Goal: Task Accomplishment & Management: Use online tool/utility

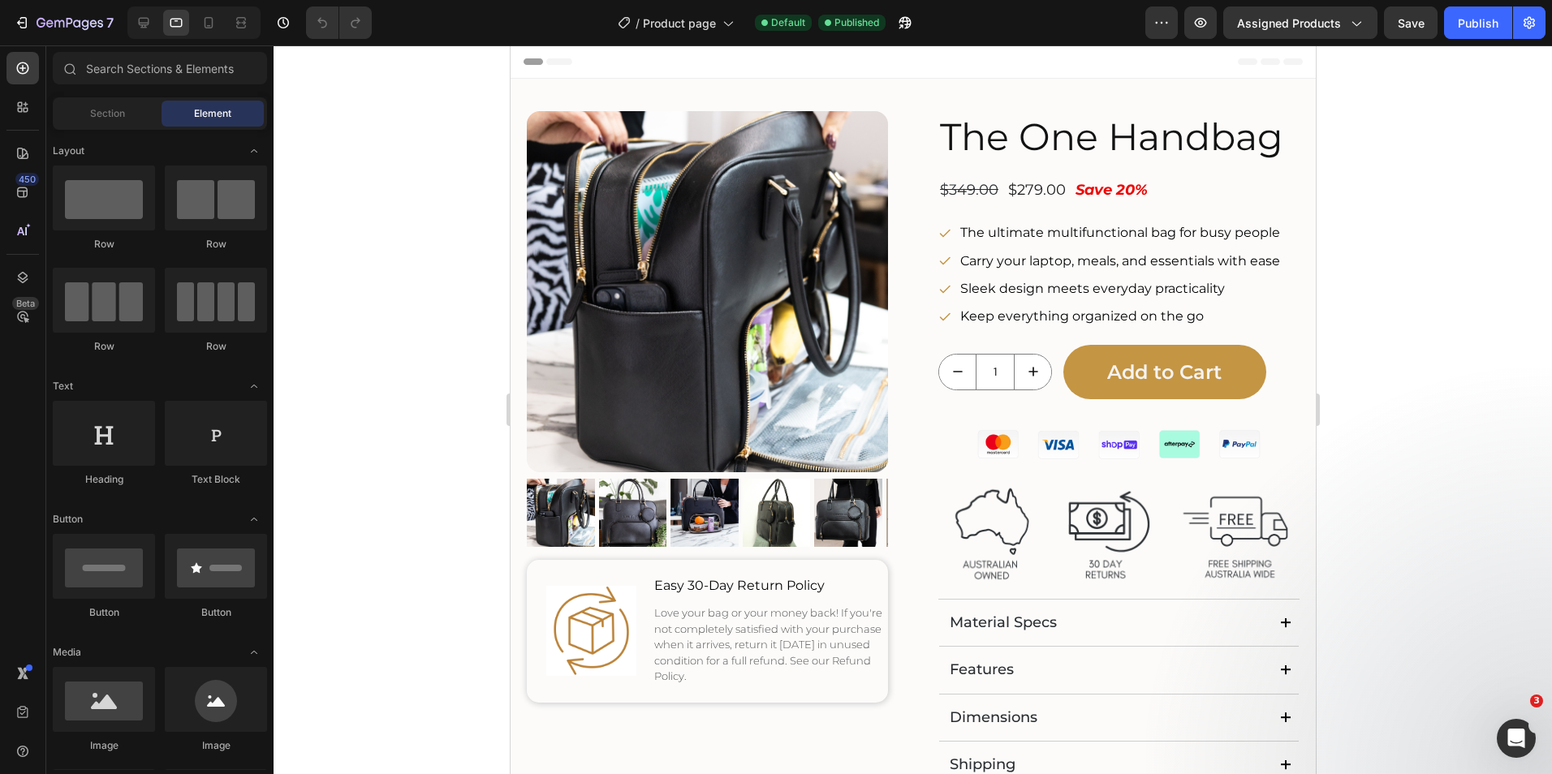
click at [1516, 286] on div at bounding box center [912, 409] width 1278 height 729
click at [1120, 527] on img at bounding box center [1117, 532] width 361 height 120
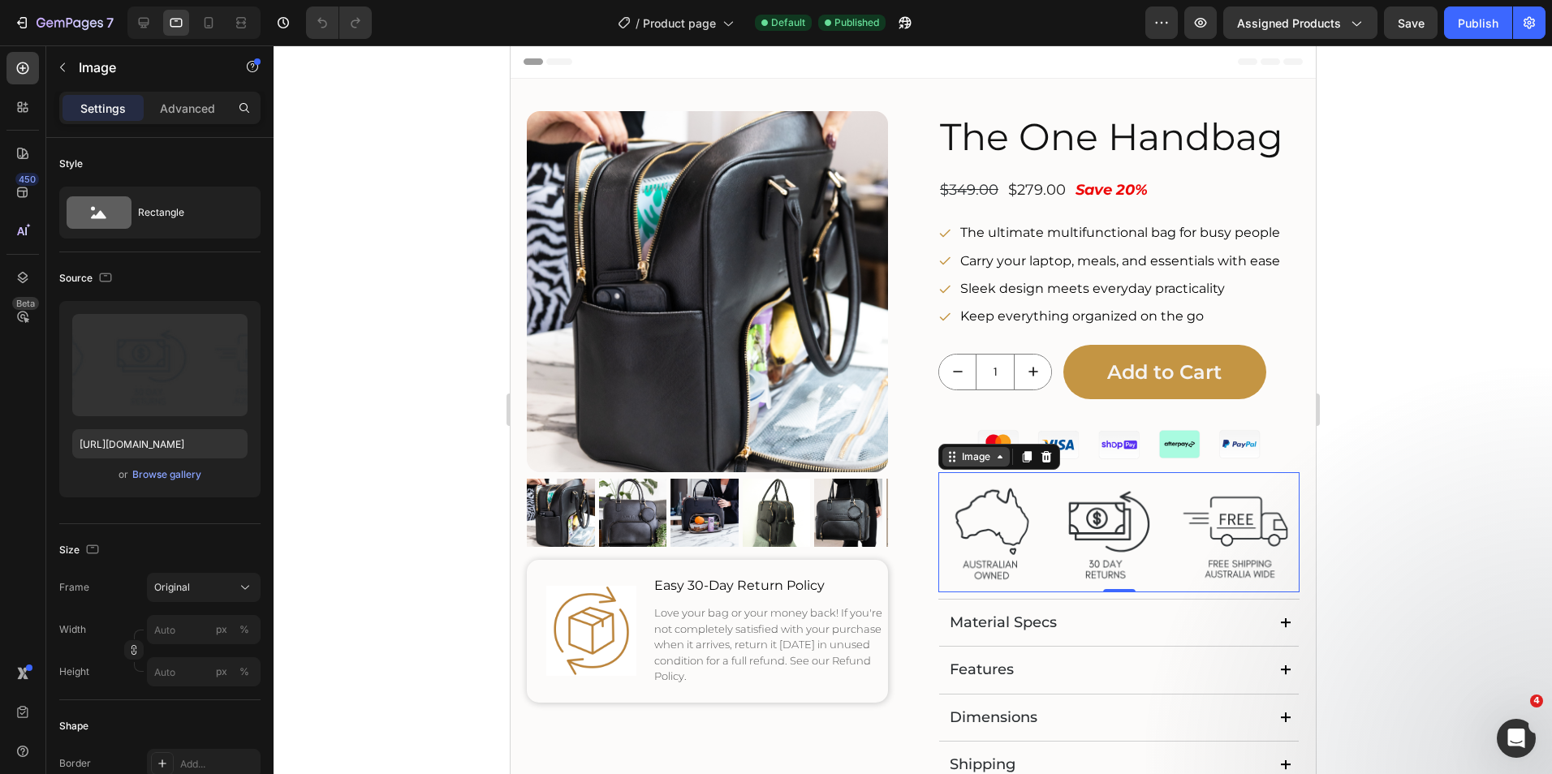
click at [996, 459] on icon at bounding box center [999, 456] width 13 height 13
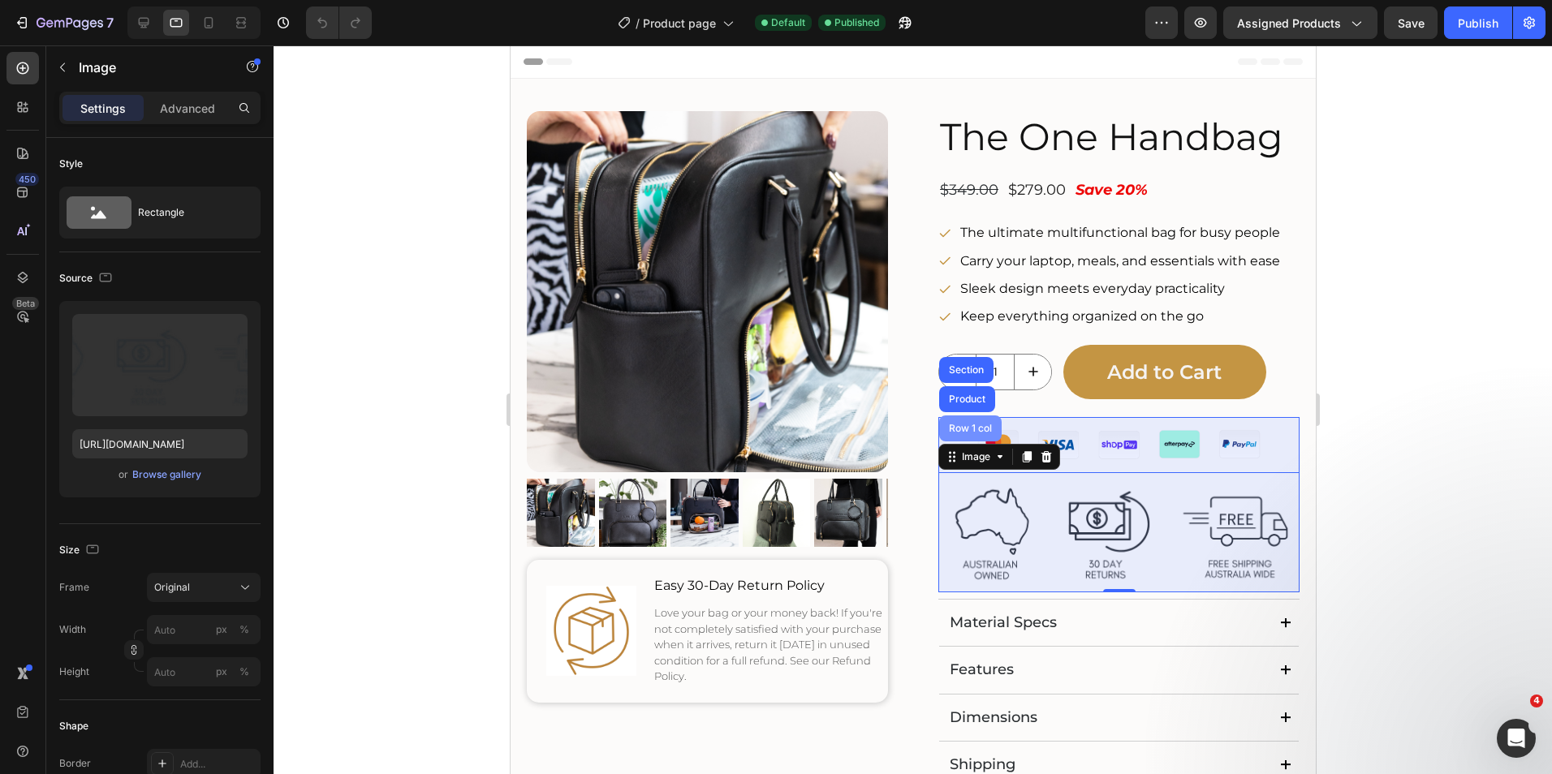
click at [967, 428] on div "Row 1 col" at bounding box center [970, 429] width 50 height 10
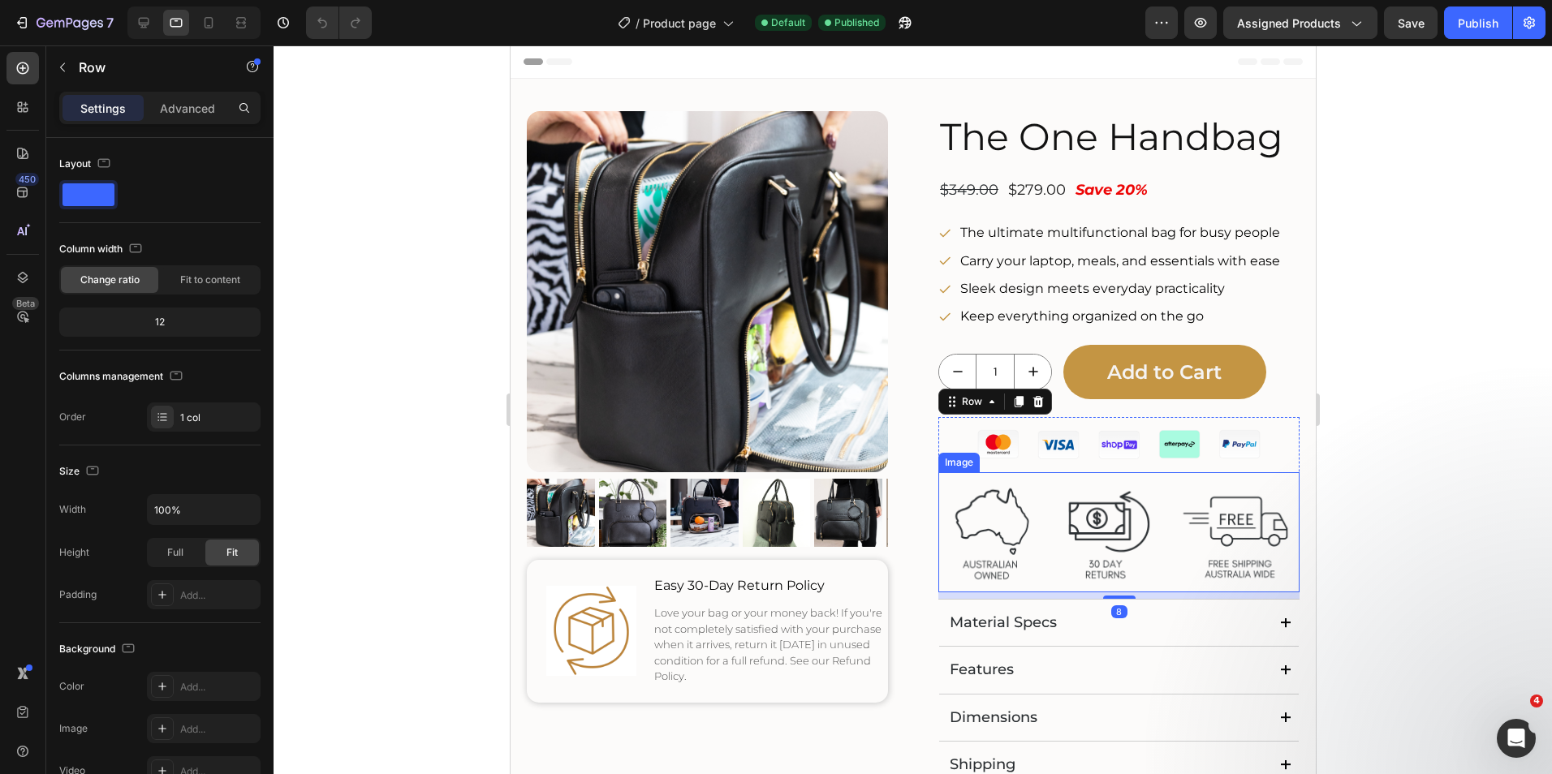
click at [1057, 514] on img at bounding box center [1117, 532] width 361 height 120
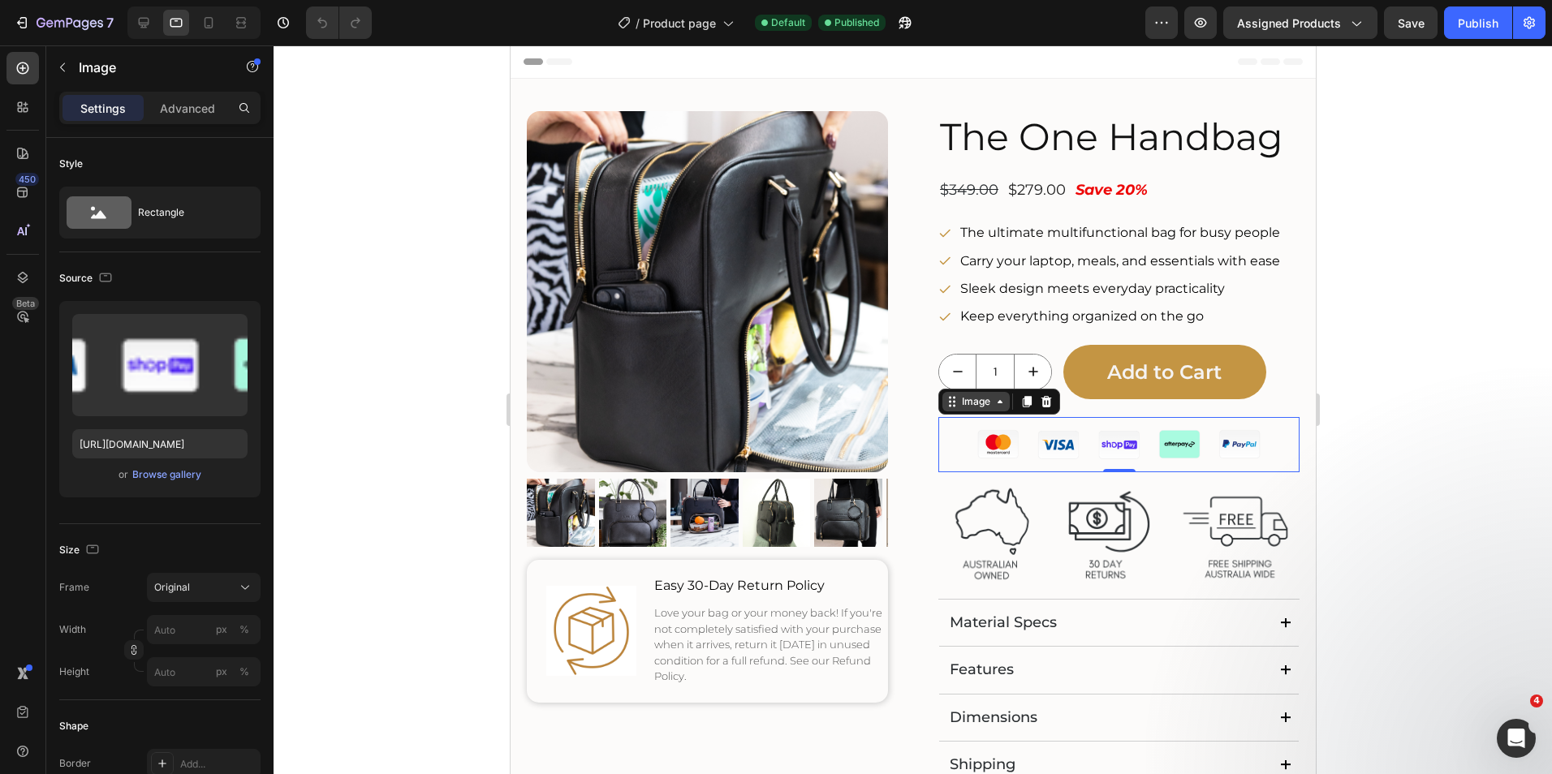
click at [994, 404] on icon at bounding box center [999, 401] width 13 height 13
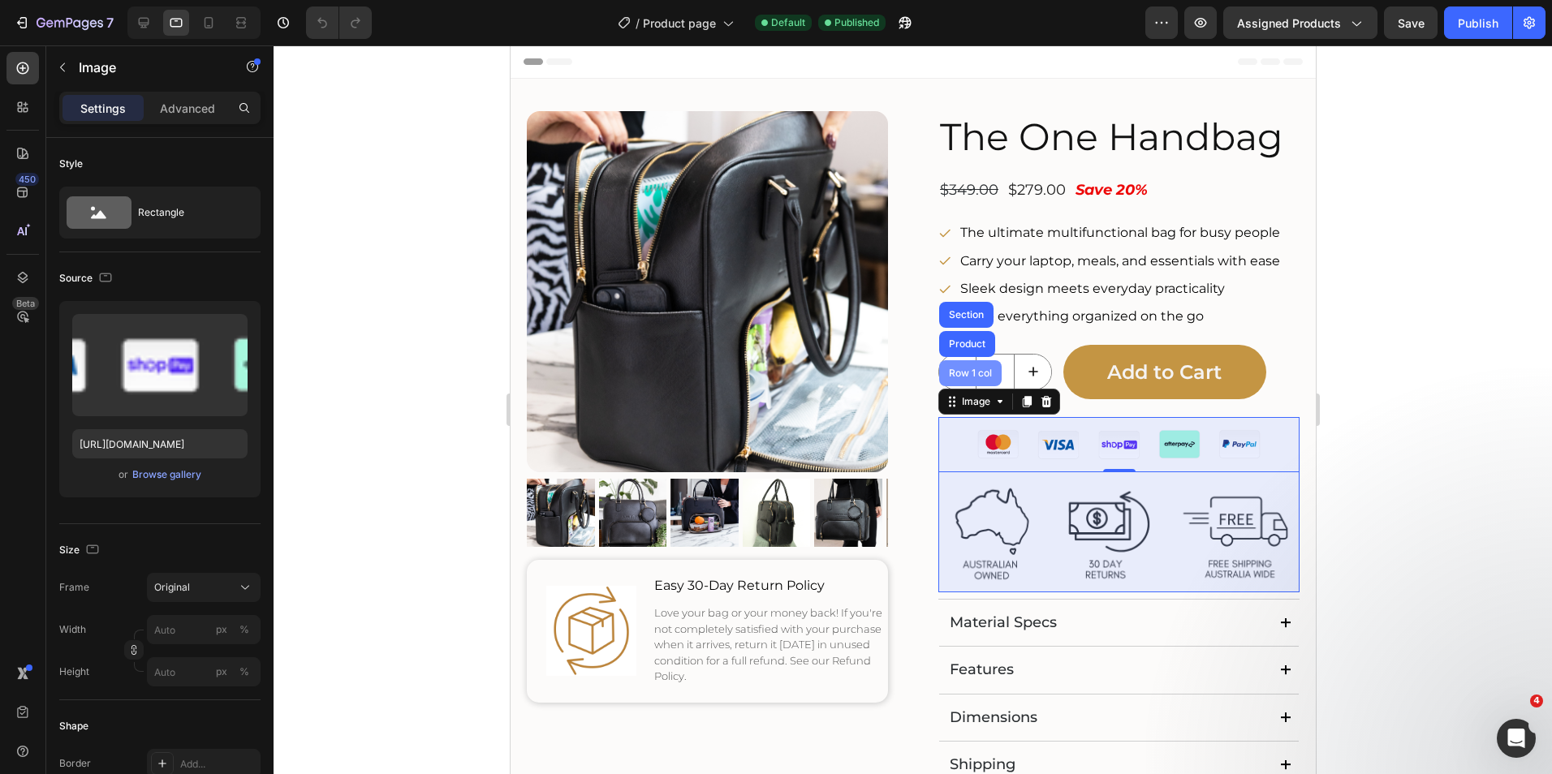
click at [976, 375] on div "Row 1 col" at bounding box center [970, 373] width 50 height 10
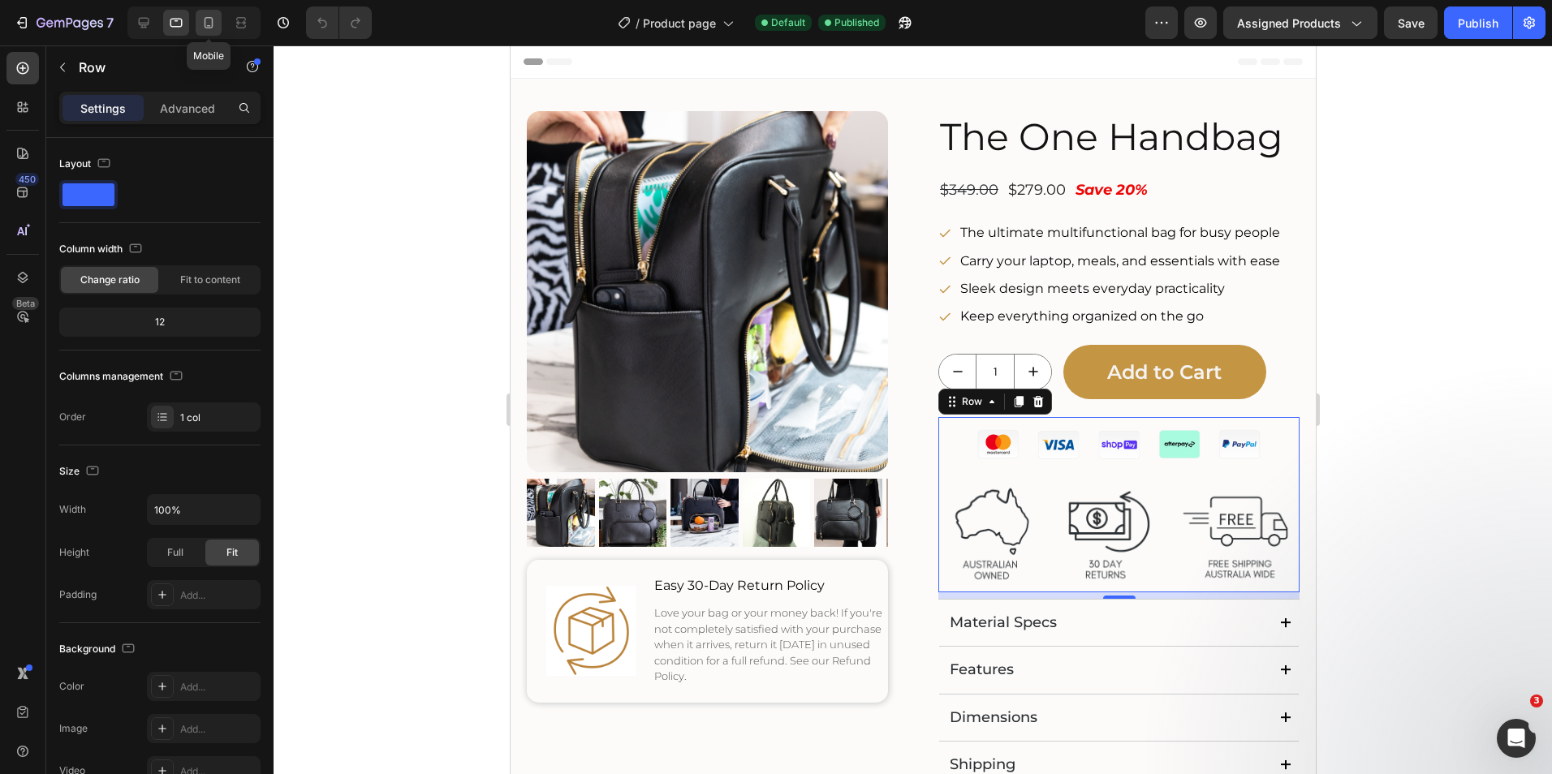
click at [205, 27] on icon at bounding box center [208, 23] width 16 height 16
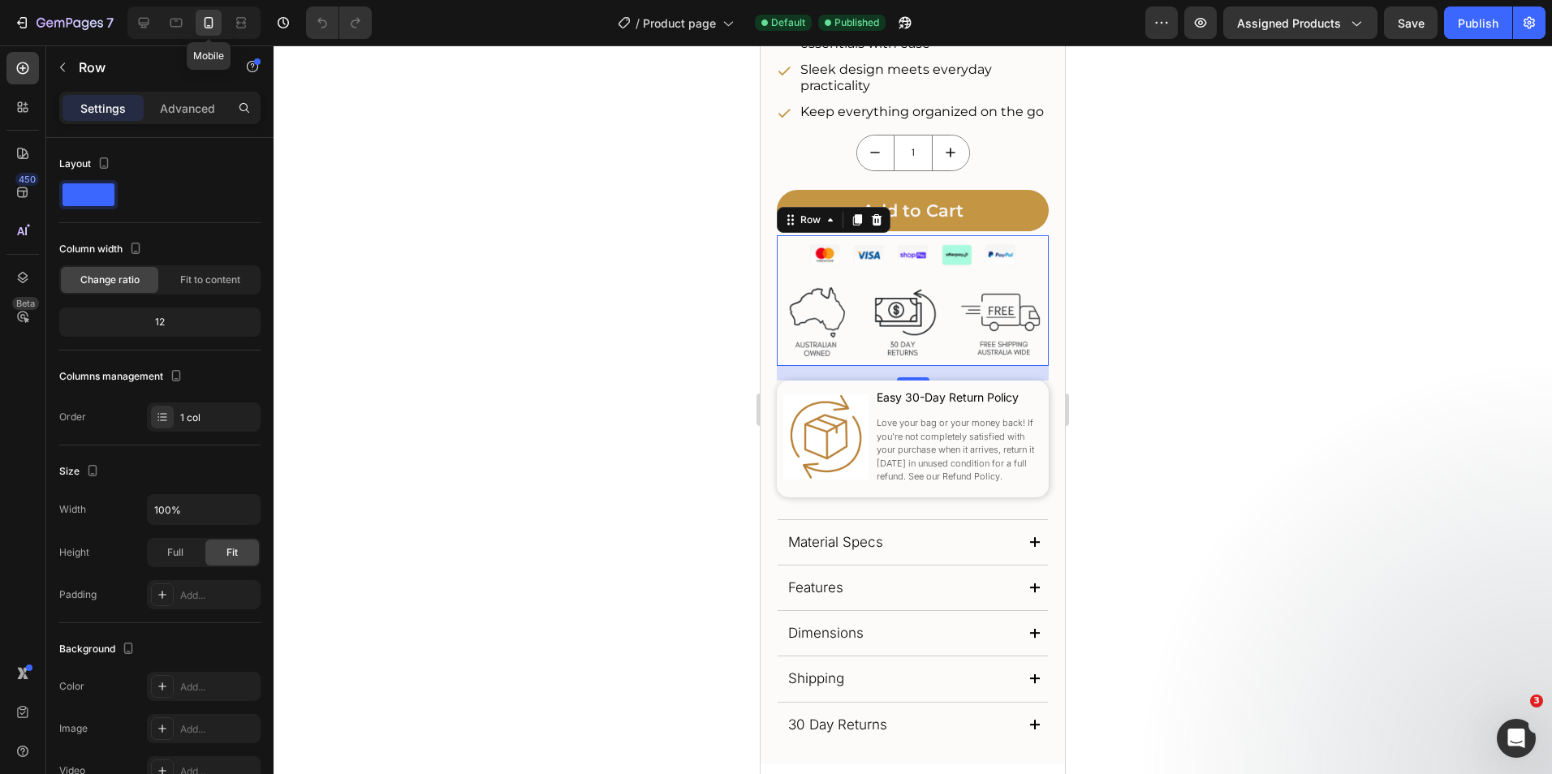
scroll to position [732, 0]
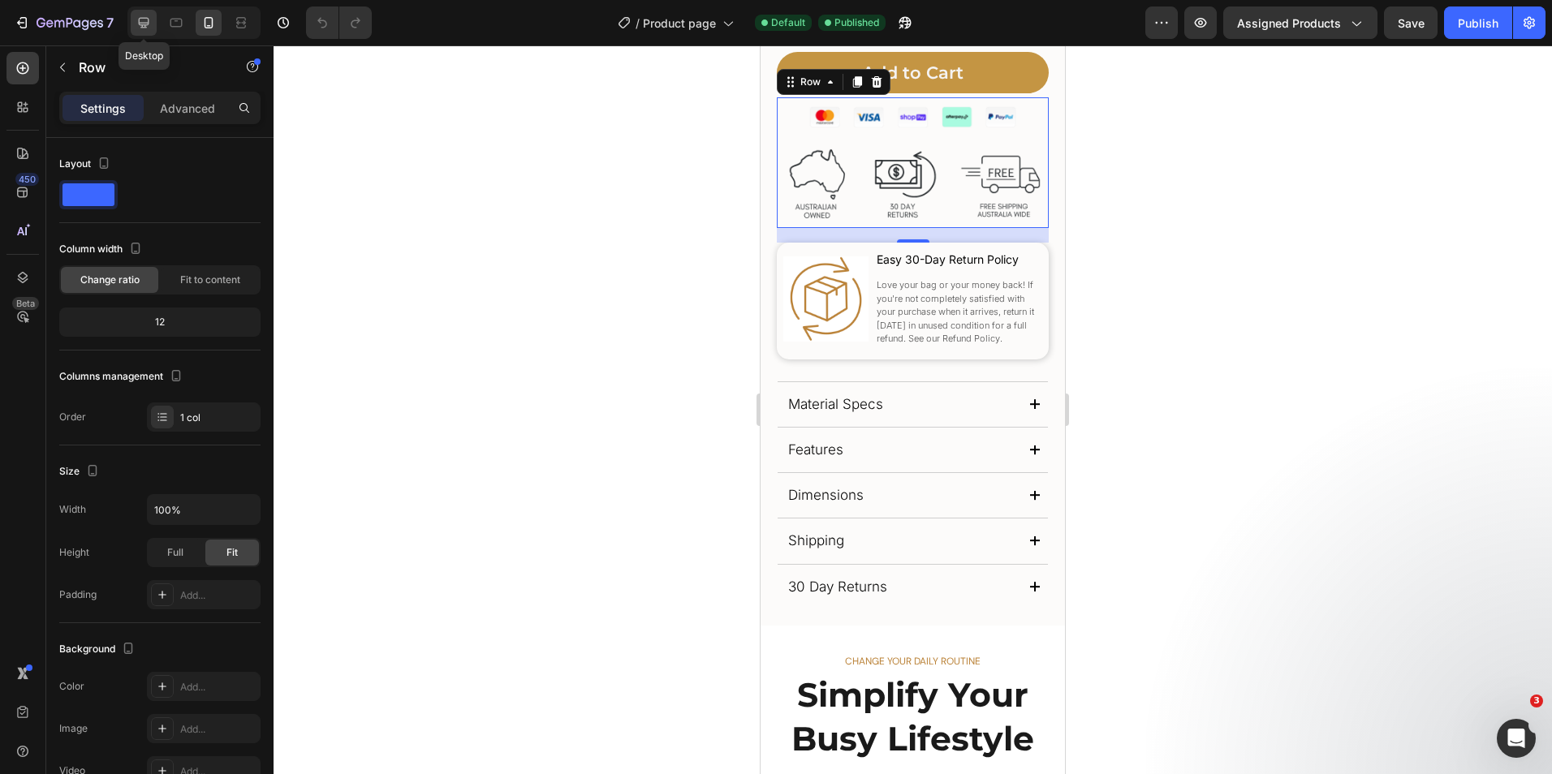
click at [148, 25] on icon at bounding box center [144, 23] width 11 height 11
type input "1200"
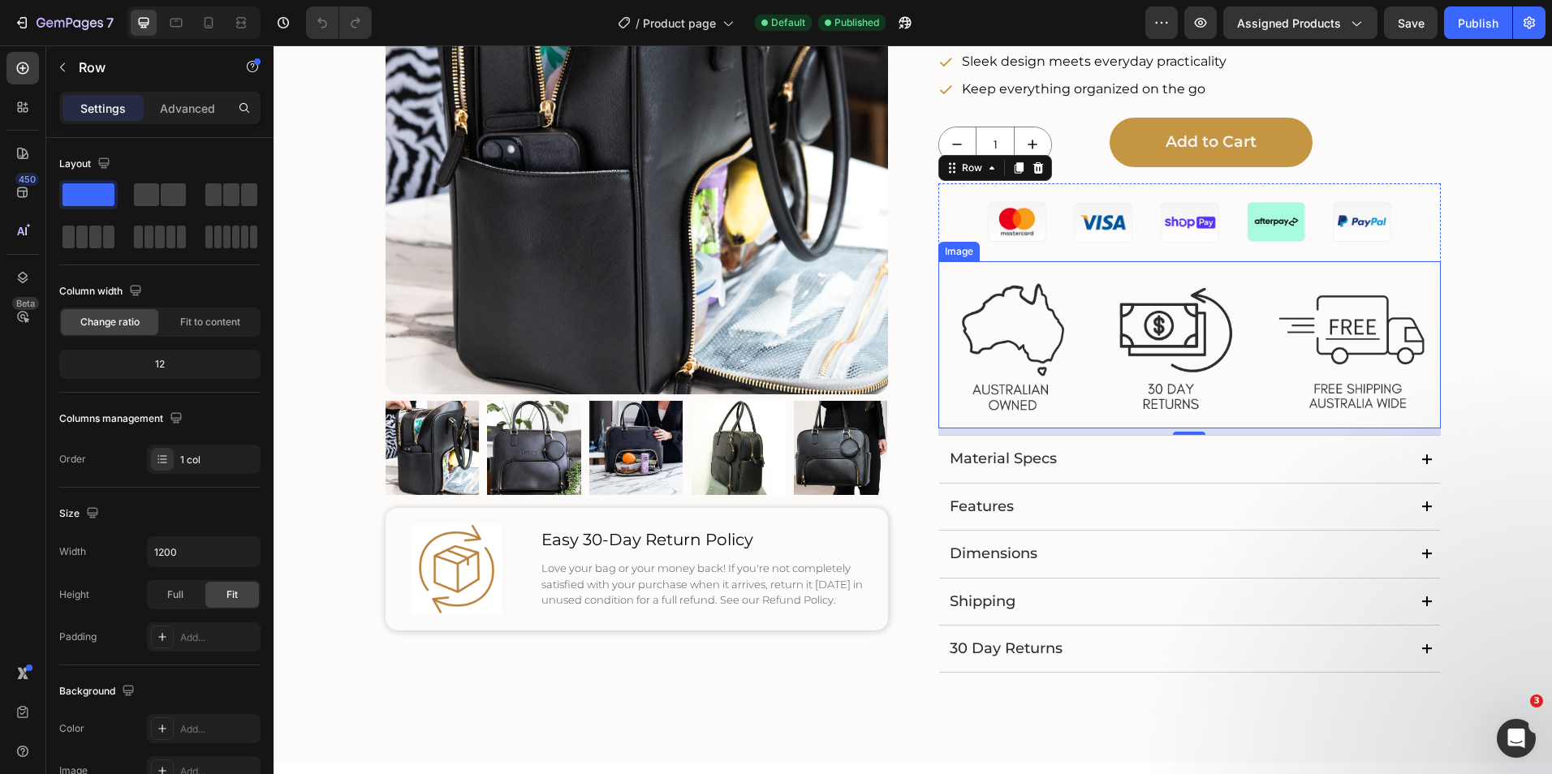
scroll to position [138, 0]
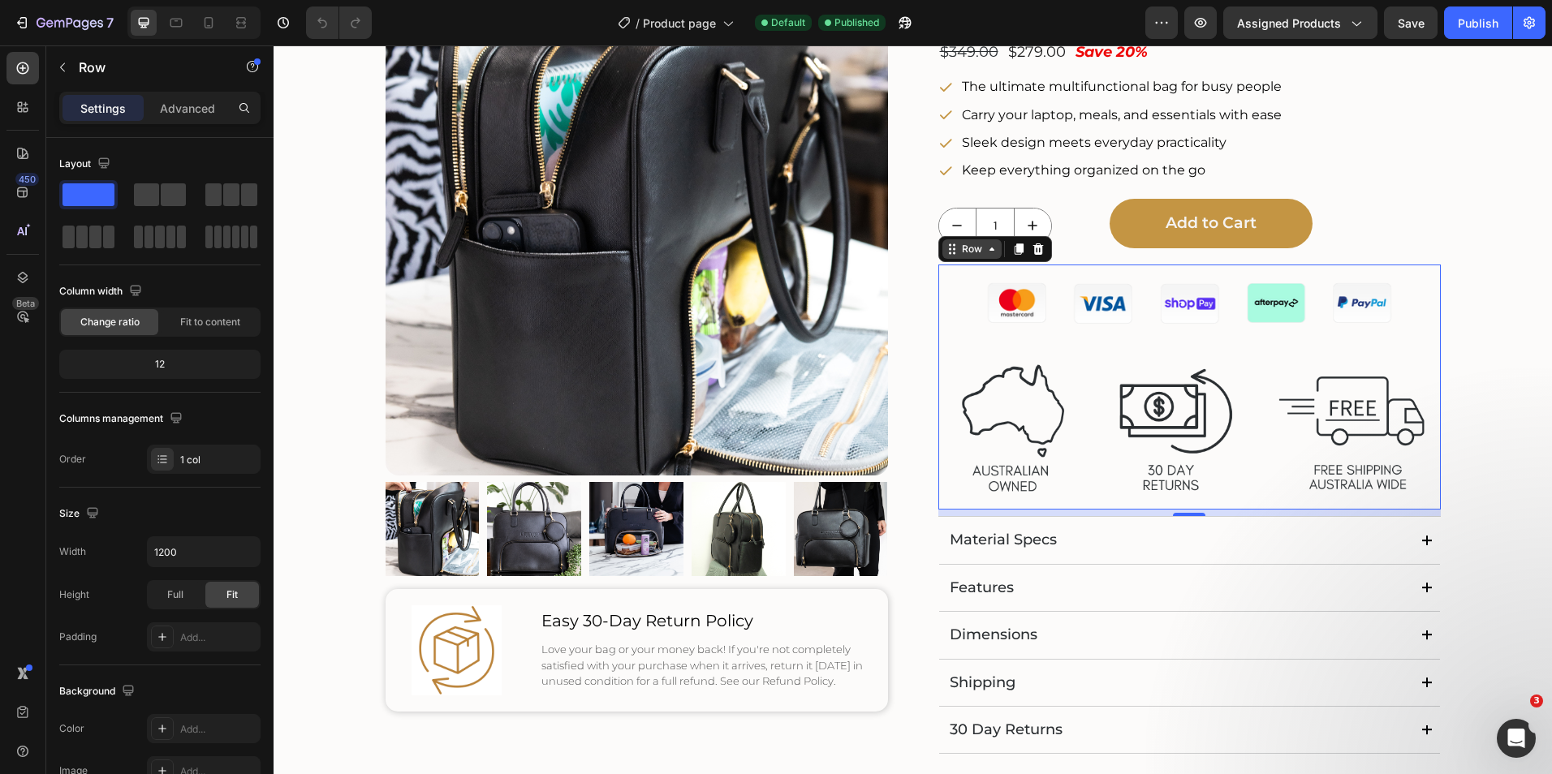
click at [984, 256] on div "Row" at bounding box center [971, 248] width 59 height 19
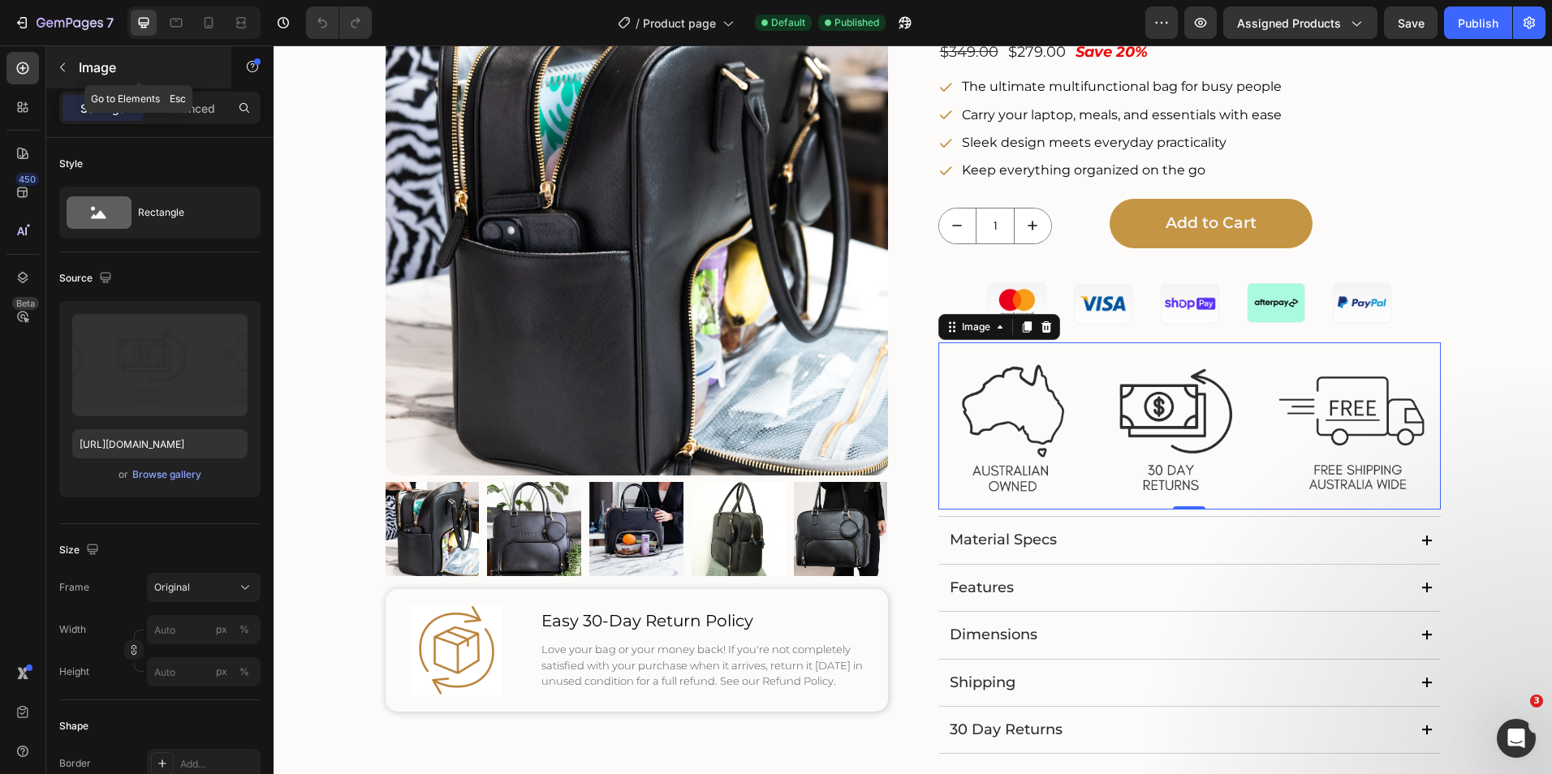
click at [58, 63] on icon "button" at bounding box center [62, 67] width 13 height 13
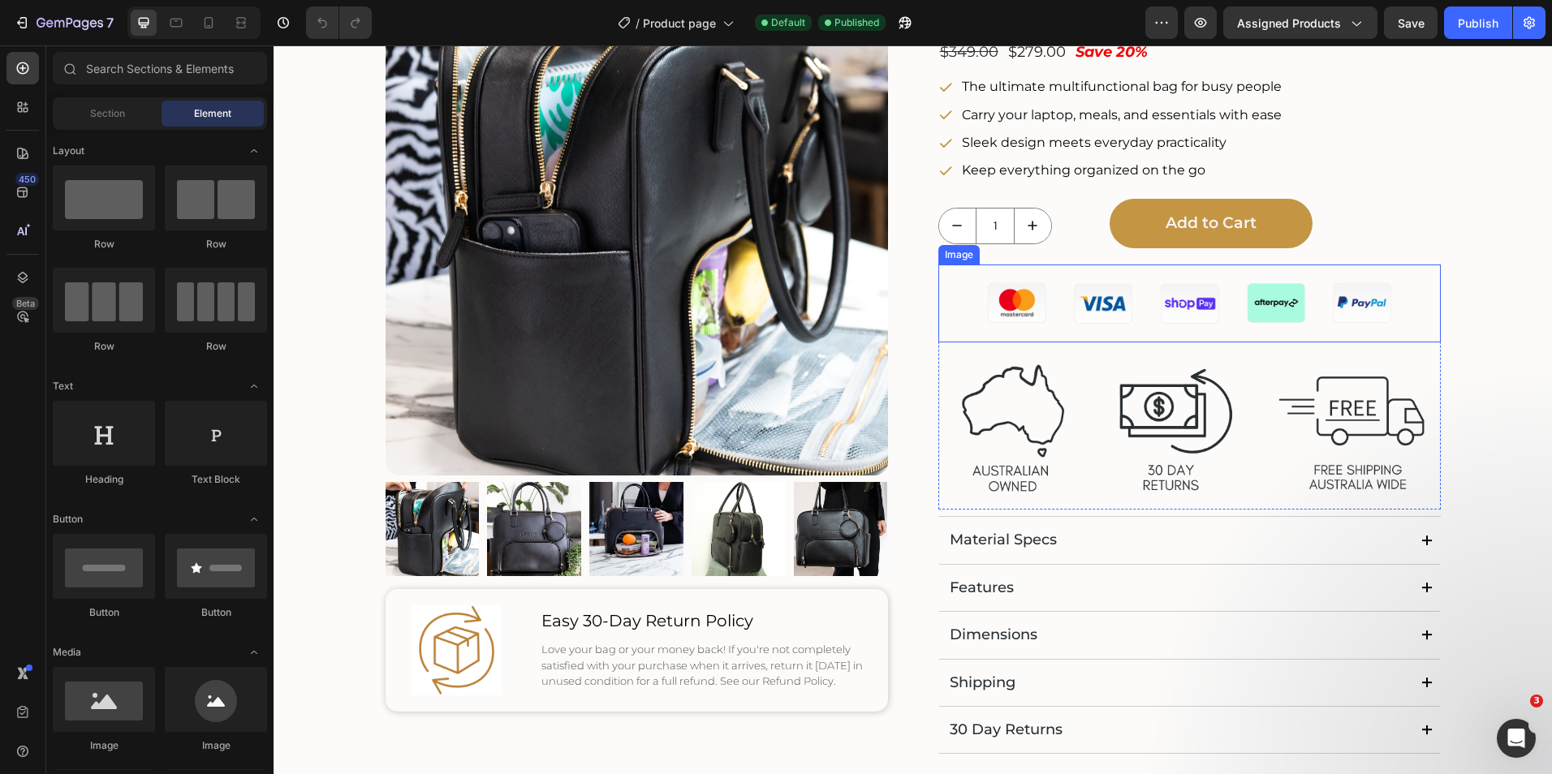
click at [962, 256] on div "Image" at bounding box center [958, 255] width 35 height 15
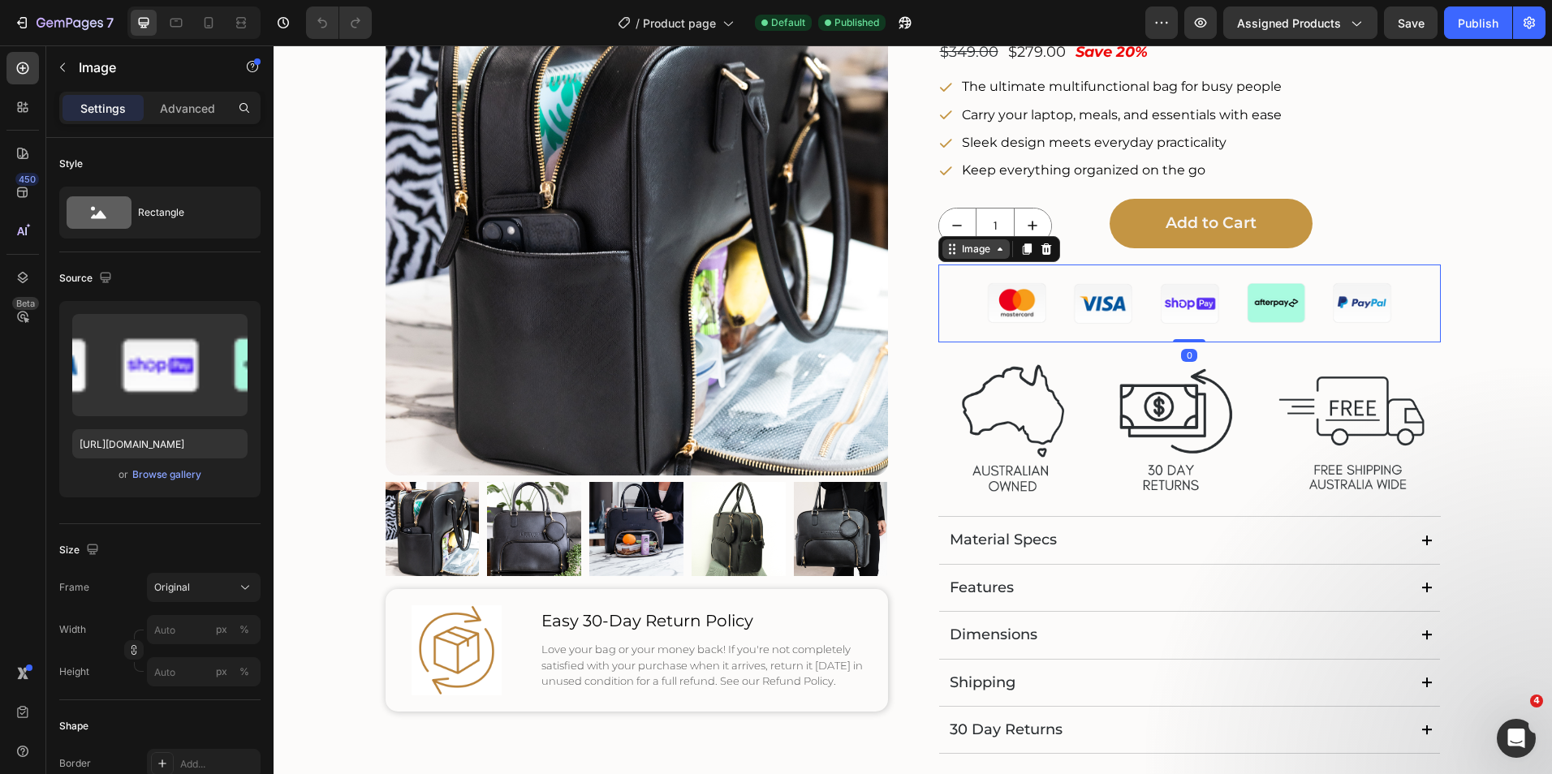
click at [981, 252] on div "Image" at bounding box center [975, 249] width 35 height 15
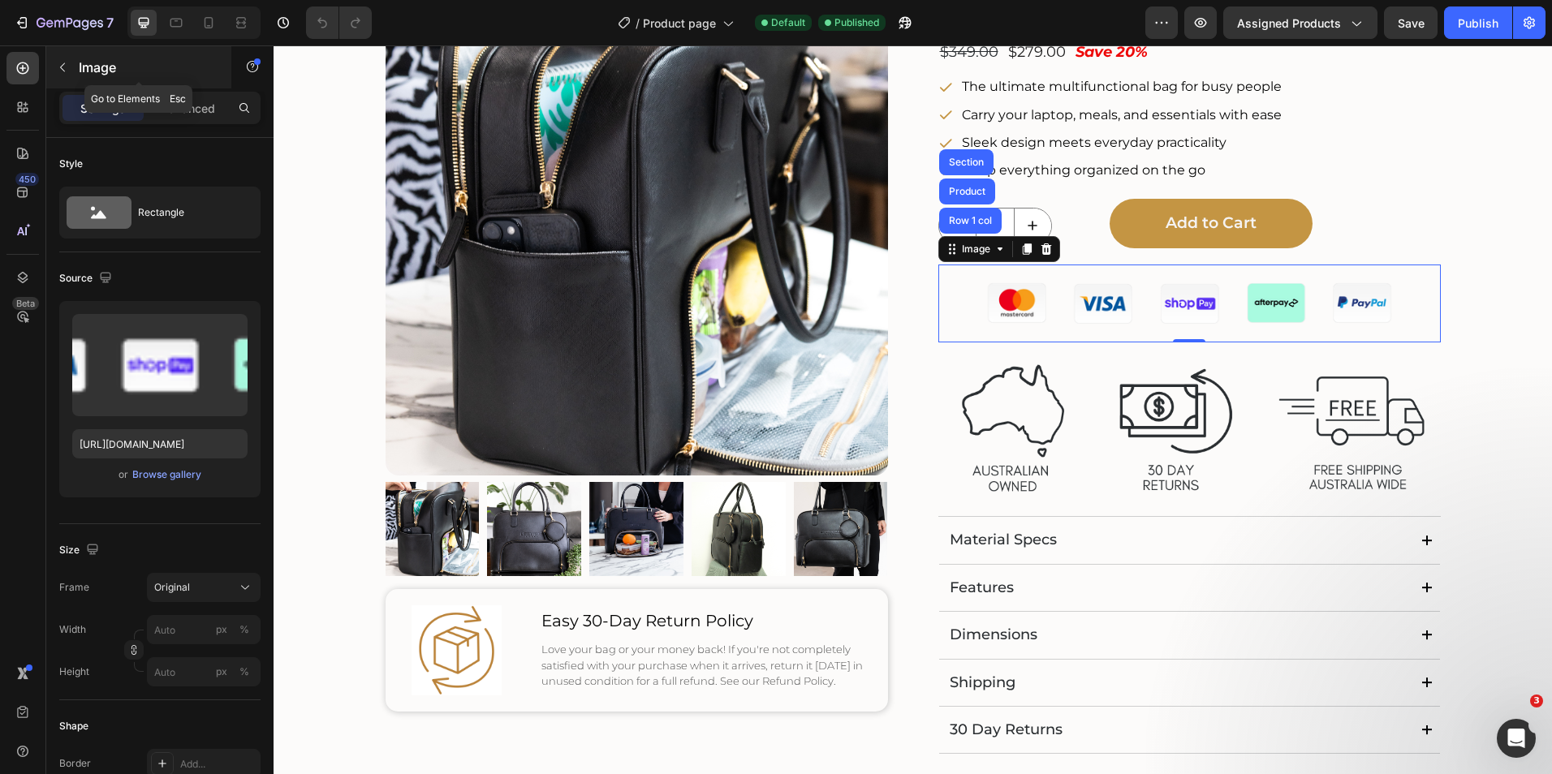
click at [70, 70] on button "button" at bounding box center [63, 67] width 26 height 26
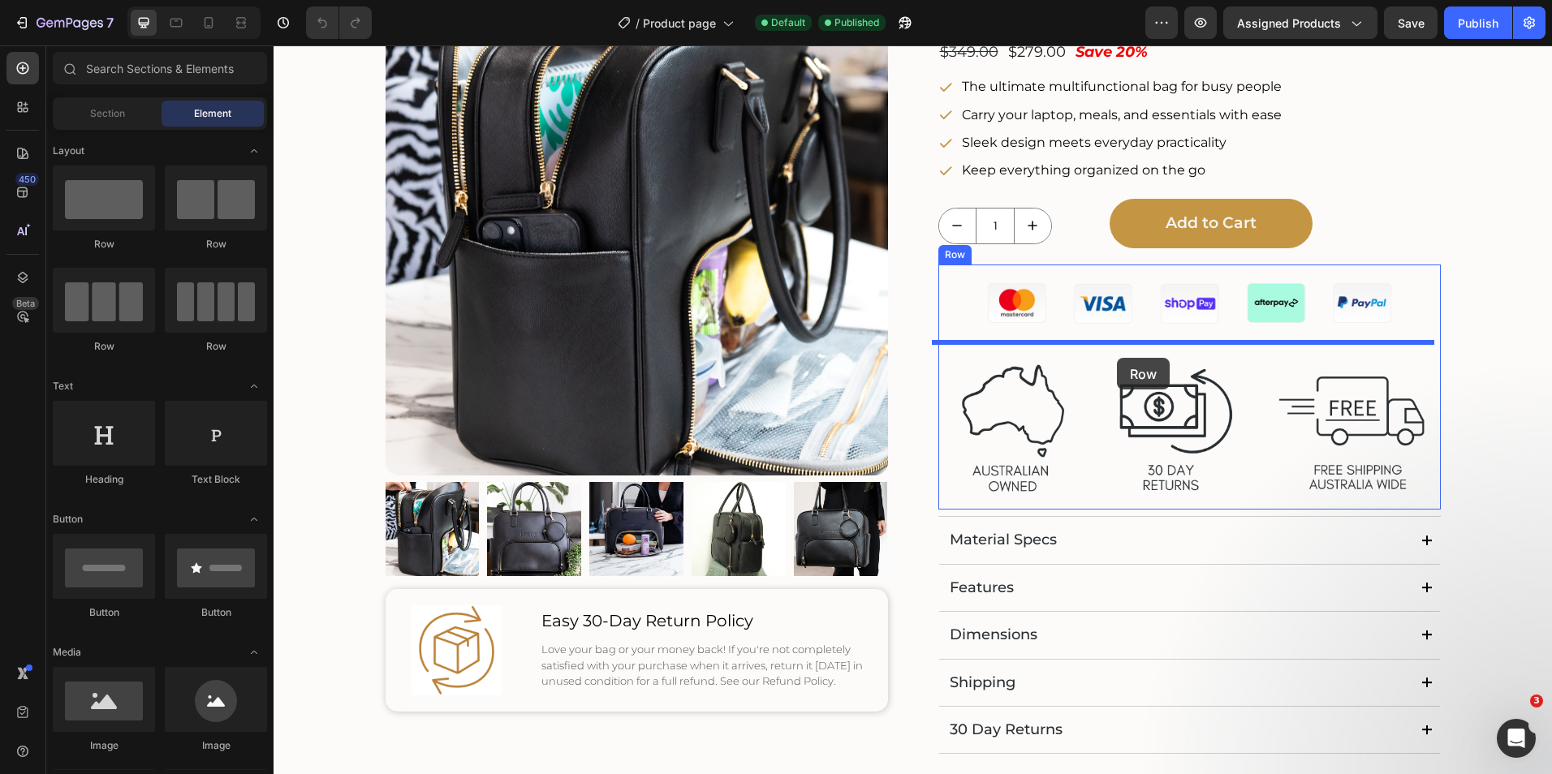
drag, startPoint x: 388, startPoint y: 256, endPoint x: 1117, endPoint y: 358, distance: 735.8
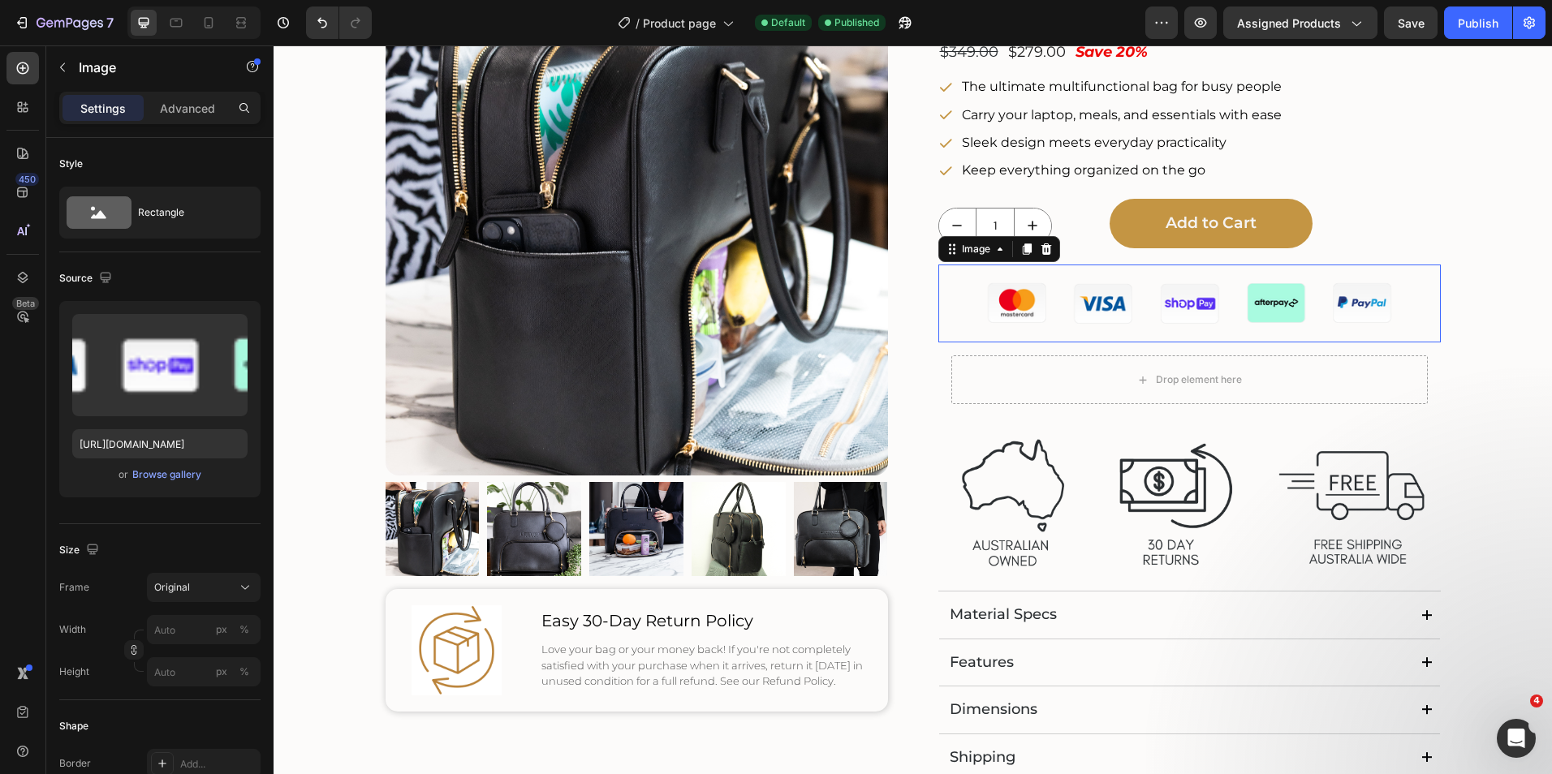
click at [960, 293] on img at bounding box center [1189, 304] width 470 height 79
click at [993, 250] on icon at bounding box center [999, 249] width 13 height 13
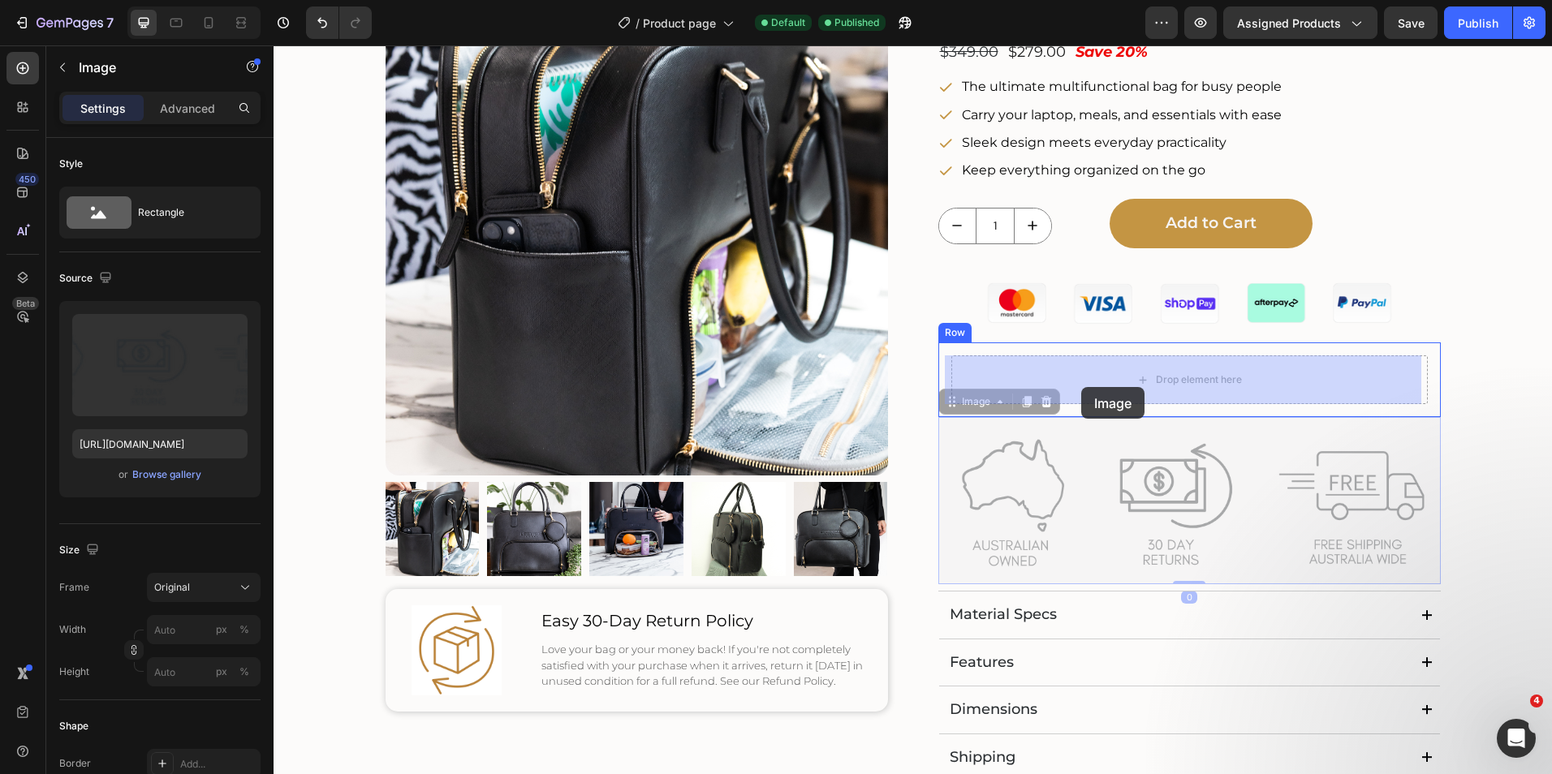
drag, startPoint x: 1016, startPoint y: 468, endPoint x: 1081, endPoint y: 387, distance: 103.9
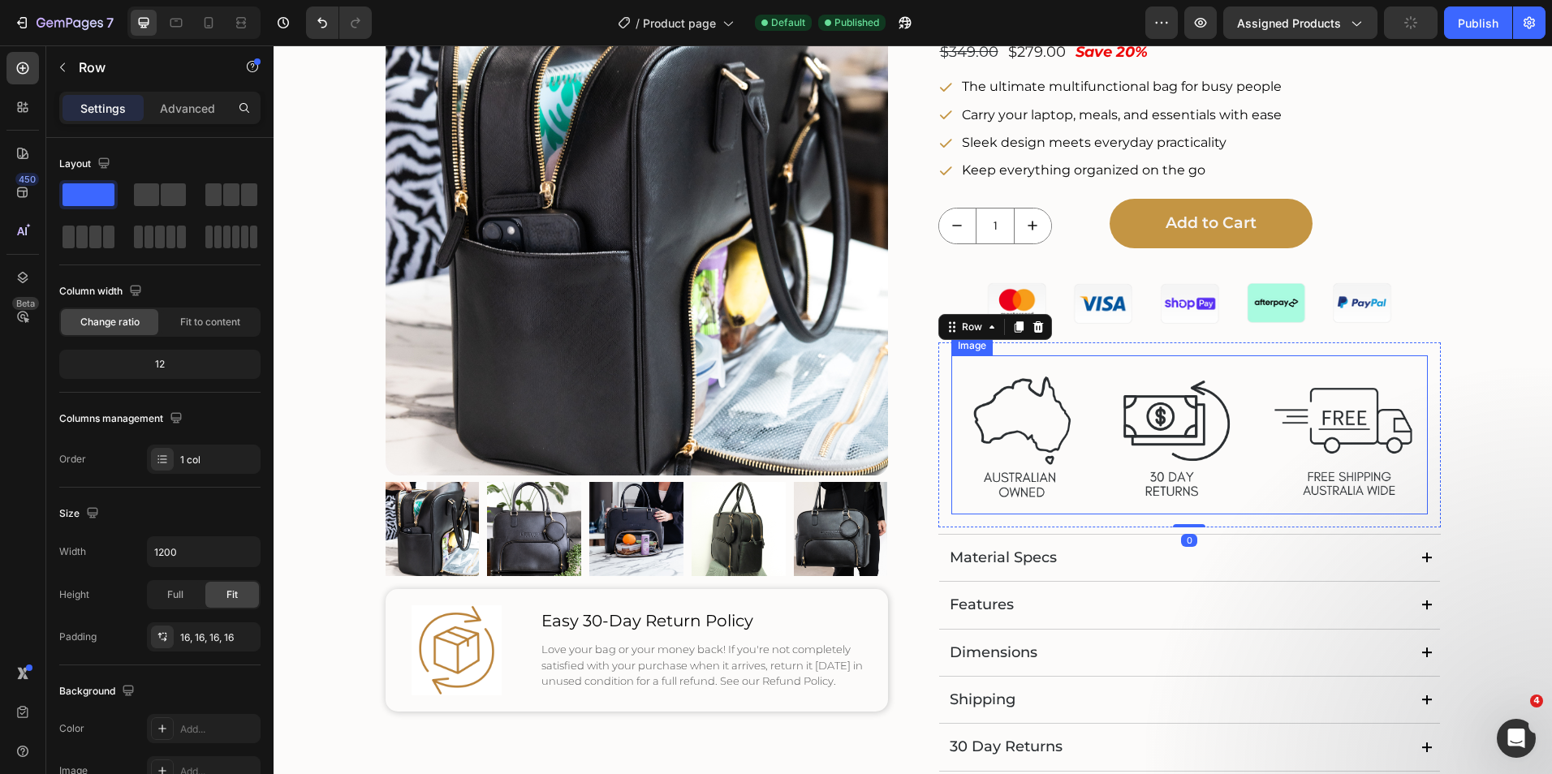
click at [1065, 416] on img at bounding box center [1189, 434] width 476 height 159
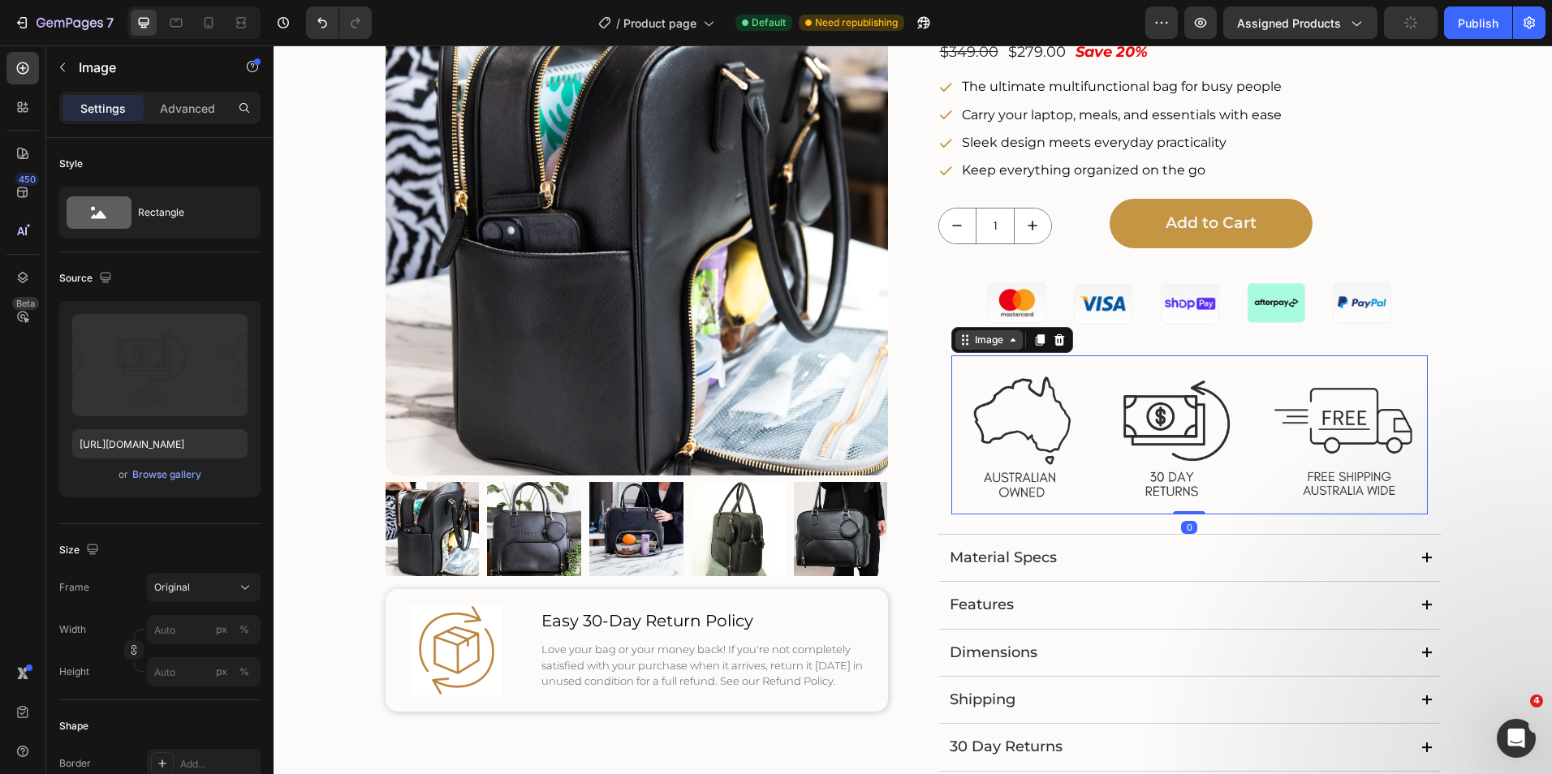
click at [1014, 342] on div "Image" at bounding box center [988, 339] width 67 height 19
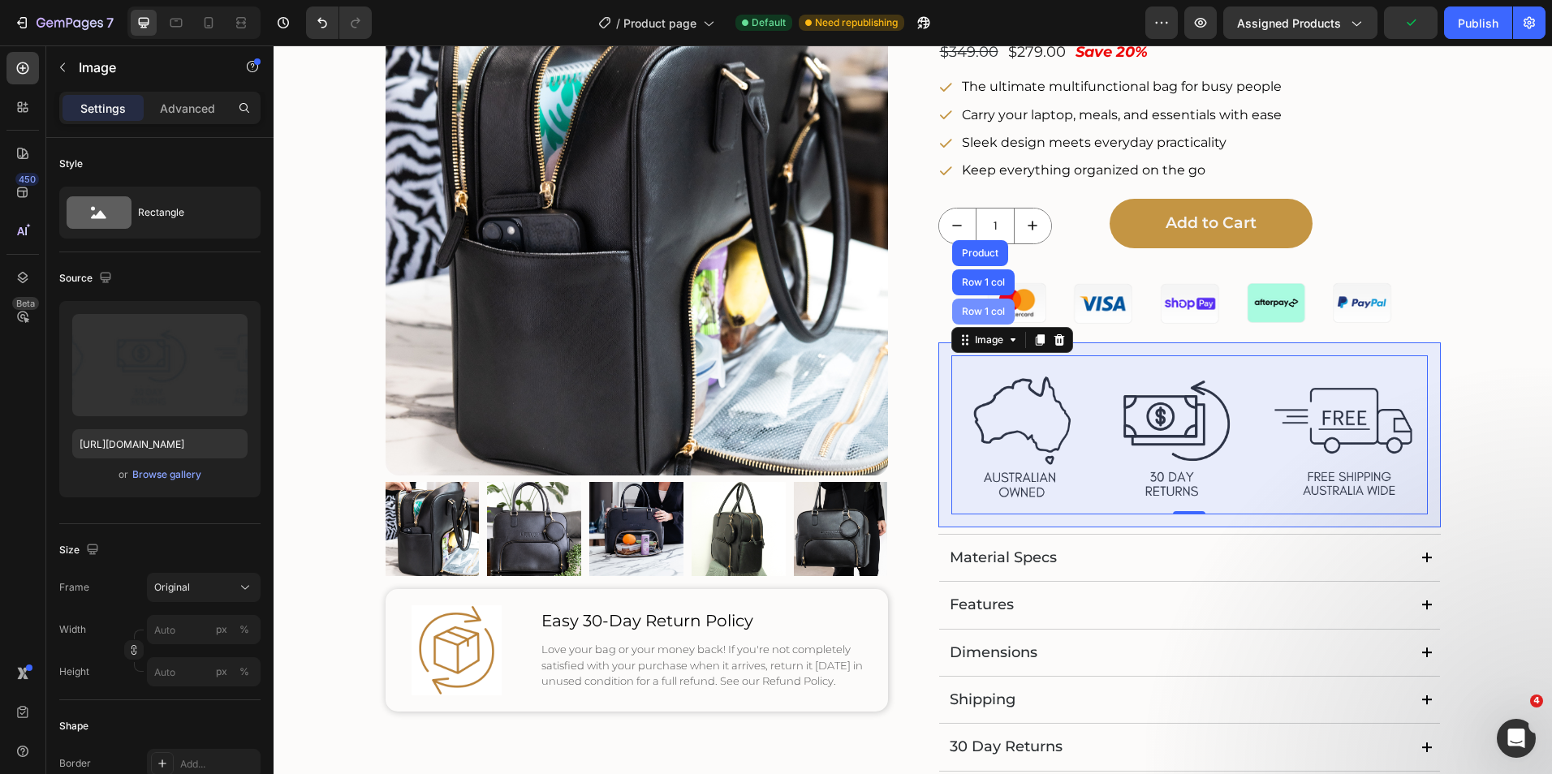
click at [986, 312] on div "Row 1 col" at bounding box center [983, 312] width 50 height 10
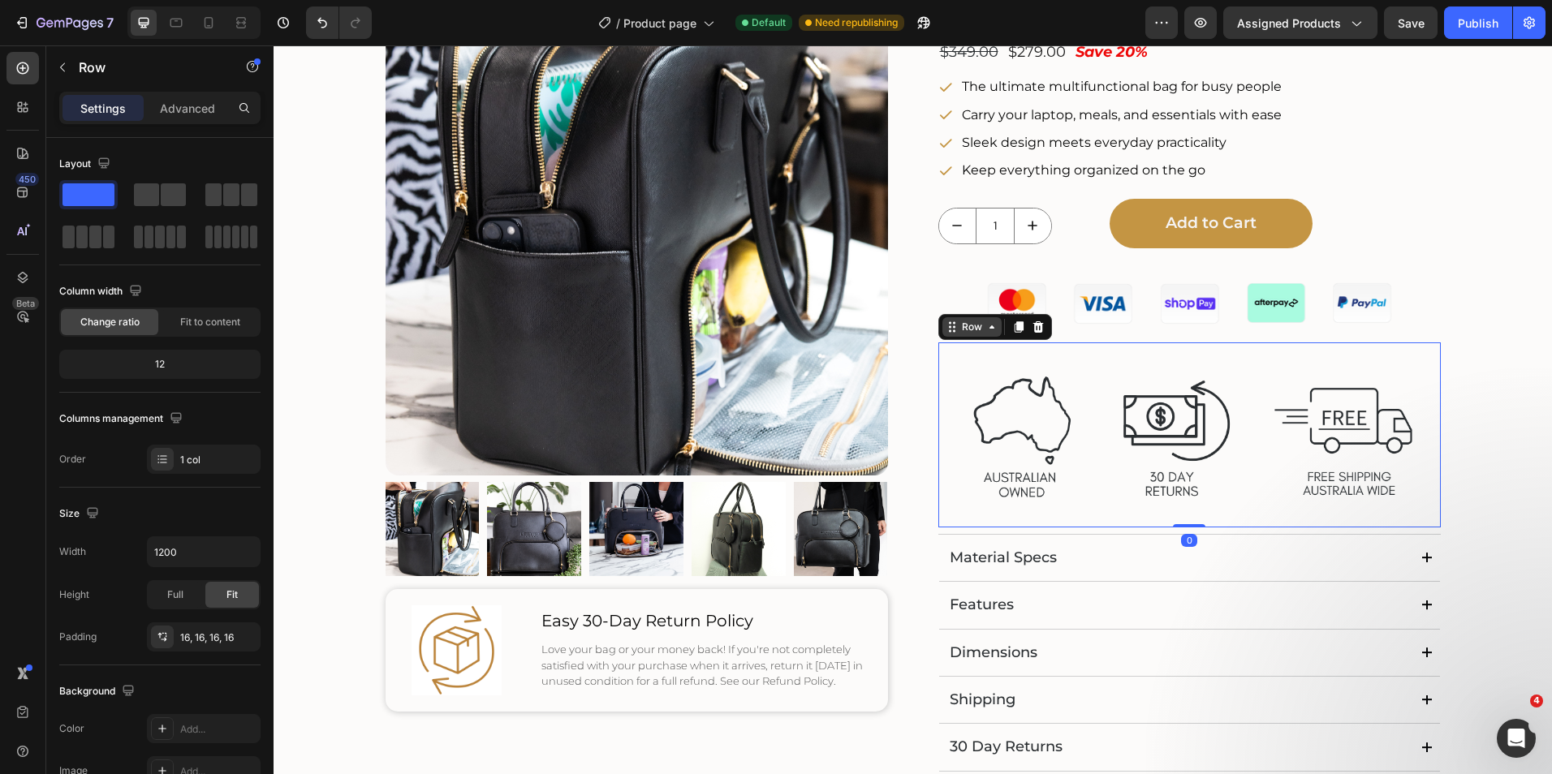
click at [985, 326] on icon at bounding box center [991, 327] width 13 height 13
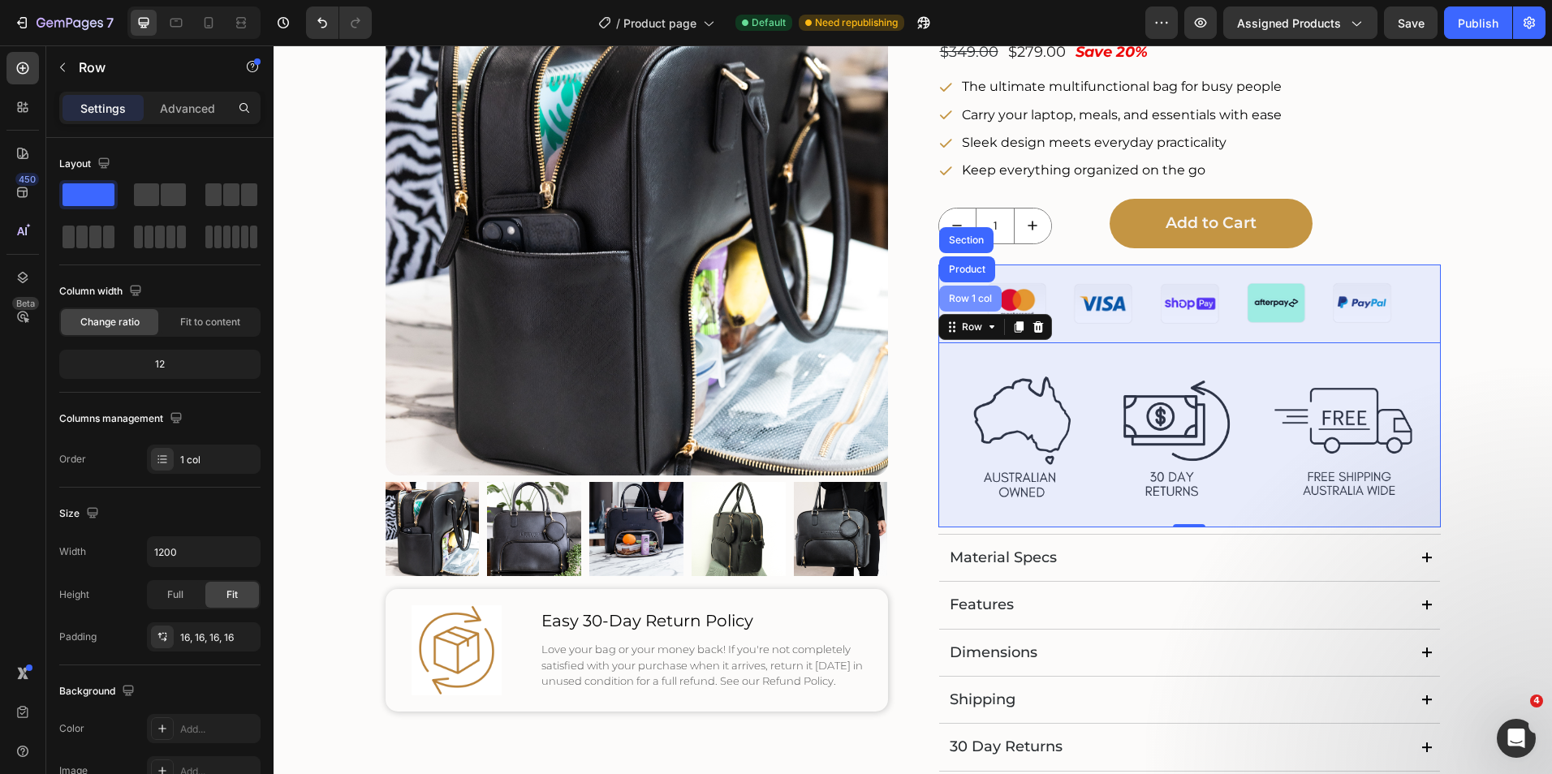
click at [972, 300] on div "Row 1 col" at bounding box center [970, 299] width 50 height 10
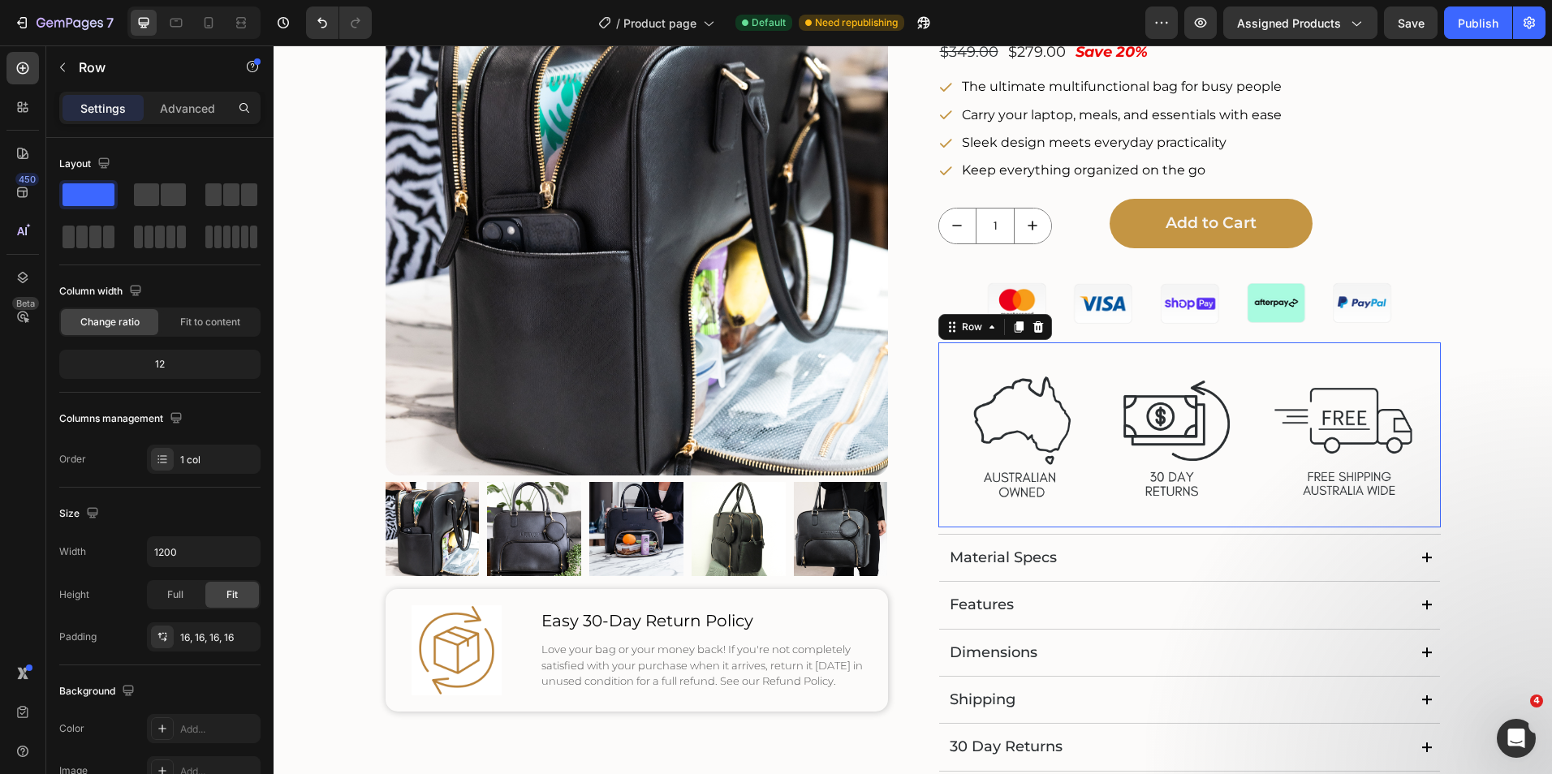
click at [940, 367] on div "Image Row 0" at bounding box center [1189, 434] width 502 height 185
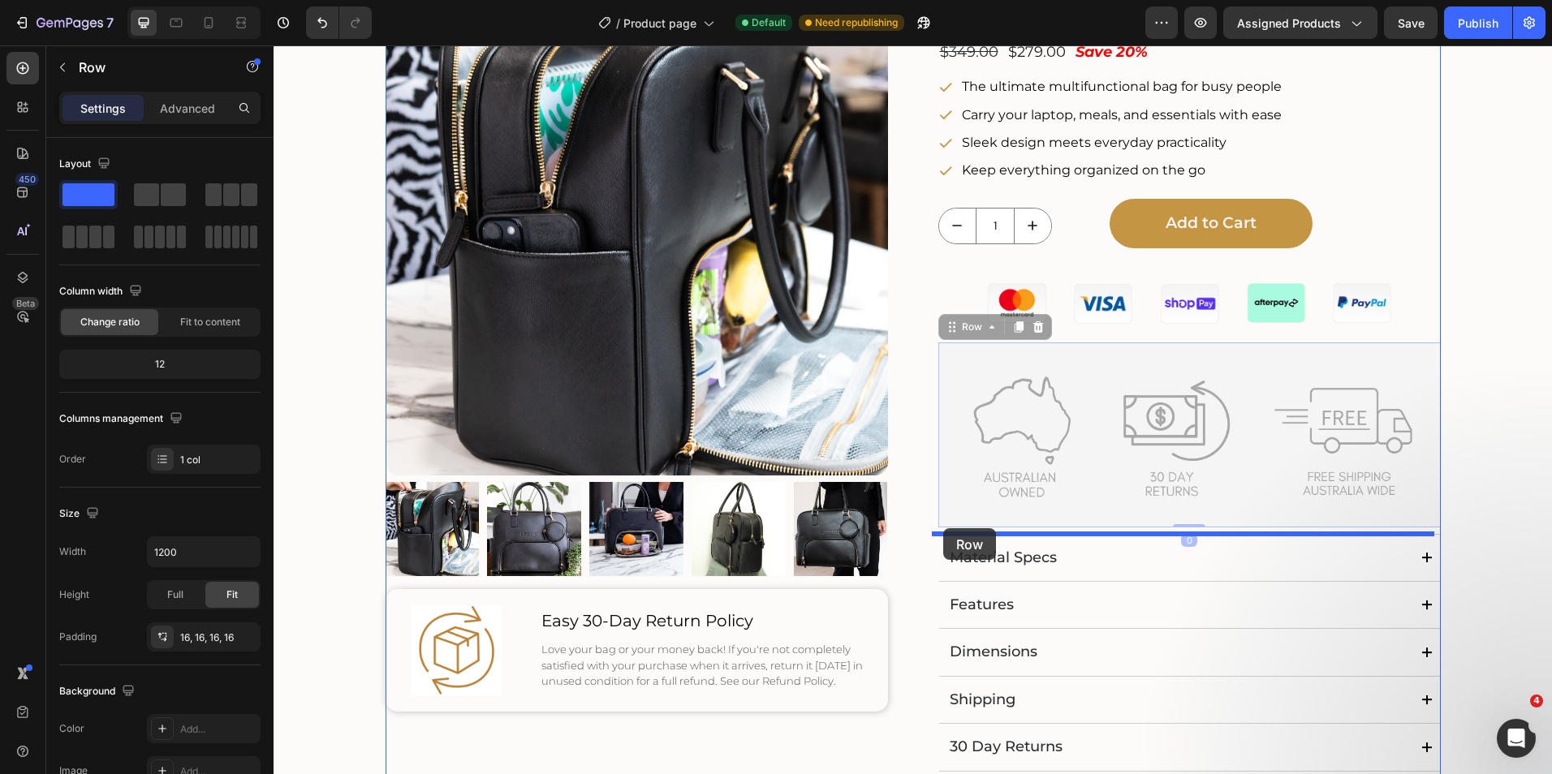
drag, startPoint x: 947, startPoint y: 329, endPoint x: 943, endPoint y: 528, distance: 198.9
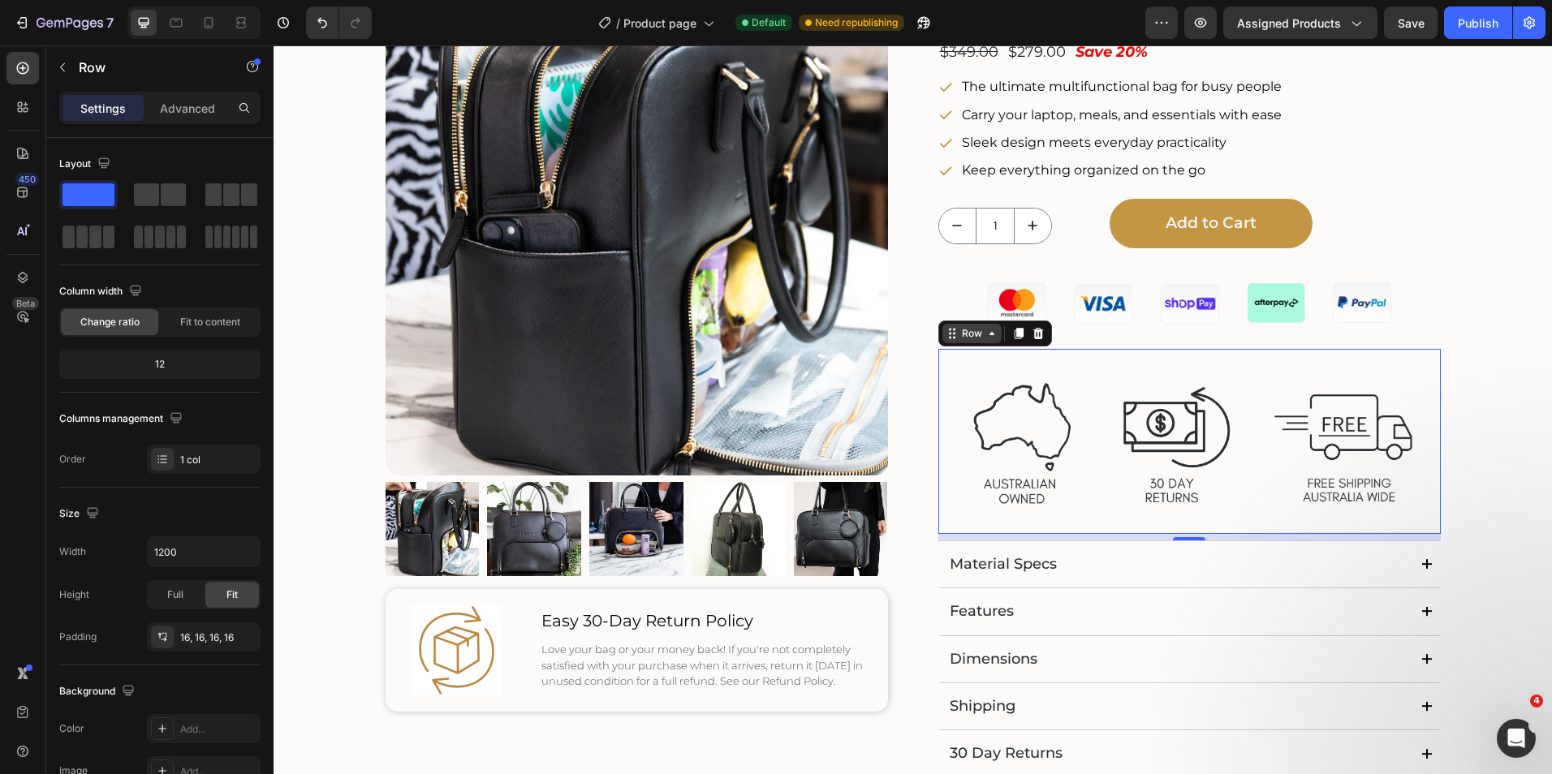
click at [986, 342] on div "Row" at bounding box center [971, 333] width 59 height 19
click at [994, 385] on img at bounding box center [1189, 441] width 476 height 159
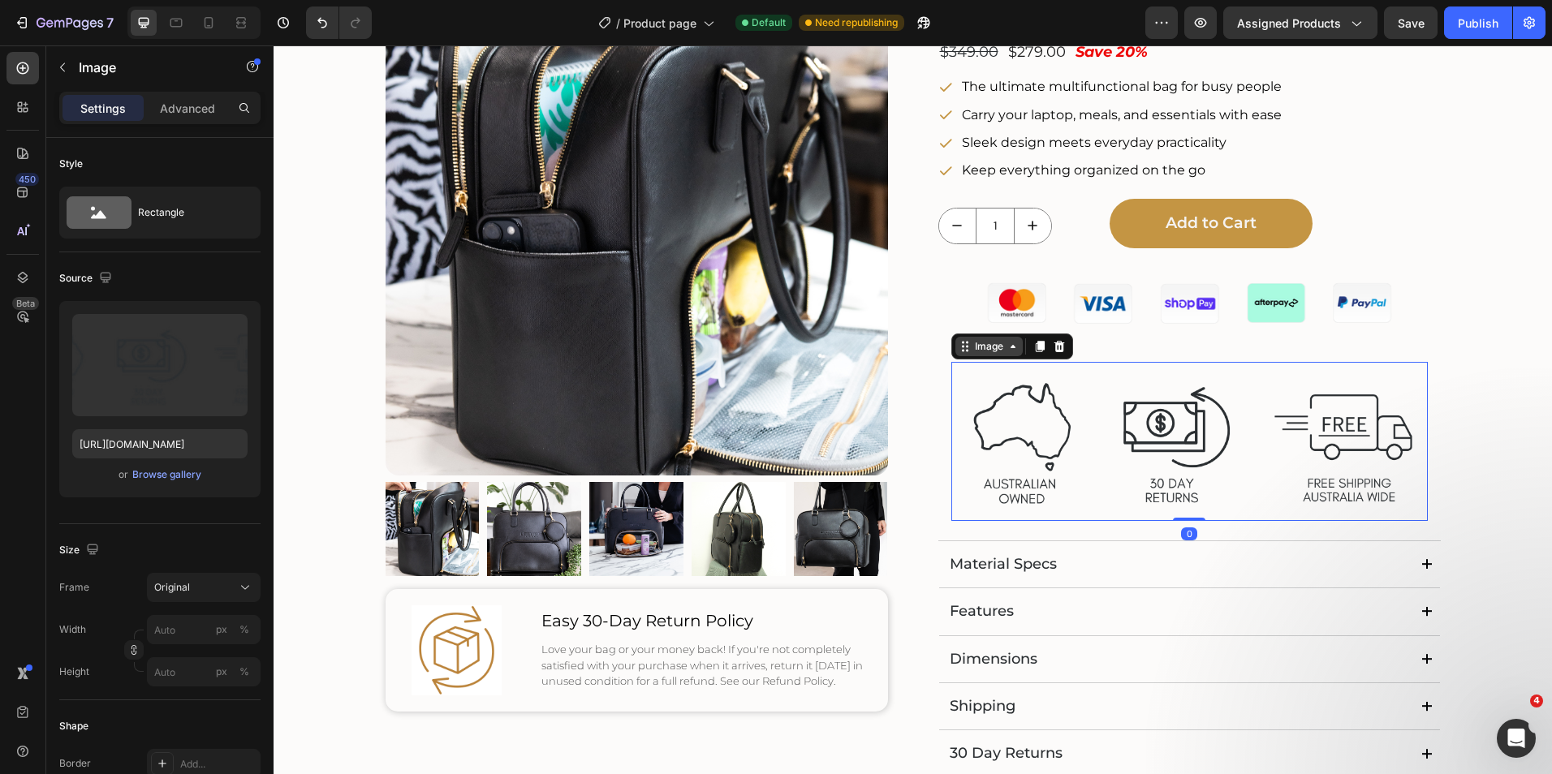
click at [1013, 349] on icon at bounding box center [1012, 346] width 13 height 13
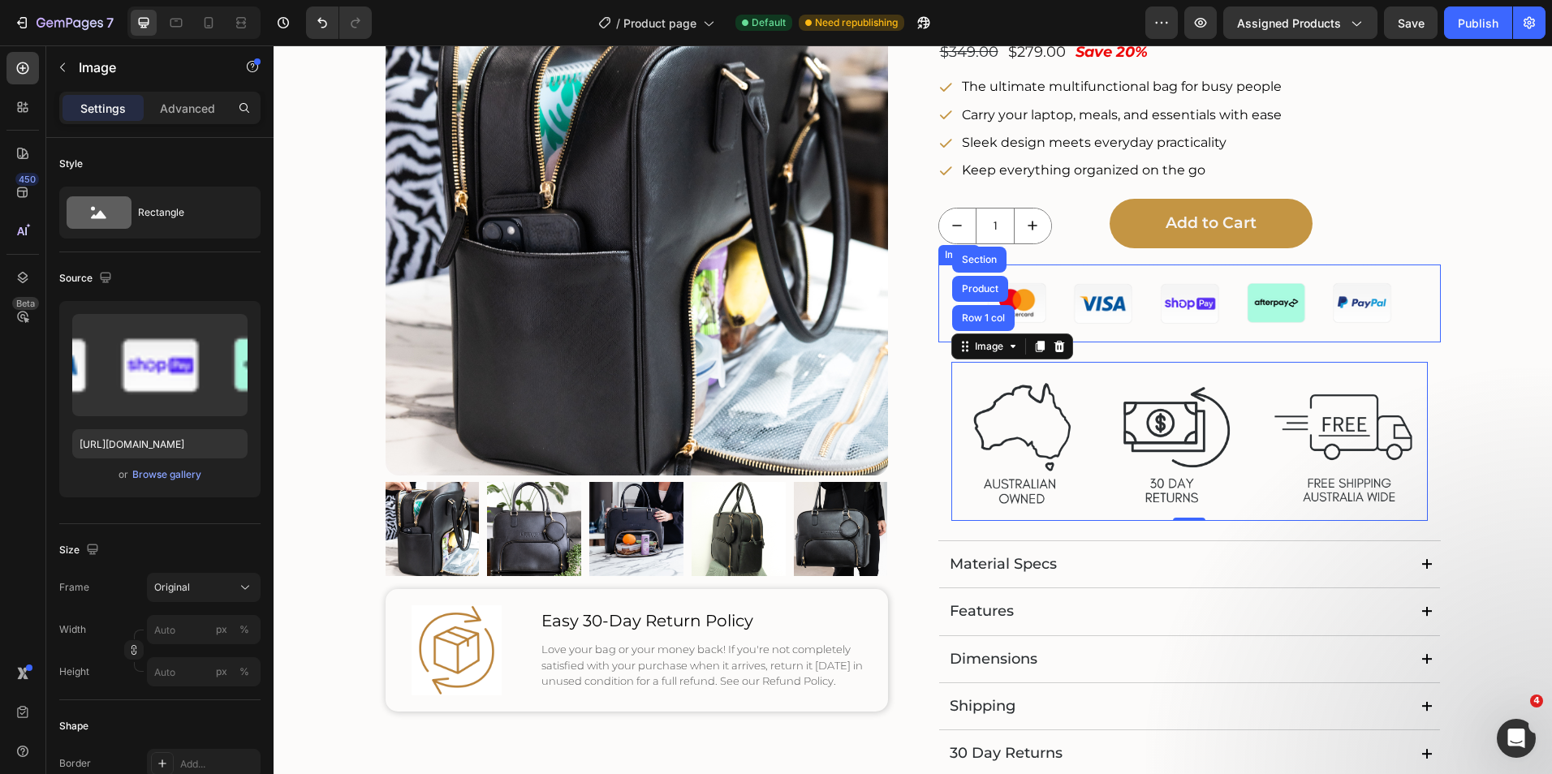
click at [1132, 299] on img at bounding box center [1189, 304] width 470 height 79
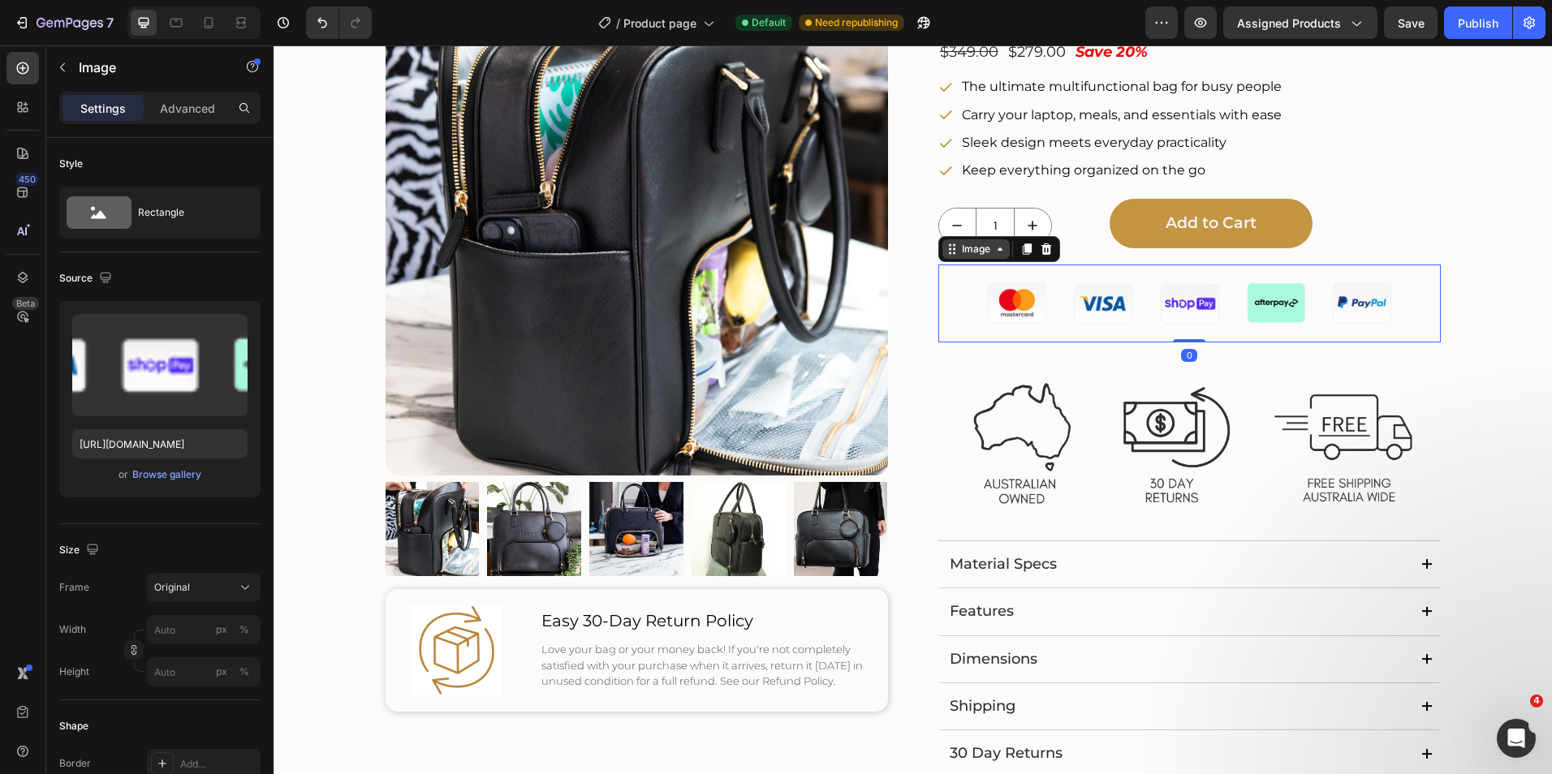
click at [993, 250] on icon at bounding box center [999, 249] width 13 height 13
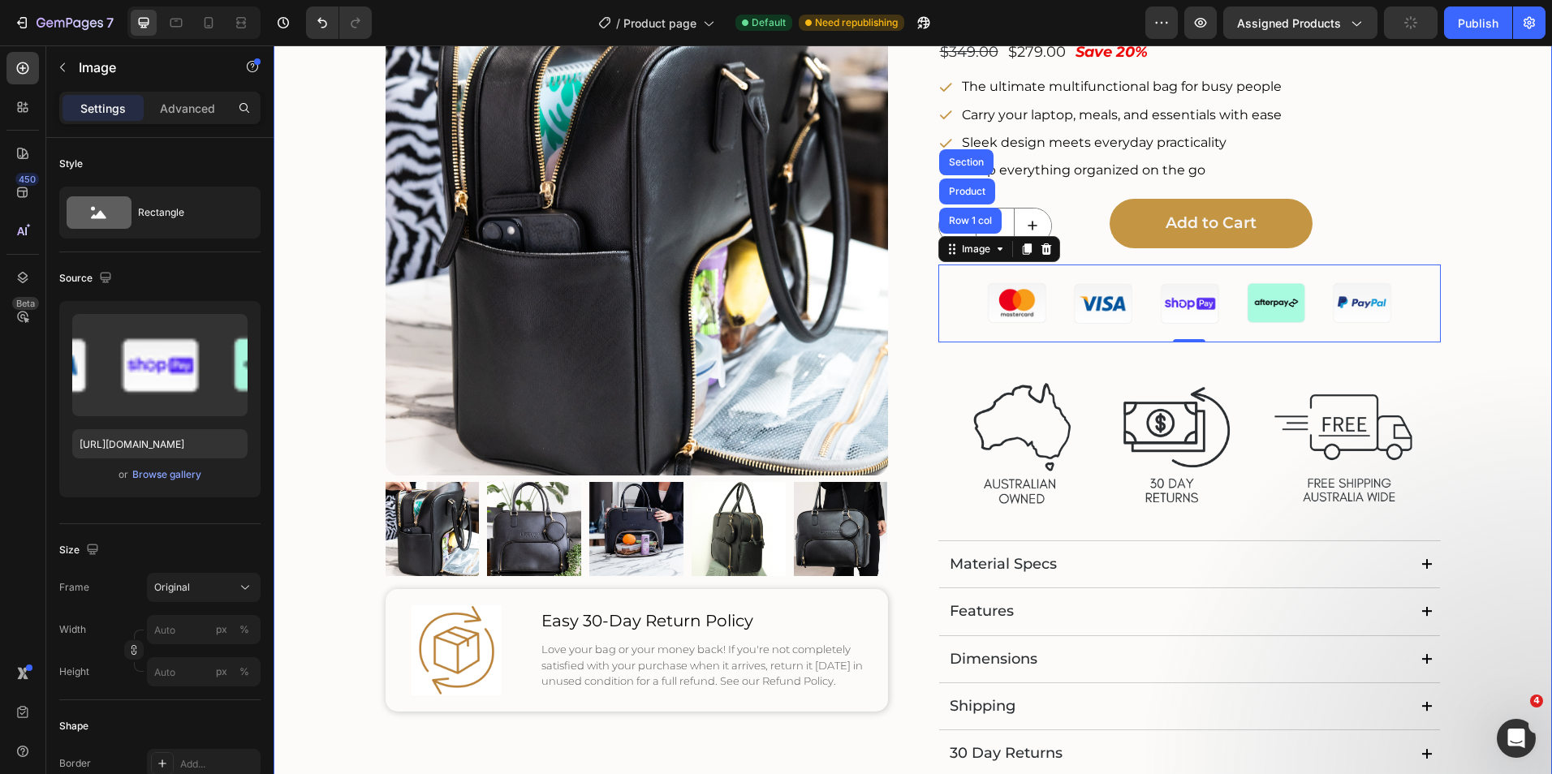
click at [1483, 347] on div "Product Images Image Easy 30-Day Return Policy Text Block Love your bag or your…" at bounding box center [913, 396] width 1246 height 846
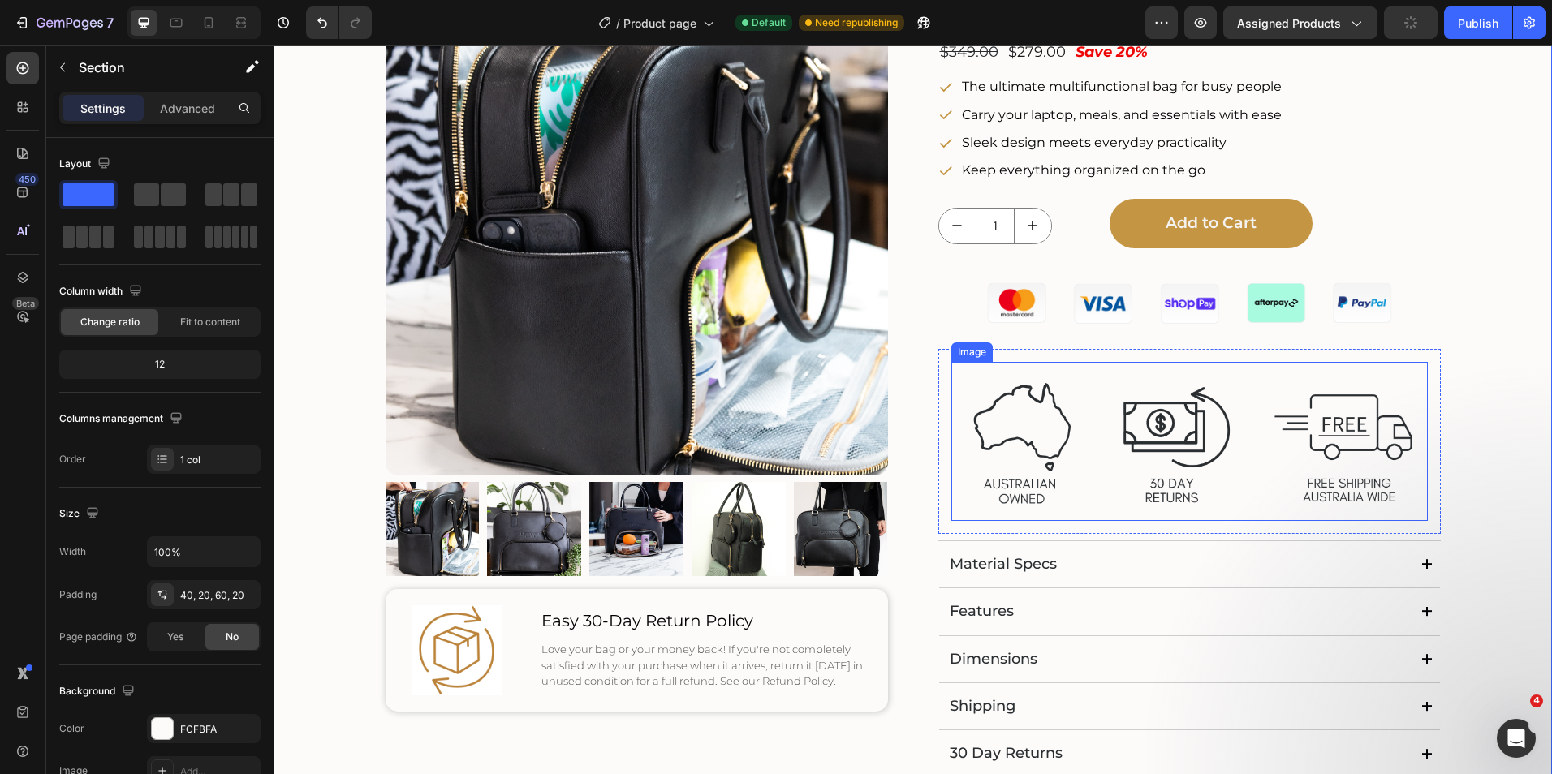
click at [1260, 412] on img at bounding box center [1189, 441] width 476 height 159
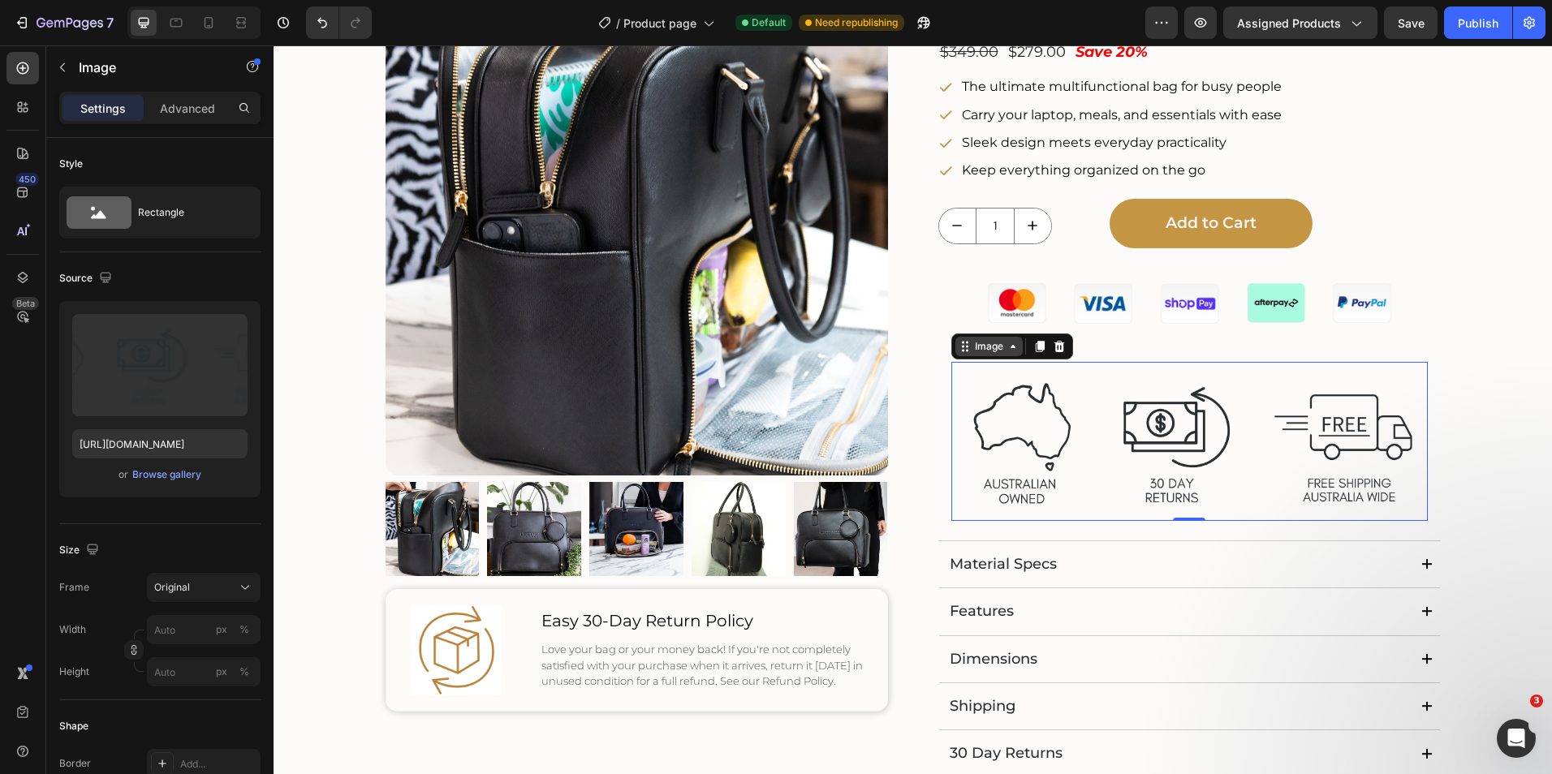
click at [1006, 351] on icon at bounding box center [1012, 346] width 13 height 13
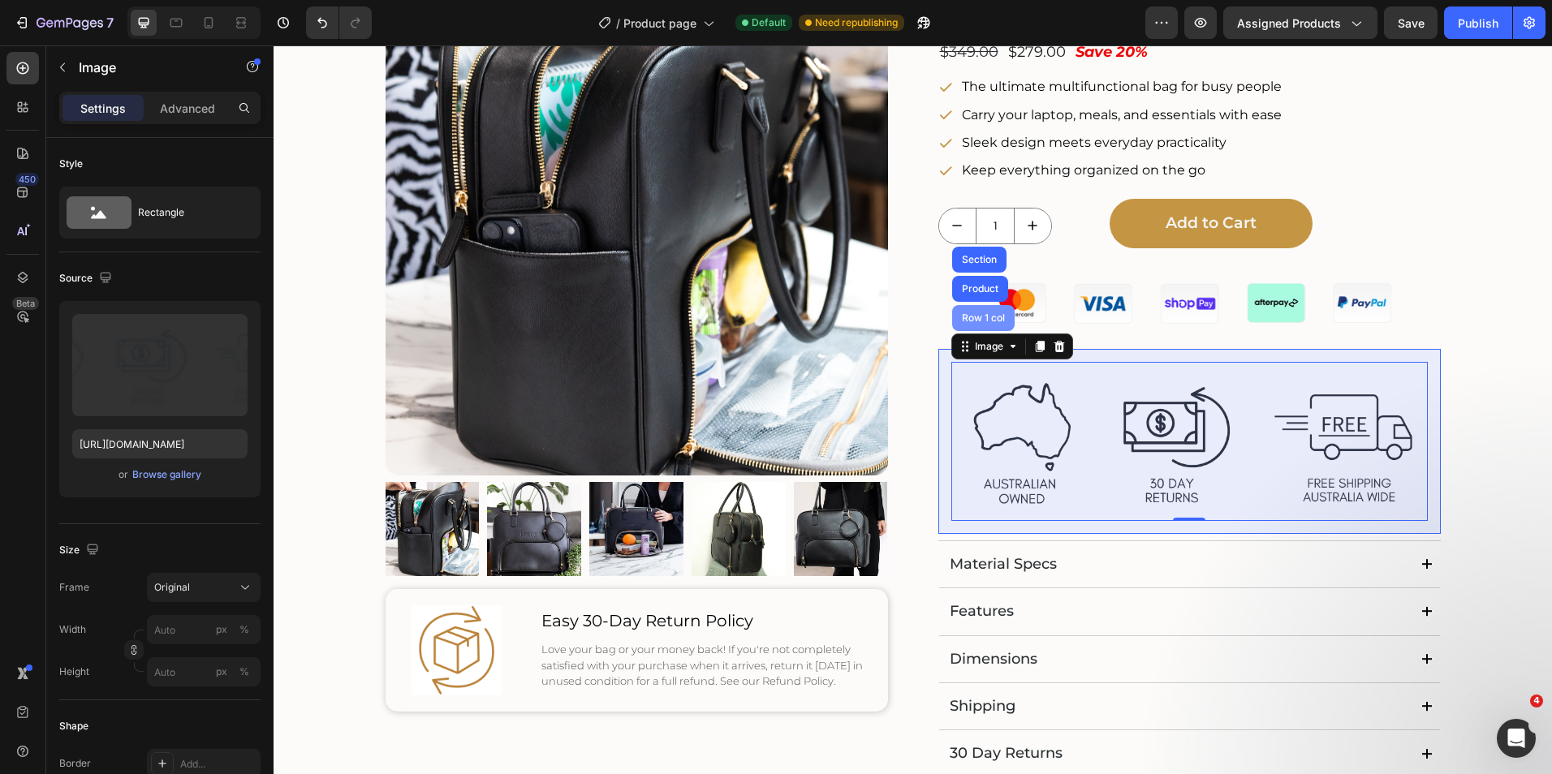
click at [988, 328] on div "Row 1 col" at bounding box center [983, 318] width 62 height 26
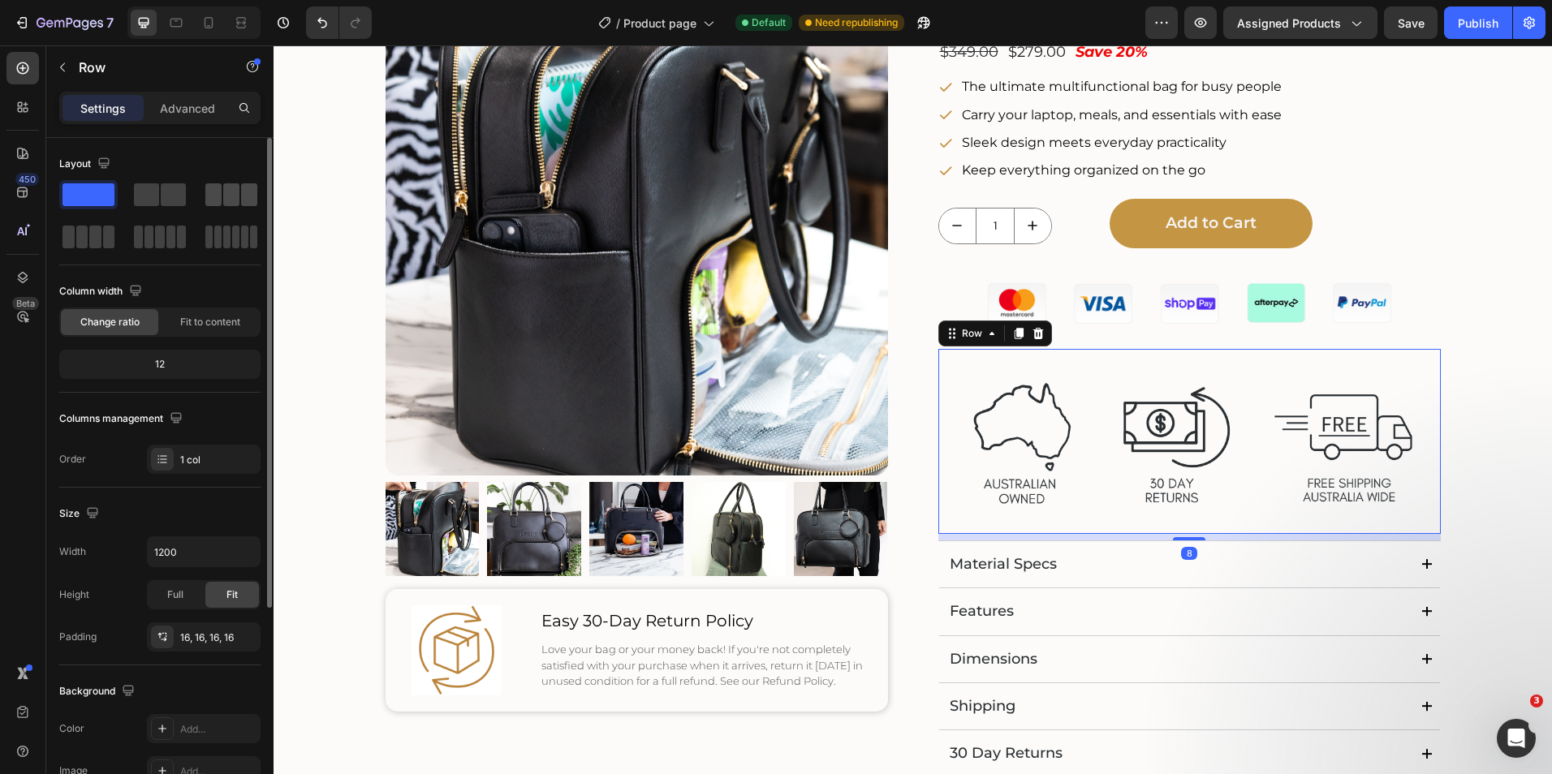
click at [243, 196] on span at bounding box center [249, 194] width 16 height 23
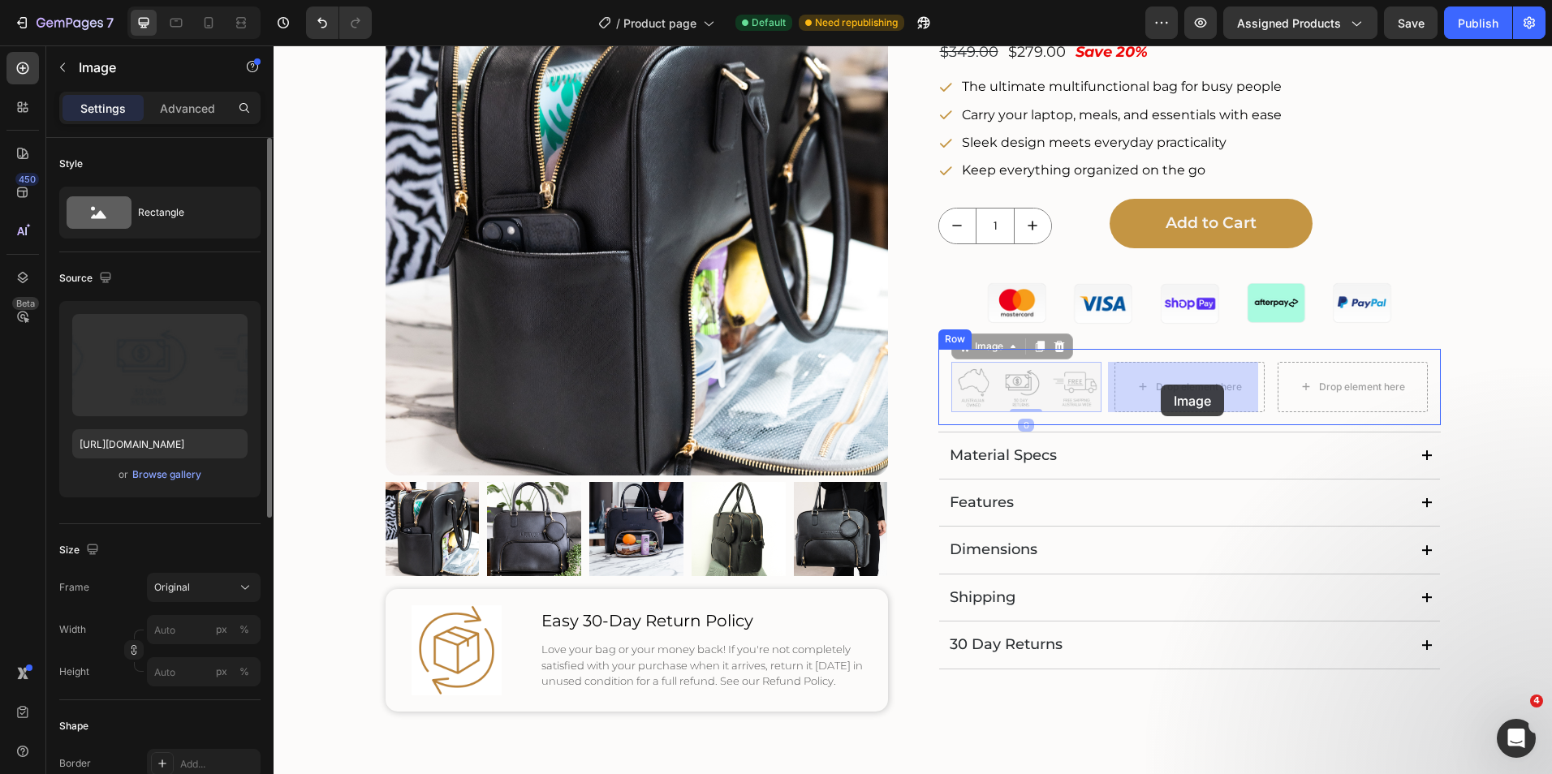
drag, startPoint x: 998, startPoint y: 386, endPoint x: 1160, endPoint y: 385, distance: 162.3
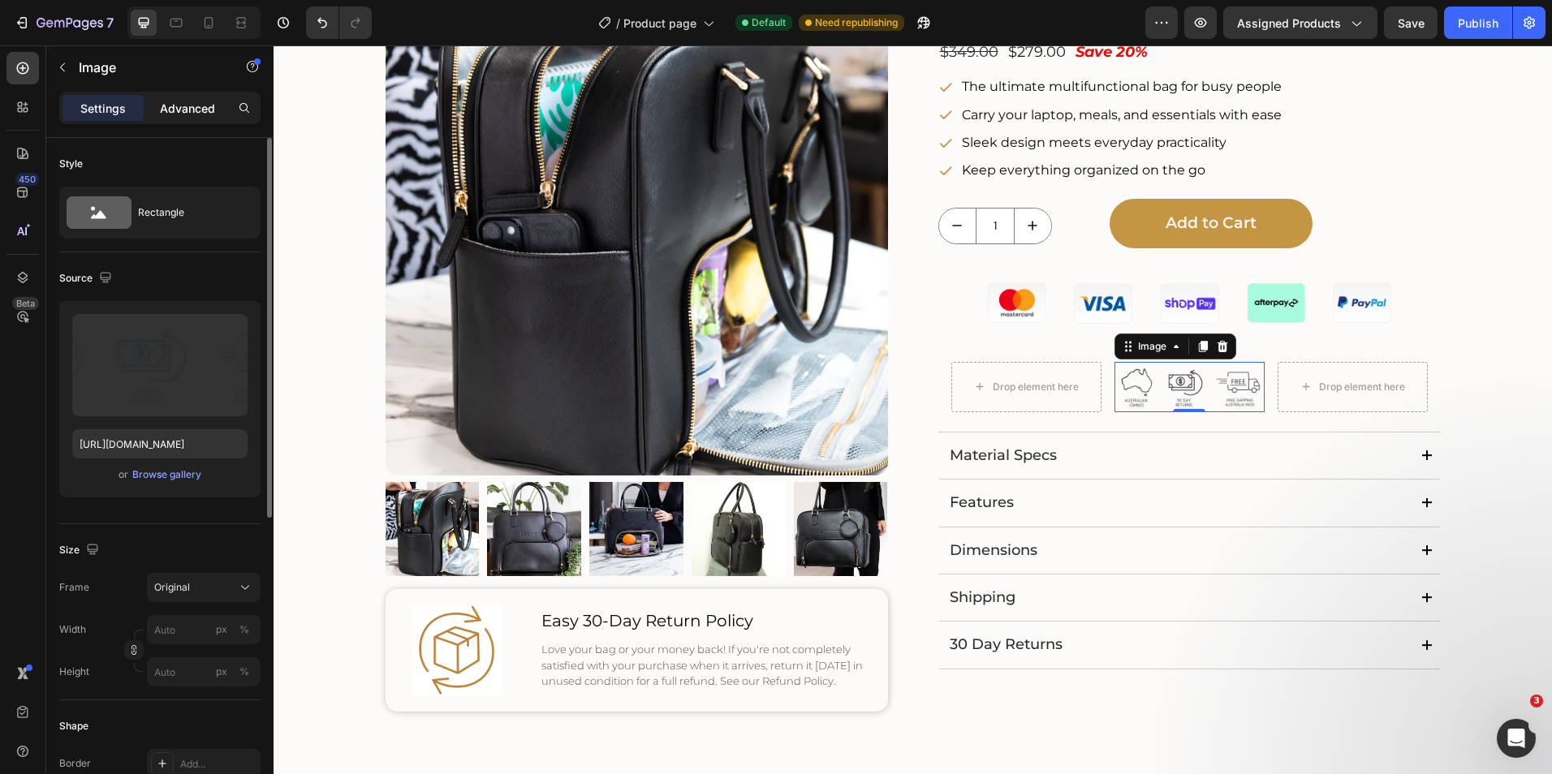
click at [183, 110] on p "Advanced" at bounding box center [187, 108] width 55 height 17
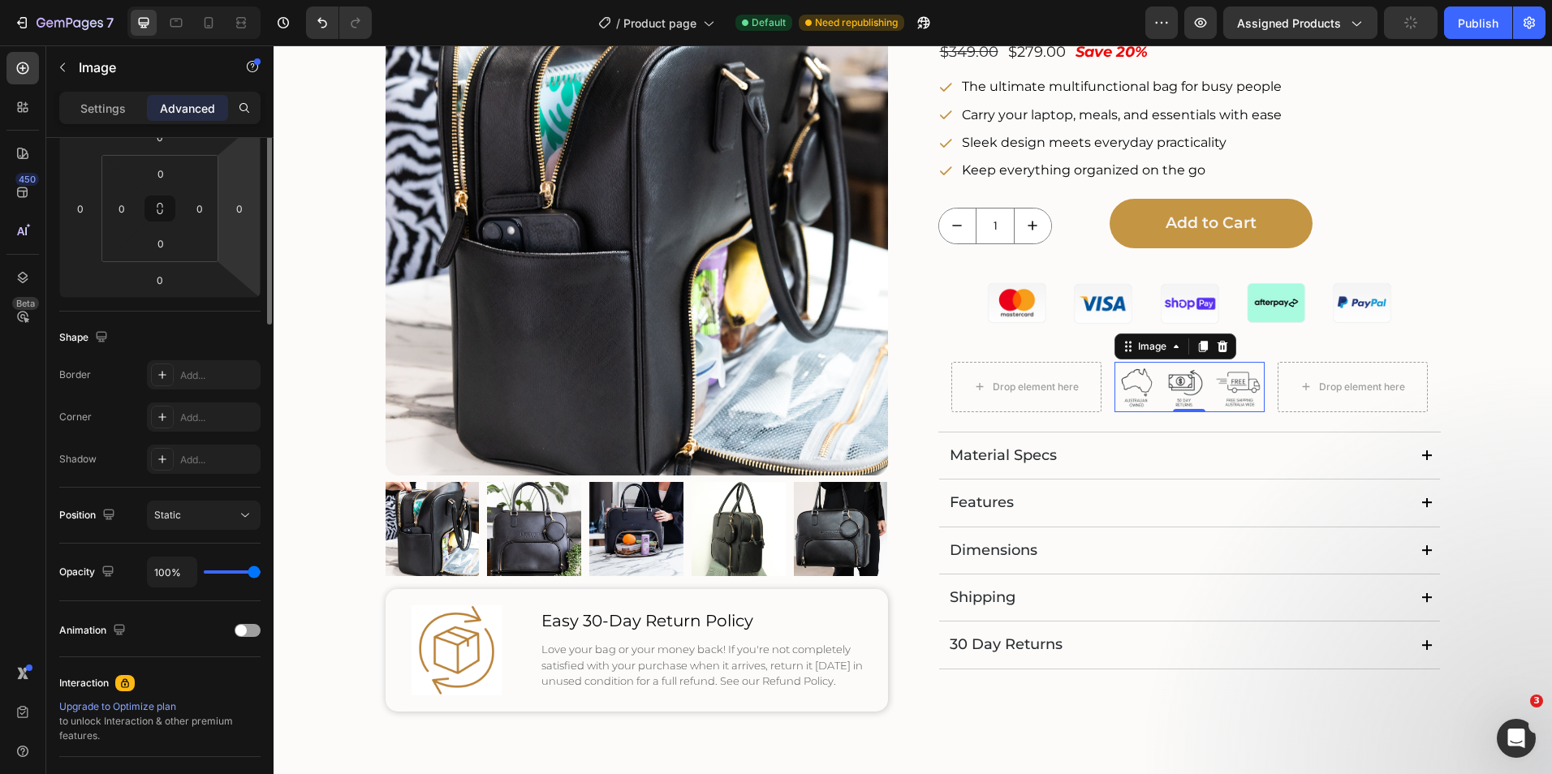
scroll to position [0, 0]
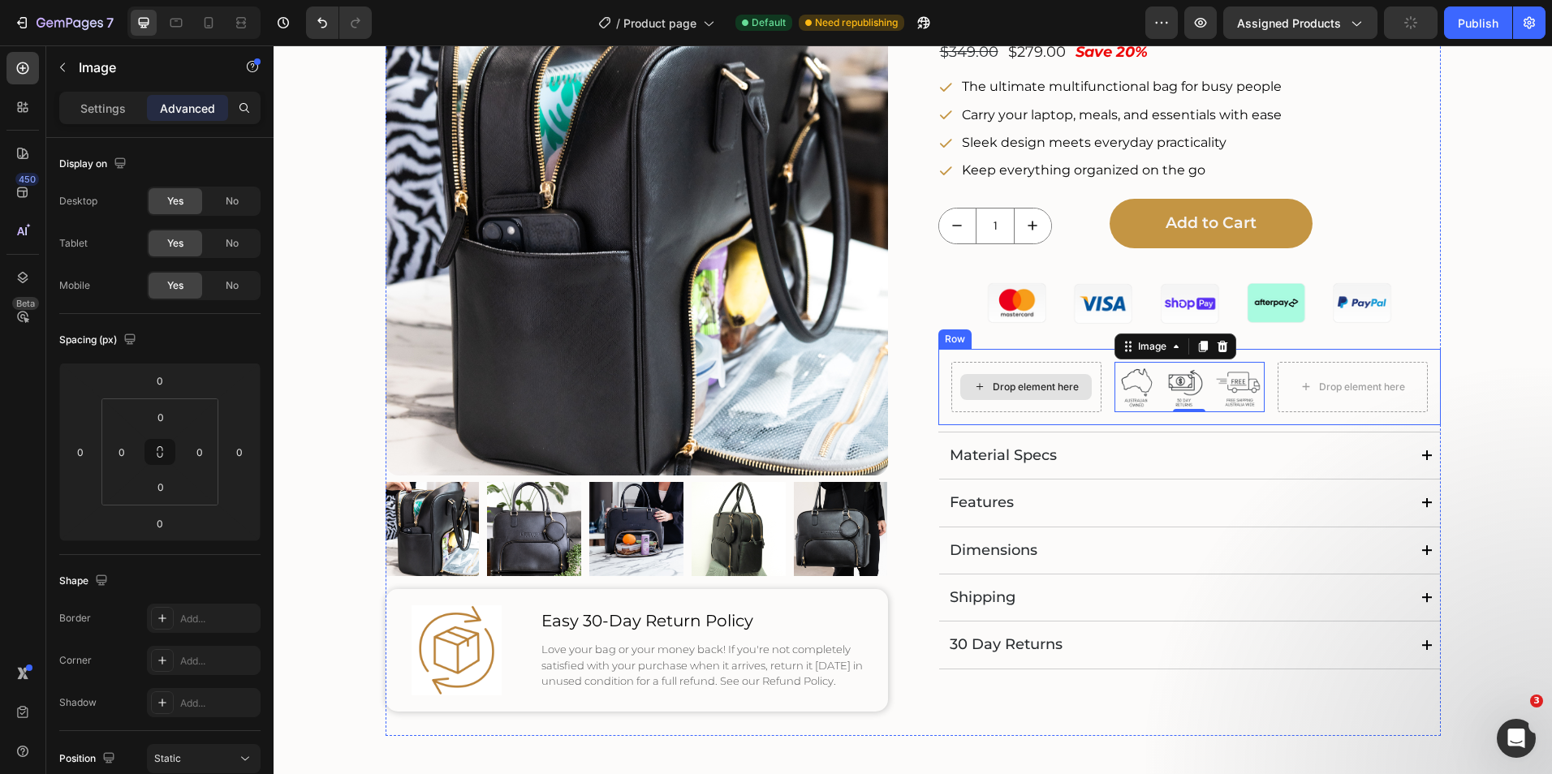
click at [1018, 374] on div "Drop element here" at bounding box center [1025, 387] width 131 height 26
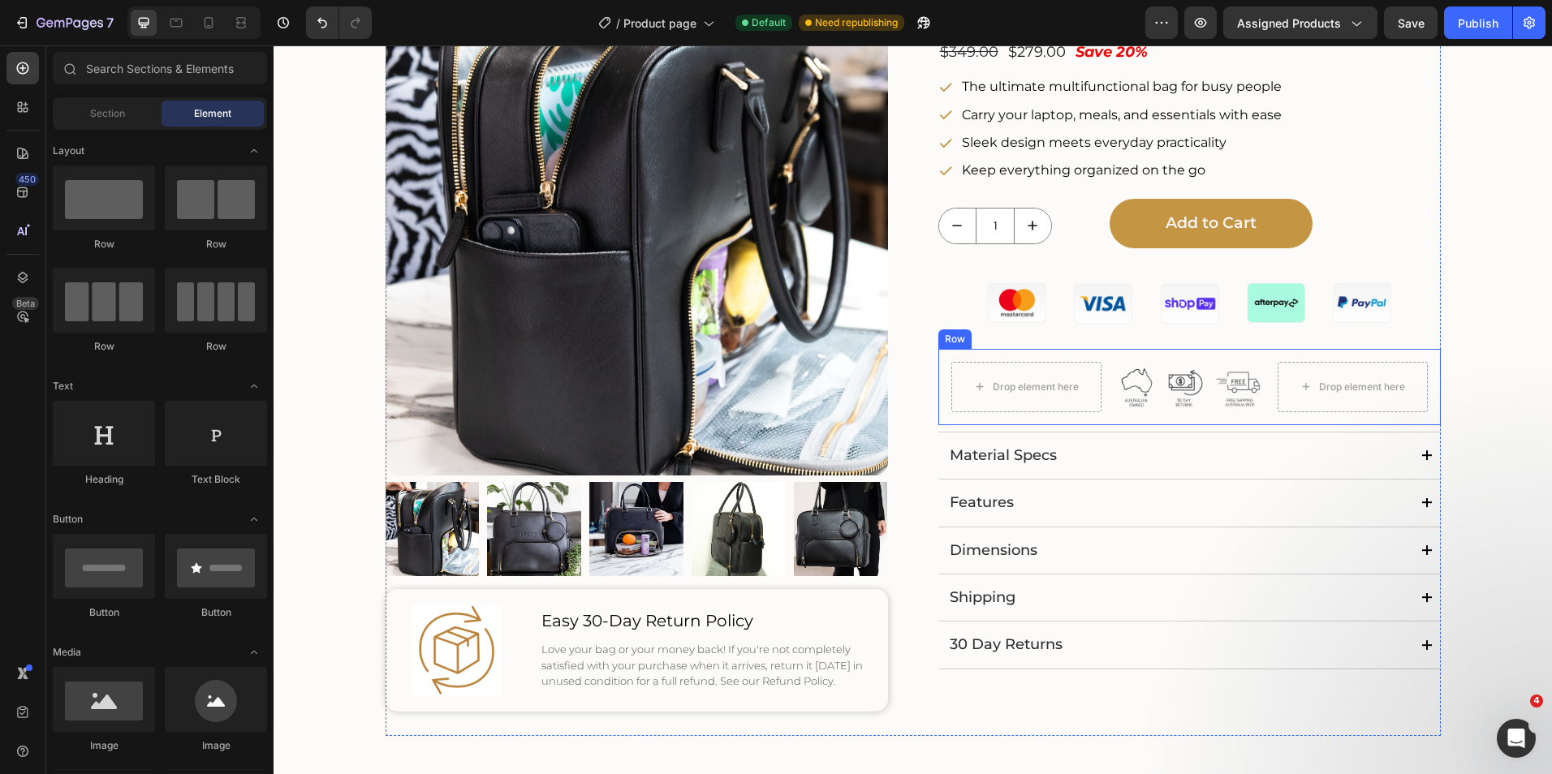
click at [972, 359] on div "Drop element here Image Drop element here Row" at bounding box center [1189, 387] width 502 height 76
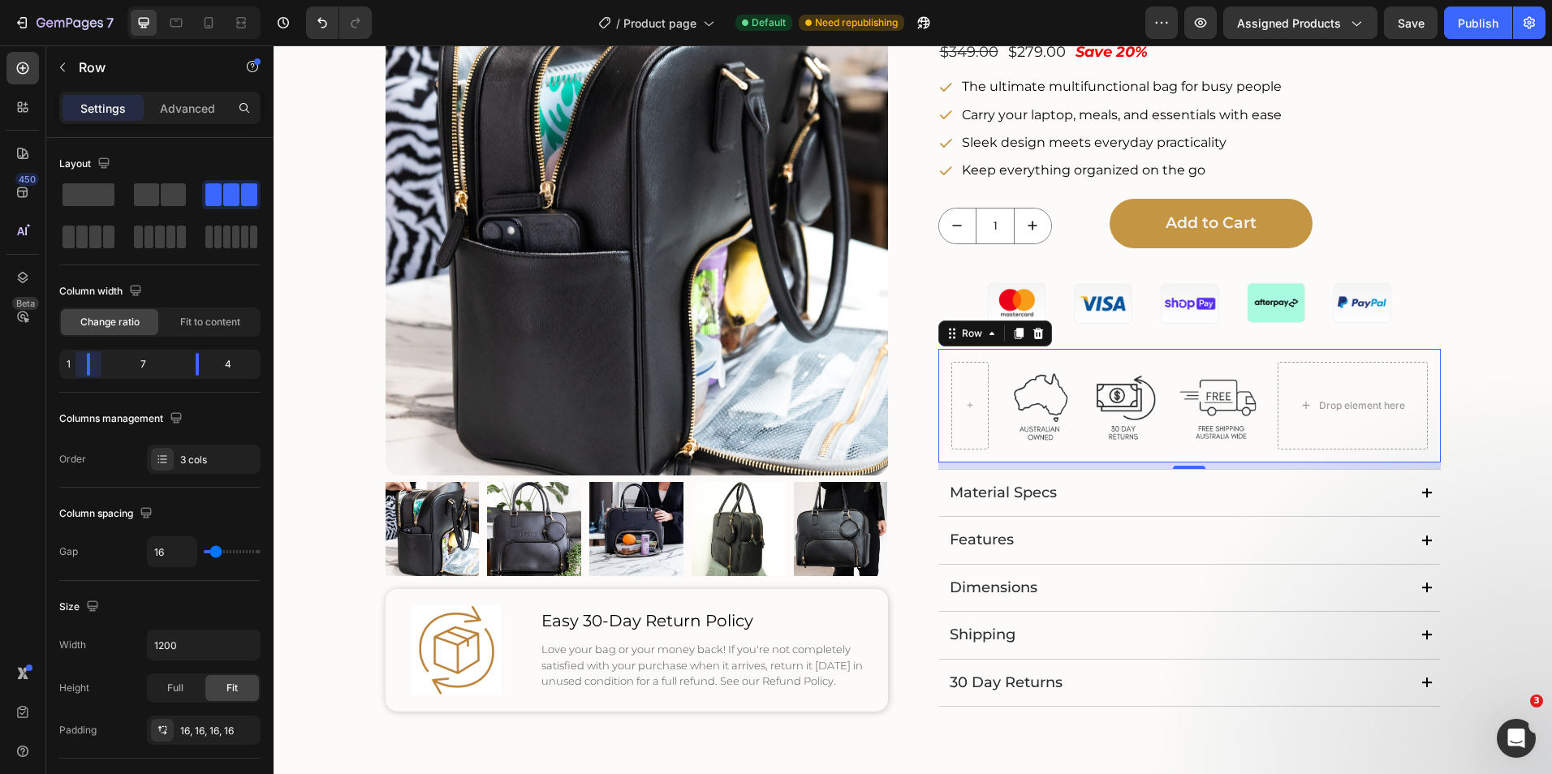
drag, startPoint x: 128, startPoint y: 367, endPoint x: 80, endPoint y: 364, distance: 47.9
click at [80, 0] on body "7 Version history / Product page Default Need republishing Preview Assigned Pro…" at bounding box center [776, 0] width 1552 height 0
click at [193, 0] on body "7 Version history / Product page Default Need republishing Preview Assigned Pro…" at bounding box center [776, 0] width 1552 height 0
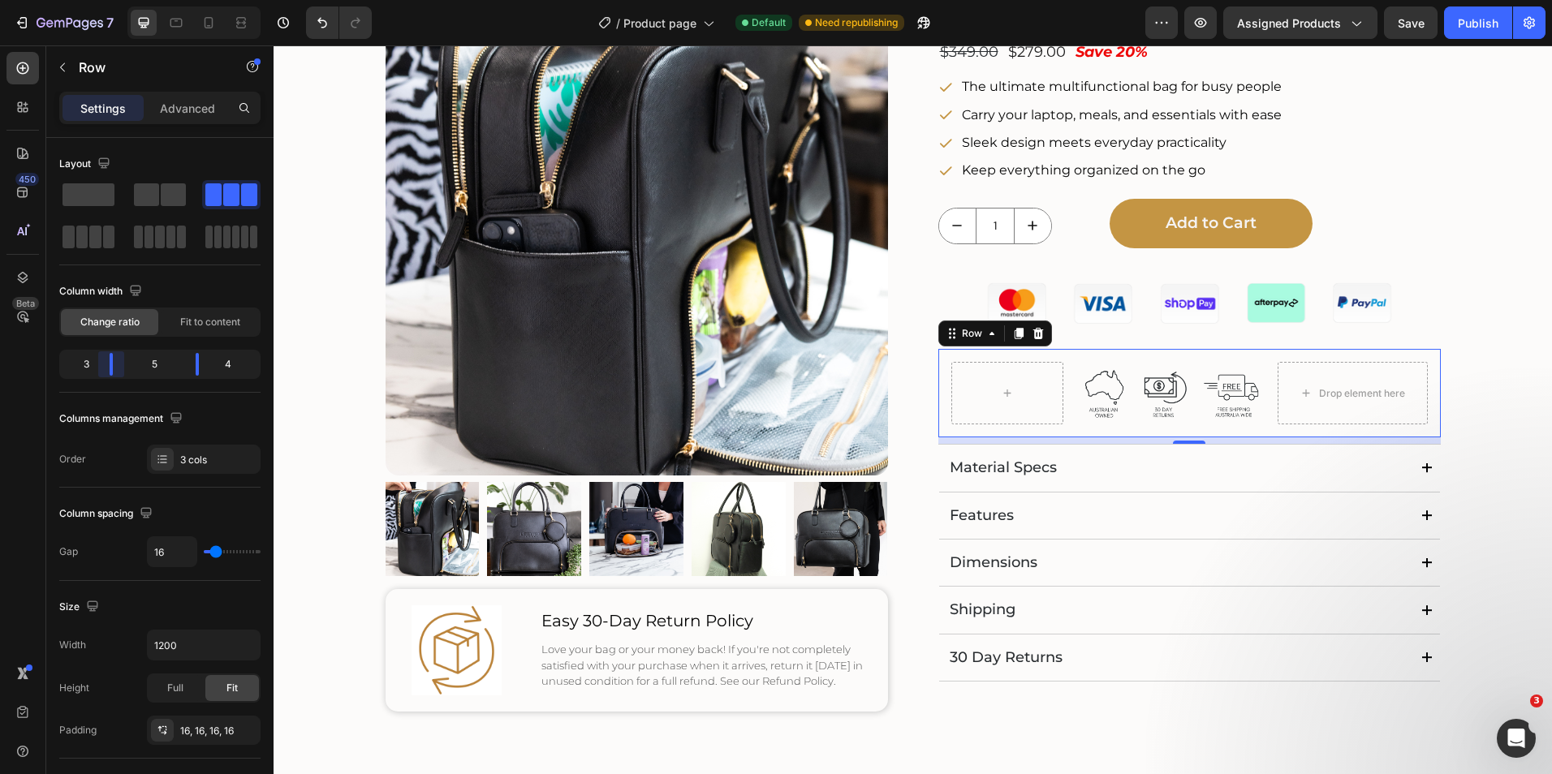
drag, startPoint x: 89, startPoint y: 362, endPoint x: 115, endPoint y: 362, distance: 26.0
click at [115, 0] on body "7 Version history / Product page Default Need republishing Preview Assigned Pro…" at bounding box center [776, 0] width 1552 height 0
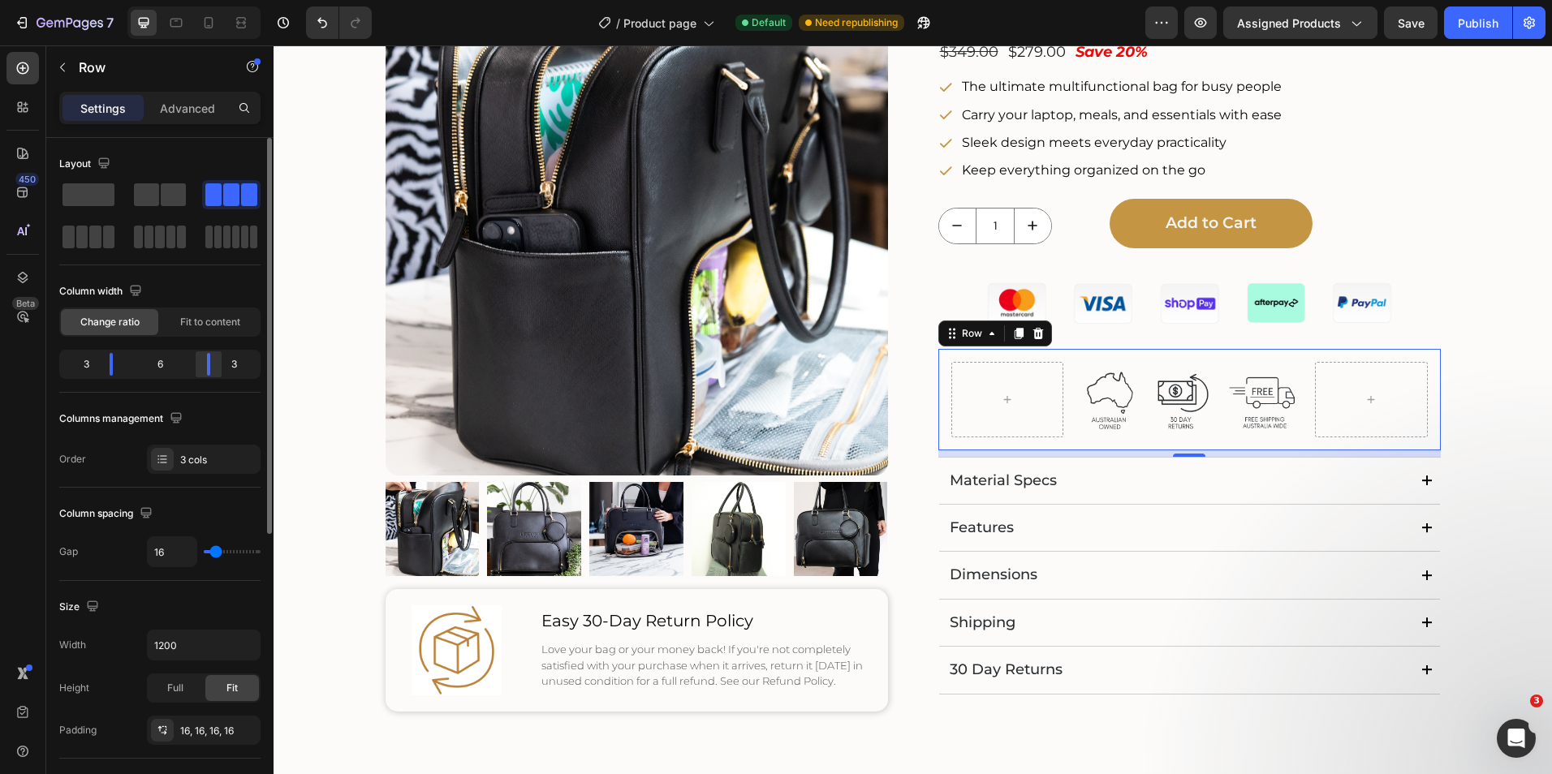
drag, startPoint x: 199, startPoint y: 363, endPoint x: 208, endPoint y: 366, distance: 9.5
click at [208, 0] on body "7 Version history / Product page Default Need republishing Preview Assigned Pro…" at bounding box center [776, 0] width 1552 height 0
click at [174, 559] on input "16" at bounding box center [172, 551] width 49 height 29
type input "9"
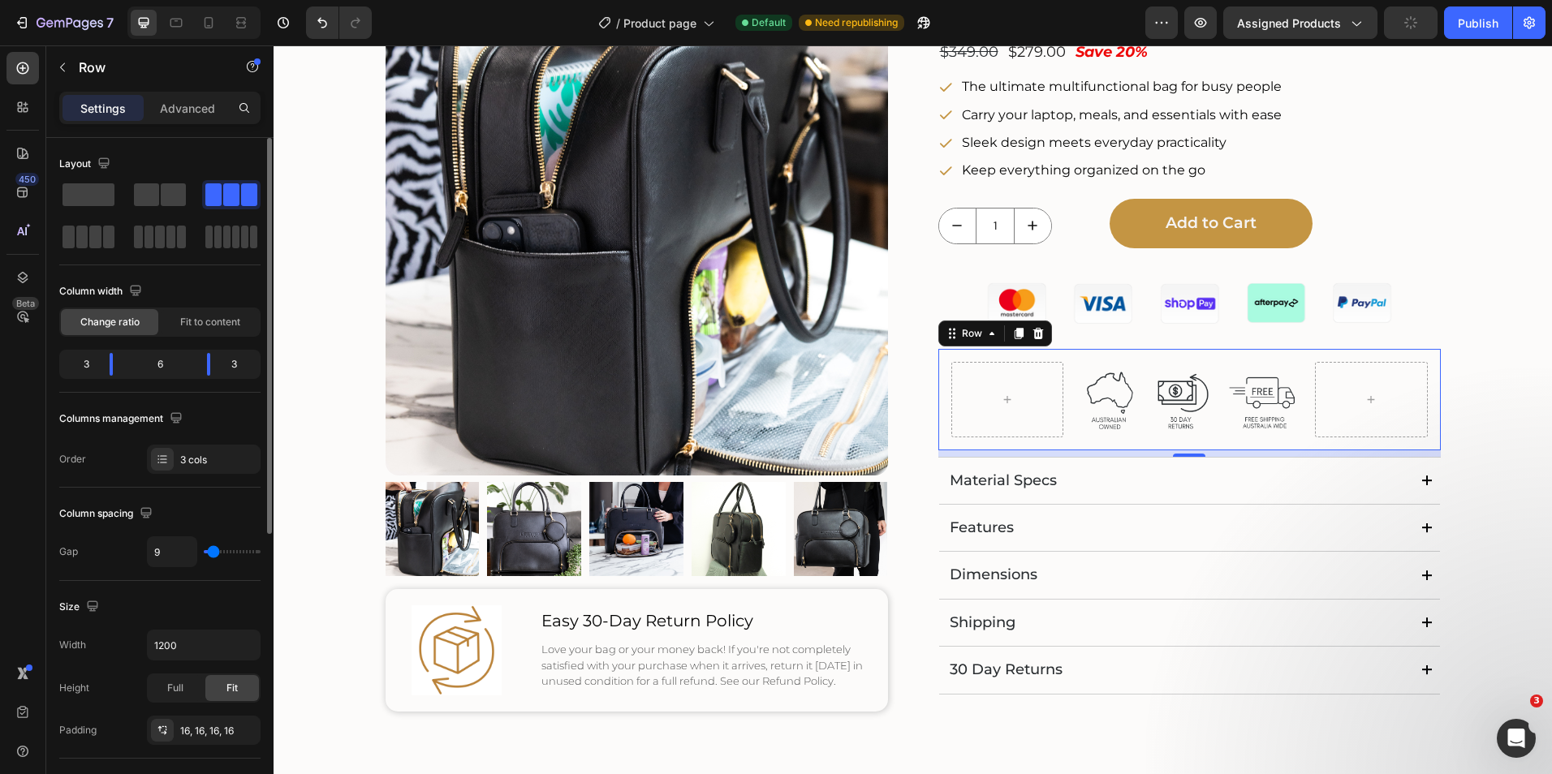
type input "0"
drag, startPoint x: 217, startPoint y: 553, endPoint x: 193, endPoint y: 553, distance: 23.5
type input "0"
click at [204, 553] on input "range" at bounding box center [232, 551] width 57 height 3
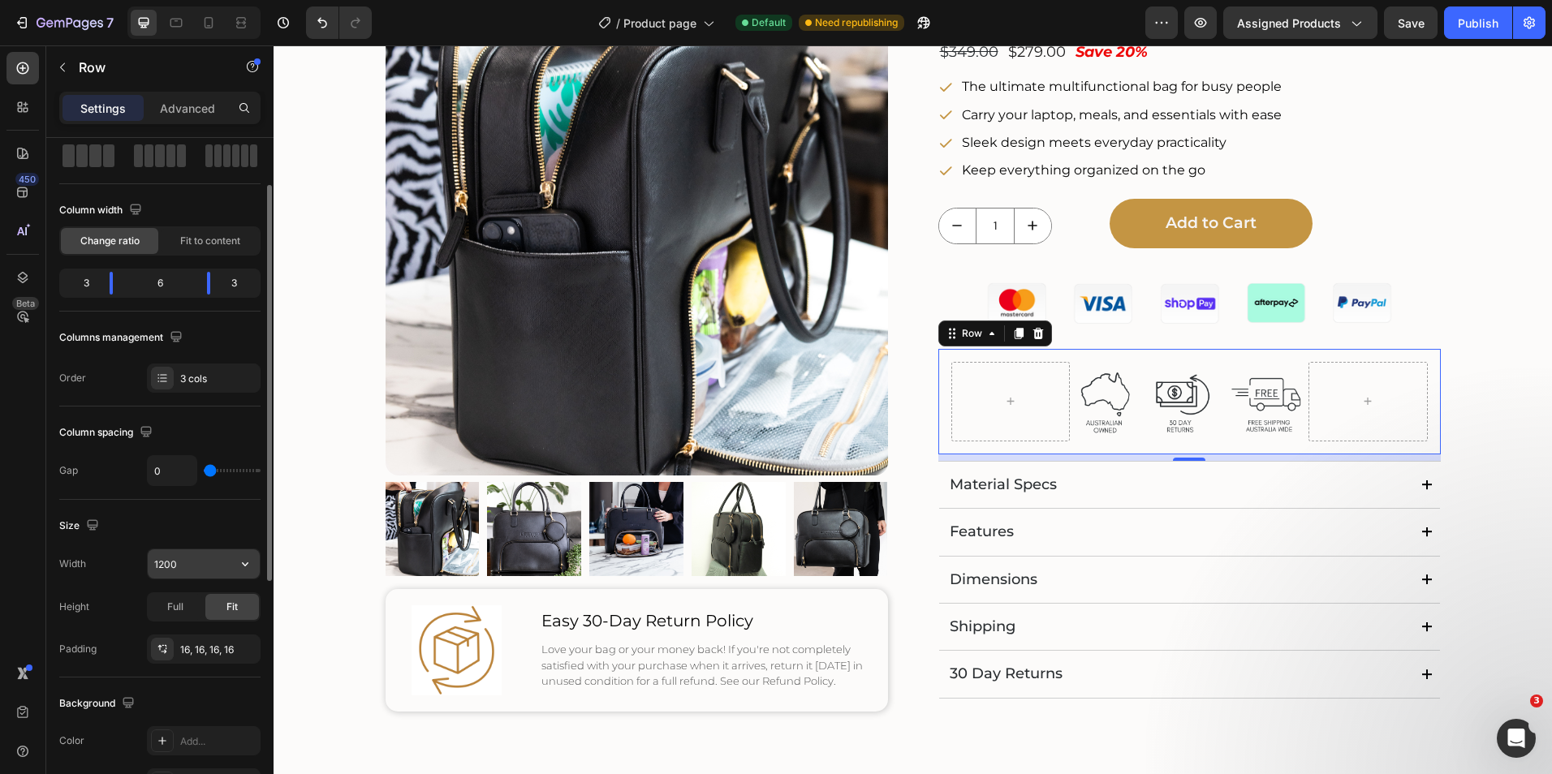
scroll to position [162, 0]
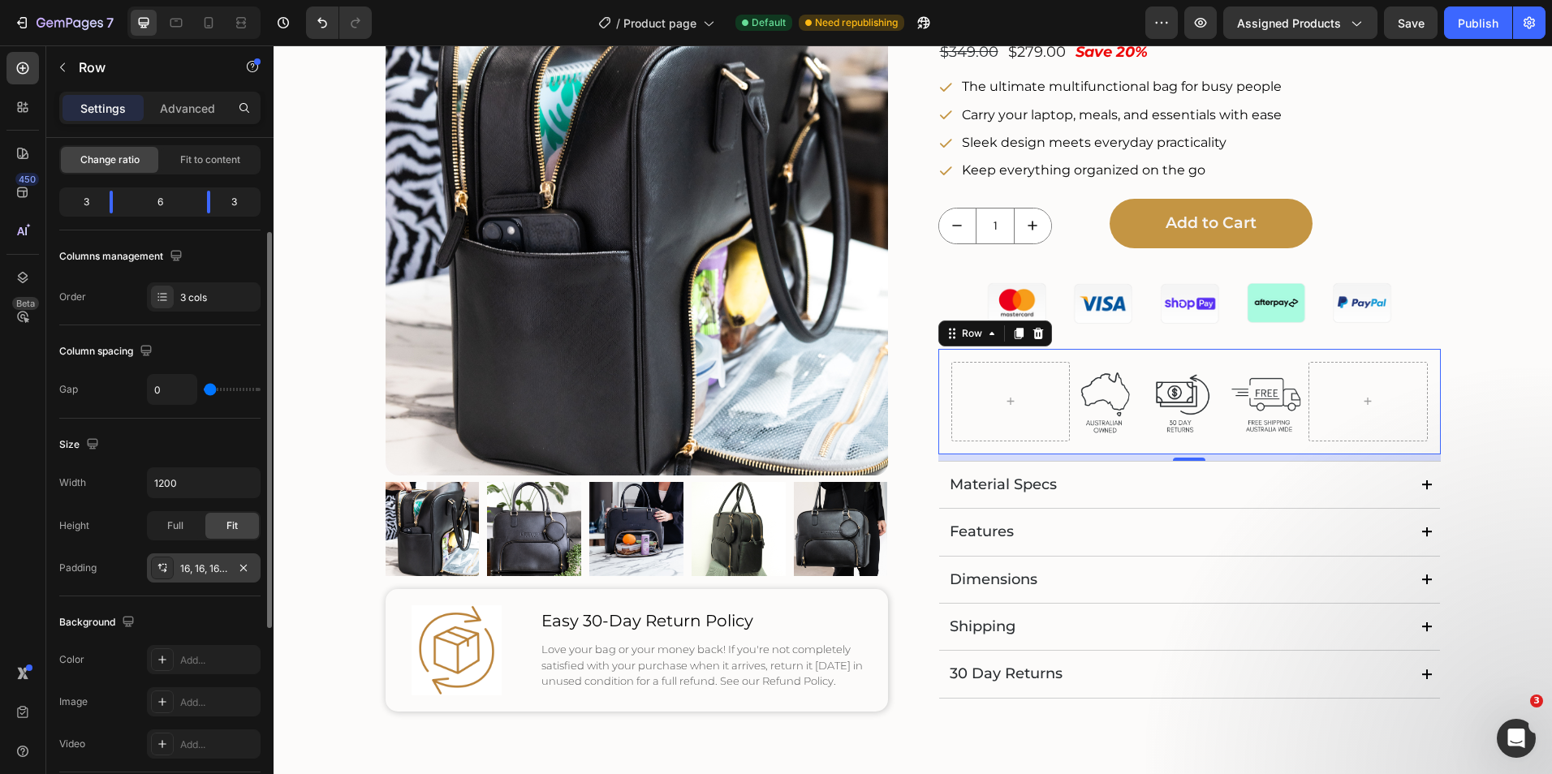
click at [208, 566] on div "16, 16, 16, 16" at bounding box center [203, 569] width 47 height 15
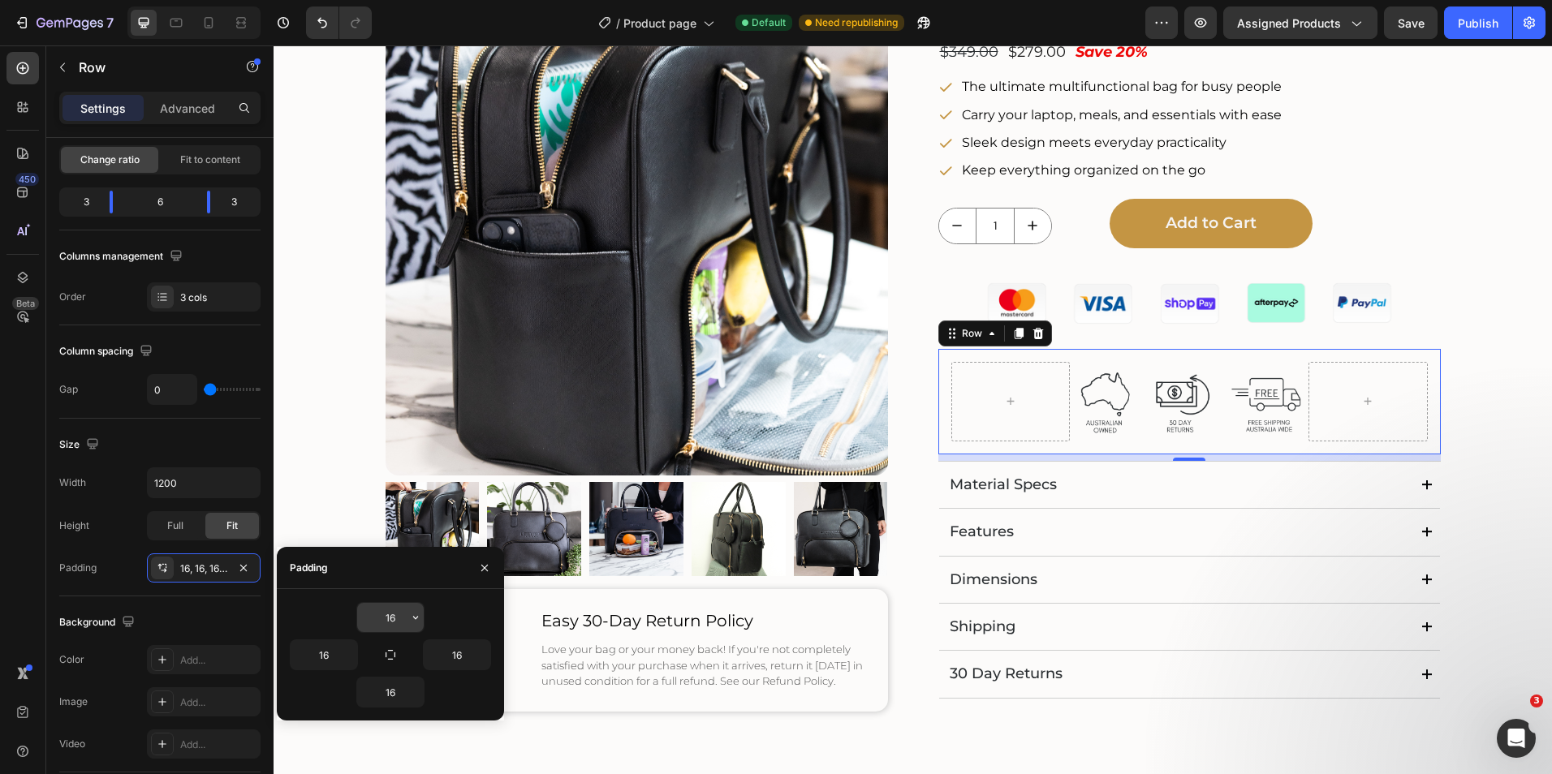
click at [388, 618] on input "16" at bounding box center [390, 617] width 67 height 29
click at [428, 617] on div "16" at bounding box center [390, 617] width 201 height 31
click at [407, 613] on button "button" at bounding box center [415, 617] width 16 height 29
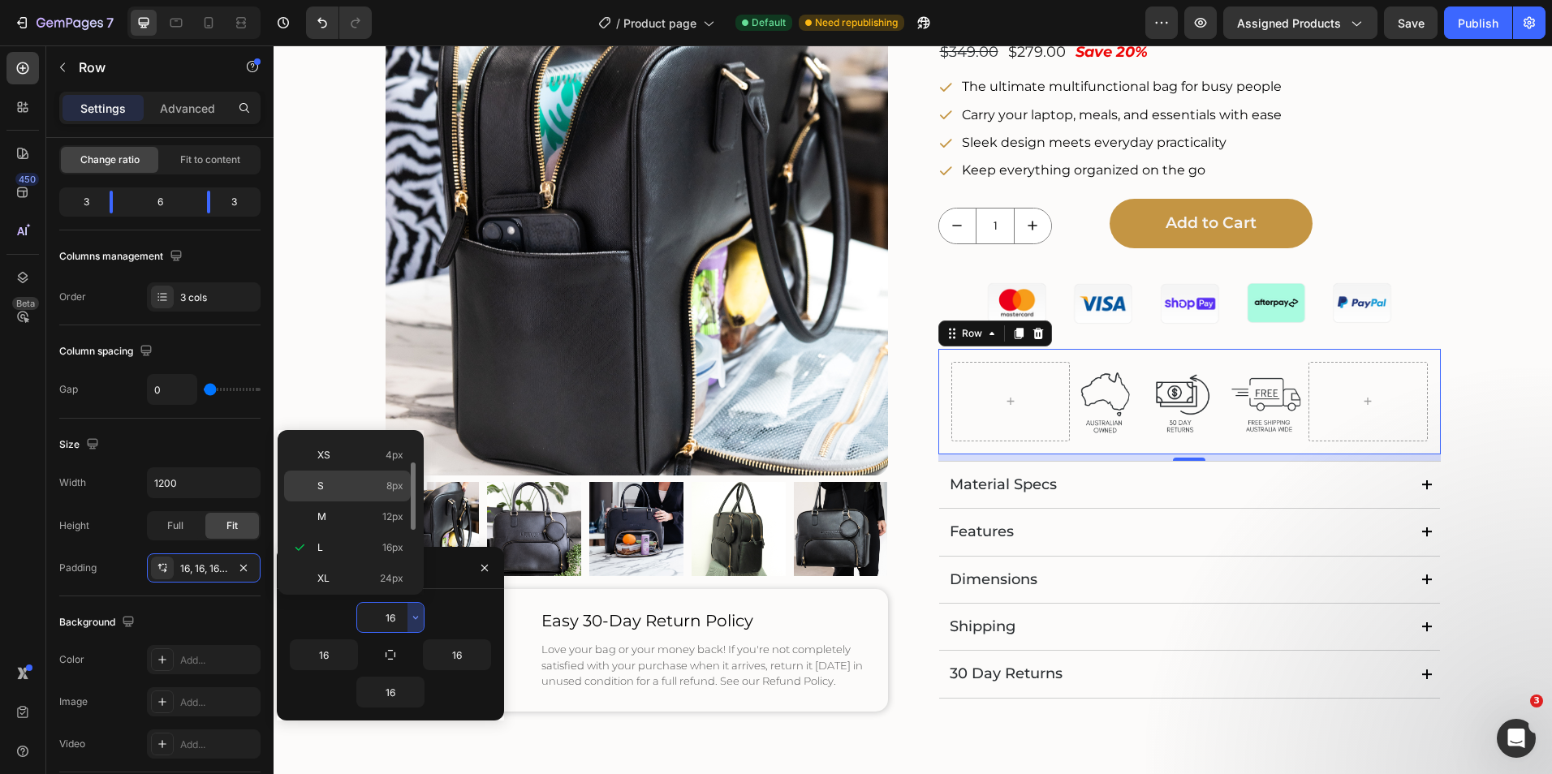
scroll to position [0, 0]
click at [350, 488] on p "XXS 2px" at bounding box center [360, 483] width 86 height 15
type input "2"
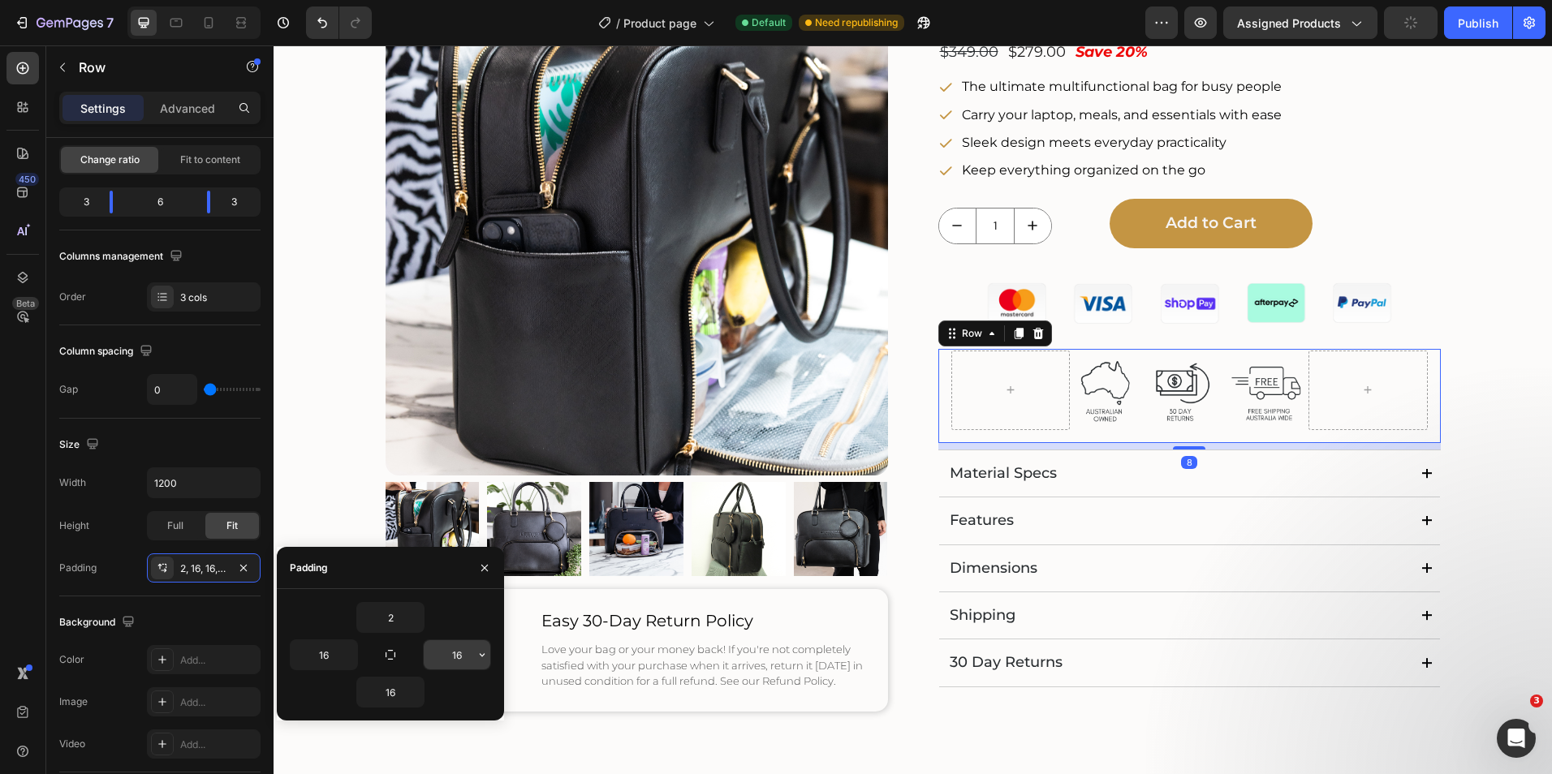
click at [471, 649] on input "16" at bounding box center [457, 654] width 67 height 29
type input "2"
click at [334, 652] on input "16" at bounding box center [324, 654] width 67 height 29
type input "2"
click at [388, 693] on input "16" at bounding box center [390, 692] width 67 height 29
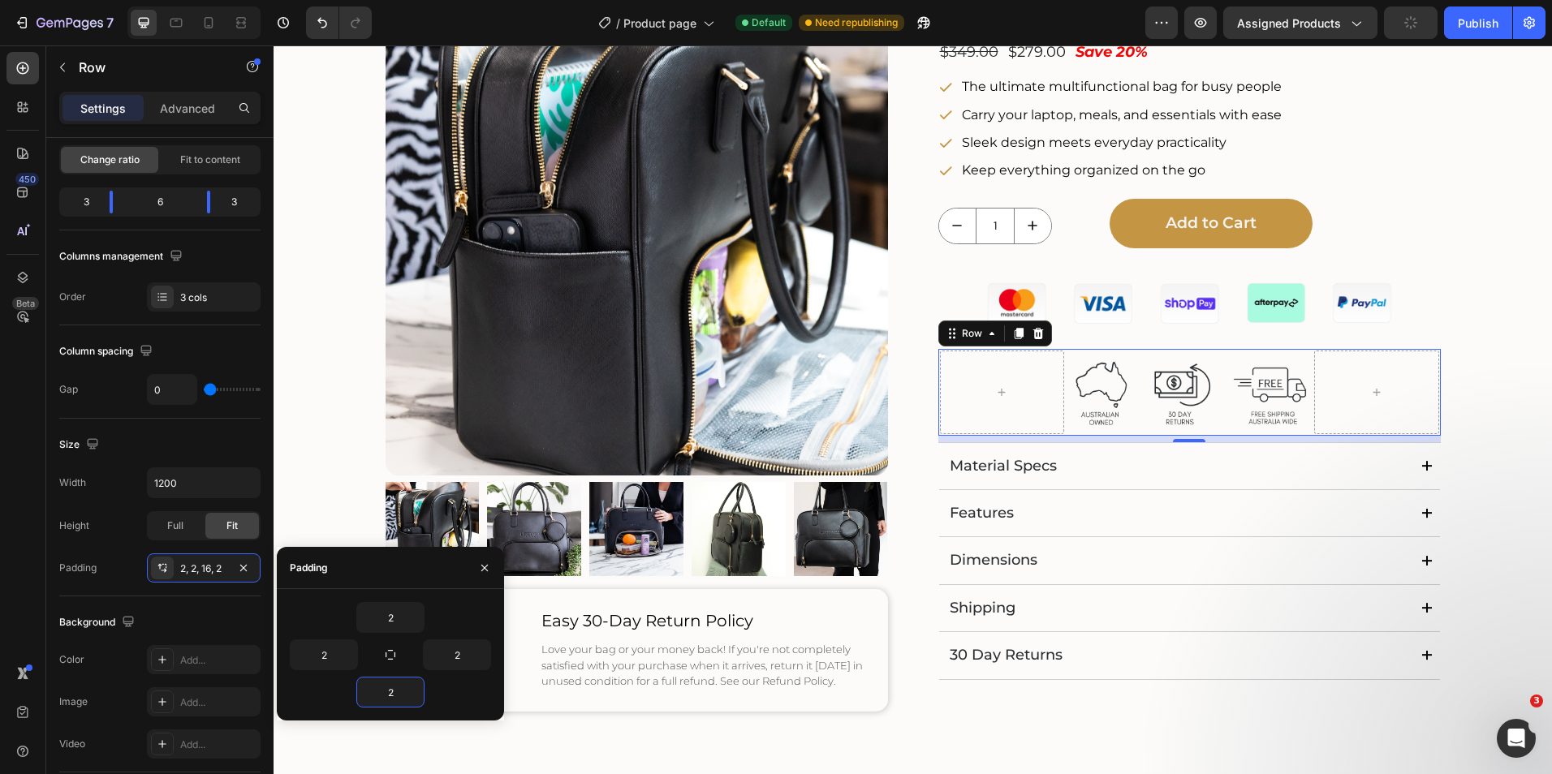
type input "2"
click at [443, 619] on div "2" at bounding box center [390, 617] width 201 height 31
click at [472, 566] on button "button" at bounding box center [485, 568] width 26 height 26
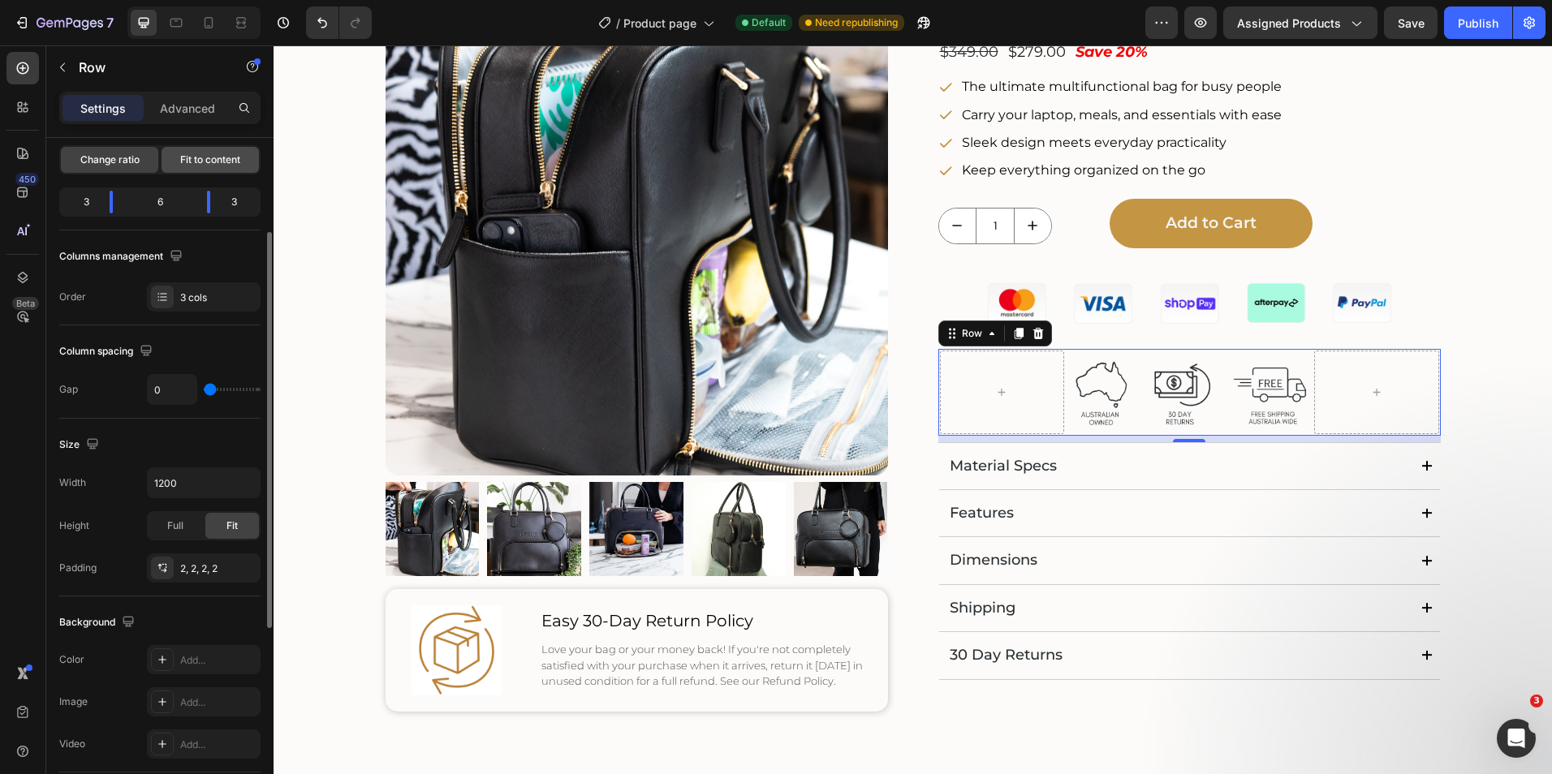
click at [197, 159] on span "Fit to content" at bounding box center [210, 160] width 60 height 15
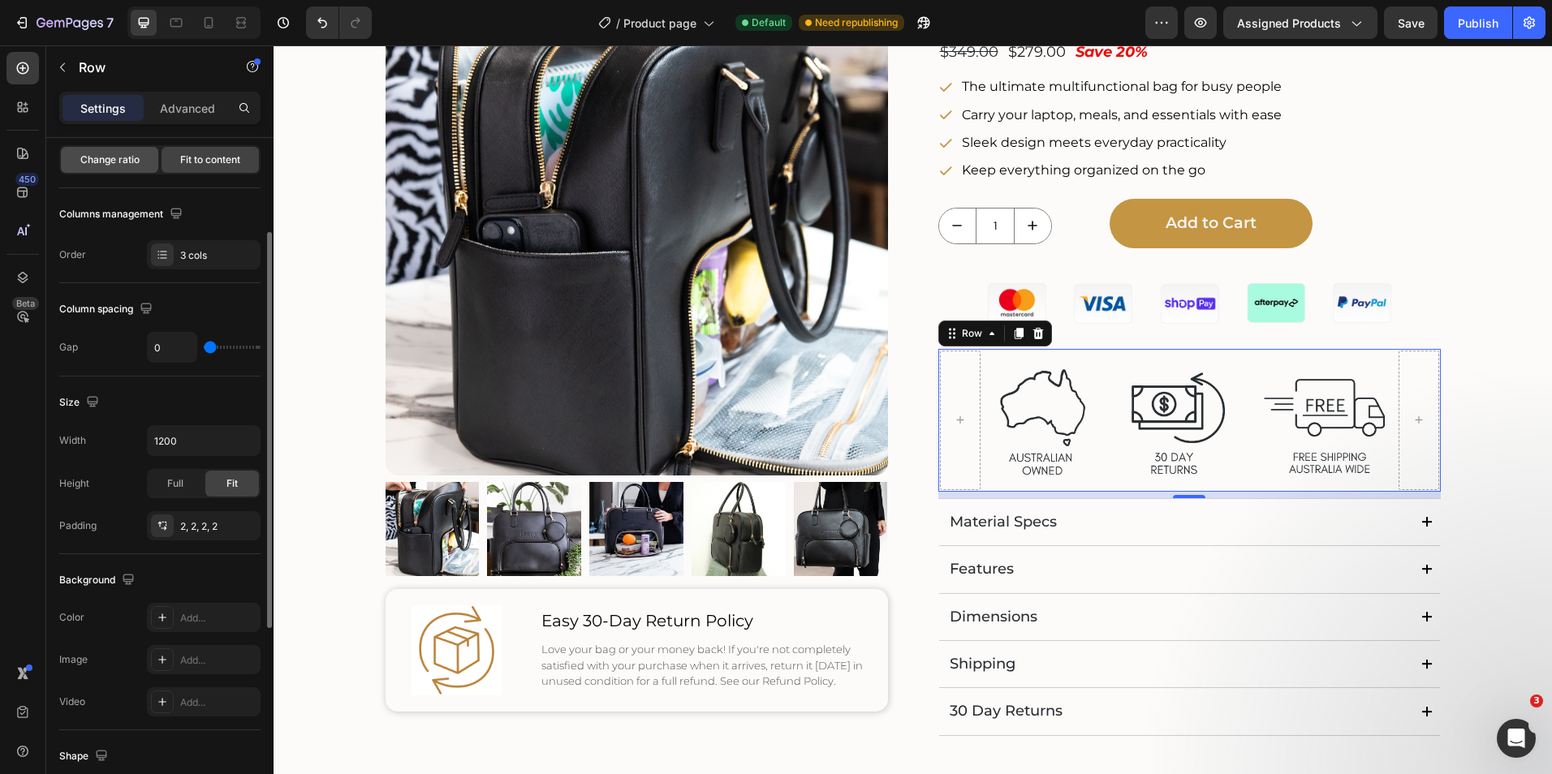
click at [114, 159] on span "Change ratio" at bounding box center [109, 160] width 59 height 15
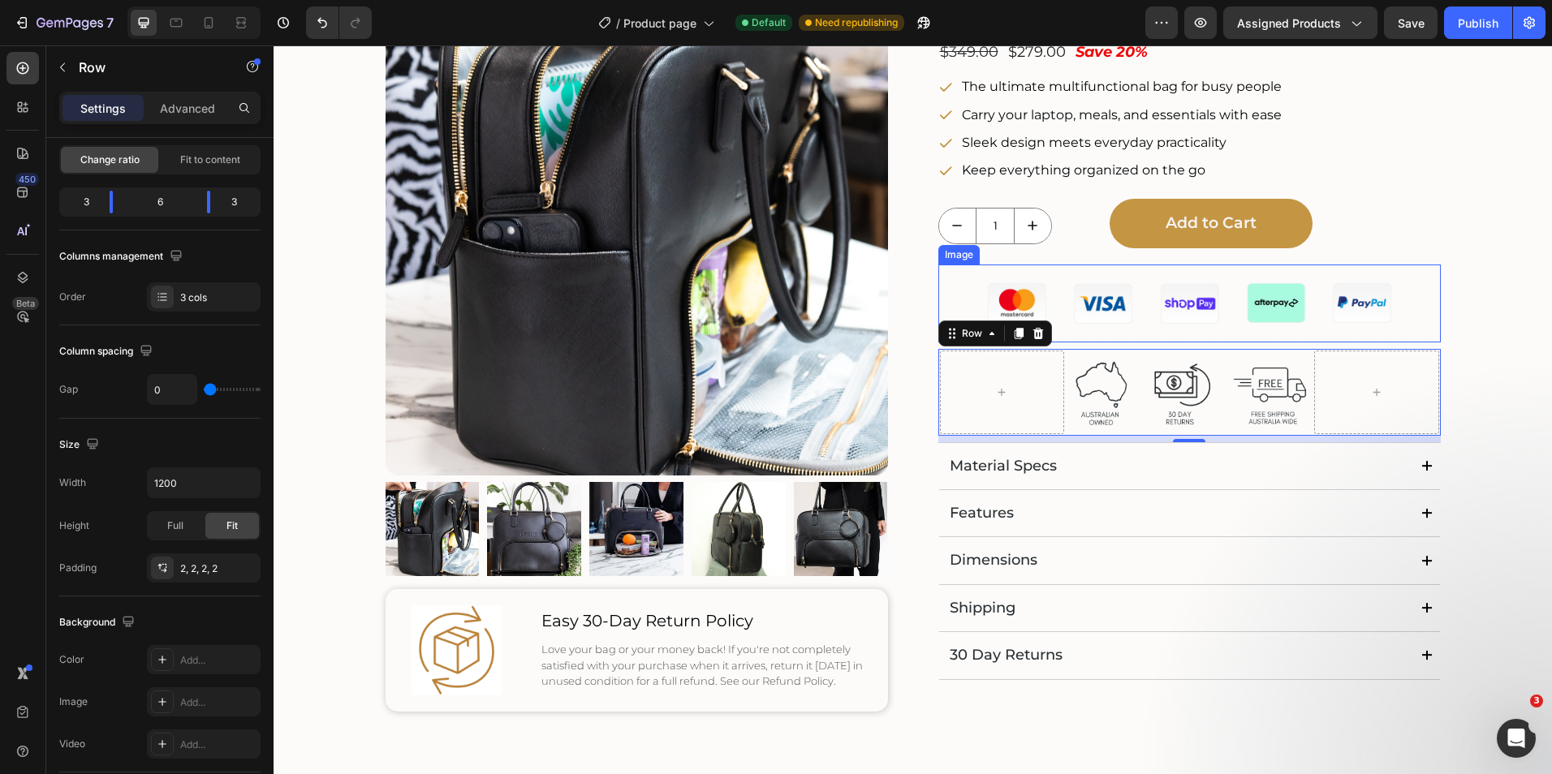
click at [1154, 319] on img at bounding box center [1189, 304] width 470 height 79
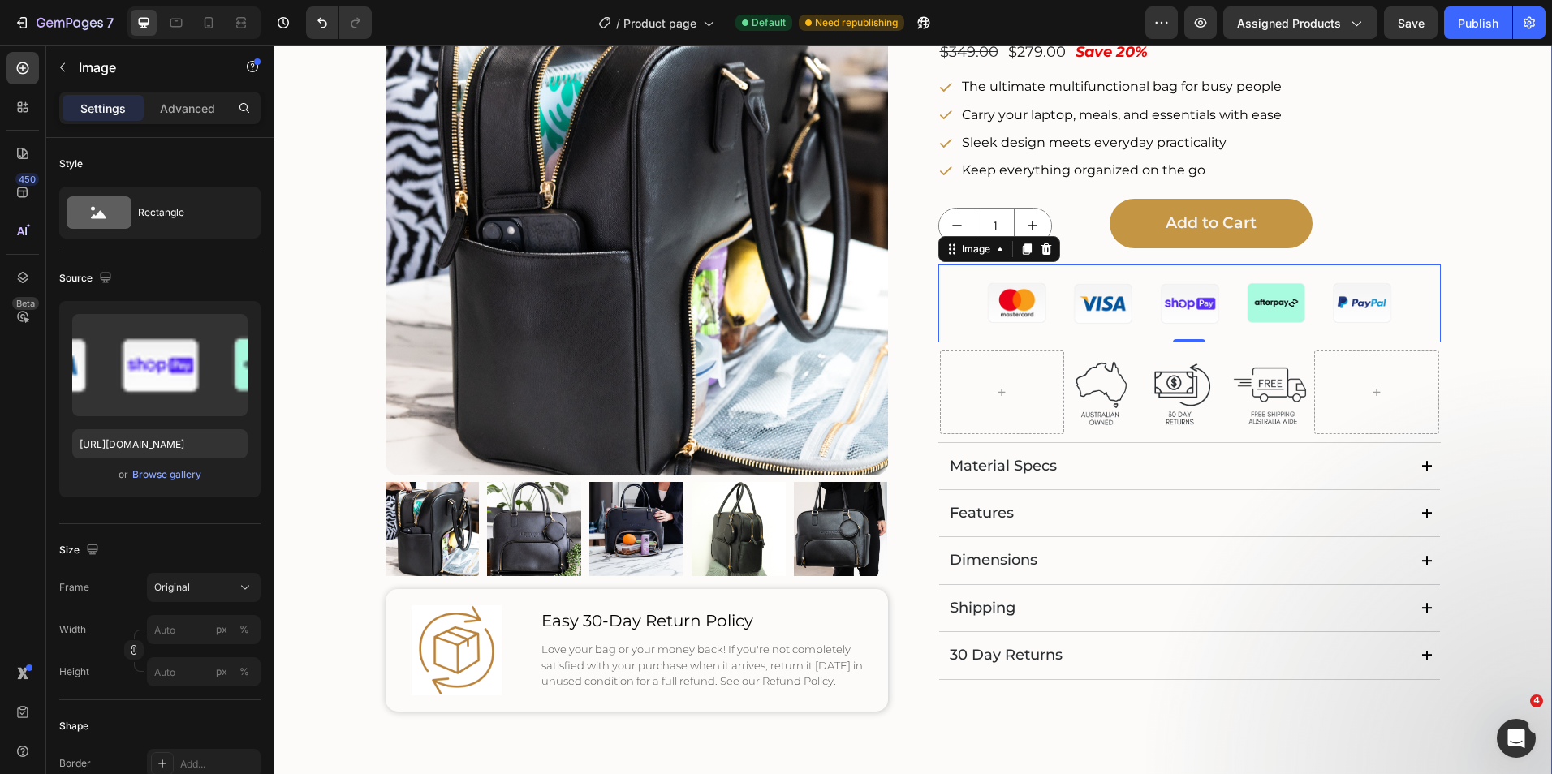
click at [1491, 303] on div "Product Images Image Easy 30-Day Return Policy Text Block Love your bag or your…" at bounding box center [913, 362] width 1246 height 779
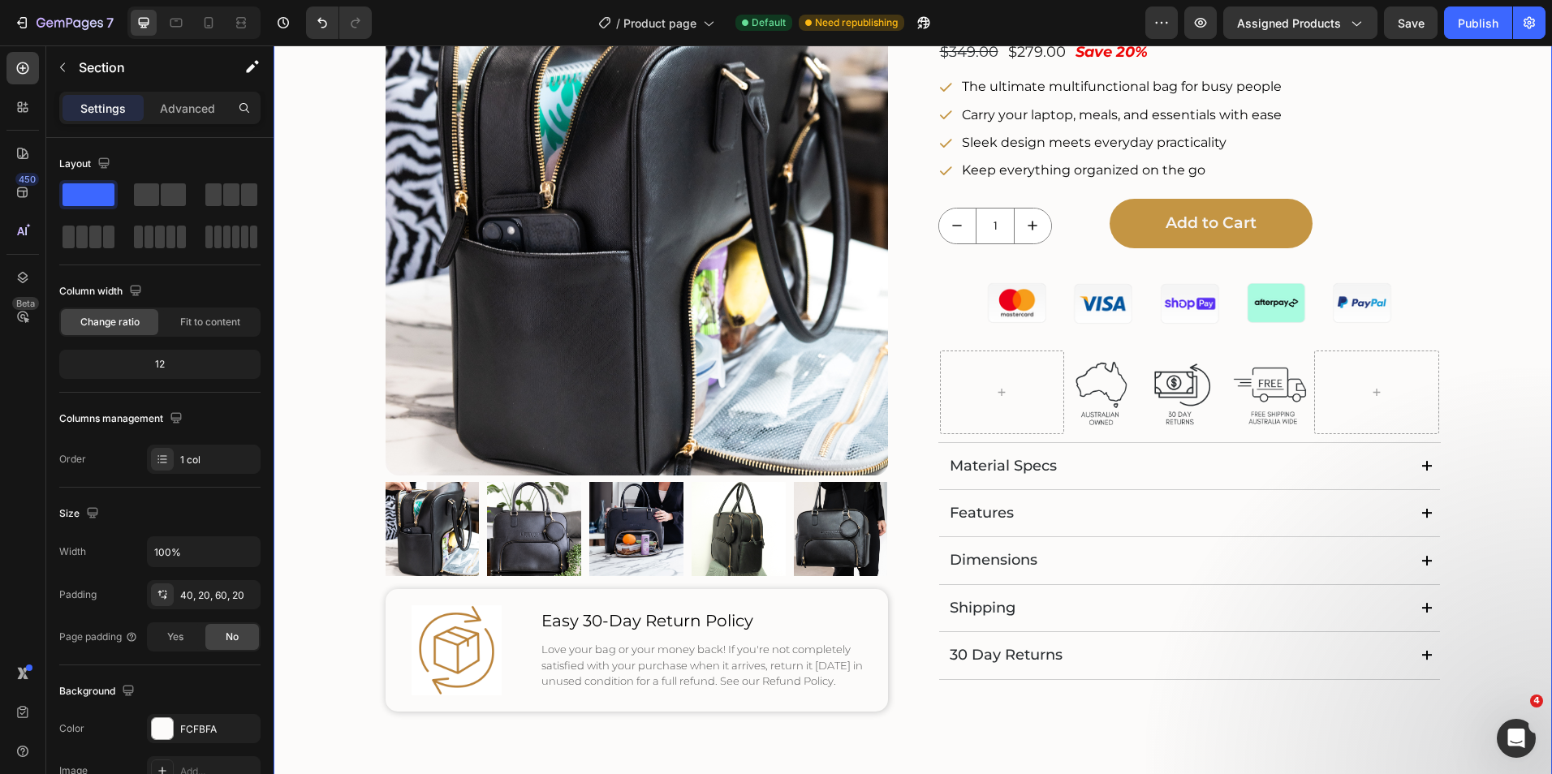
click at [1451, 171] on div "Product Images Image Easy 30-Day Return Policy Text Block Love your bag or your…" at bounding box center [913, 362] width 1246 height 779
click at [692, 28] on span "Product page" at bounding box center [659, 23] width 73 height 17
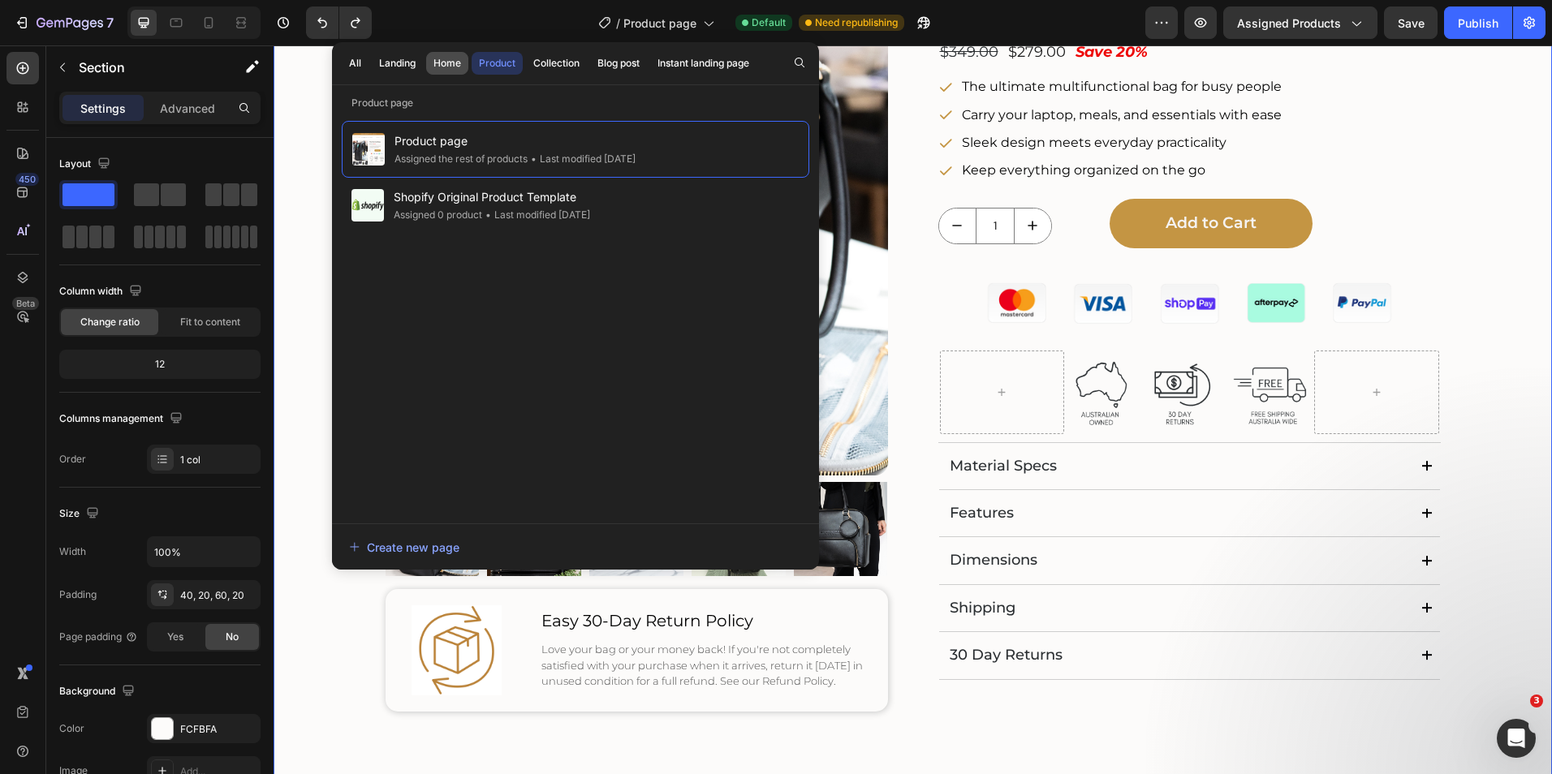
click at [441, 67] on div "Home" at bounding box center [447, 63] width 28 height 15
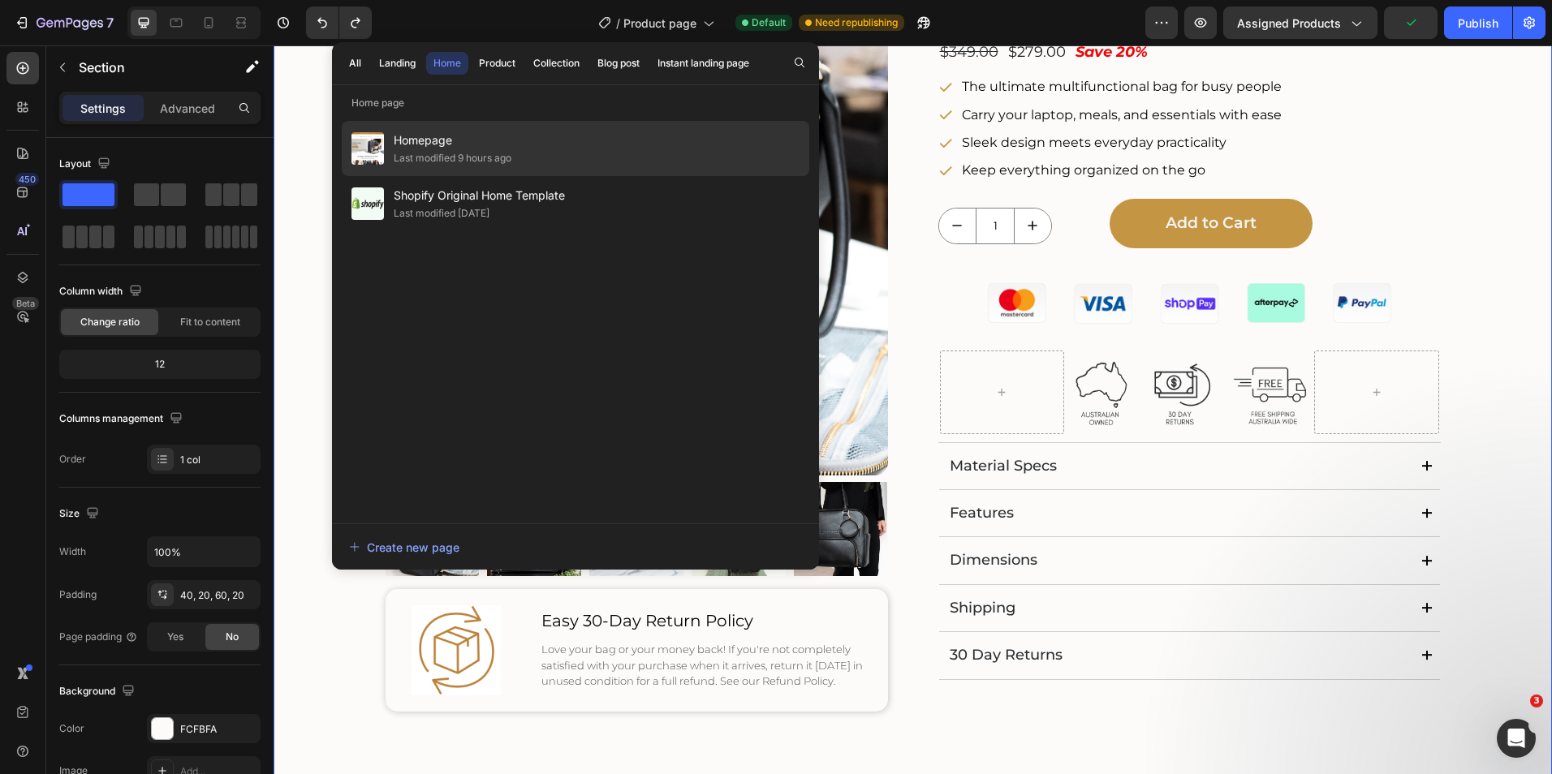
click at [431, 144] on span "Homepage" at bounding box center [453, 140] width 118 height 19
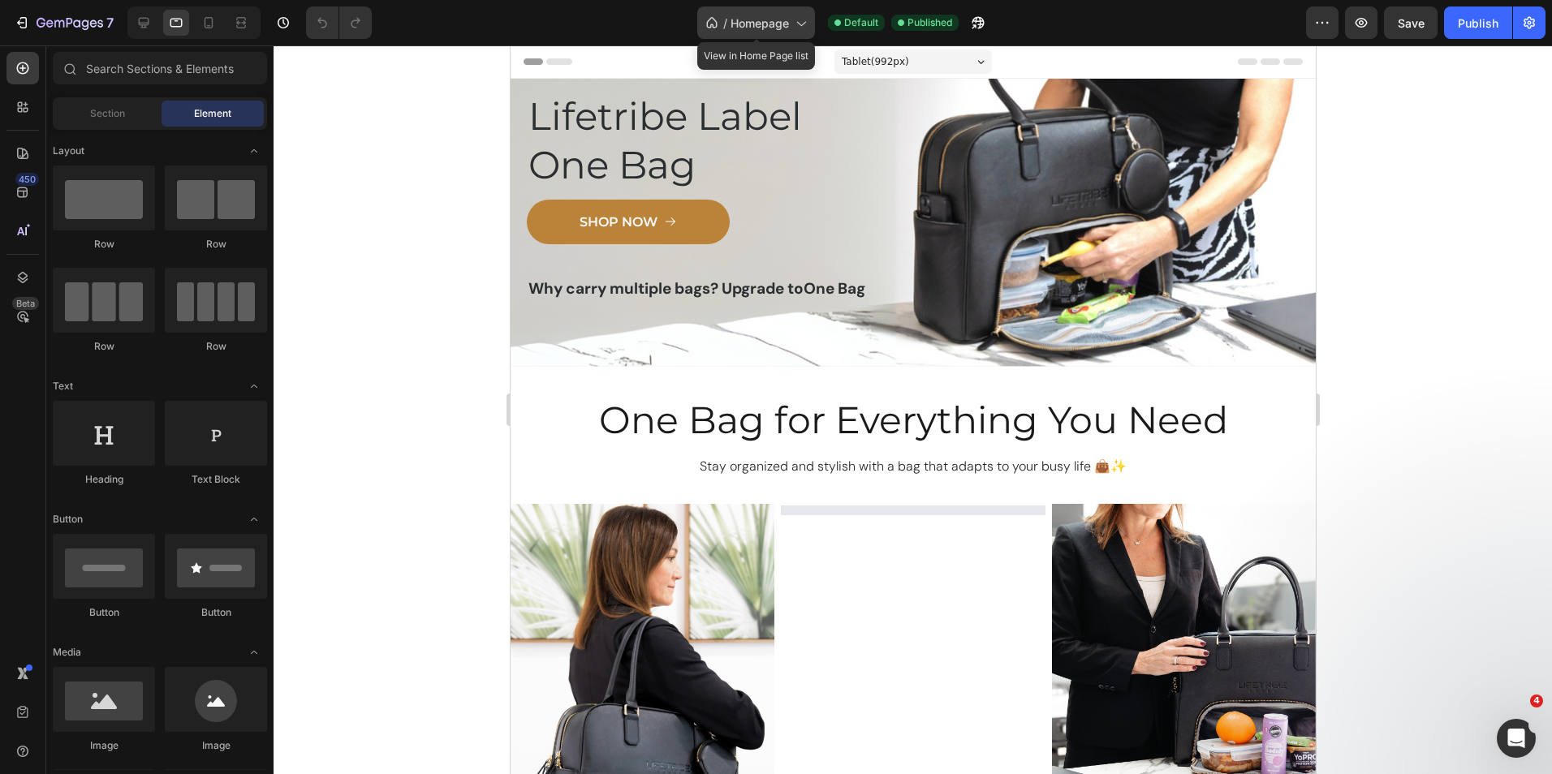
click at [798, 24] on icon at bounding box center [800, 23] width 16 height 16
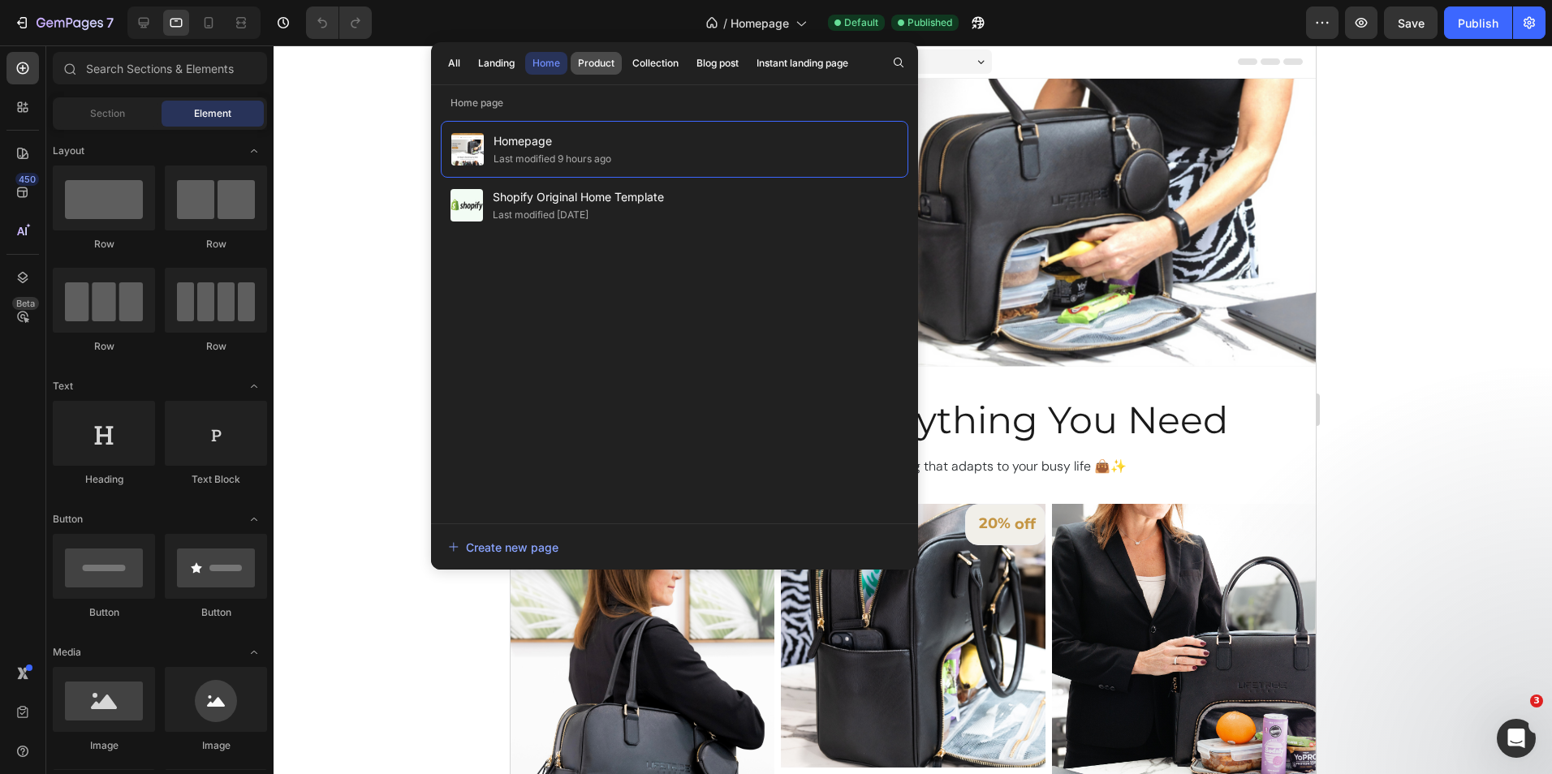
click at [583, 69] on div "Product" at bounding box center [596, 63] width 37 height 15
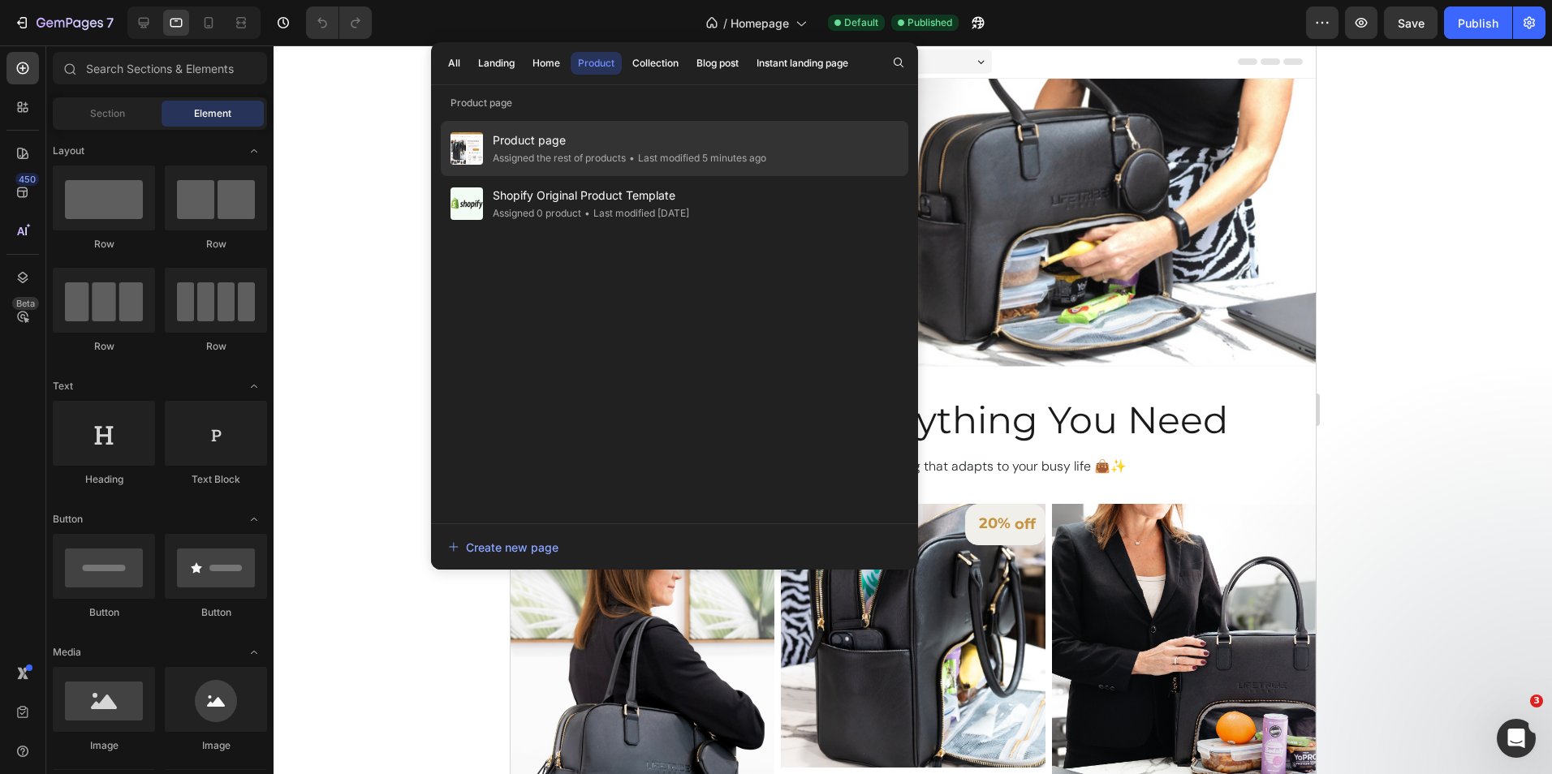
click at [550, 154] on div "Assigned the rest of products" at bounding box center [559, 158] width 133 height 16
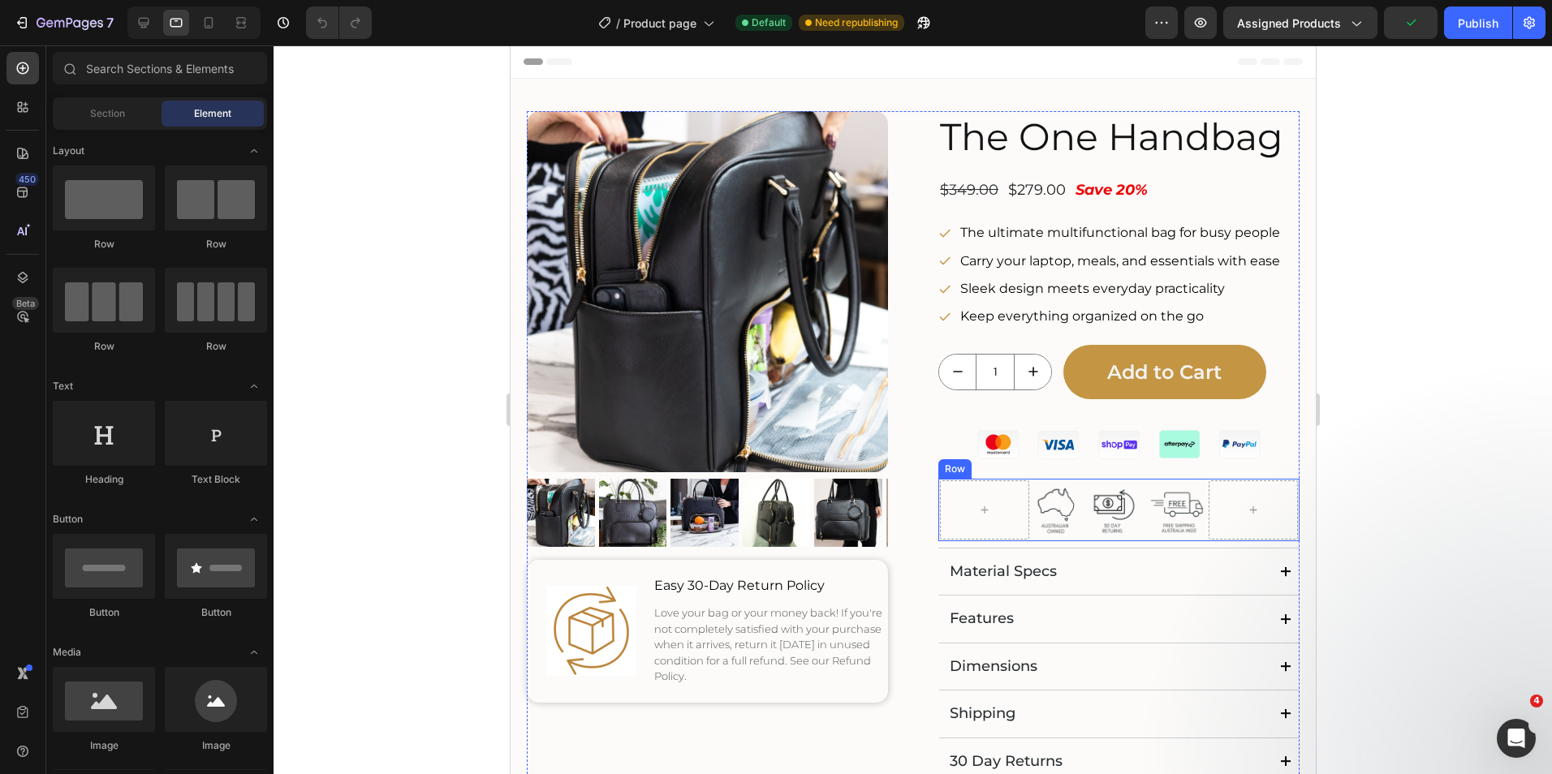
click at [944, 469] on div "Row" at bounding box center [954, 469] width 27 height 15
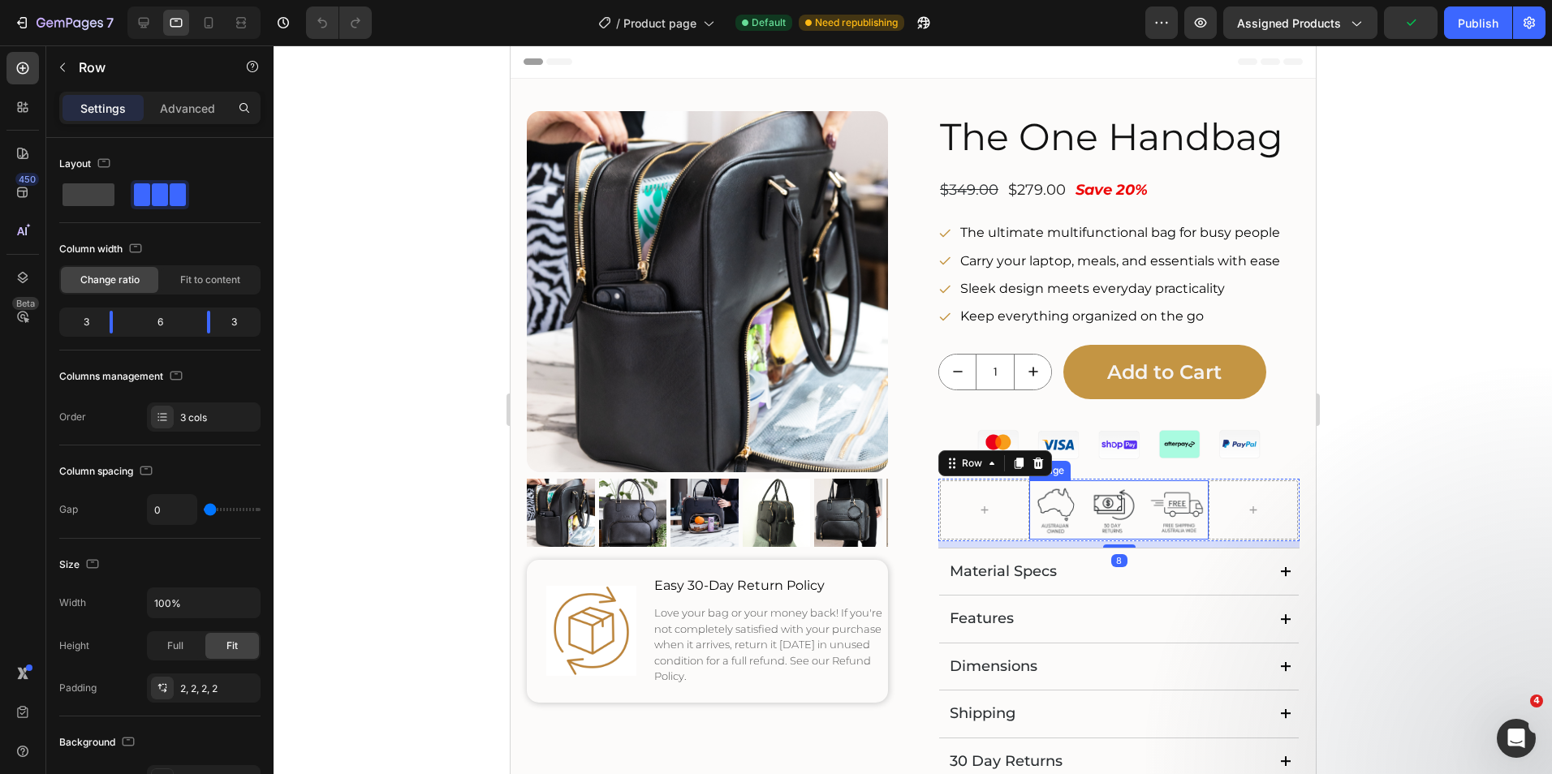
click at [1088, 506] on img at bounding box center [1117, 510] width 179 height 60
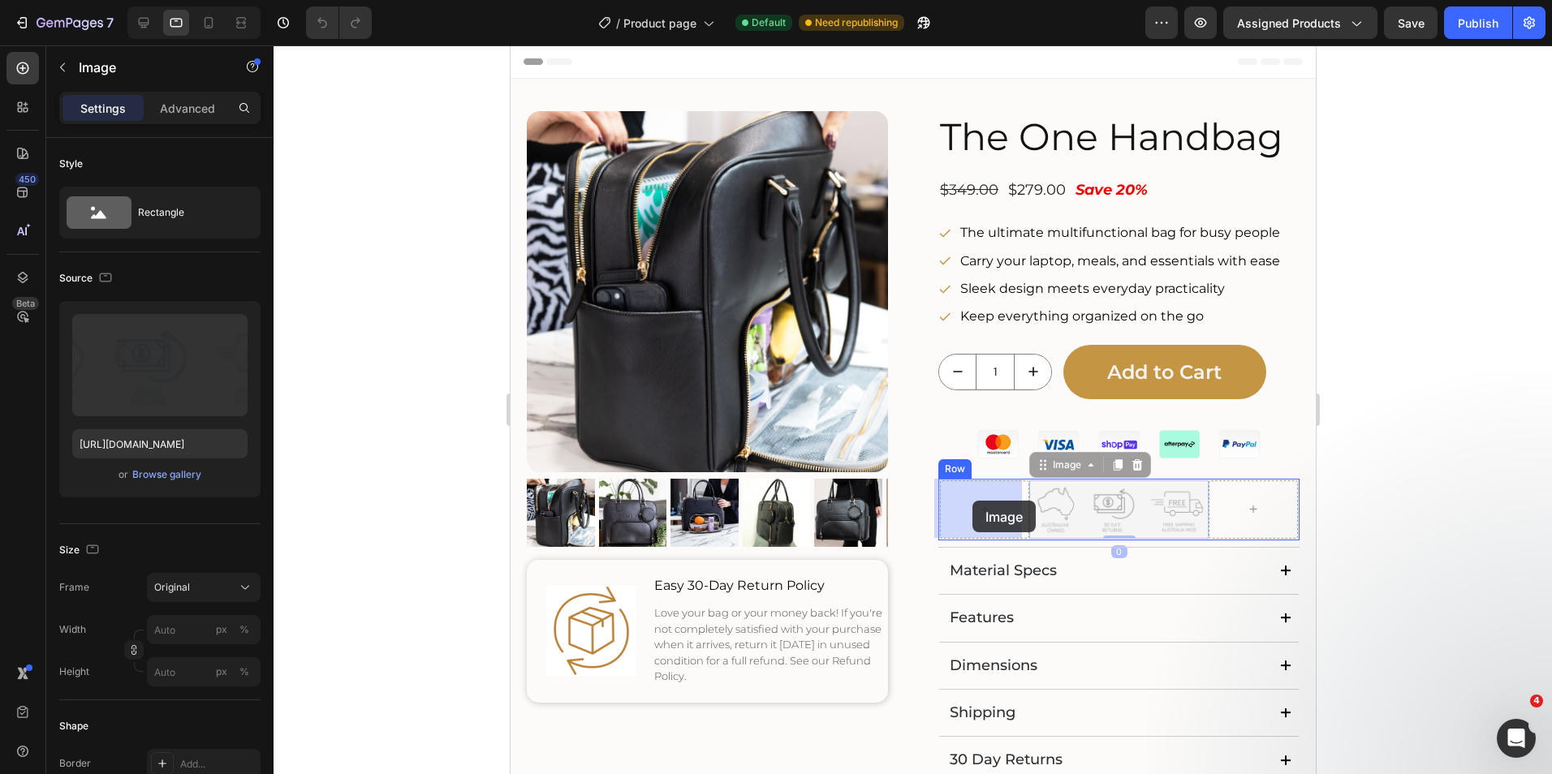
drag, startPoint x: 1093, startPoint y: 497, endPoint x: 971, endPoint y: 501, distance: 121.8
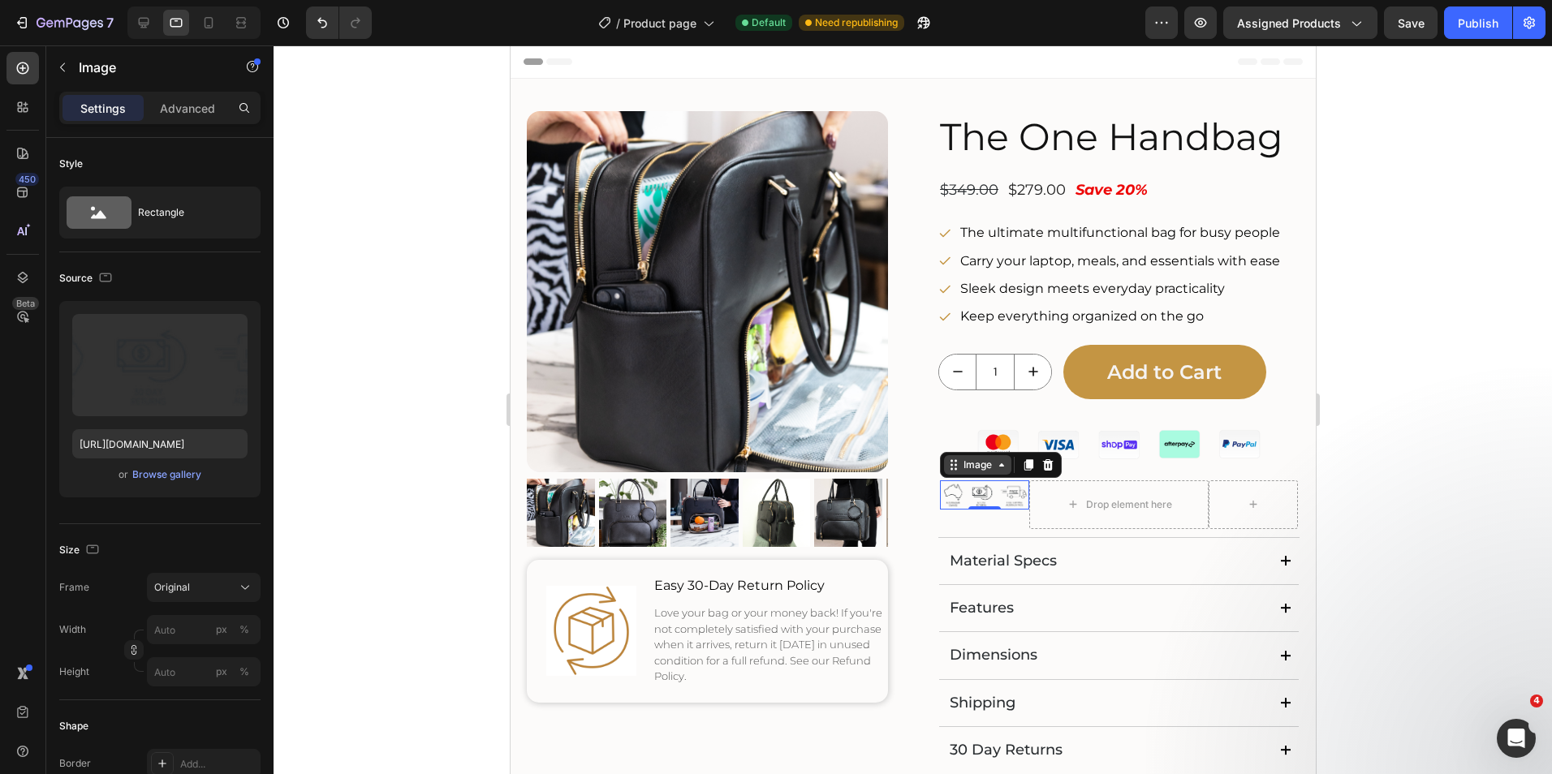
click at [994, 466] on icon at bounding box center [1000, 465] width 13 height 13
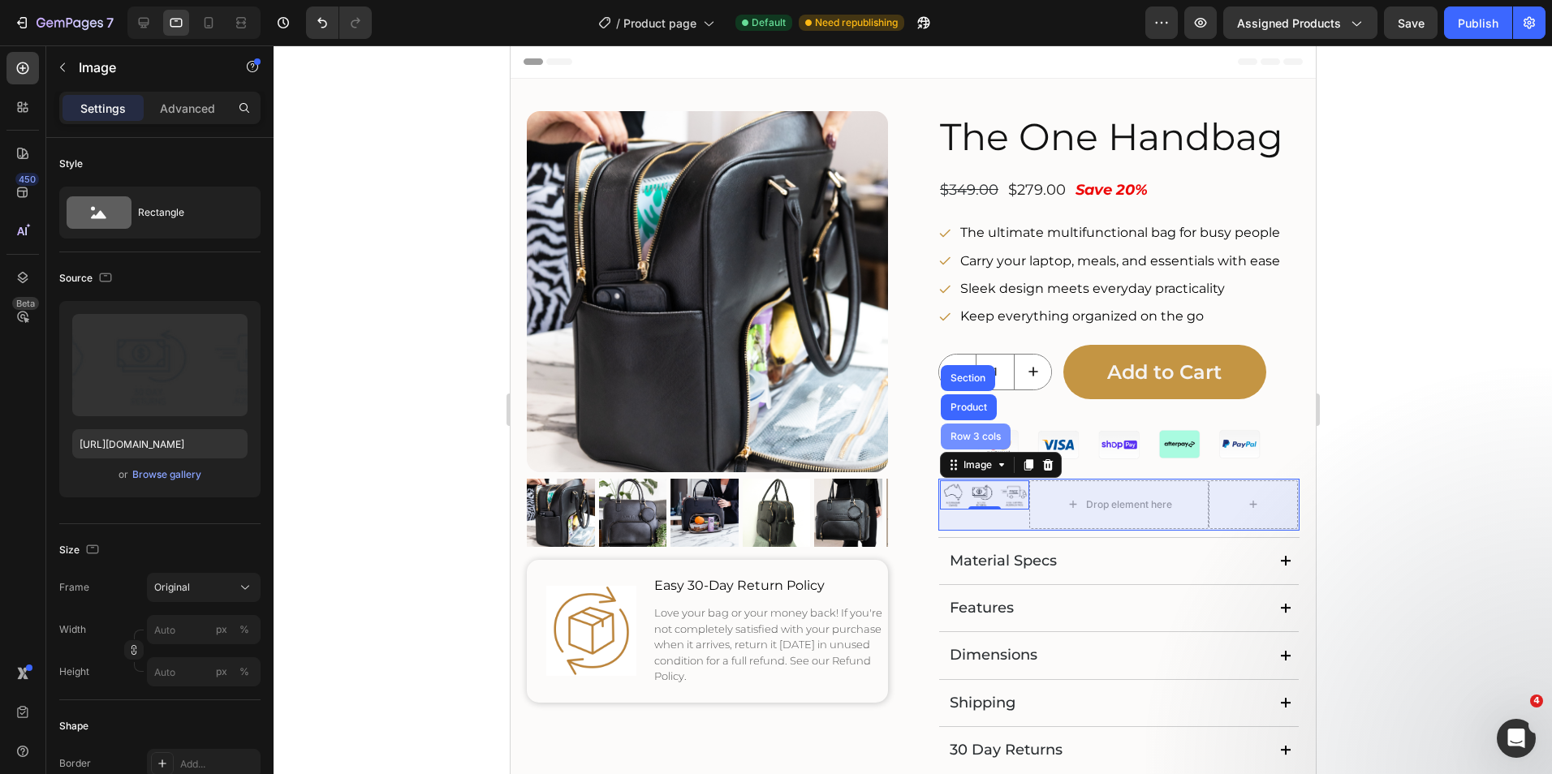
click at [973, 427] on div "Row 3 cols" at bounding box center [975, 437] width 70 height 26
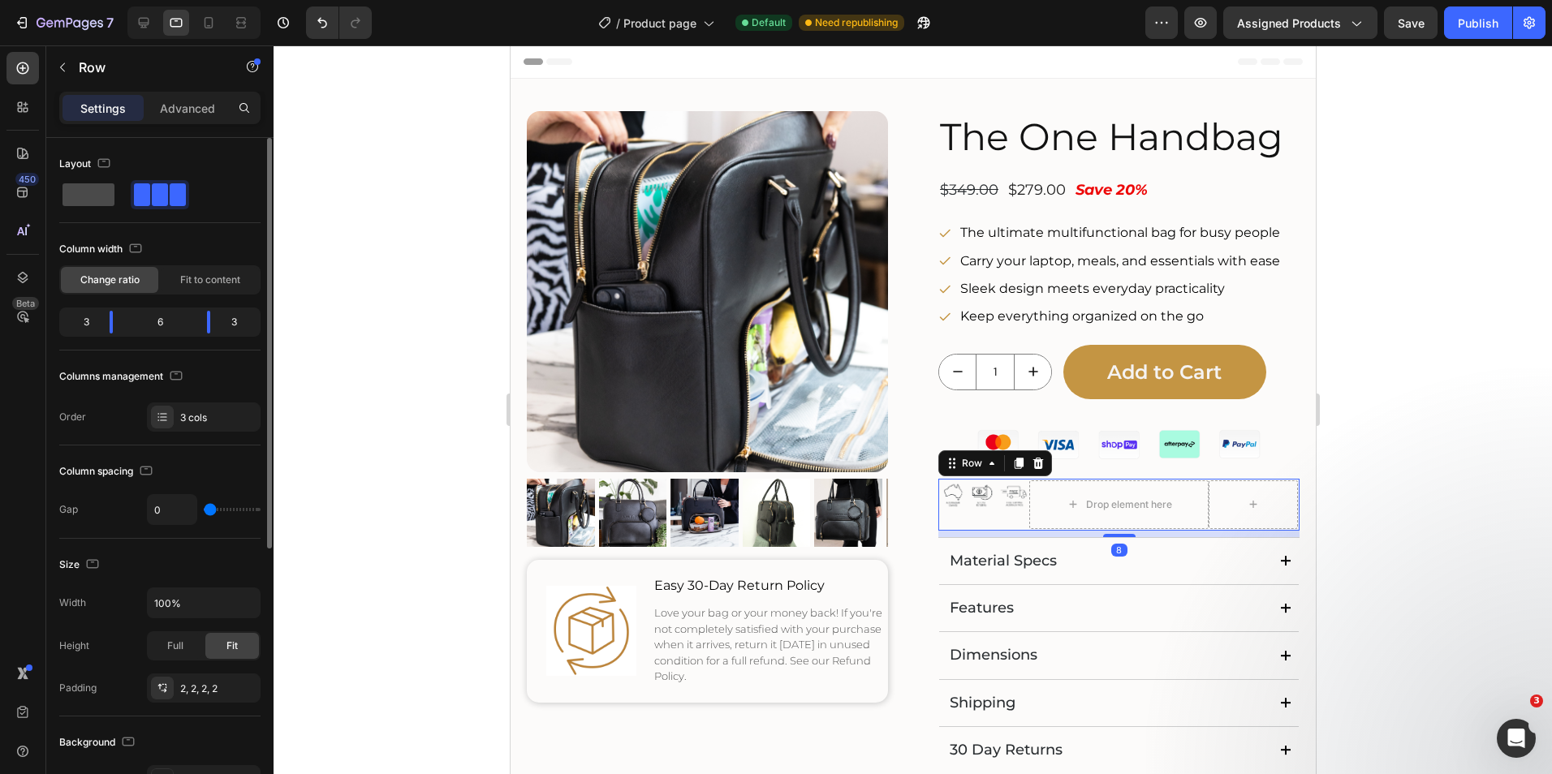
click at [88, 187] on span at bounding box center [88, 194] width 52 height 23
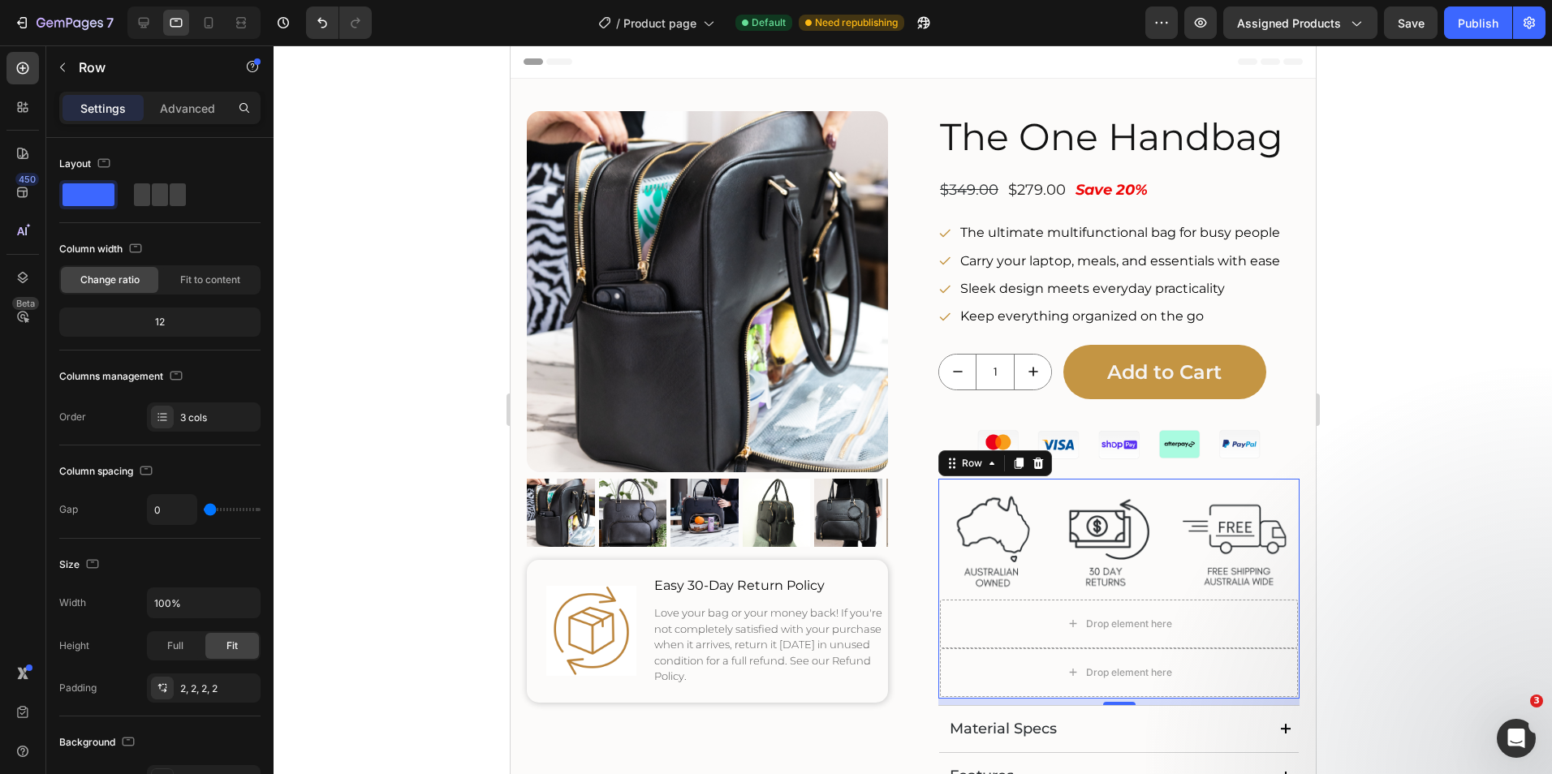
click at [1436, 492] on div at bounding box center [912, 409] width 1278 height 729
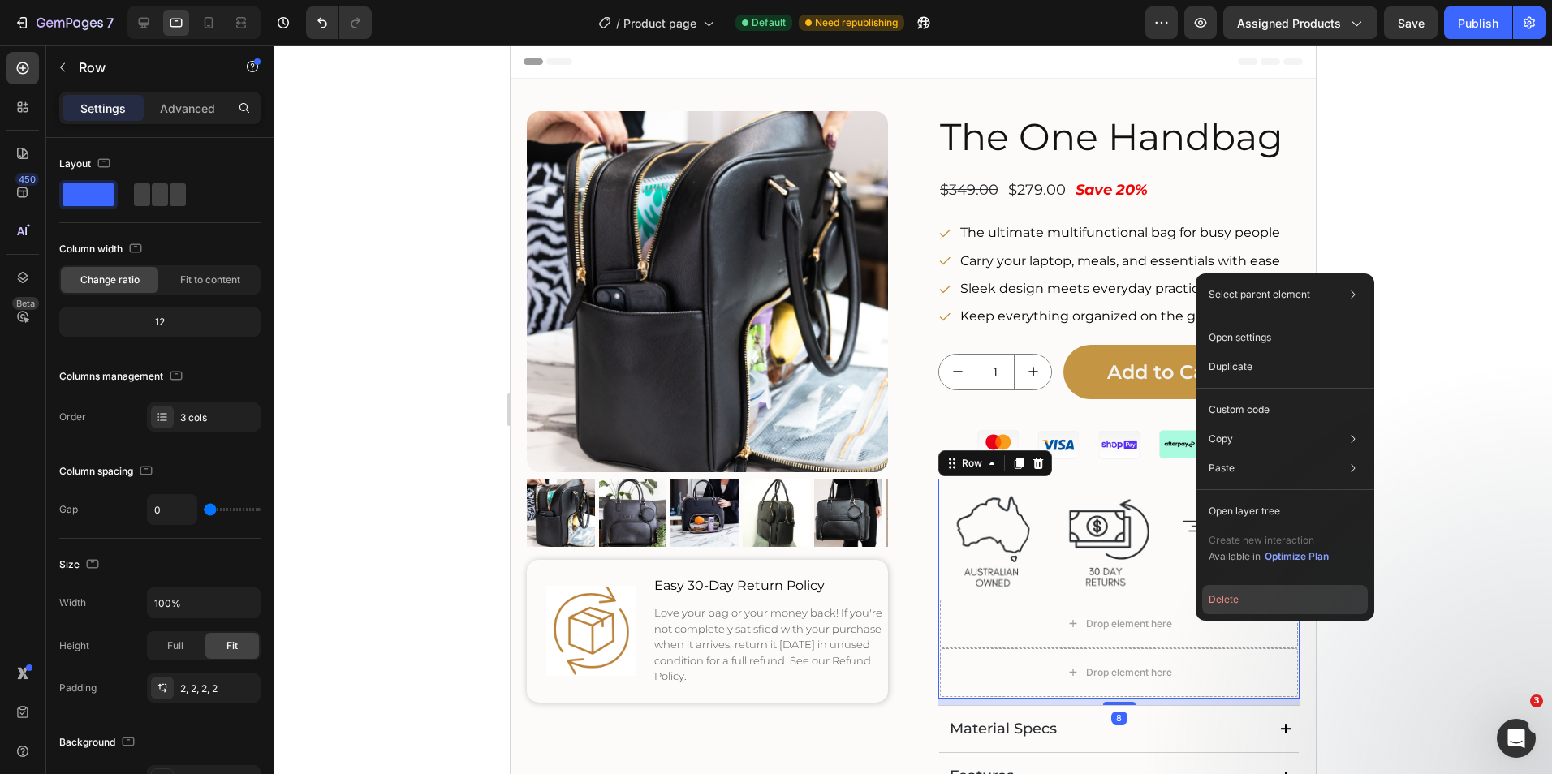
click at [1221, 608] on button "Delete" at bounding box center [1285, 599] width 166 height 29
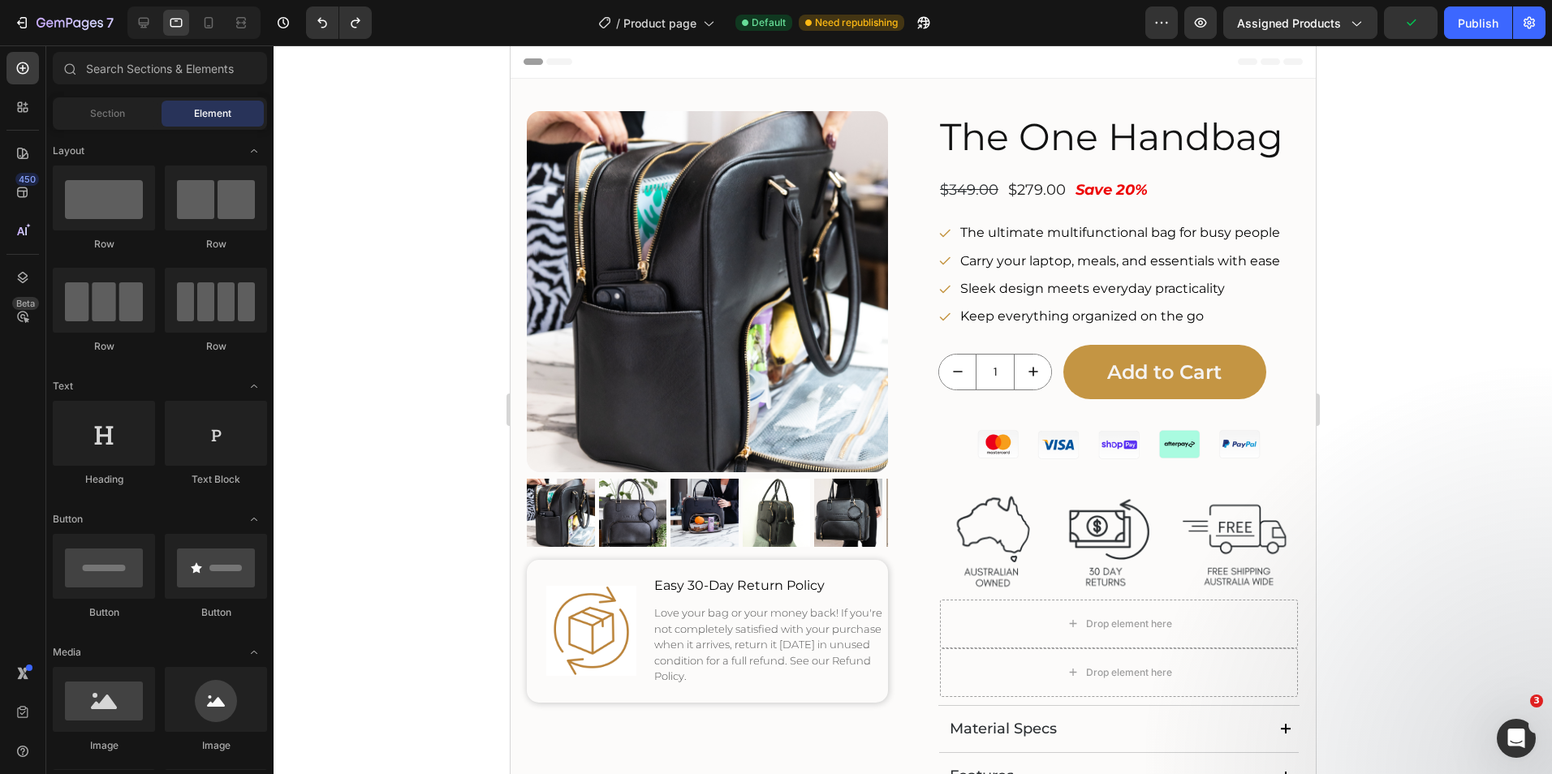
click at [1384, 504] on div at bounding box center [912, 409] width 1278 height 729
click at [146, 20] on icon at bounding box center [144, 23] width 16 height 16
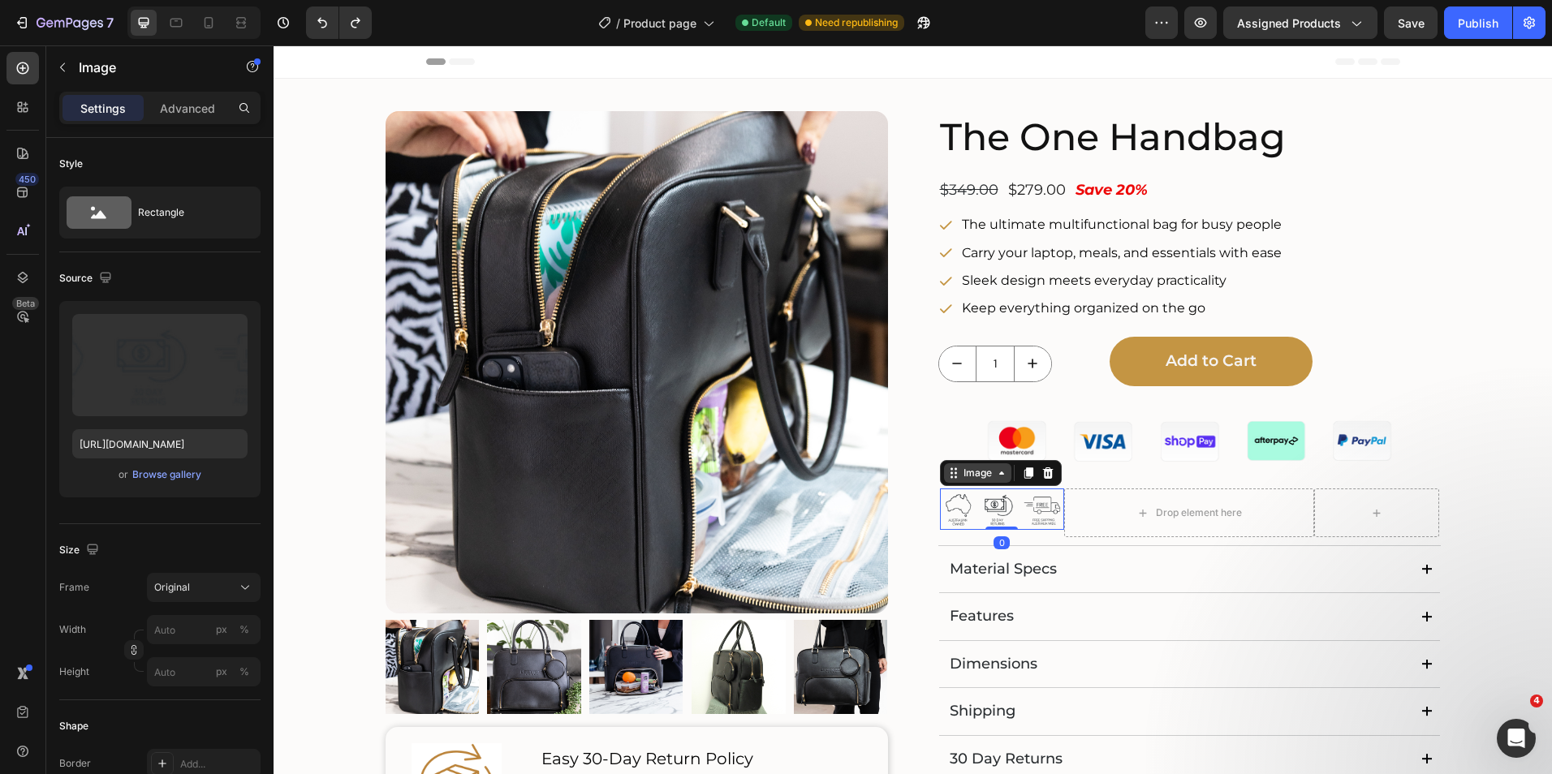
click at [995, 472] on icon at bounding box center [1001, 473] width 13 height 13
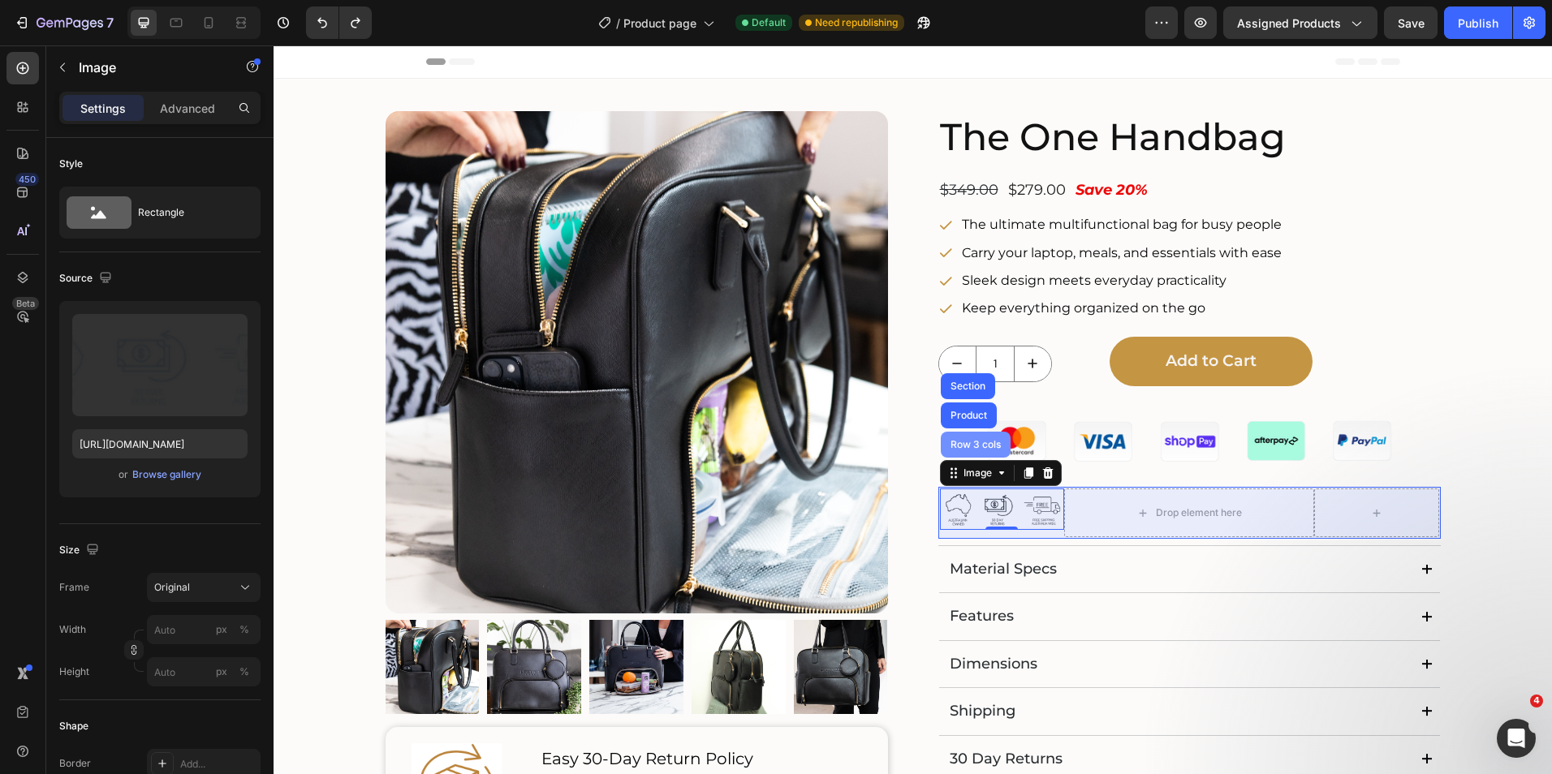
click at [975, 450] on div "Row 3 cols" at bounding box center [975, 445] width 57 height 10
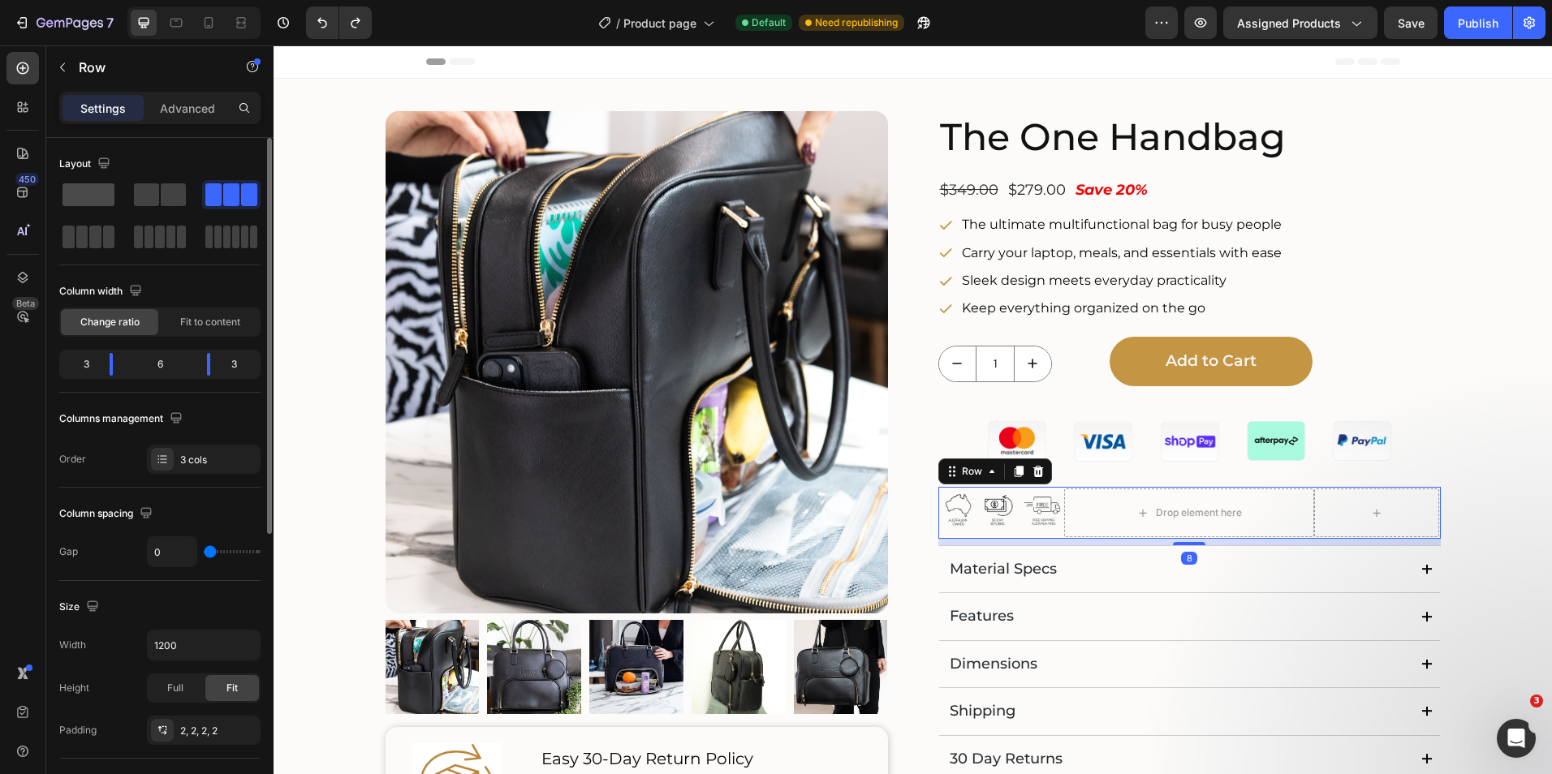
click at [97, 200] on span at bounding box center [88, 194] width 52 height 23
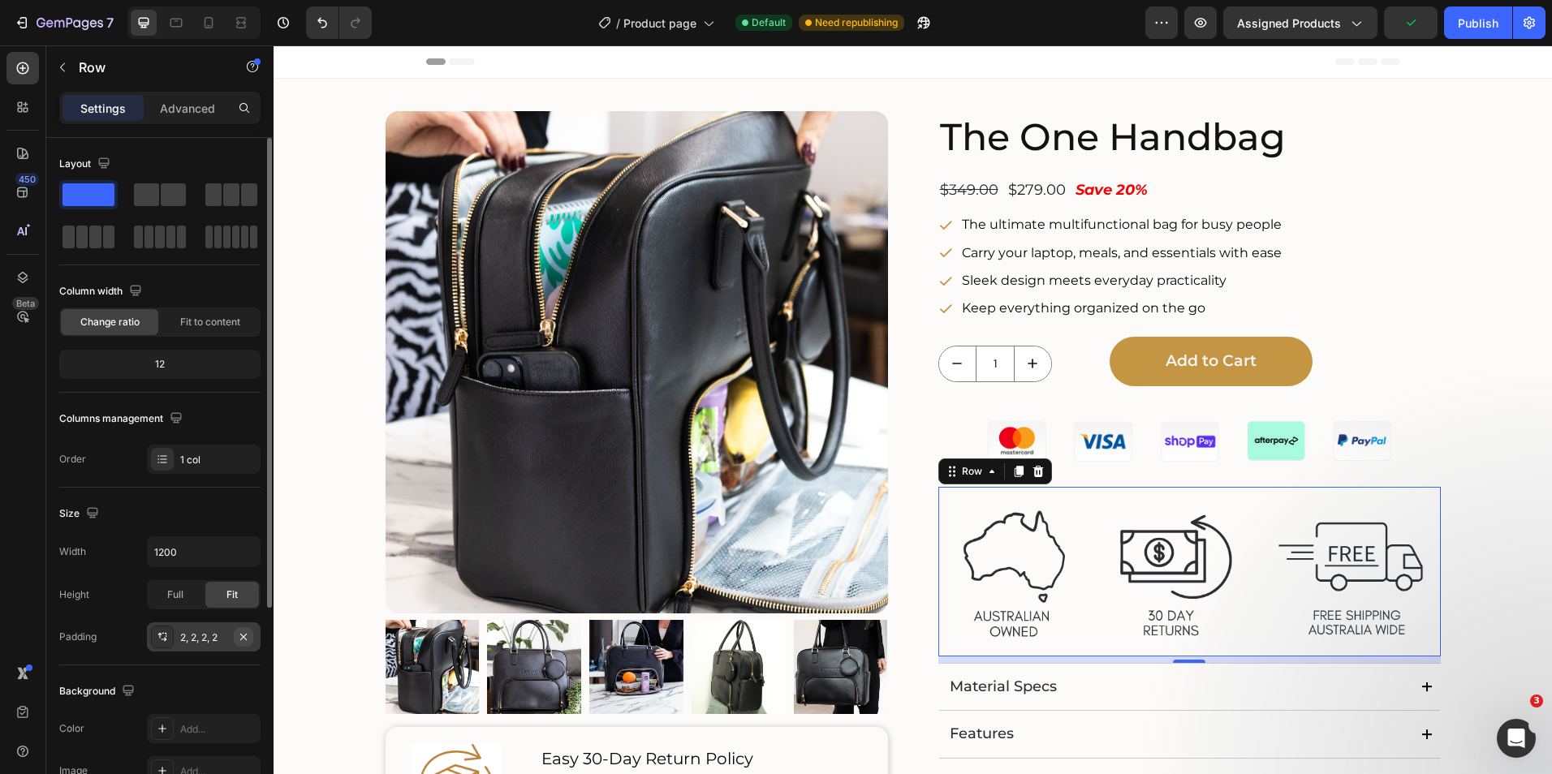
click at [235, 635] on button "button" at bounding box center [243, 636] width 19 height 19
click at [190, 636] on div "Add..." at bounding box center [218, 638] width 76 height 15
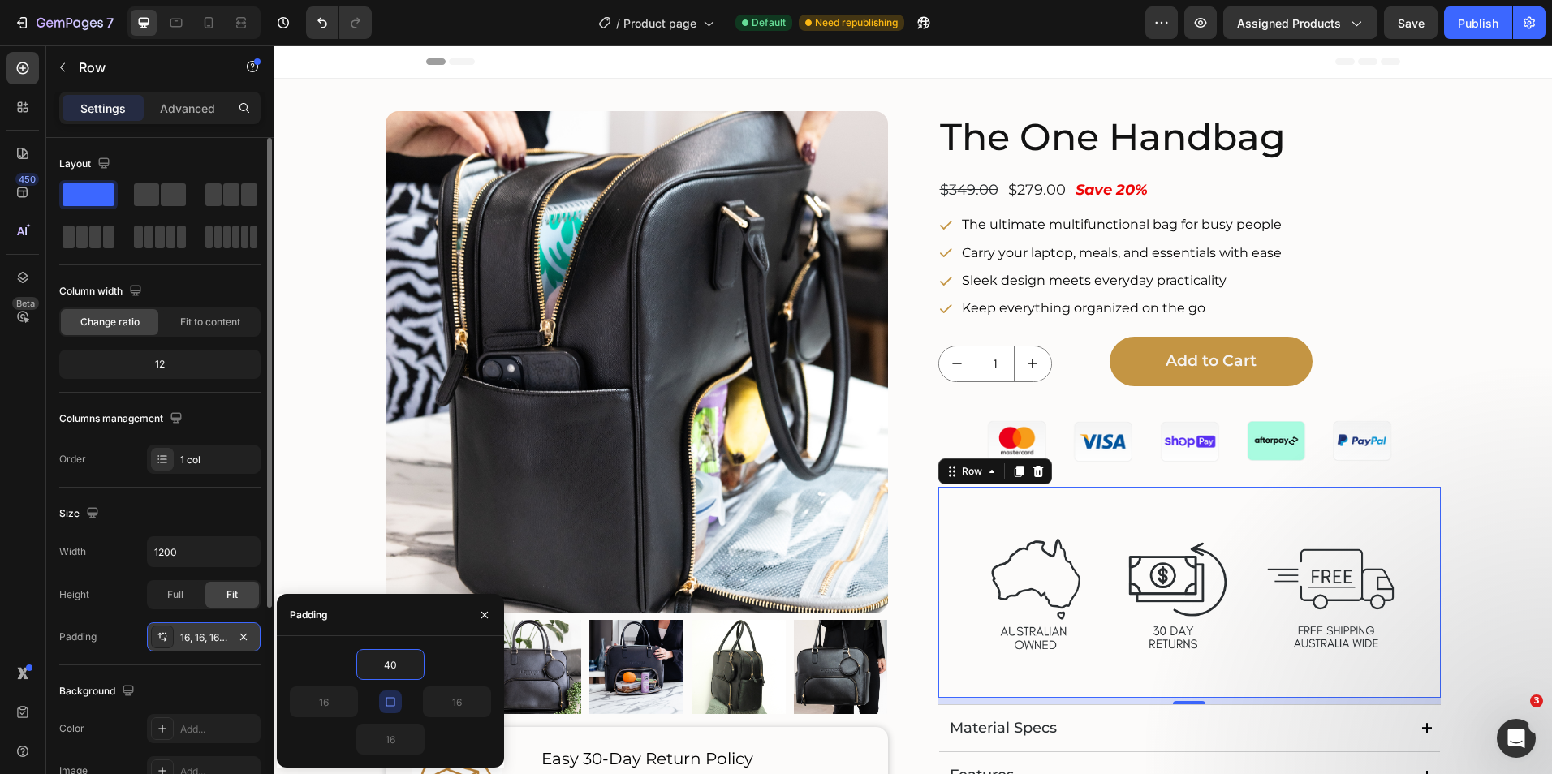
type input "40"
click at [404, 670] on input "40" at bounding box center [390, 664] width 67 height 29
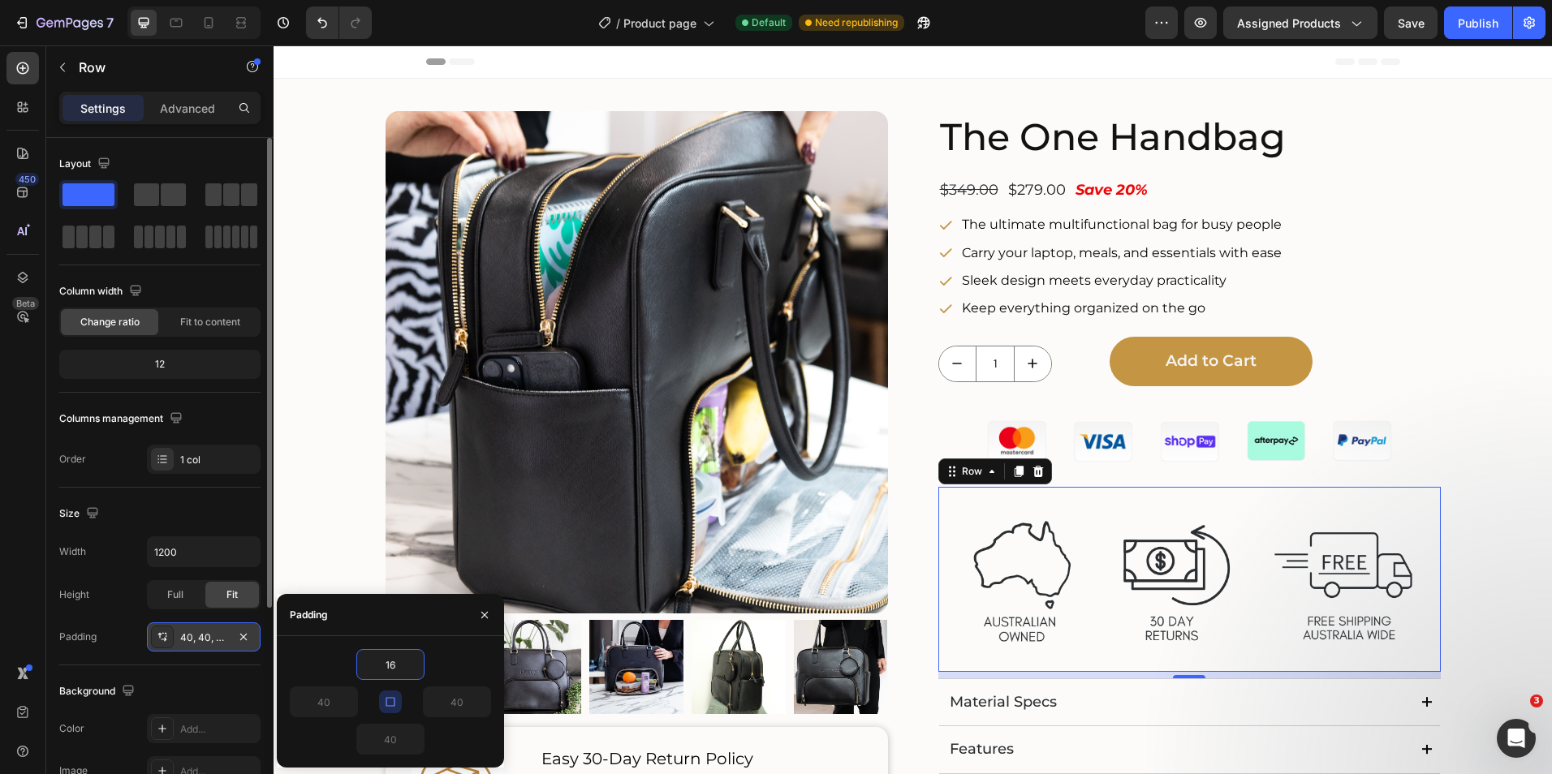
type input "16"
click at [459, 675] on div "16" at bounding box center [390, 664] width 201 height 31
type input "16"
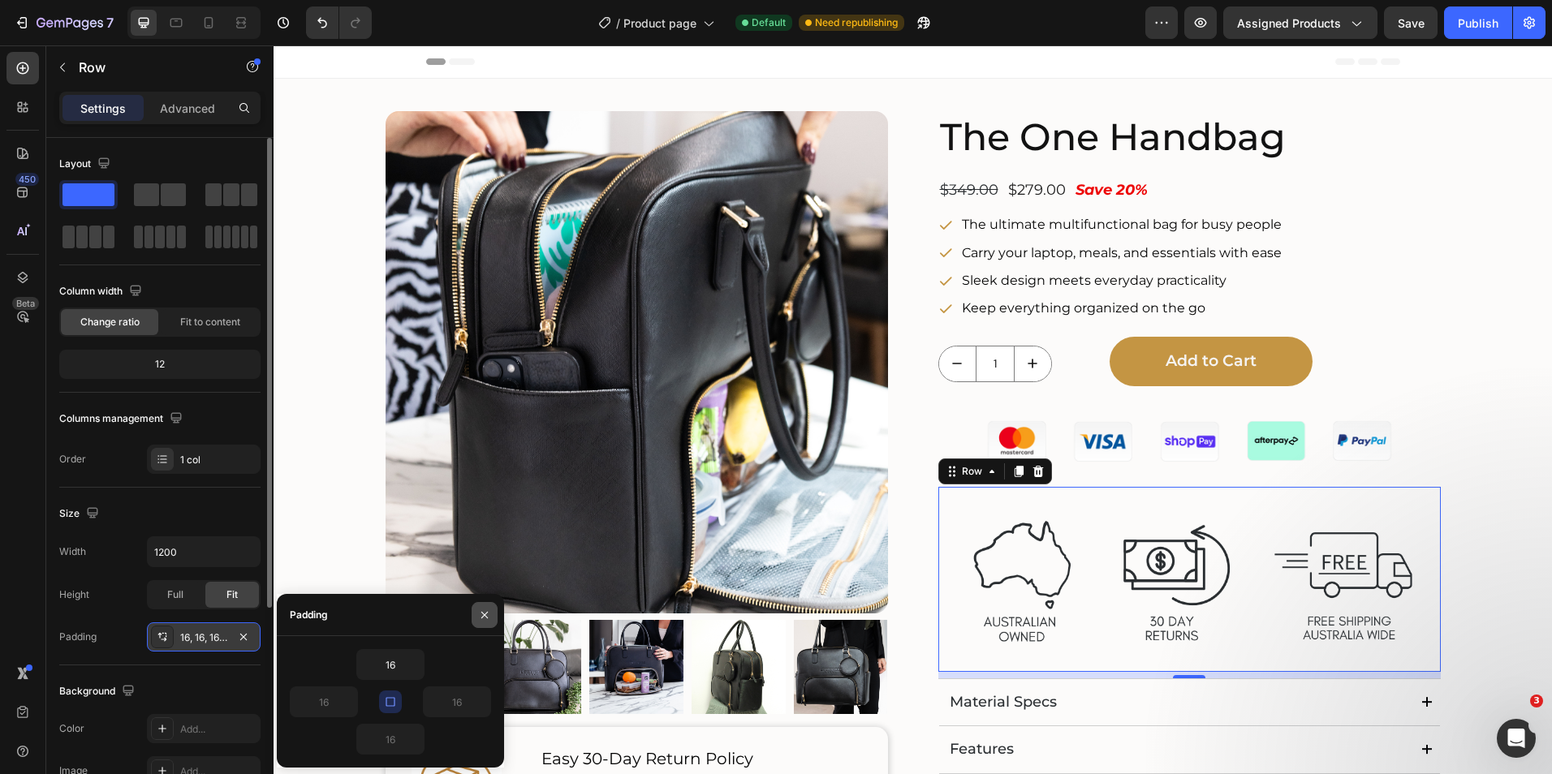
click at [484, 615] on icon "button" at bounding box center [484, 614] width 6 height 6
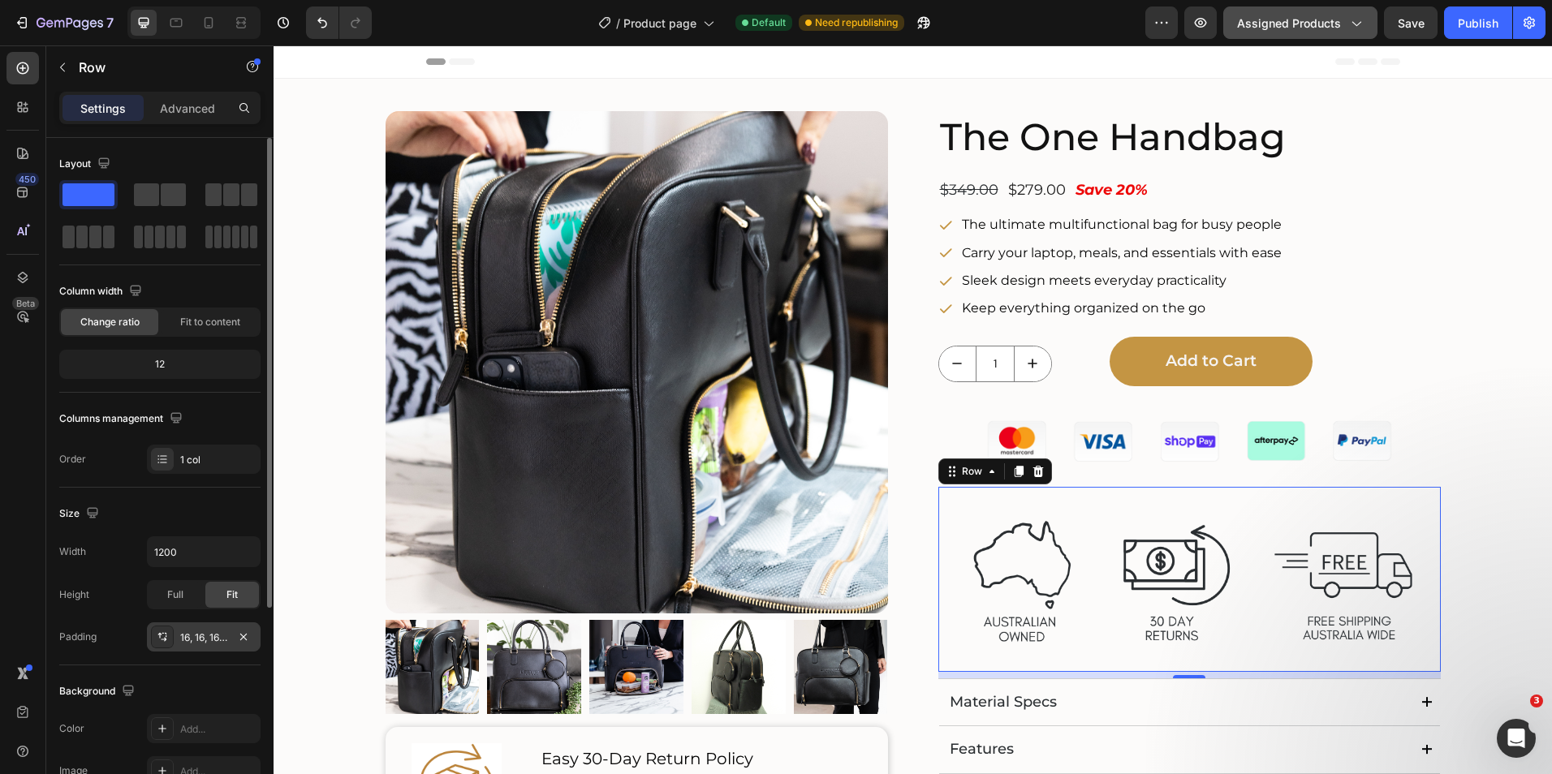
click at [1368, 24] on button "Assigned Products" at bounding box center [1300, 22] width 154 height 32
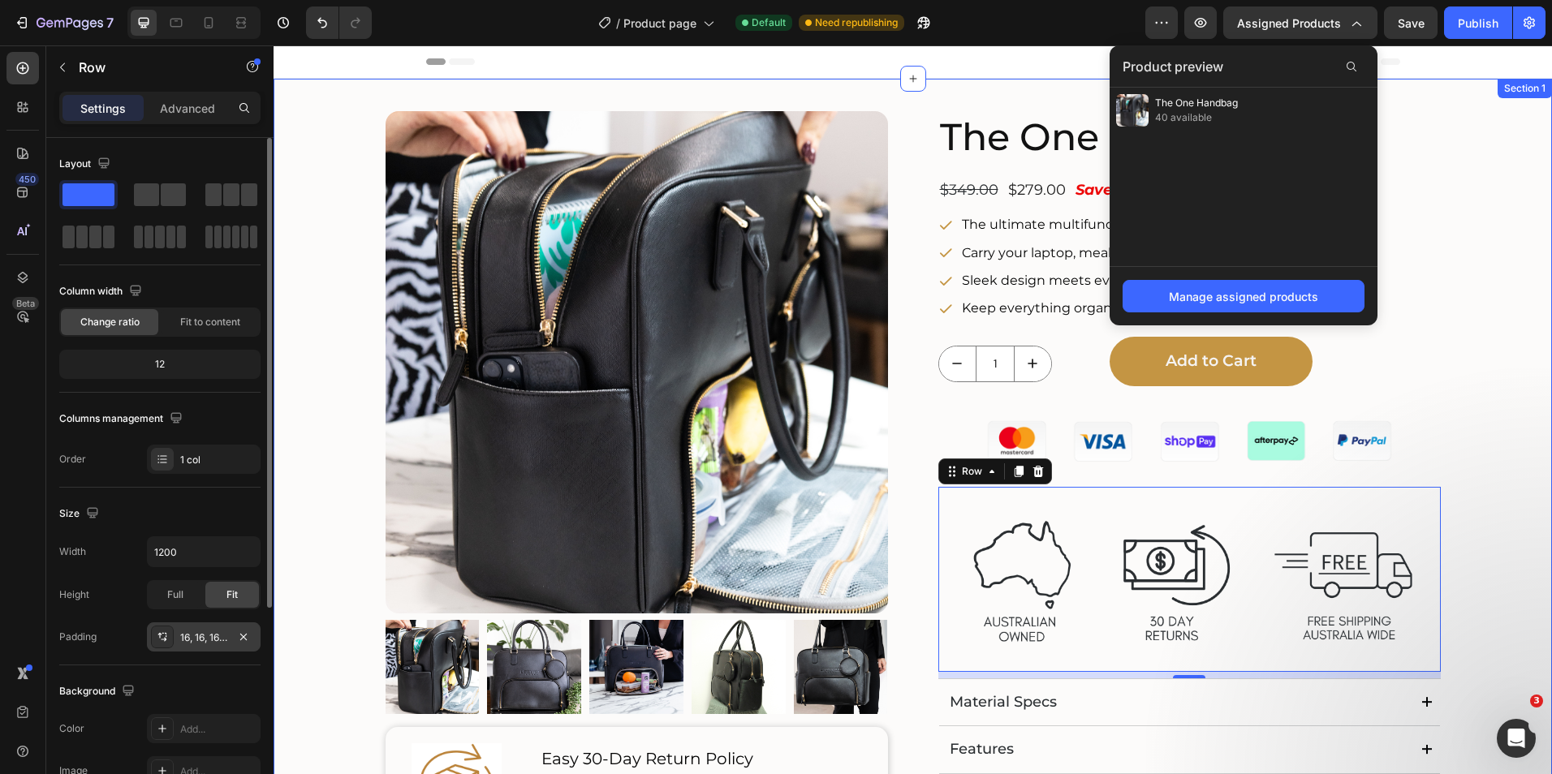
click at [1475, 80] on div "Product Images Image Easy 30-Day Return Policy Text Block Love your bag or your…" at bounding box center [912, 543] width 1278 height 928
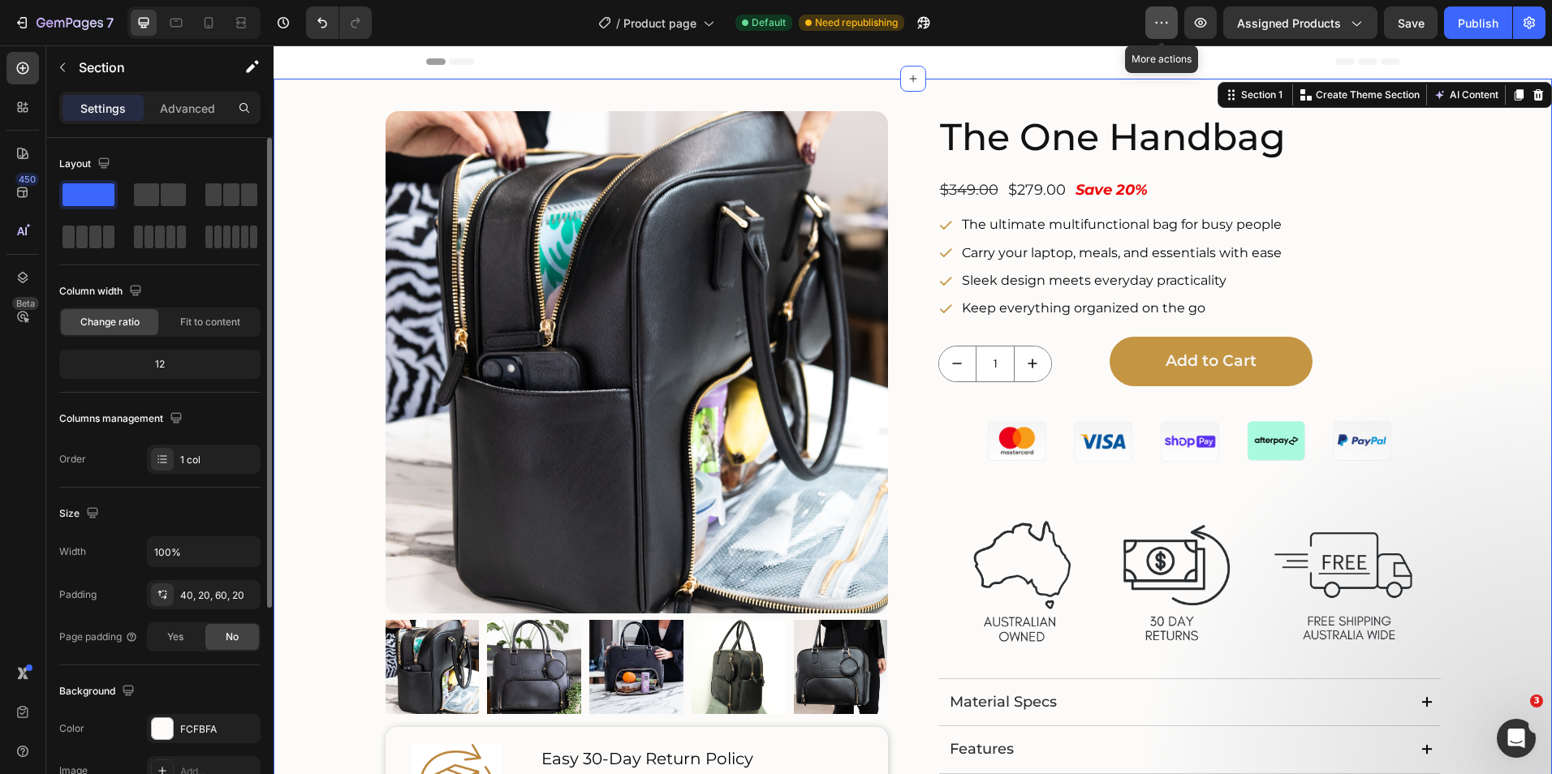
click at [1160, 21] on icon "button" at bounding box center [1161, 23] width 16 height 16
click at [840, 19] on span "Need republishing" at bounding box center [856, 22] width 83 height 15
click at [322, 21] on icon "Undo/Redo" at bounding box center [322, 23] width 10 height 11
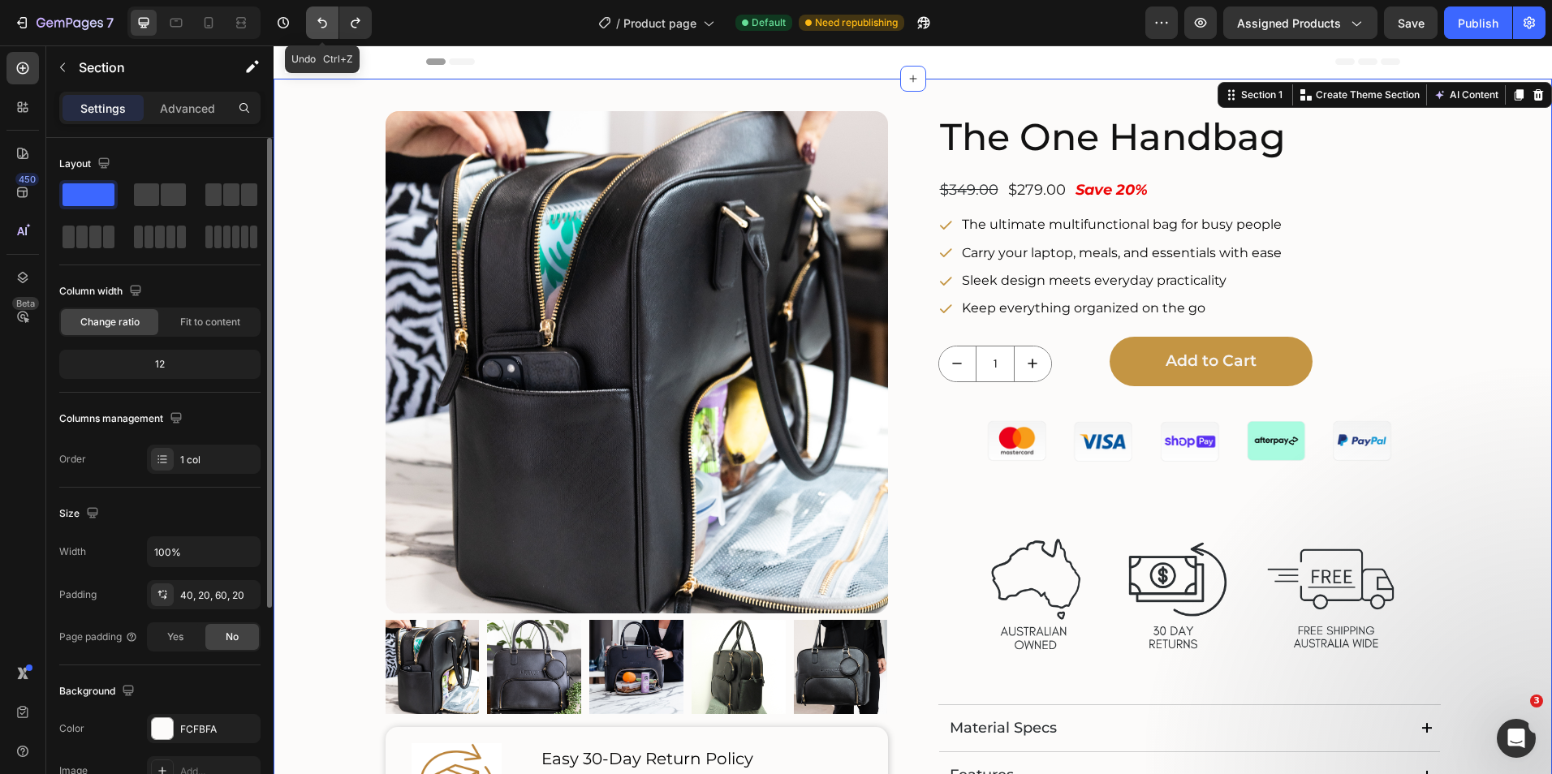
click at [322, 21] on icon "Undo/Redo" at bounding box center [322, 23] width 10 height 11
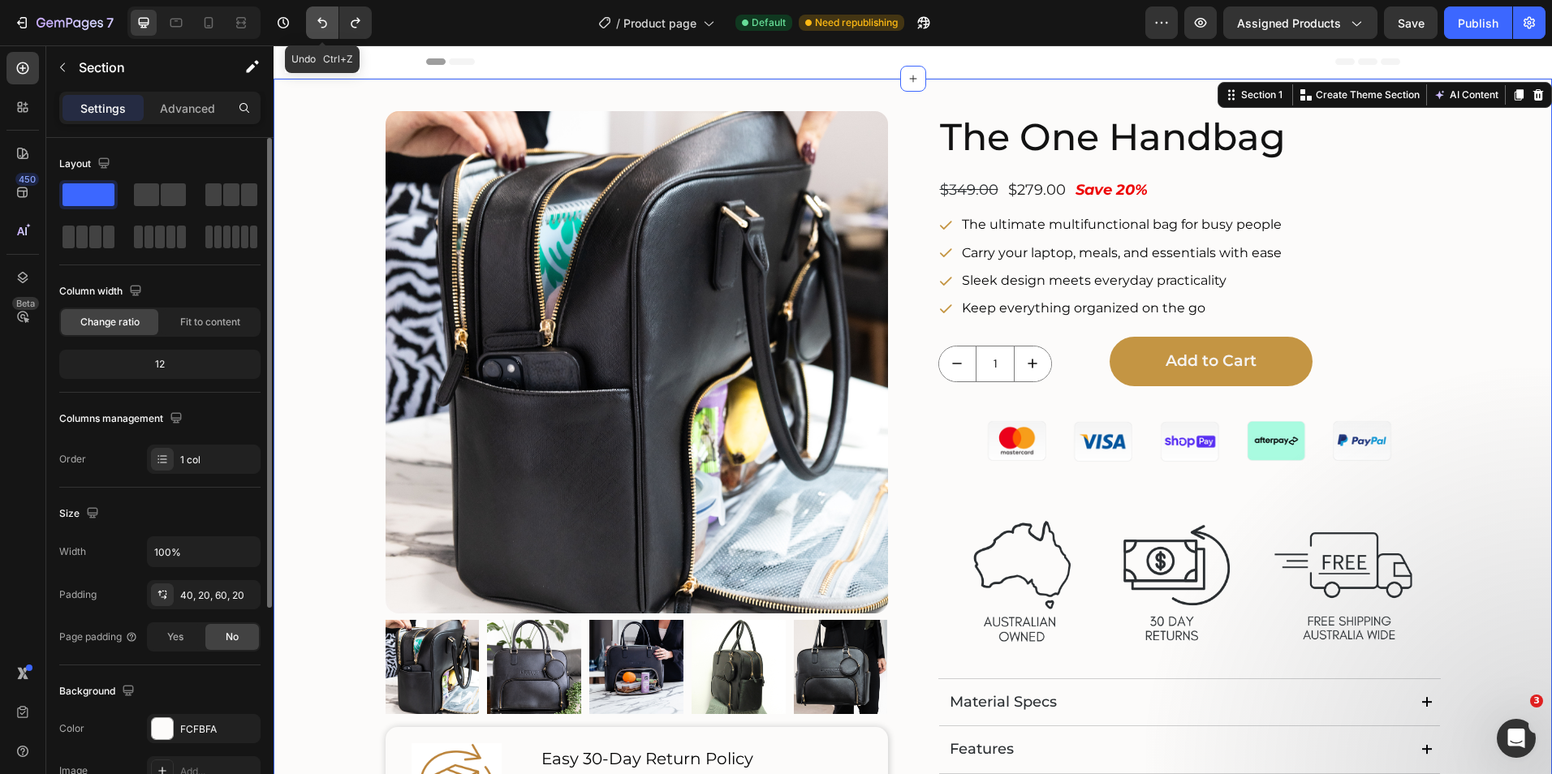
click at [322, 21] on icon "Undo/Redo" at bounding box center [322, 23] width 10 height 11
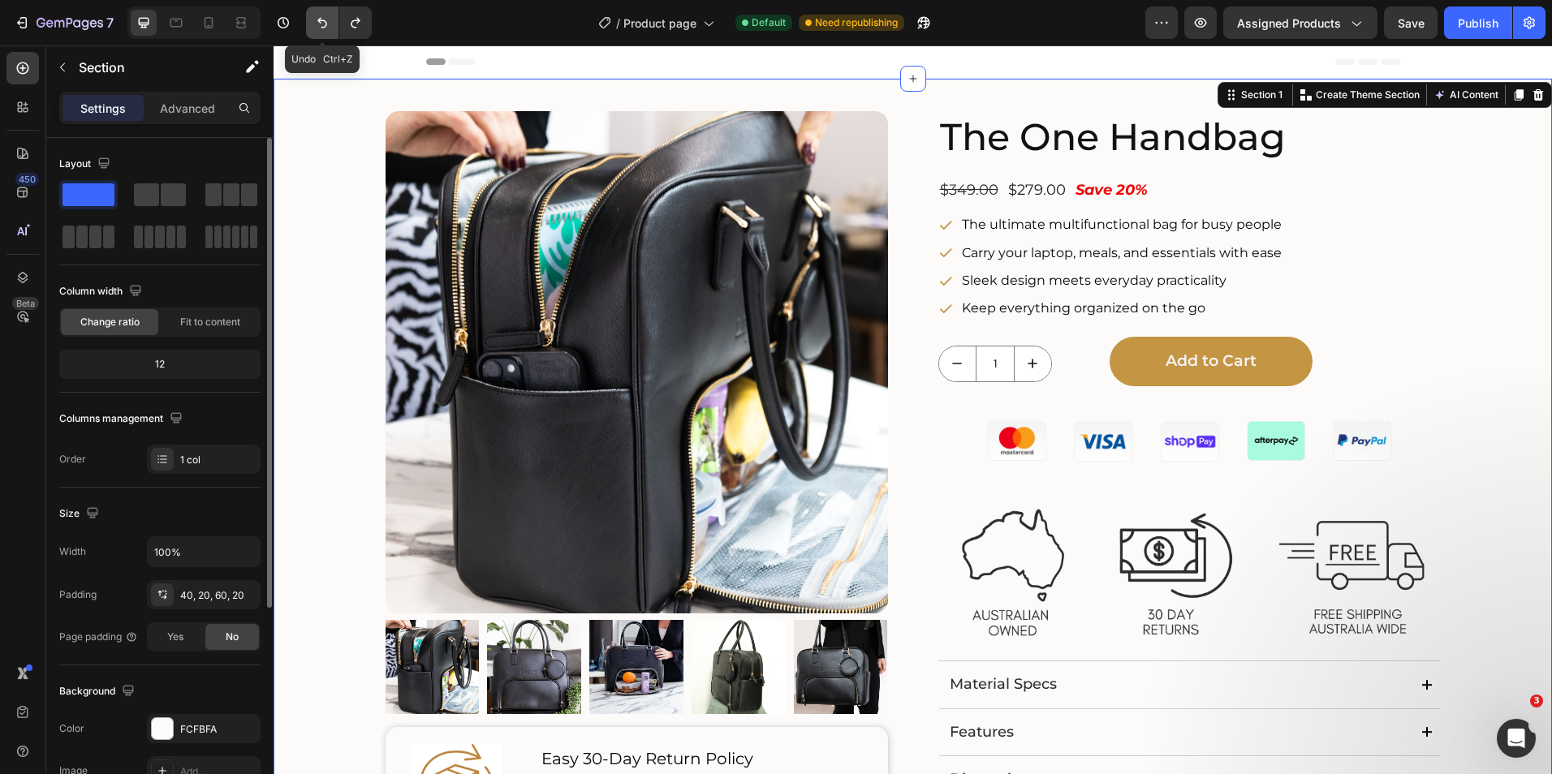
click at [322, 21] on icon "Undo/Redo" at bounding box center [322, 23] width 10 height 11
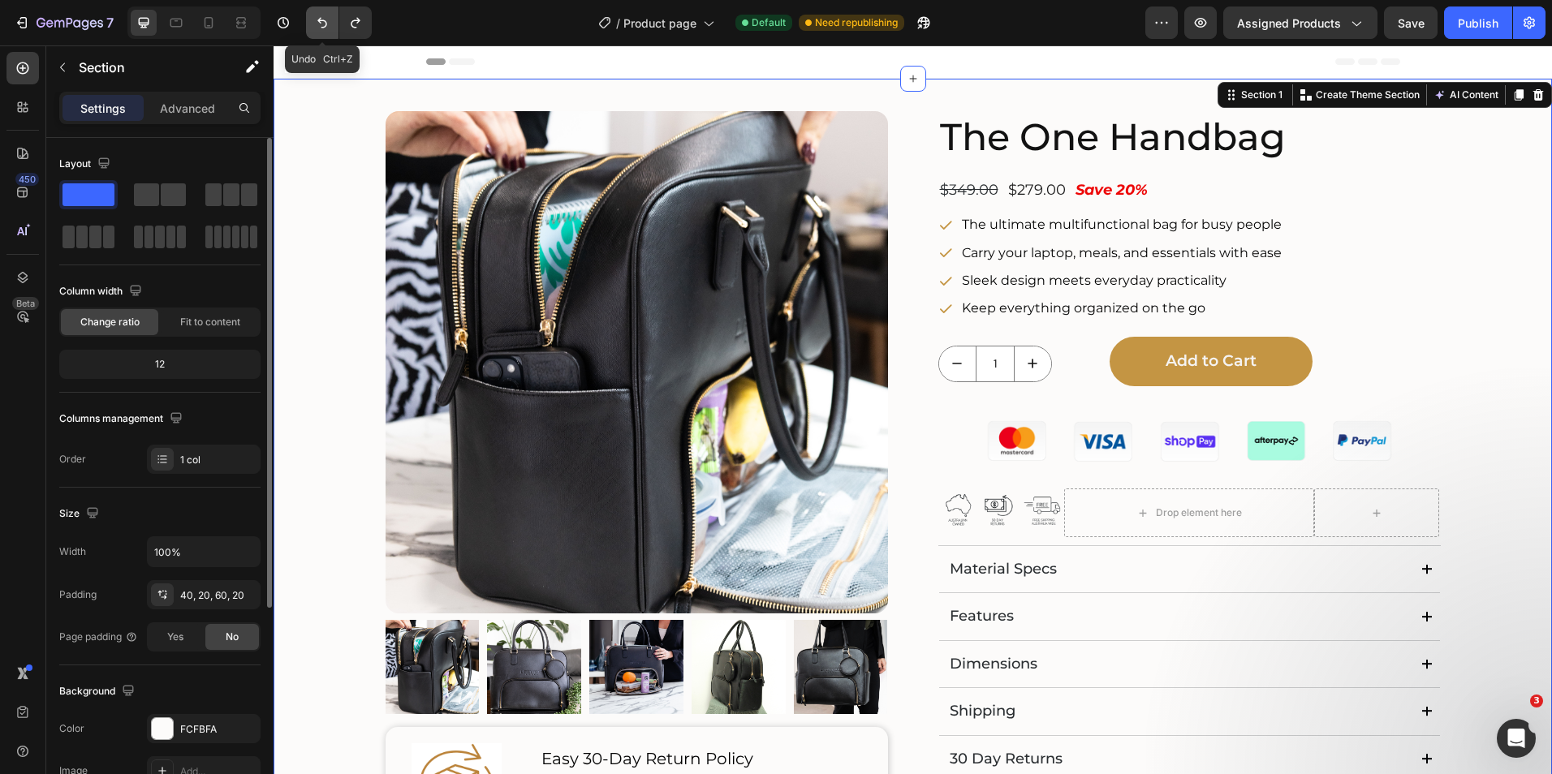
click at [322, 21] on icon "Undo/Redo" at bounding box center [322, 23] width 10 height 11
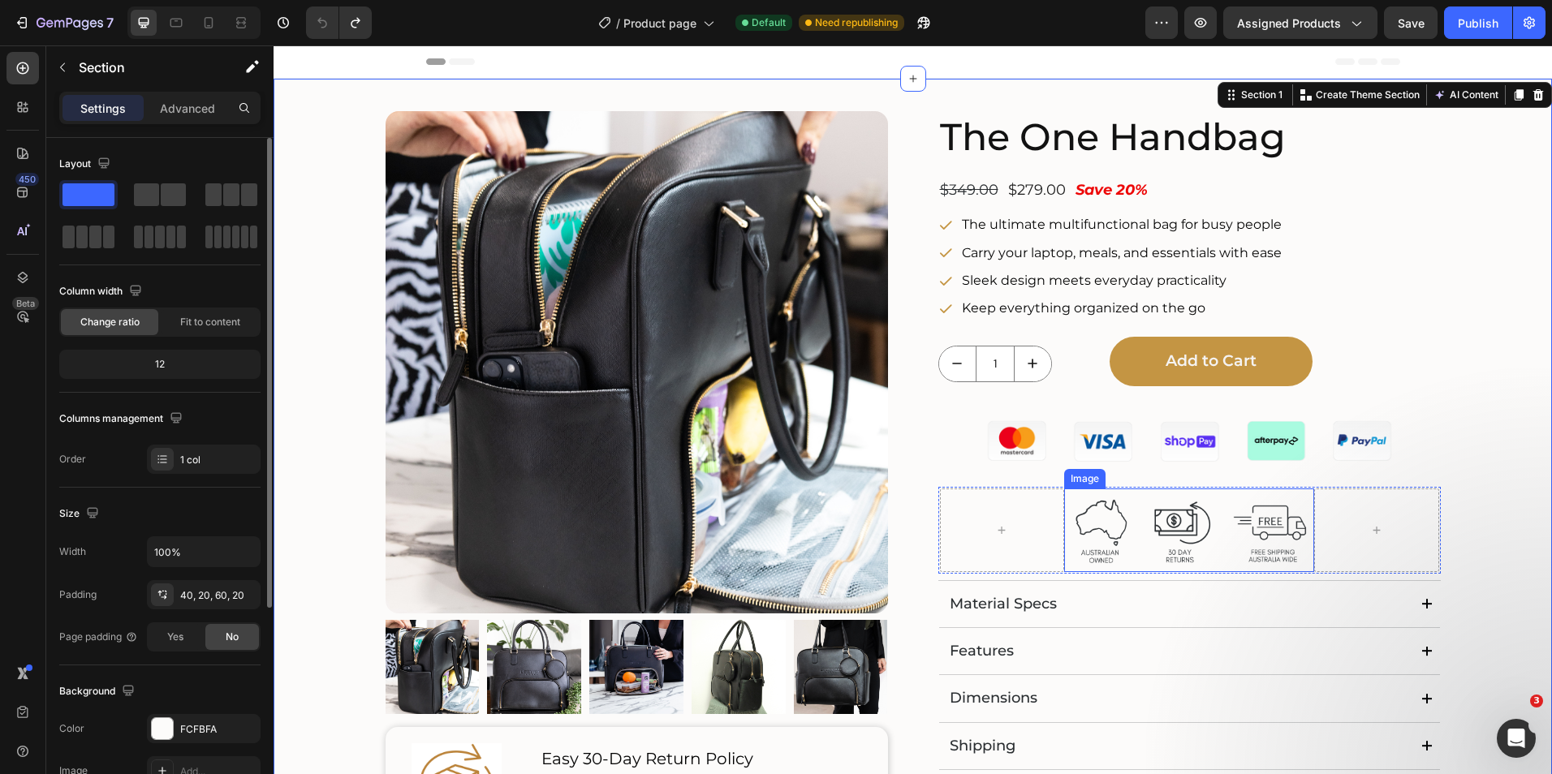
click at [1178, 517] on img at bounding box center [1189, 531] width 250 height 84
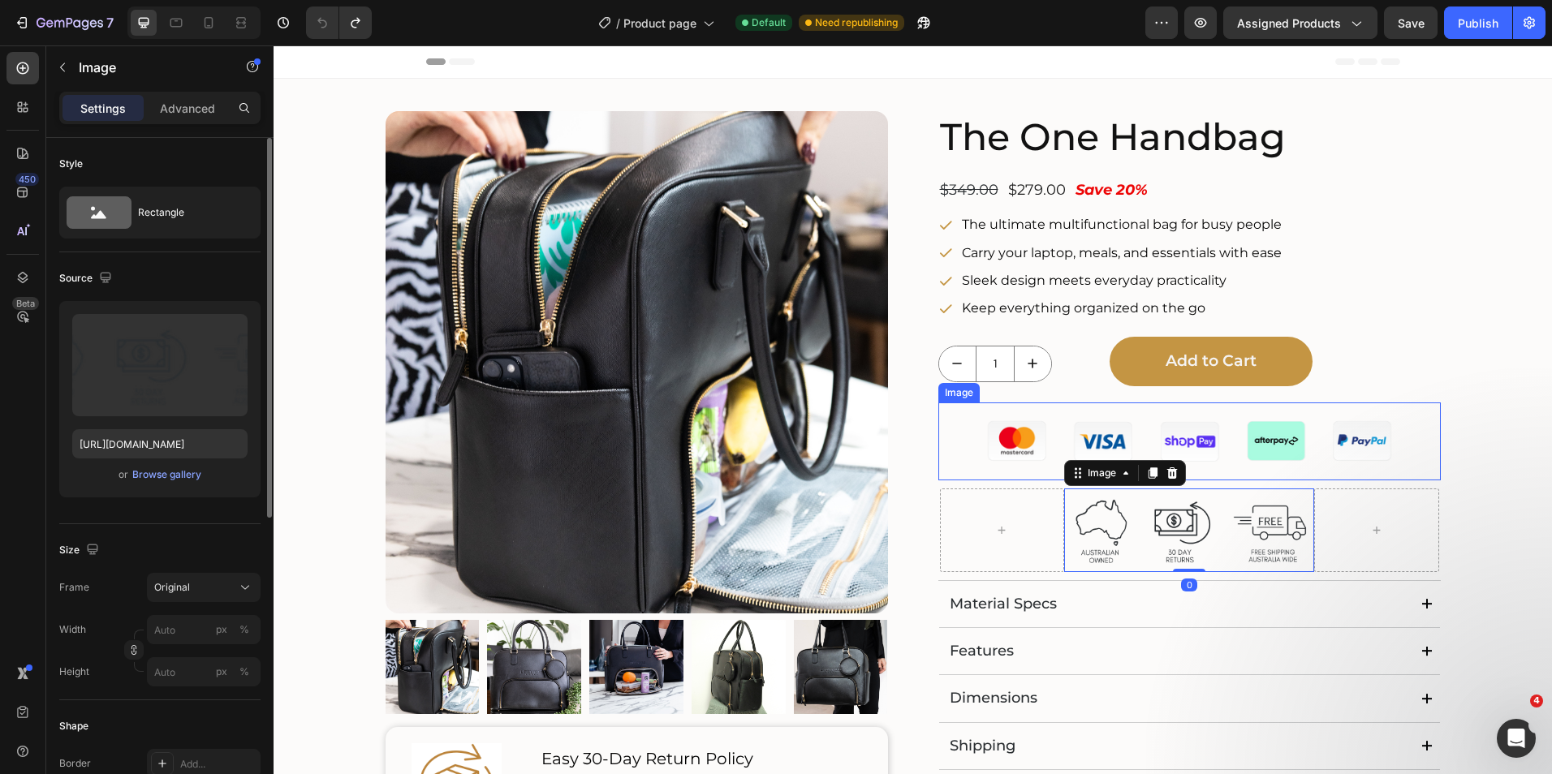
click at [1036, 418] on img at bounding box center [1189, 442] width 470 height 79
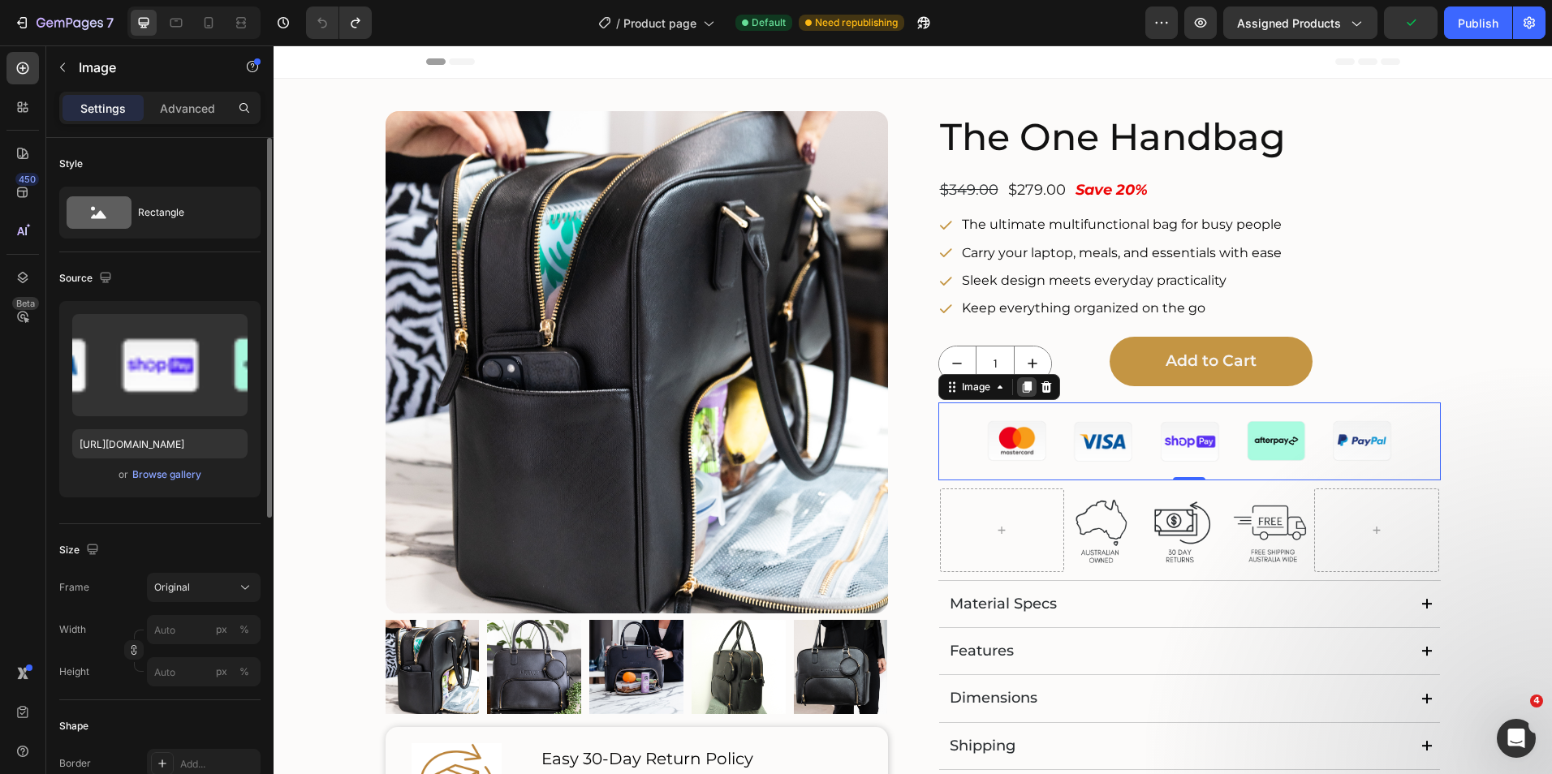
click at [1022, 389] on icon at bounding box center [1026, 386] width 9 height 11
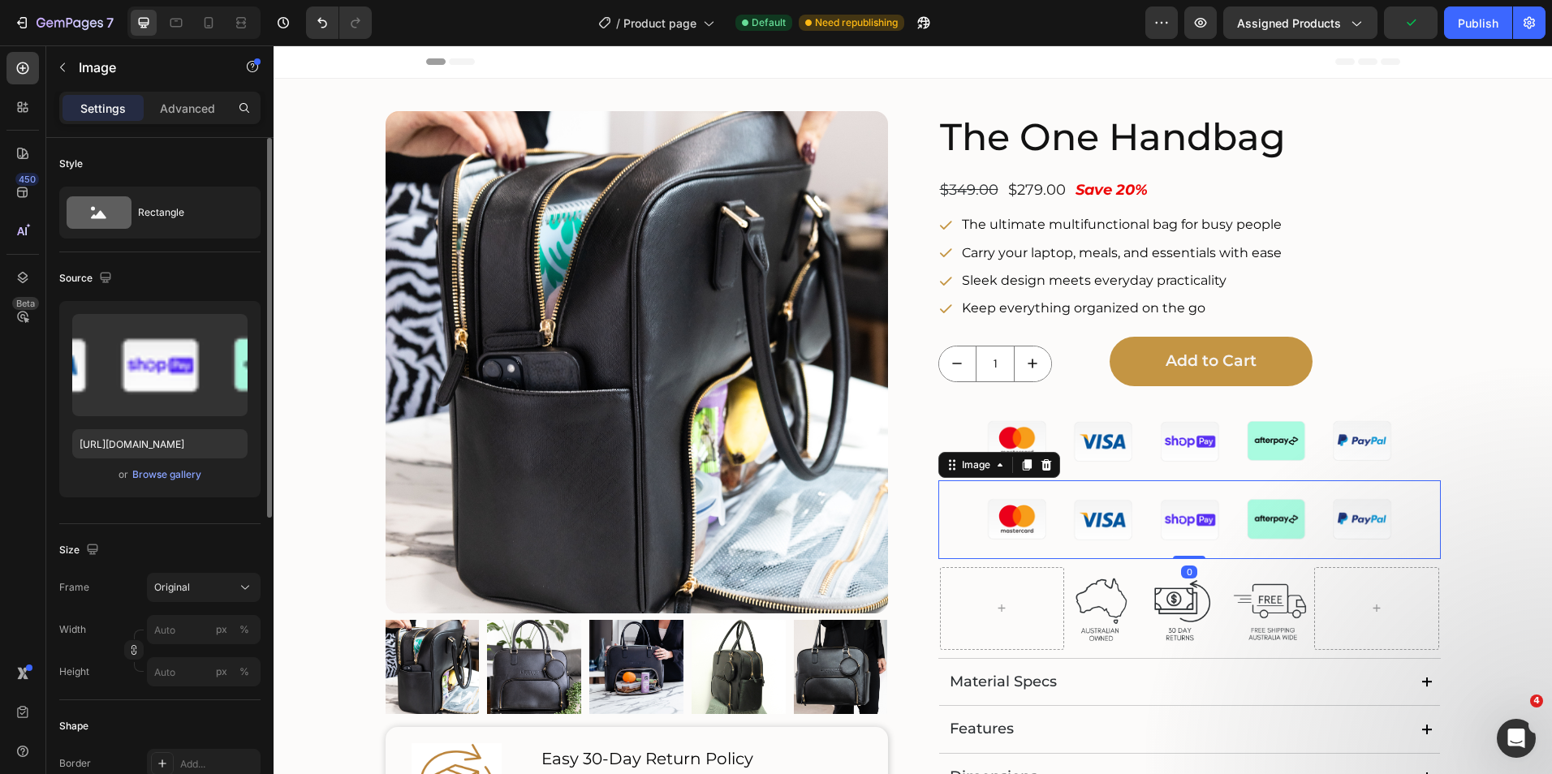
click at [1160, 531] on img at bounding box center [1189, 519] width 470 height 79
click at [1136, 536] on img at bounding box center [1189, 519] width 470 height 79
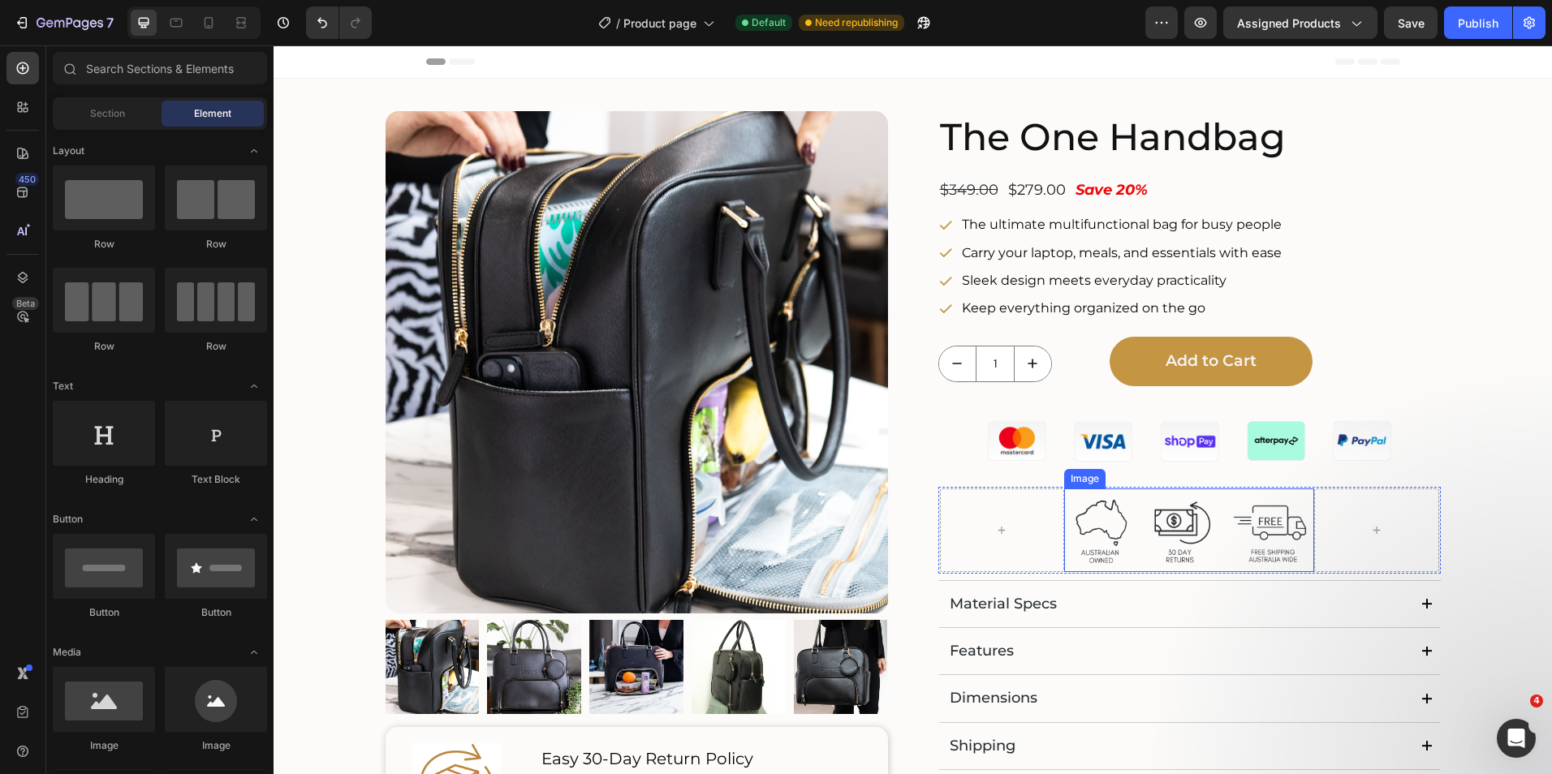
click at [1151, 529] on img at bounding box center [1189, 531] width 250 height 84
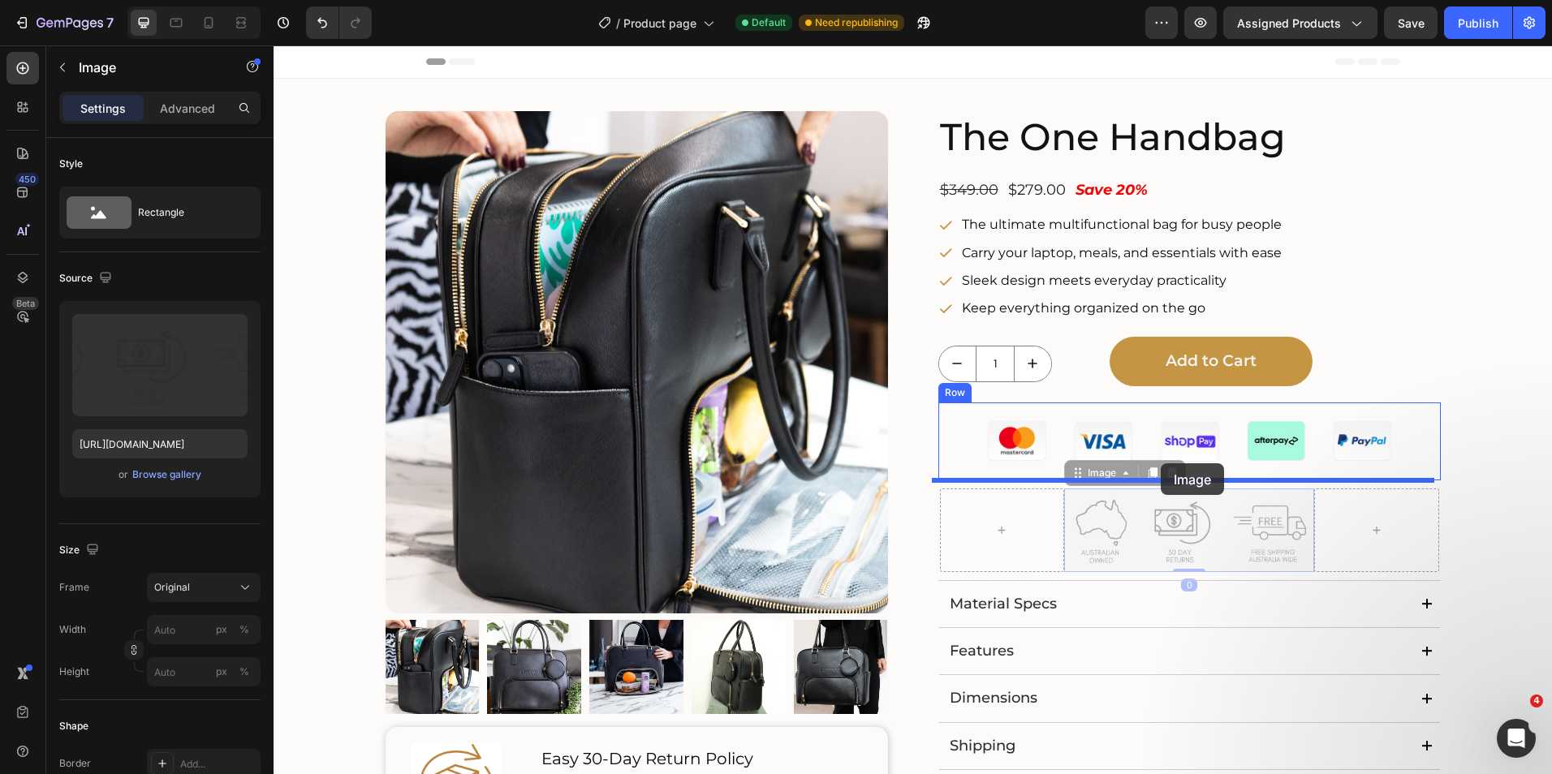
drag, startPoint x: 1181, startPoint y: 532, endPoint x: 1160, endPoint y: 463, distance: 71.1
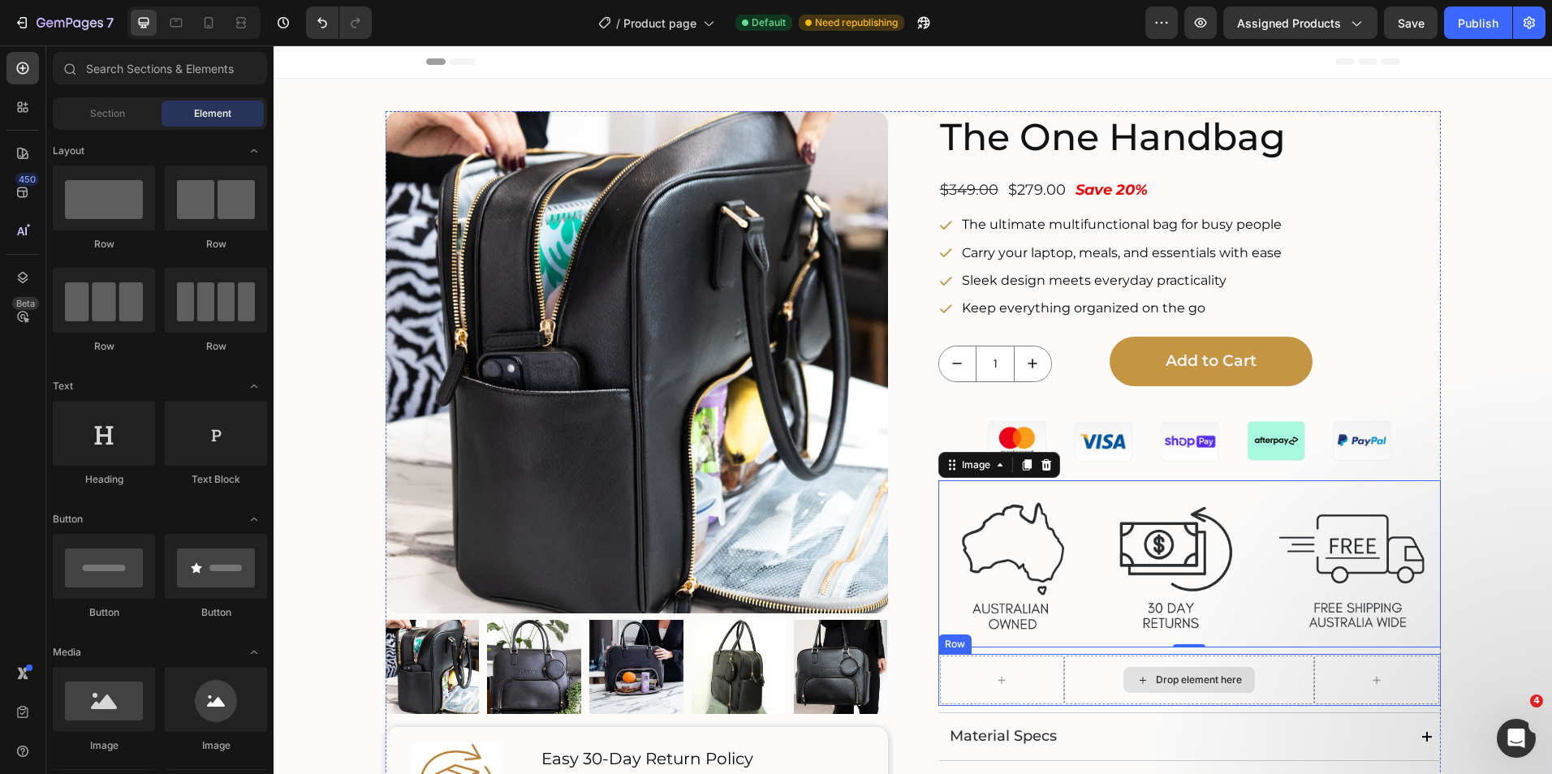
click at [1136, 682] on icon at bounding box center [1142, 681] width 13 height 14
click at [954, 646] on div "Row" at bounding box center [954, 644] width 27 height 15
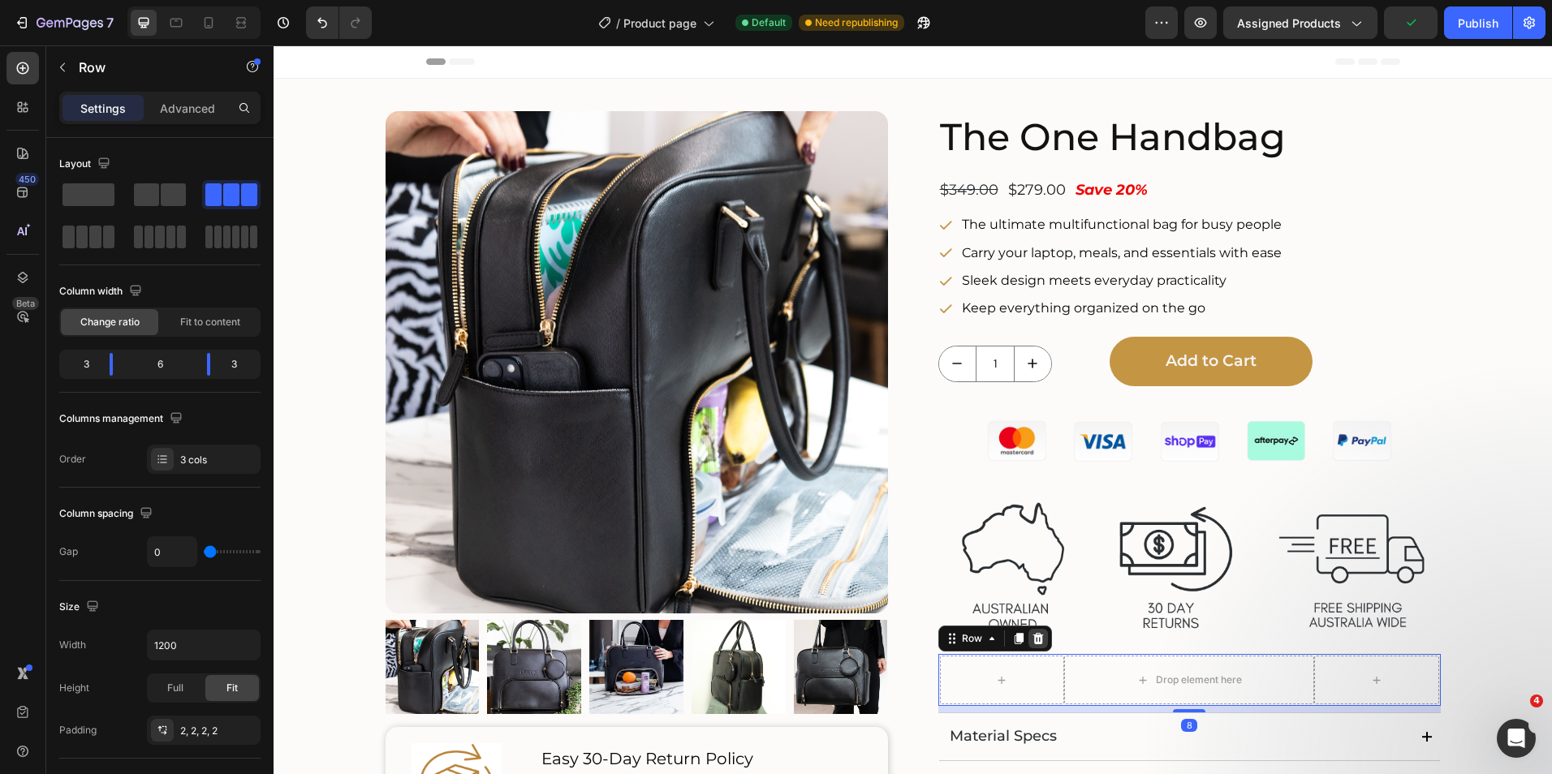
click at [1032, 644] on icon at bounding box center [1037, 638] width 11 height 11
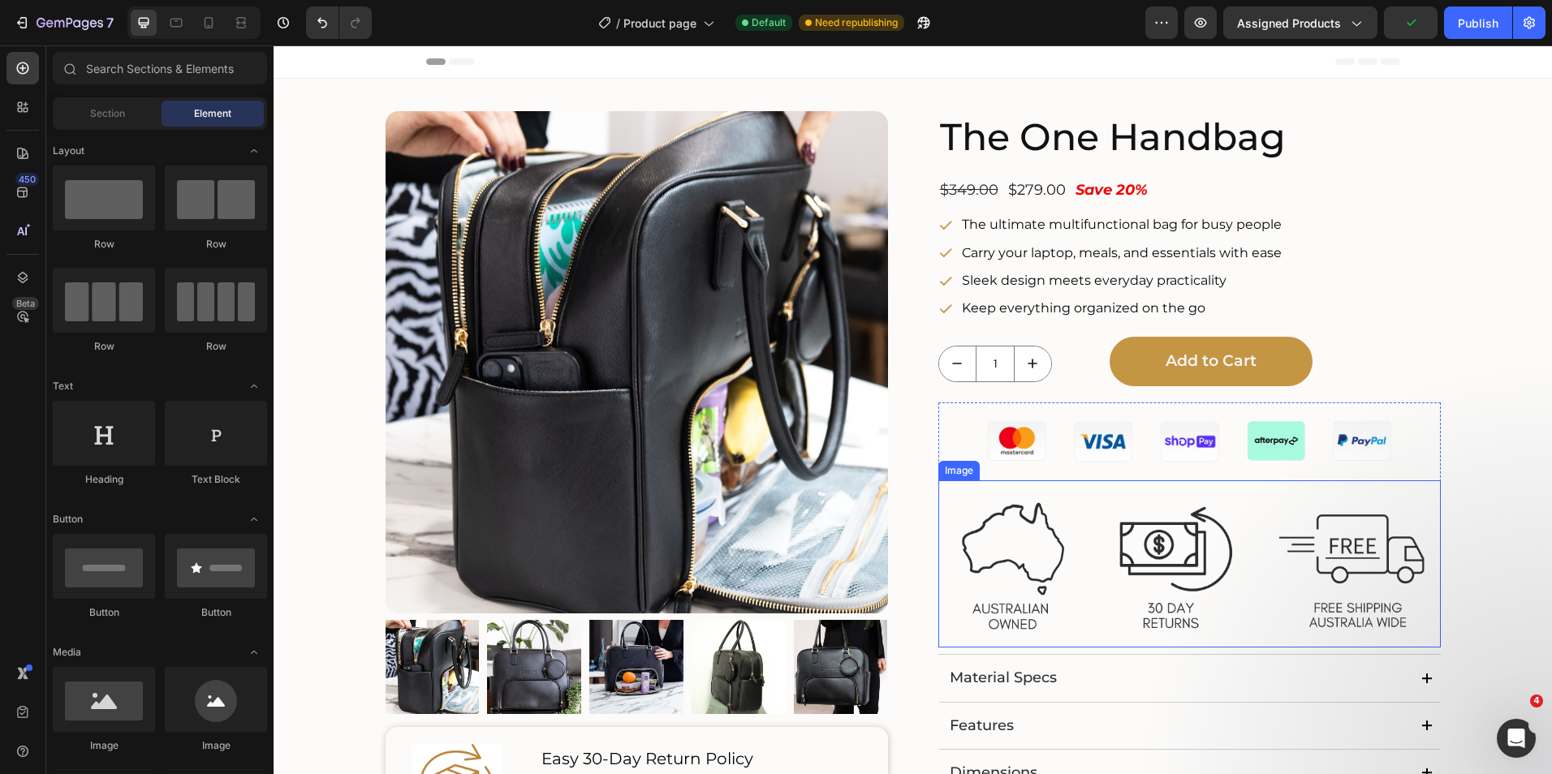
click at [1153, 569] on img at bounding box center [1189, 563] width 502 height 167
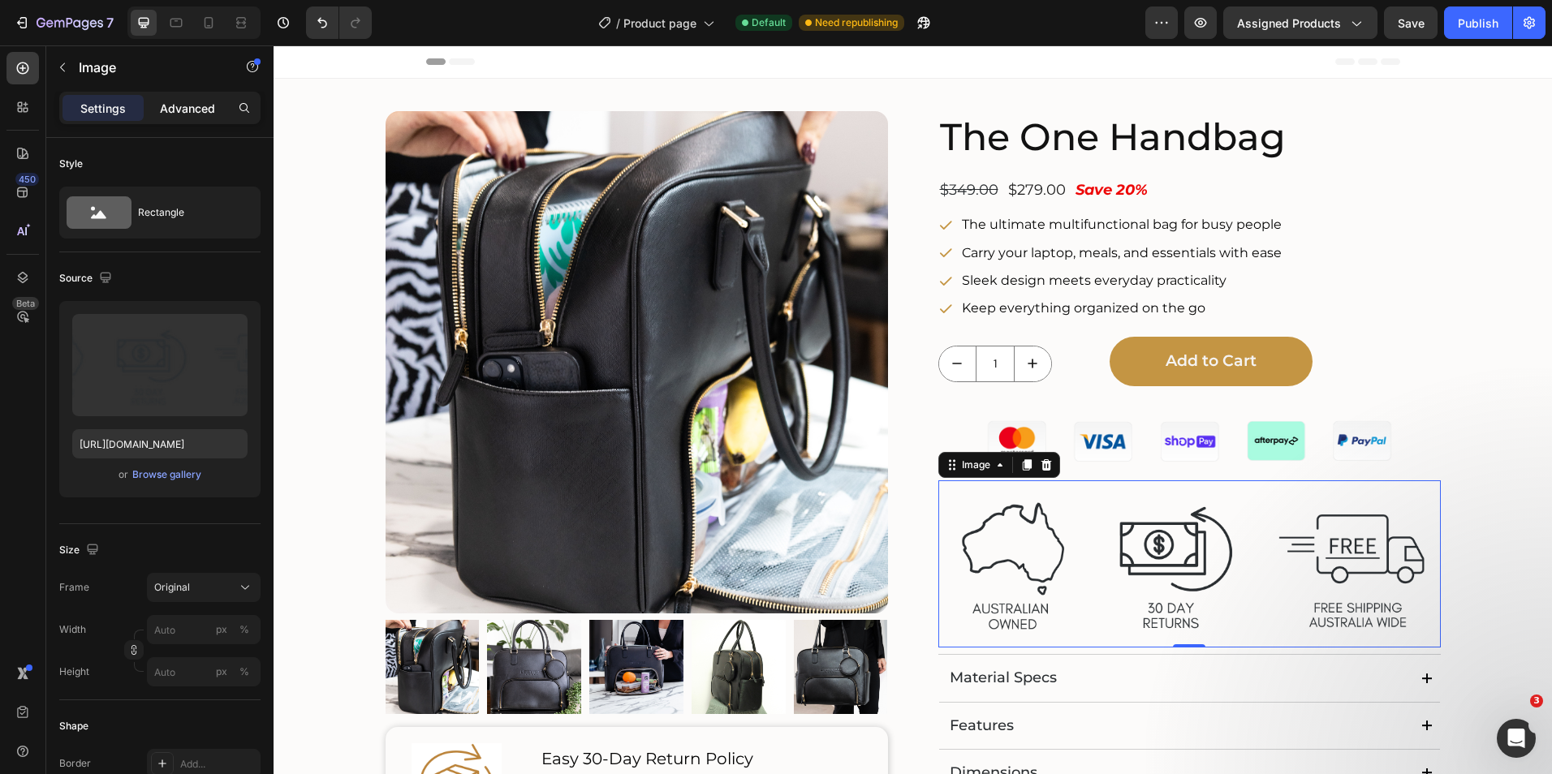
click at [180, 110] on p "Advanced" at bounding box center [187, 108] width 55 height 17
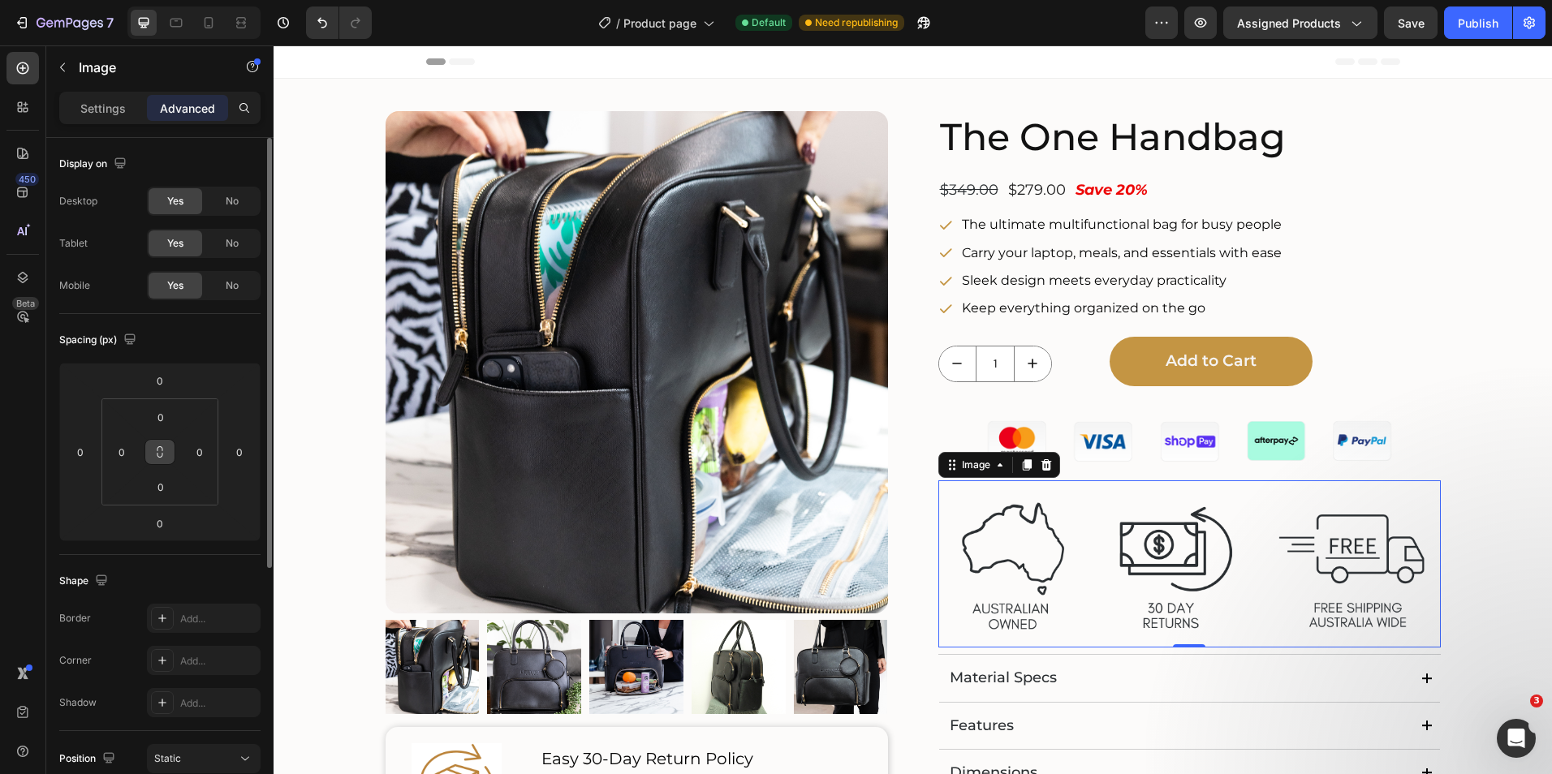
click at [156, 452] on icon at bounding box center [159, 452] width 13 height 13
click at [157, 452] on icon at bounding box center [159, 452] width 13 height 13
click at [126, 459] on input "0" at bounding box center [122, 452] width 24 height 24
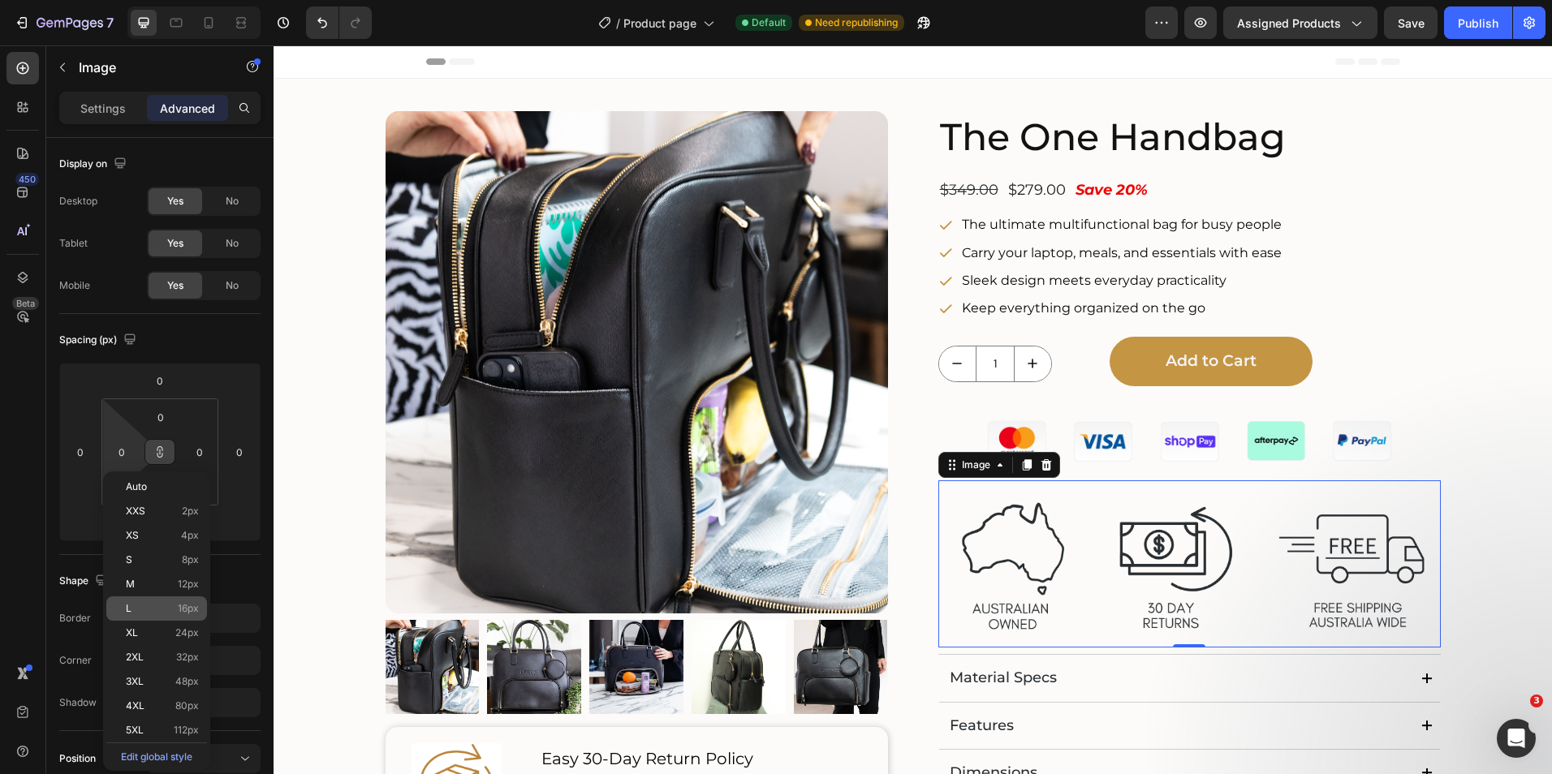
click at [142, 597] on div "L 16px" at bounding box center [156, 608] width 101 height 24
type input "16"
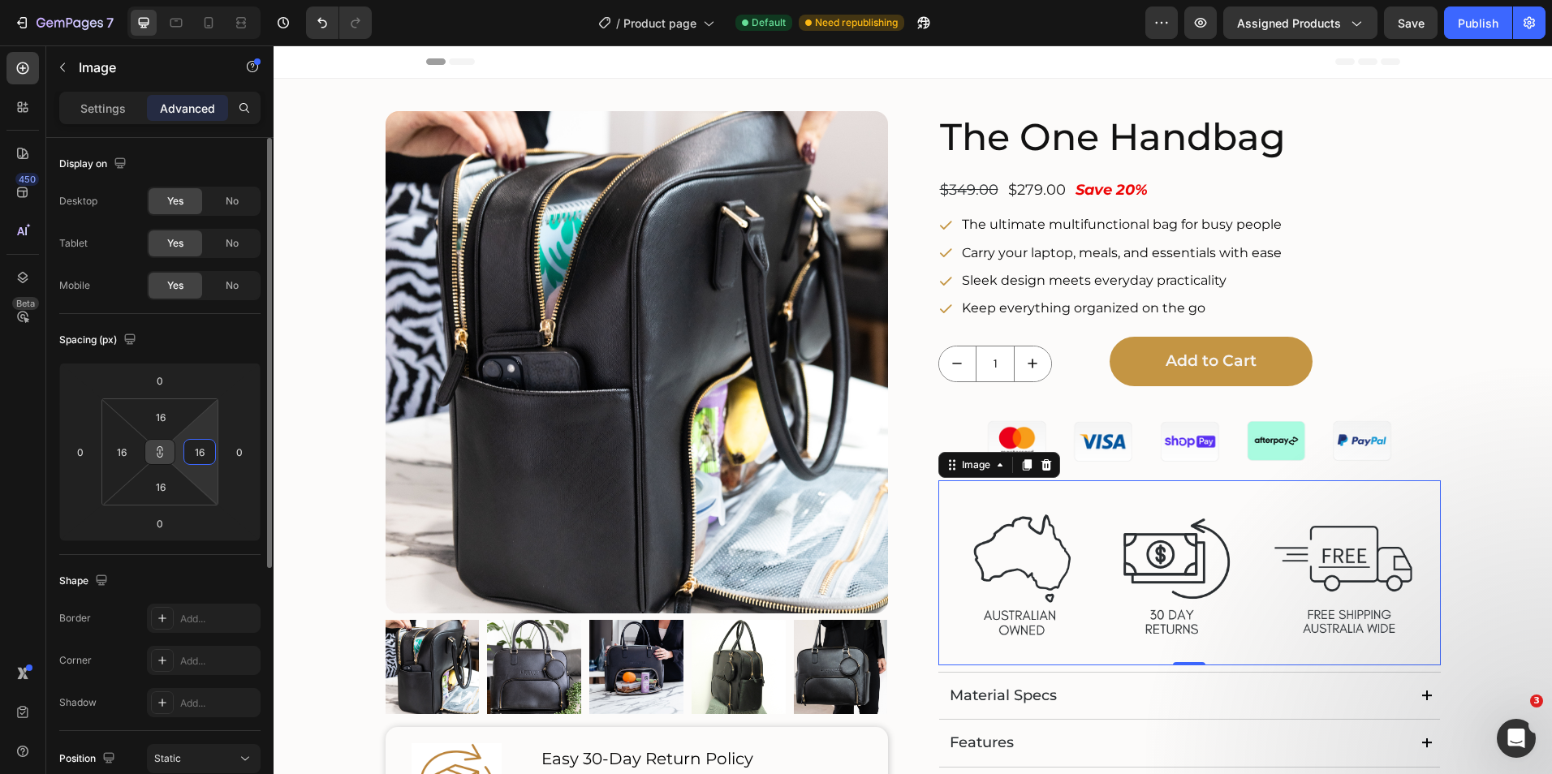
click at [200, 457] on input "16" at bounding box center [199, 452] width 24 height 24
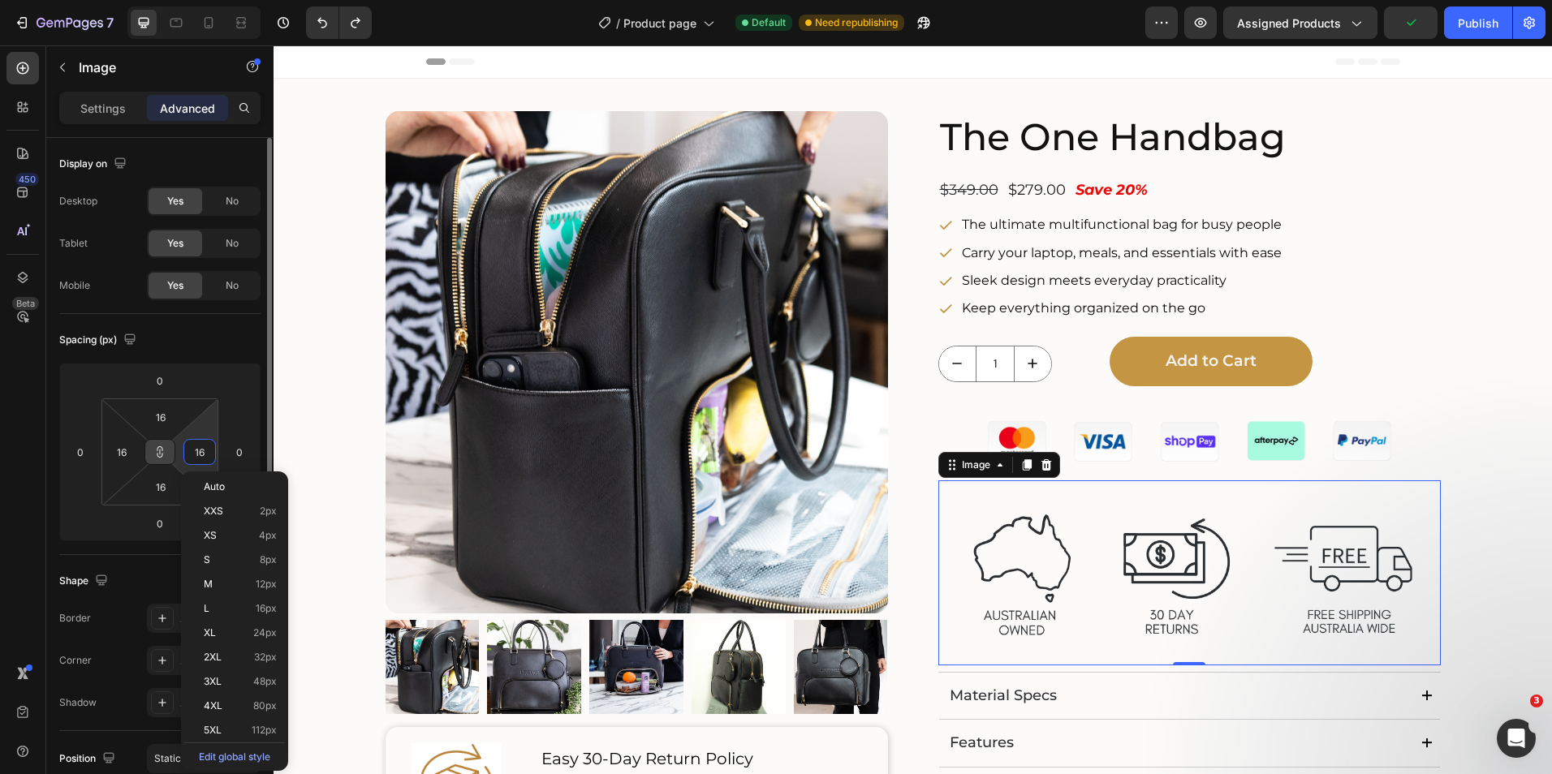
type input "0"
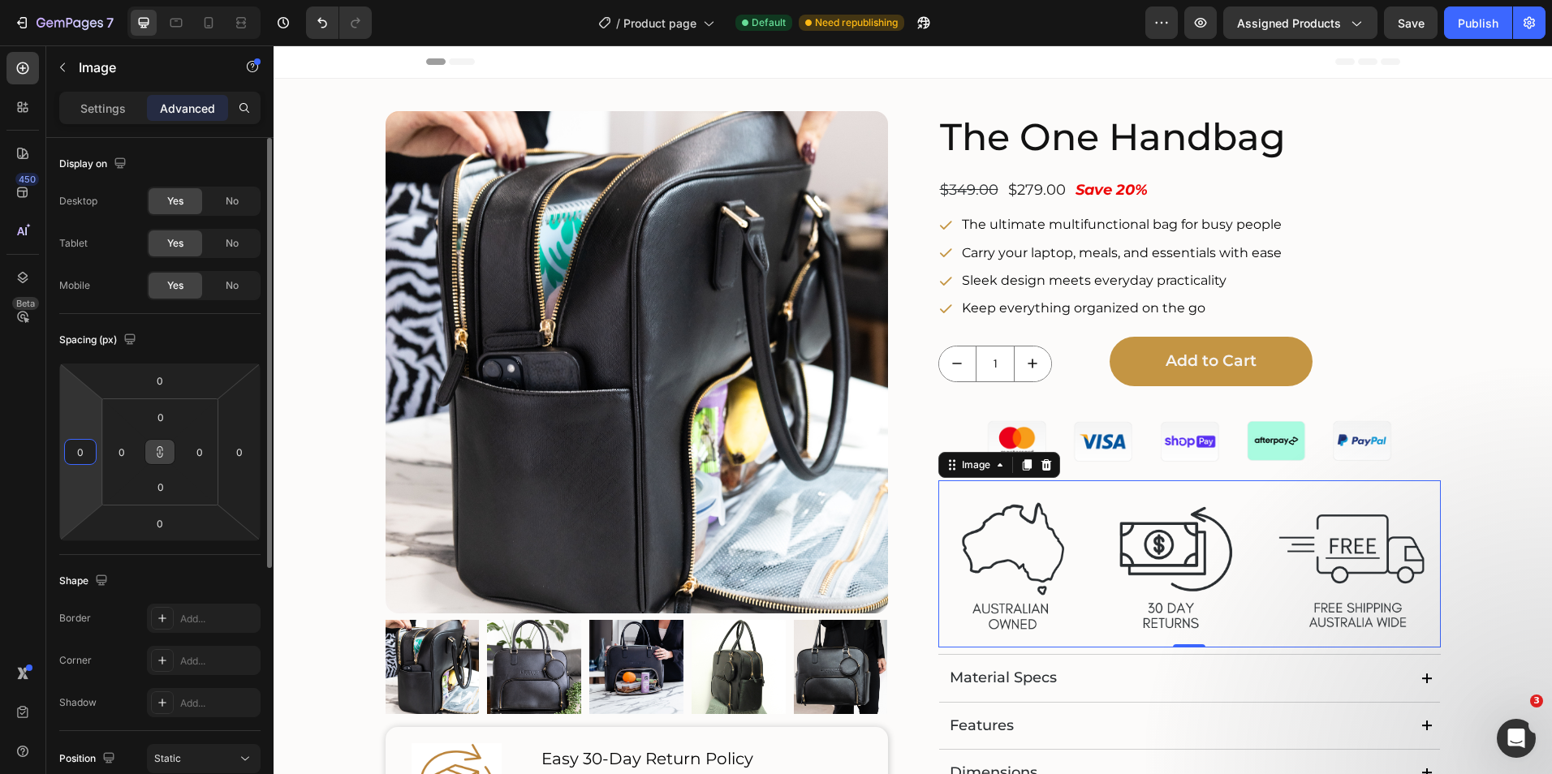
click at [88, 453] on input "0" at bounding box center [80, 452] width 24 height 24
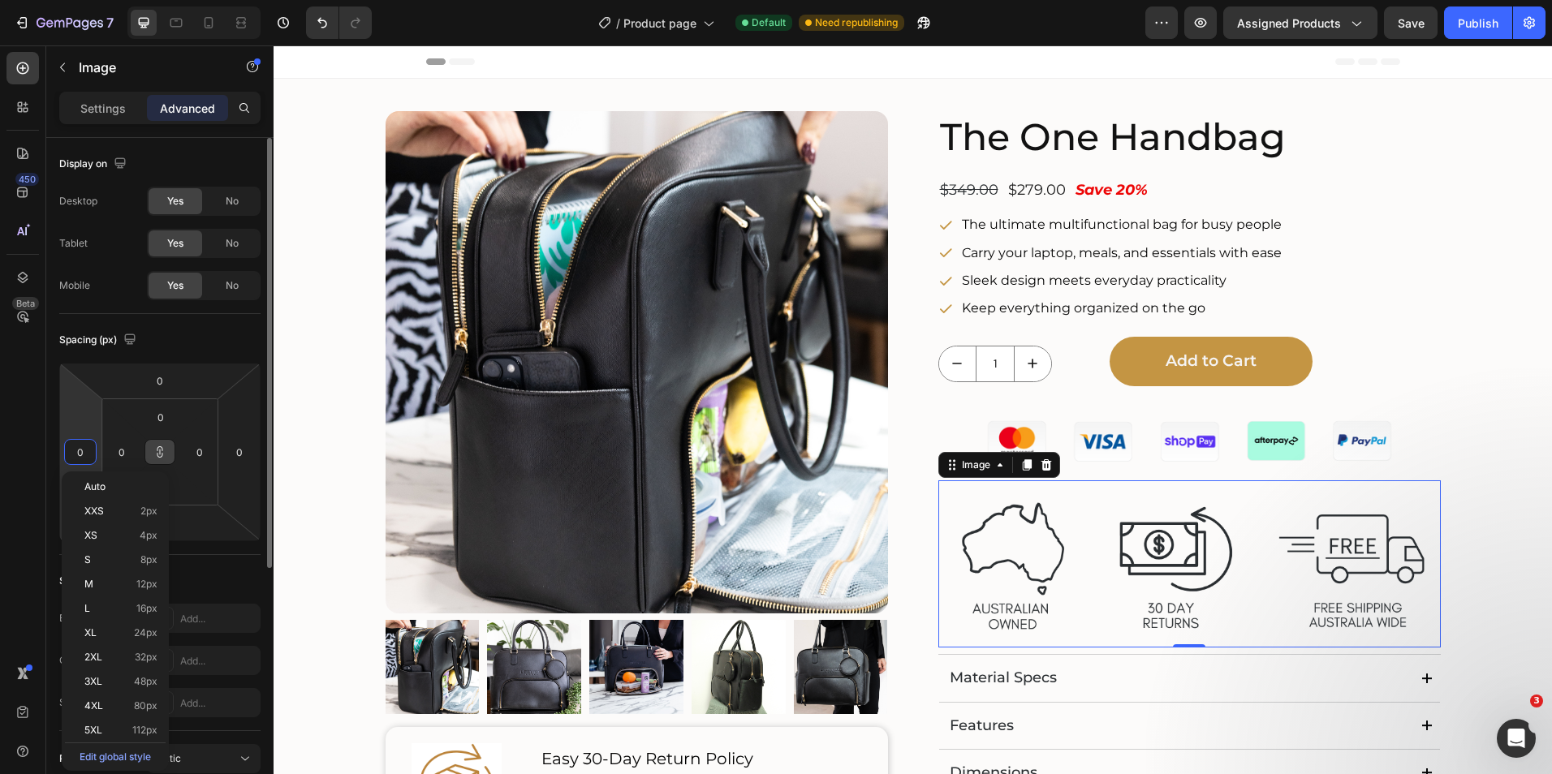
type input "4"
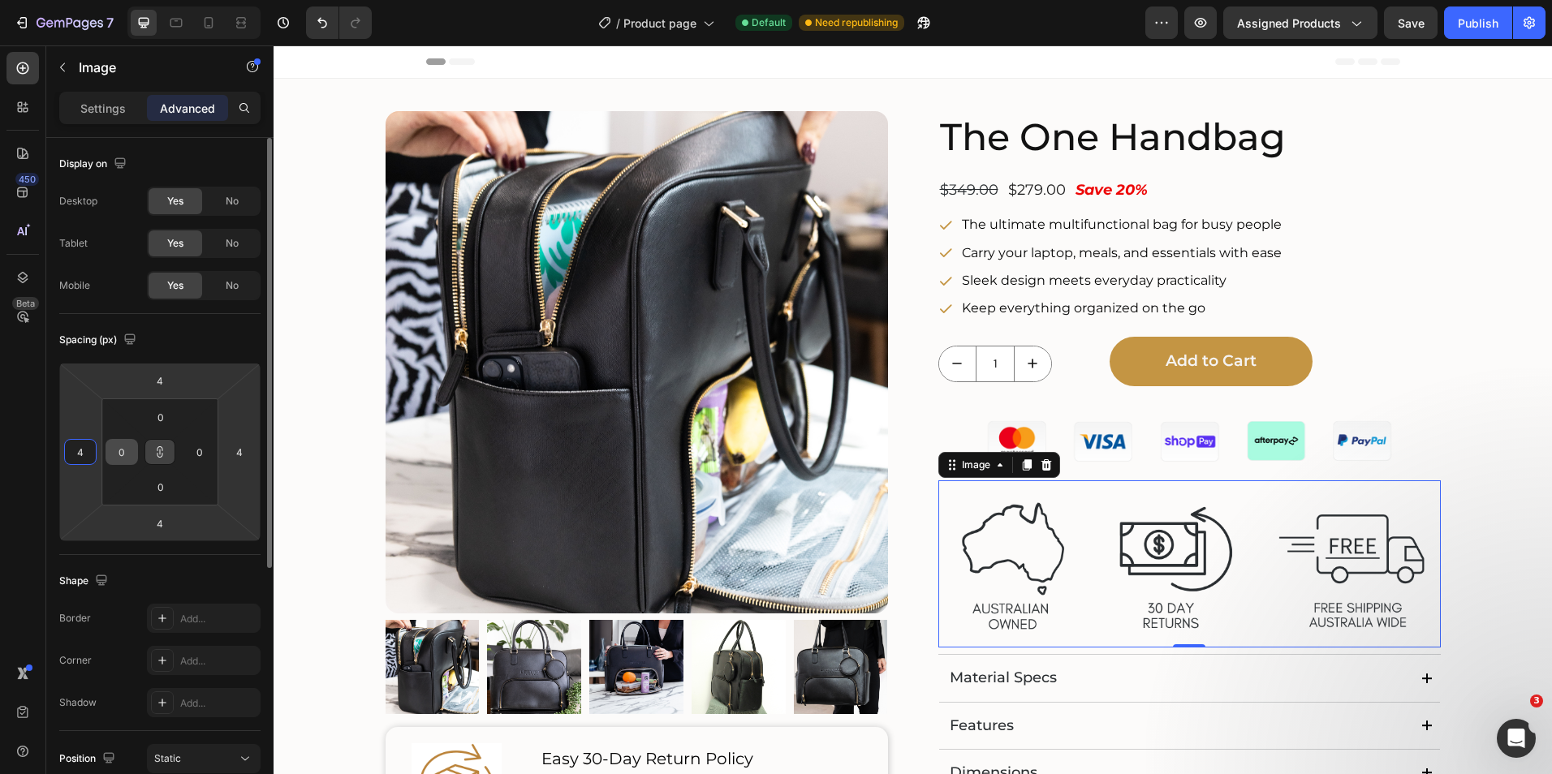
type input "40"
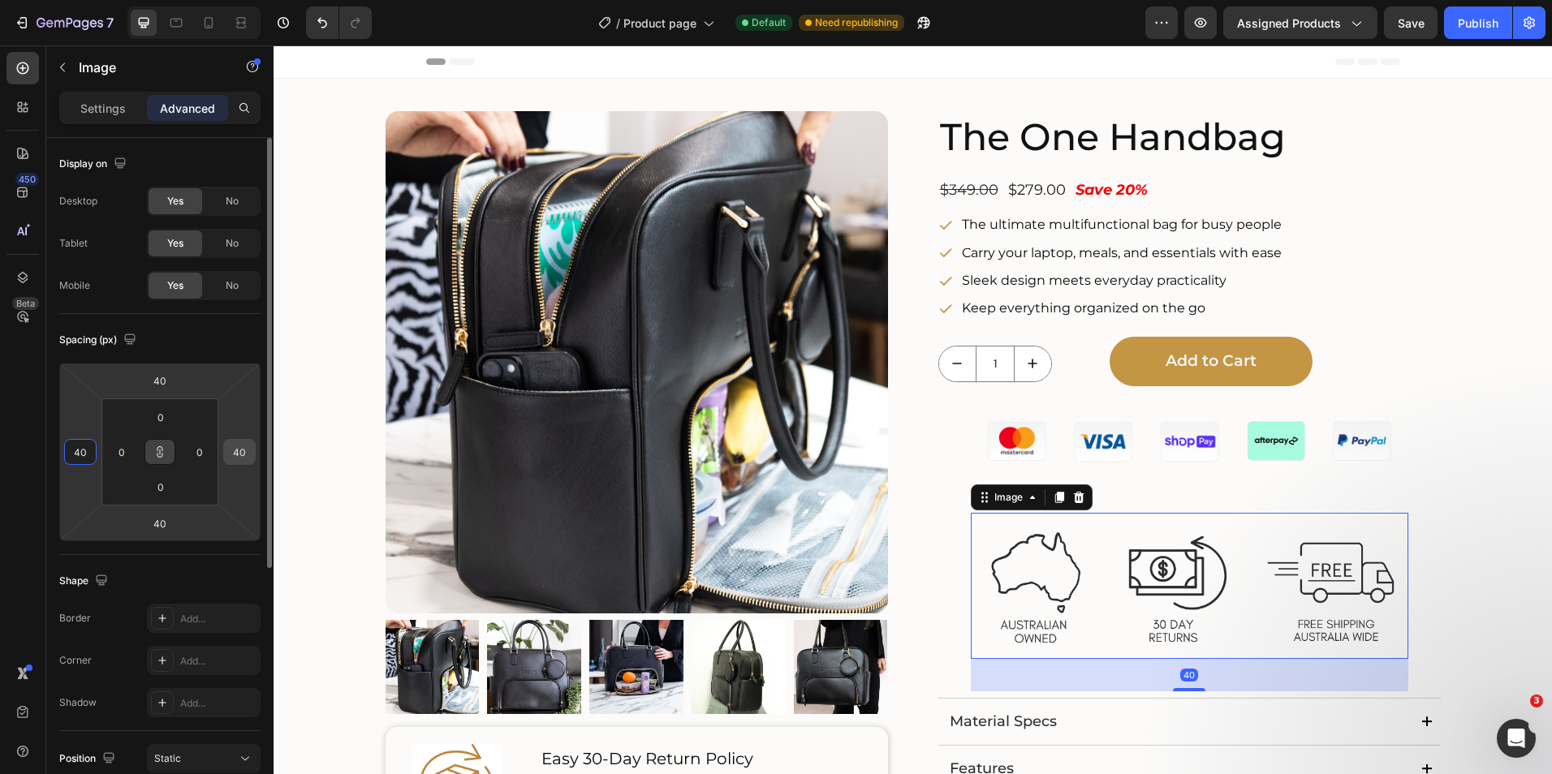
type input "40"
click at [239, 453] on input "40" at bounding box center [239, 452] width 24 height 24
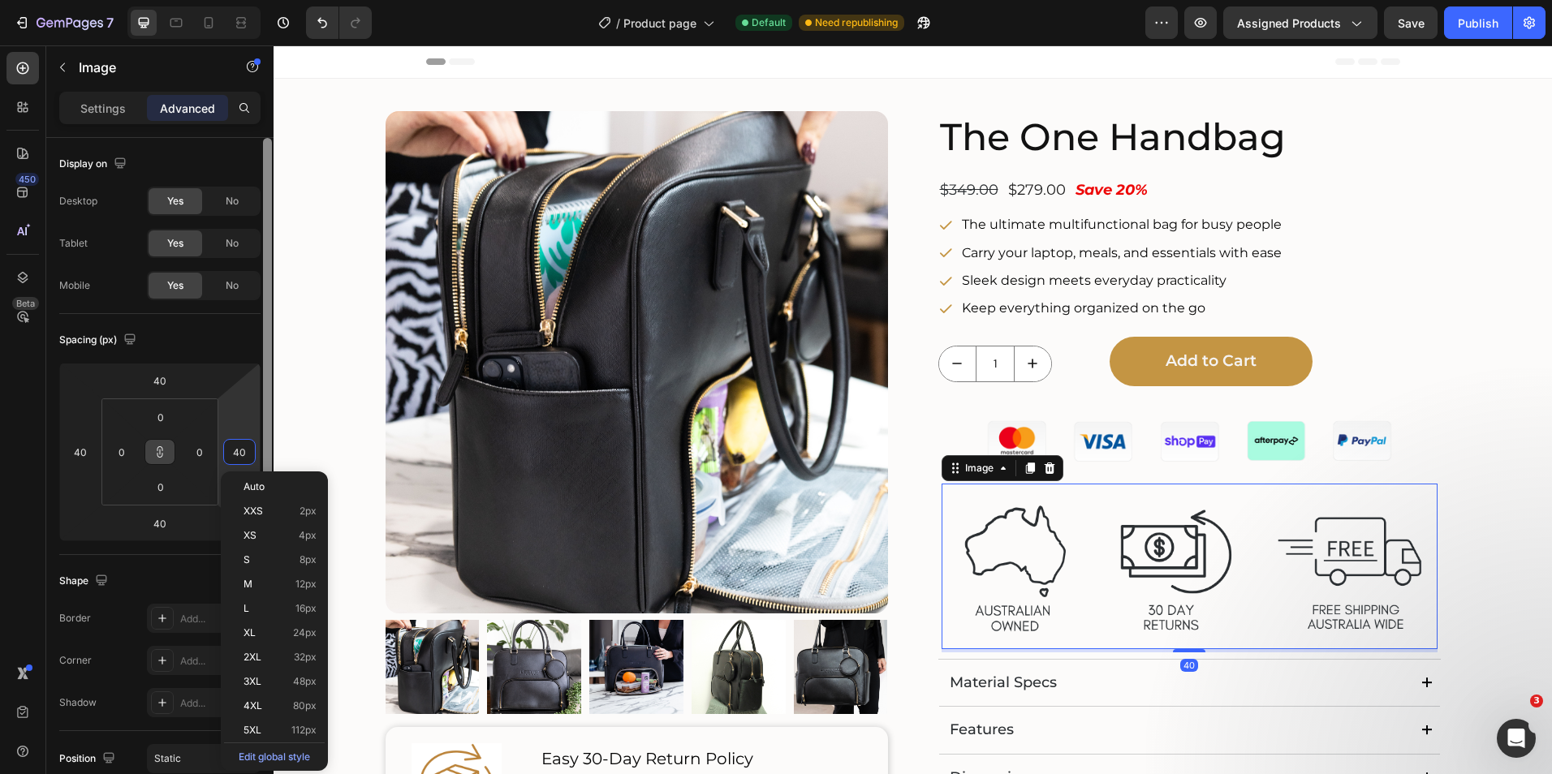
type input "4"
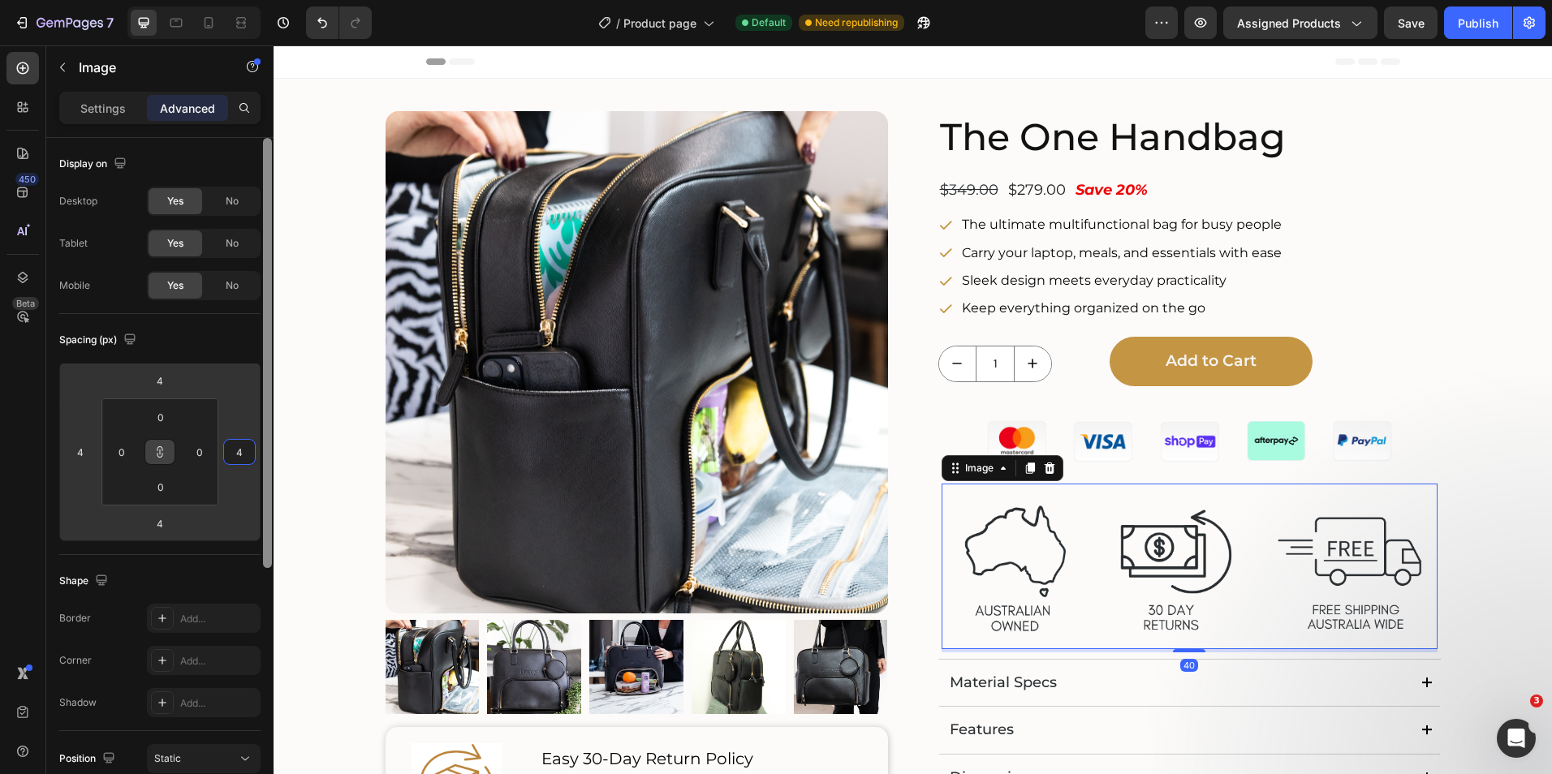
type input "40"
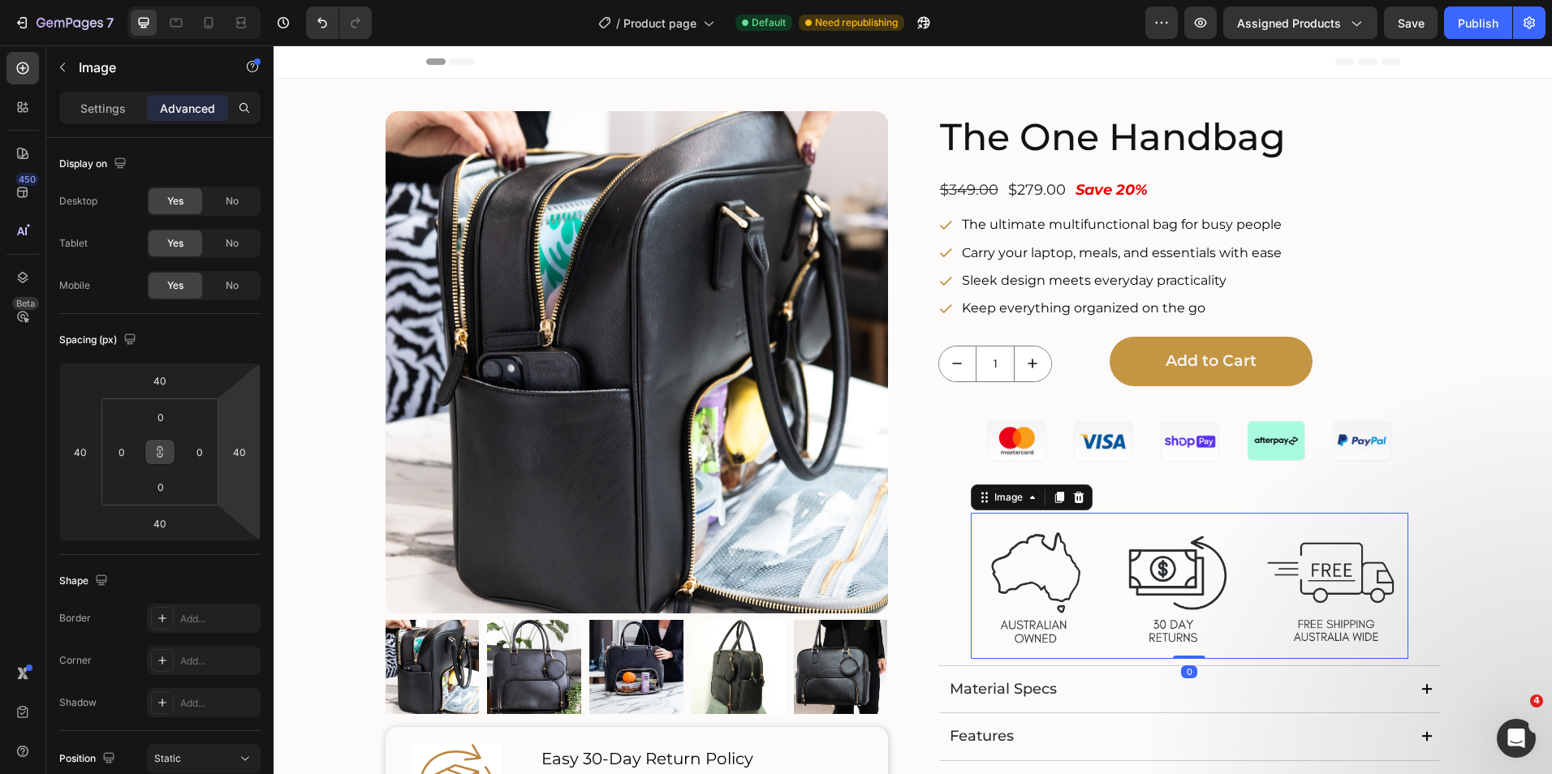
drag, startPoint x: 1186, startPoint y: 691, endPoint x: 1182, endPoint y: 650, distance: 40.8
click at [1182, 650] on div "Image 0" at bounding box center [1189, 586] width 437 height 146
type input "0"
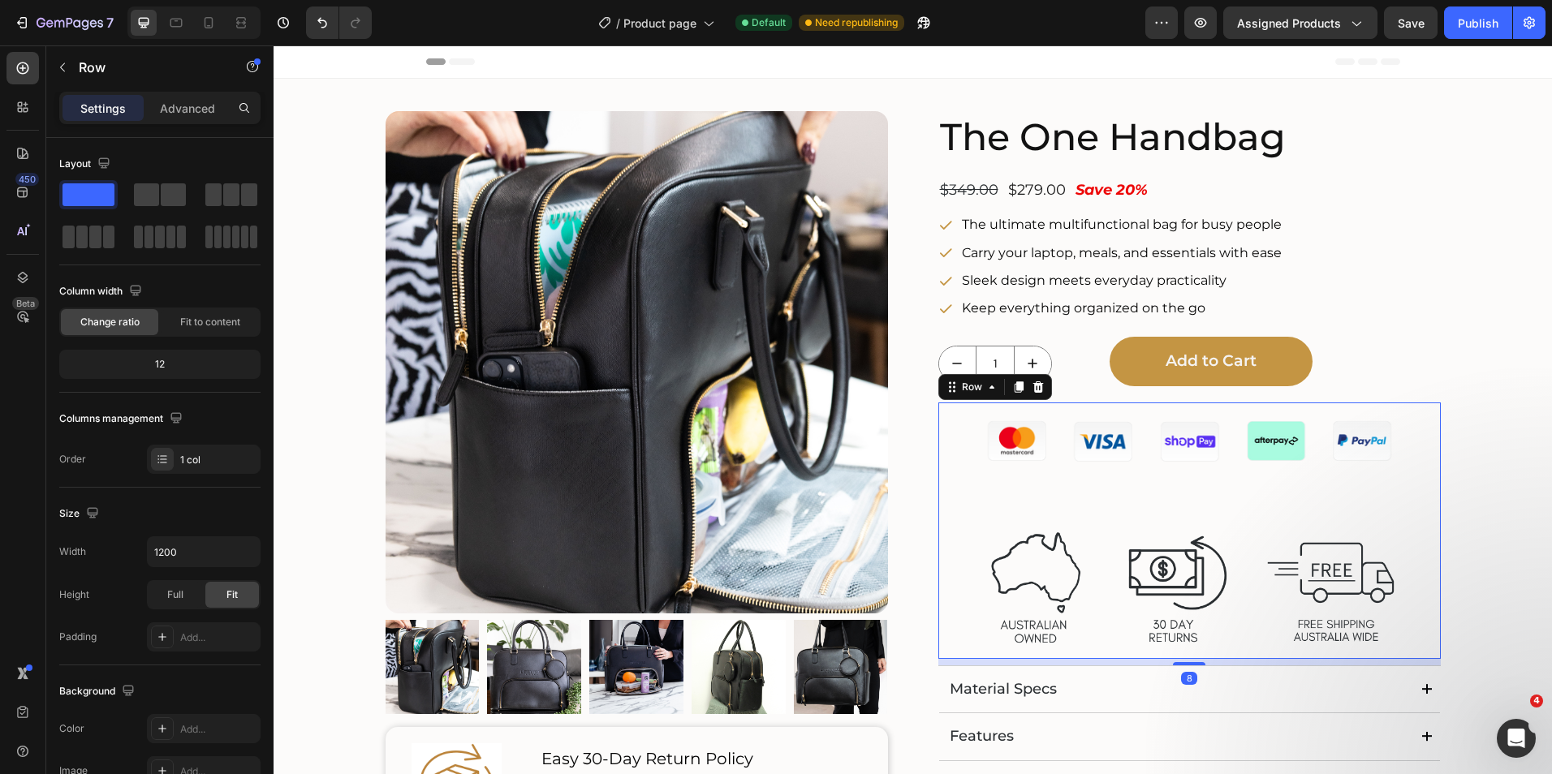
click at [1155, 436] on img at bounding box center [1189, 442] width 470 height 79
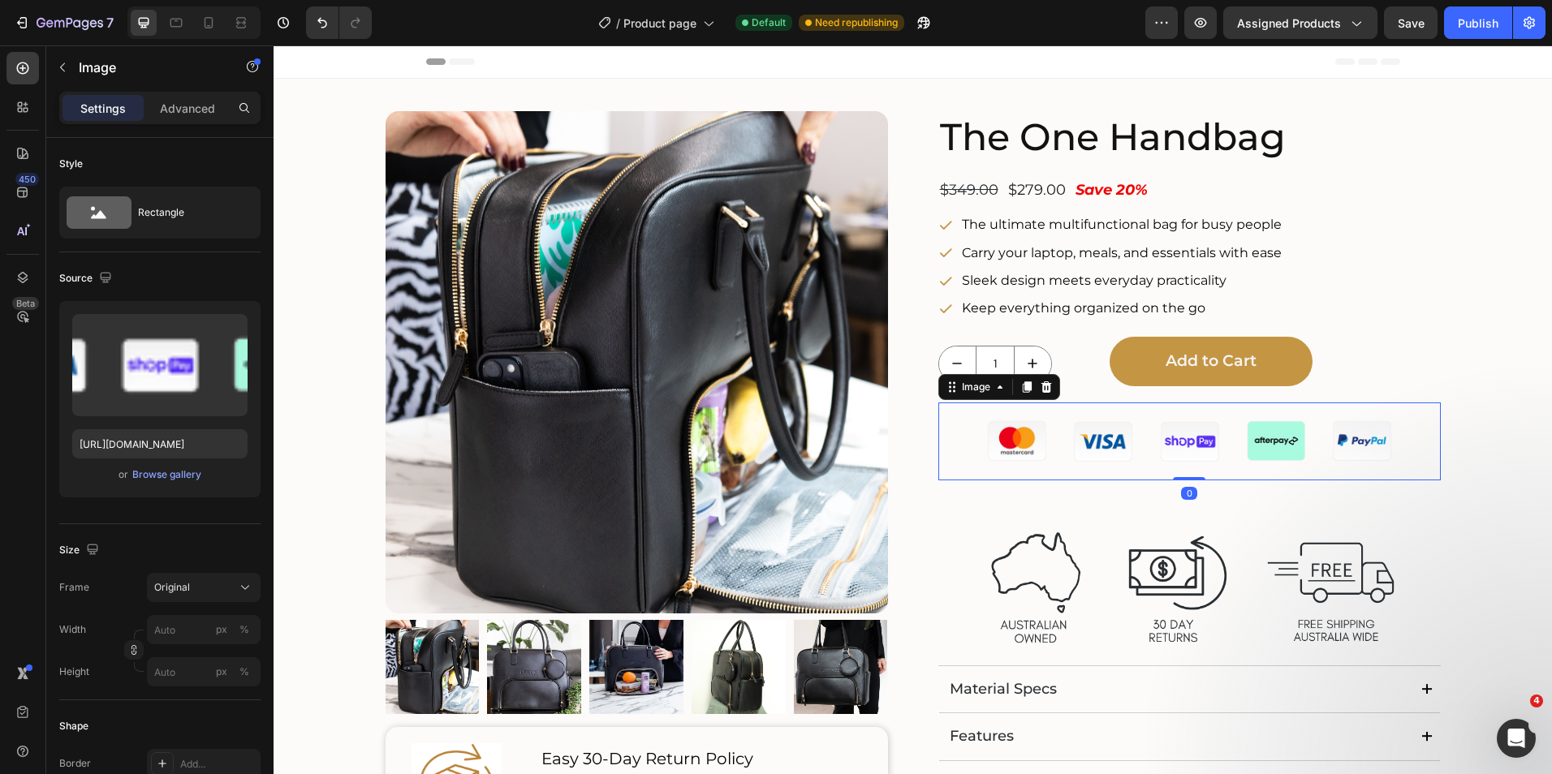
click at [1163, 463] on img at bounding box center [1189, 442] width 470 height 79
click at [1165, 512] on div "Image 0 Image" at bounding box center [1189, 531] width 502 height 256
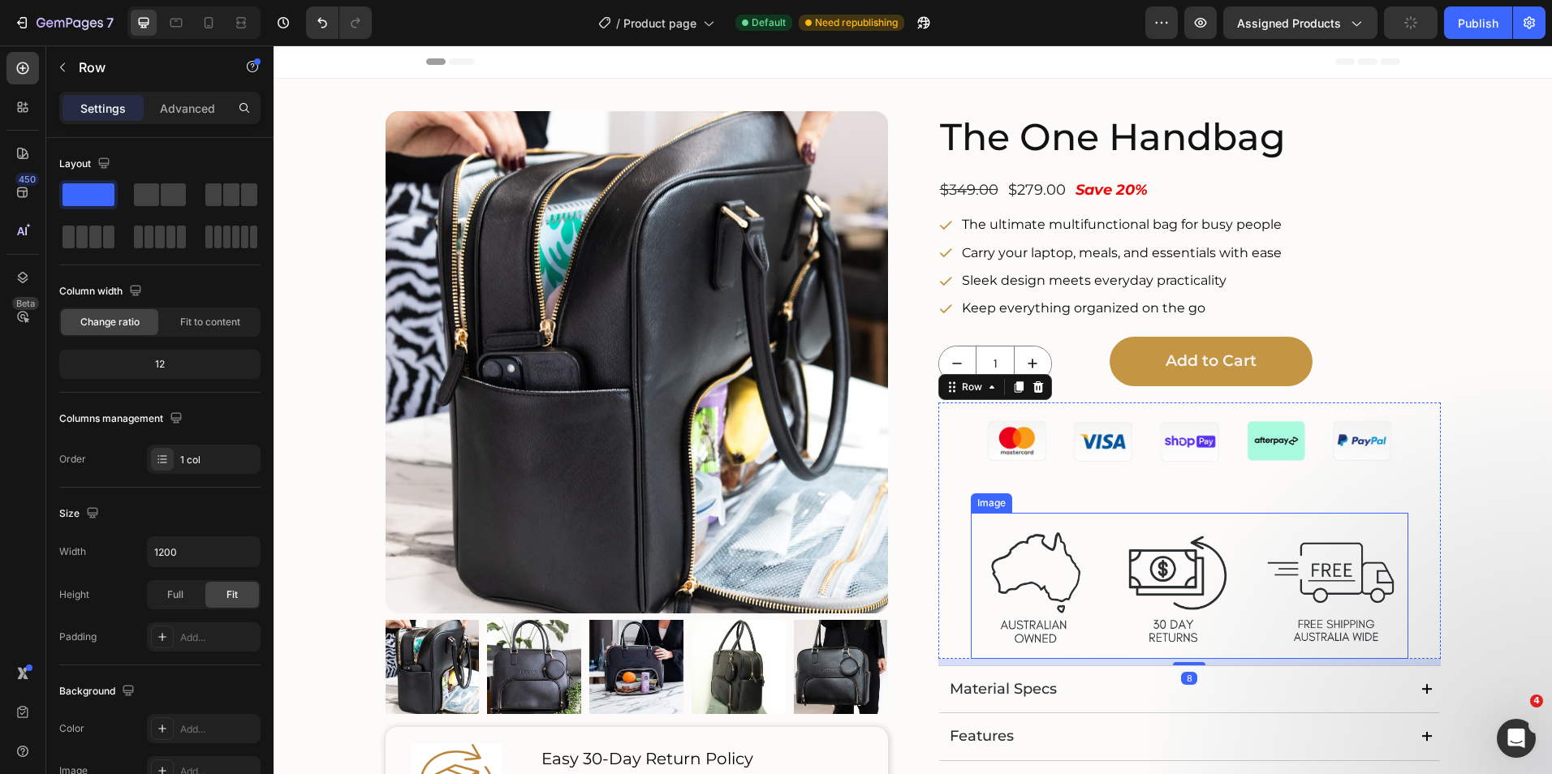
click at [1164, 513] on img at bounding box center [1189, 586] width 437 height 146
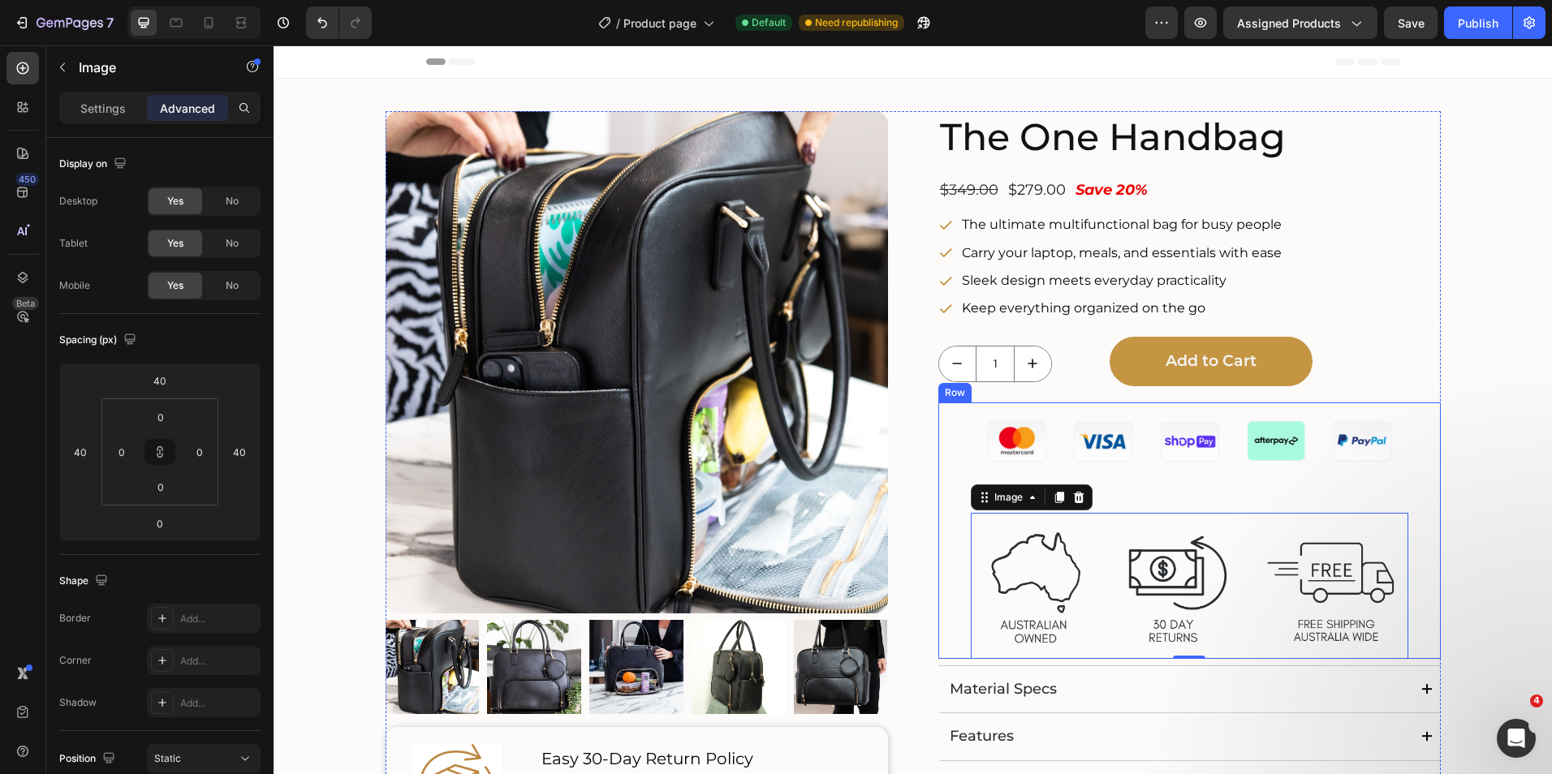
click at [1119, 505] on div "Image Image 0" at bounding box center [1189, 531] width 502 height 256
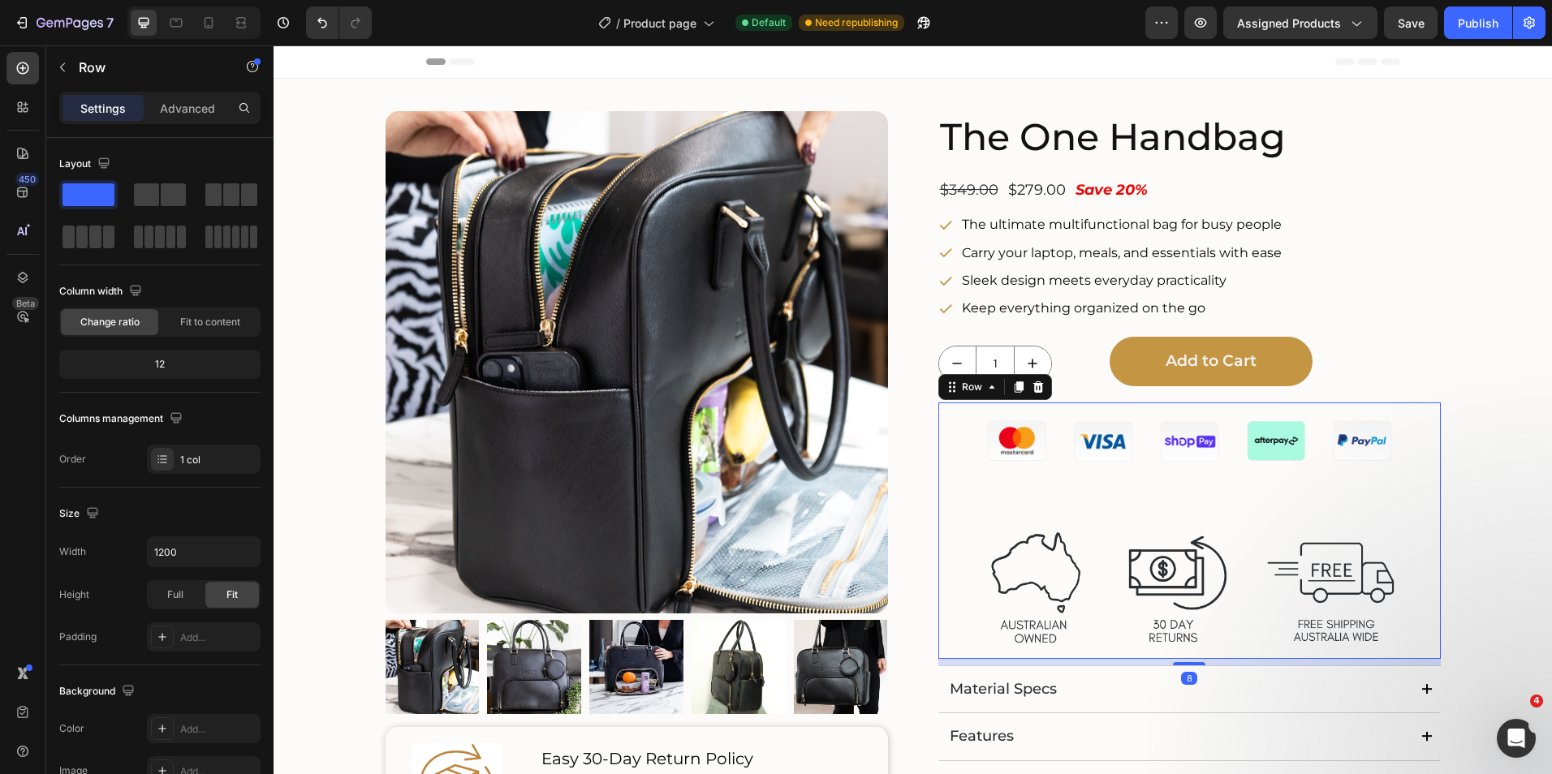
click at [1121, 502] on div "Image Image" at bounding box center [1189, 531] width 502 height 256
drag, startPoint x: 1085, startPoint y: 553, endPoint x: 1148, endPoint y: 563, distance: 64.0
click at [1086, 553] on img at bounding box center [1189, 586] width 437 height 146
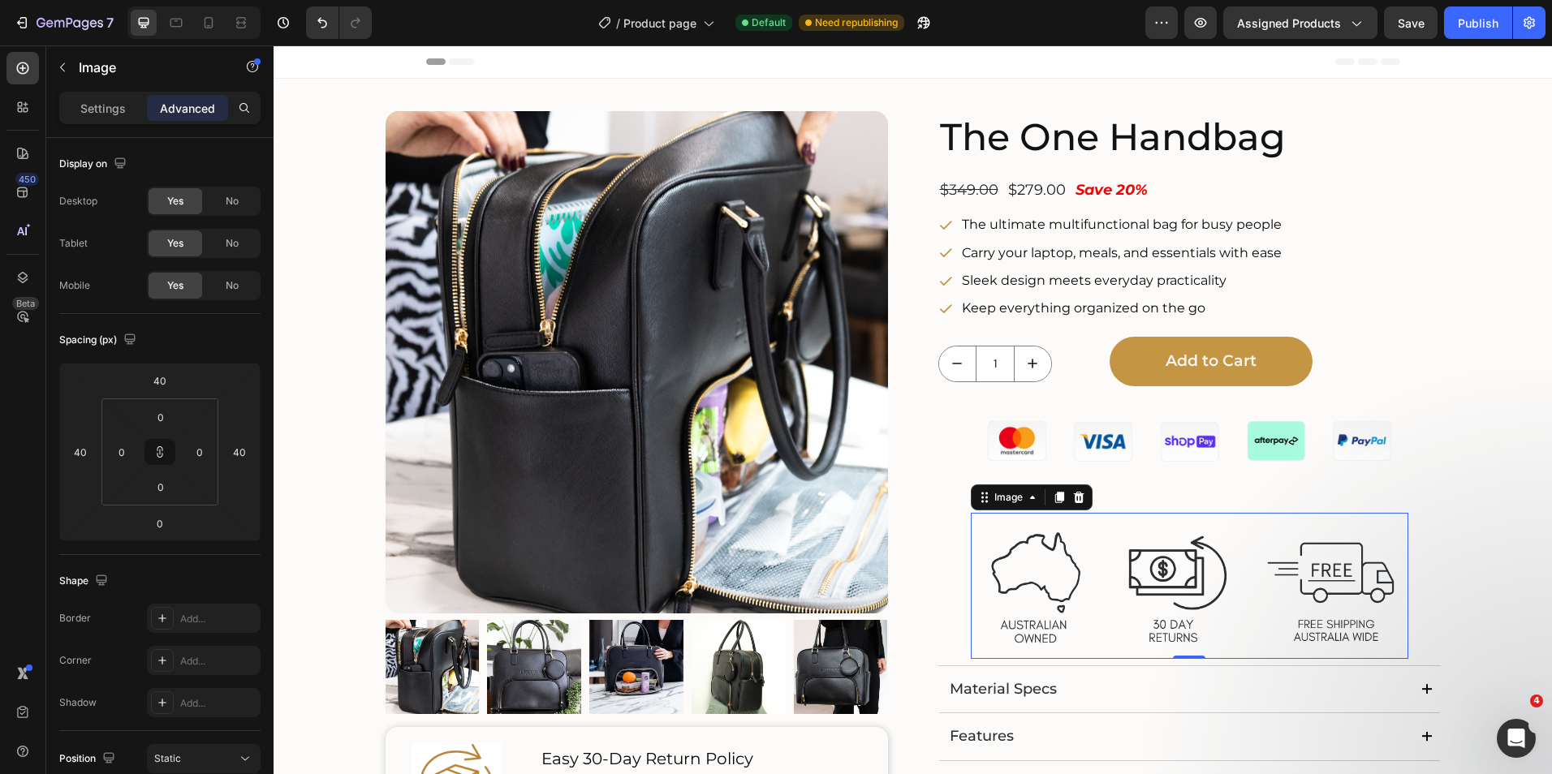
click at [1148, 554] on img at bounding box center [1189, 586] width 437 height 146
click at [1034, 497] on div "Image" at bounding box center [1008, 497] width 67 height 19
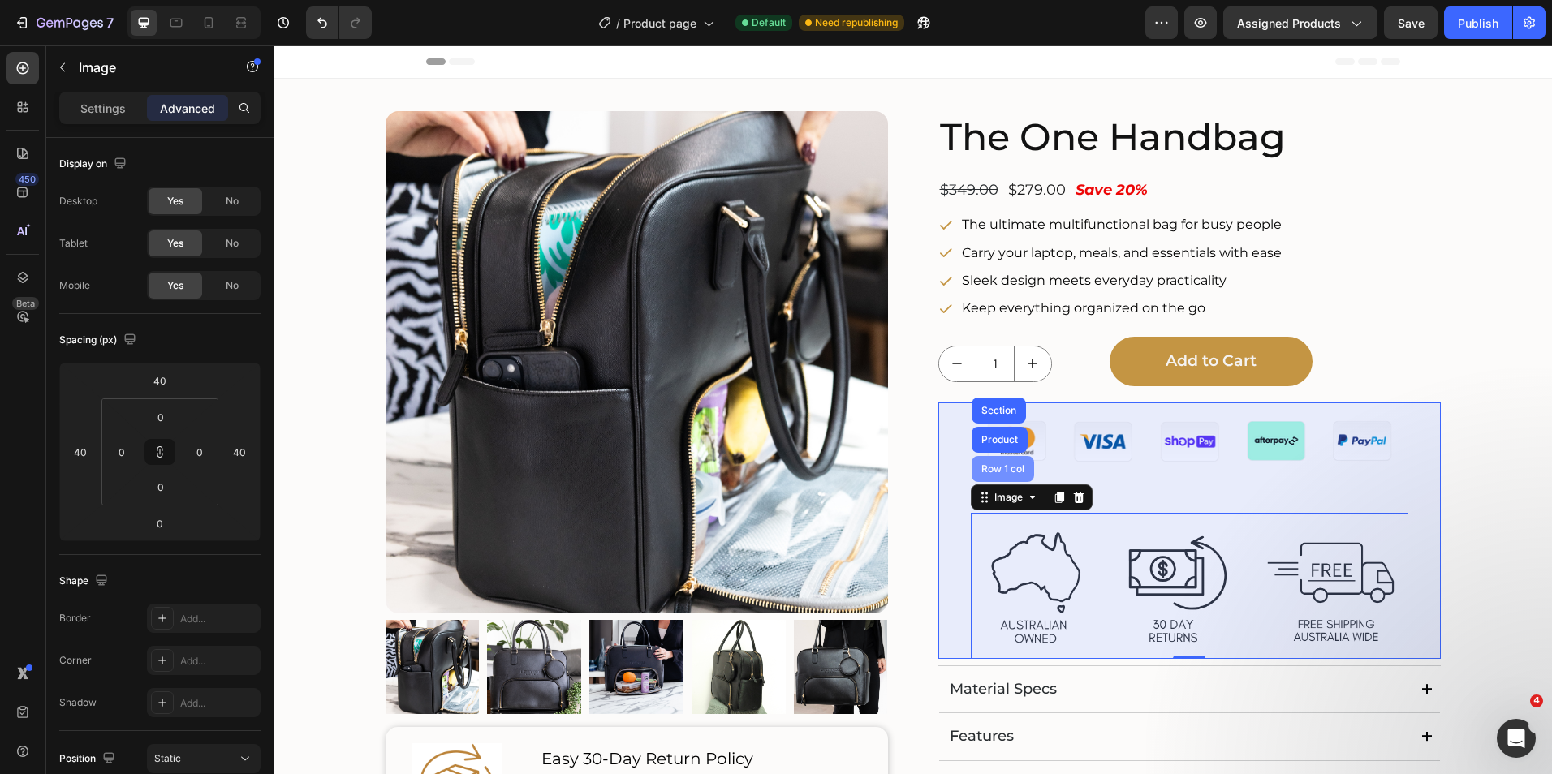
click at [1010, 473] on div "Row 1 col" at bounding box center [1003, 469] width 50 height 10
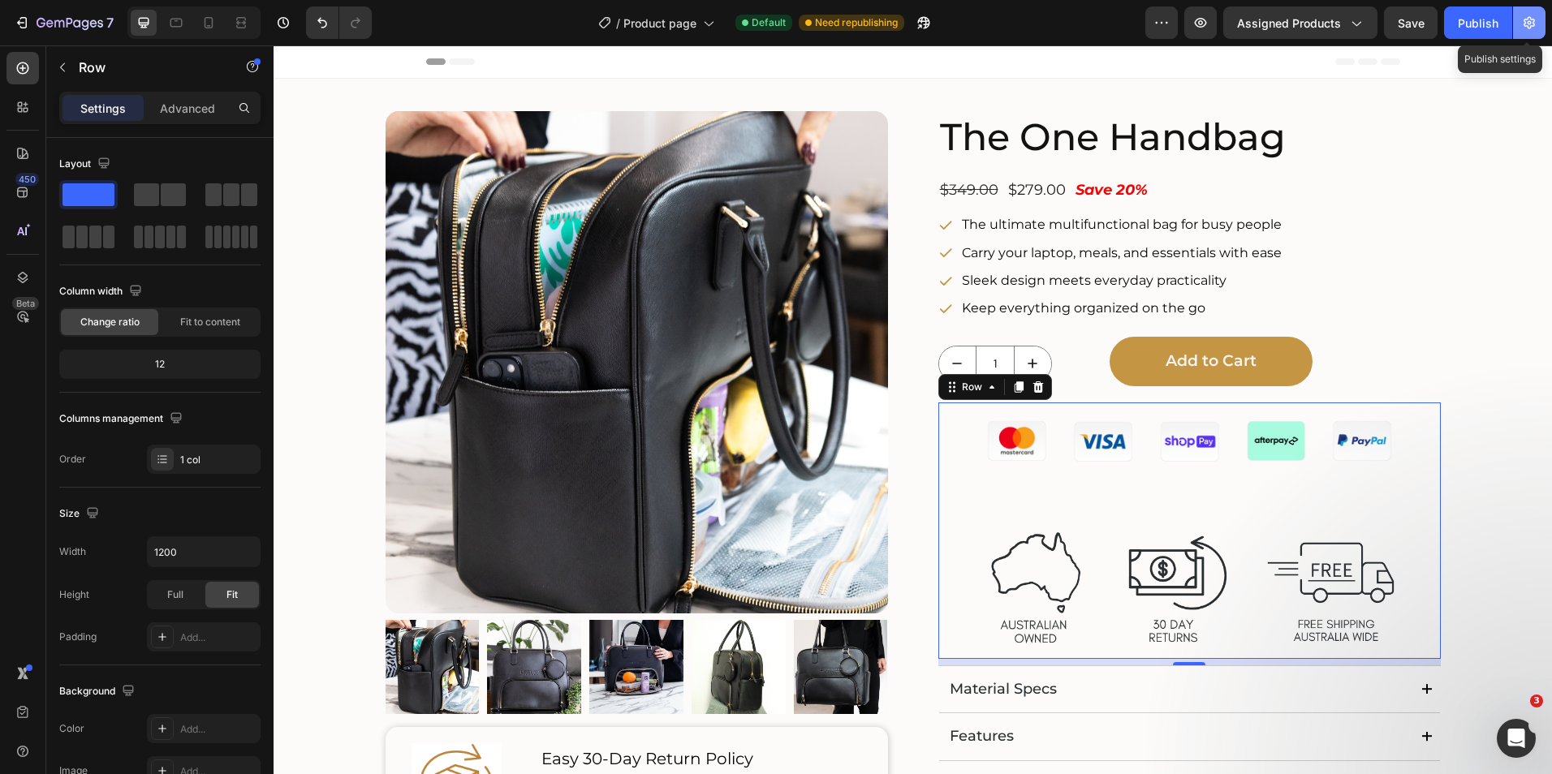
click at [1533, 20] on icon "button" at bounding box center [1529, 23] width 16 height 16
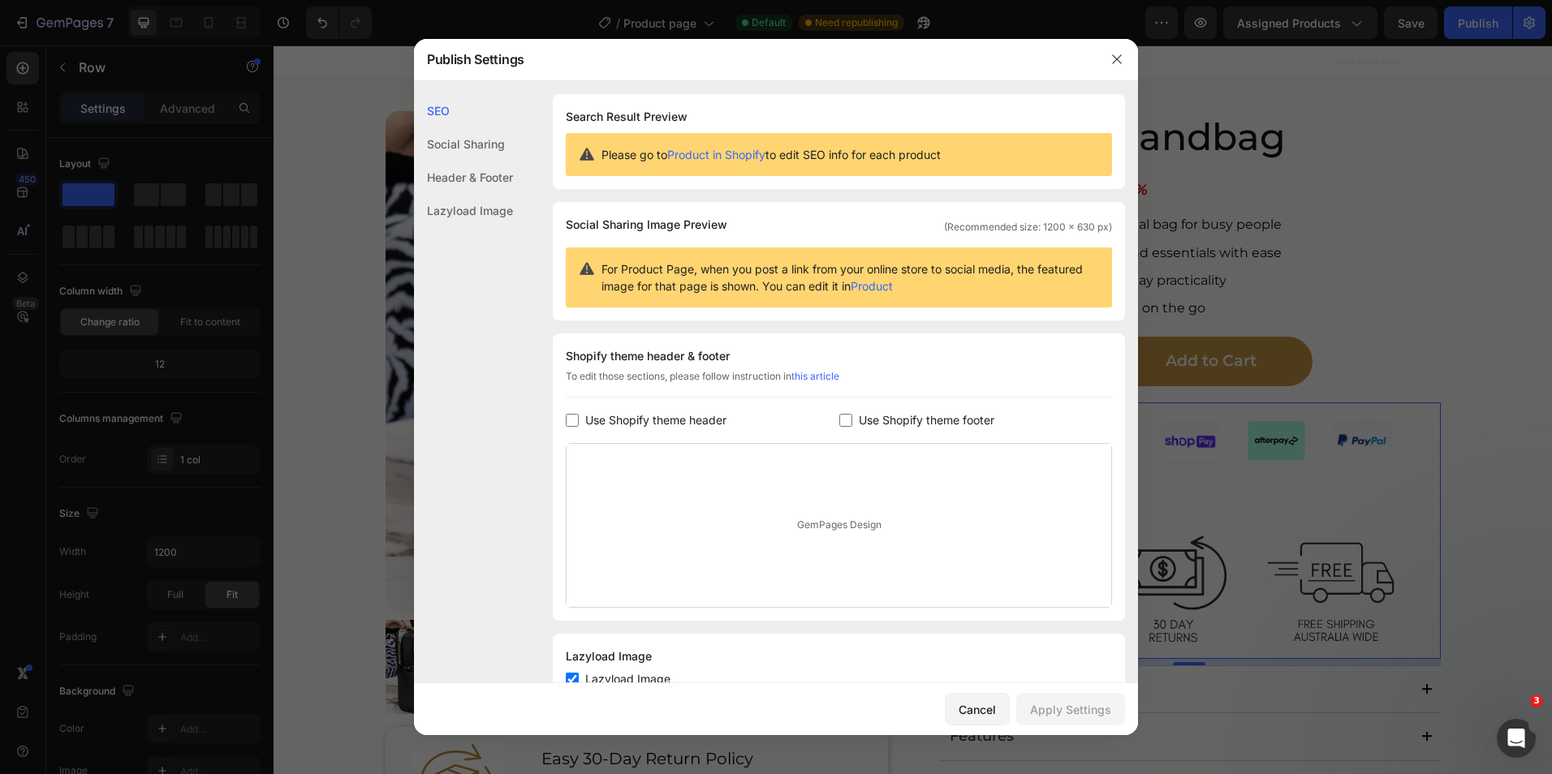
click at [483, 140] on div "Social Sharing" at bounding box center [463, 143] width 99 height 33
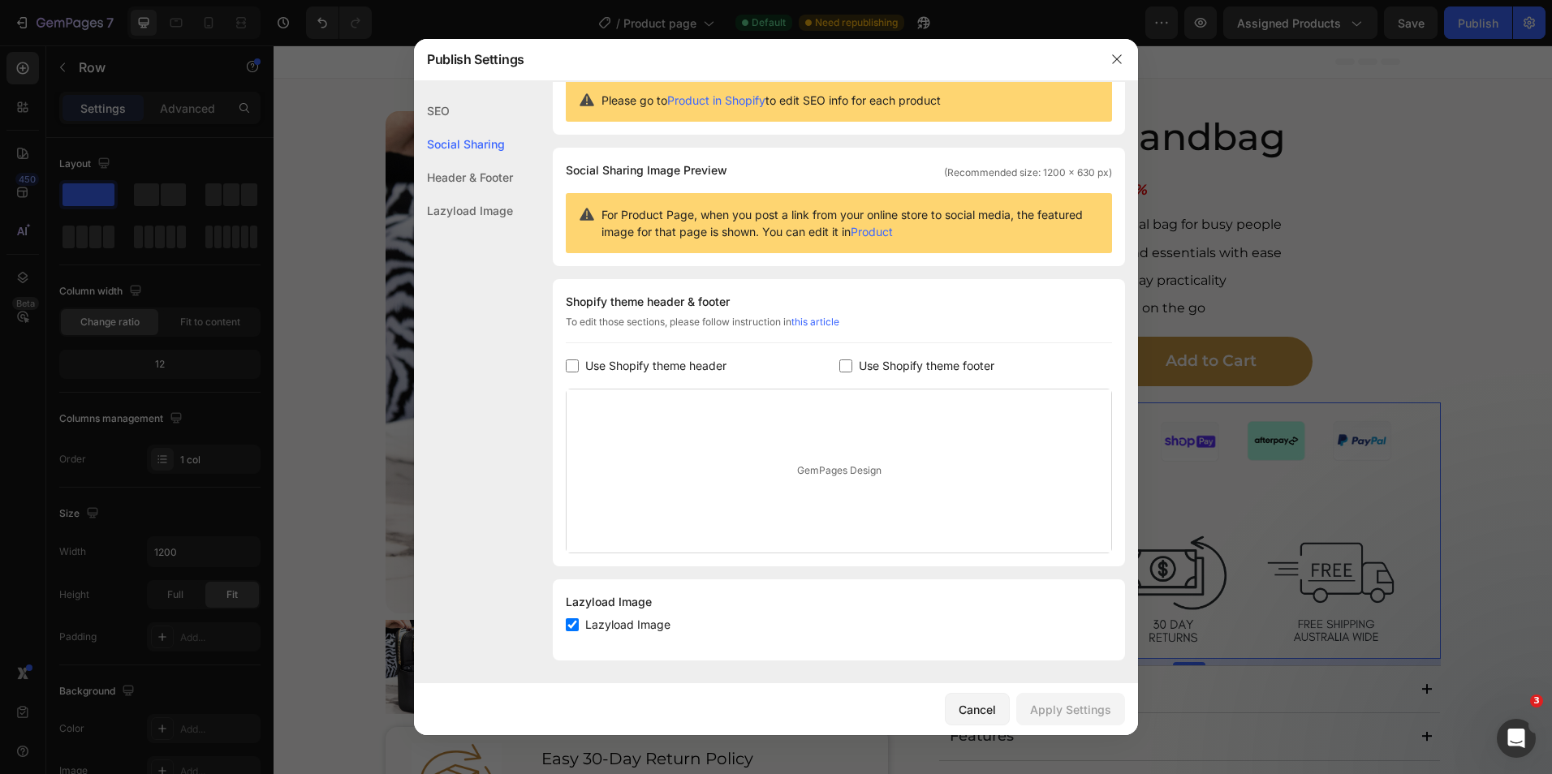
scroll to position [57, 0]
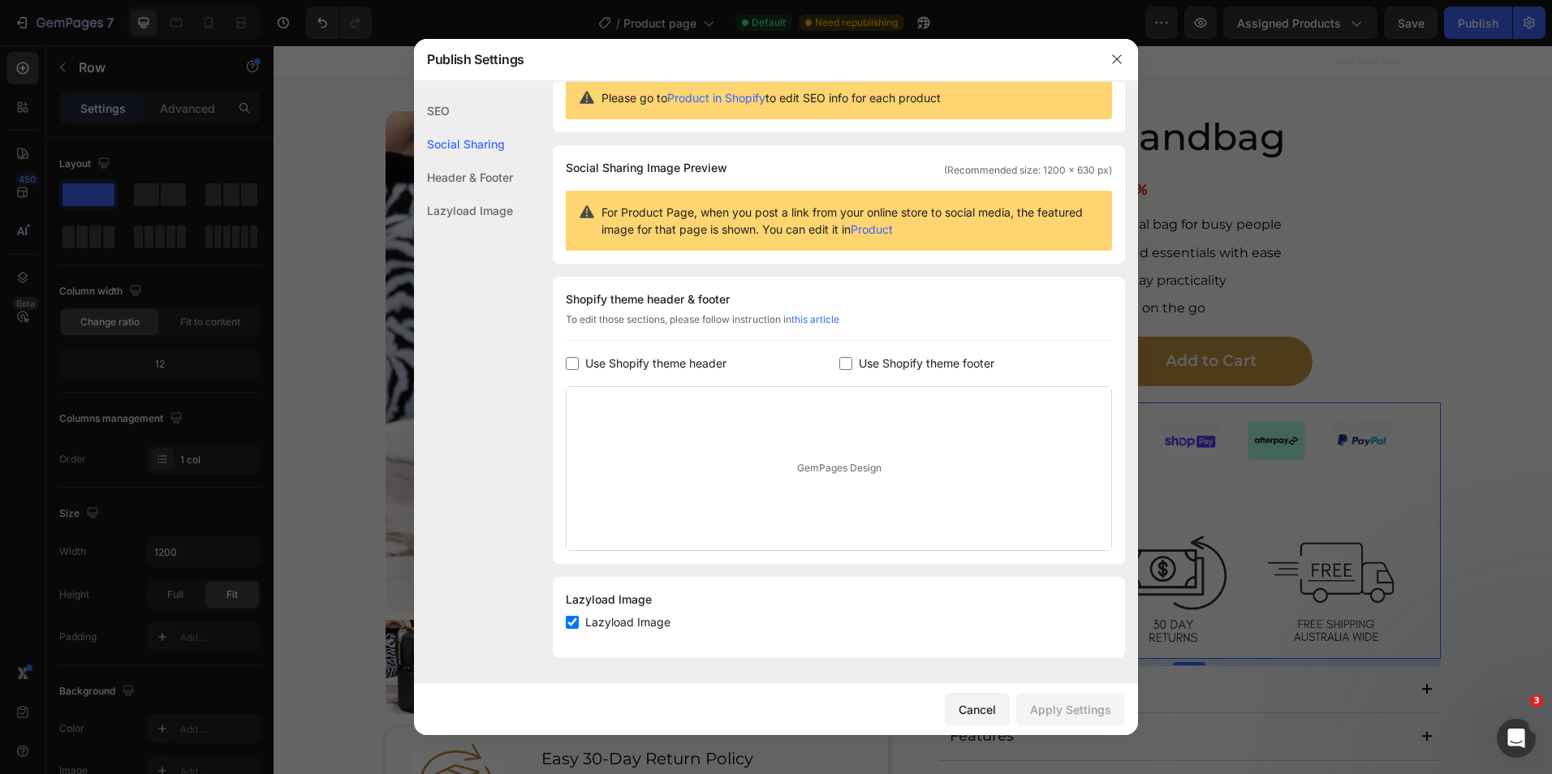
click at [488, 179] on div "Header & Footer" at bounding box center [463, 177] width 99 height 33
click at [487, 220] on div "Lazyload Image" at bounding box center [463, 210] width 99 height 33
click at [487, 212] on div "Lazyload Image" at bounding box center [463, 210] width 99 height 33
click at [1127, 63] on button "button" at bounding box center [1117, 59] width 26 height 26
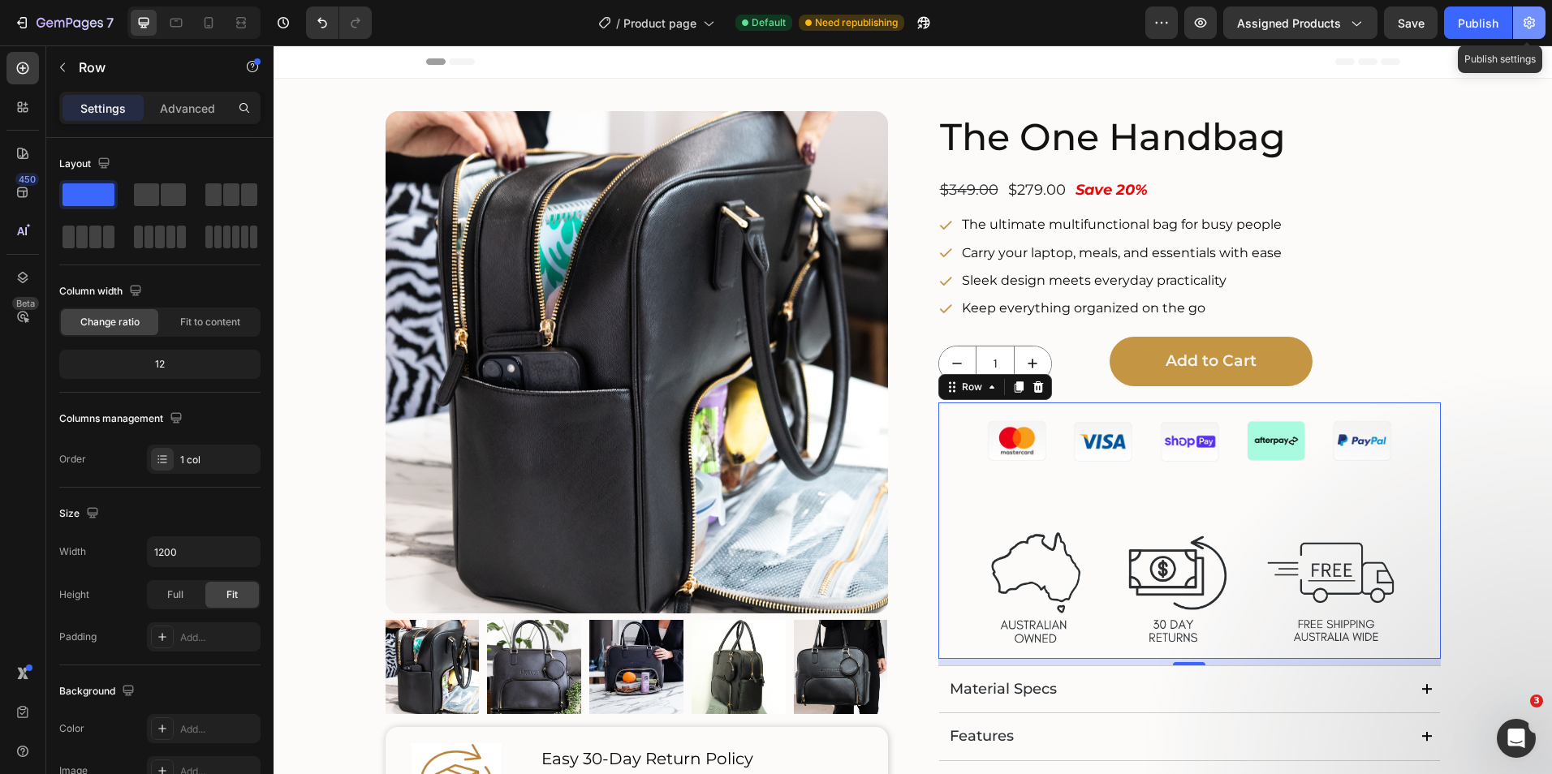
click at [1527, 27] on icon "button" at bounding box center [1528, 23] width 11 height 12
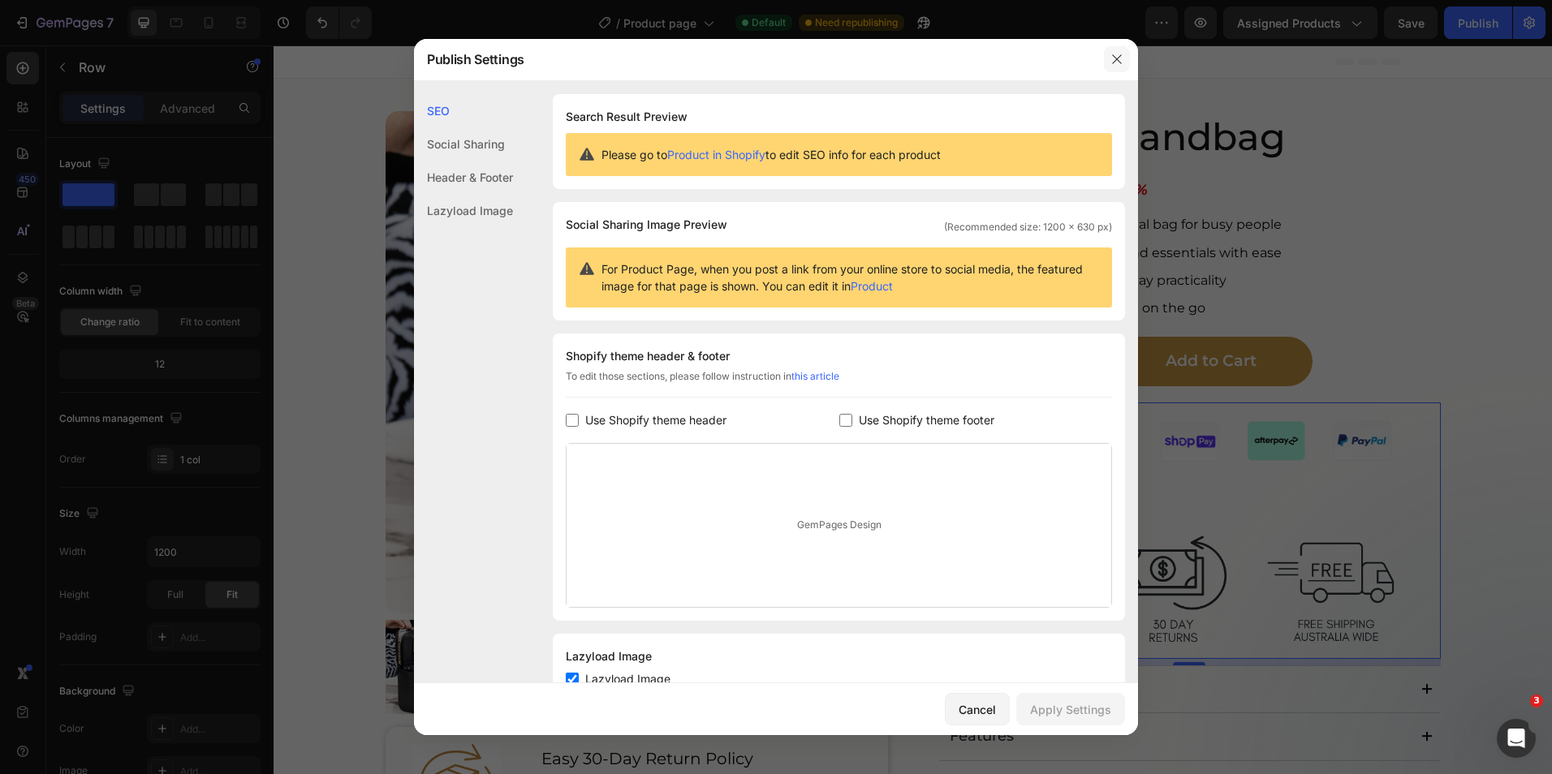
drag, startPoint x: 1122, startPoint y: 63, endPoint x: 850, endPoint y: 15, distance: 277.0
click at [1122, 63] on icon "button" at bounding box center [1116, 59] width 13 height 13
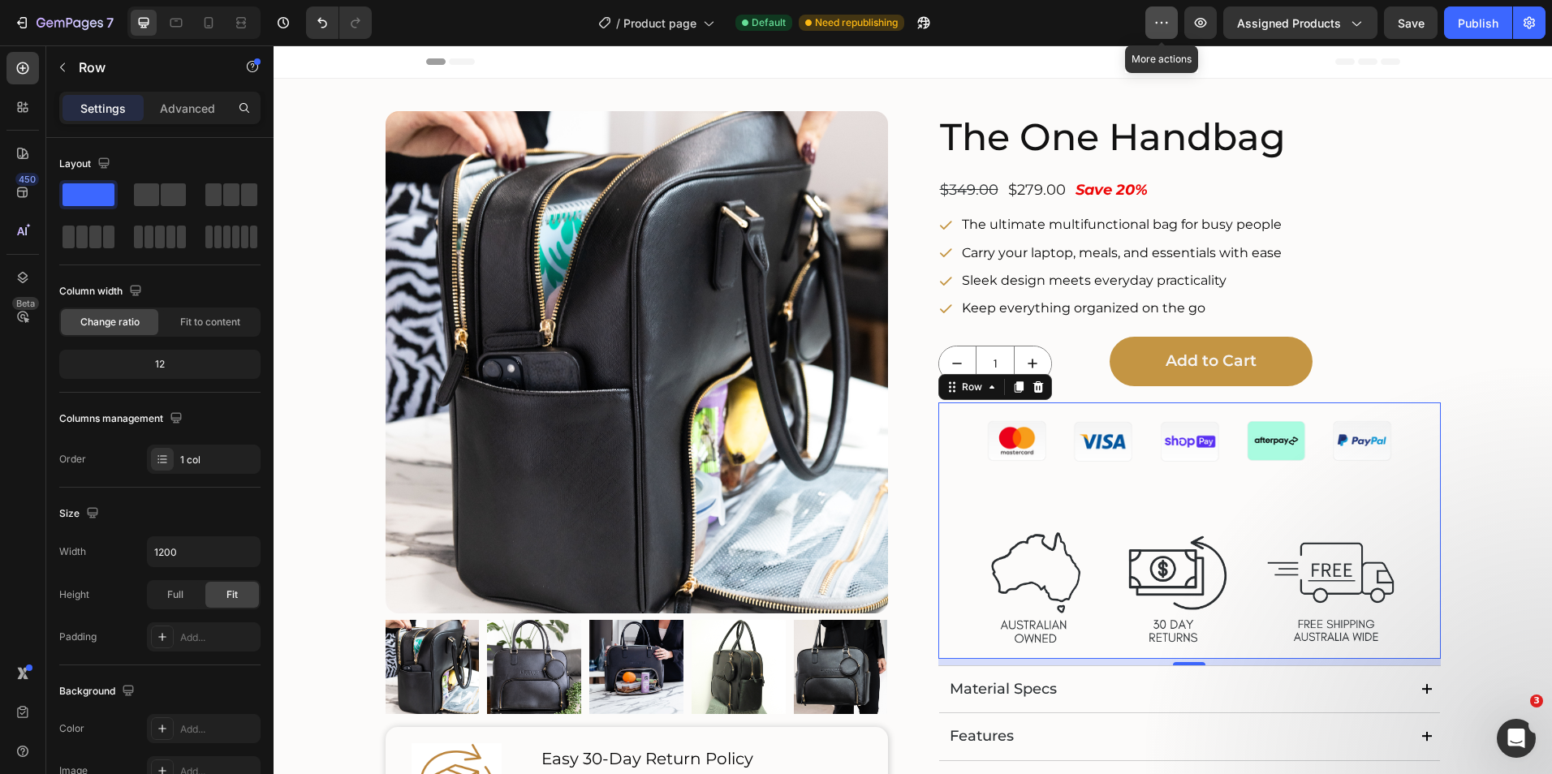
click at [1169, 25] on icon "button" at bounding box center [1161, 23] width 16 height 16
click at [276, 28] on icon "button" at bounding box center [283, 23] width 16 height 16
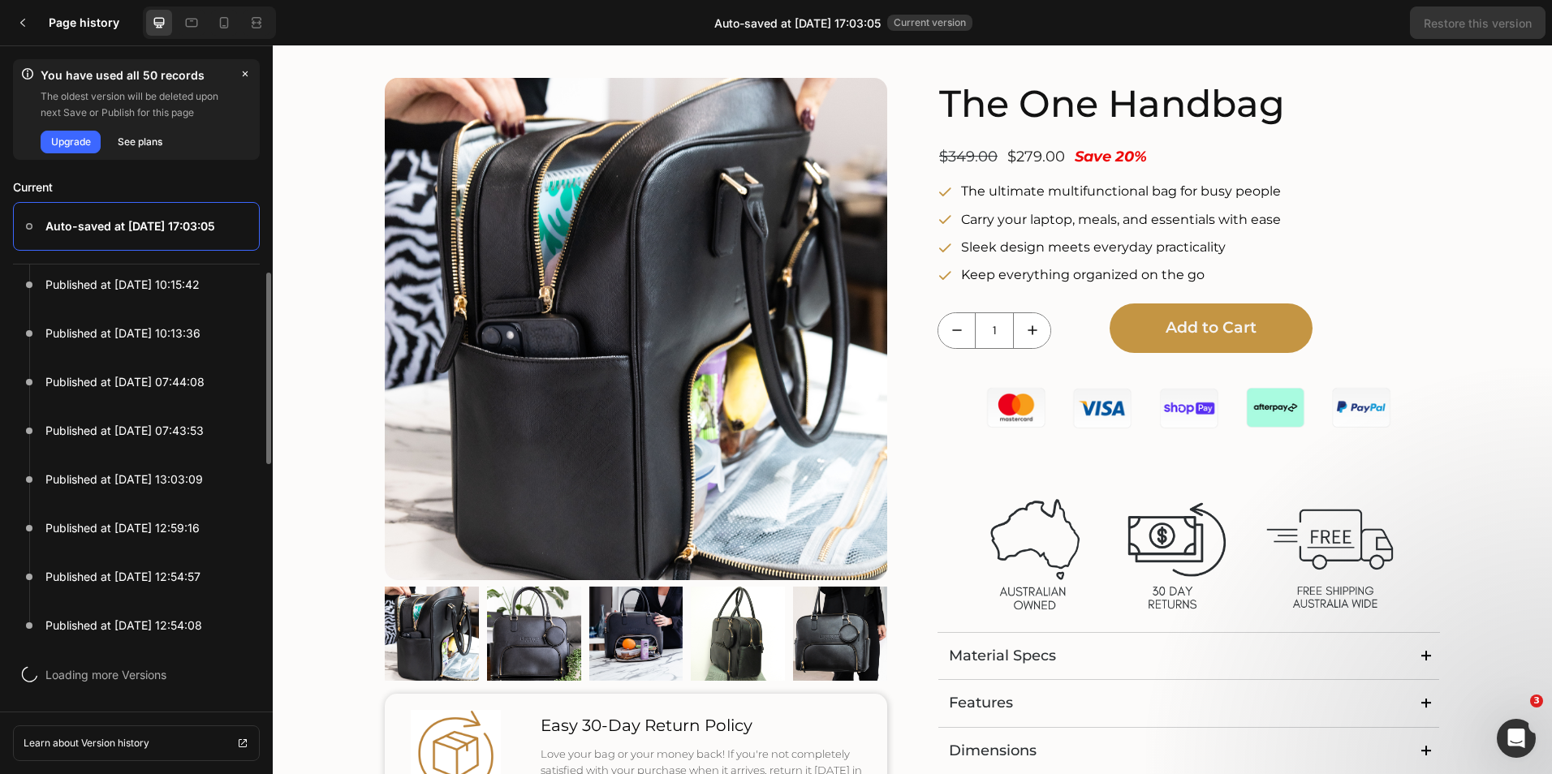
scroll to position [0, 0]
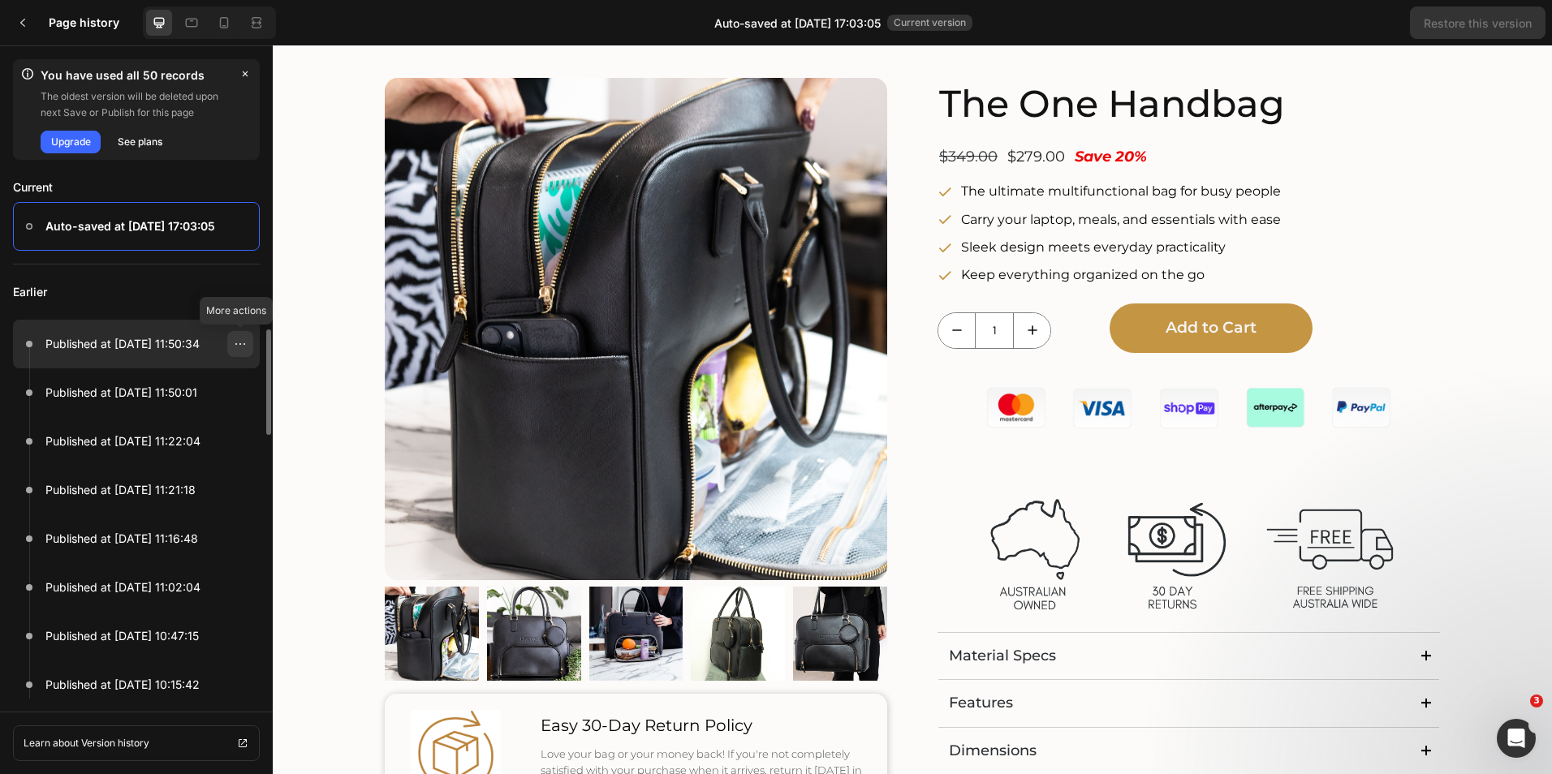
click at [240, 342] on icon at bounding box center [240, 344] width 13 height 13
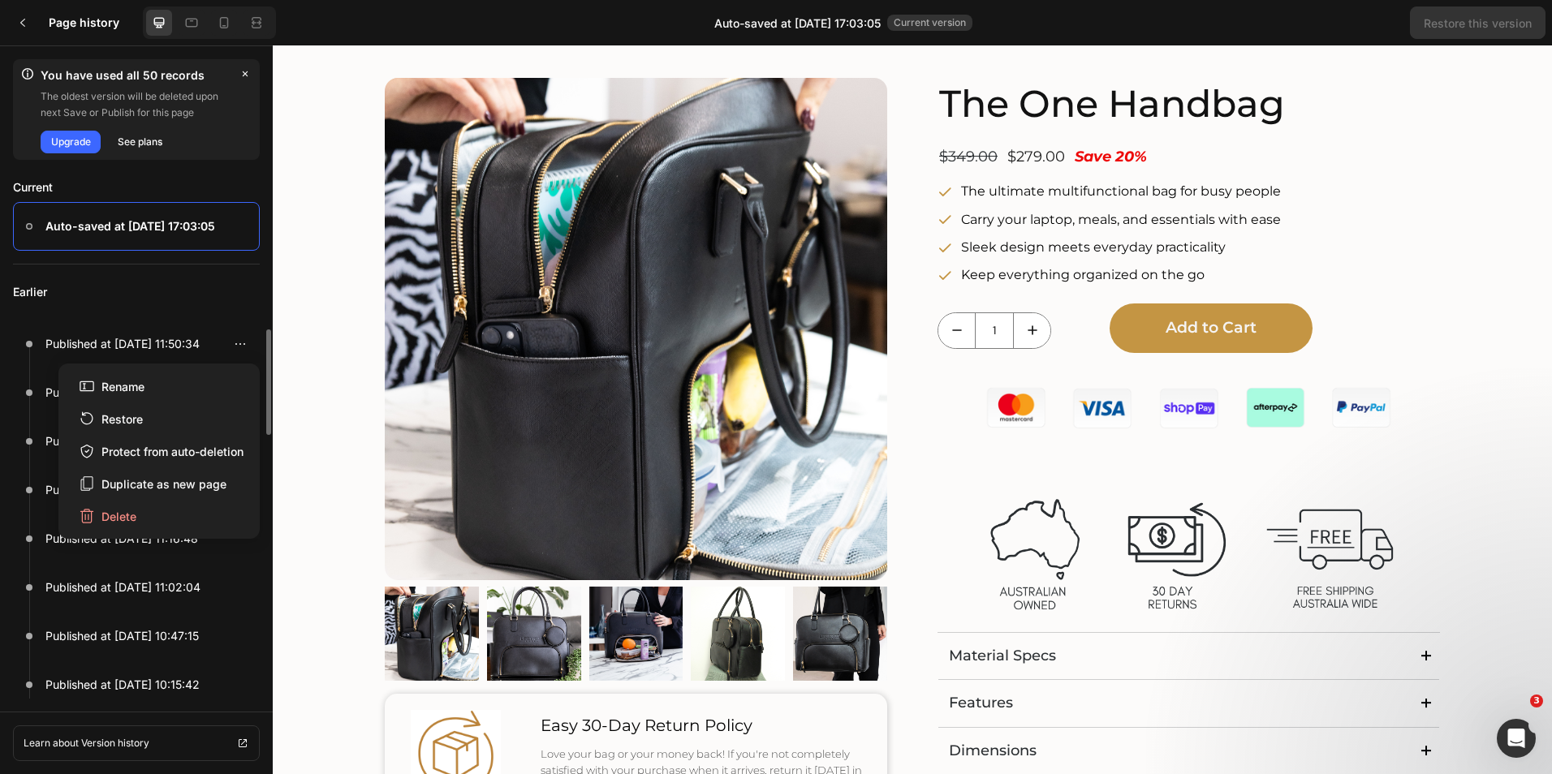
click at [216, 292] on p "Earlier" at bounding box center [136, 292] width 247 height 55
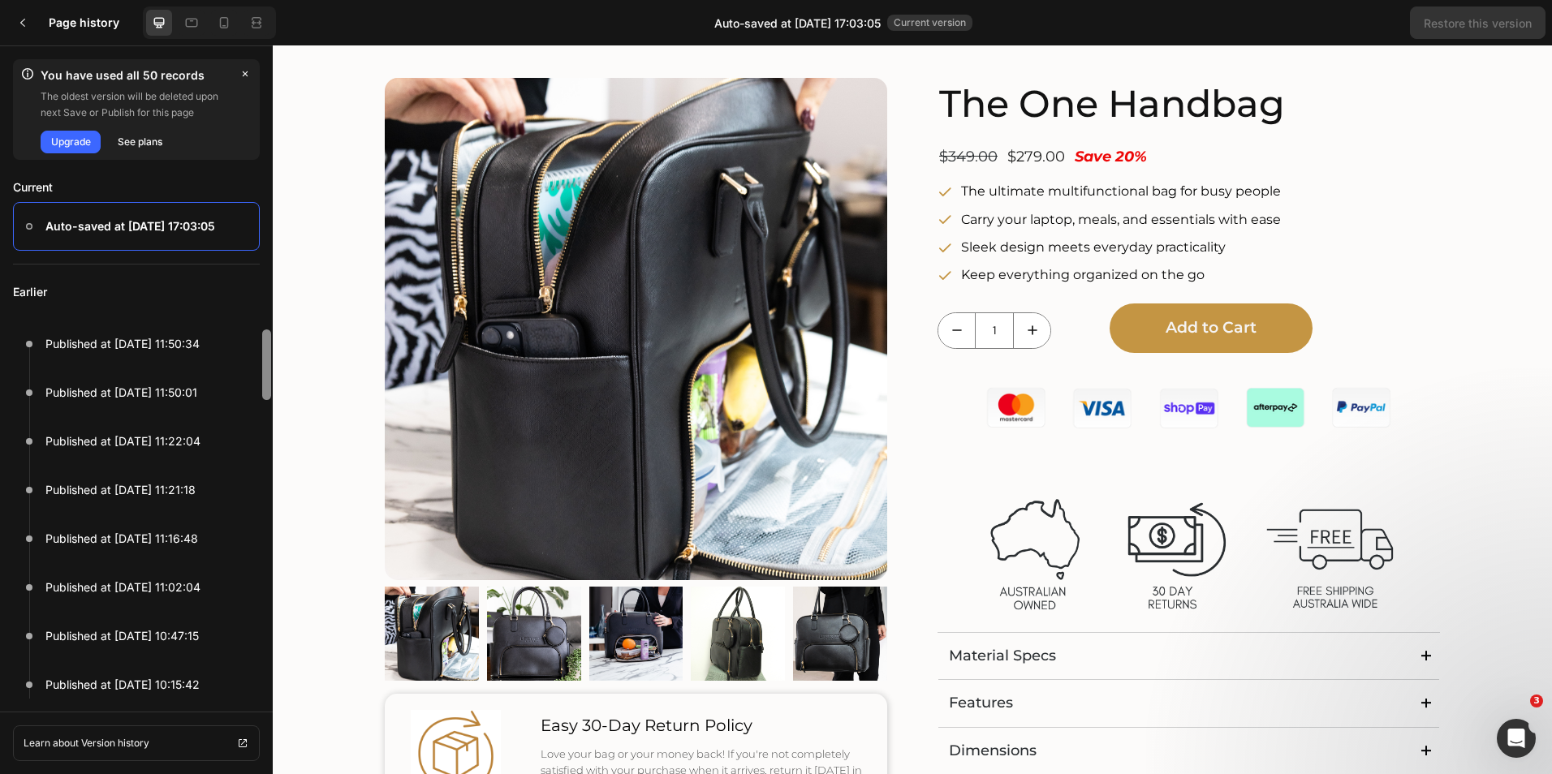
drag, startPoint x: 269, startPoint y: 350, endPoint x: 254, endPoint y: 256, distance: 94.5
click at [254, 256] on div "You have used all 50 records The oldest version will be deleted upon next Save …" at bounding box center [136, 409] width 273 height 729
click at [244, 341] on icon at bounding box center [240, 344] width 13 height 13
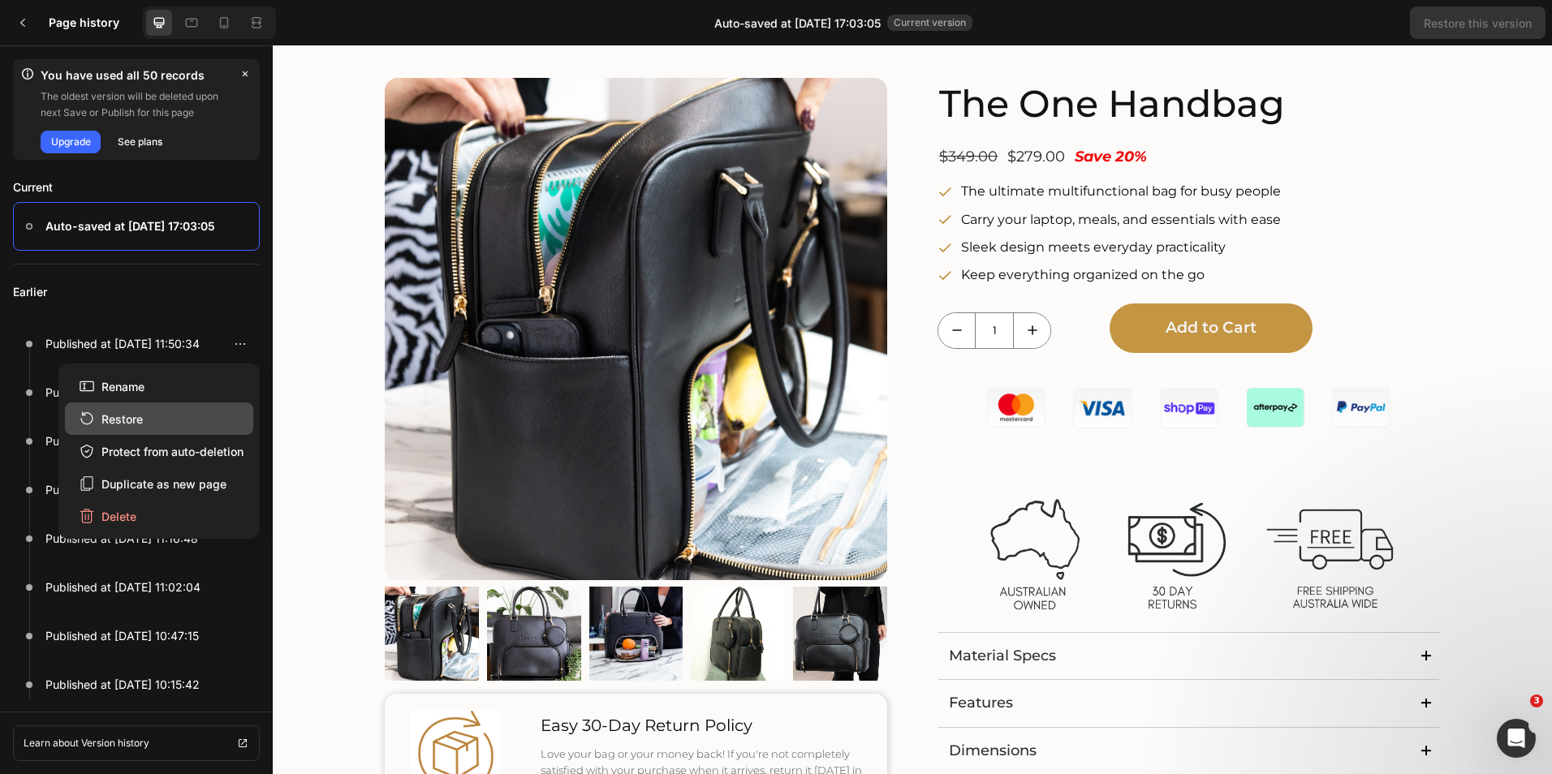
click at [138, 411] on div "Restore" at bounding box center [111, 419] width 64 height 17
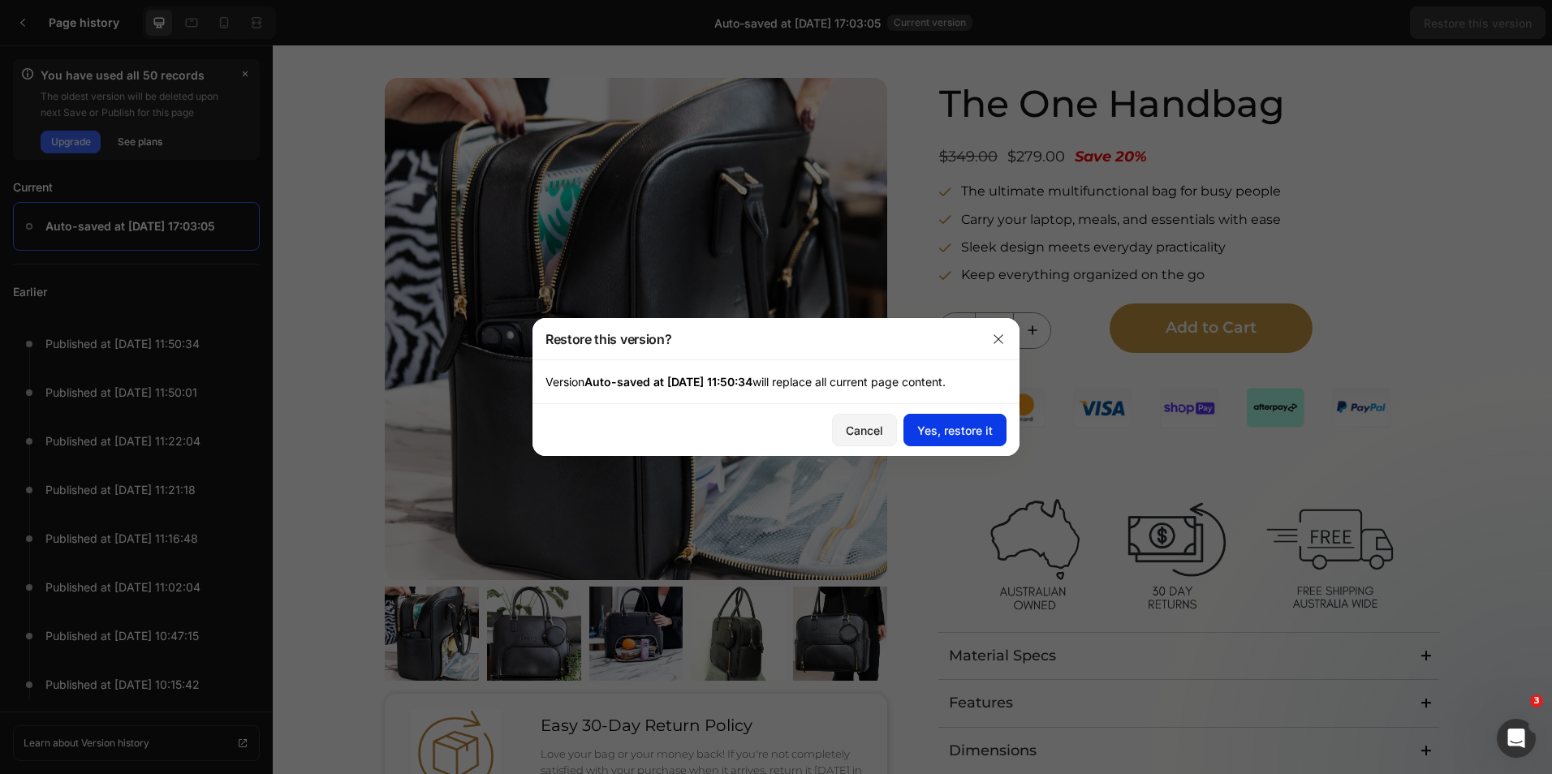
click at [946, 431] on div "Yes, restore it" at bounding box center [954, 430] width 75 height 17
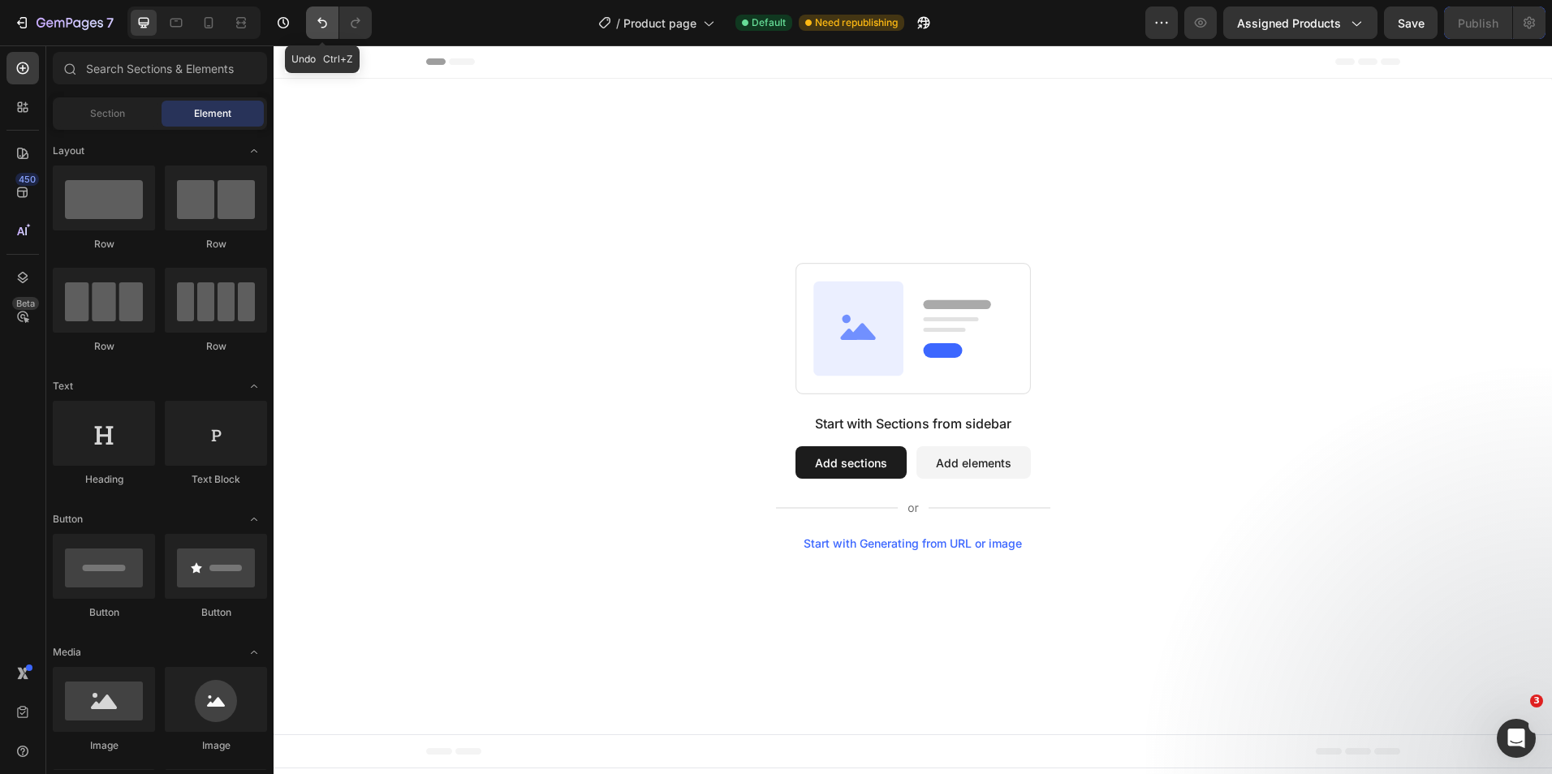
click at [329, 26] on icon "Undo/Redo" at bounding box center [322, 23] width 16 height 16
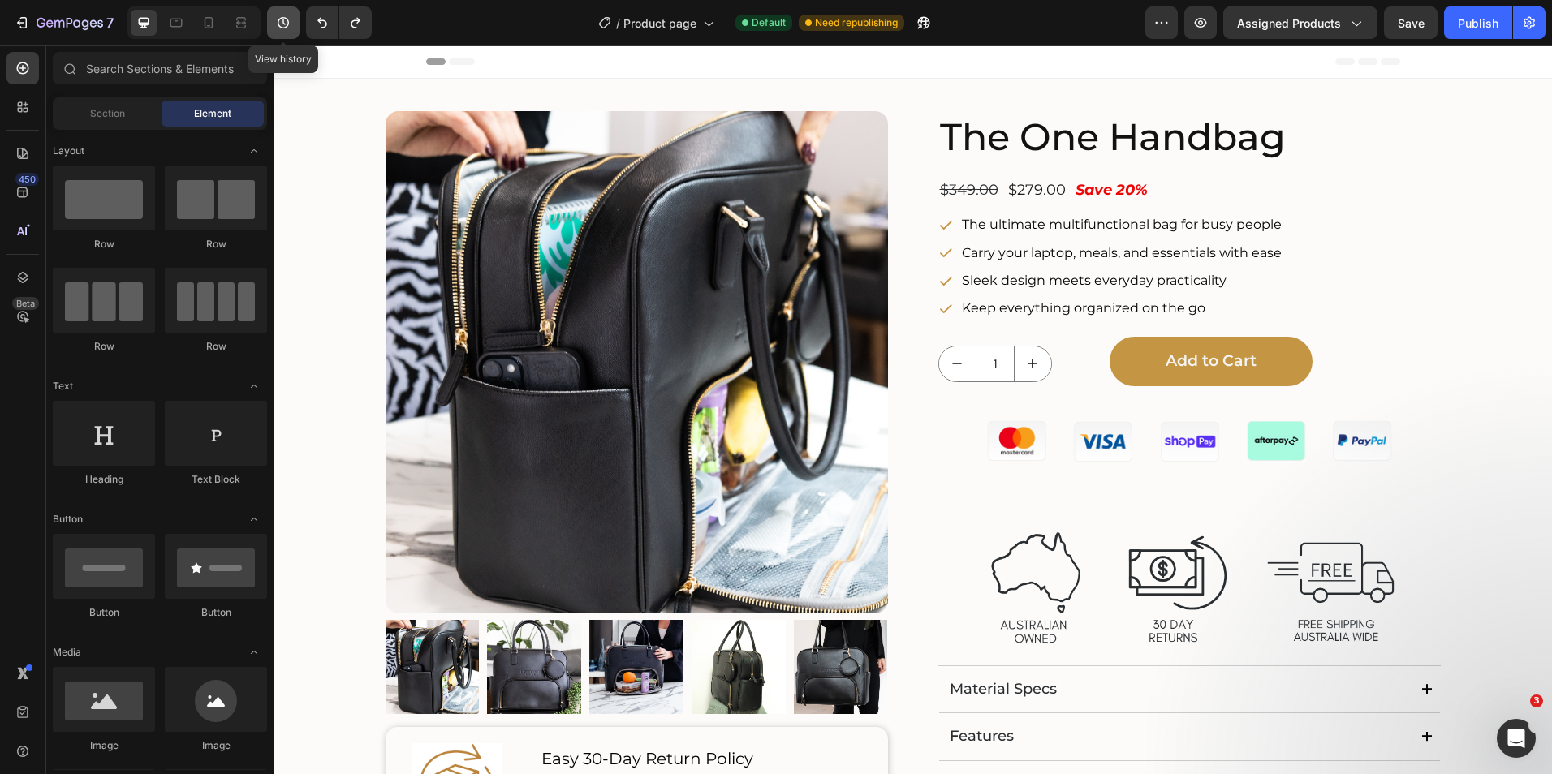
click at [286, 20] on icon "button" at bounding box center [283, 23] width 16 height 16
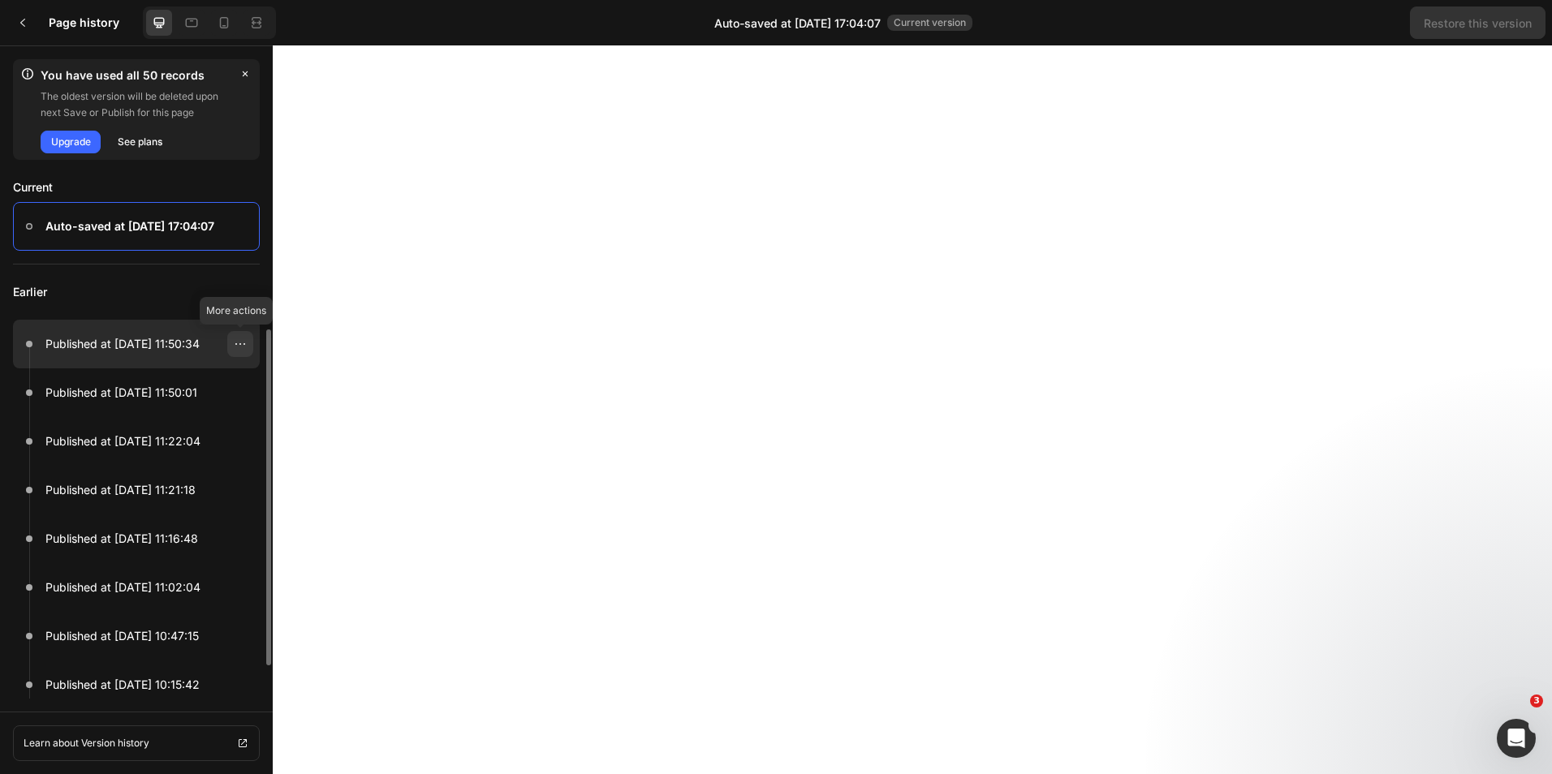
click at [241, 341] on icon at bounding box center [240, 344] width 13 height 13
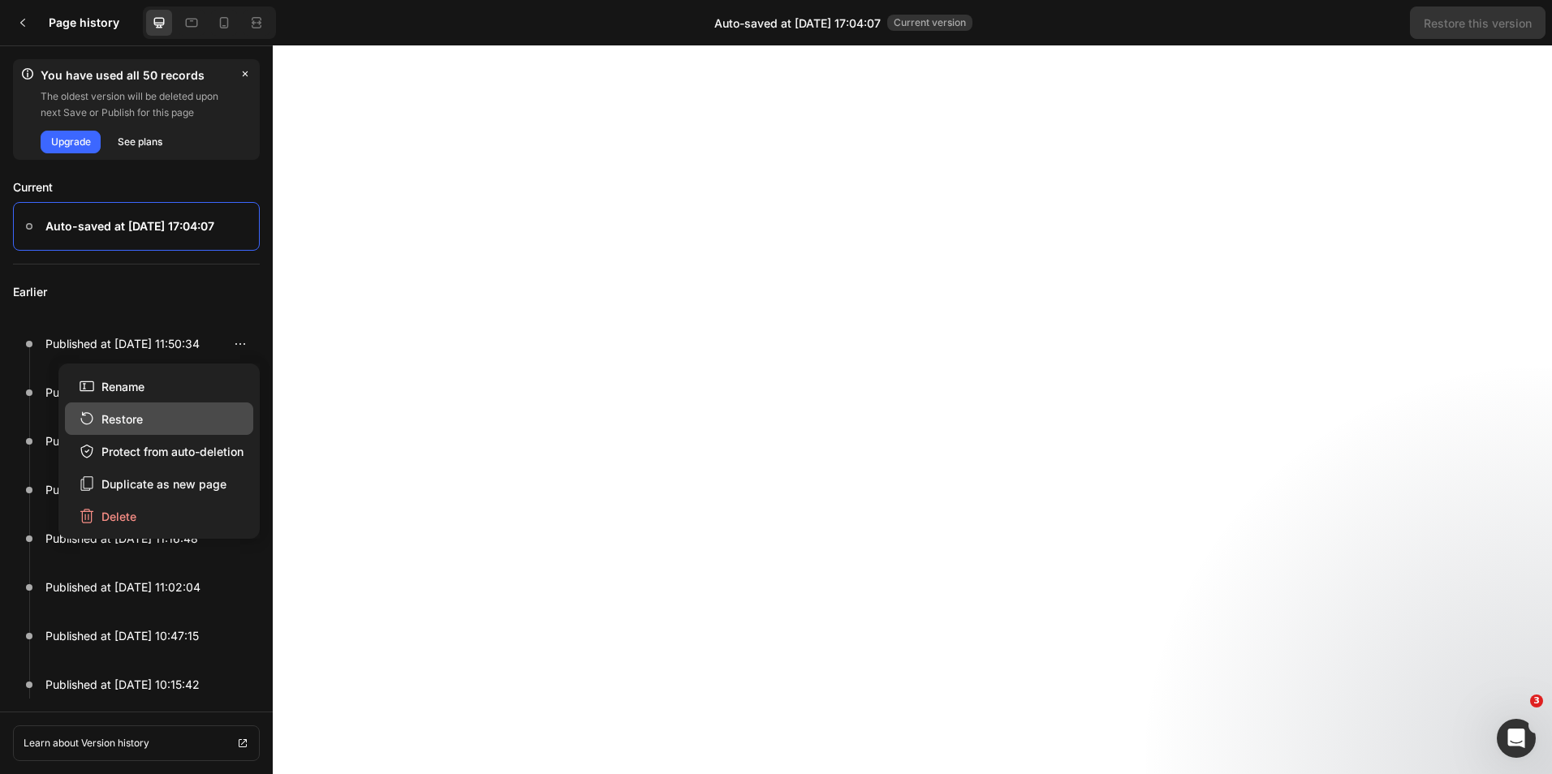
click at [132, 418] on div "Restore" at bounding box center [111, 419] width 64 height 17
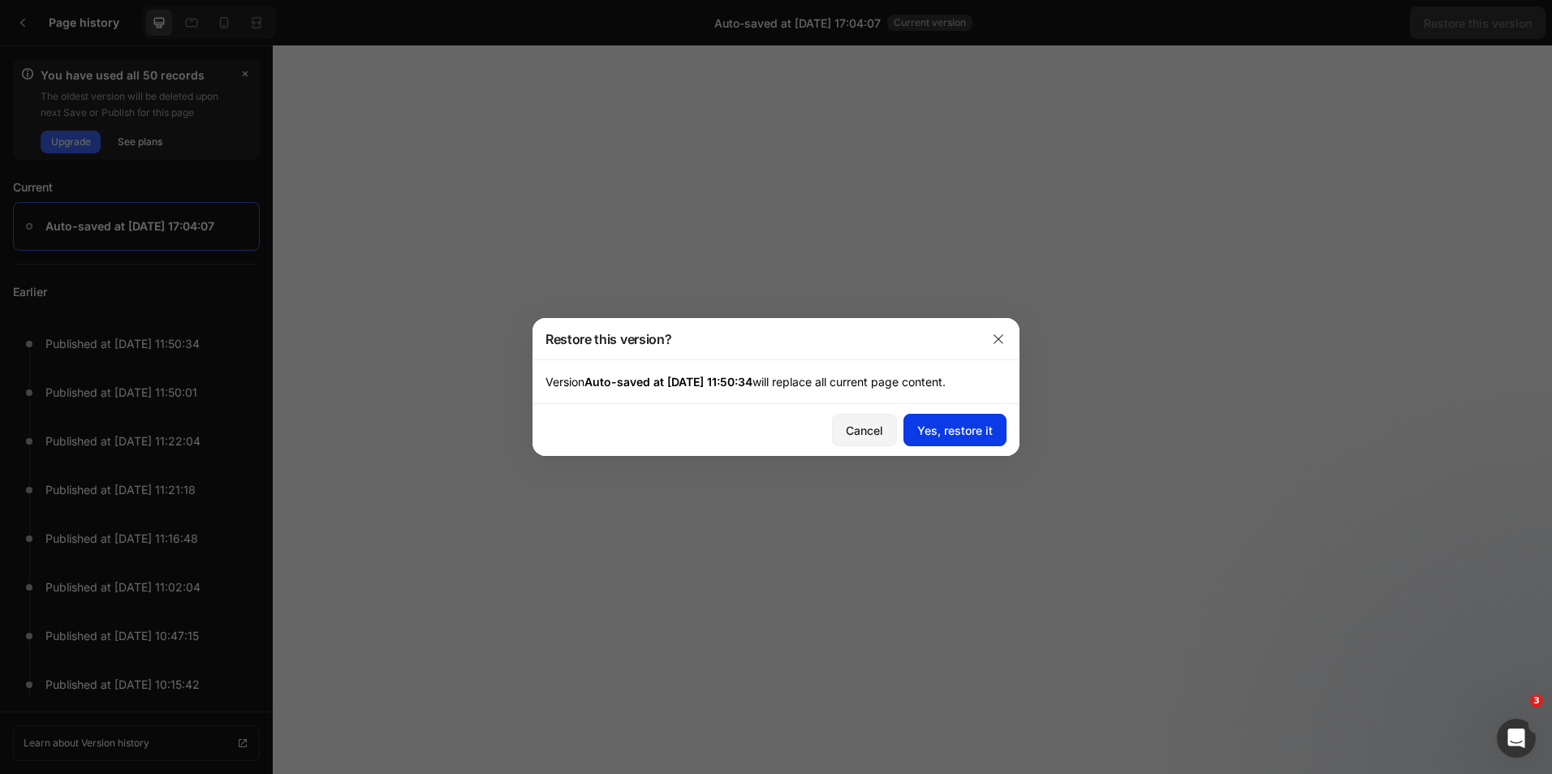
click at [957, 431] on div "Yes, restore it" at bounding box center [954, 430] width 75 height 17
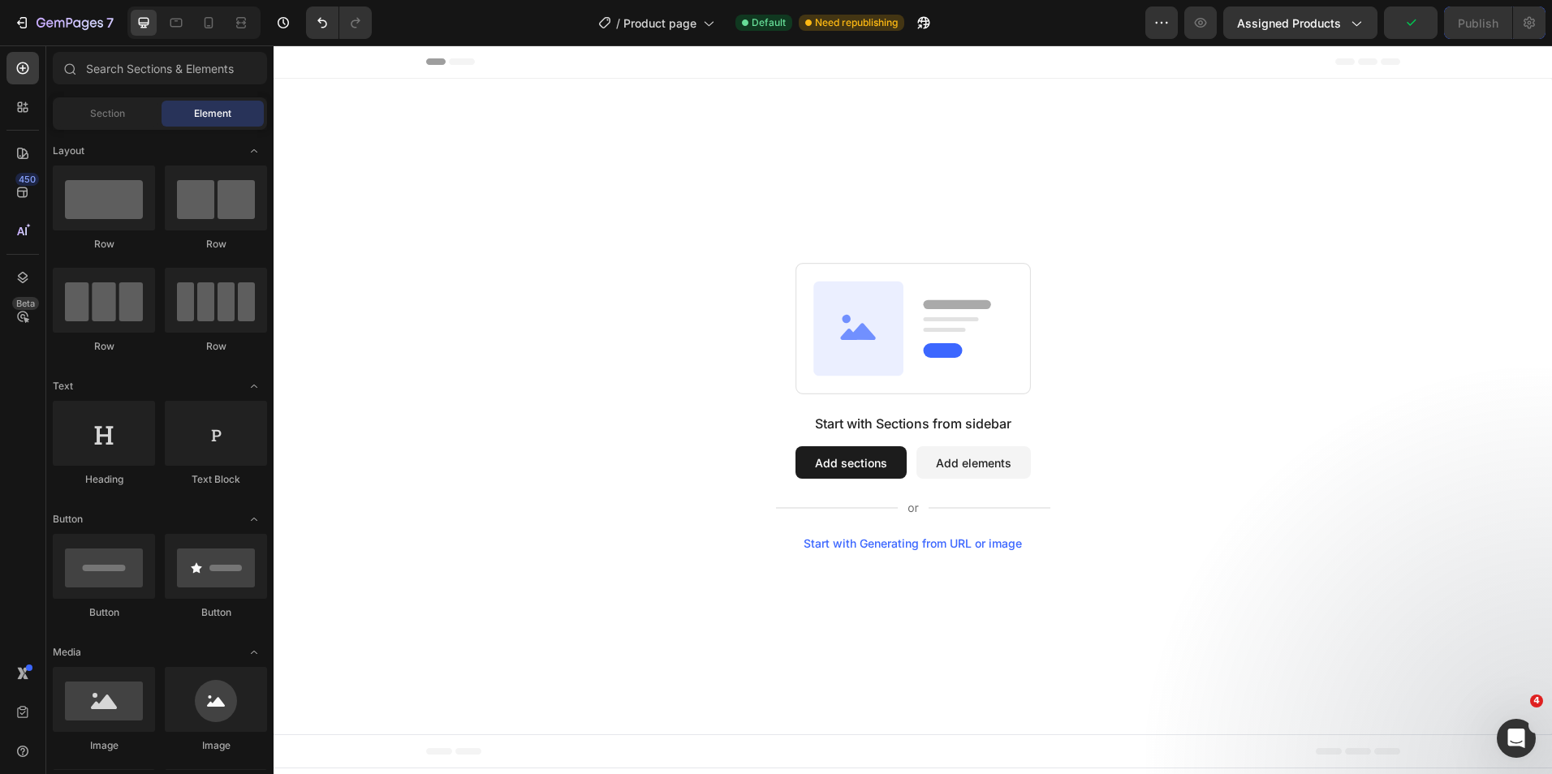
click at [464, 58] on icon at bounding box center [462, 61] width 26 height 6
click at [440, 60] on icon at bounding box center [435, 61] width 19 height 6
click at [316, 21] on icon "Undo/Redo" at bounding box center [322, 23] width 16 height 16
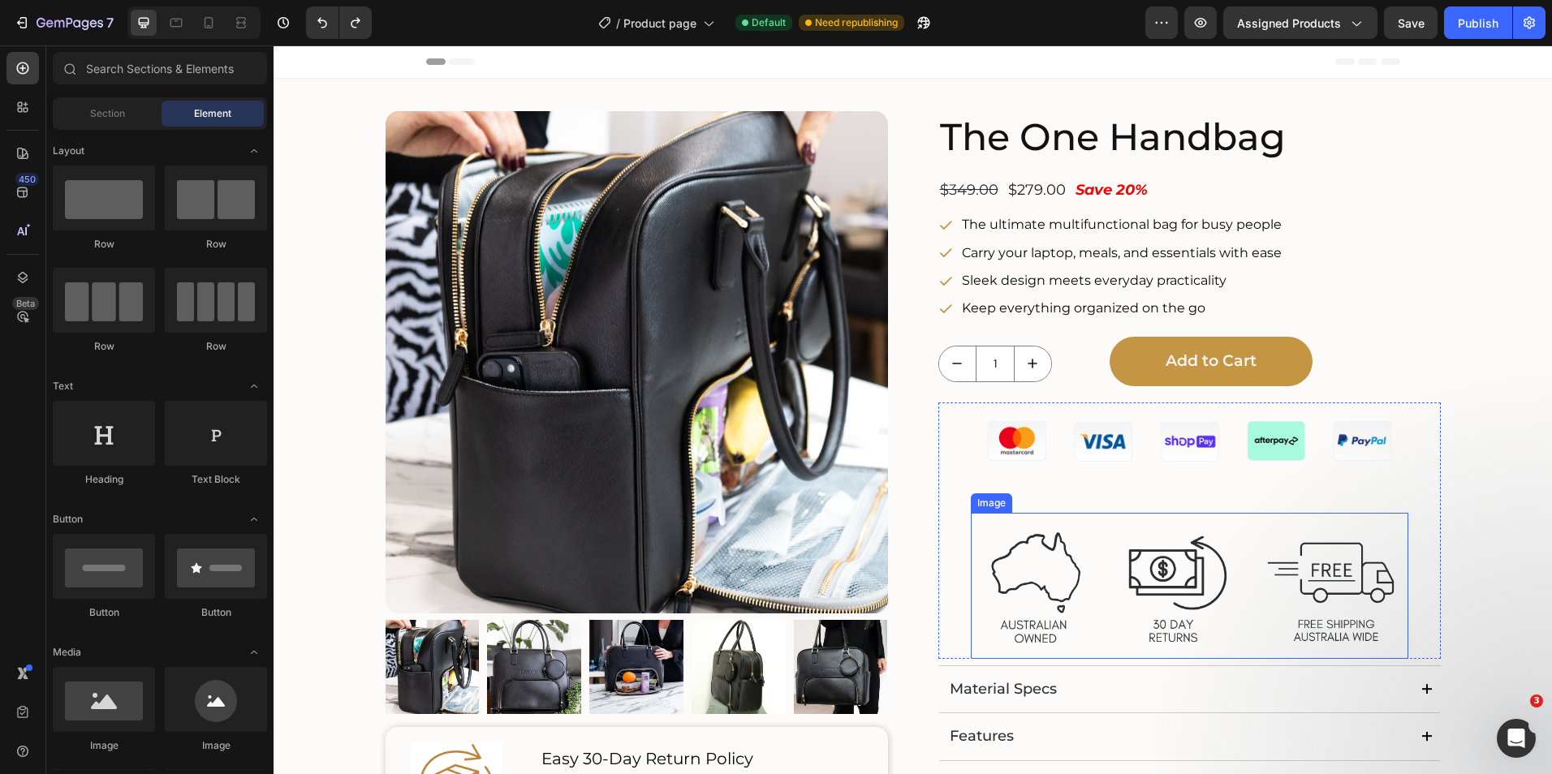
click at [1301, 575] on img at bounding box center [1189, 586] width 437 height 146
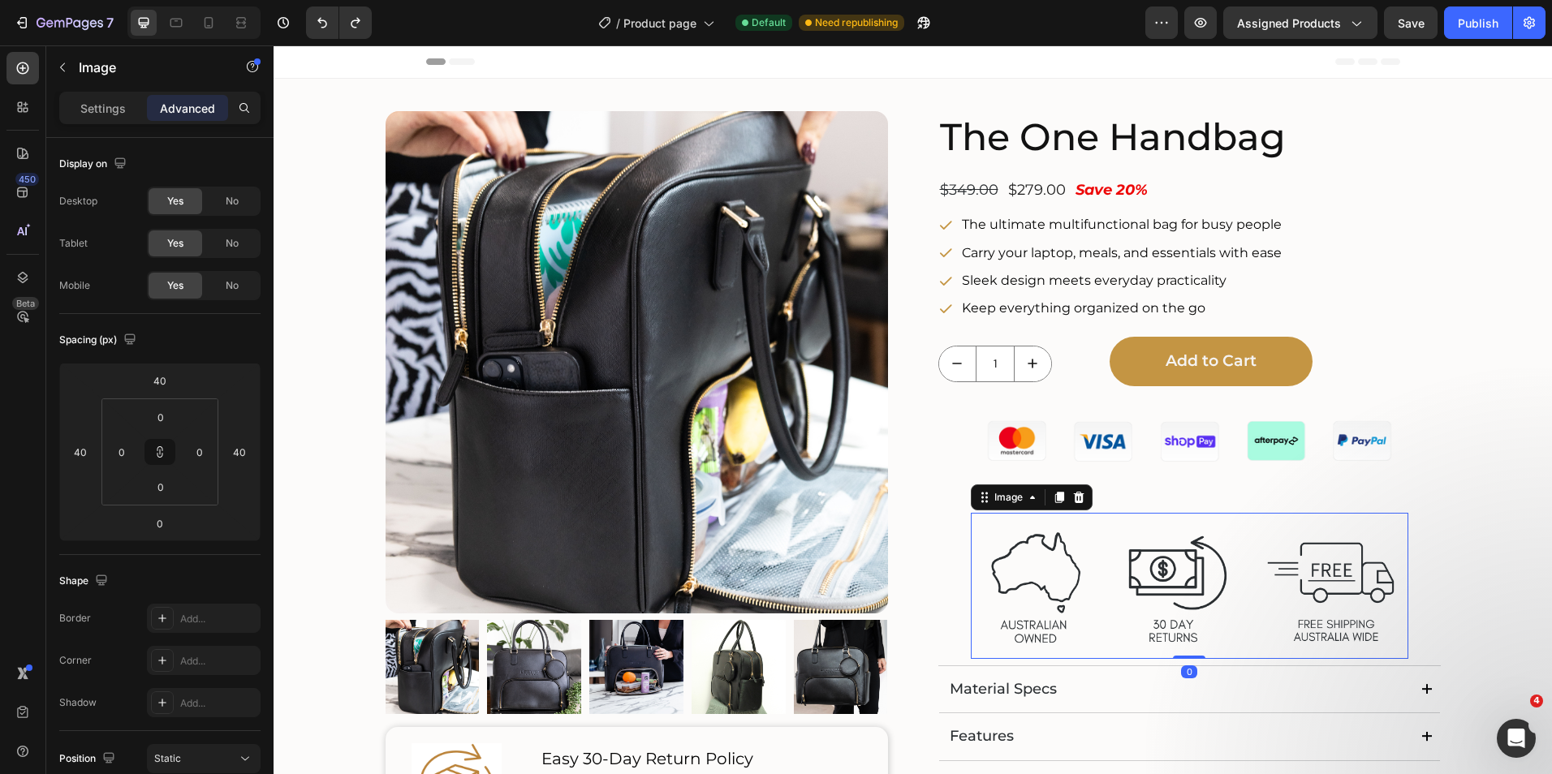
drag, startPoint x: 1176, startPoint y: 654, endPoint x: 1178, endPoint y: 604, distance: 50.3
click at [1178, 604] on div "Image 0" at bounding box center [1189, 586] width 437 height 146
click at [1169, 579] on img at bounding box center [1189, 586] width 437 height 146
click at [90, 97] on div "Settings" at bounding box center [102, 108] width 81 height 26
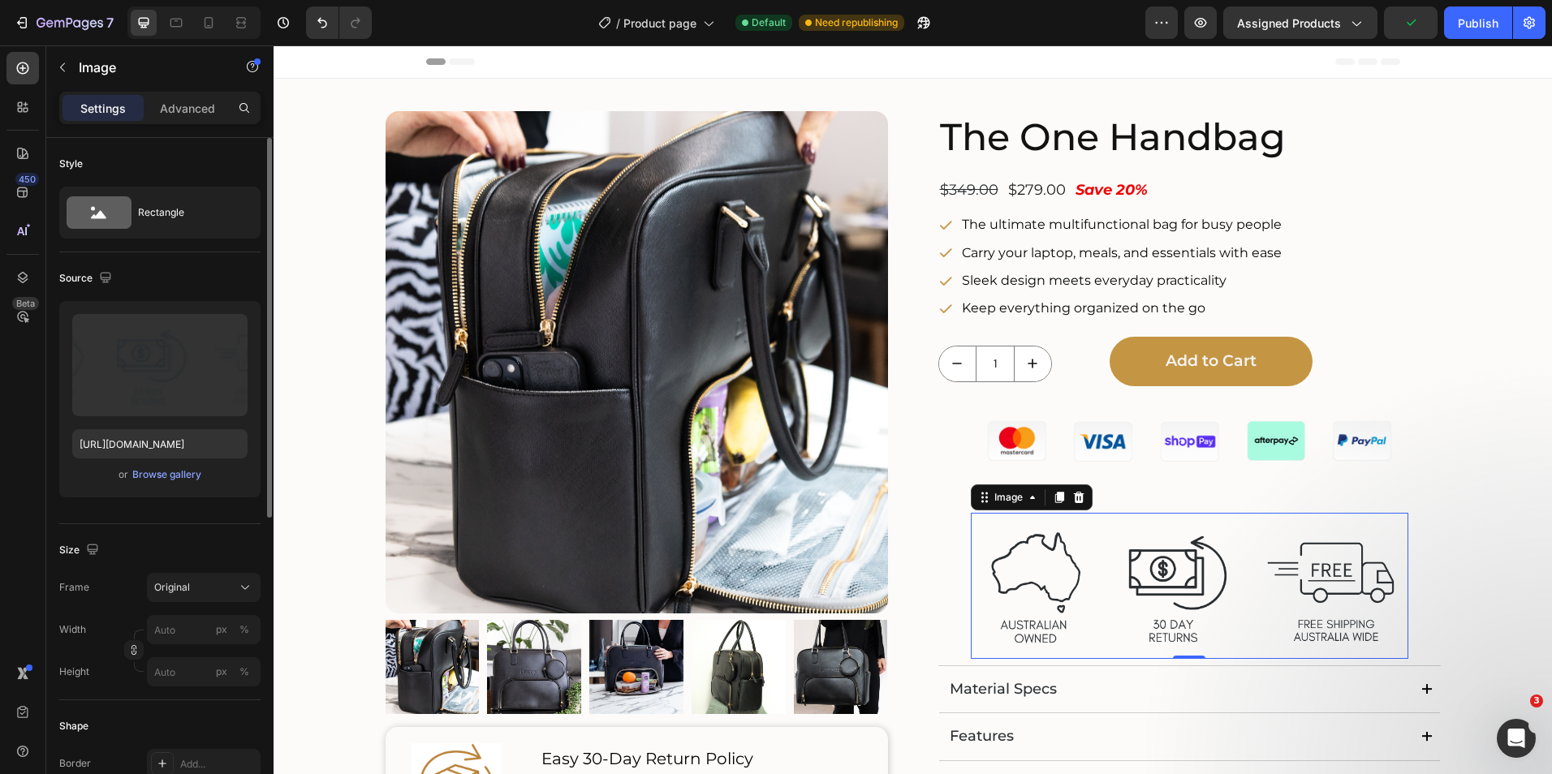
scroll to position [81, 0]
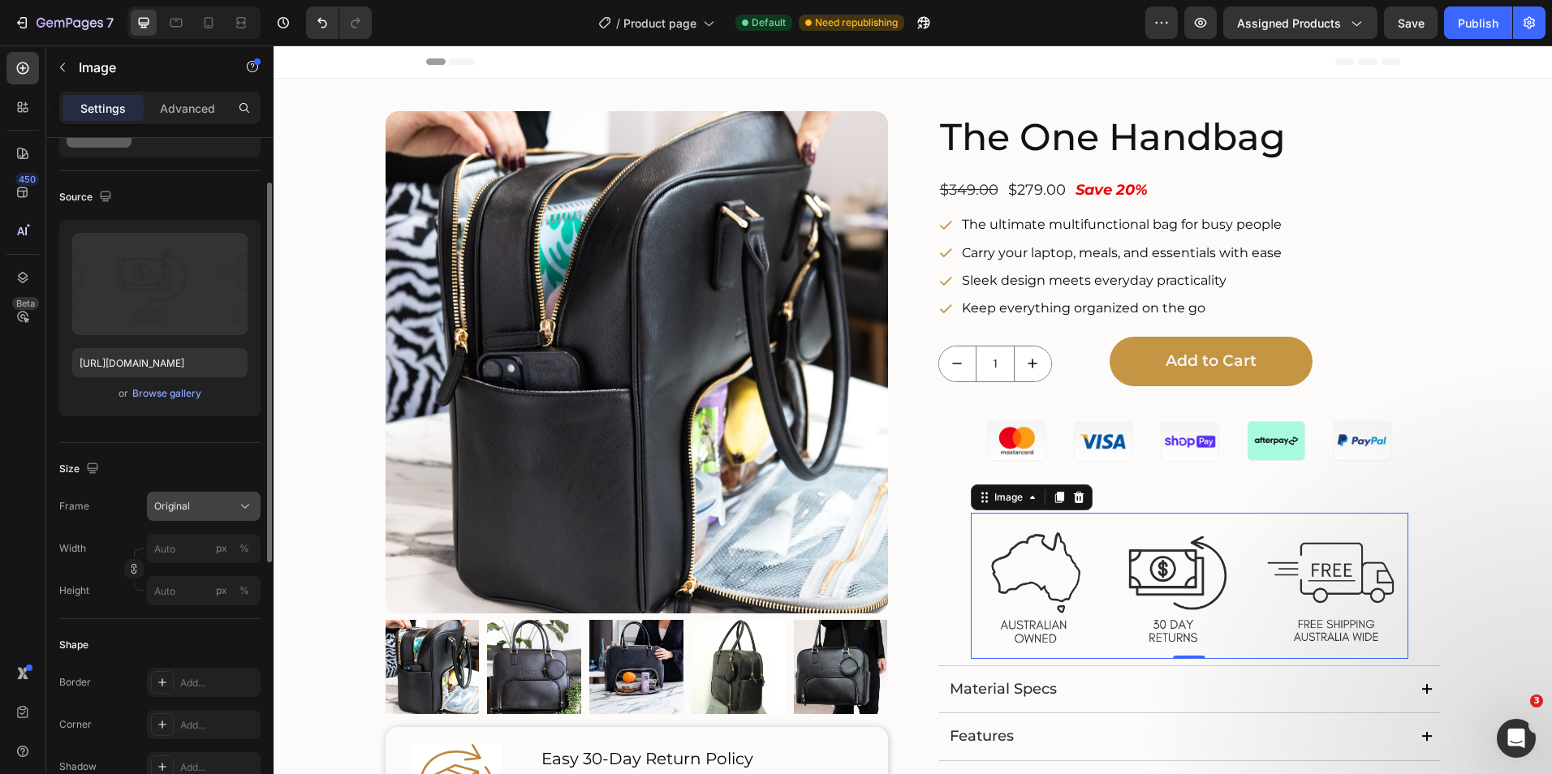
click at [239, 505] on icon at bounding box center [245, 506] width 16 height 16
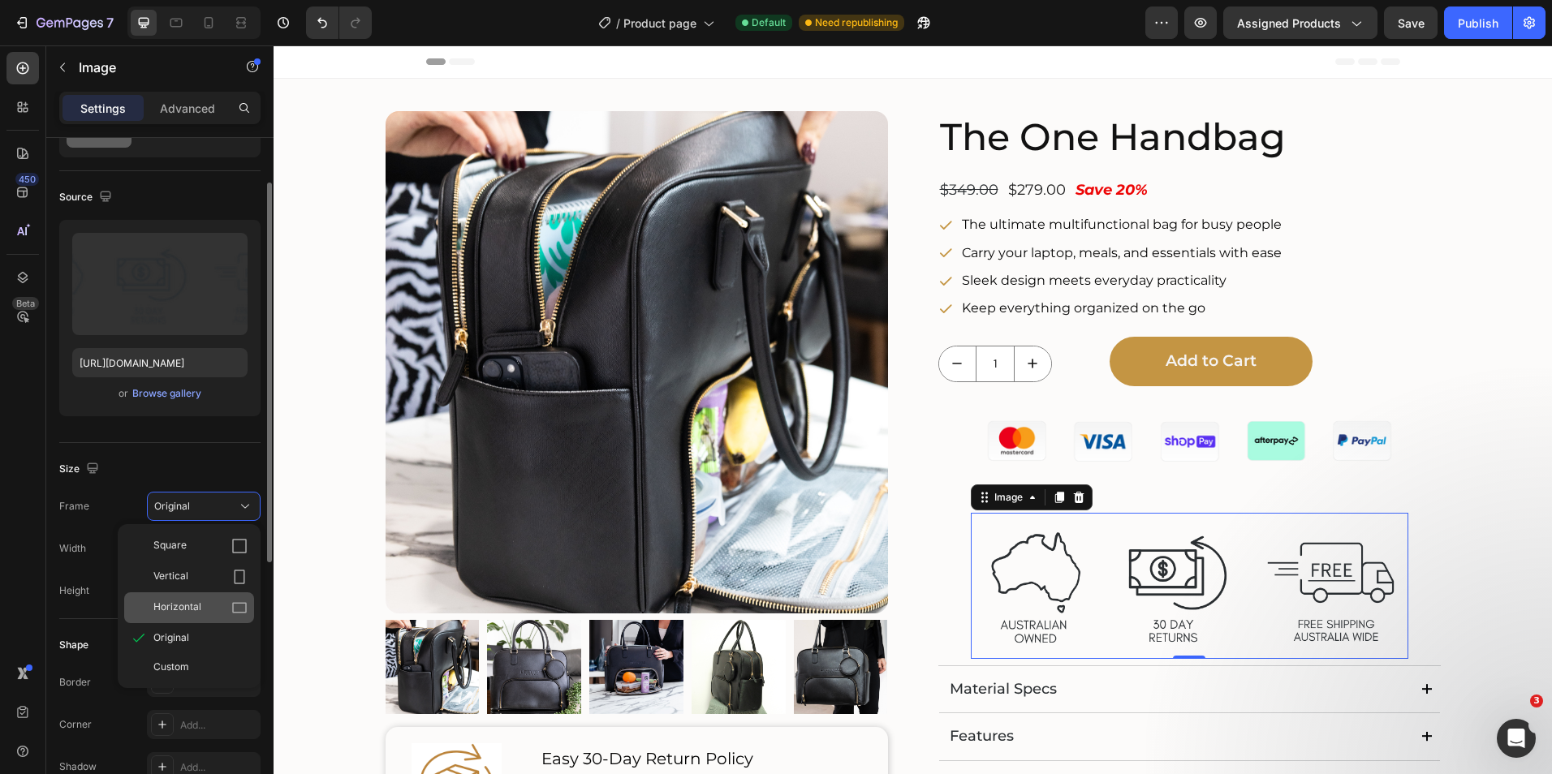
click at [197, 597] on div "Horizontal" at bounding box center [189, 607] width 130 height 31
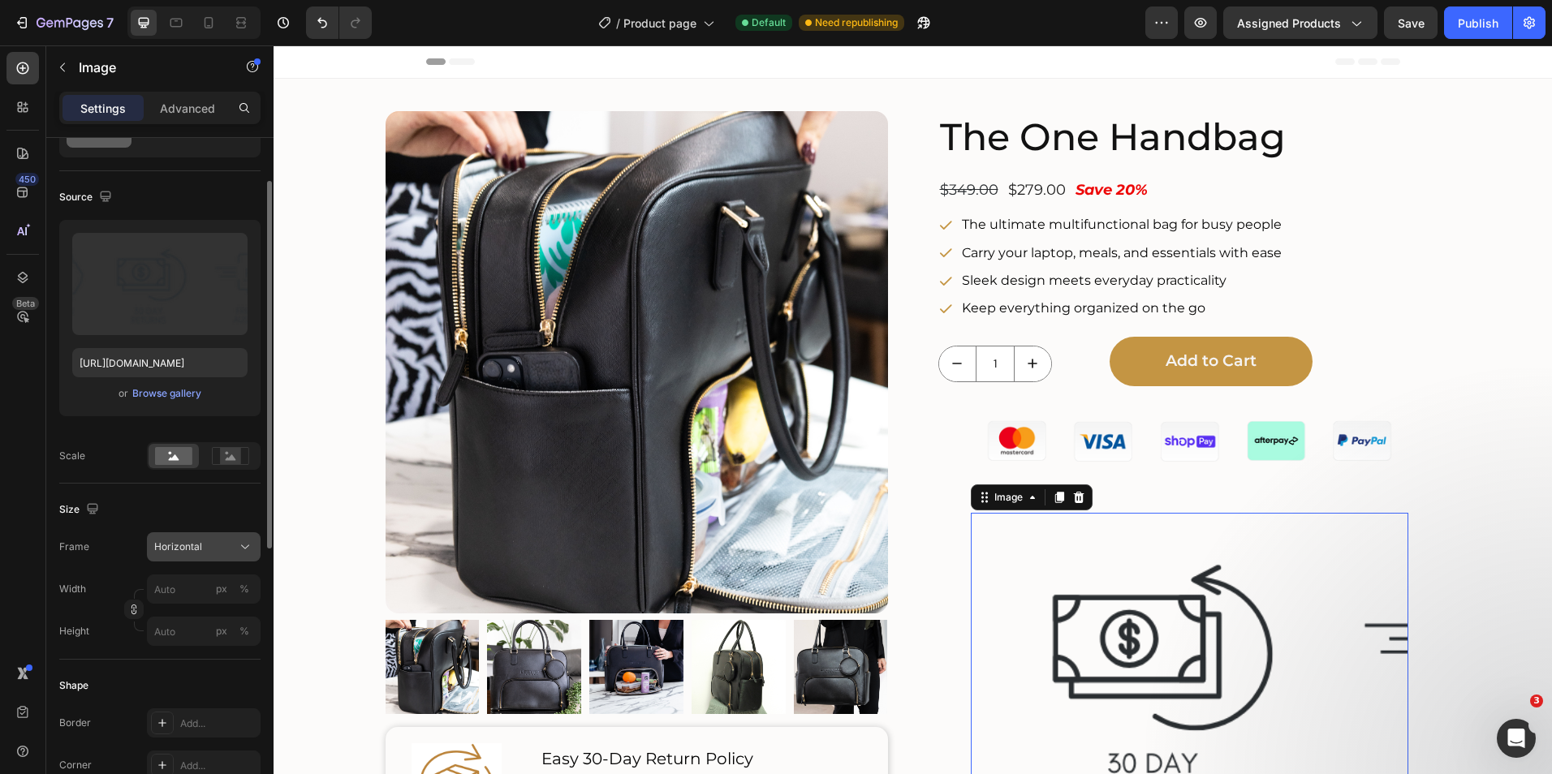
click at [230, 546] on div "Horizontal" at bounding box center [194, 547] width 80 height 15
click at [174, 682] on span "Original" at bounding box center [171, 678] width 36 height 15
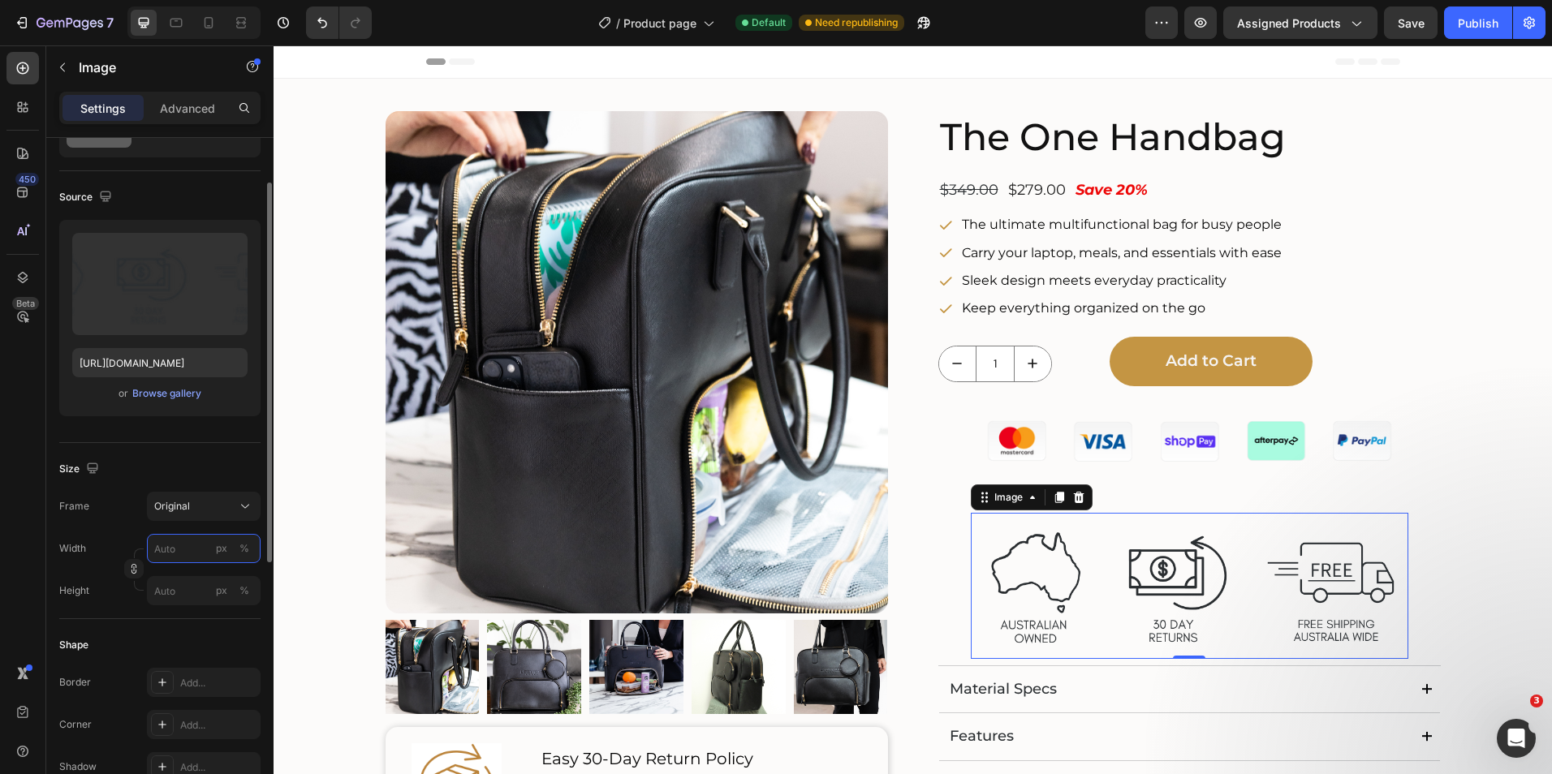
click at [190, 554] on input "px %" at bounding box center [204, 548] width 114 height 29
click at [70, 567] on div "Width px % Height px %" at bounding box center [159, 569] width 201 height 71
click at [168, 589] on input "px %" at bounding box center [204, 590] width 114 height 29
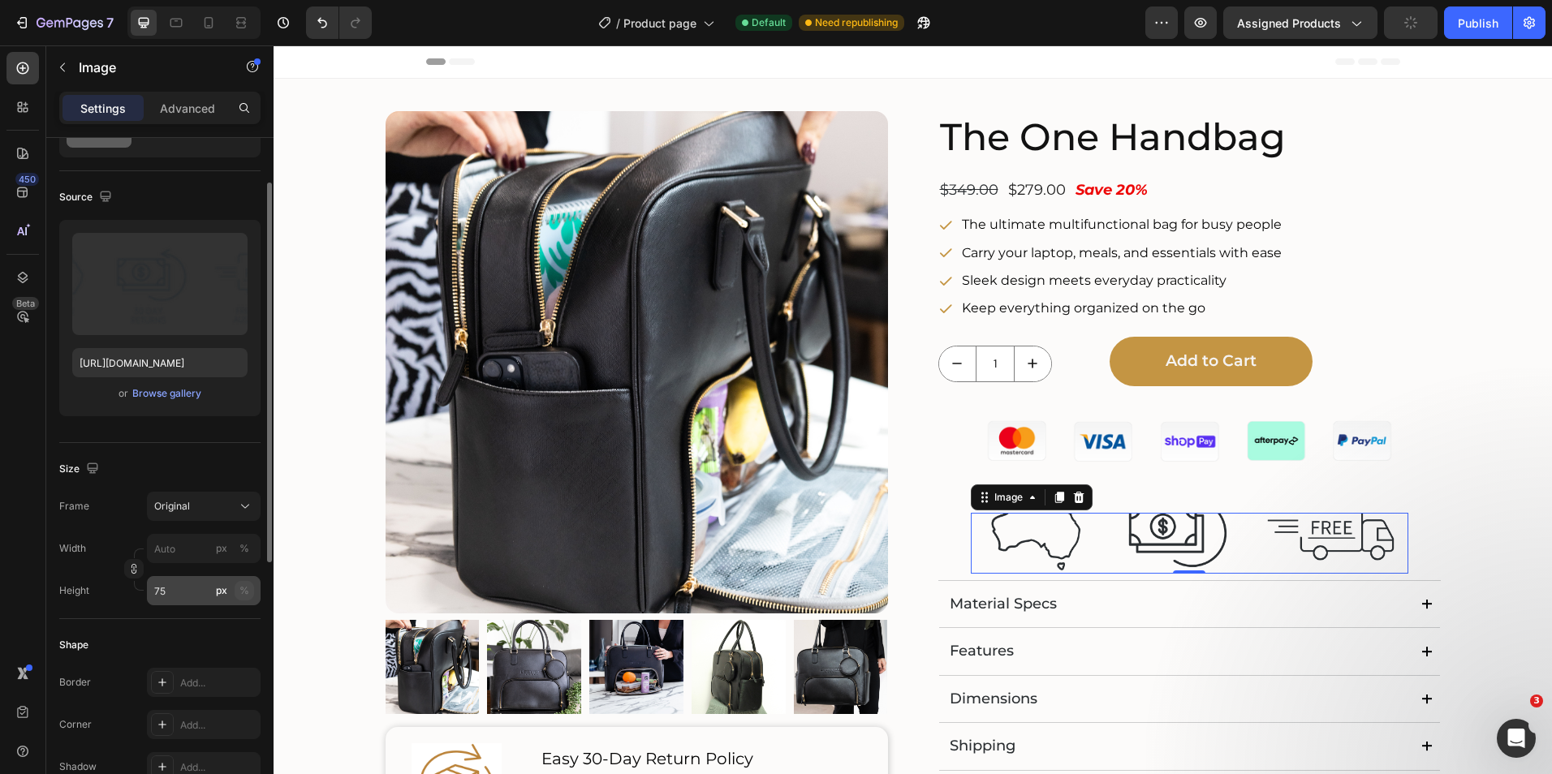
click at [247, 591] on div "%" at bounding box center [244, 590] width 10 height 15
click at [131, 571] on icon "button" at bounding box center [133, 572] width 5 height 4
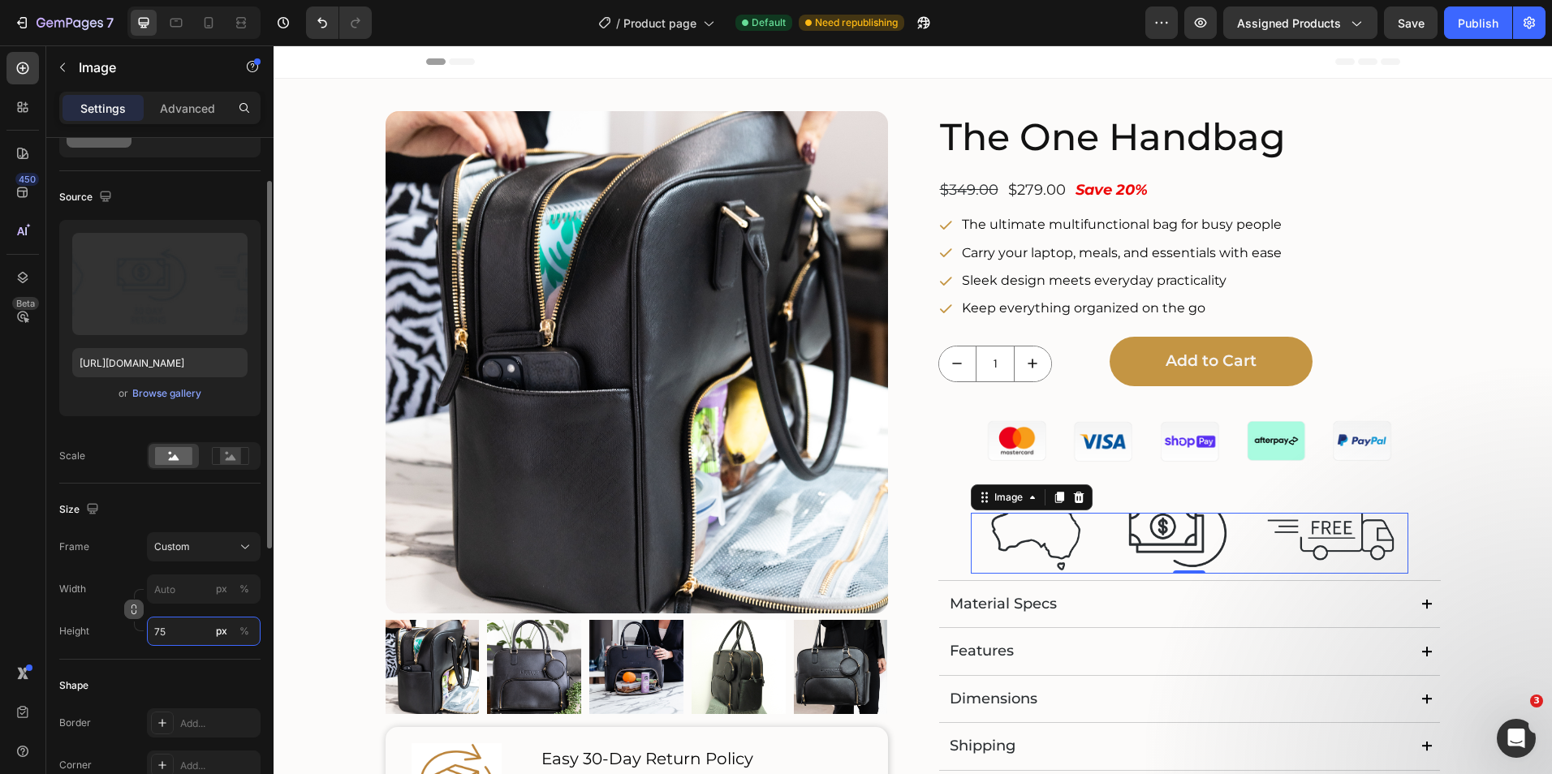
click at [168, 628] on input "75" at bounding box center [204, 631] width 114 height 29
click at [166, 675] on span "Full" at bounding box center [161, 670] width 16 height 15
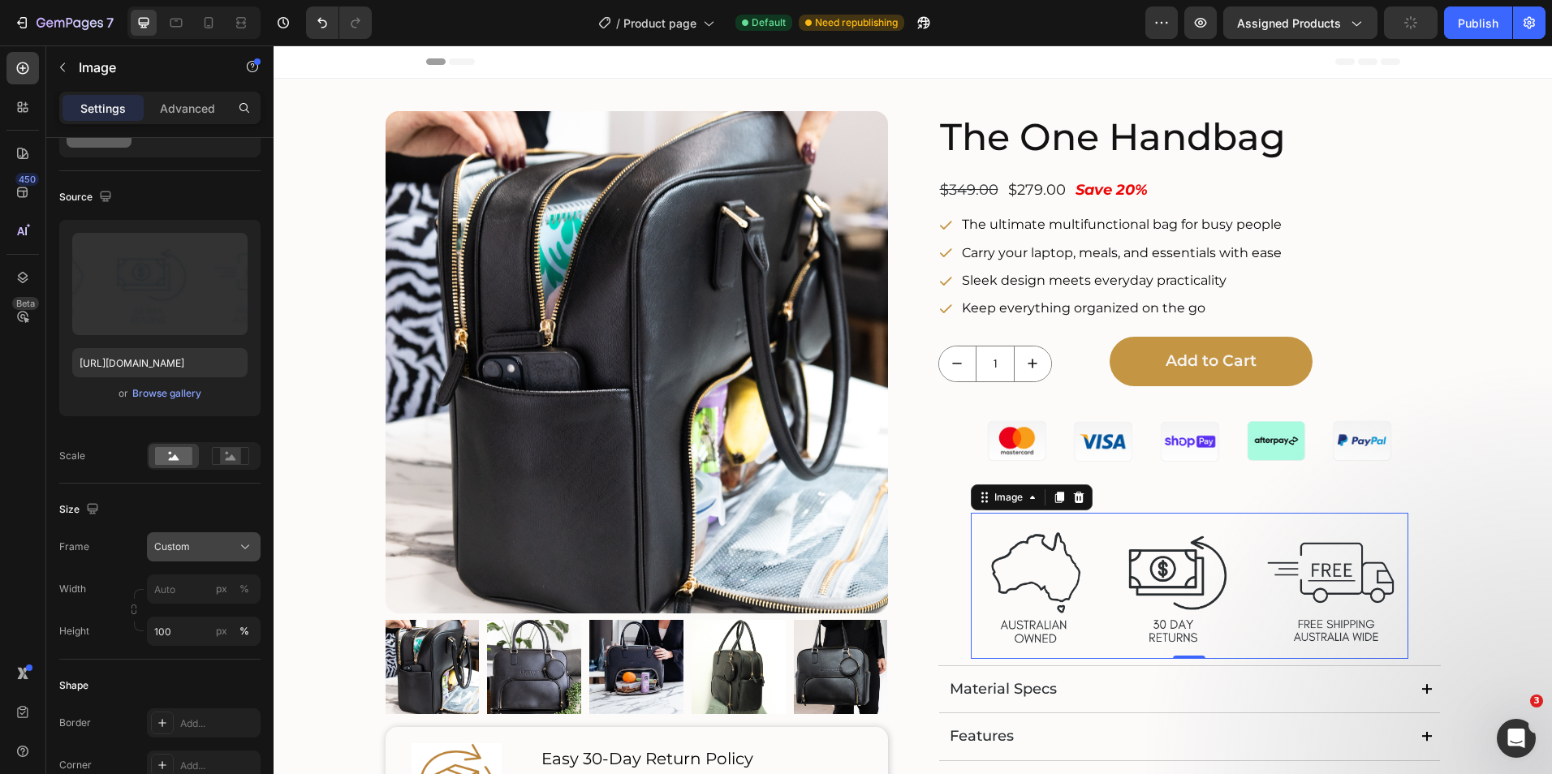
click at [235, 547] on div "Custom" at bounding box center [203, 547] width 99 height 16
click at [174, 635] on input "100" at bounding box center [204, 631] width 114 height 29
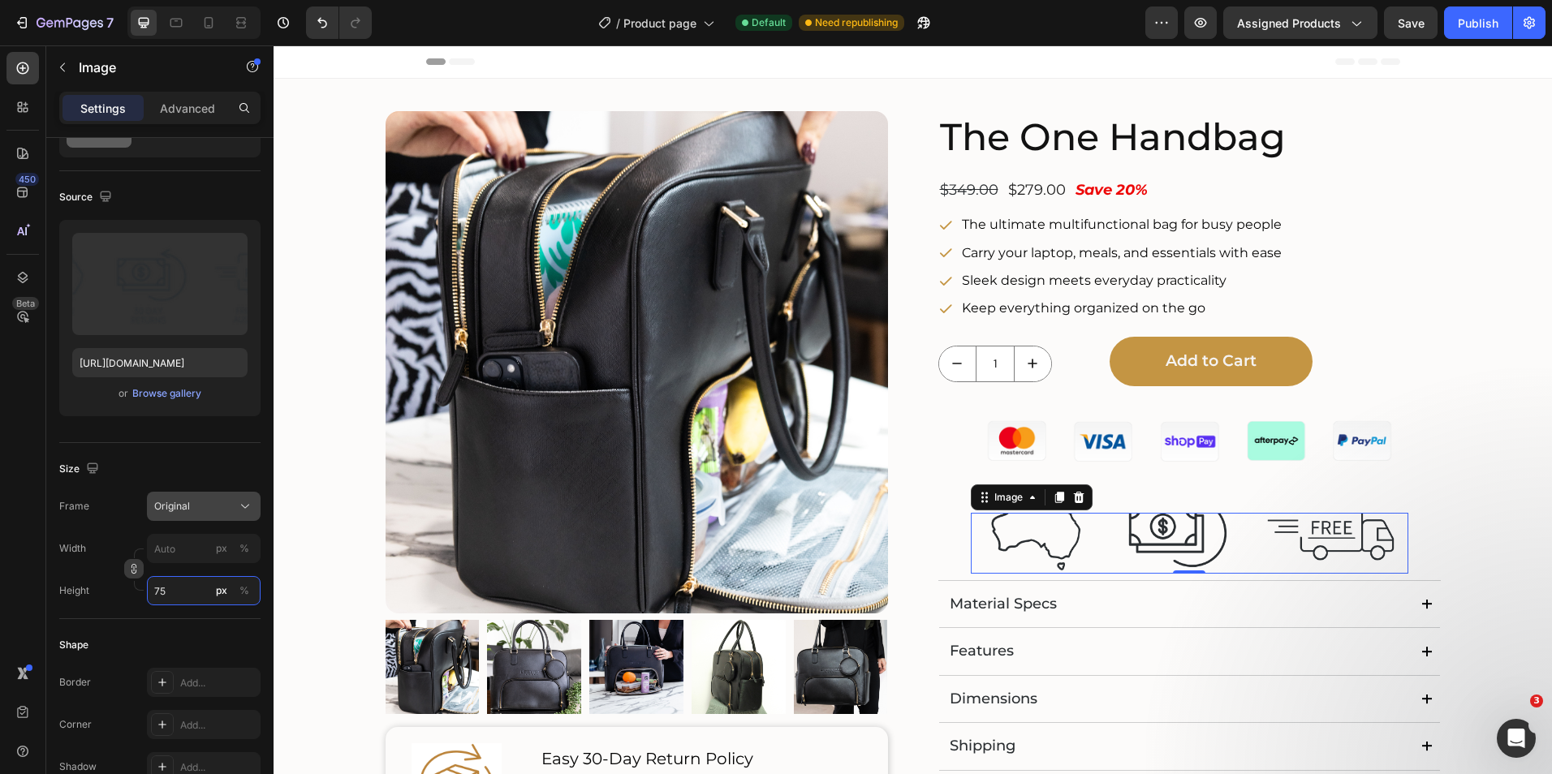
type input "75"
click at [195, 507] on div "Original" at bounding box center [194, 506] width 80 height 15
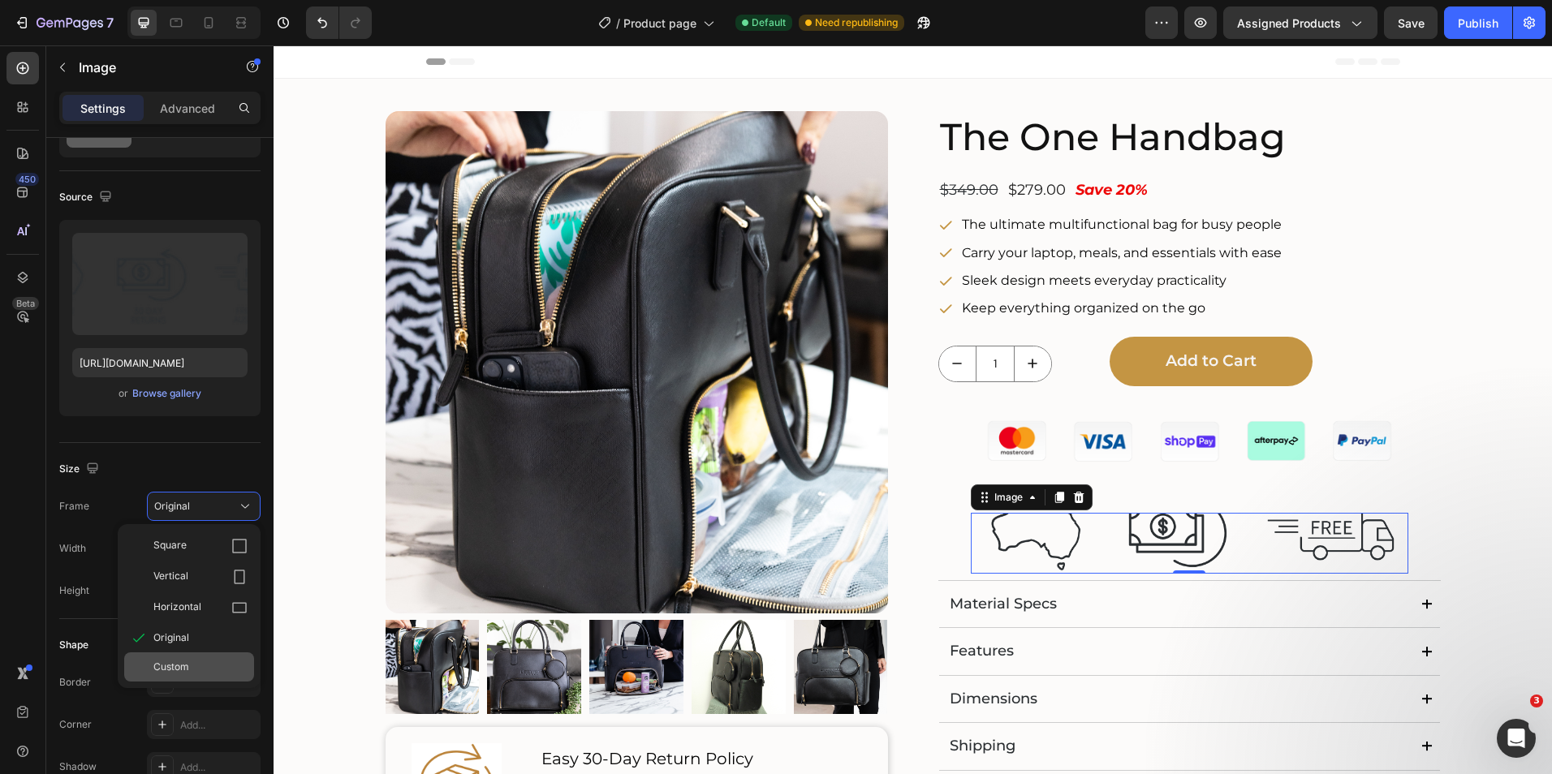
click at [181, 657] on div "Custom" at bounding box center [189, 666] width 130 height 29
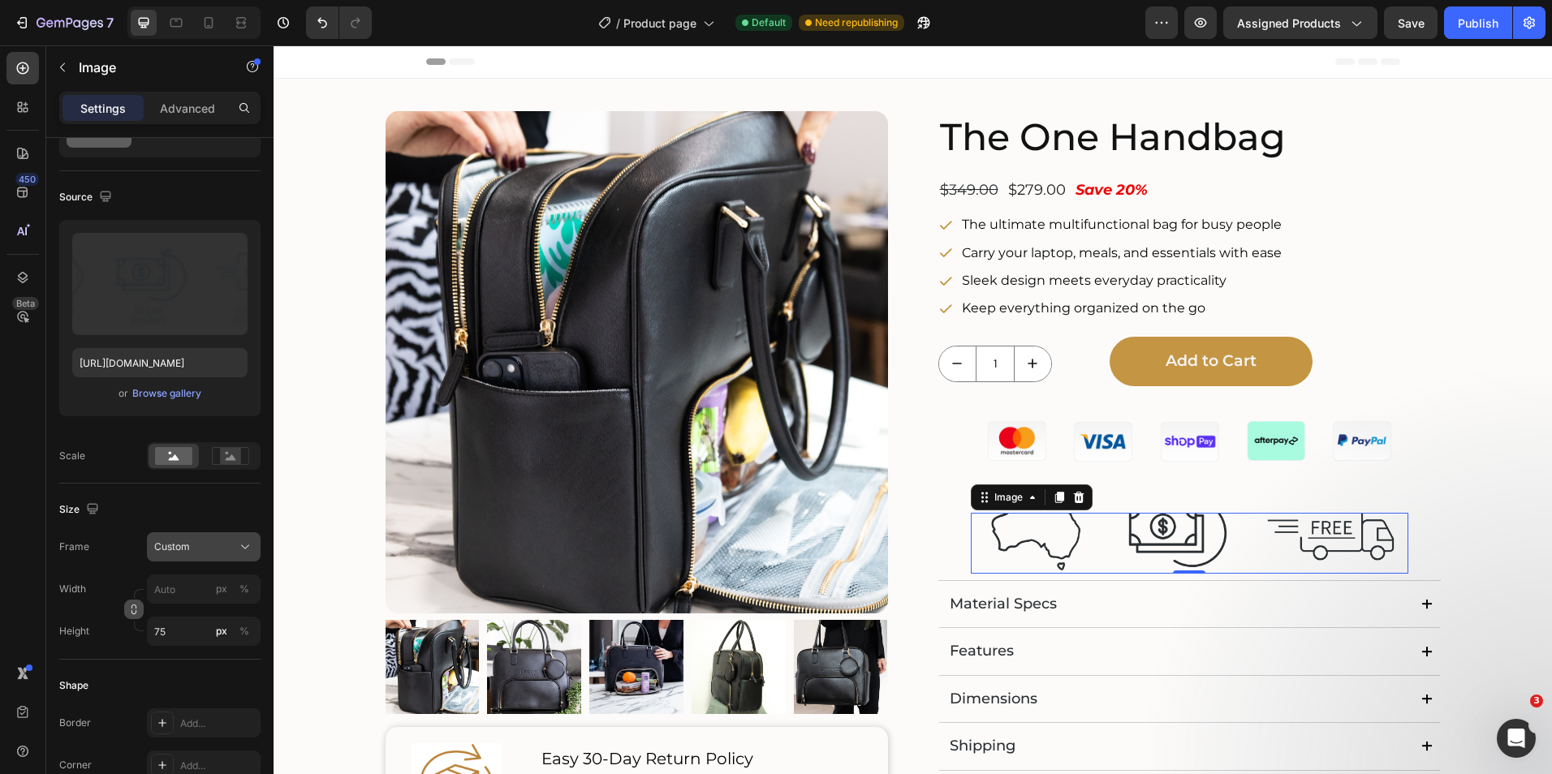
click at [195, 548] on div "Custom" at bounding box center [194, 547] width 80 height 15
click at [171, 672] on span "Original" at bounding box center [171, 678] width 36 height 15
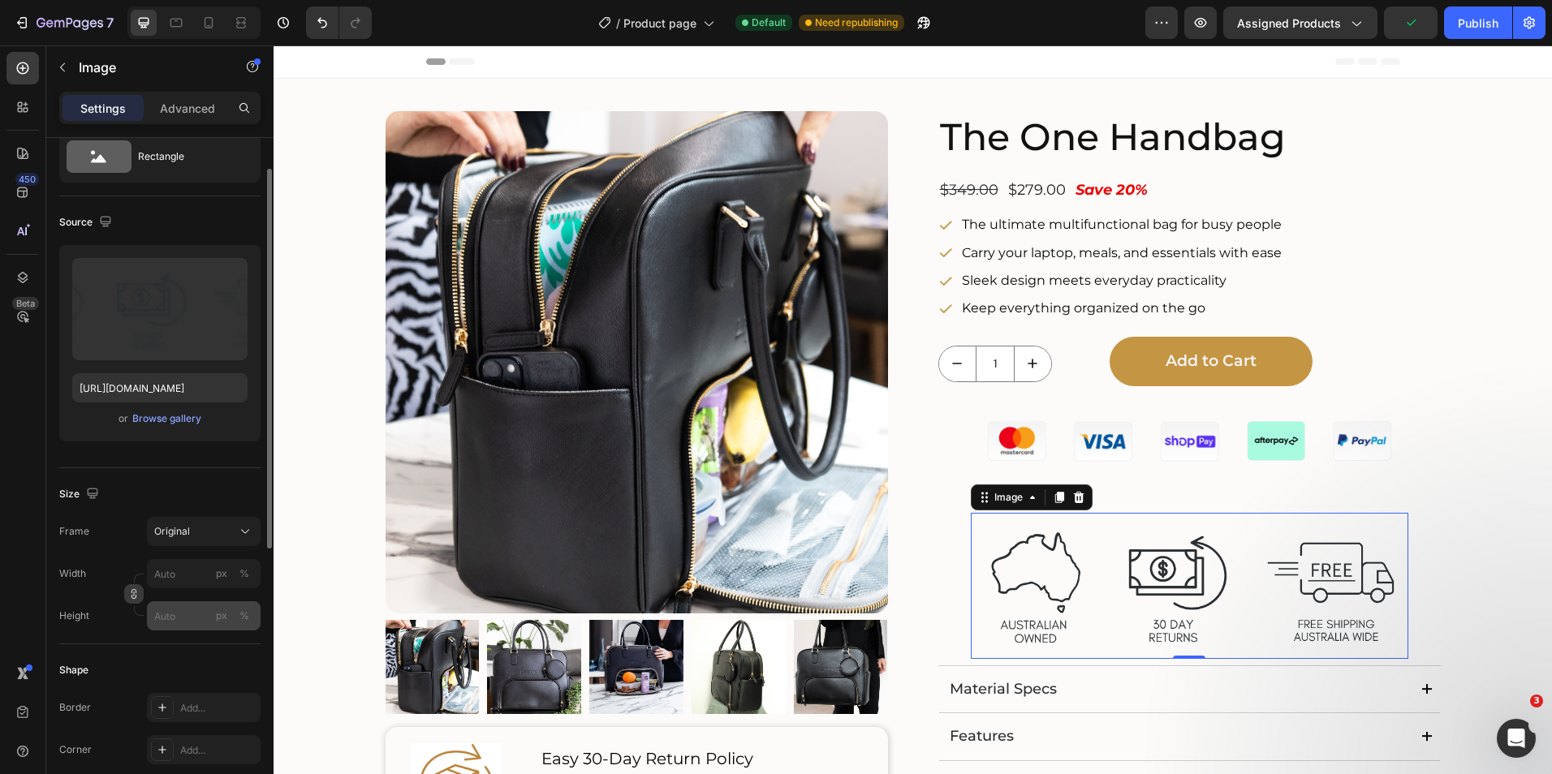
scroll to position [0, 0]
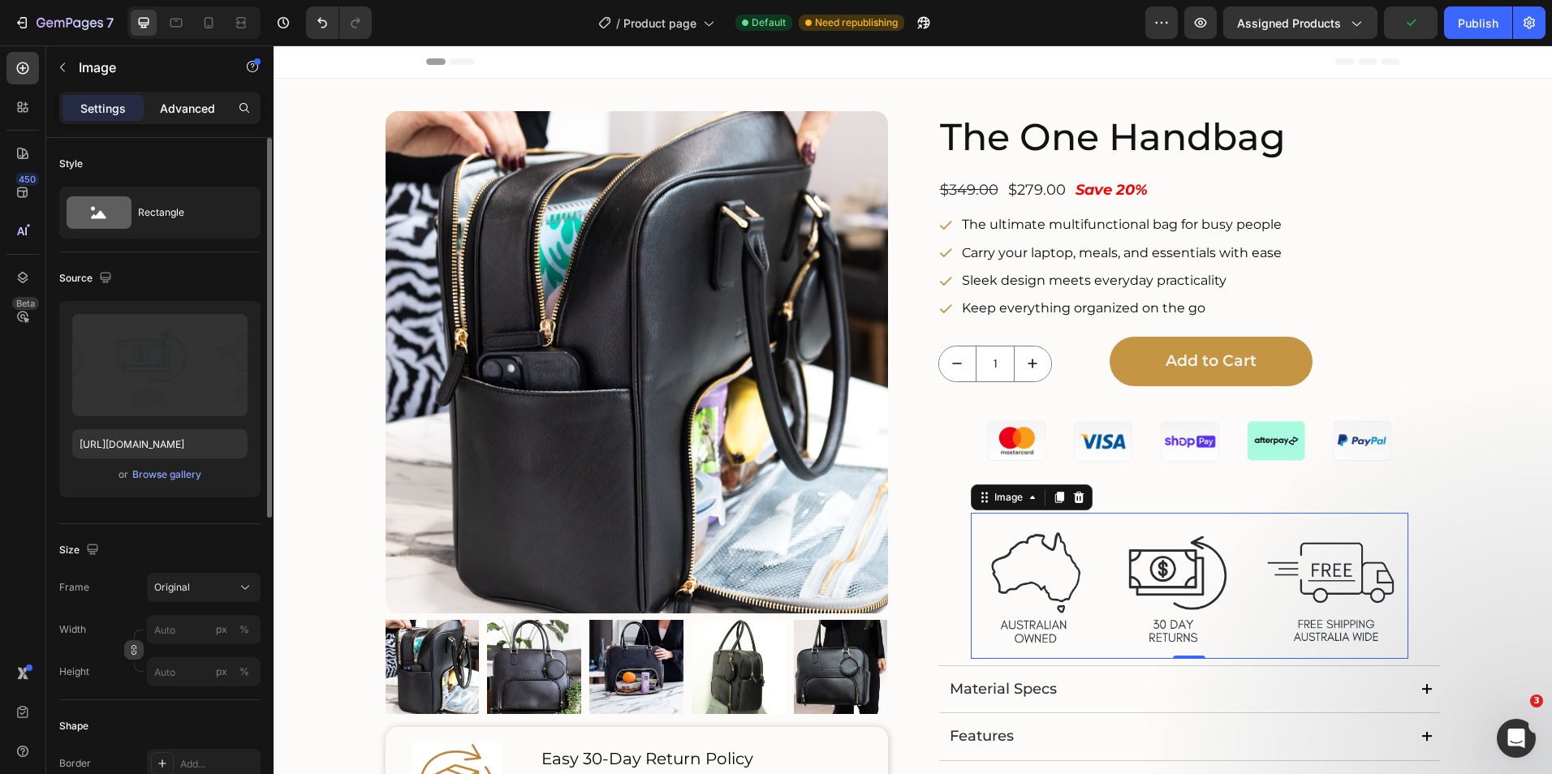
click at [186, 107] on p "Advanced" at bounding box center [187, 108] width 55 height 17
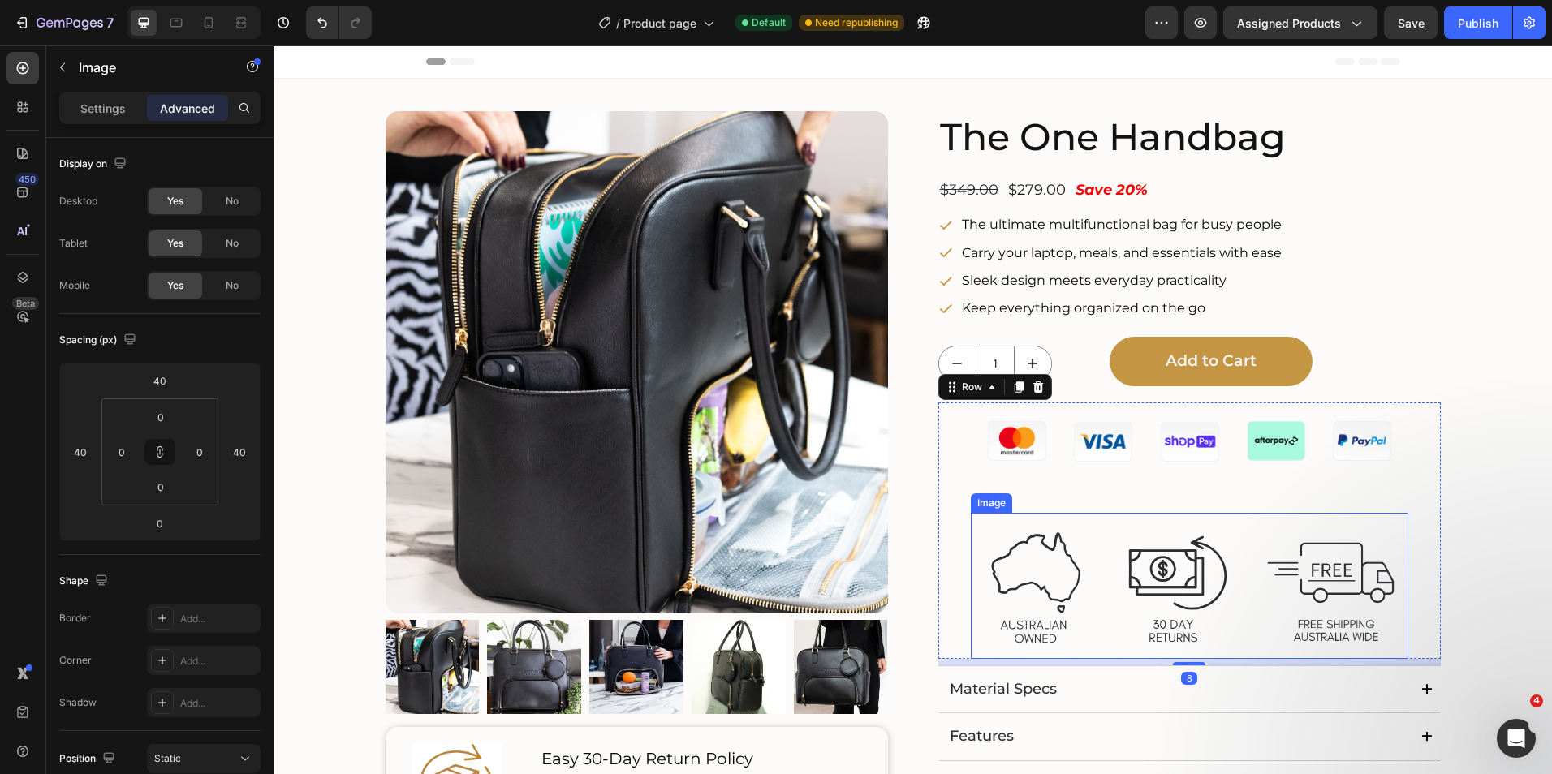
click at [1146, 542] on img at bounding box center [1189, 586] width 437 height 146
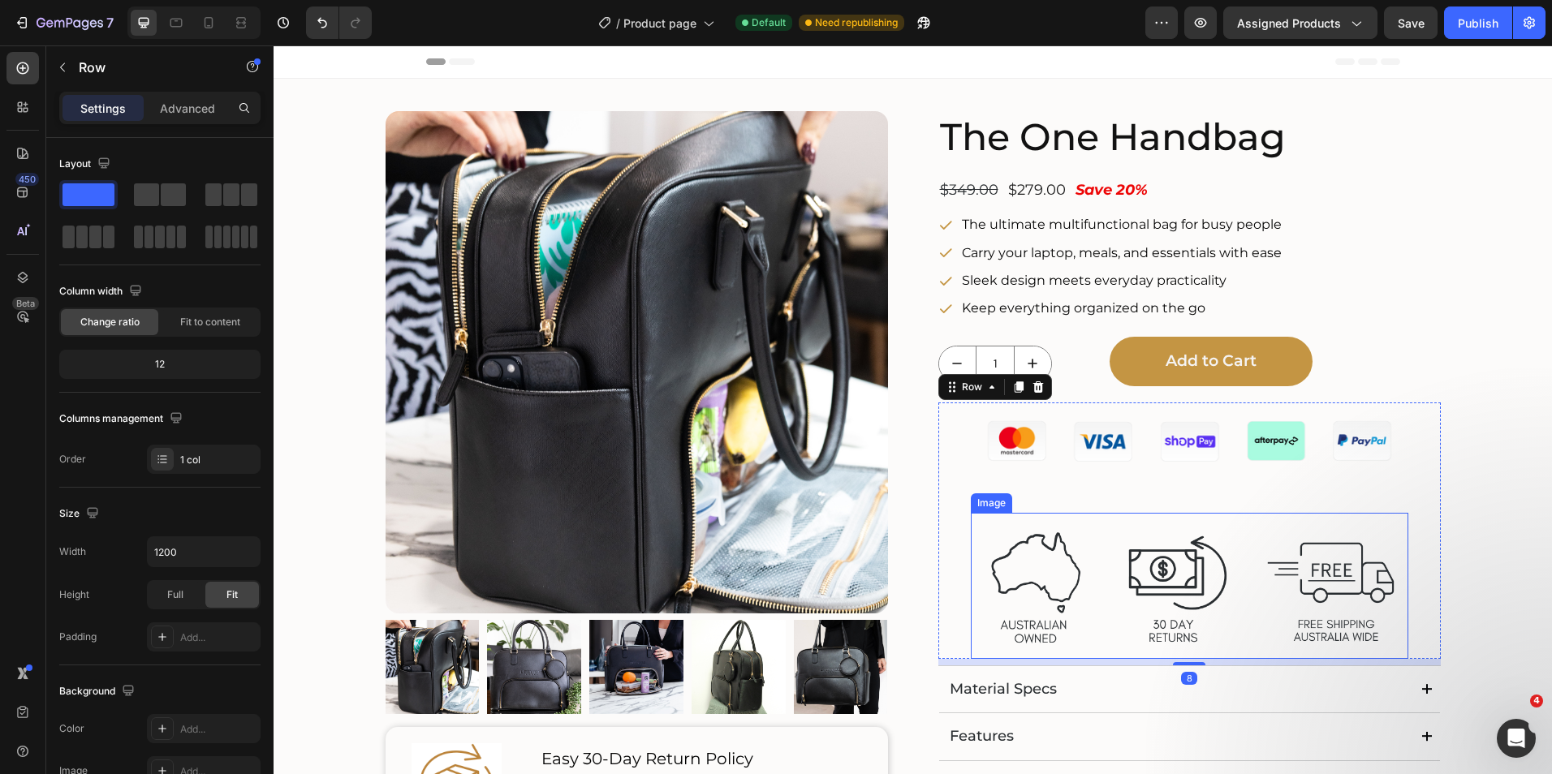
click at [1139, 542] on img at bounding box center [1189, 586] width 437 height 146
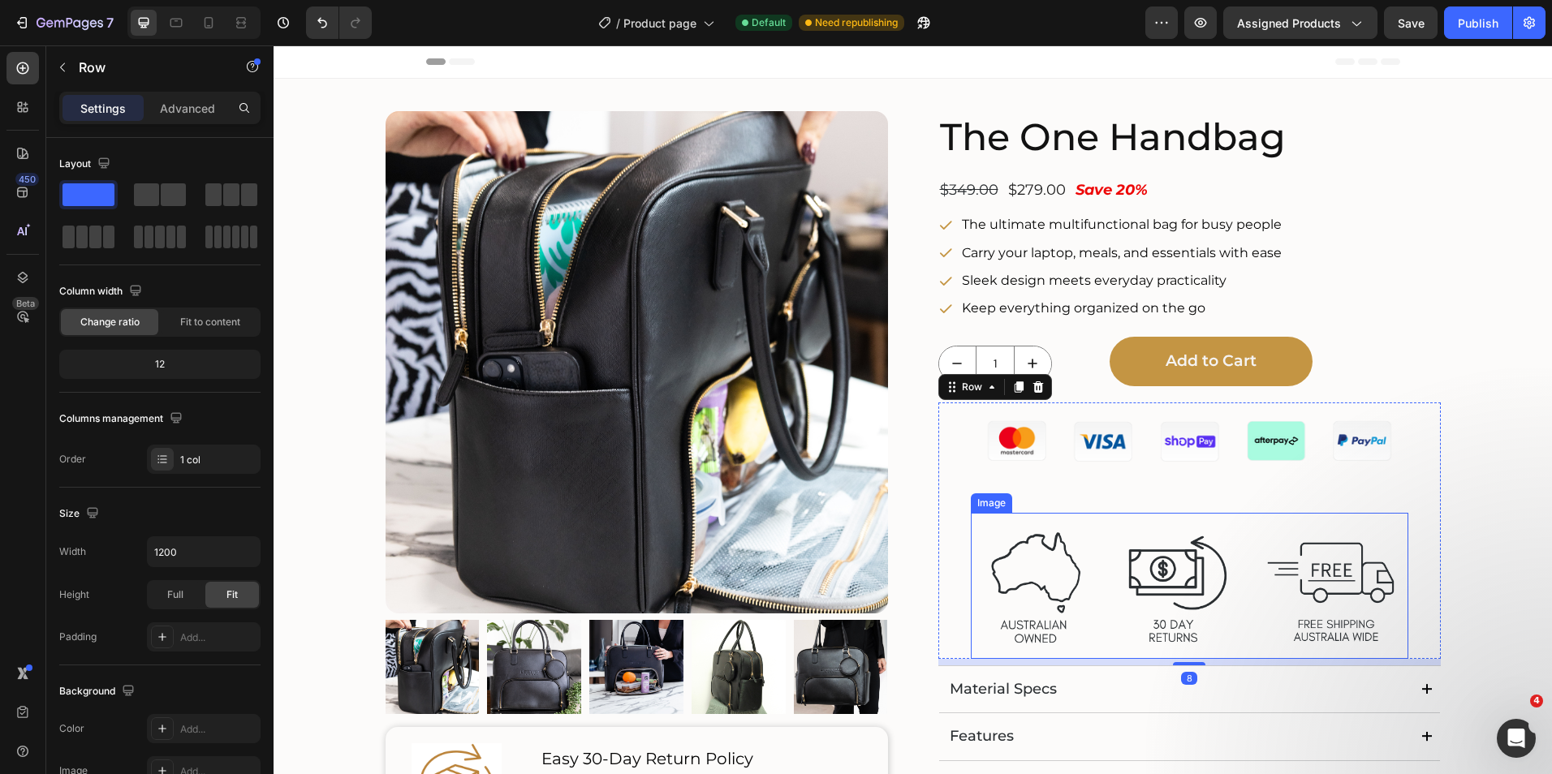
click at [1132, 540] on img at bounding box center [1189, 586] width 437 height 146
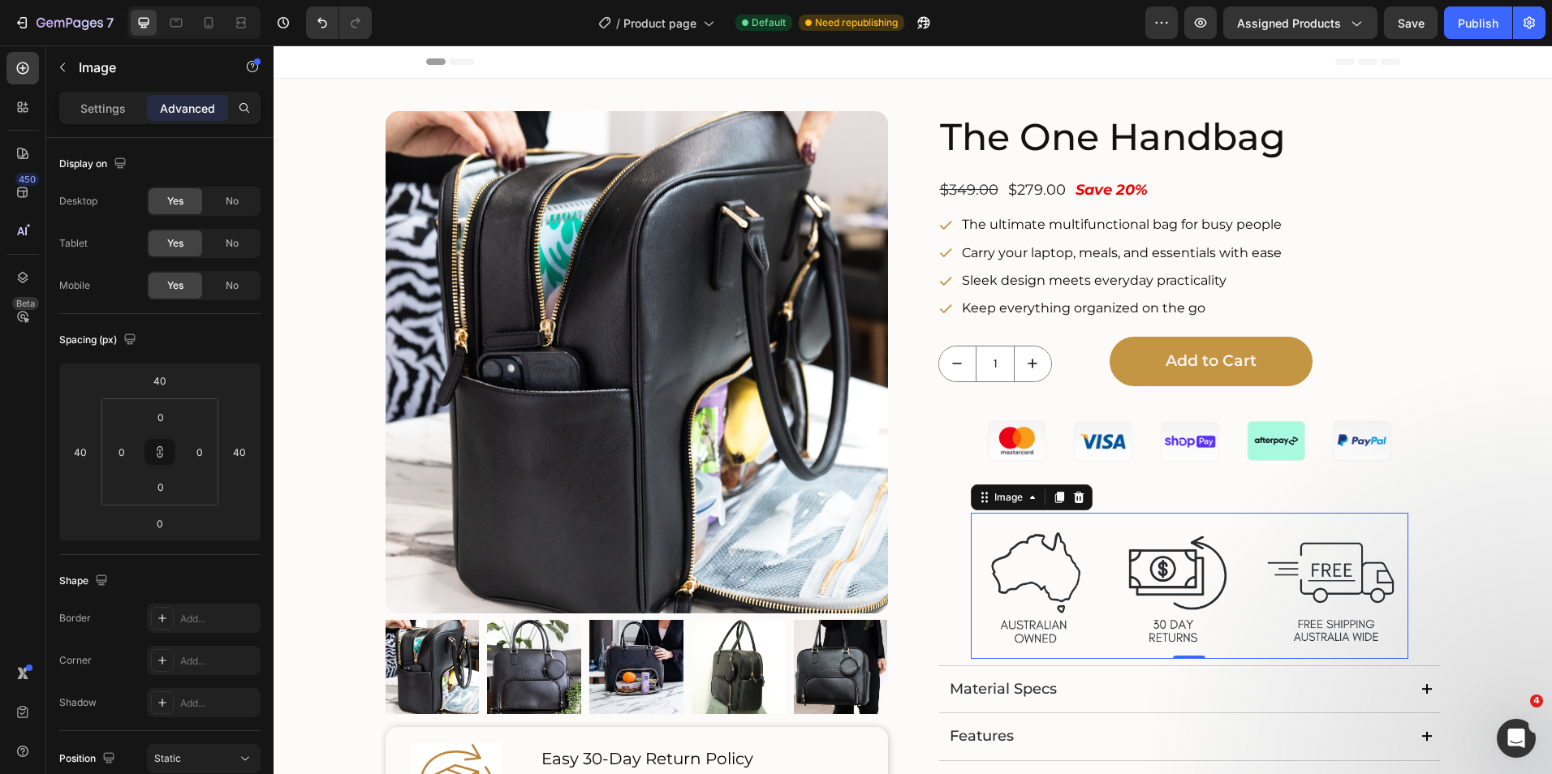
click at [1147, 562] on img at bounding box center [1189, 586] width 437 height 146
click at [177, 387] on div "40" at bounding box center [160, 381] width 41 height 26
click at [166, 385] on input "40" at bounding box center [160, 380] width 32 height 24
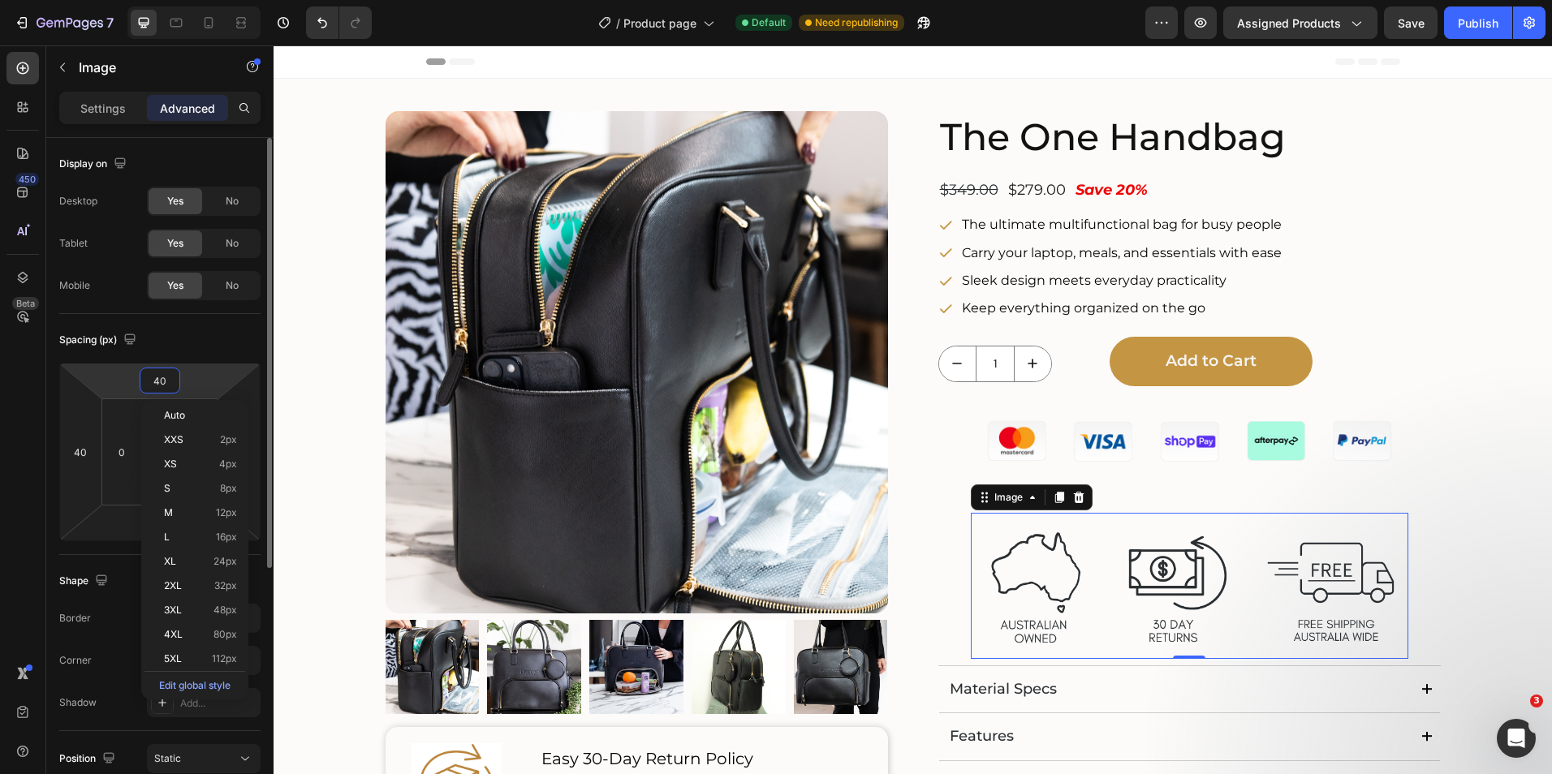
type input "0"
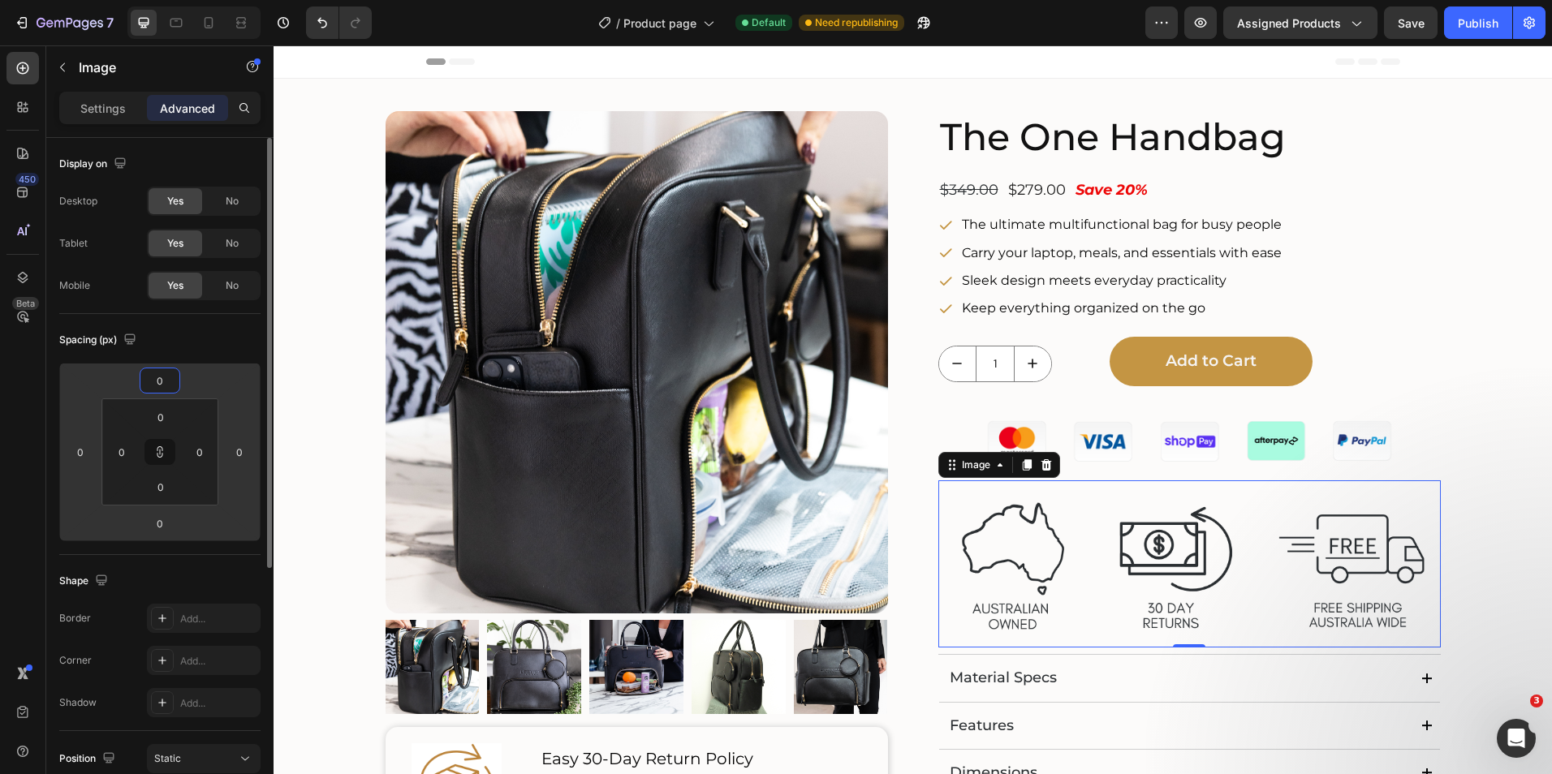
type input "0"
click at [221, 577] on div "Shape" at bounding box center [159, 581] width 201 height 26
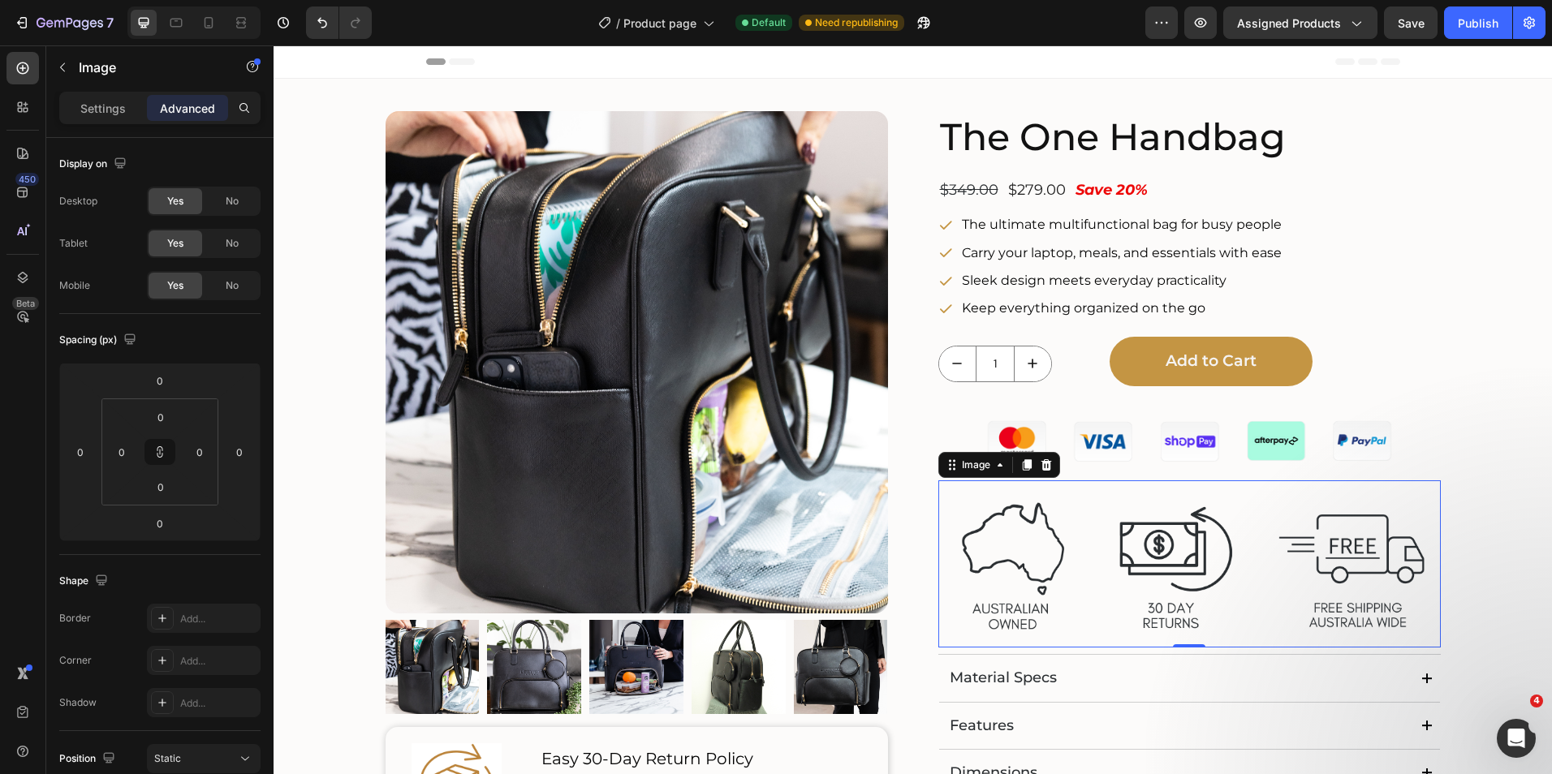
click at [1008, 564] on img at bounding box center [1189, 563] width 502 height 167
click at [62, 67] on icon "button" at bounding box center [62, 67] width 13 height 13
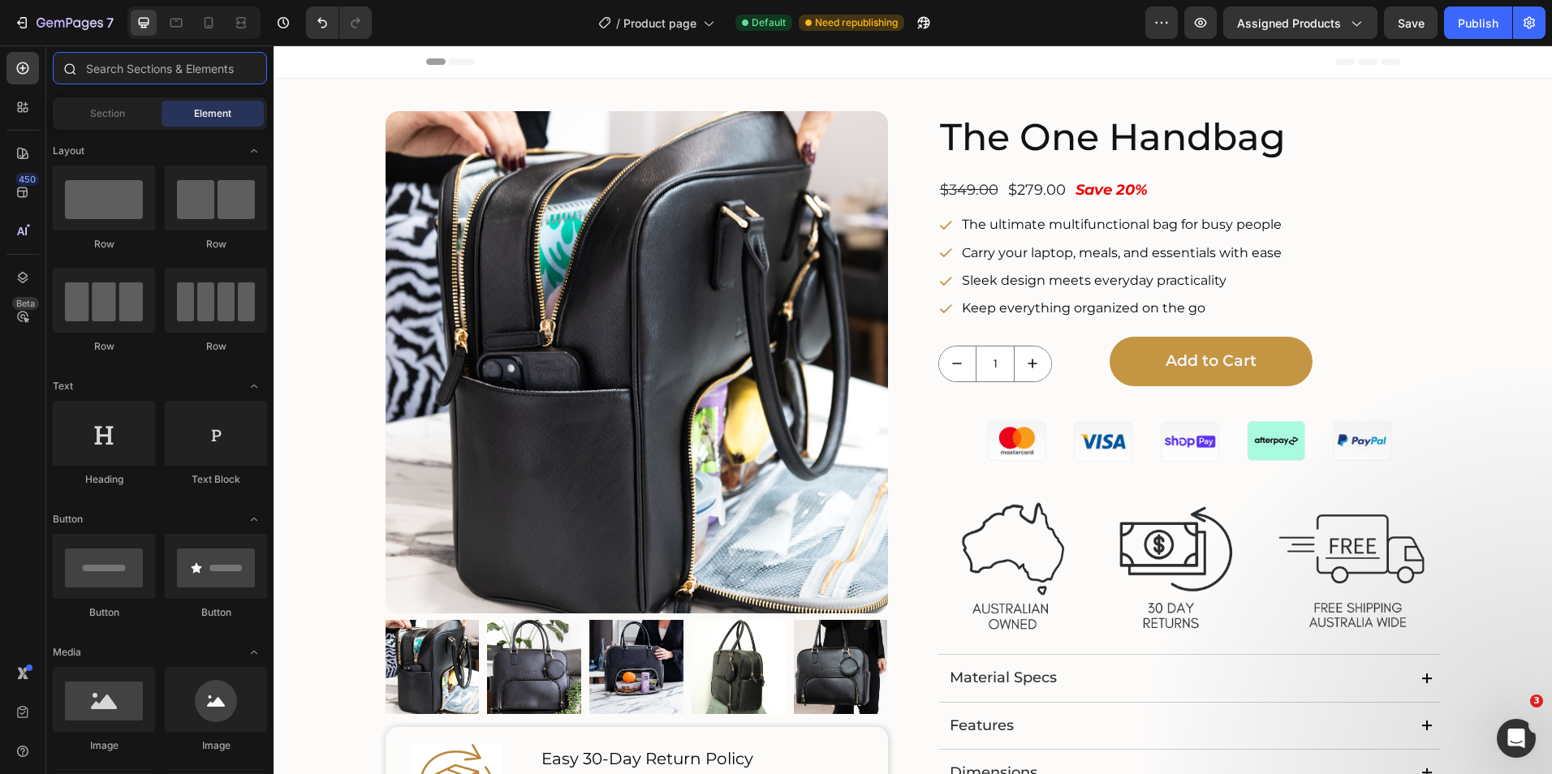
click at [107, 67] on input "text" at bounding box center [160, 68] width 214 height 32
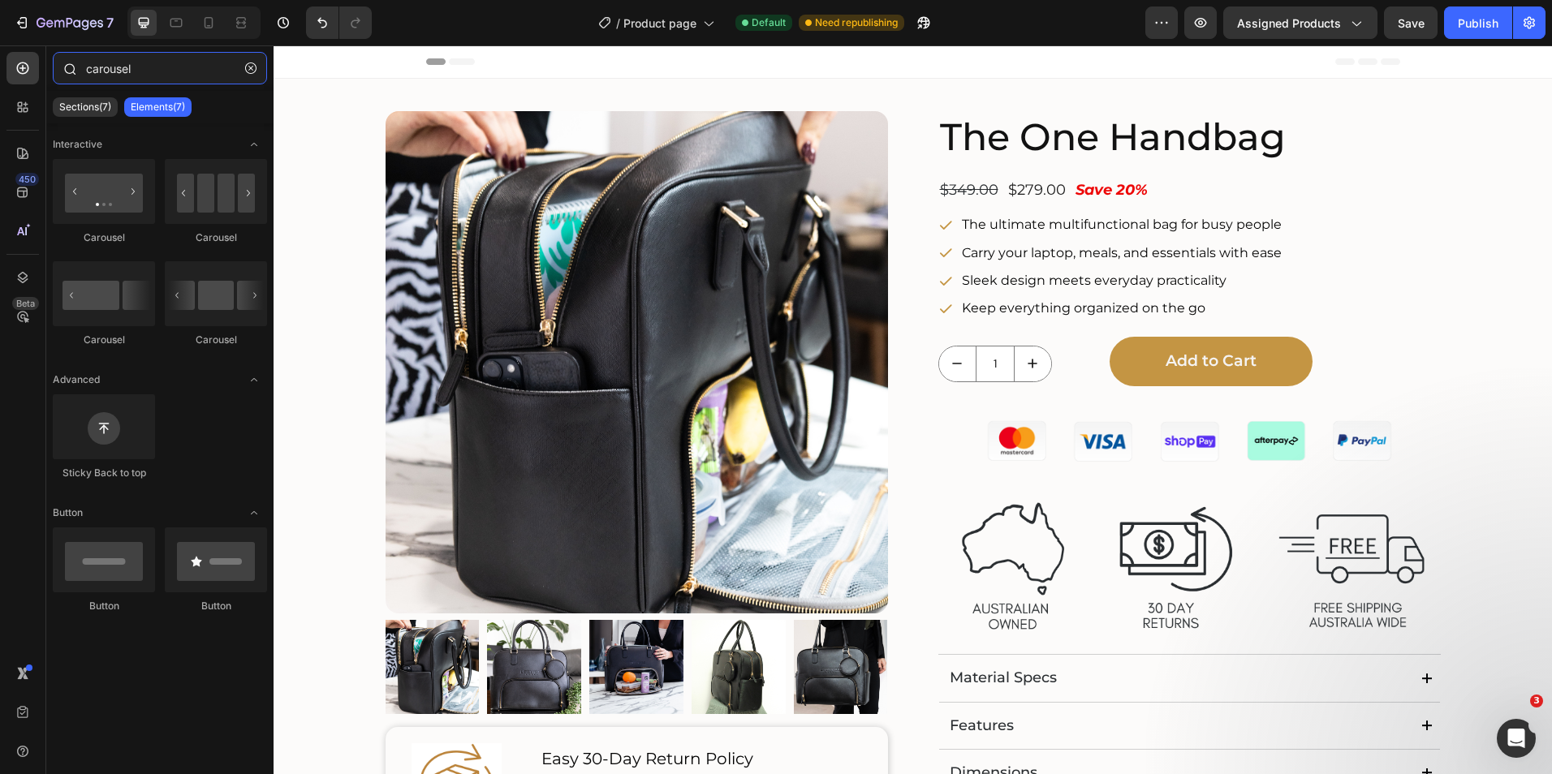
drag, startPoint x: 123, startPoint y: 62, endPoint x: 63, endPoint y: 62, distance: 60.1
click at [63, 62] on div "carousel" at bounding box center [159, 71] width 227 height 39
type input "carousel"
click at [249, 70] on icon "button" at bounding box center [250, 68] width 5 height 5
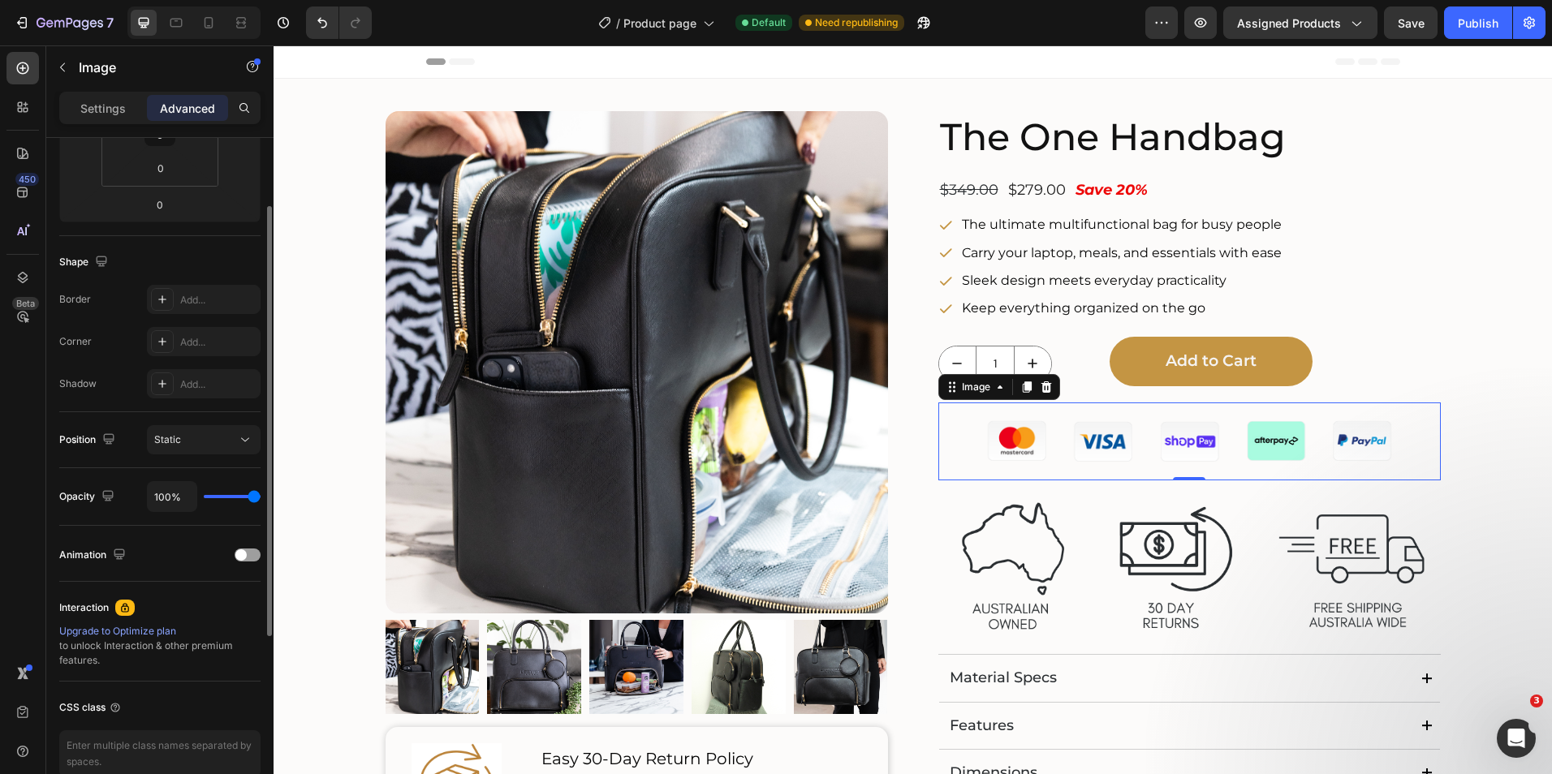
scroll to position [157, 0]
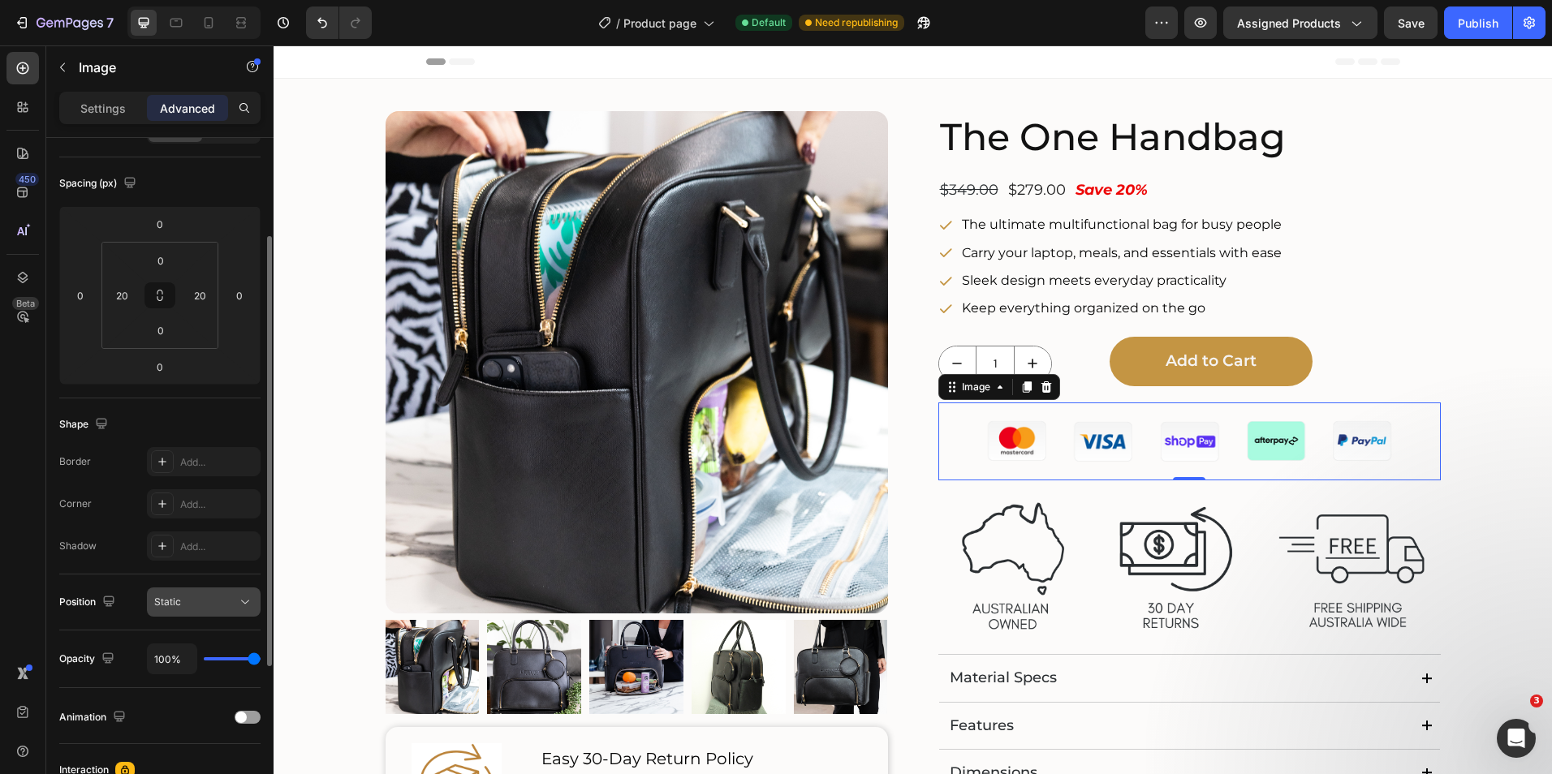
click at [239, 600] on icon at bounding box center [245, 602] width 16 height 16
click at [1000, 390] on icon at bounding box center [999, 387] width 13 height 13
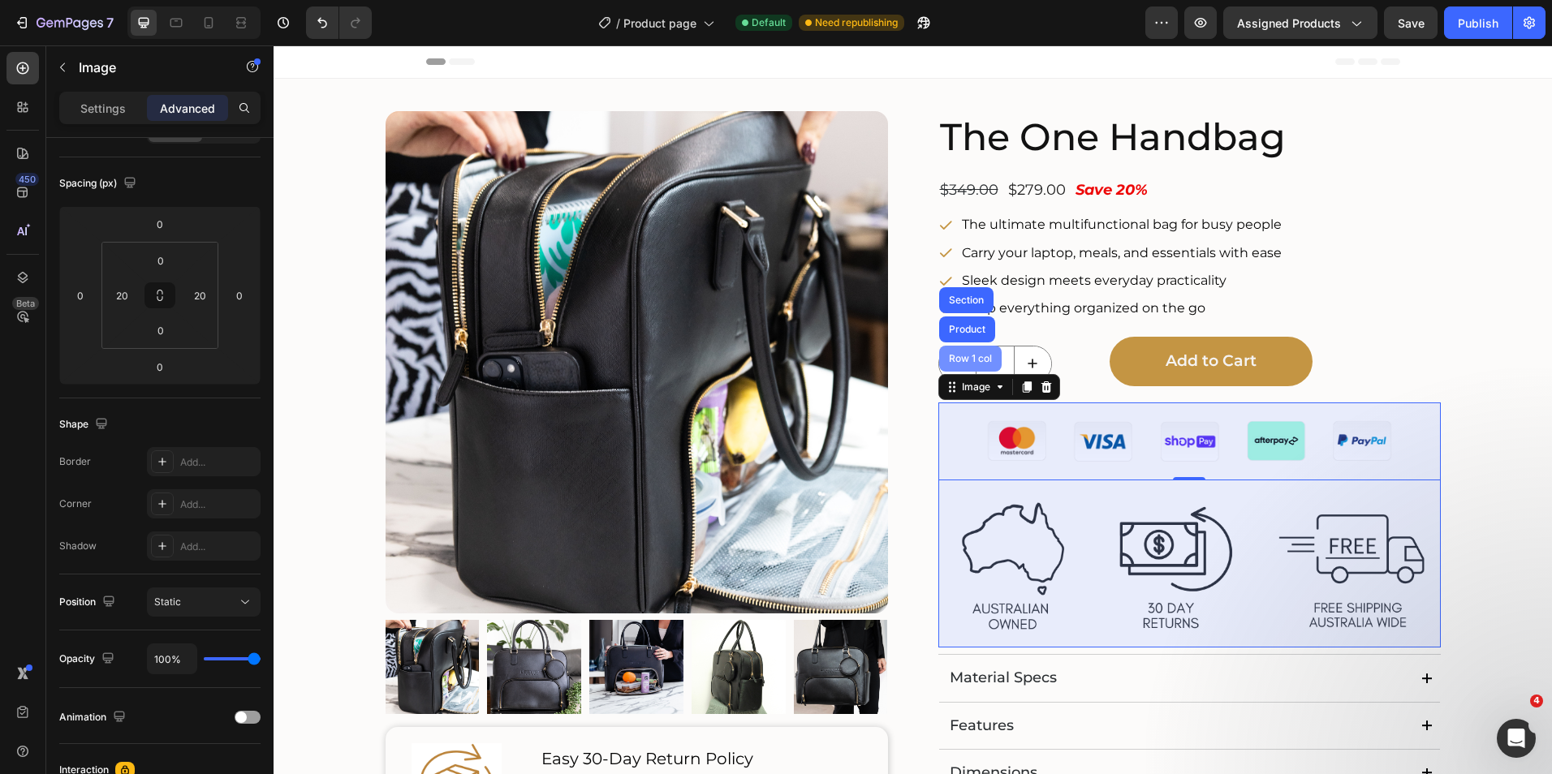
click at [974, 358] on div "Row 1 col" at bounding box center [970, 359] width 50 height 10
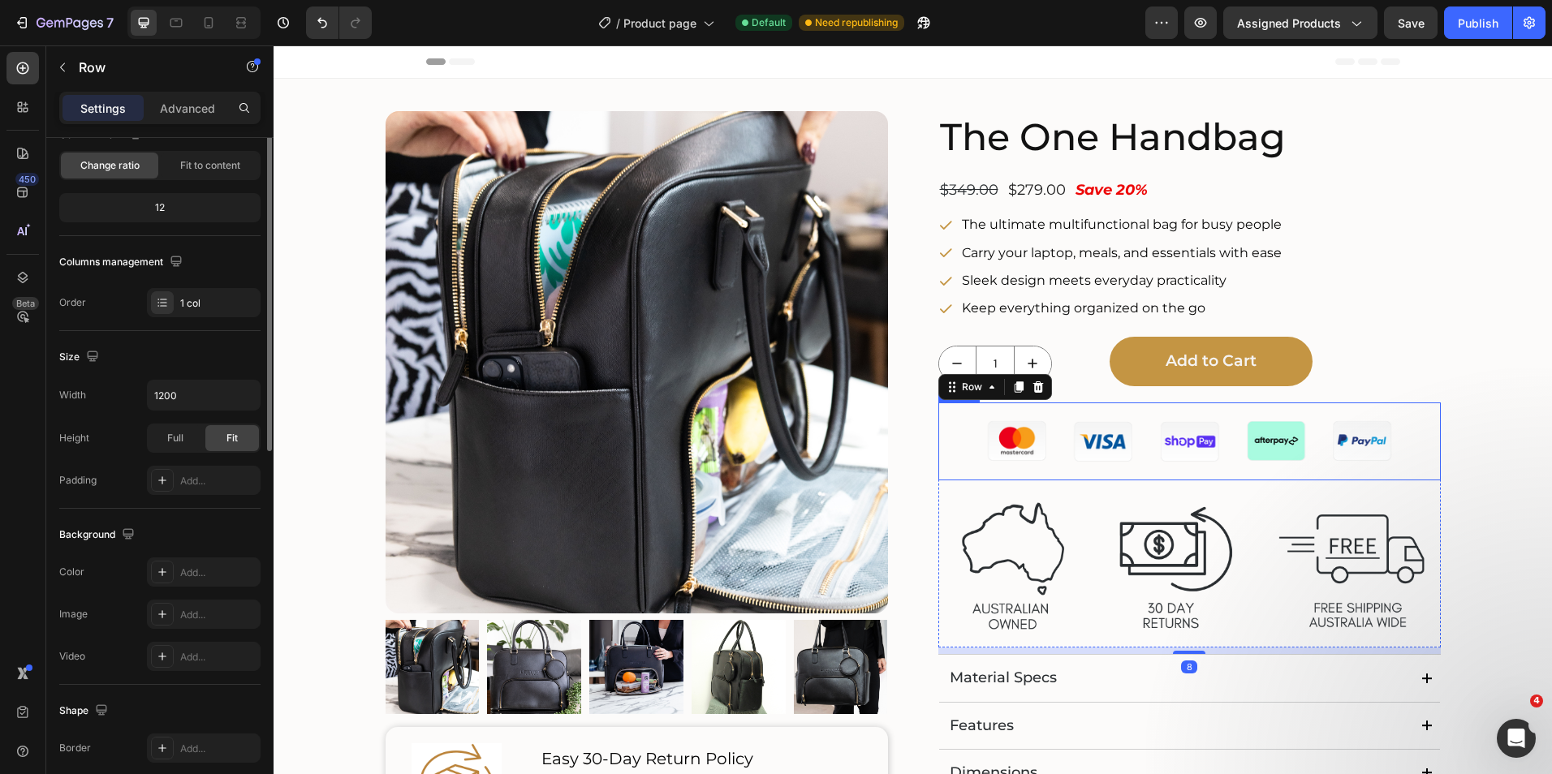
scroll to position [0, 0]
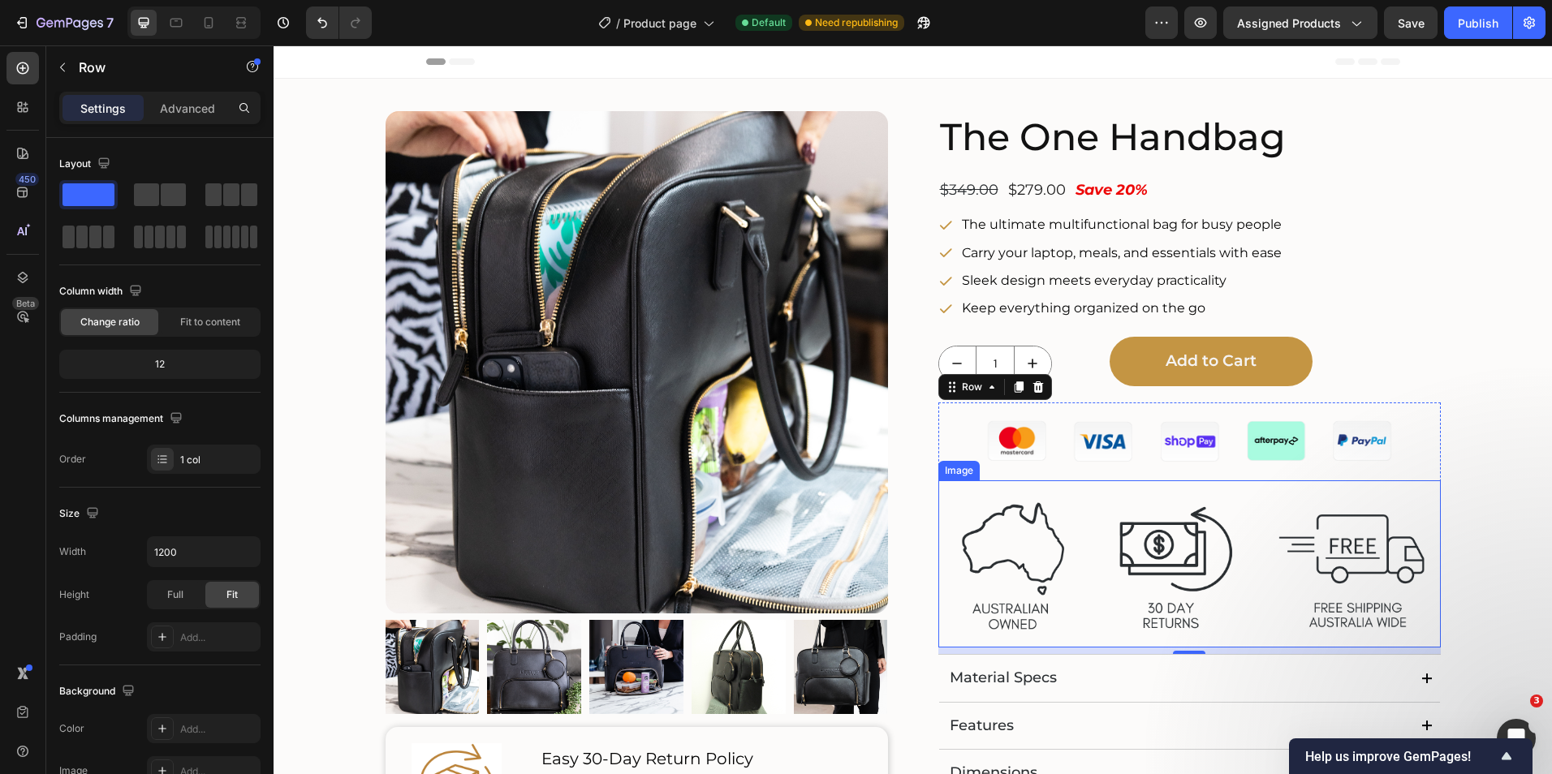
click at [967, 504] on img at bounding box center [1189, 563] width 502 height 167
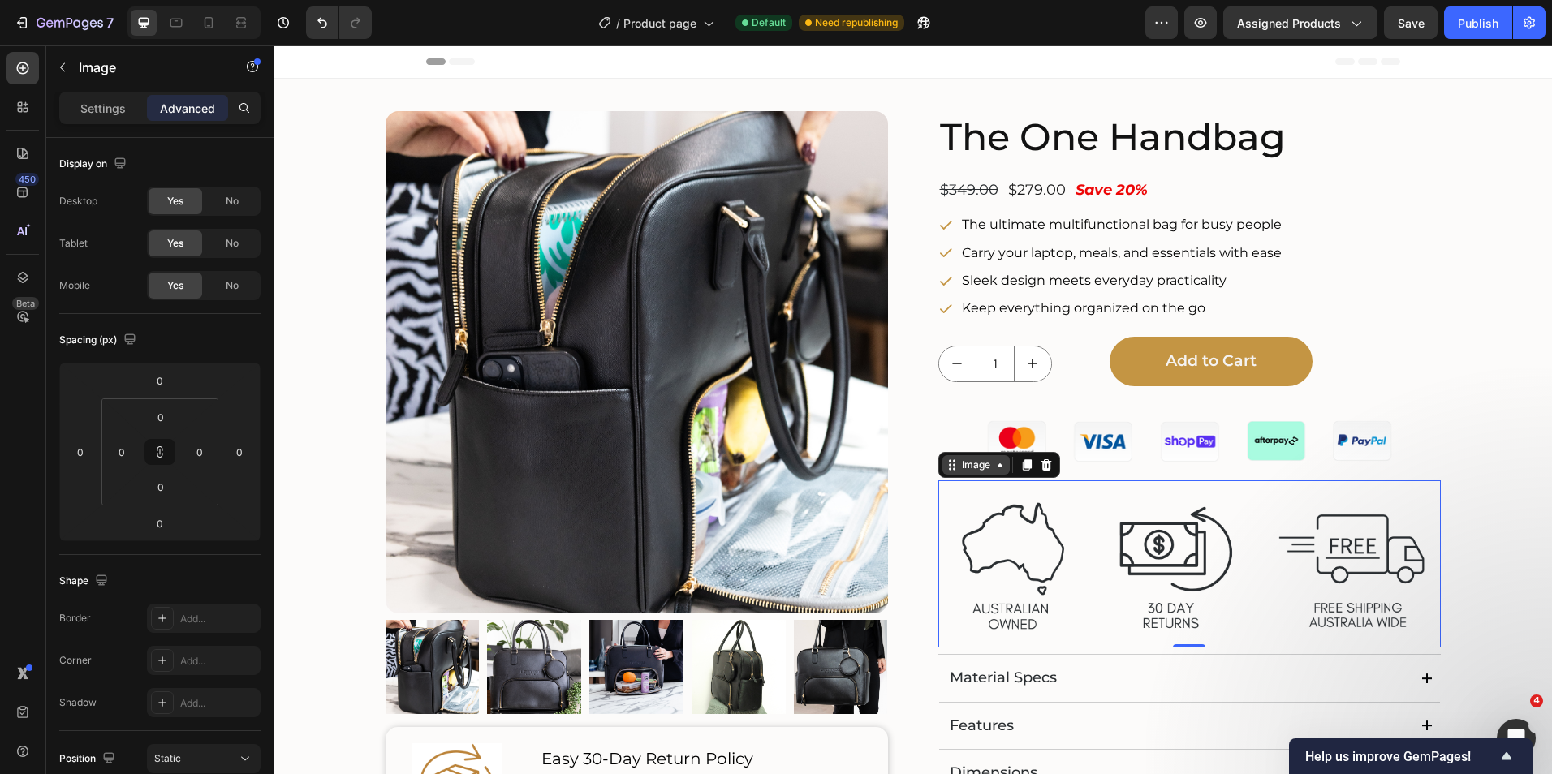
click at [993, 467] on icon at bounding box center [999, 465] width 13 height 13
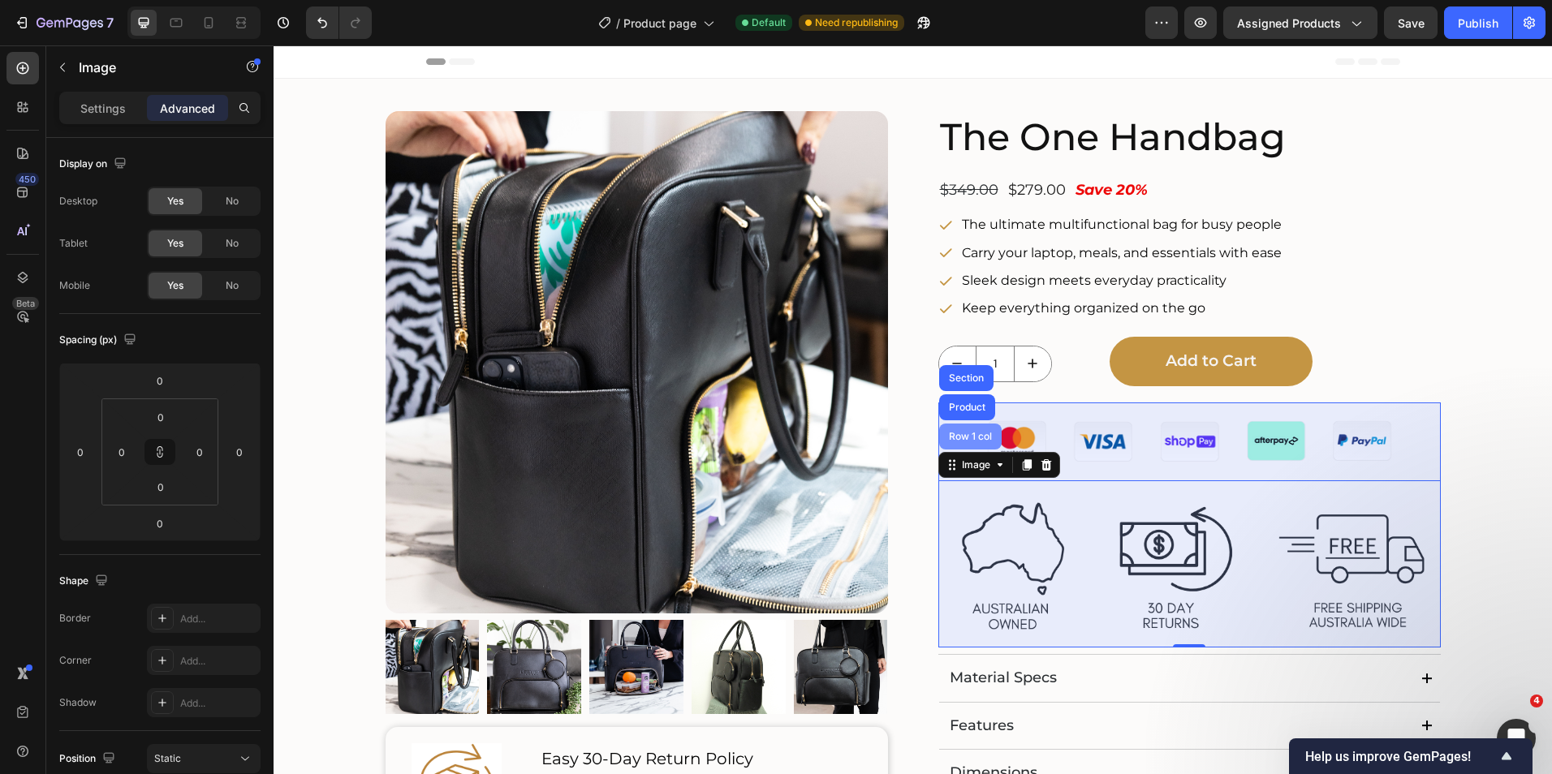
click at [974, 434] on div "Row 1 col" at bounding box center [970, 437] width 50 height 10
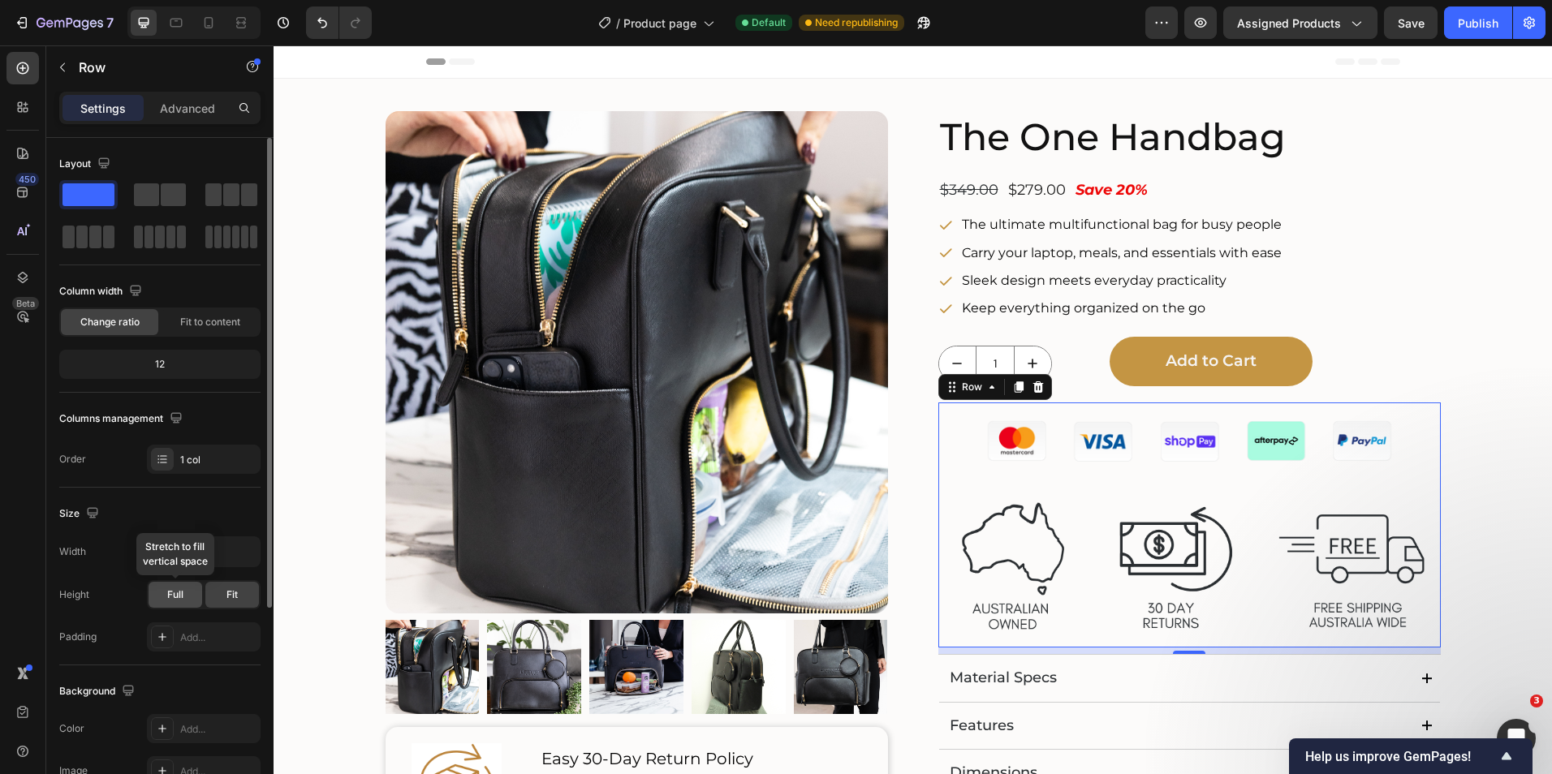
click at [179, 594] on span "Full" at bounding box center [175, 595] width 16 height 15
click at [222, 592] on div "Fit" at bounding box center [232, 595] width 54 height 26
click at [183, 551] on input "1200" at bounding box center [204, 551] width 112 height 29
click at [244, 549] on icon "button" at bounding box center [245, 552] width 16 height 16
click at [208, 549] on input "1200" at bounding box center [204, 551] width 112 height 29
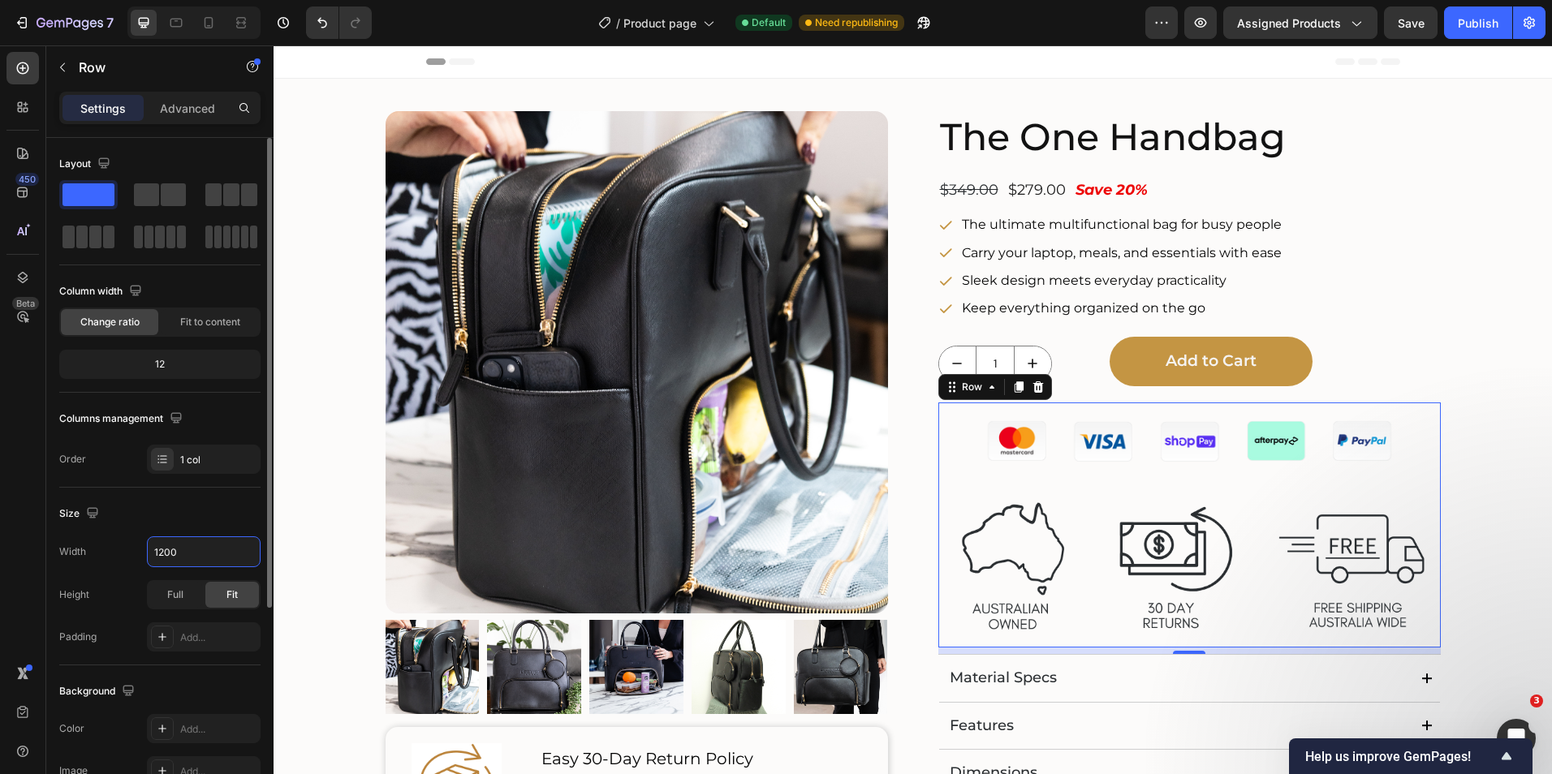
drag, startPoint x: 208, startPoint y: 549, endPoint x: 128, endPoint y: 549, distance: 79.5
click at [128, 549] on div "Width 1200" at bounding box center [159, 551] width 201 height 31
drag, startPoint x: 192, startPoint y: 549, endPoint x: 101, endPoint y: 544, distance: 91.8
click at [109, 546] on div "Width 1000" at bounding box center [159, 551] width 201 height 31
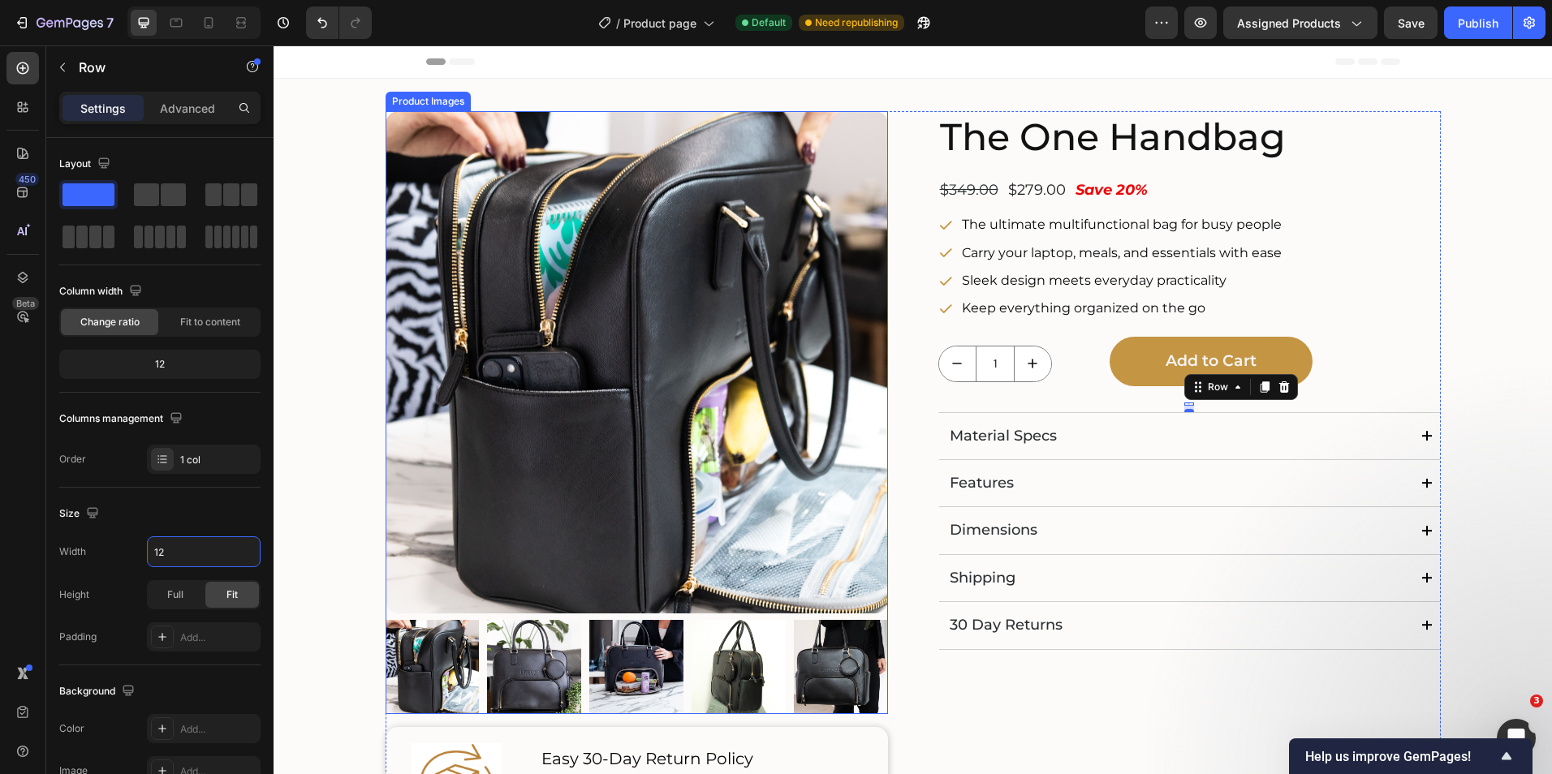
type input "1"
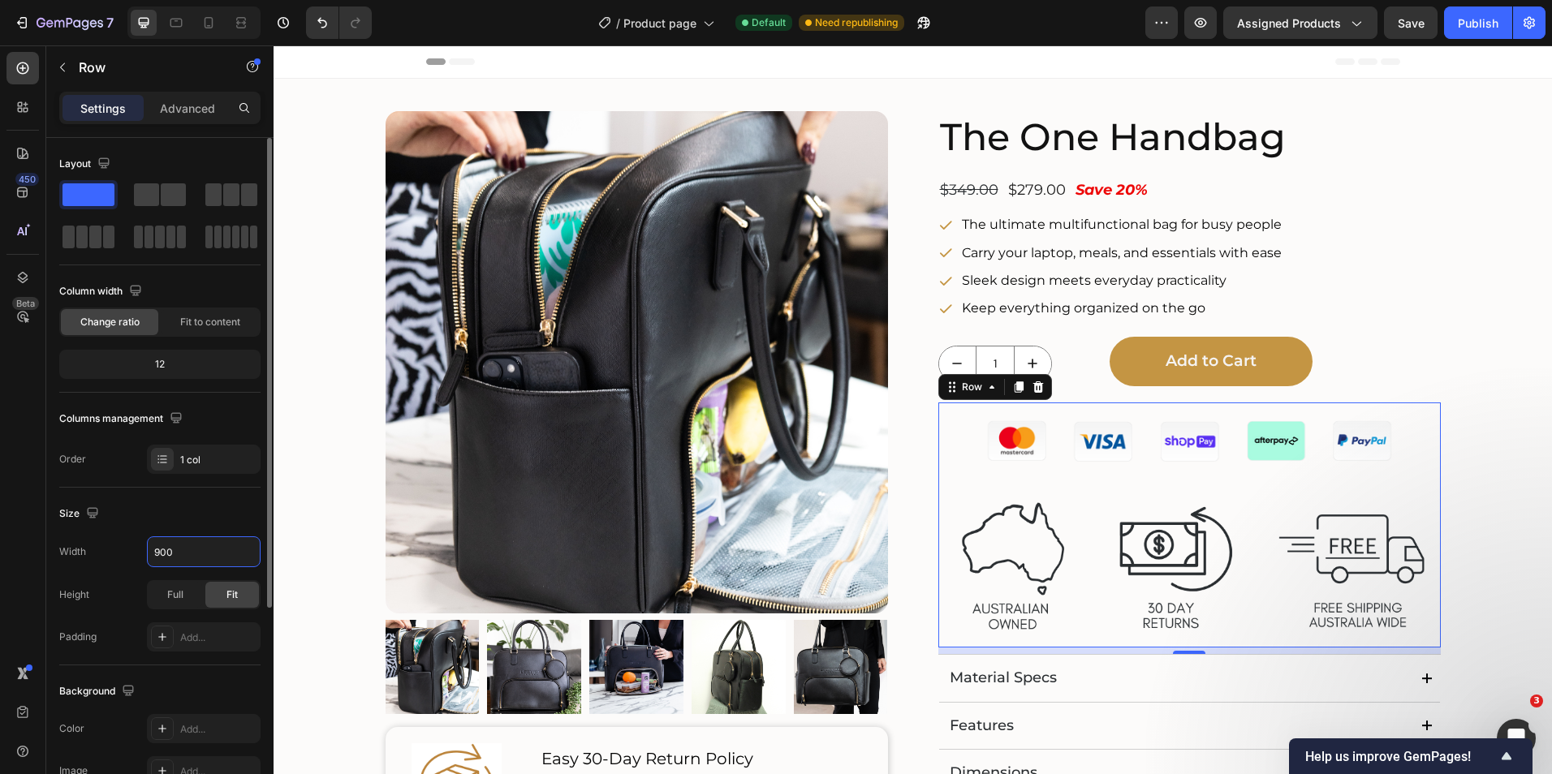
click at [215, 521] on div "Size" at bounding box center [159, 514] width 201 height 26
click at [241, 551] on icon "button" at bounding box center [245, 552] width 16 height 16
click at [181, 625] on p "Full 100%" at bounding box center [199, 624] width 93 height 15
click at [248, 553] on icon "button" at bounding box center [245, 552] width 16 height 16
click at [205, 524] on div "Size" at bounding box center [159, 514] width 201 height 26
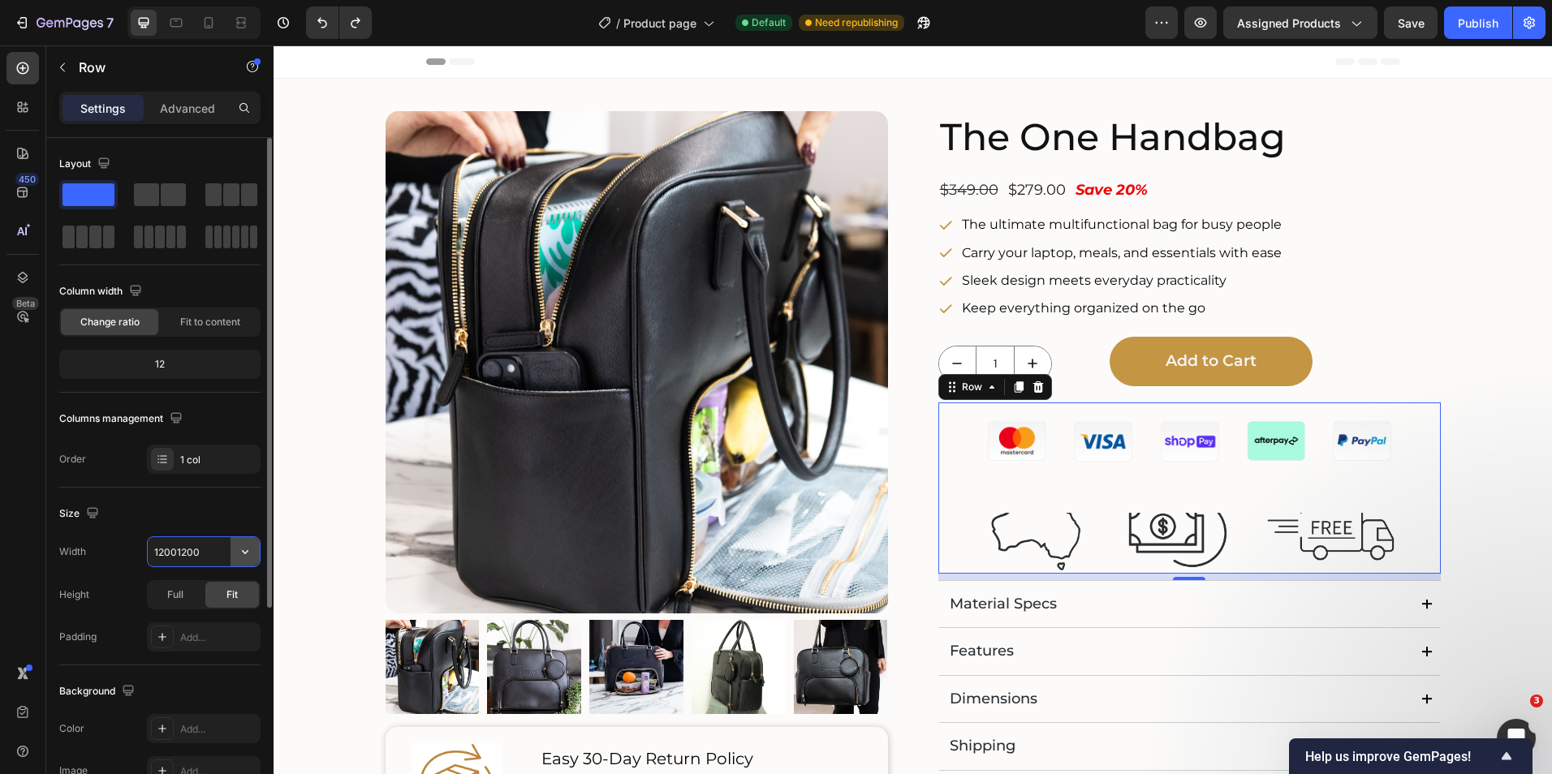
click at [247, 556] on icon "button" at bounding box center [245, 552] width 16 height 16
click at [215, 592] on span "1200px" at bounding box center [229, 593] width 34 height 15
type input "1200"
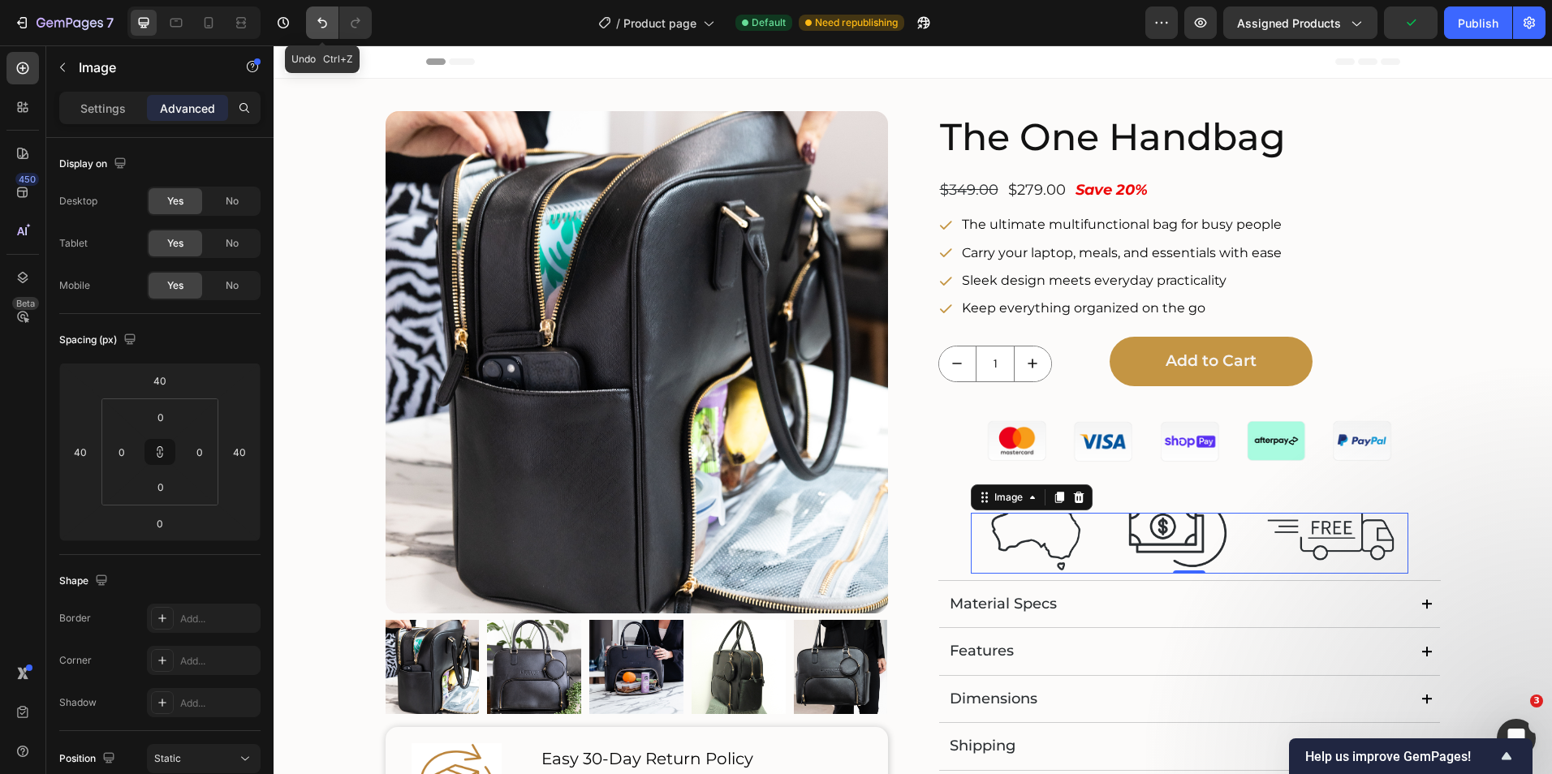
click at [321, 27] on icon "Undo/Redo" at bounding box center [322, 23] width 16 height 16
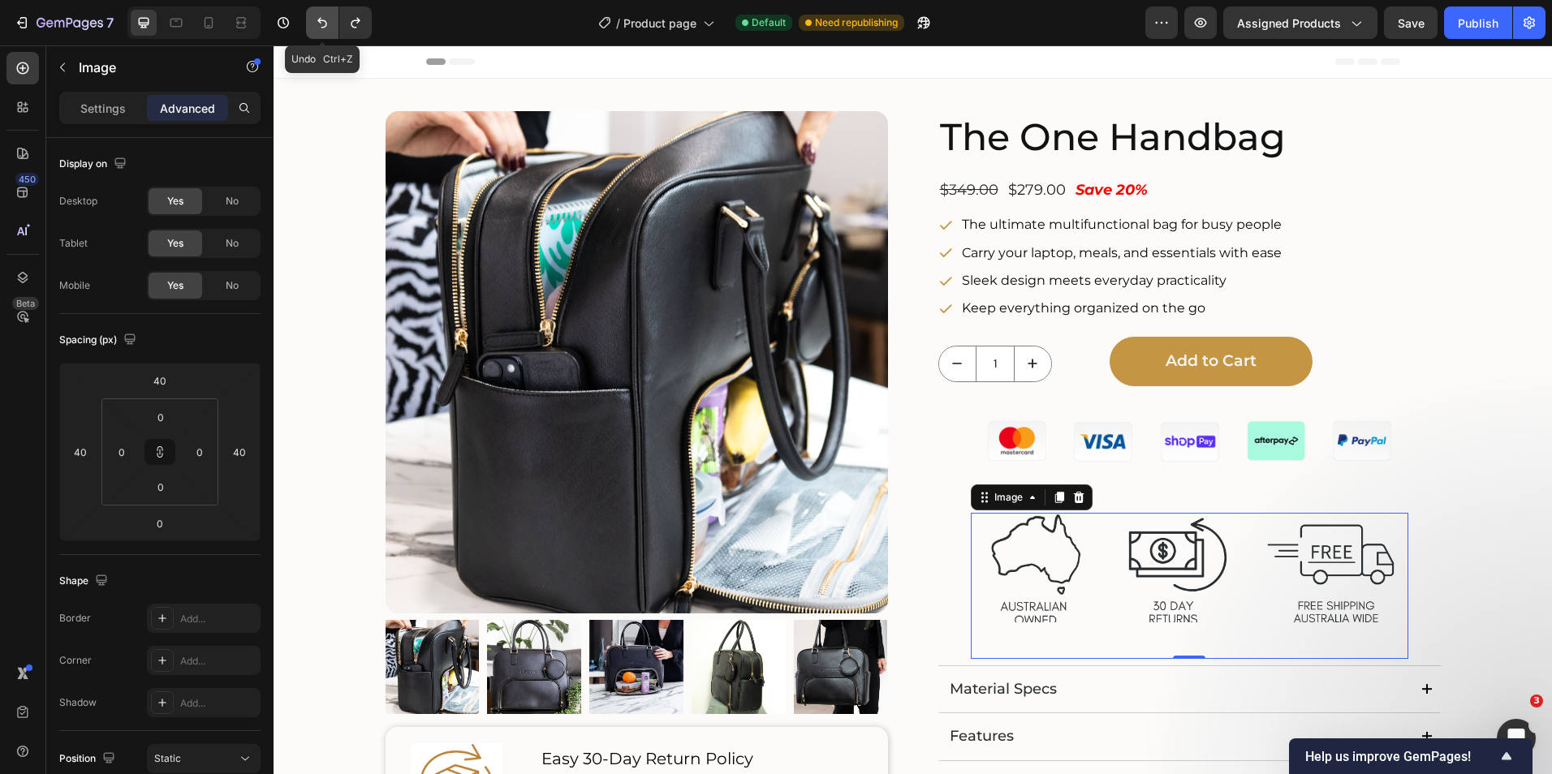
click at [321, 27] on icon "Undo/Redo" at bounding box center [322, 23] width 16 height 16
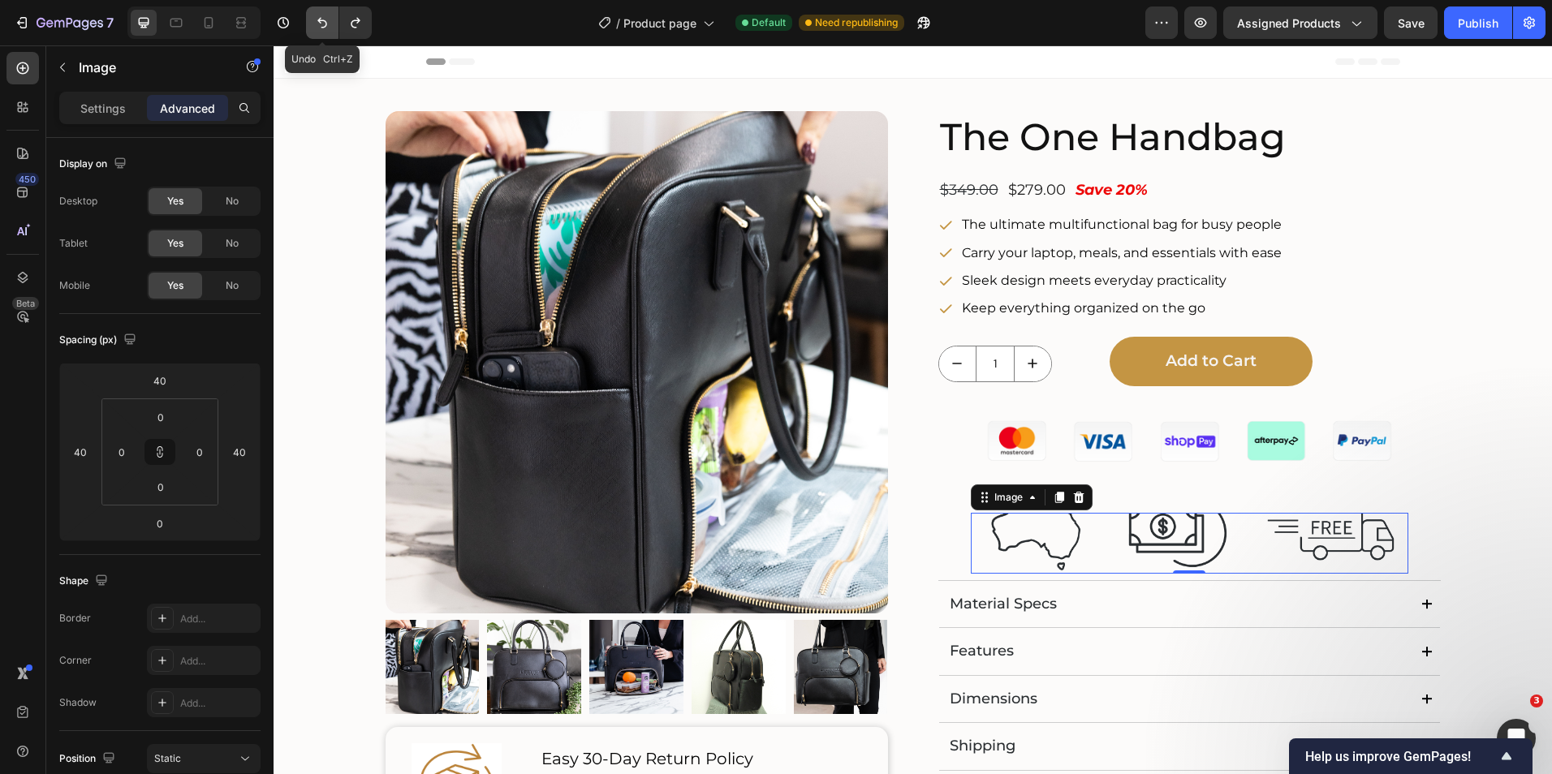
click at [321, 27] on icon "Undo/Redo" at bounding box center [322, 23] width 16 height 16
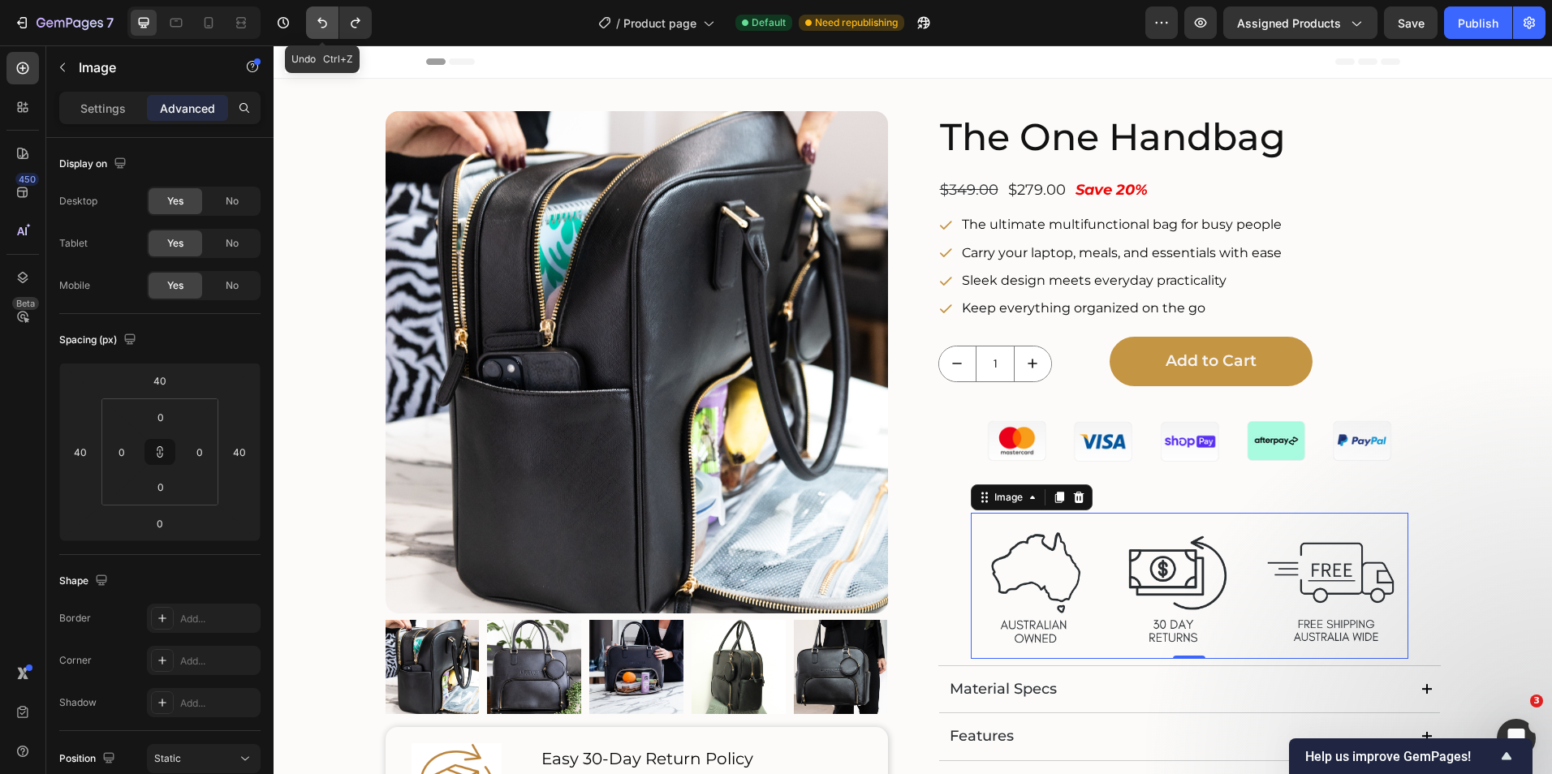
click at [321, 27] on icon "Undo/Redo" at bounding box center [322, 23] width 16 height 16
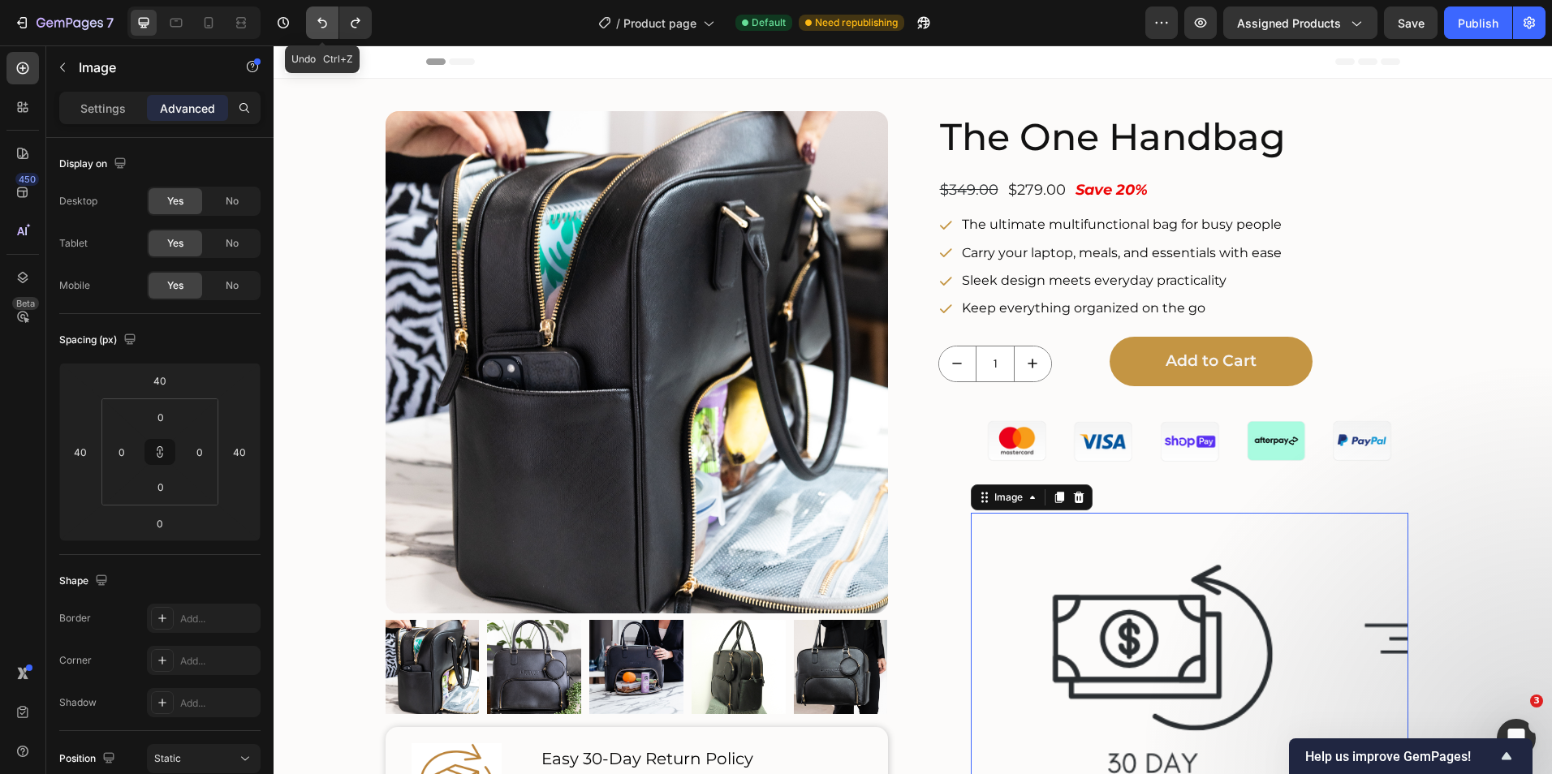
click at [321, 27] on icon "Undo/Redo" at bounding box center [322, 23] width 16 height 16
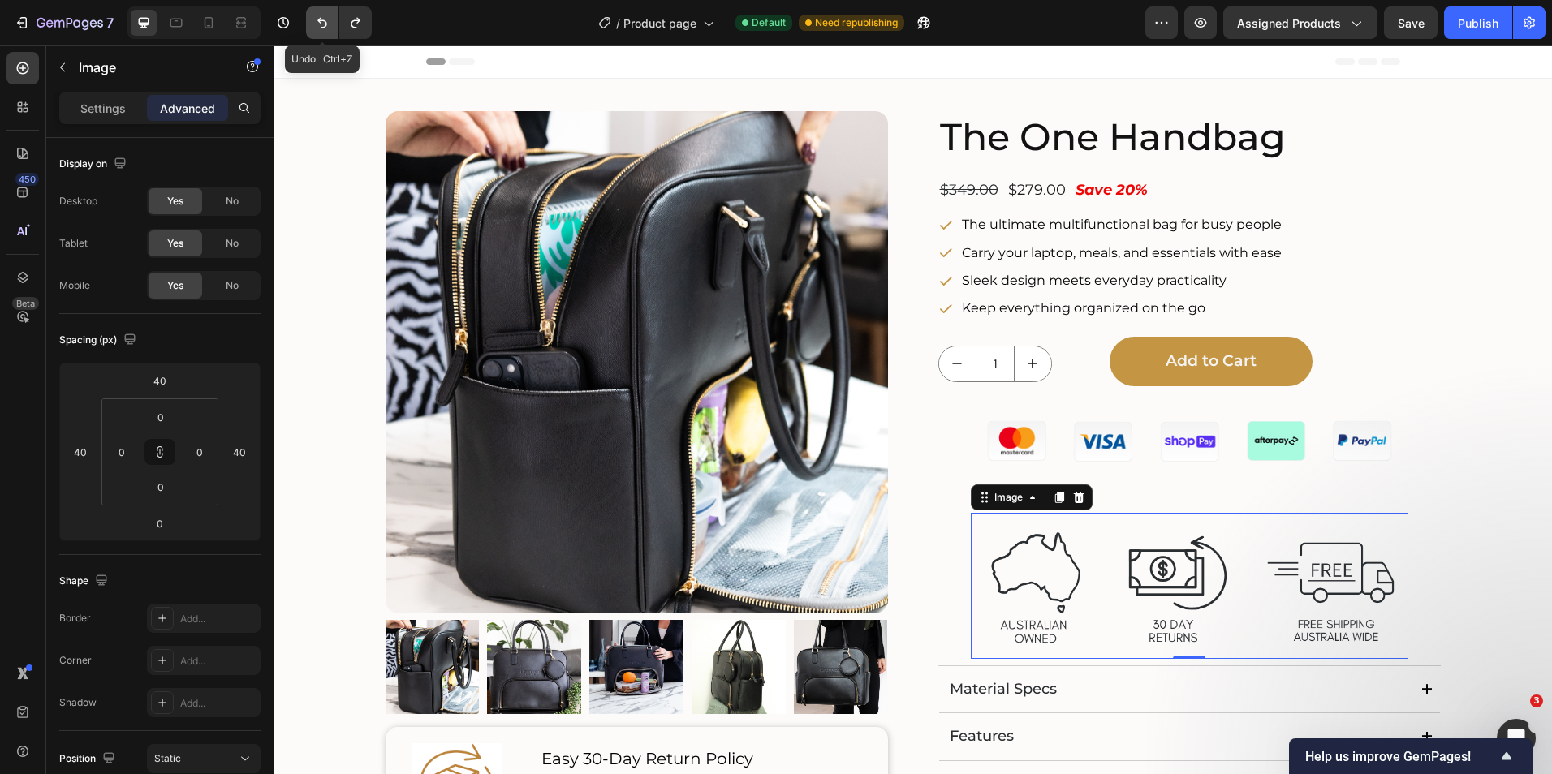
click at [321, 27] on icon "Undo/Redo" at bounding box center [322, 23] width 16 height 16
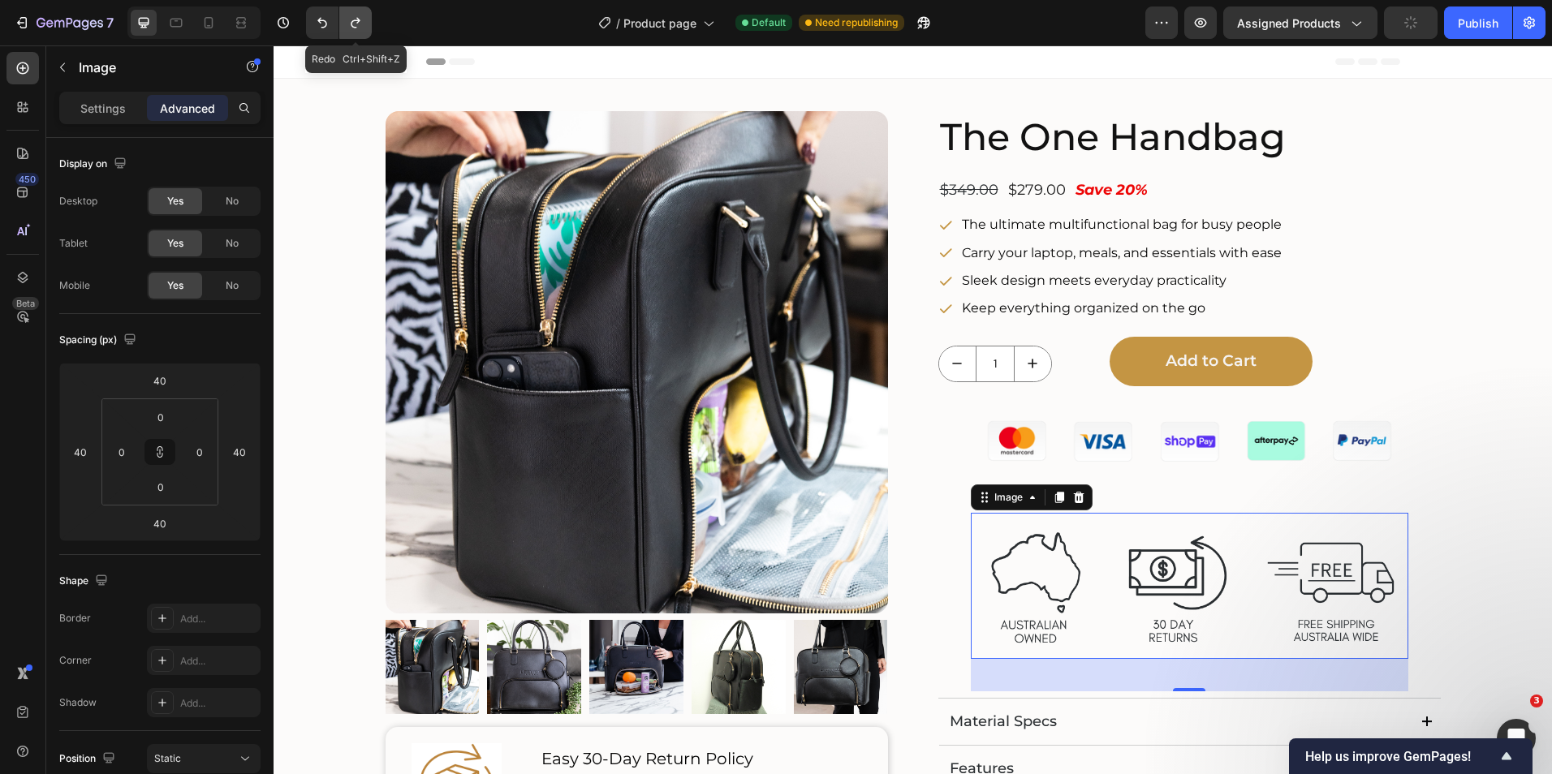
click at [351, 24] on icon "Undo/Redo" at bounding box center [355, 23] width 9 height 11
type input "0"
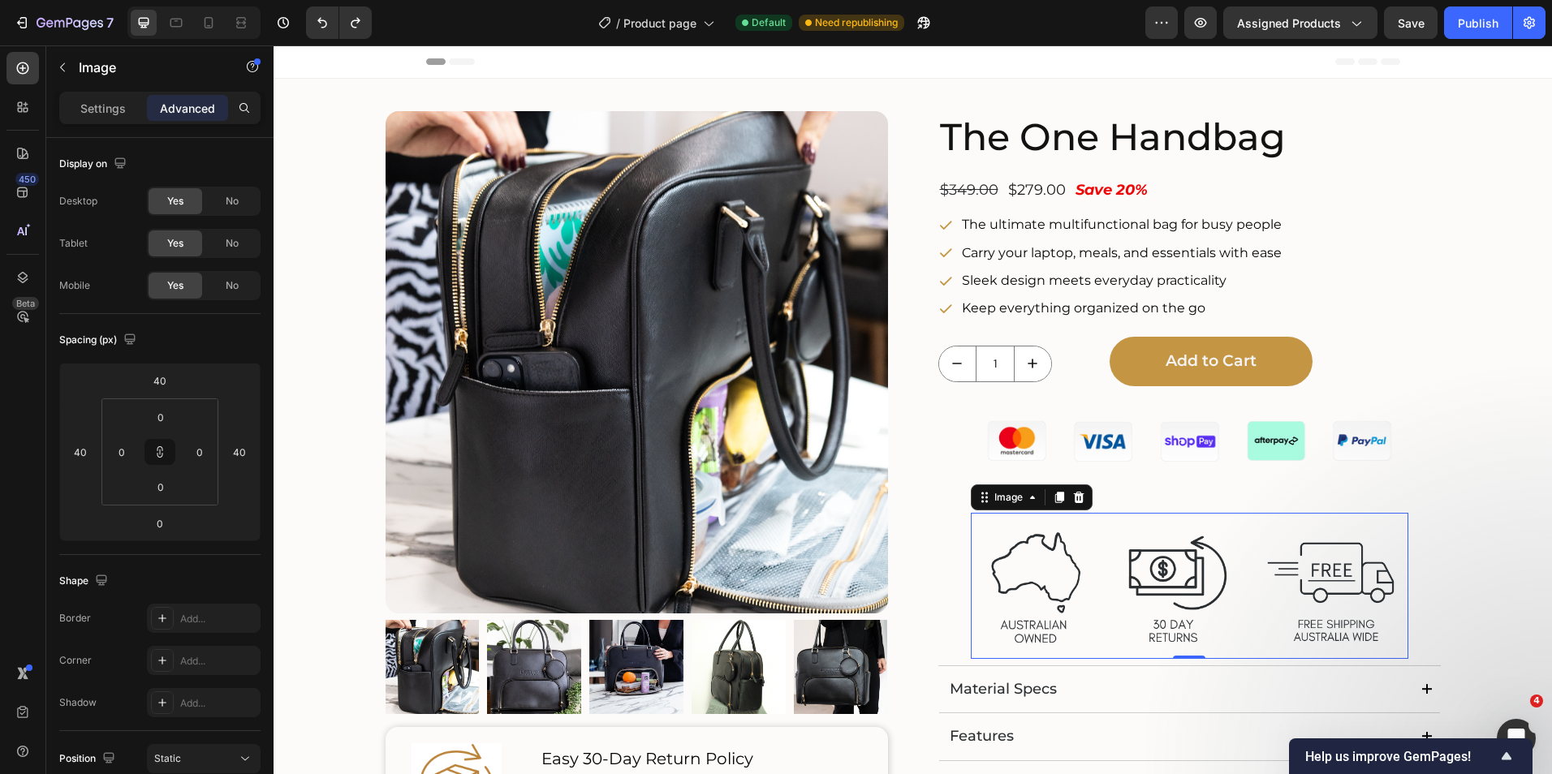
click at [1063, 537] on img at bounding box center [1189, 586] width 437 height 146
click at [1026, 499] on icon at bounding box center [1032, 497] width 13 height 13
click at [1183, 456] on img at bounding box center [1189, 442] width 470 height 79
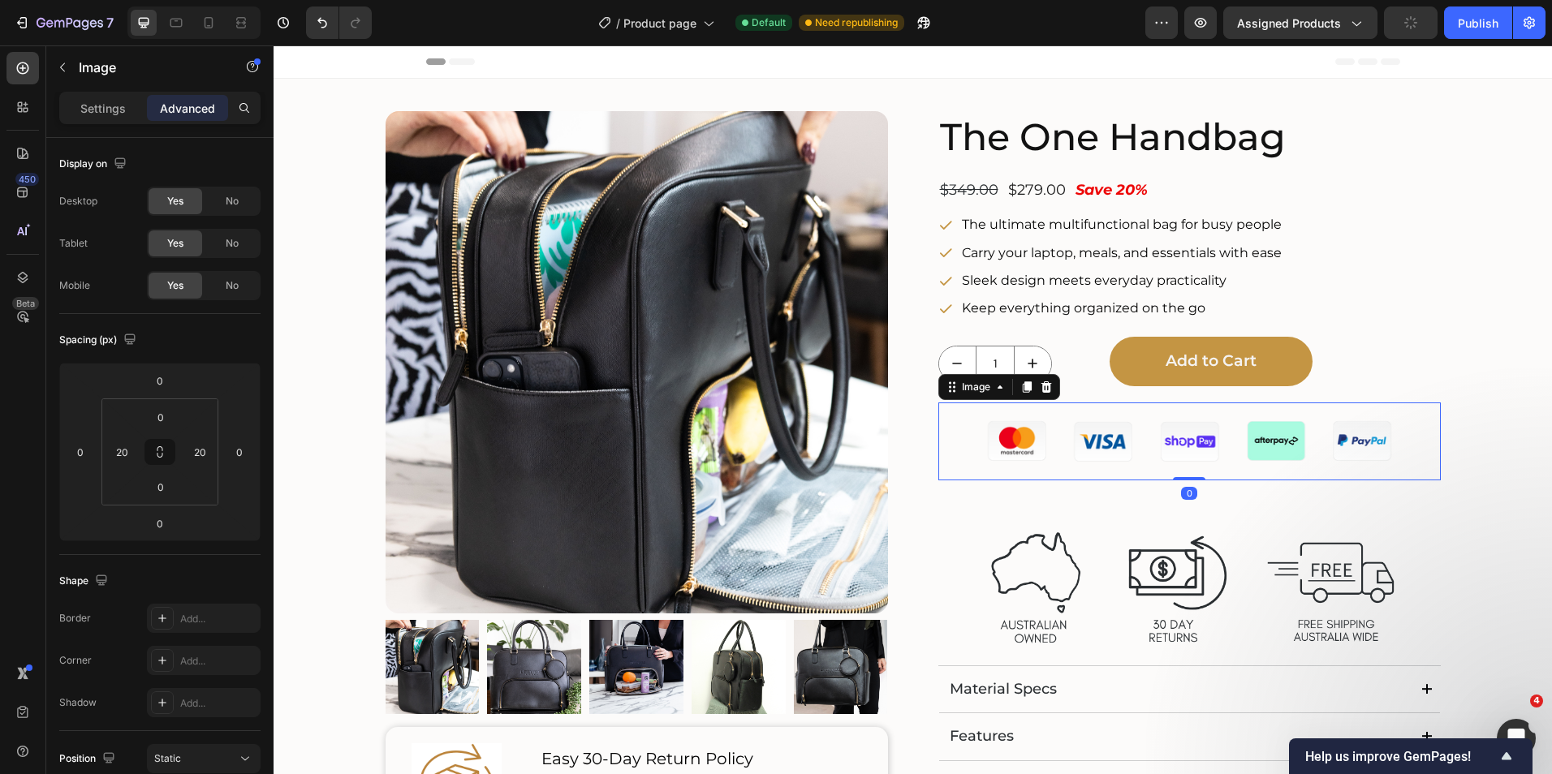
drag, startPoint x: 1182, startPoint y: 480, endPoint x: 1182, endPoint y: 461, distance: 19.5
click at [1182, 461] on div "Image 0" at bounding box center [1189, 442] width 502 height 79
click at [1180, 439] on img at bounding box center [1189, 442] width 470 height 79
click at [1124, 511] on div "Image 0 Image" at bounding box center [1189, 531] width 502 height 256
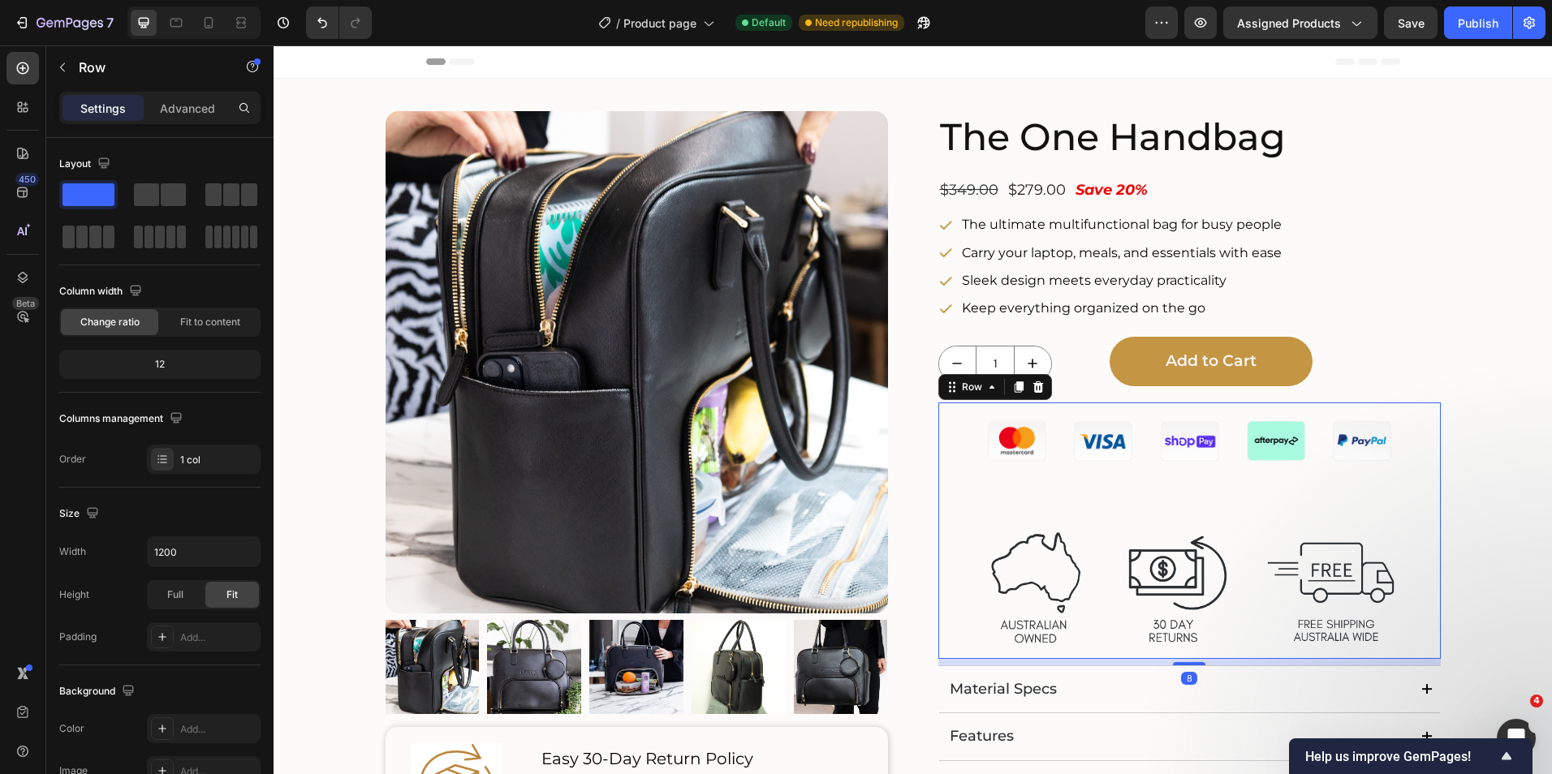
click at [1069, 434] on img at bounding box center [1189, 442] width 470 height 79
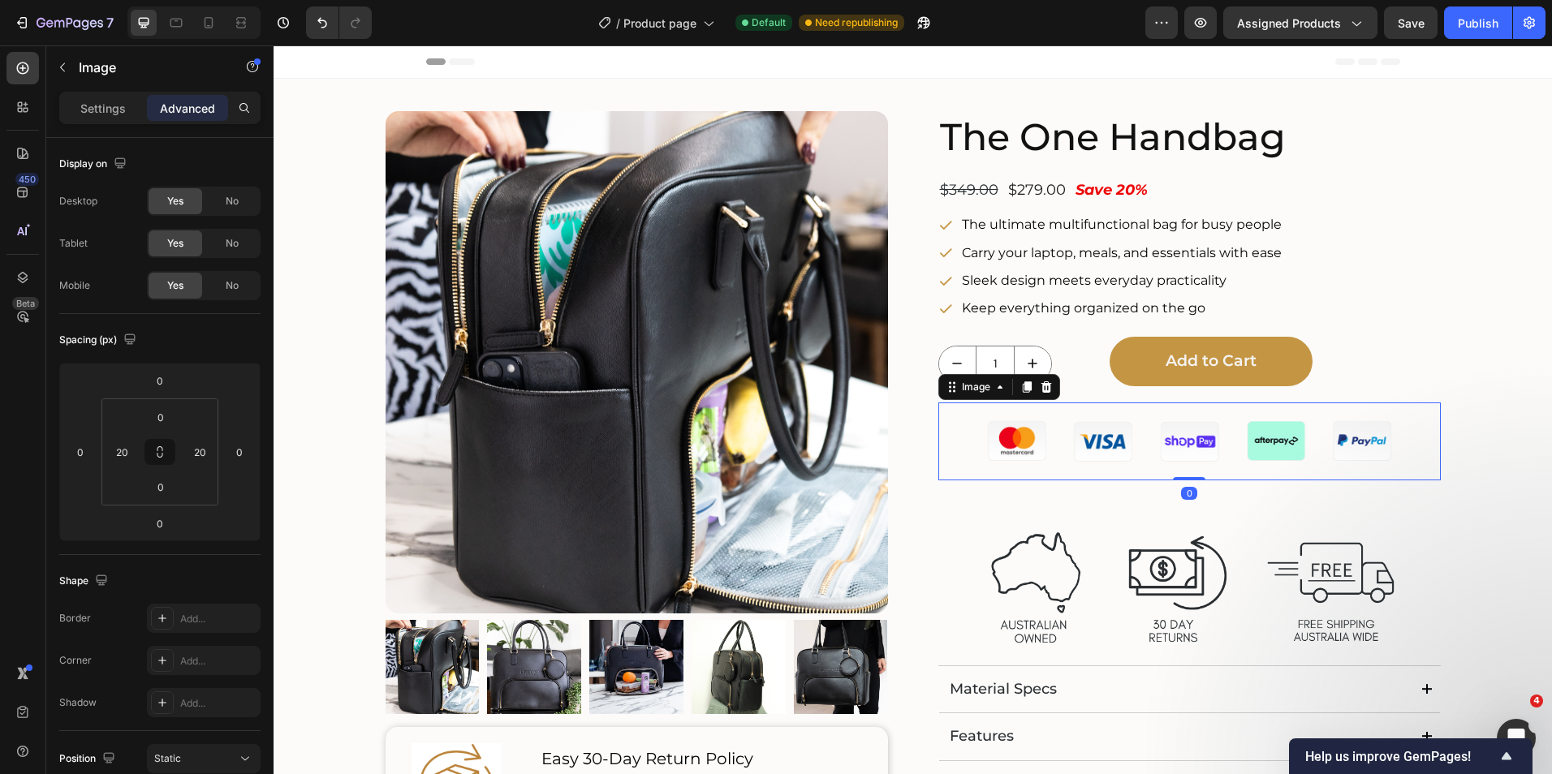
click at [1119, 444] on img at bounding box center [1189, 442] width 470 height 79
click at [1130, 443] on img at bounding box center [1189, 442] width 470 height 79
click at [1053, 443] on img at bounding box center [1189, 442] width 470 height 79
click at [100, 114] on p "Settings" at bounding box center [102, 108] width 45 height 17
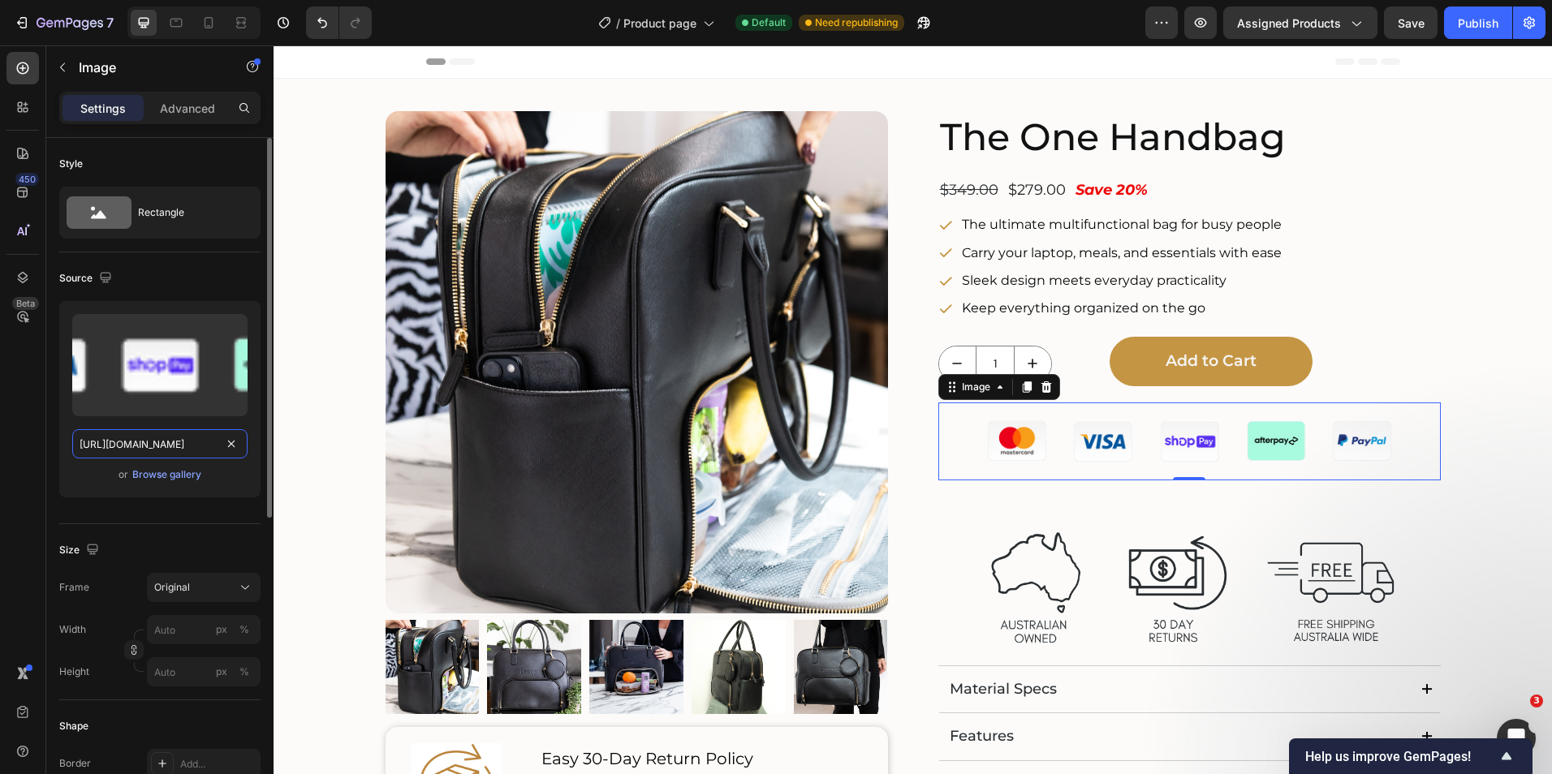
click at [144, 449] on input "[URL][DOMAIN_NAME]" at bounding box center [159, 443] width 175 height 29
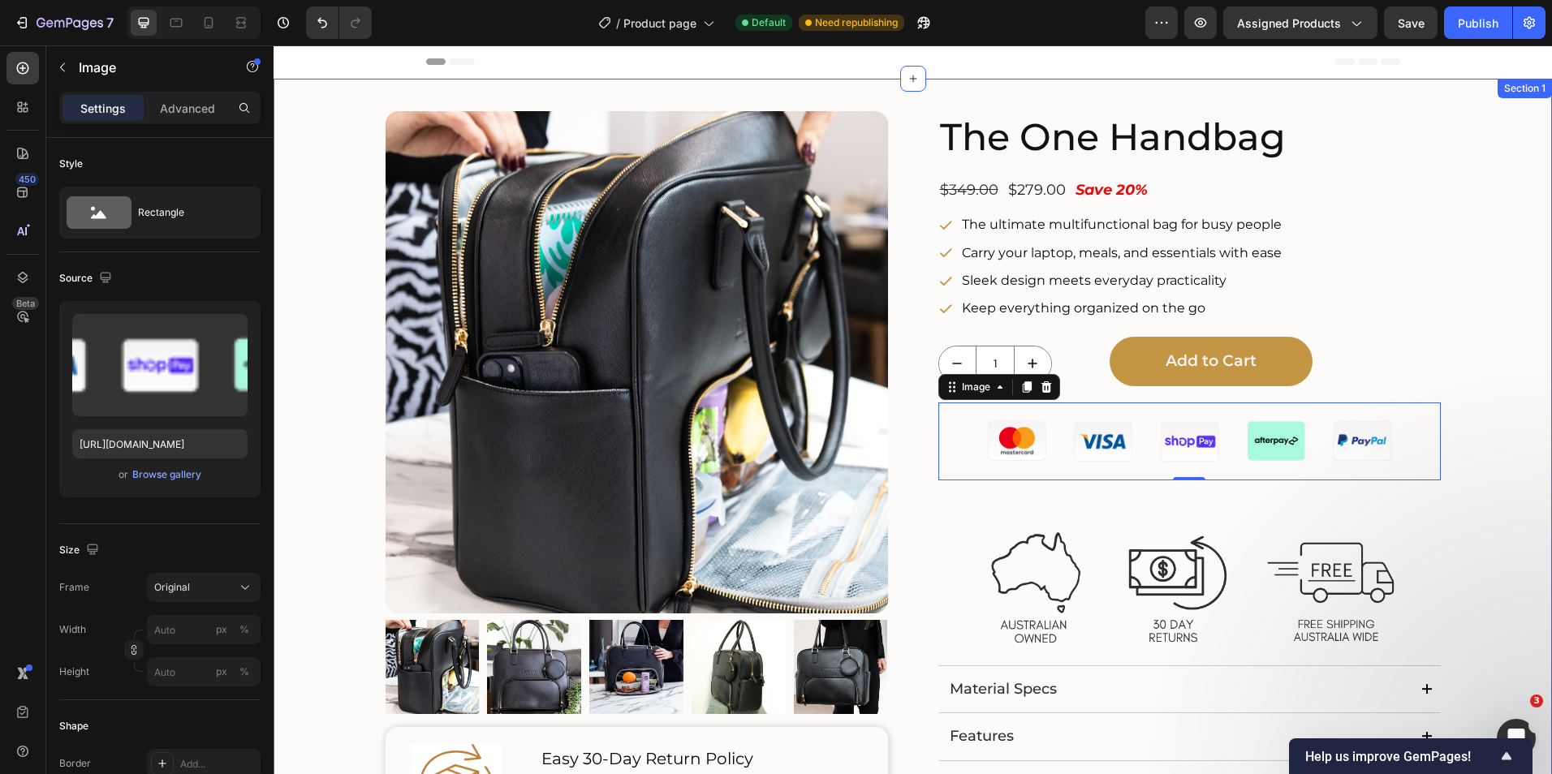
drag, startPoint x: 725, startPoint y: 84, endPoint x: 1067, endPoint y: 296, distance: 402.7
click at [725, 84] on div "Product Images Image Easy 30-Day Return Policy Text Block Love your bag or your…" at bounding box center [912, 536] width 1278 height 915
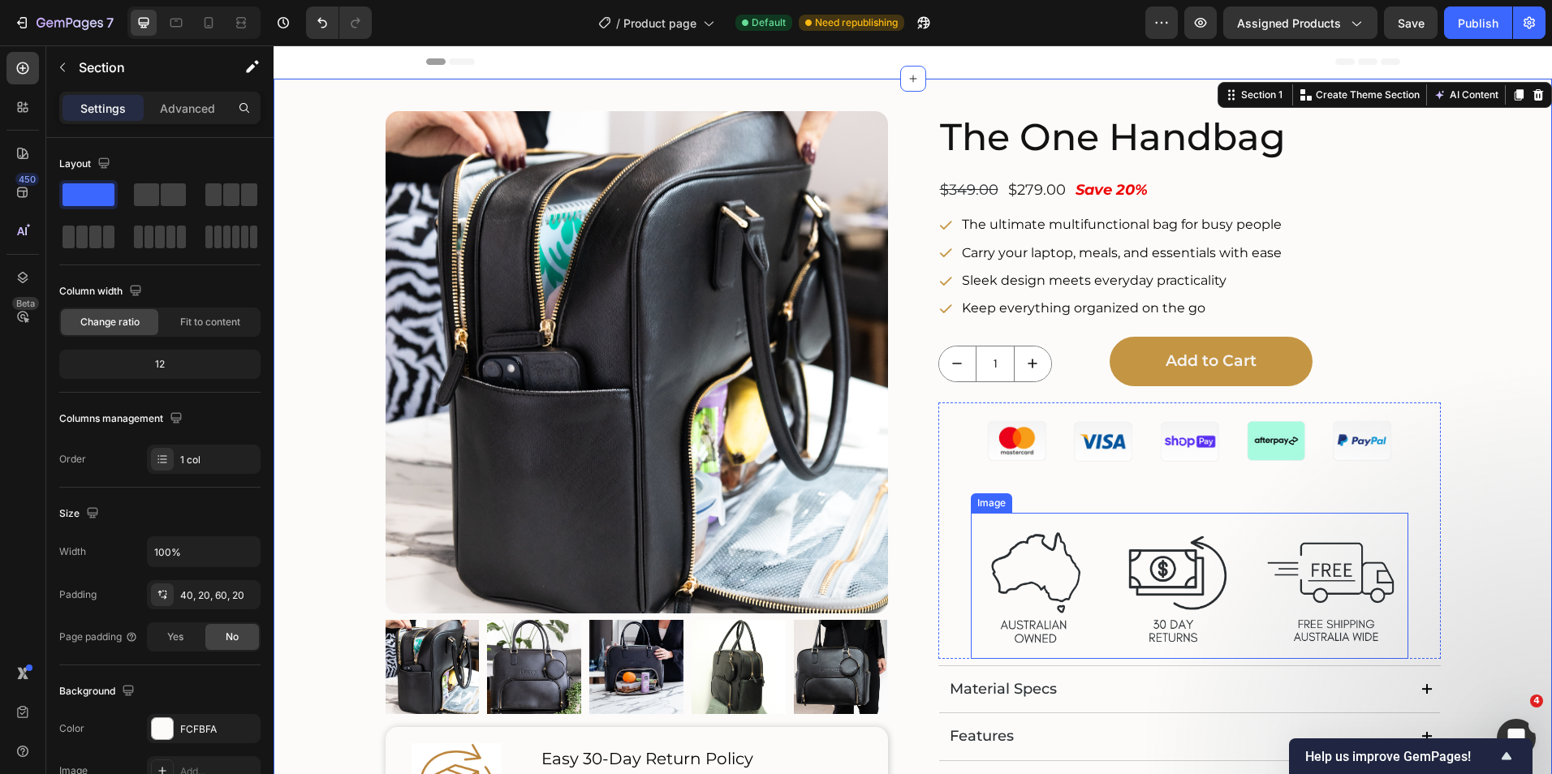
click at [1143, 555] on img at bounding box center [1189, 586] width 437 height 146
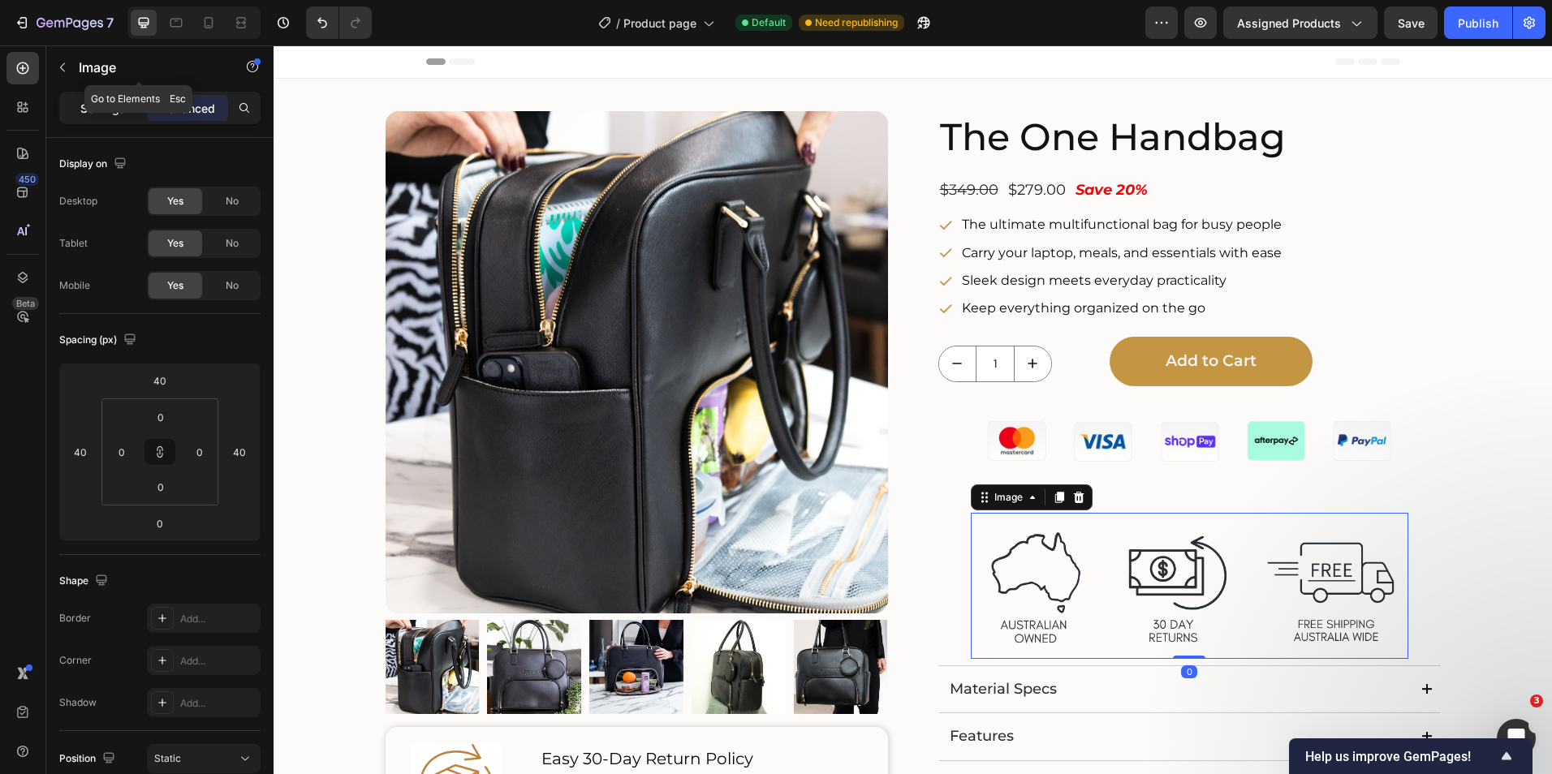
click at [108, 102] on p "Settings" at bounding box center [102, 108] width 45 height 17
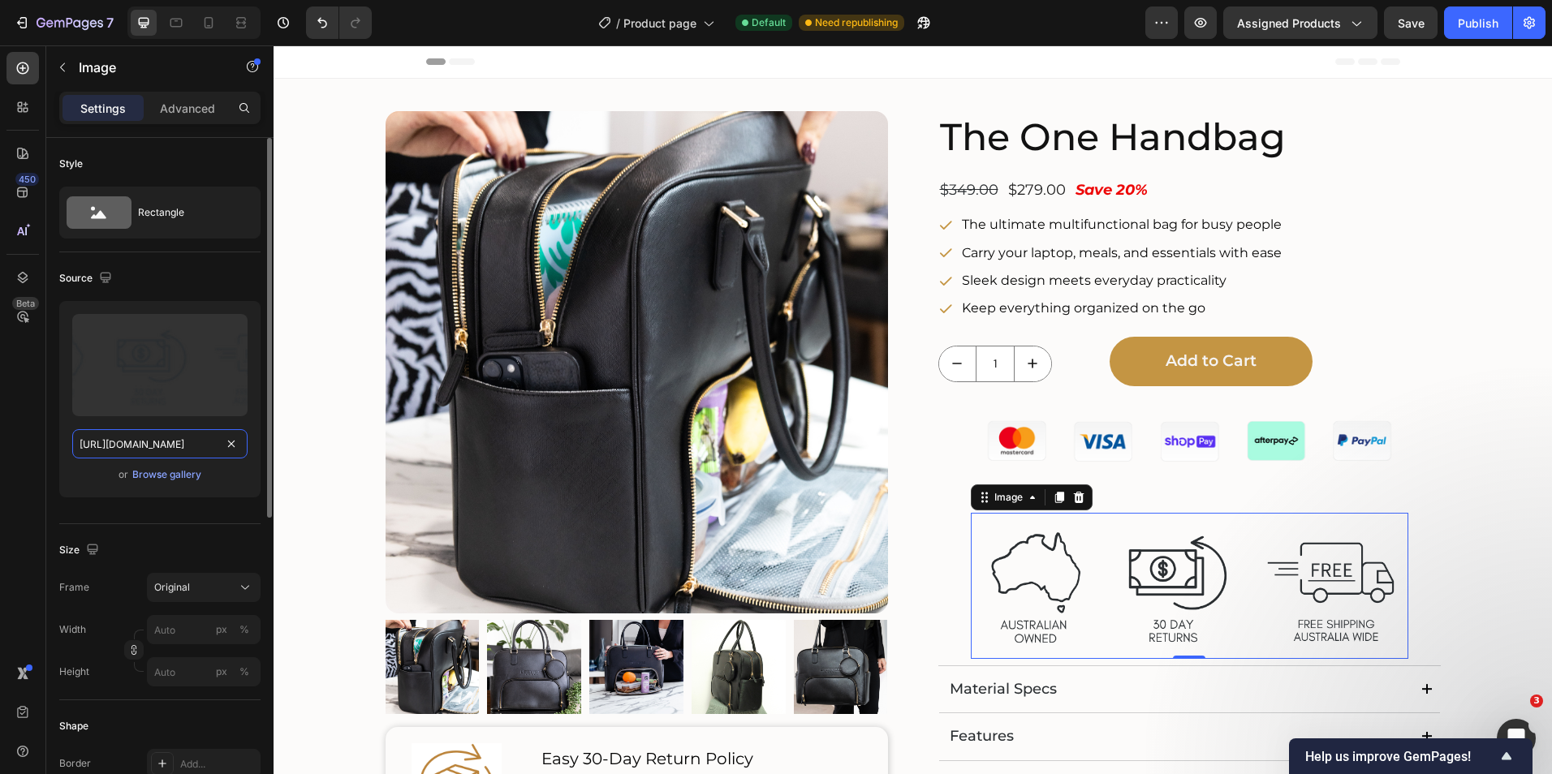
click at [157, 448] on input "[URL][DOMAIN_NAME]" at bounding box center [159, 443] width 175 height 29
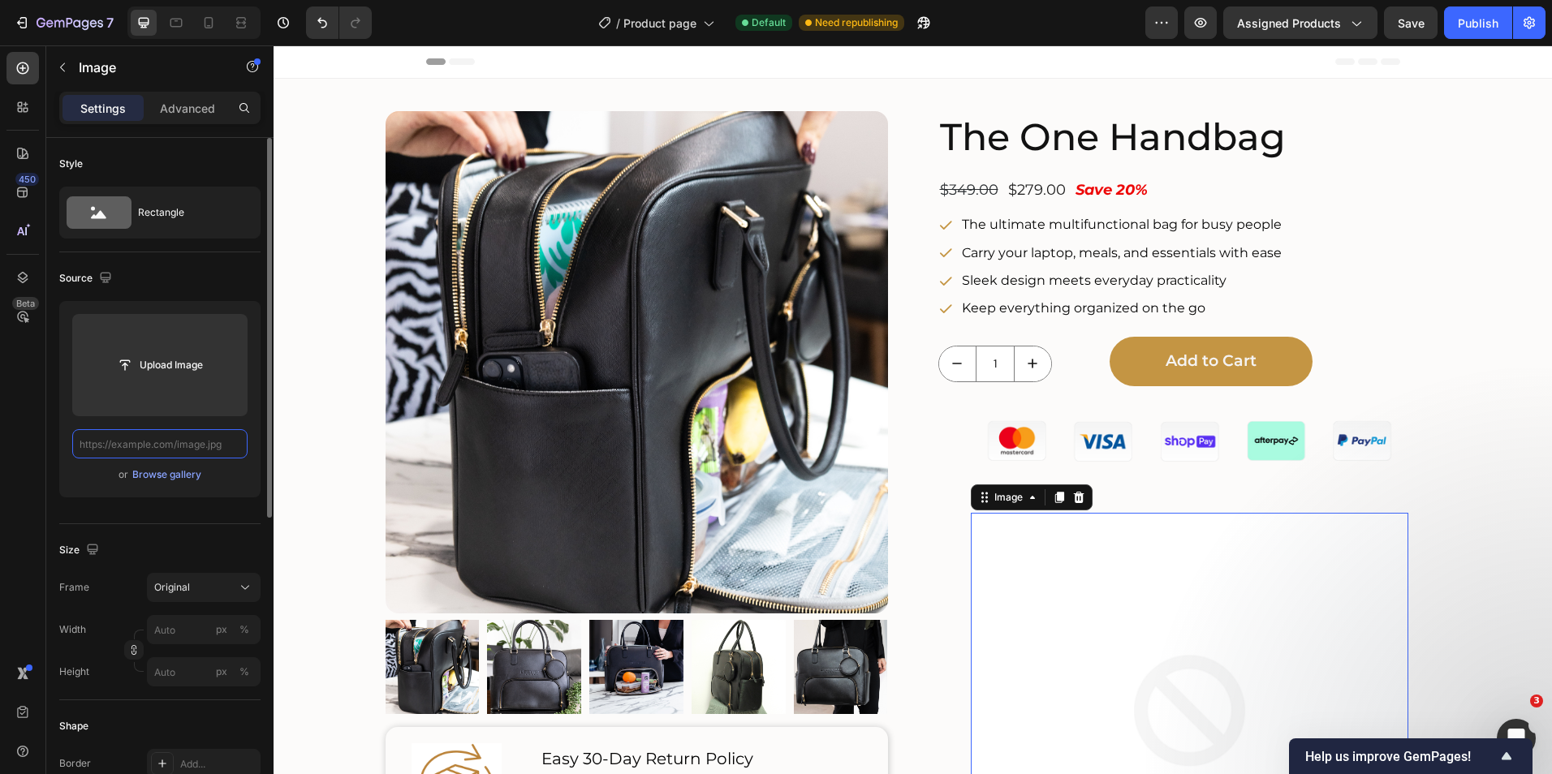
click at [192, 443] on input "text" at bounding box center [159, 443] width 175 height 29
paste input "[URL][DOMAIN_NAME]"
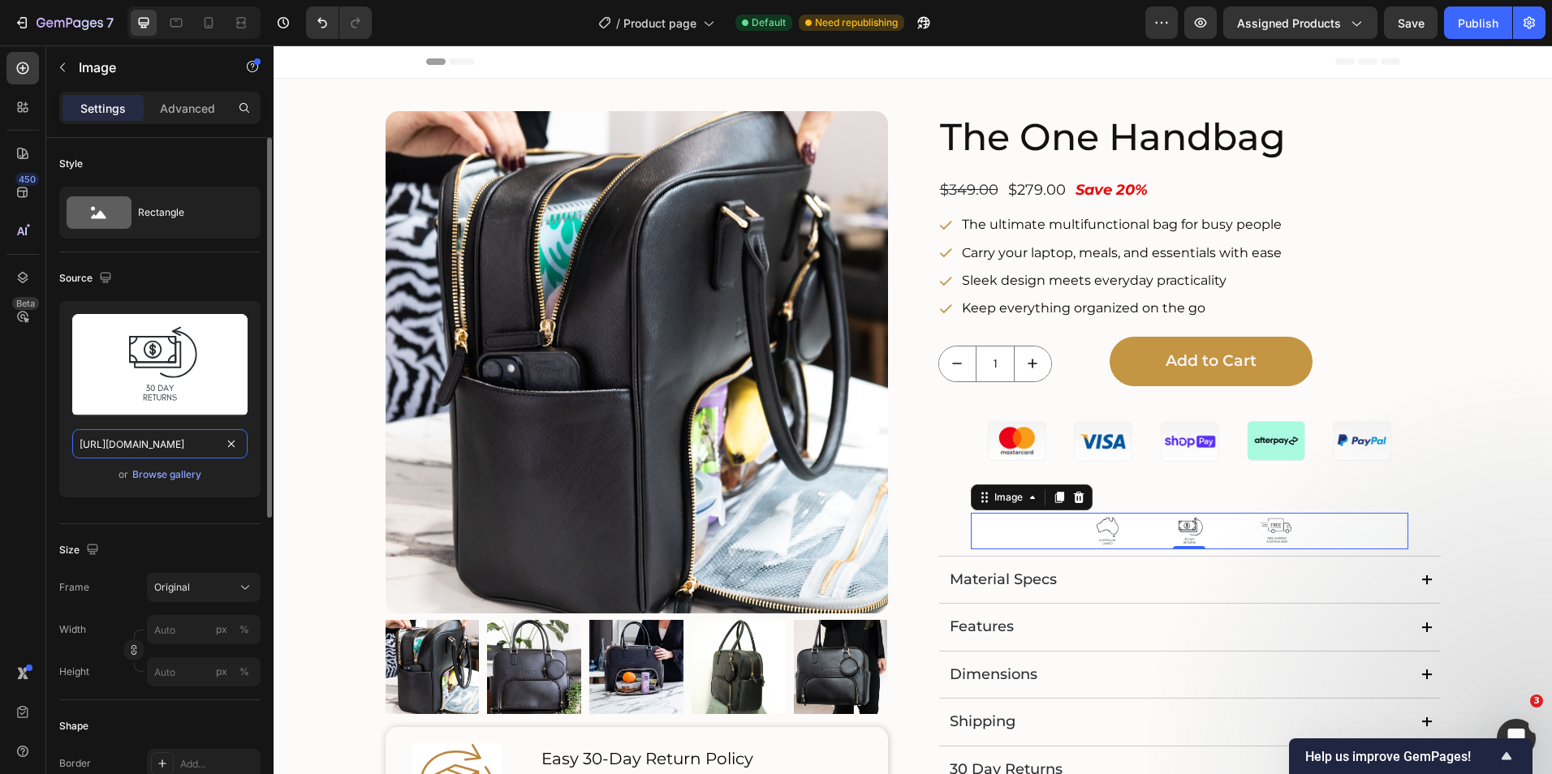
type input "[URL][DOMAIN_NAME]"
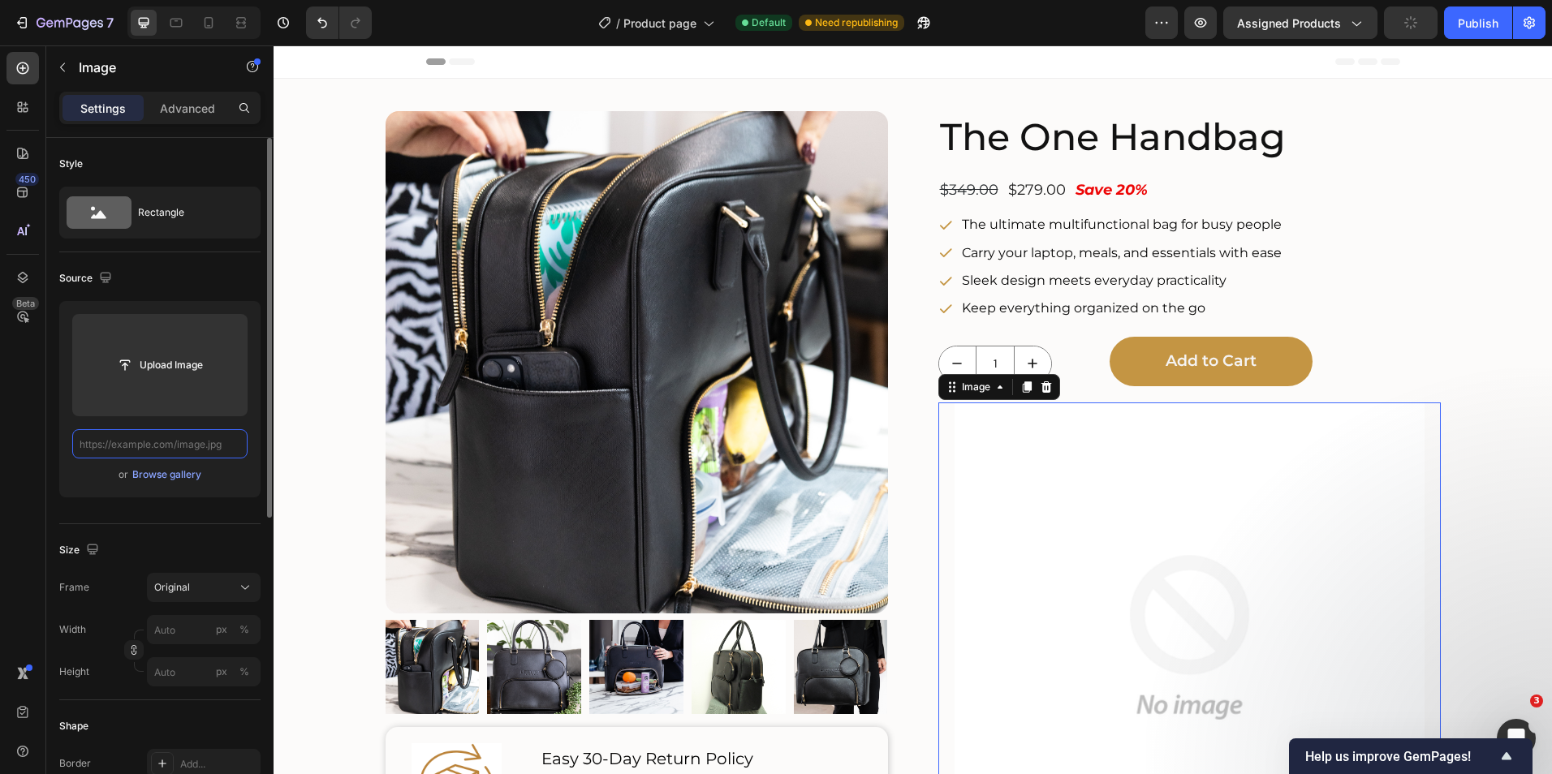
scroll to position [0, 0]
click at [175, 442] on input "text" at bounding box center [159, 443] width 175 height 29
paste input "[URL][DOMAIN_NAME]"
type input "[URL][DOMAIN_NAME]"
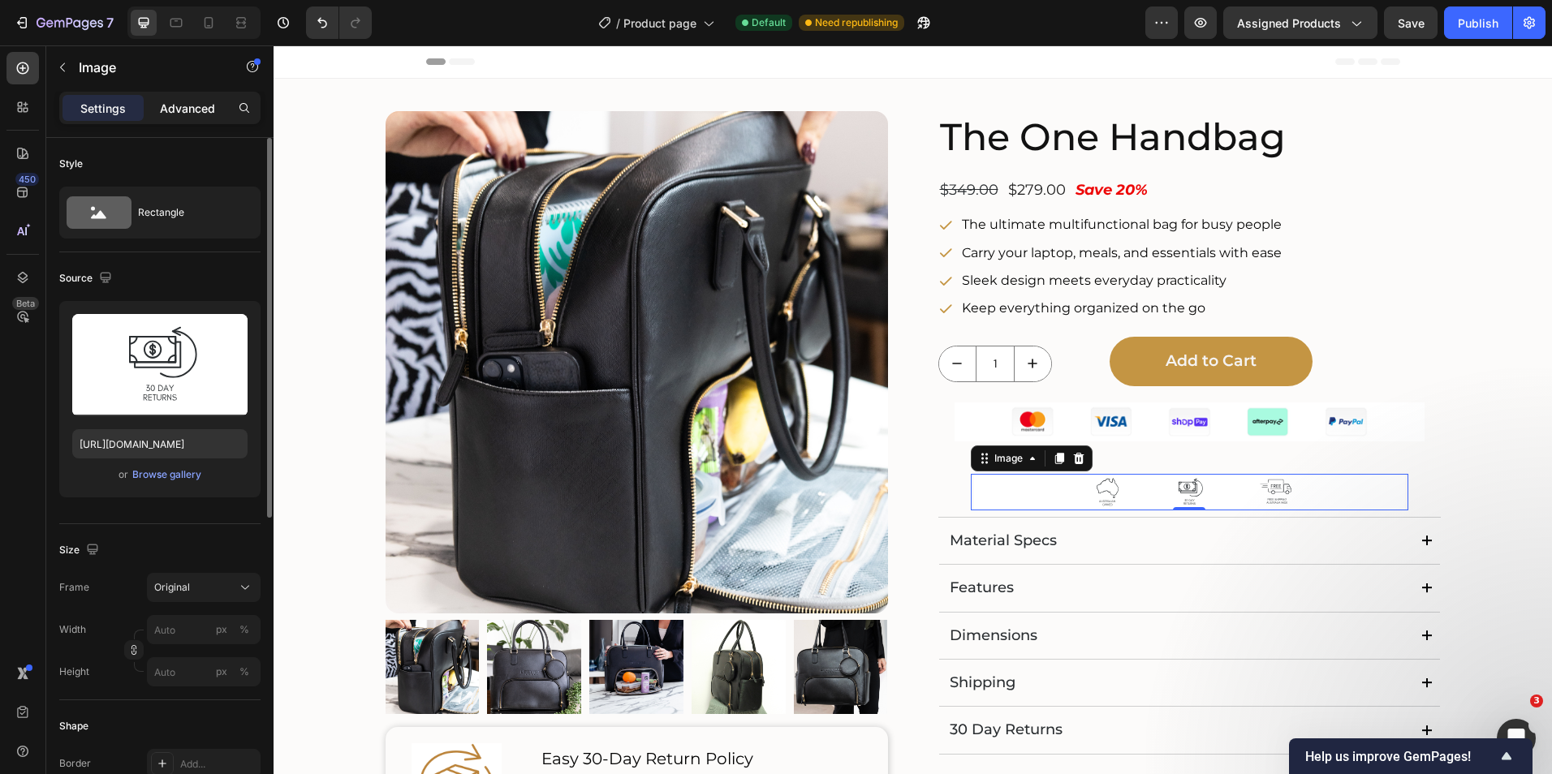
click at [190, 98] on div "Advanced" at bounding box center [187, 108] width 81 height 26
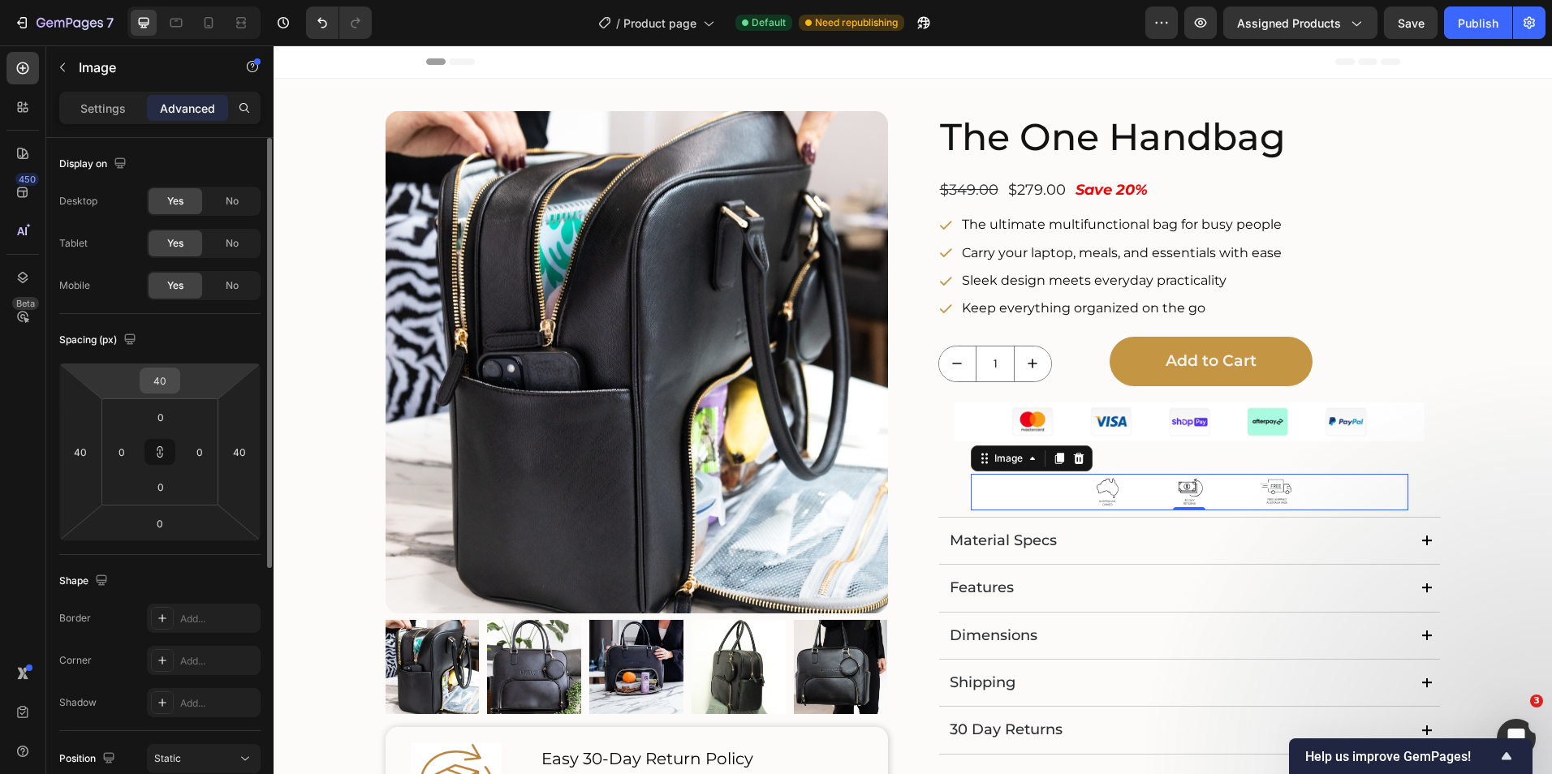
click at [166, 378] on input "40" at bounding box center [160, 380] width 32 height 24
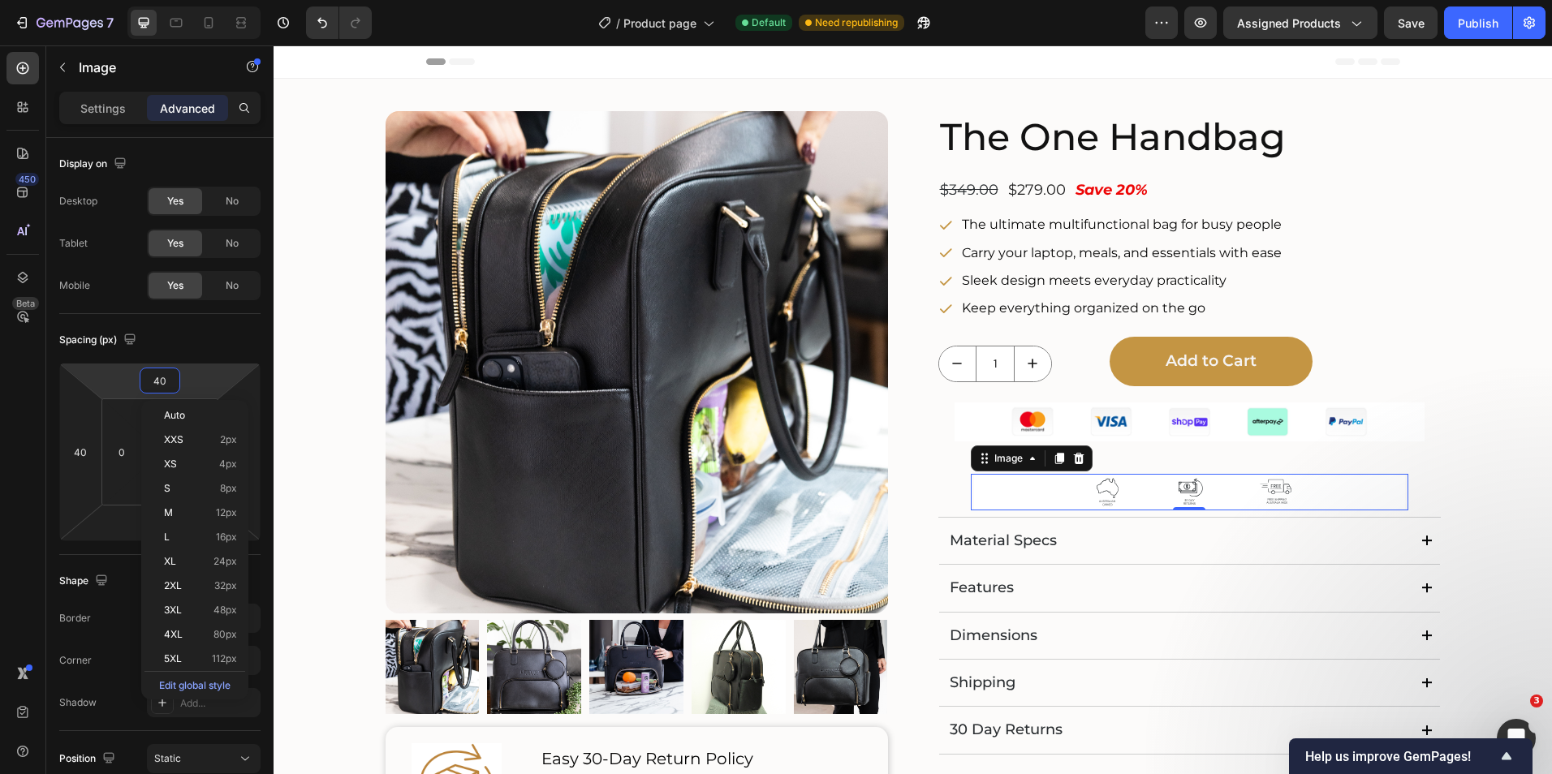
type input "0"
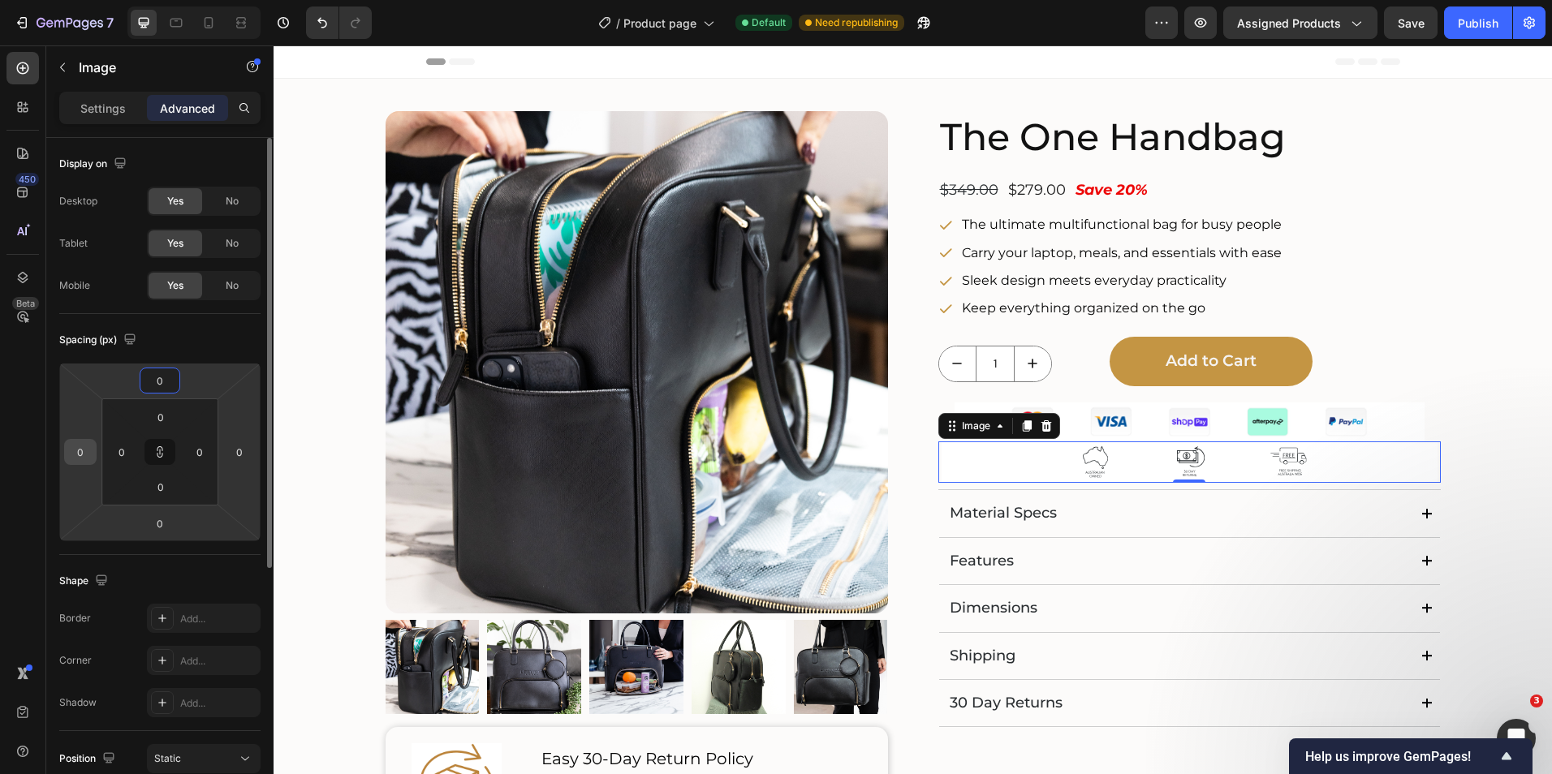
type input "0"
click at [76, 454] on input "0" at bounding box center [80, 452] width 24 height 24
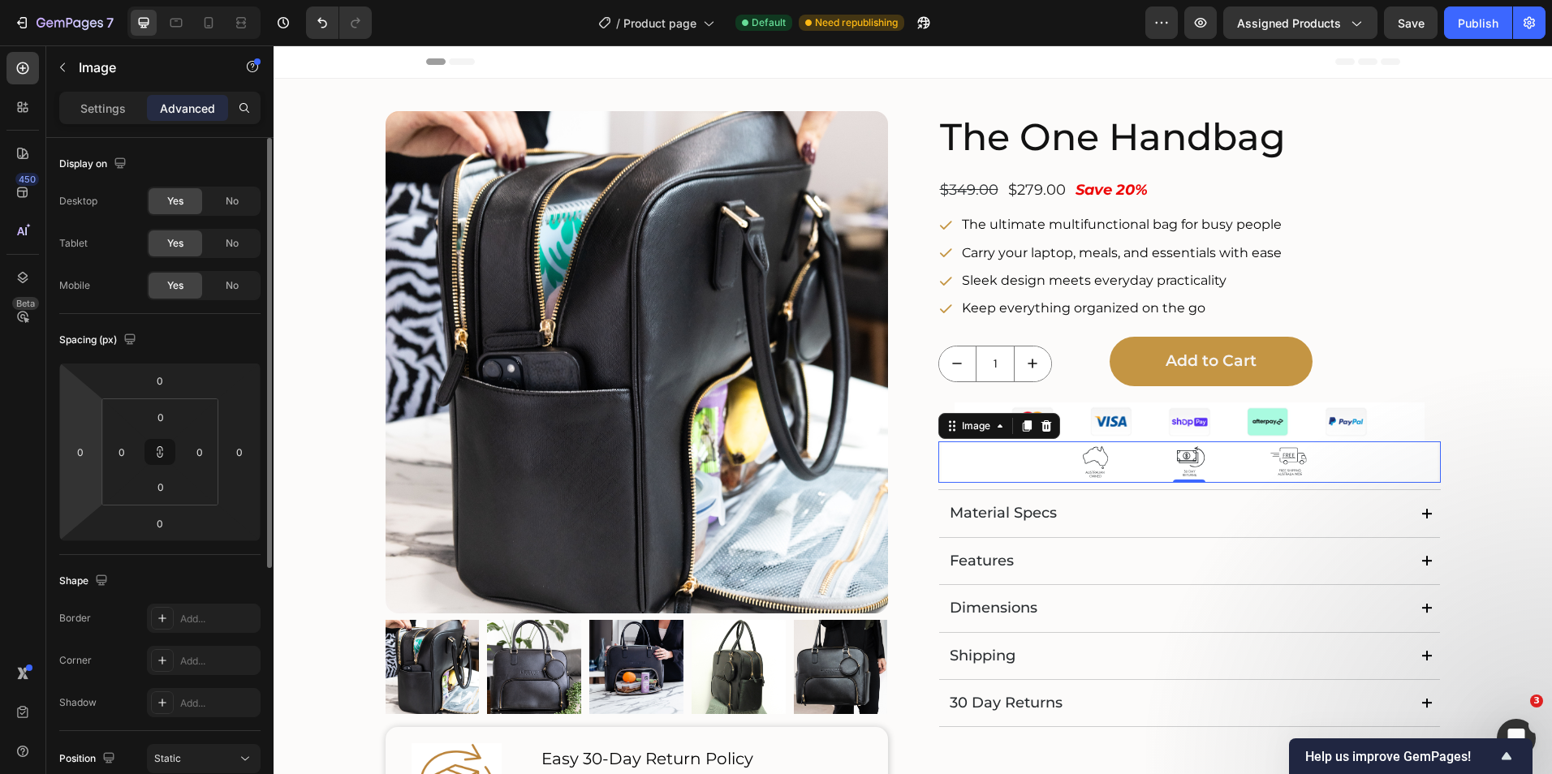
click at [242, 336] on div "Spacing (px)" at bounding box center [159, 340] width 201 height 26
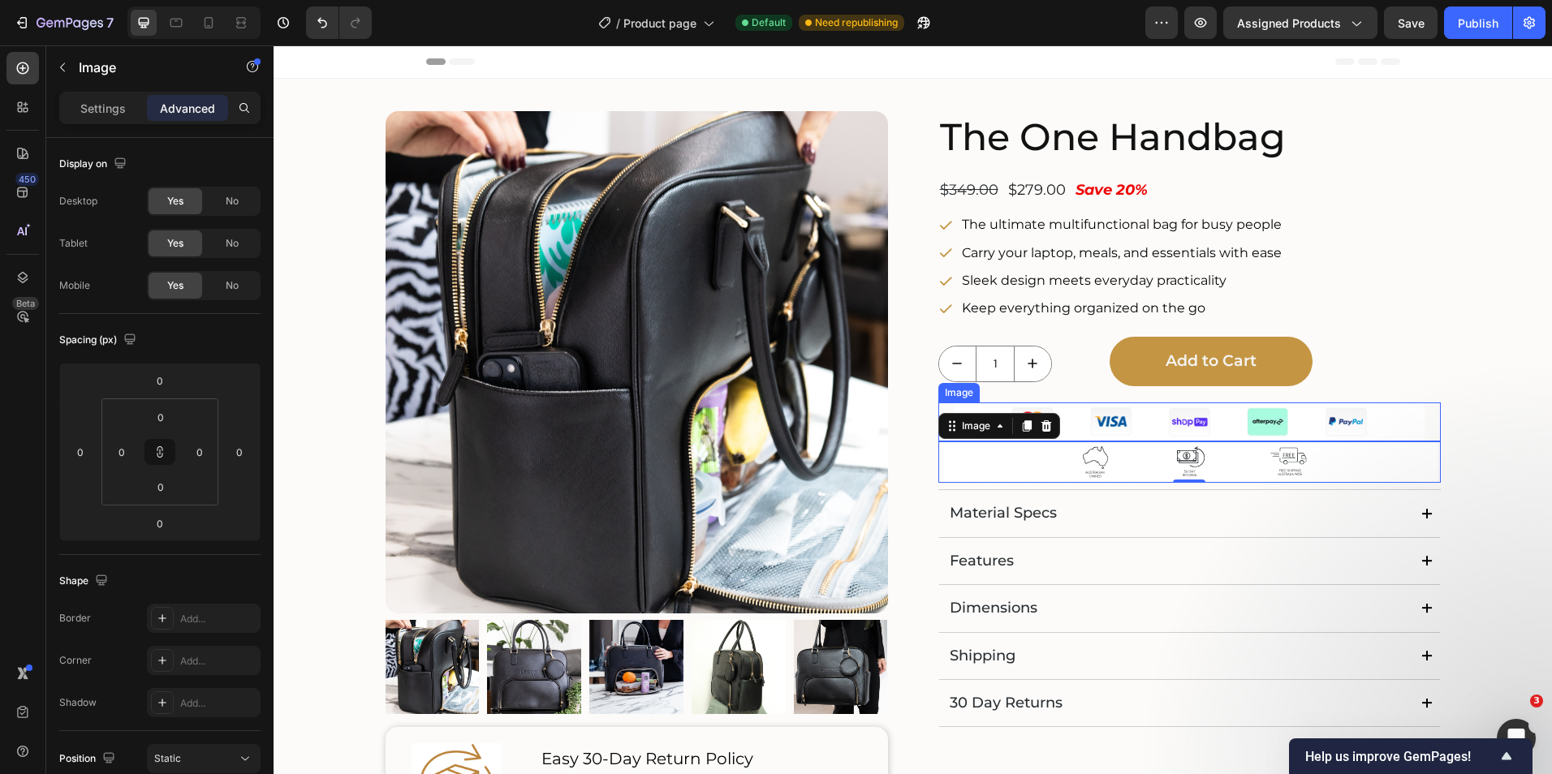
click at [1363, 416] on img at bounding box center [1189, 422] width 470 height 39
click at [1080, 463] on img at bounding box center [1189, 462] width 502 height 42
drag, startPoint x: 107, startPoint y: 111, endPoint x: 108, endPoint y: 137, distance: 26.0
click at [107, 110] on p "Settings" at bounding box center [102, 108] width 45 height 17
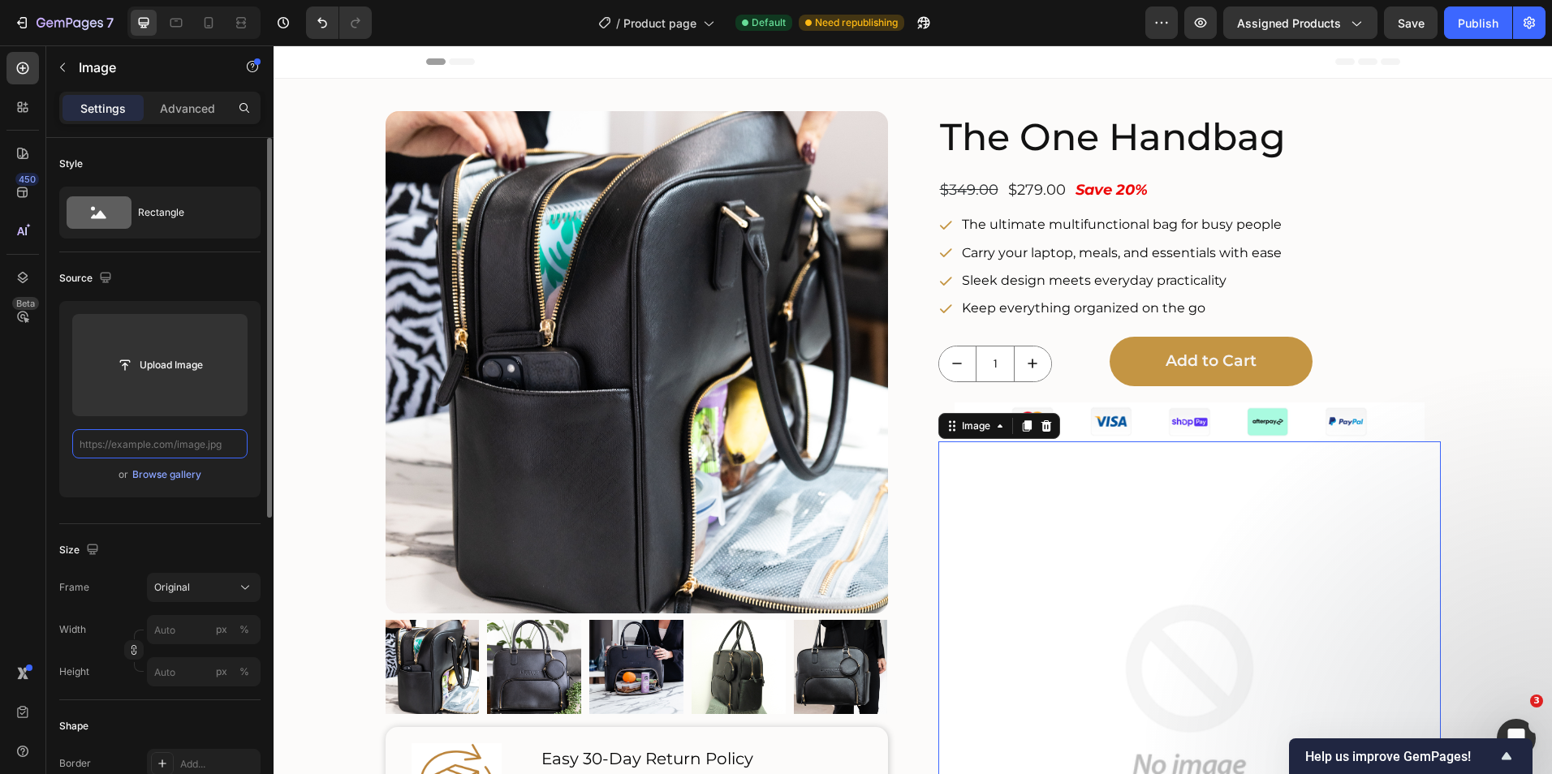
click at [201, 446] on input "text" at bounding box center [159, 443] width 175 height 29
paste input "[URL][DOMAIN_NAME]"
type input "[URL][DOMAIN_NAME]"
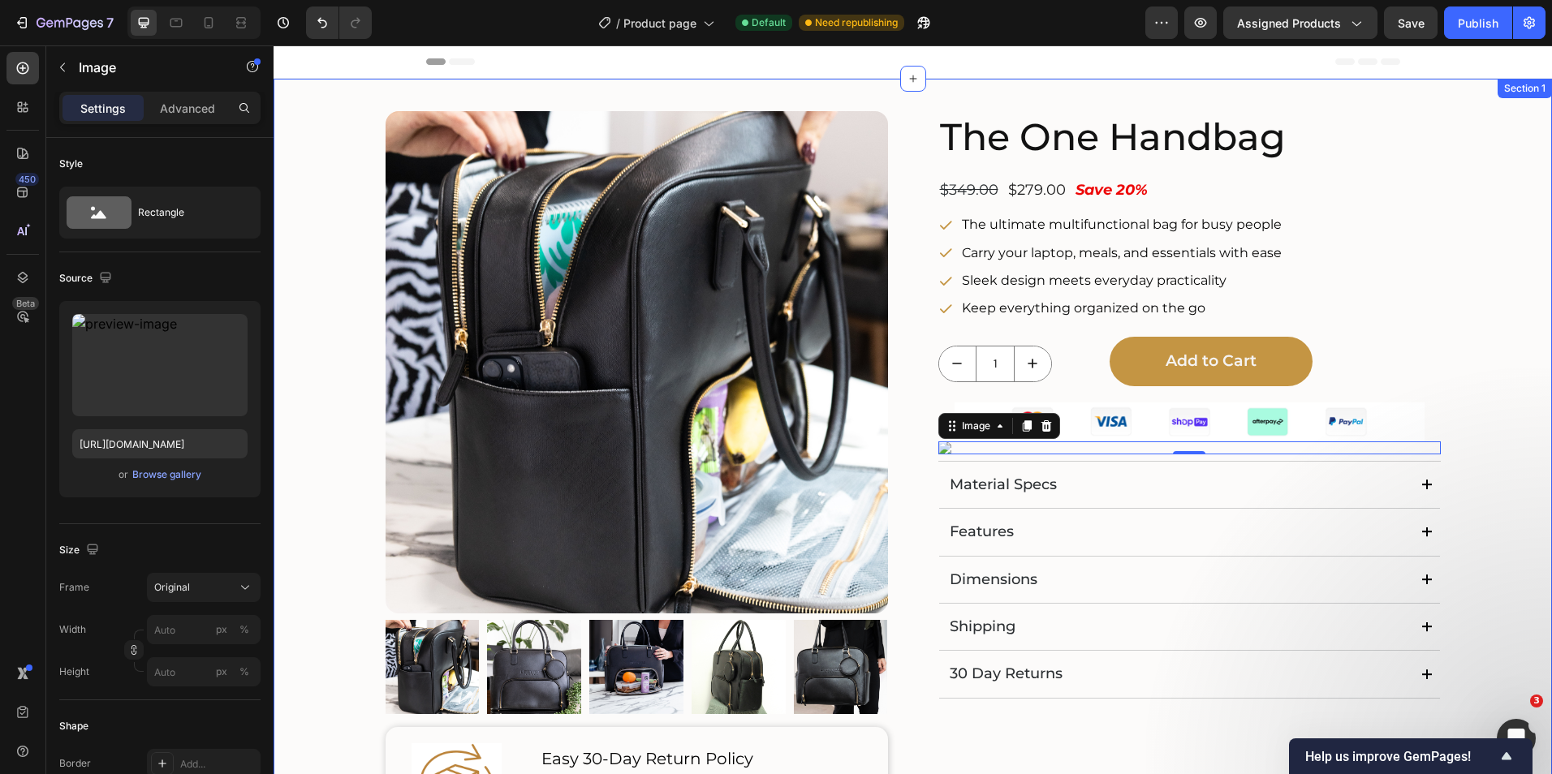
click at [1512, 378] on div "Product Images Image Easy 30-Day Return Policy Text Block Love your bag or your…" at bounding box center [913, 500] width 1246 height 779
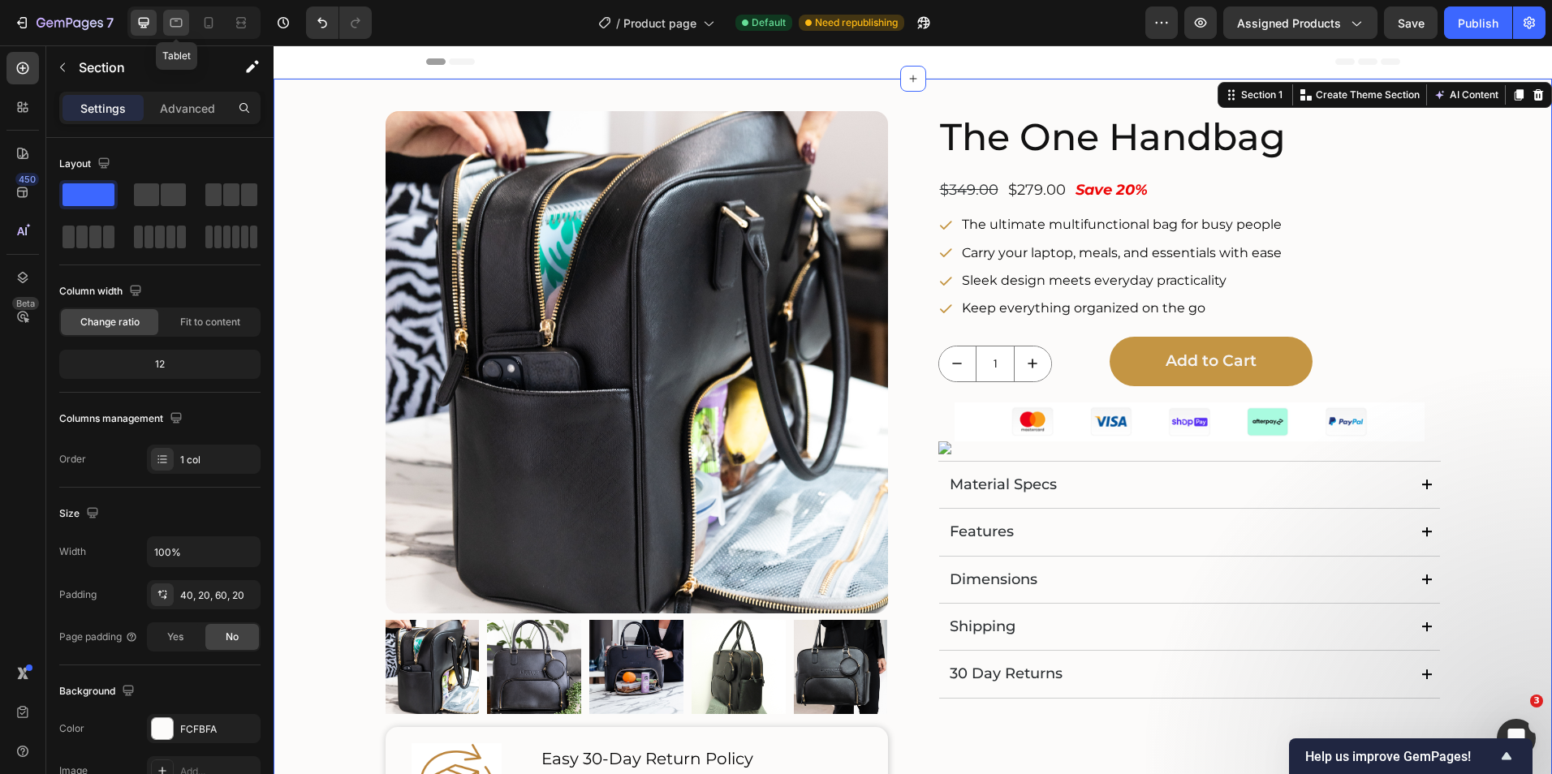
click at [174, 27] on icon at bounding box center [176, 23] width 12 height 9
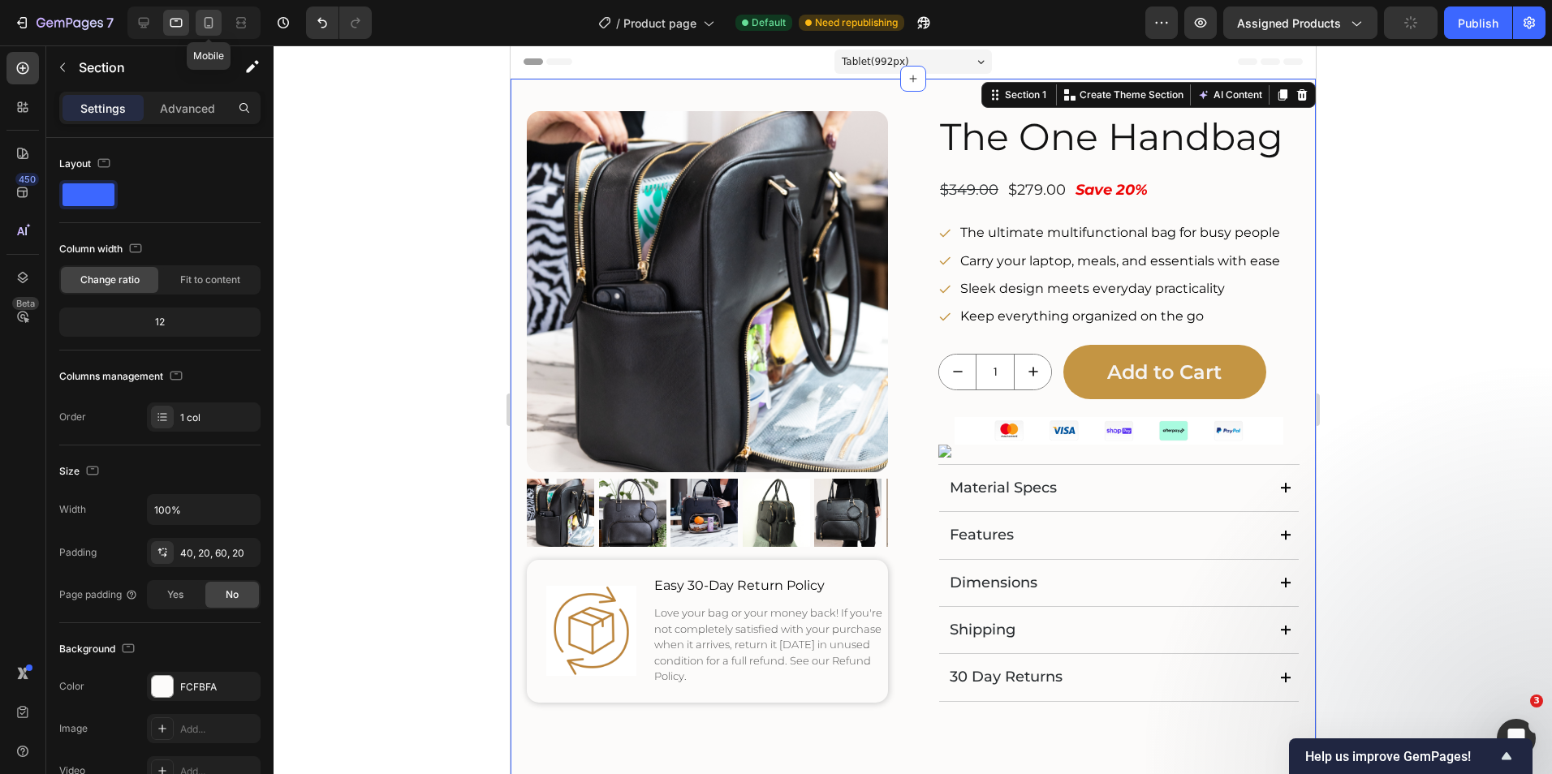
click at [202, 24] on icon at bounding box center [208, 23] width 16 height 16
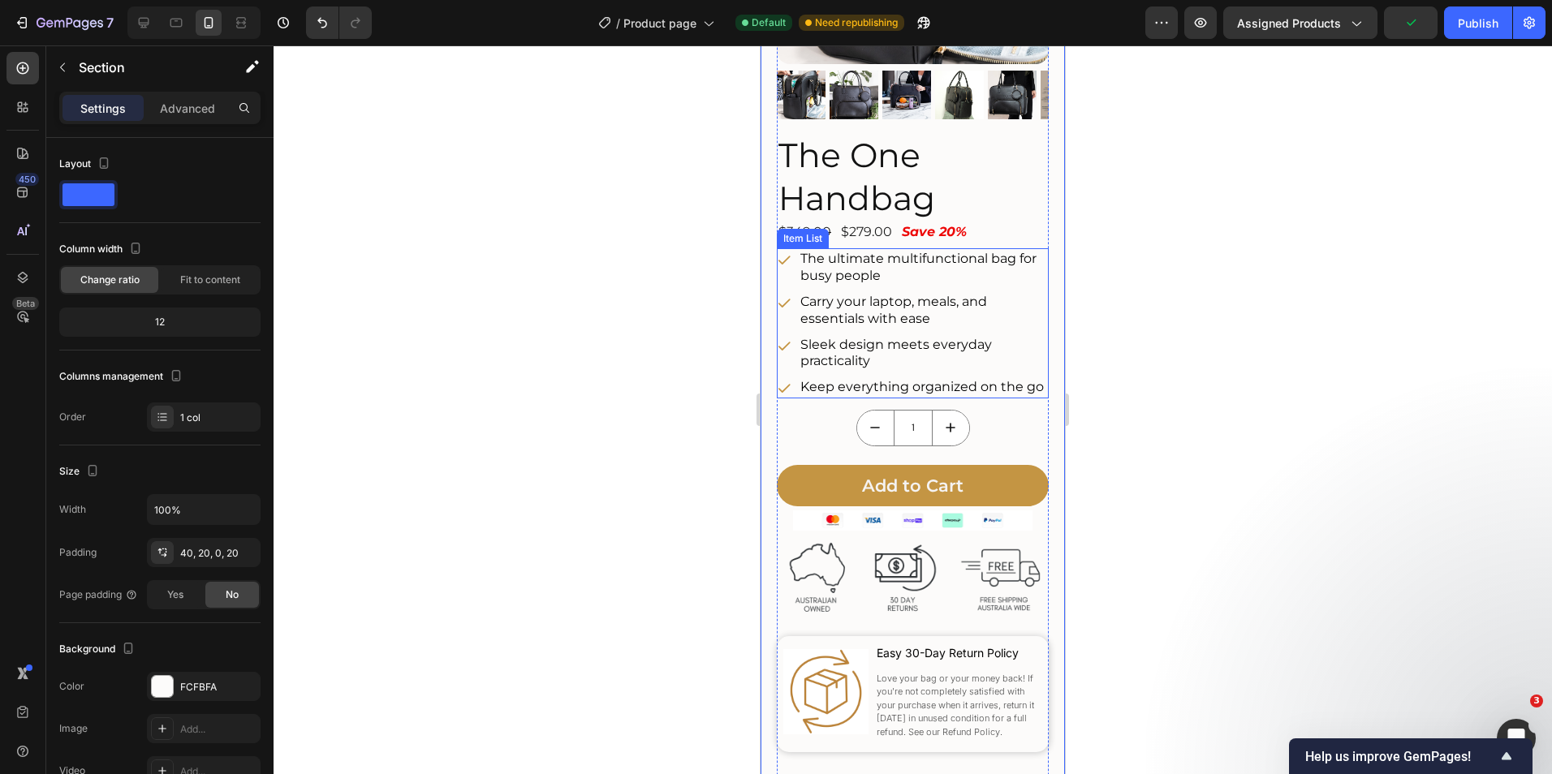
scroll to position [325, 0]
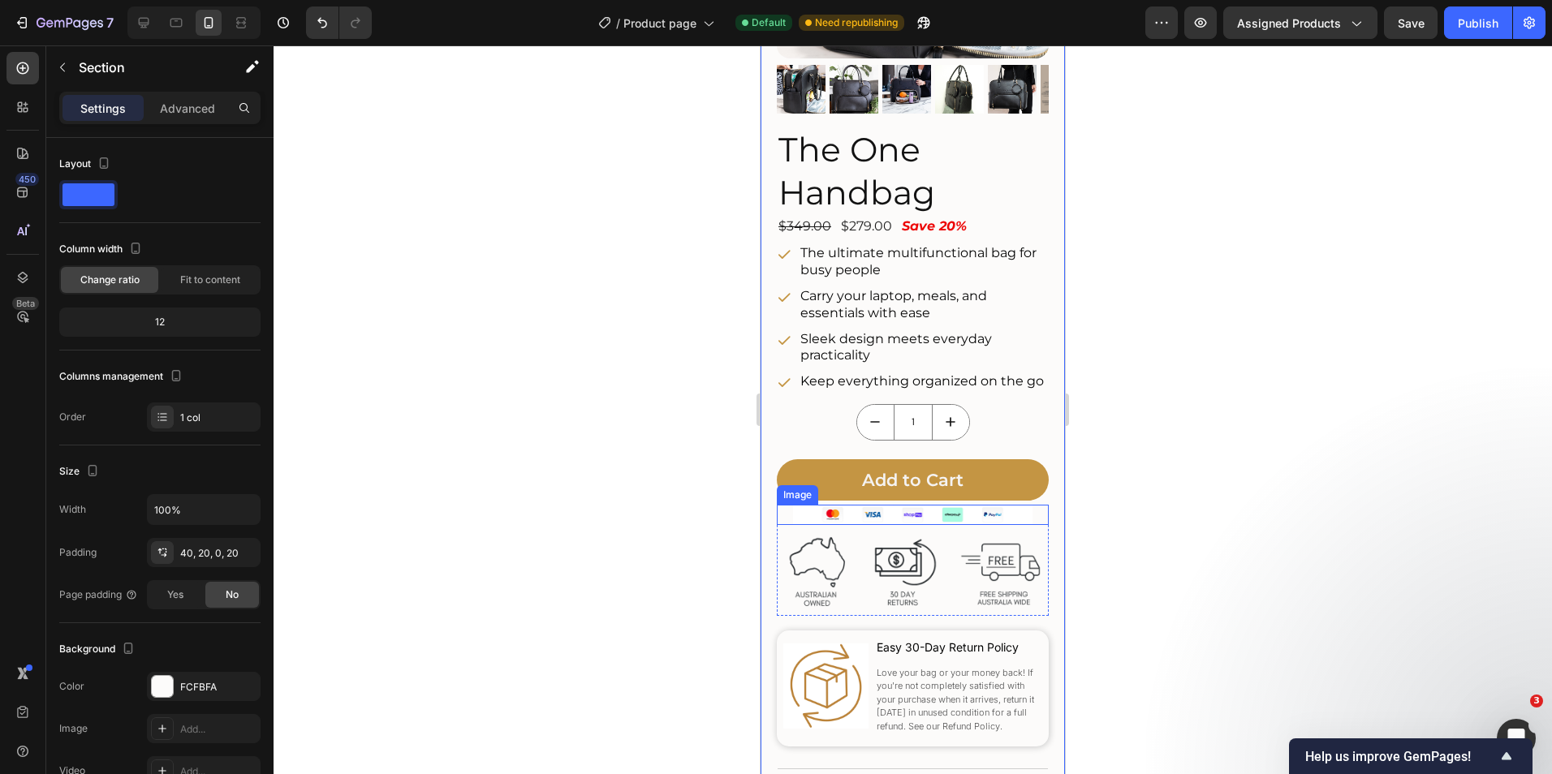
click at [895, 516] on img at bounding box center [912, 515] width 239 height 20
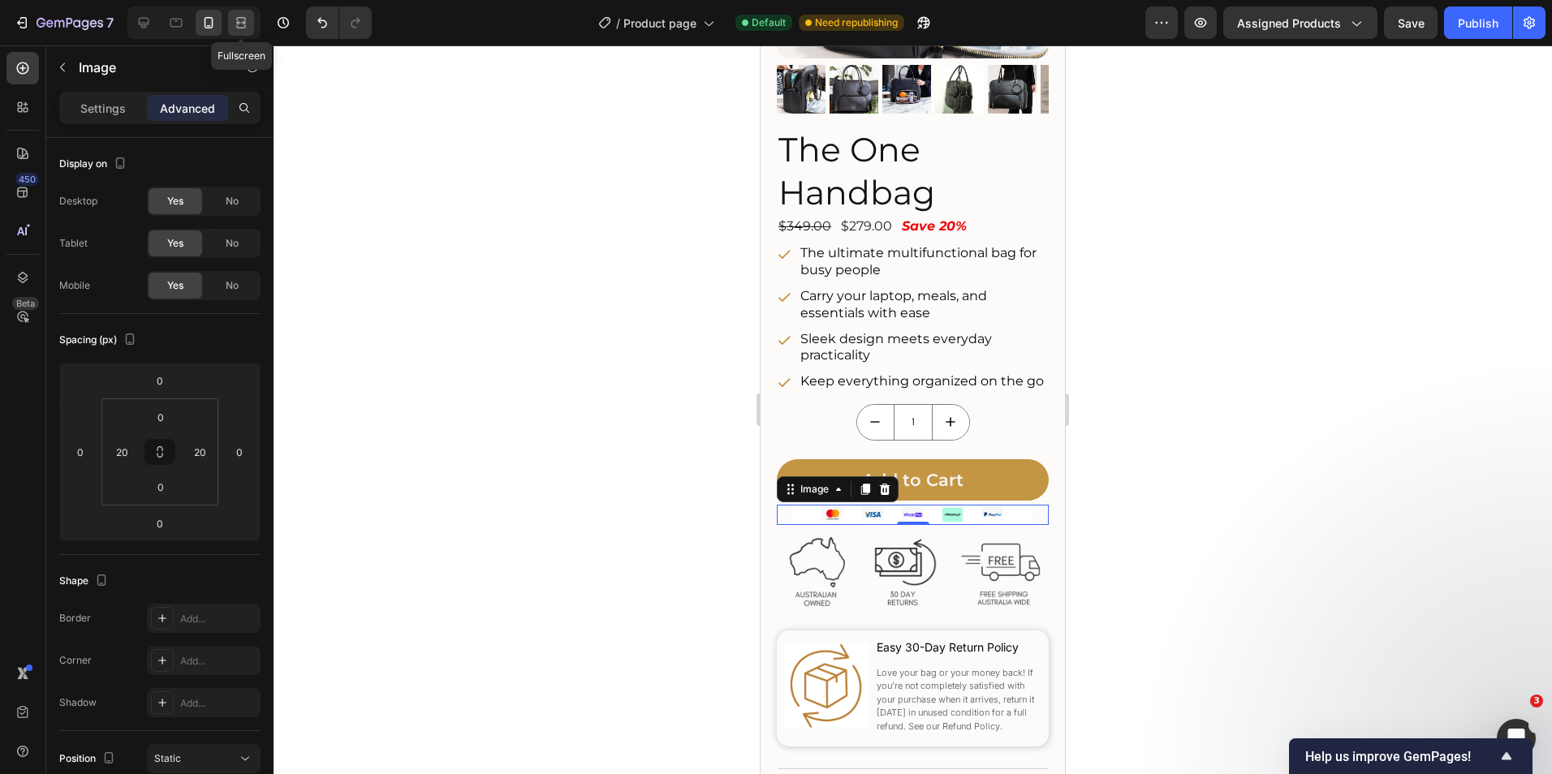
click at [245, 23] on icon at bounding box center [243, 22] width 5 height 4
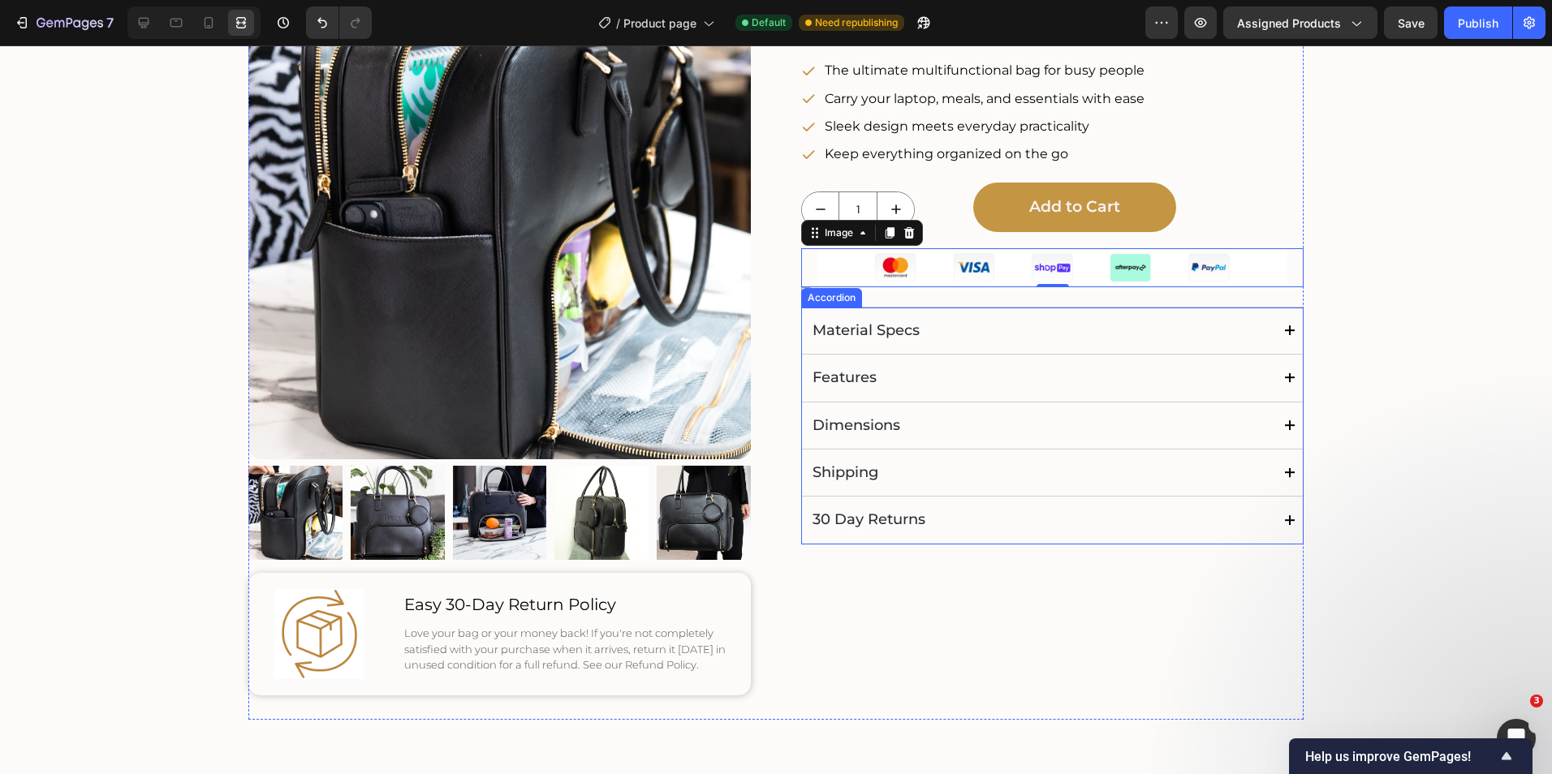
scroll to position [138, 0]
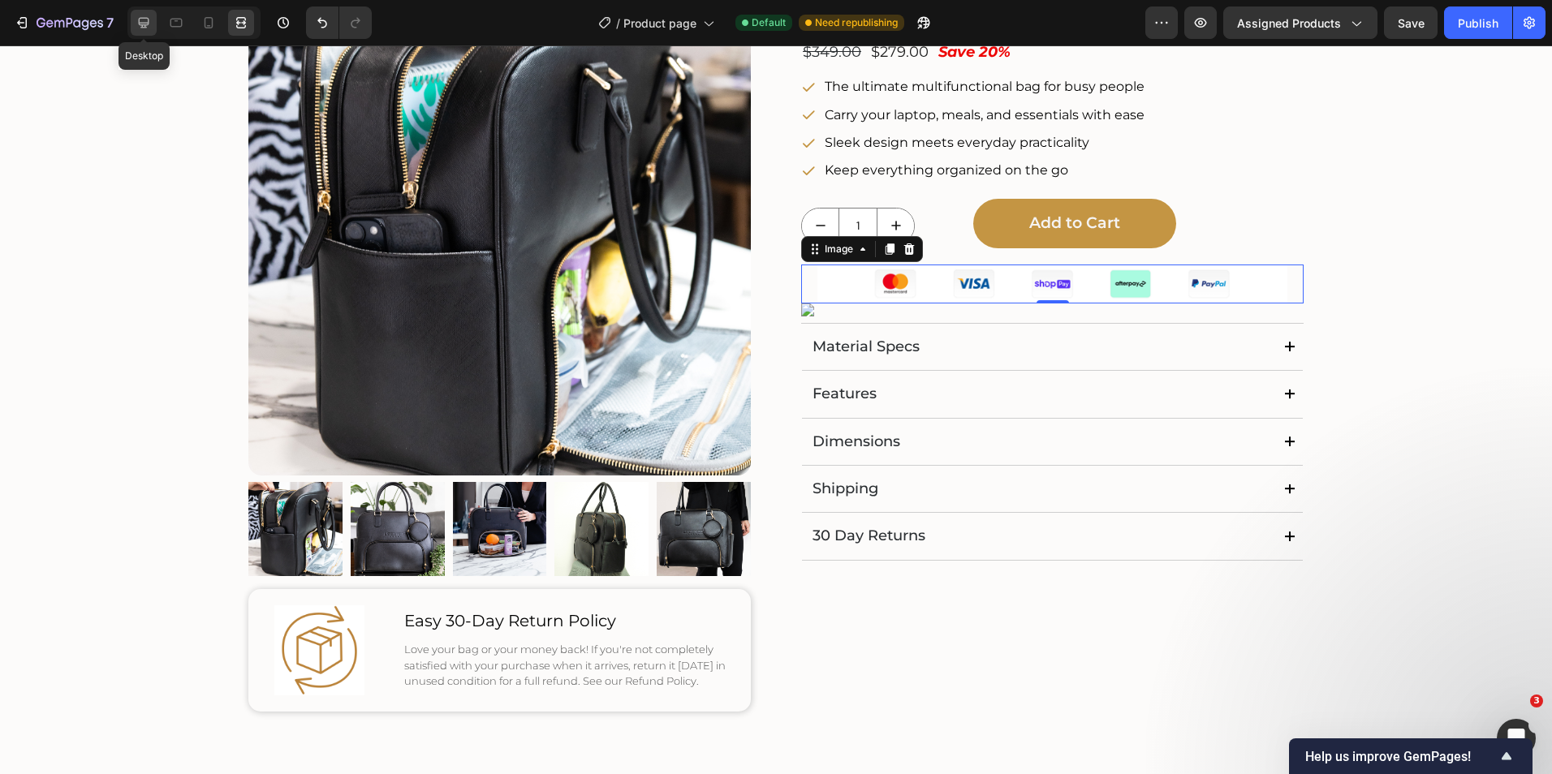
click at [149, 23] on icon at bounding box center [144, 23] width 16 height 16
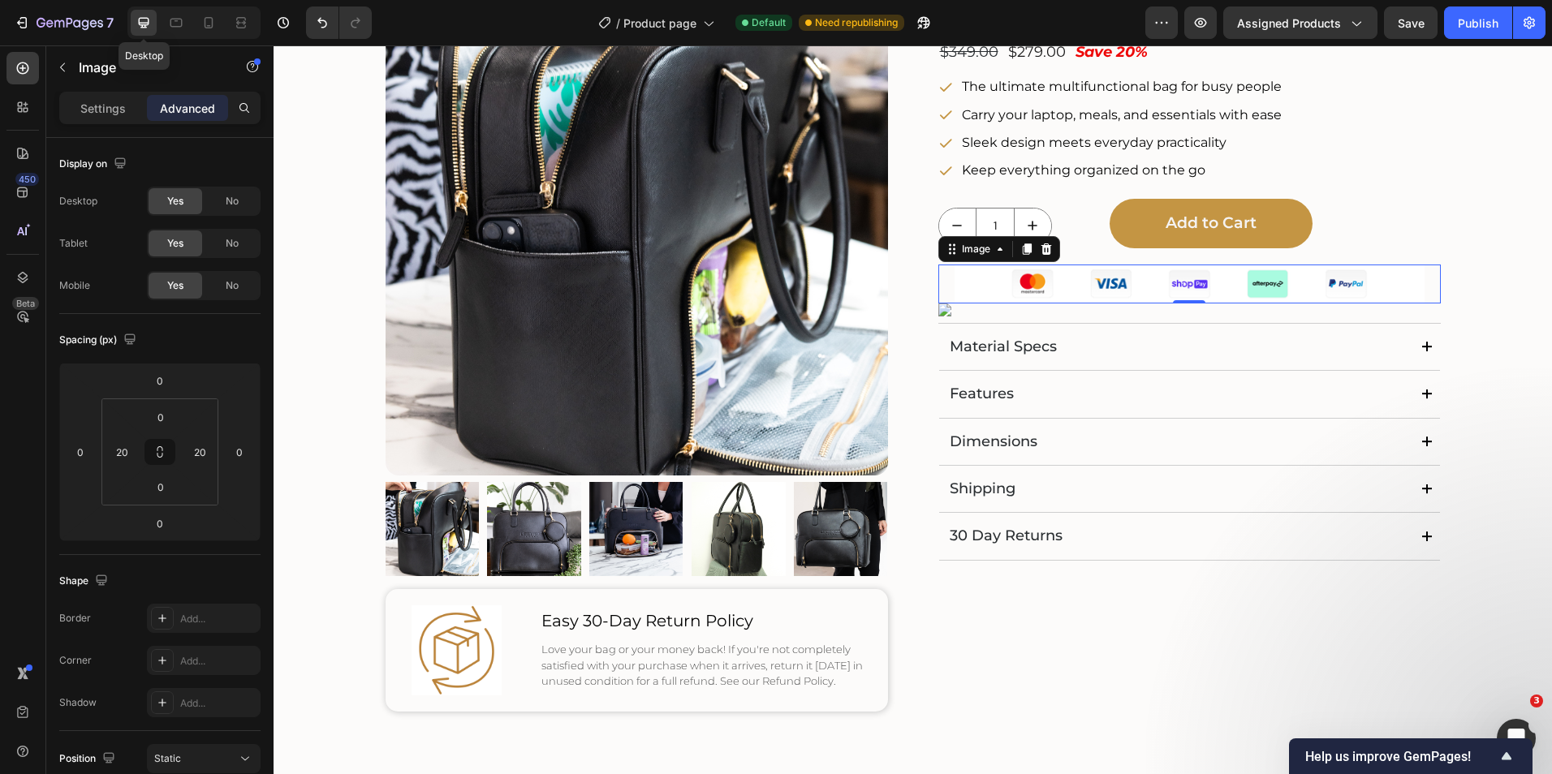
click at [143, 23] on icon at bounding box center [144, 23] width 11 height 11
click at [1041, 246] on icon at bounding box center [1045, 248] width 11 height 11
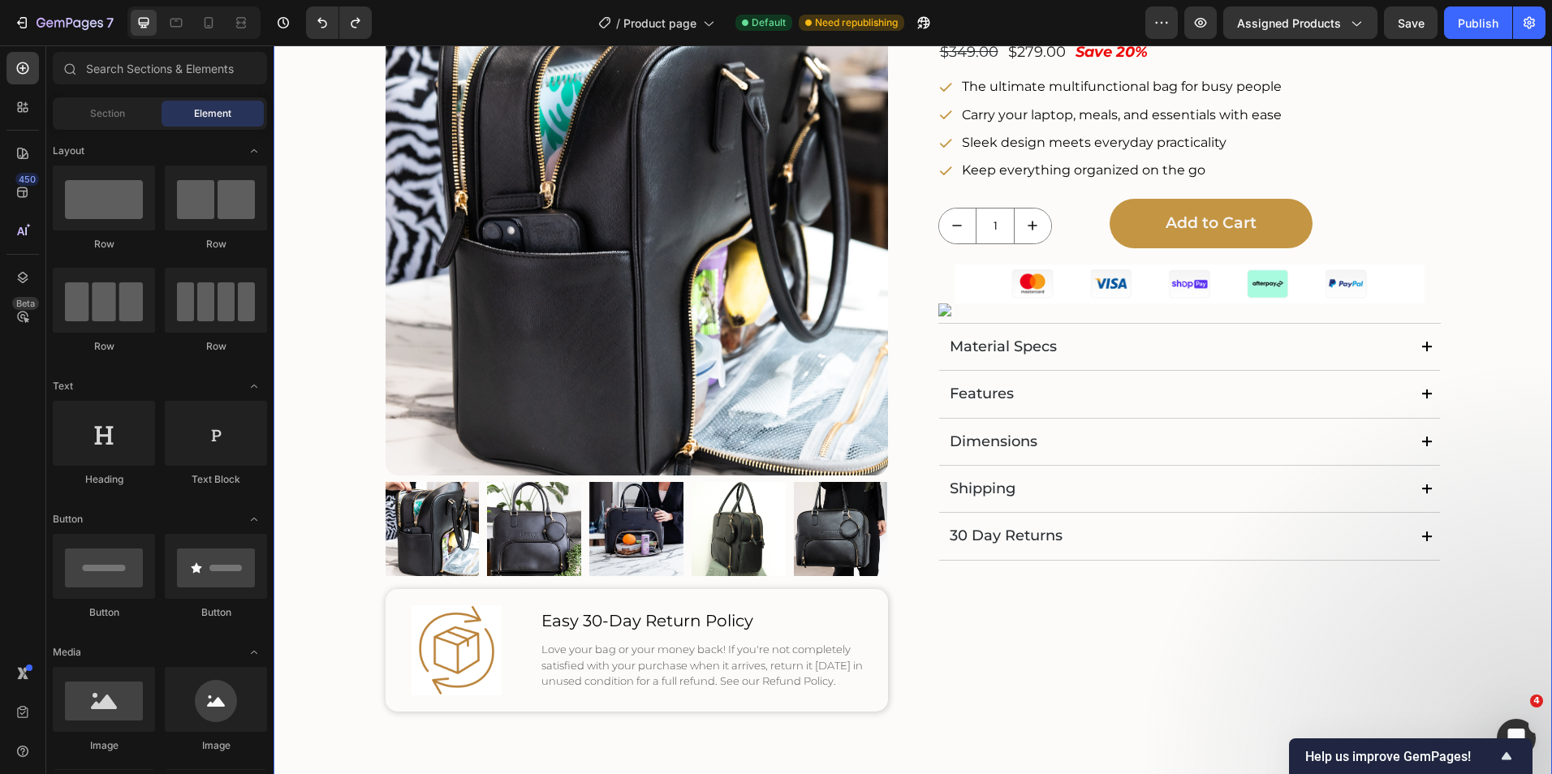
click at [1491, 360] on div "Product Images Image Easy 30-Day Return Policy Text Block Love your bag or your…" at bounding box center [913, 362] width 1246 height 779
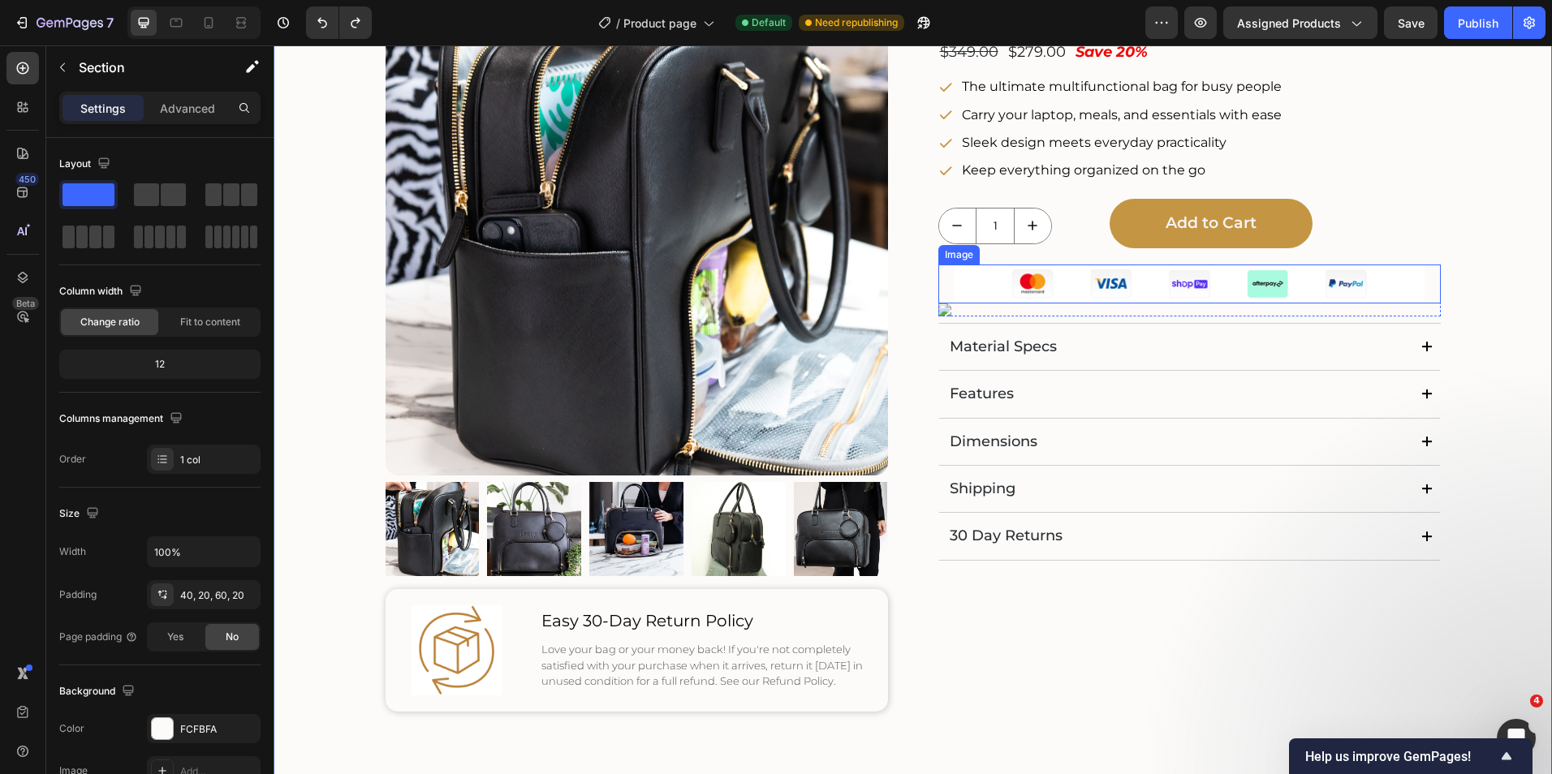
click at [1377, 286] on img at bounding box center [1189, 284] width 470 height 39
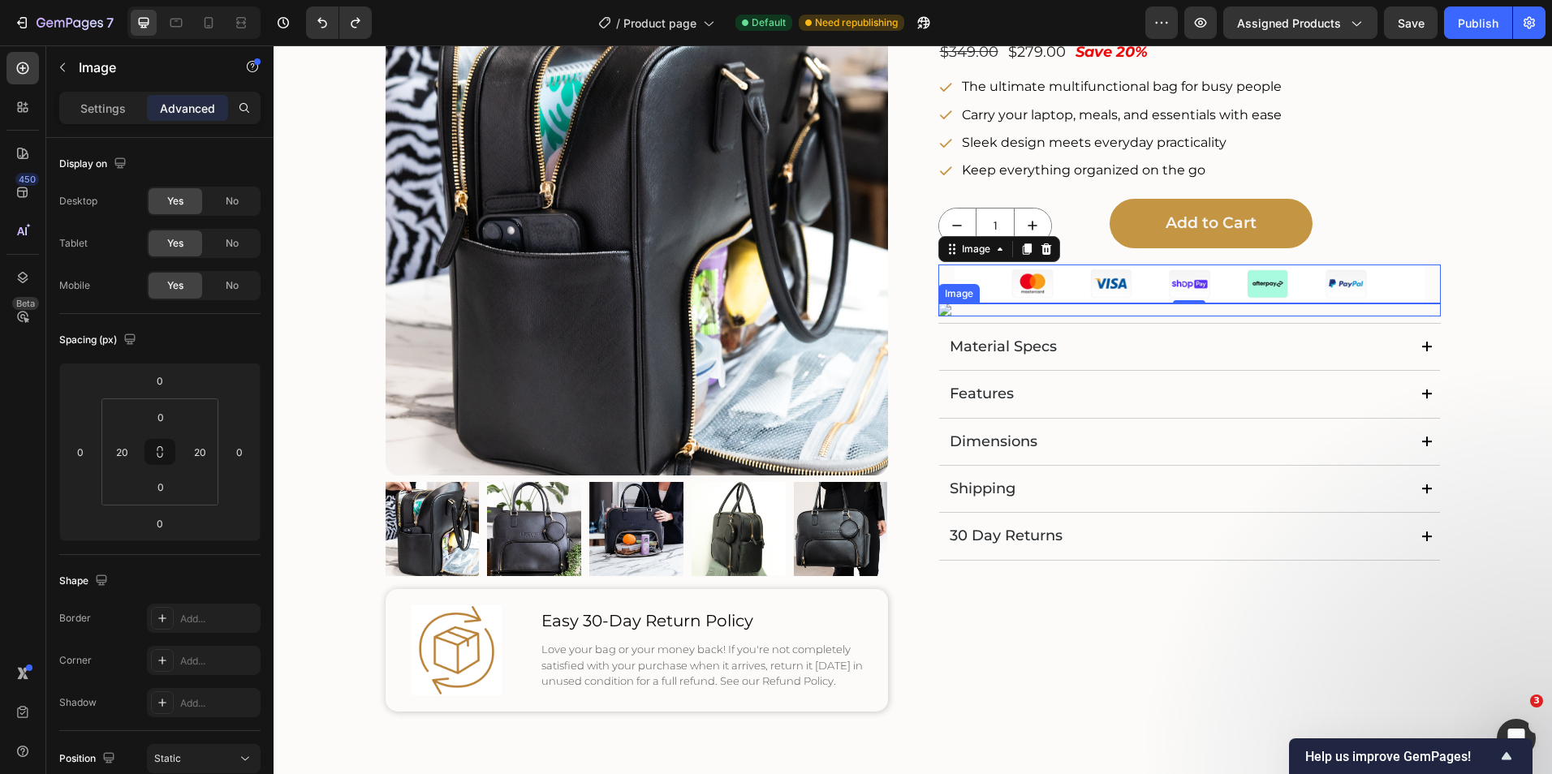
click at [1136, 316] on img at bounding box center [1189, 310] width 502 height 13
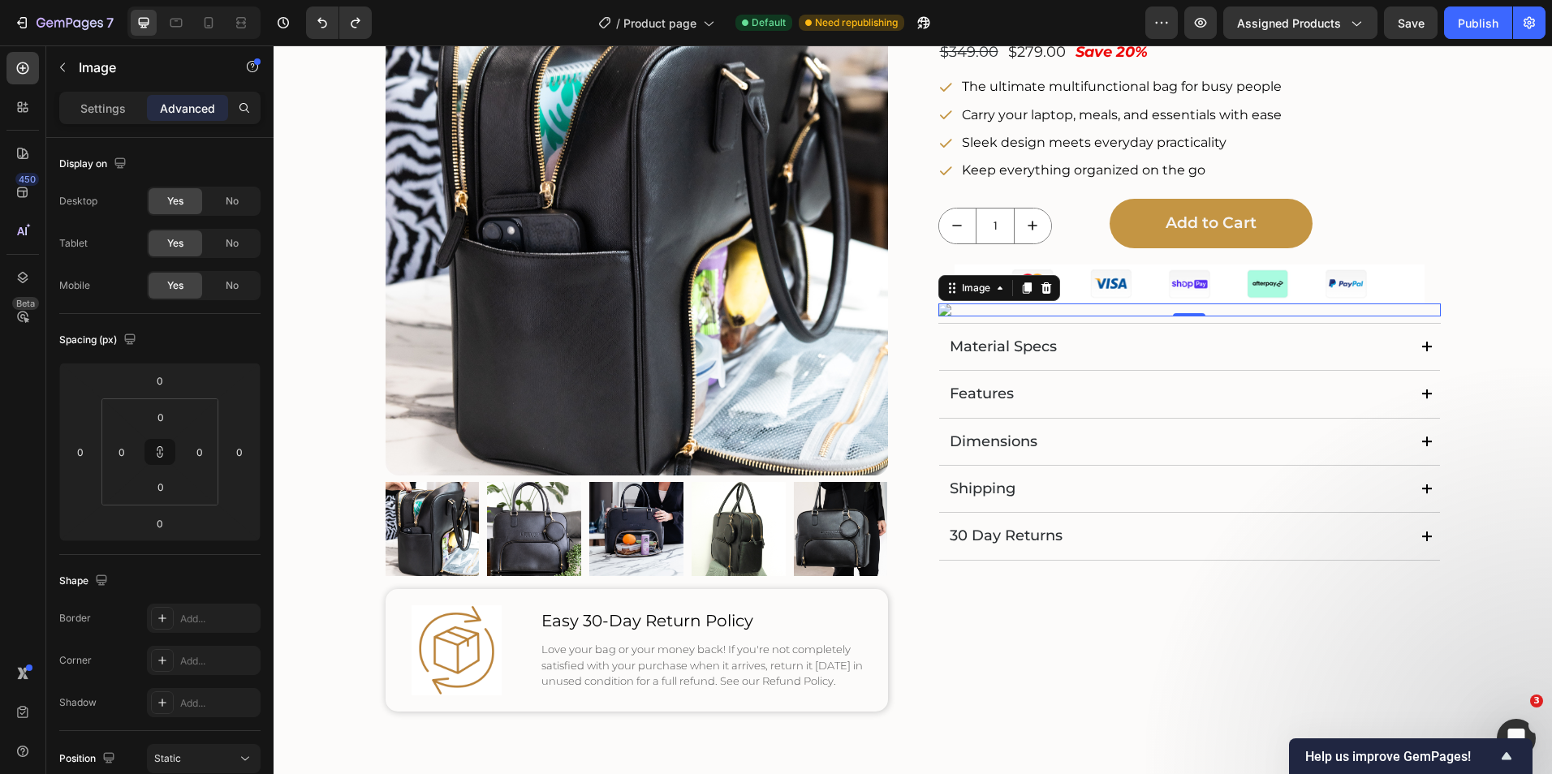
click at [1112, 316] on img at bounding box center [1189, 310] width 502 height 13
click at [96, 115] on p "Settings" at bounding box center [102, 108] width 45 height 17
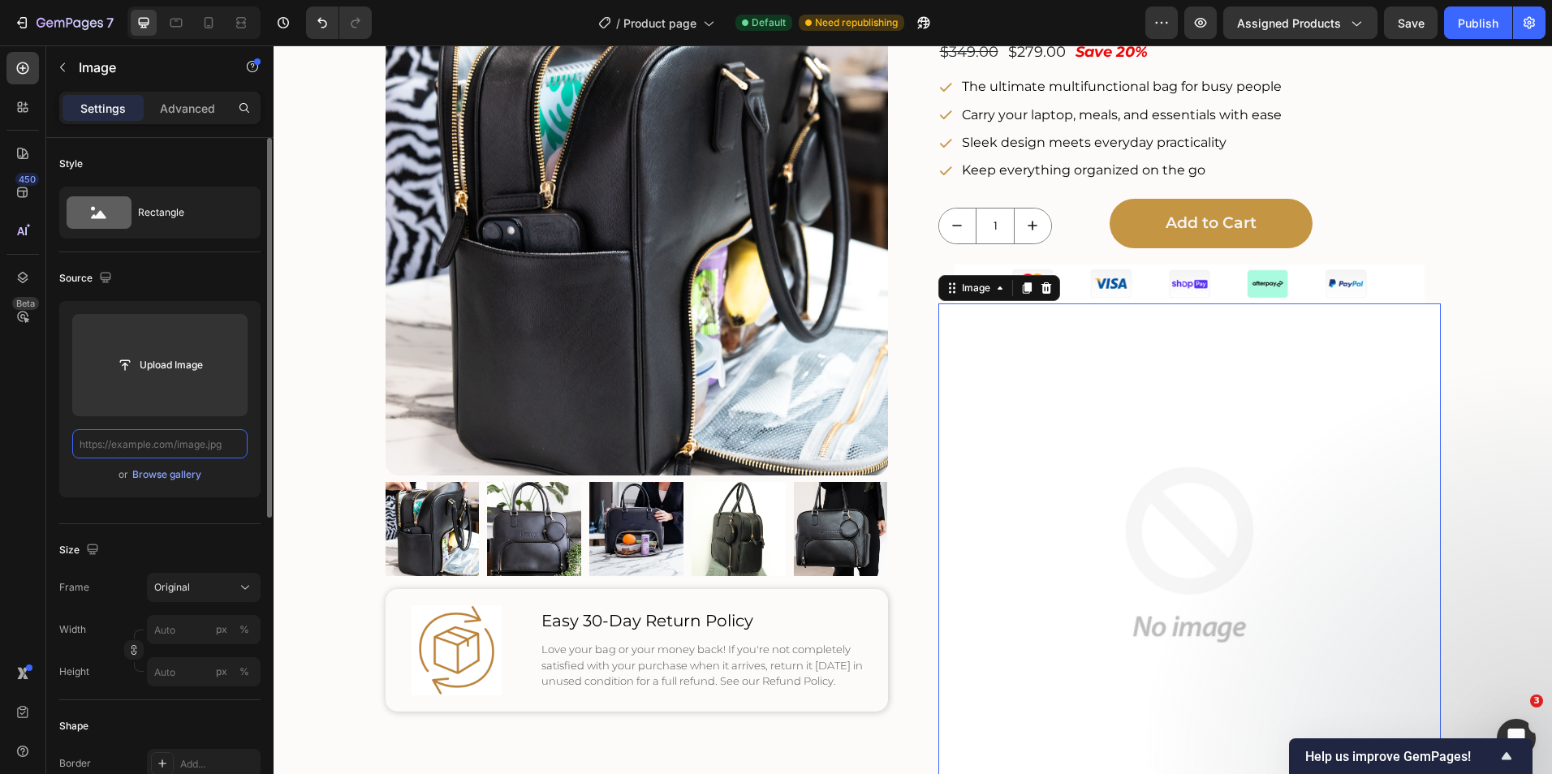
click at [173, 442] on input "text" at bounding box center [159, 443] width 175 height 29
paste input "[URL][DOMAIN_NAME]"
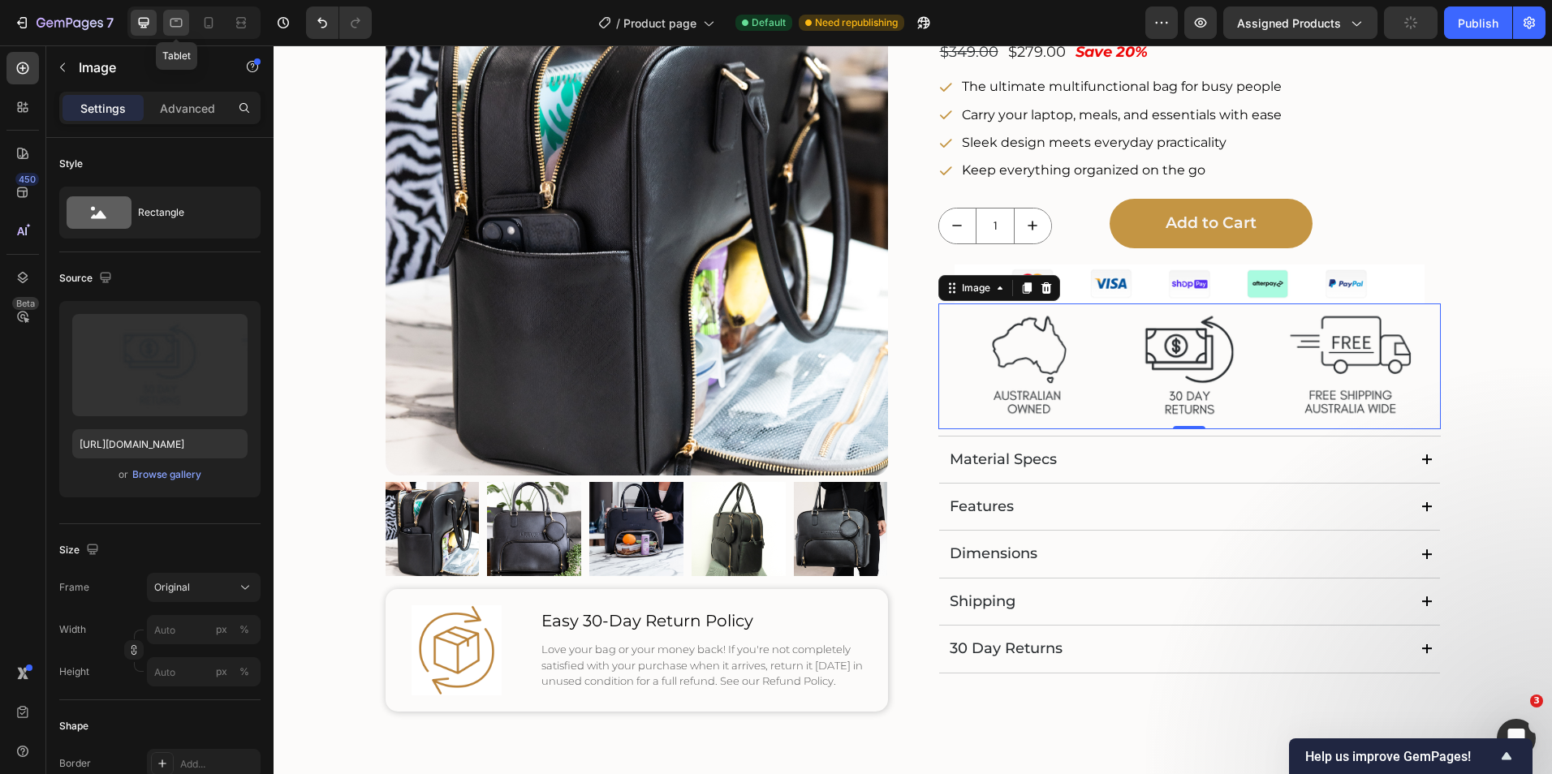
click at [178, 24] on icon at bounding box center [176, 23] width 16 height 16
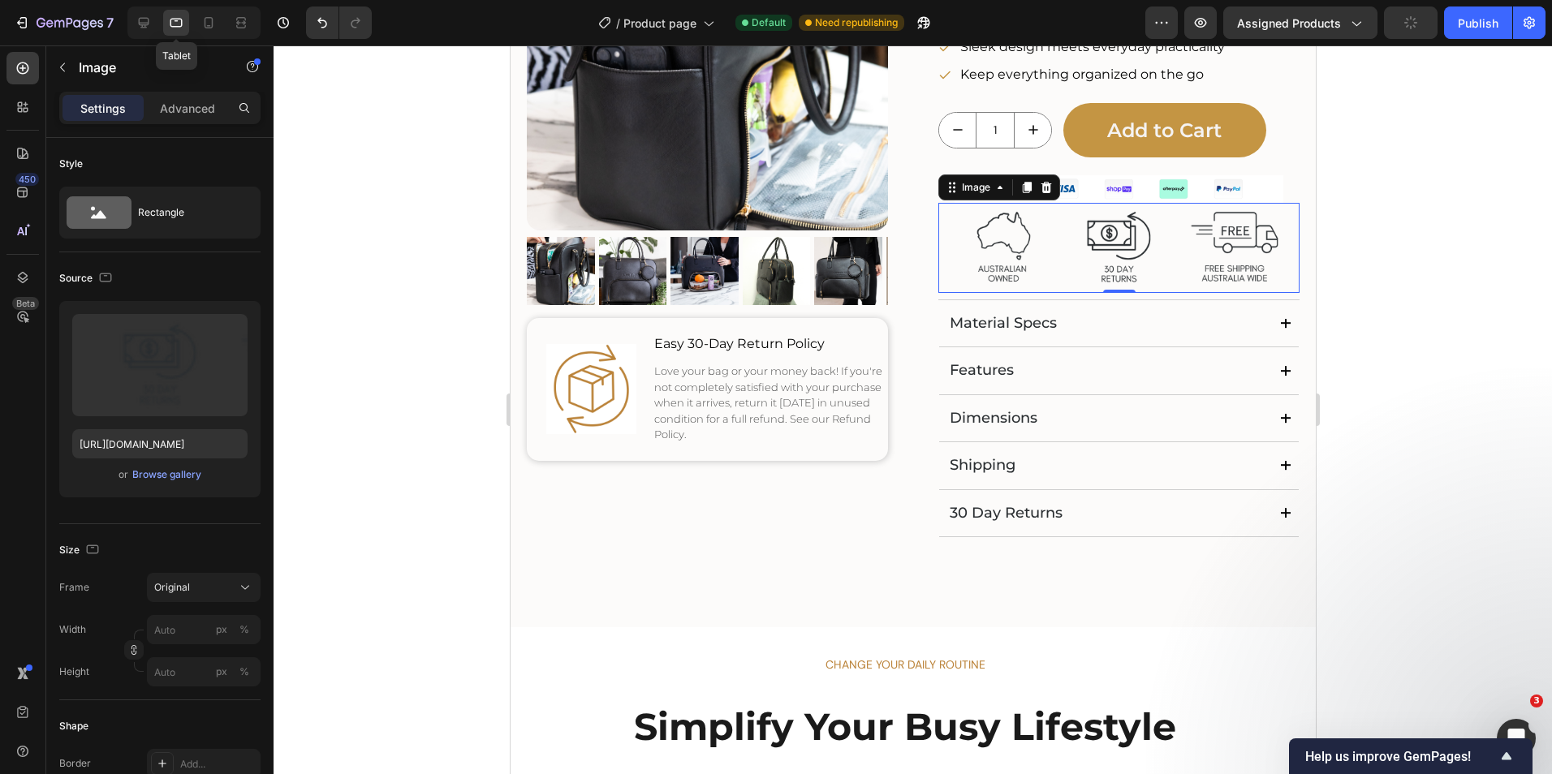
scroll to position [342, 0]
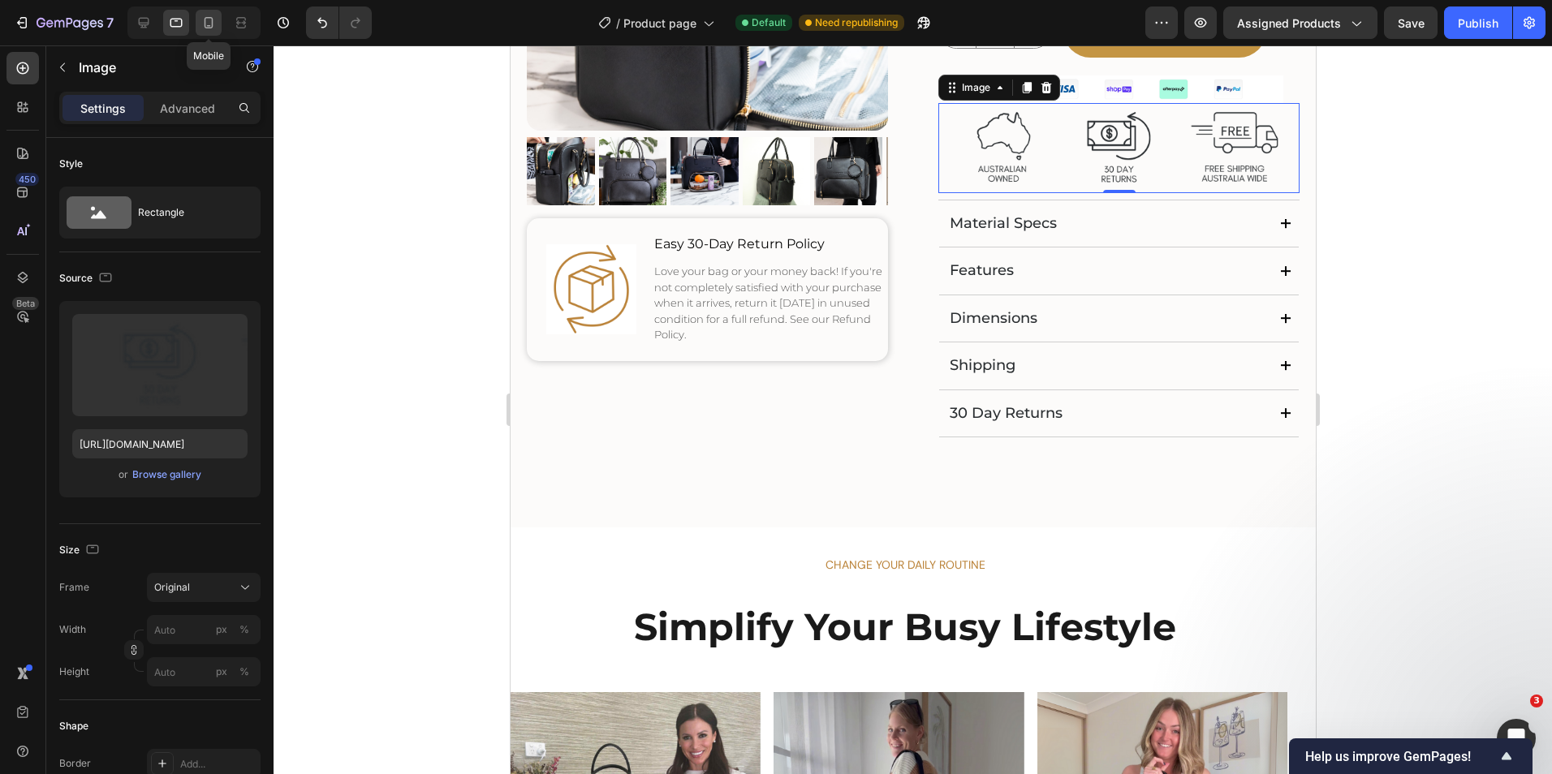
click at [202, 19] on icon at bounding box center [208, 23] width 16 height 16
type input "[URL][DOMAIN_NAME]"
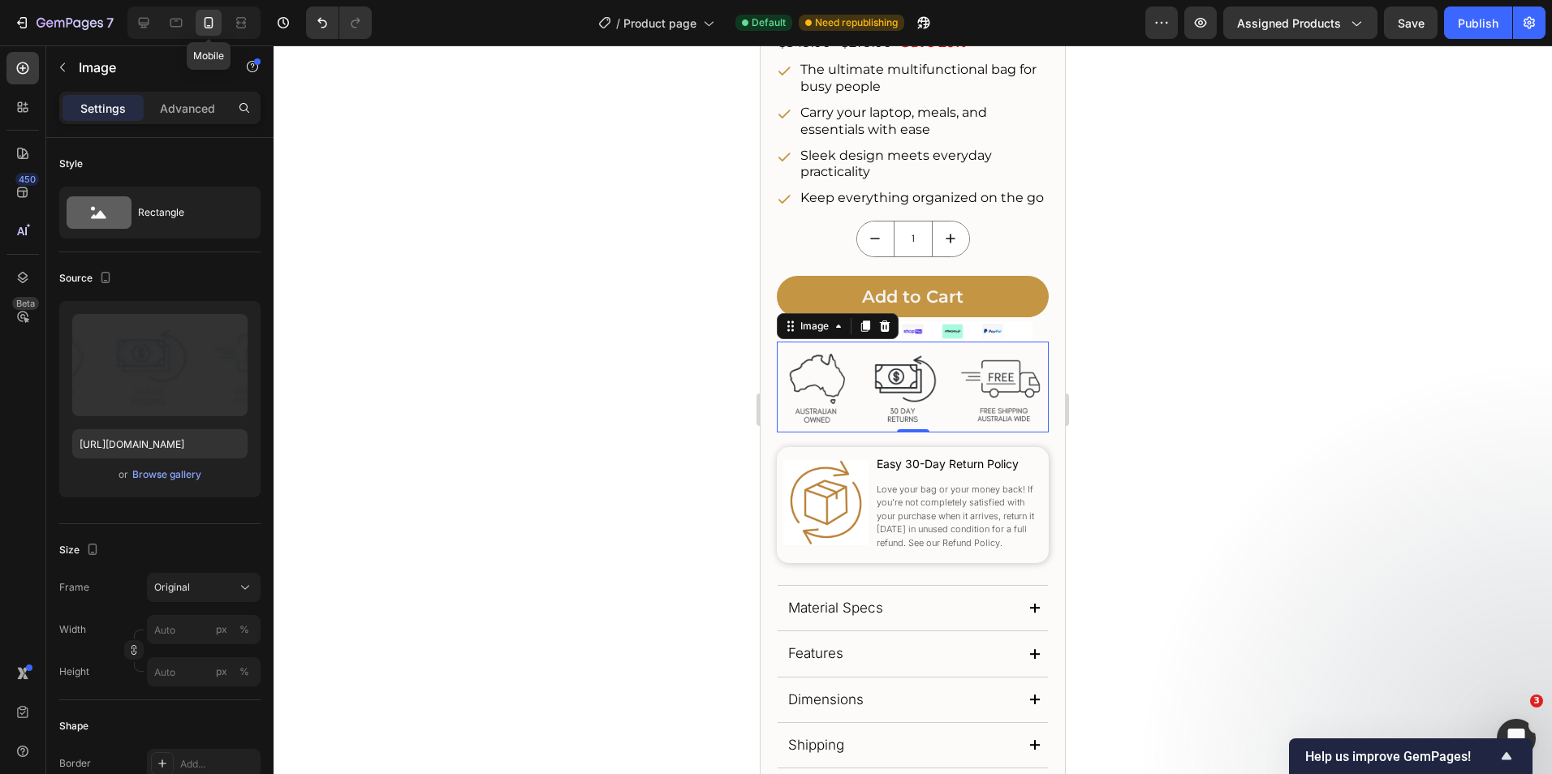
scroll to position [751, 0]
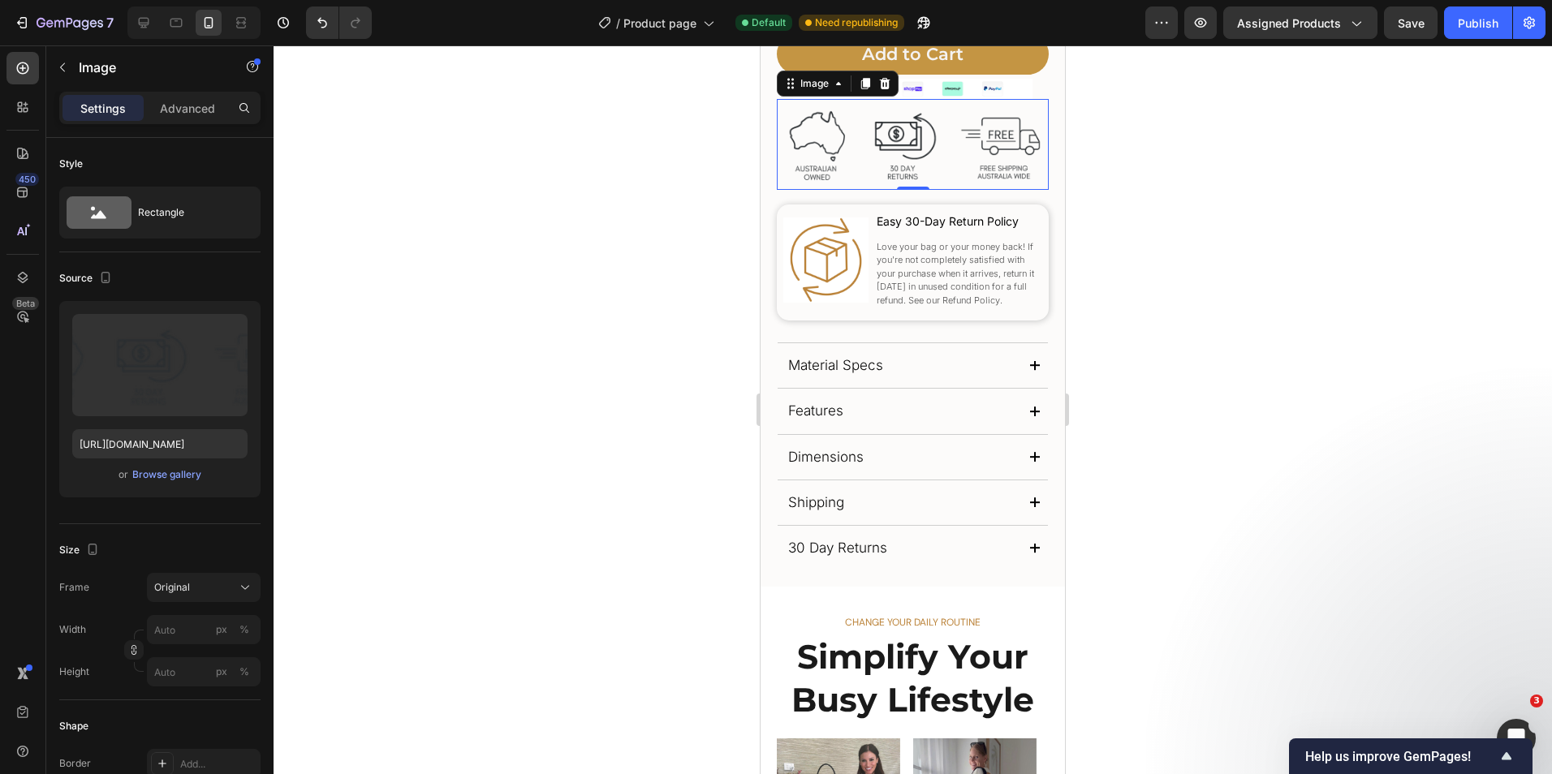
click at [1084, 250] on div at bounding box center [912, 409] width 1278 height 729
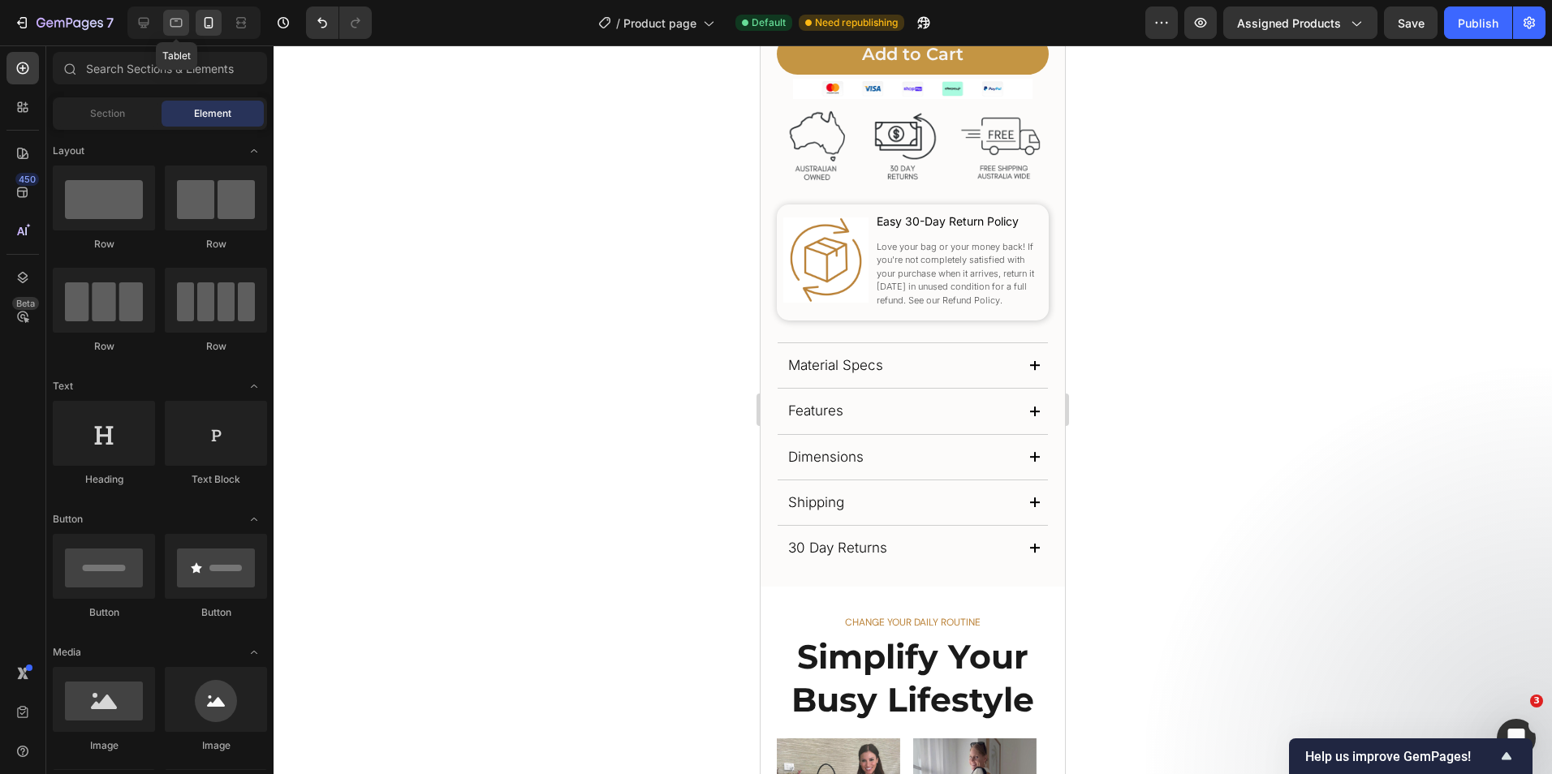
click at [179, 26] on icon at bounding box center [176, 23] width 12 height 9
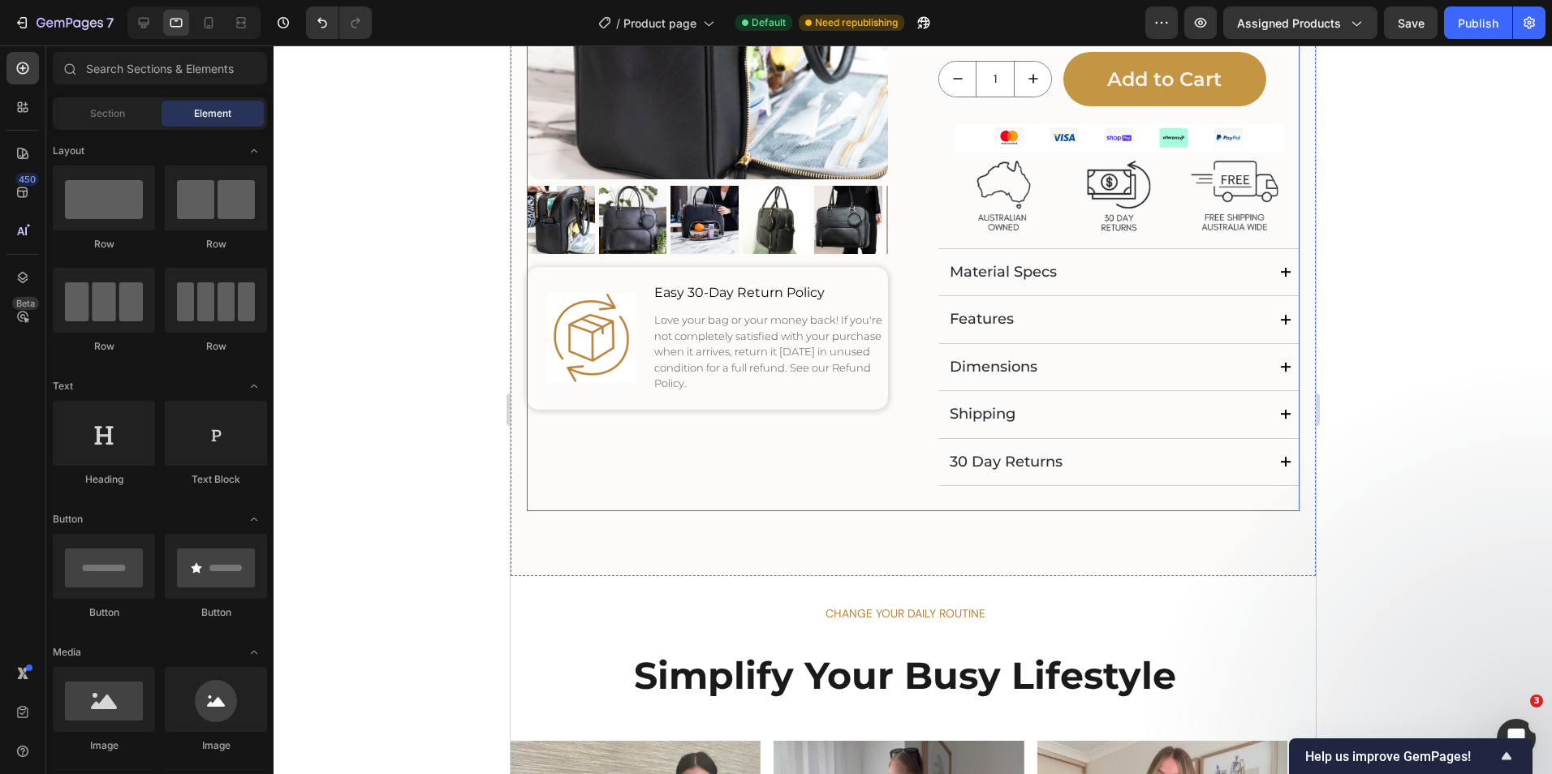
scroll to position [183, 0]
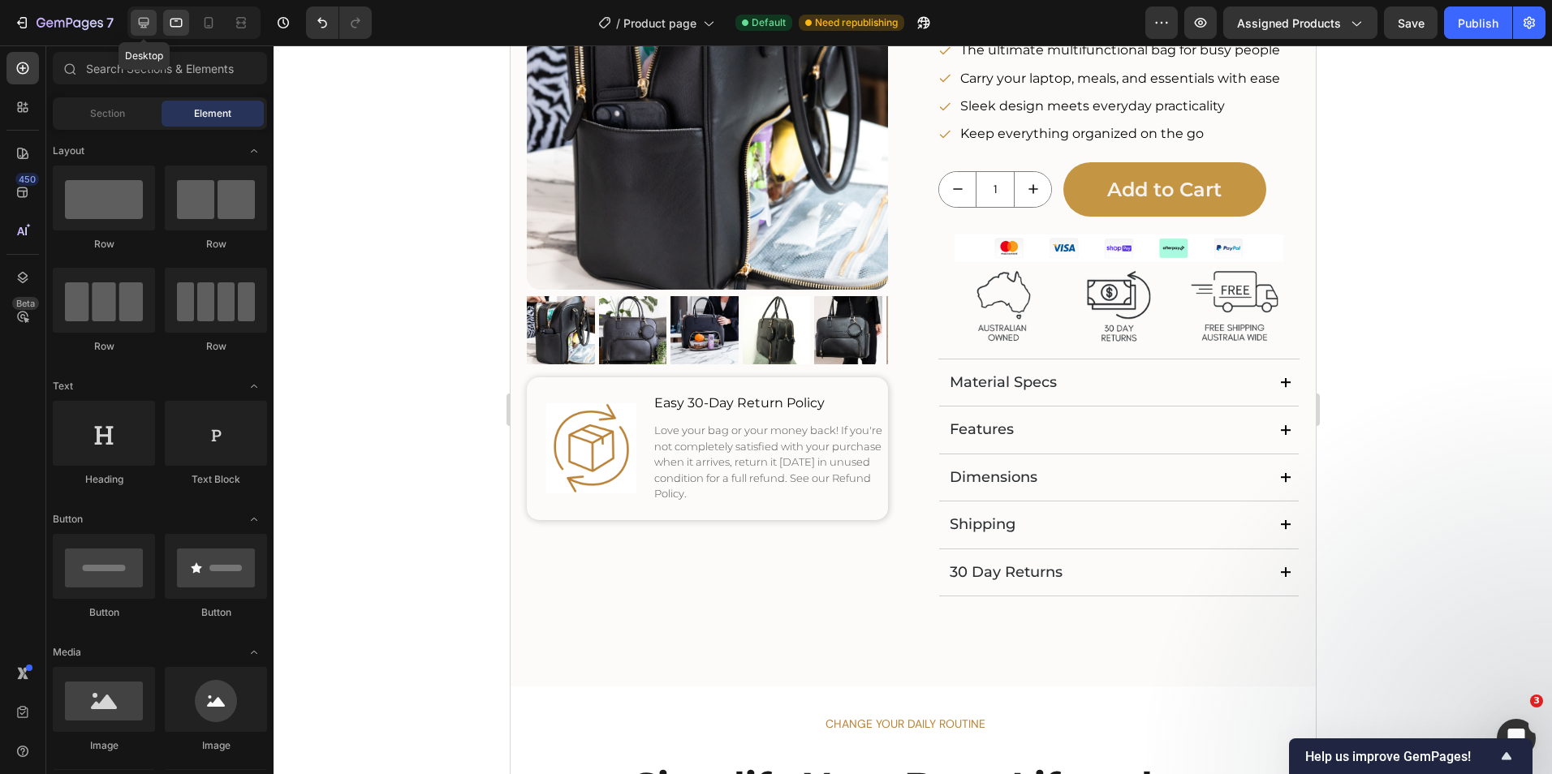
click at [141, 23] on icon at bounding box center [144, 23] width 11 height 11
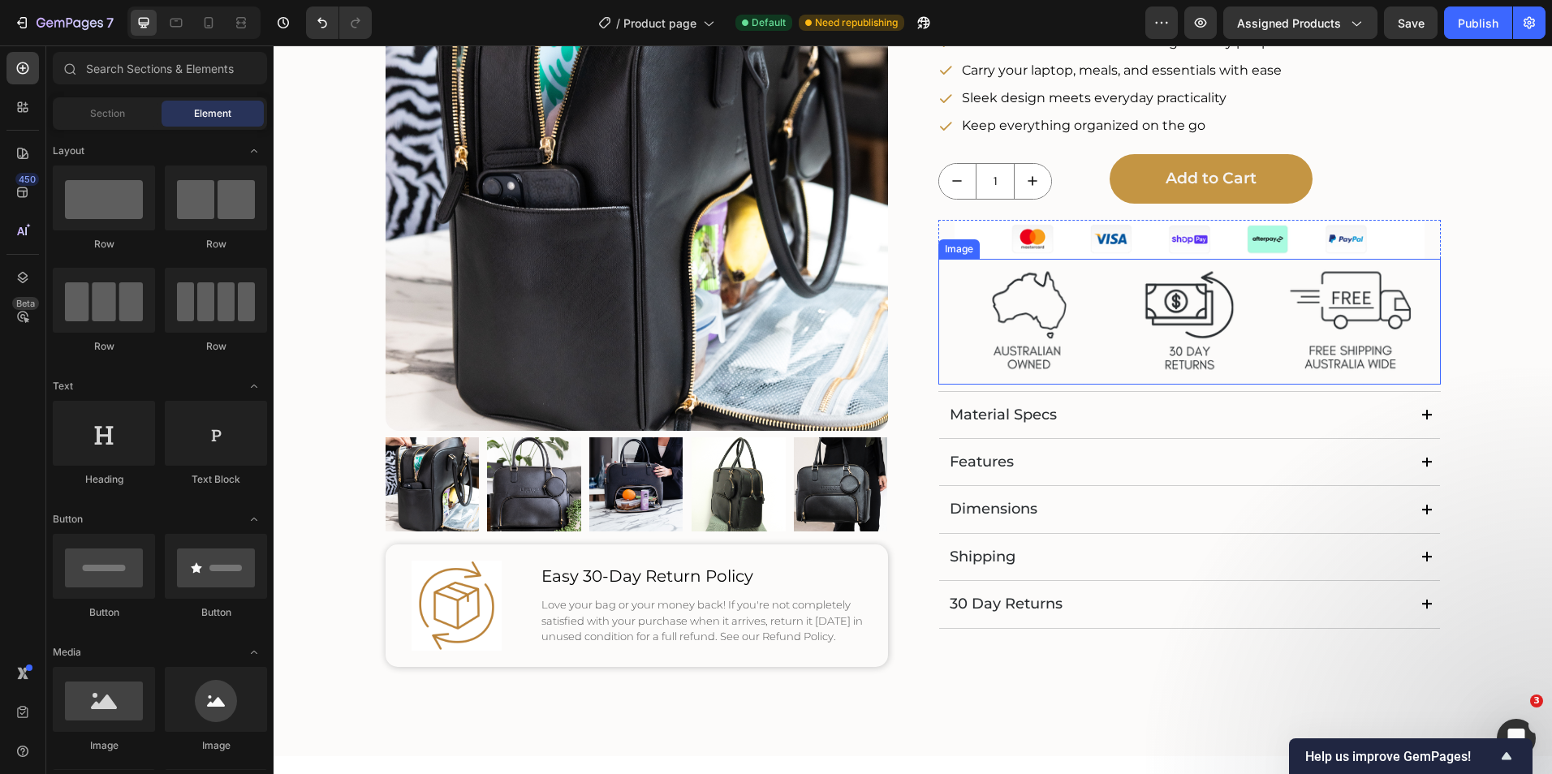
click at [1087, 331] on img at bounding box center [1189, 322] width 502 height 126
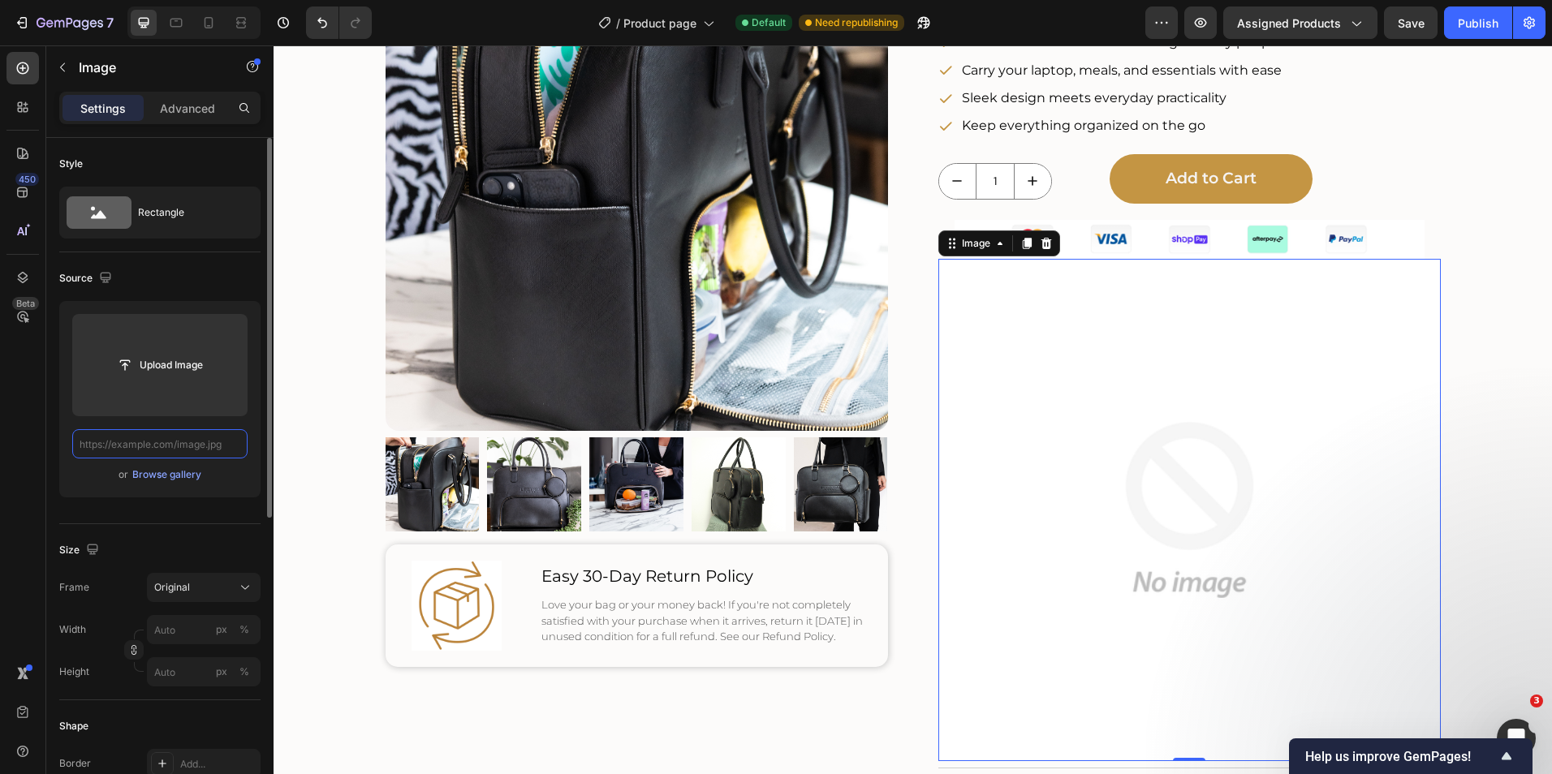
click at [163, 448] on input "text" at bounding box center [159, 443] width 175 height 29
paste input "[URL][DOMAIN_NAME]"
type input "[URL][DOMAIN_NAME]"
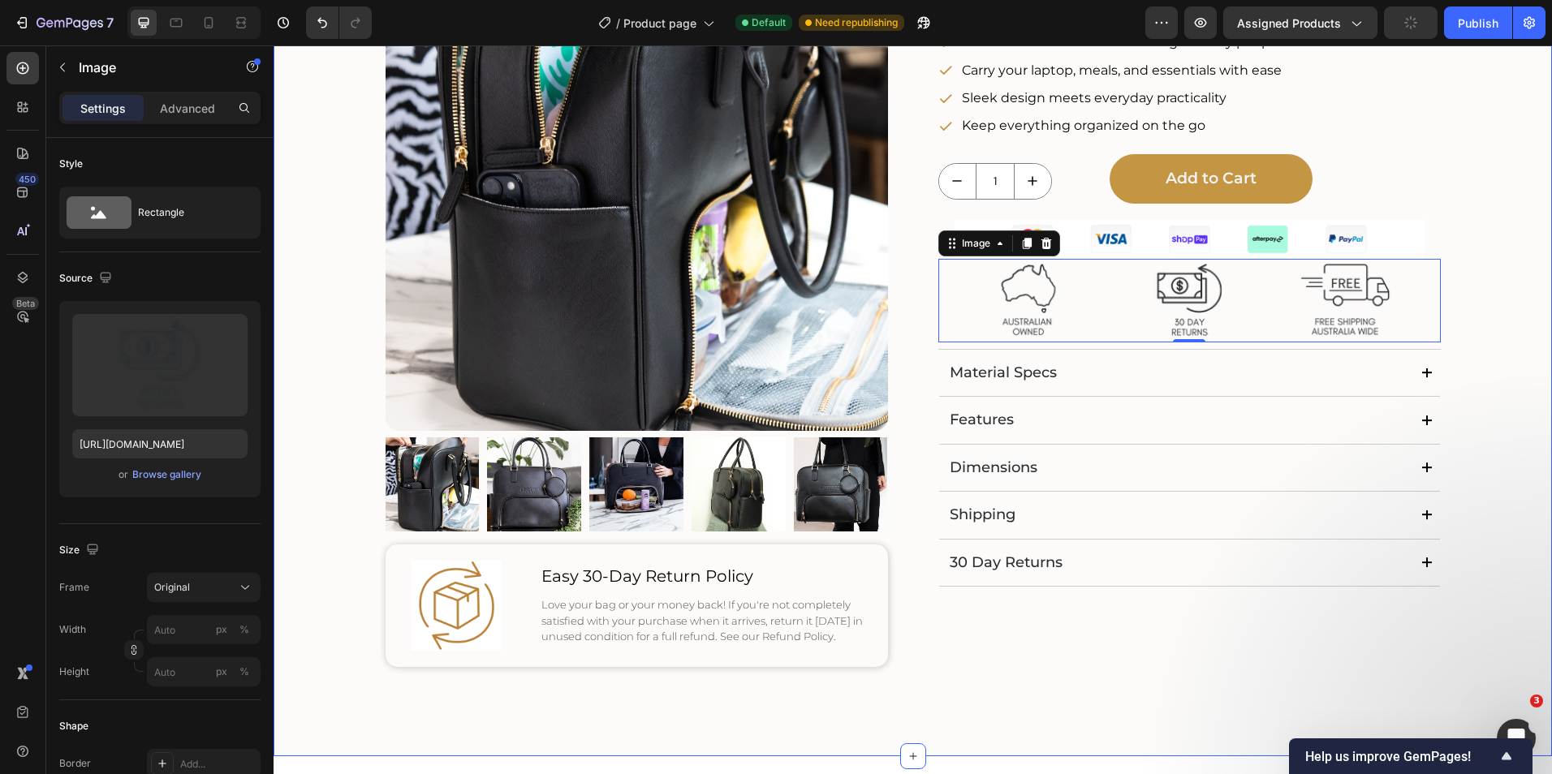
click at [1510, 234] on div "Product Images Image Easy 30-Day Return Policy Text Block Love your bag or your…" at bounding box center [913, 318] width 1246 height 779
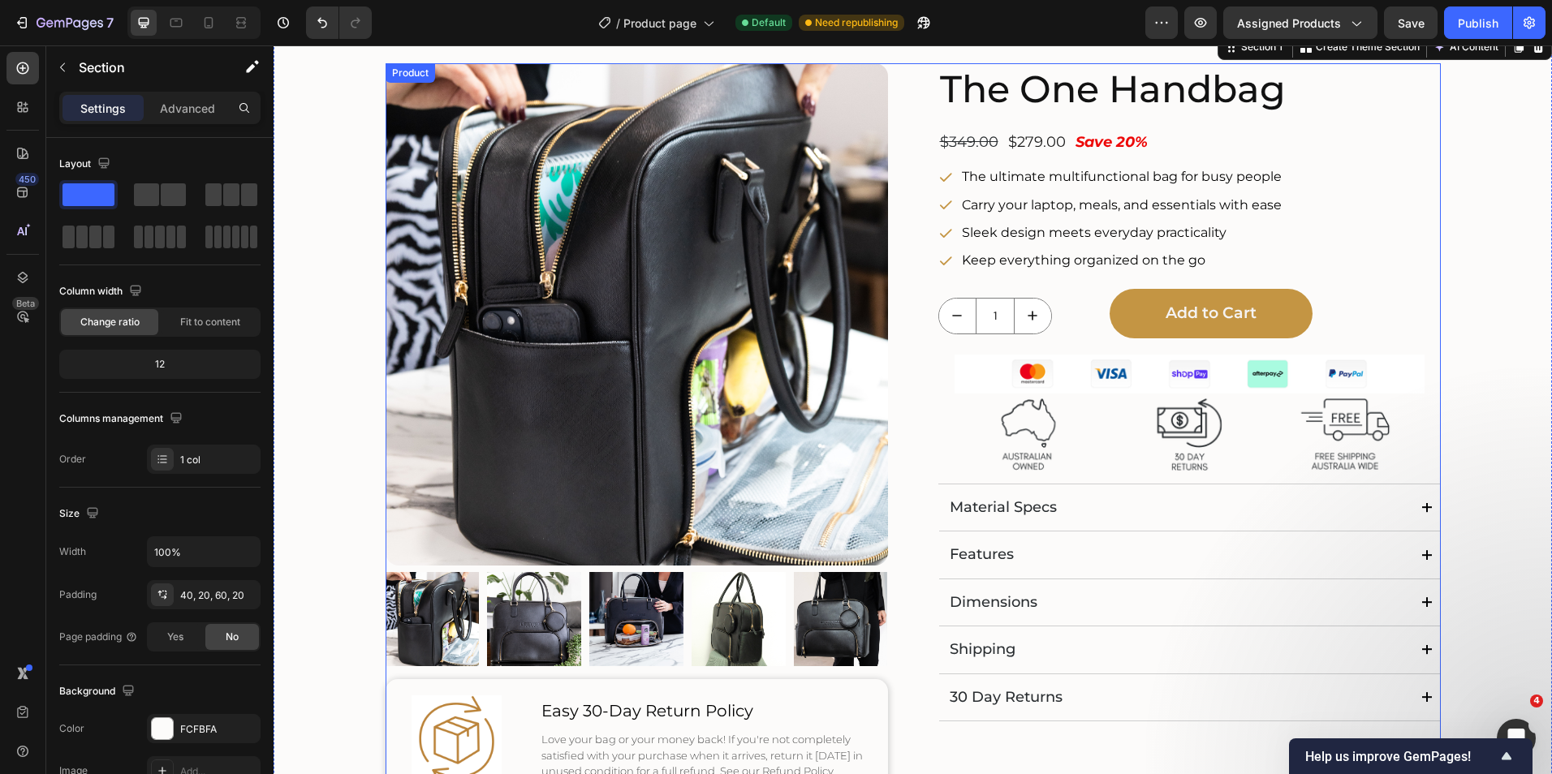
scroll to position [0, 0]
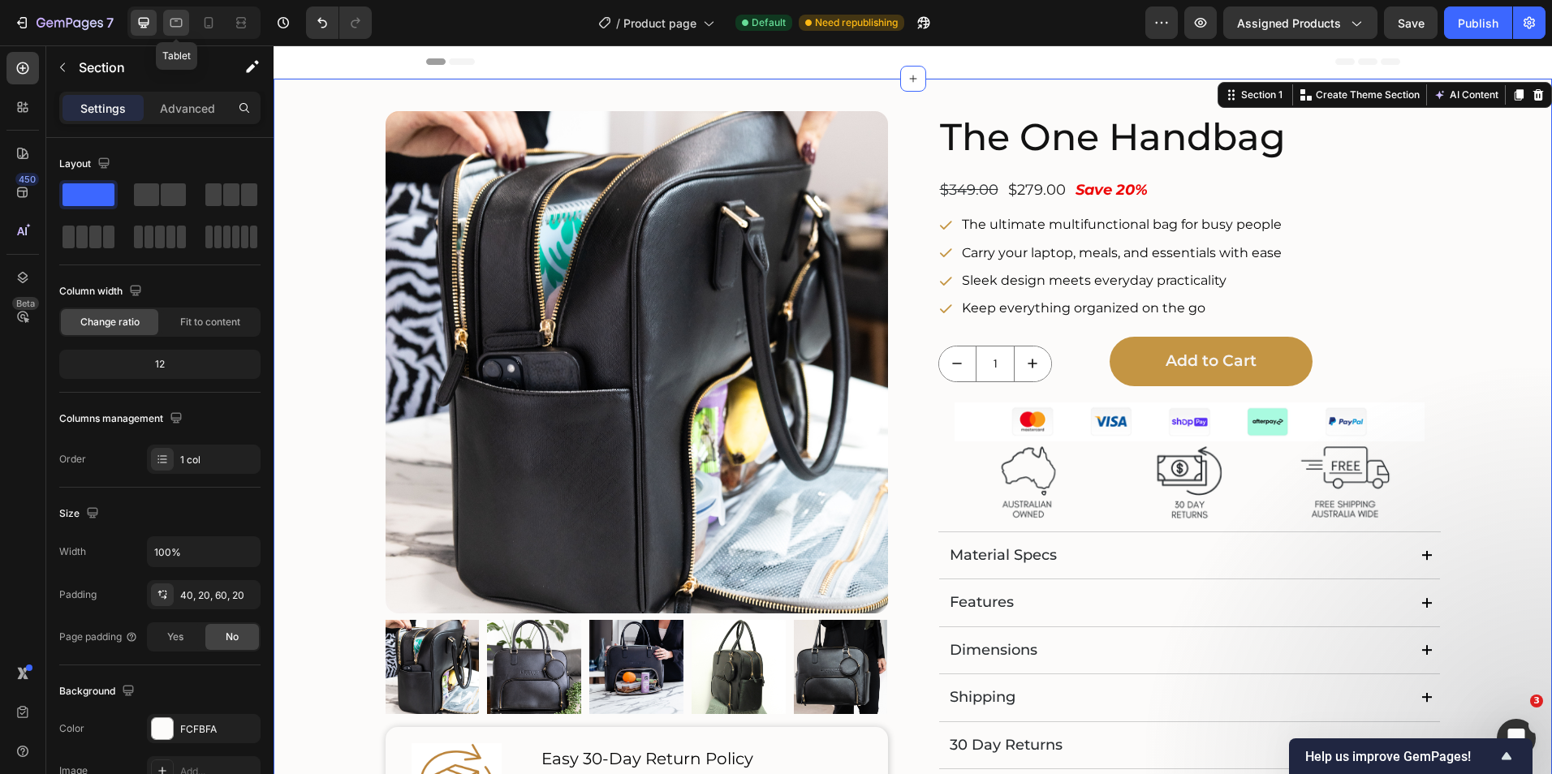
click at [178, 21] on icon at bounding box center [176, 21] width 4 height 2
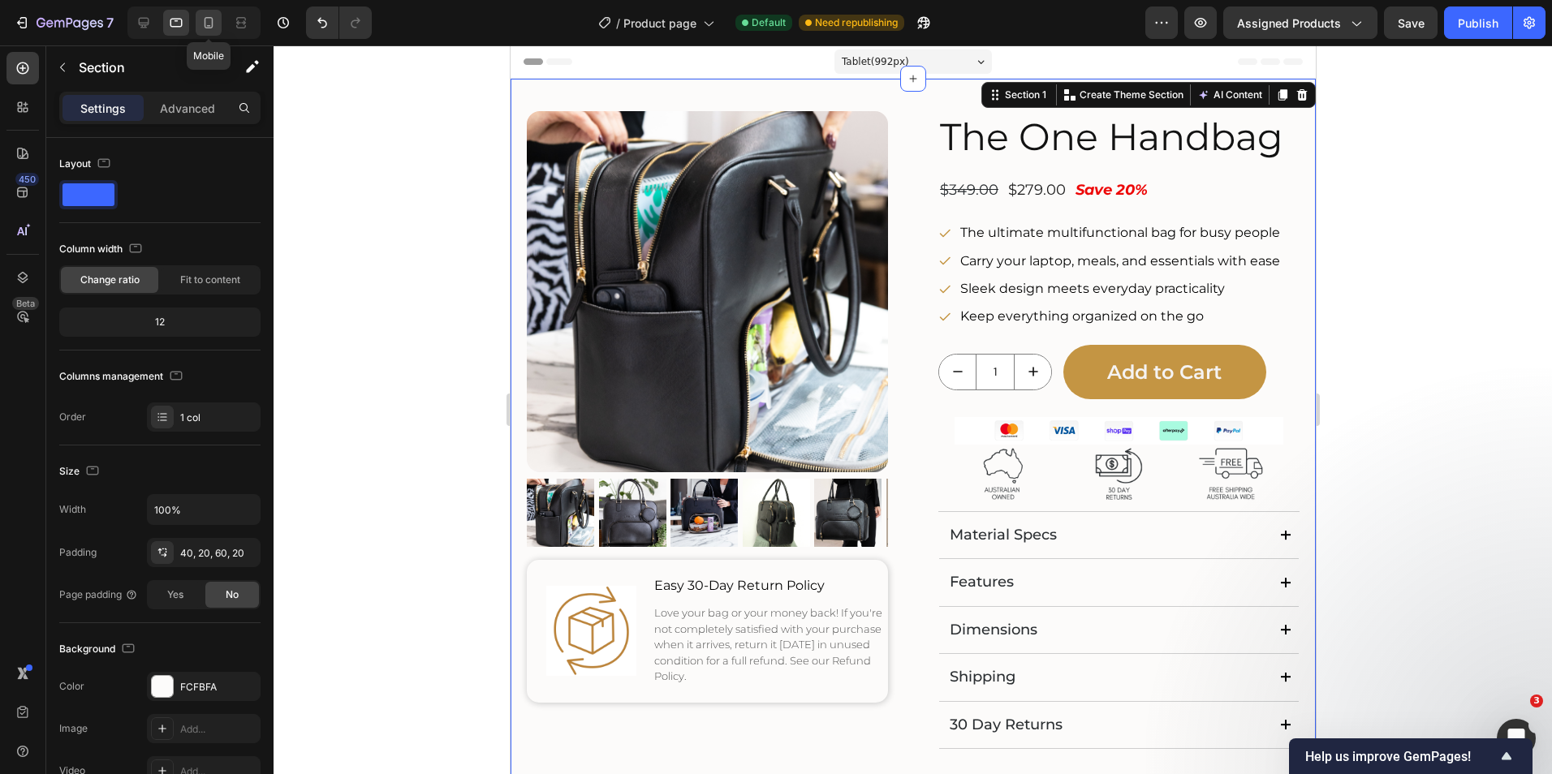
click at [212, 21] on icon at bounding box center [209, 22] width 9 height 11
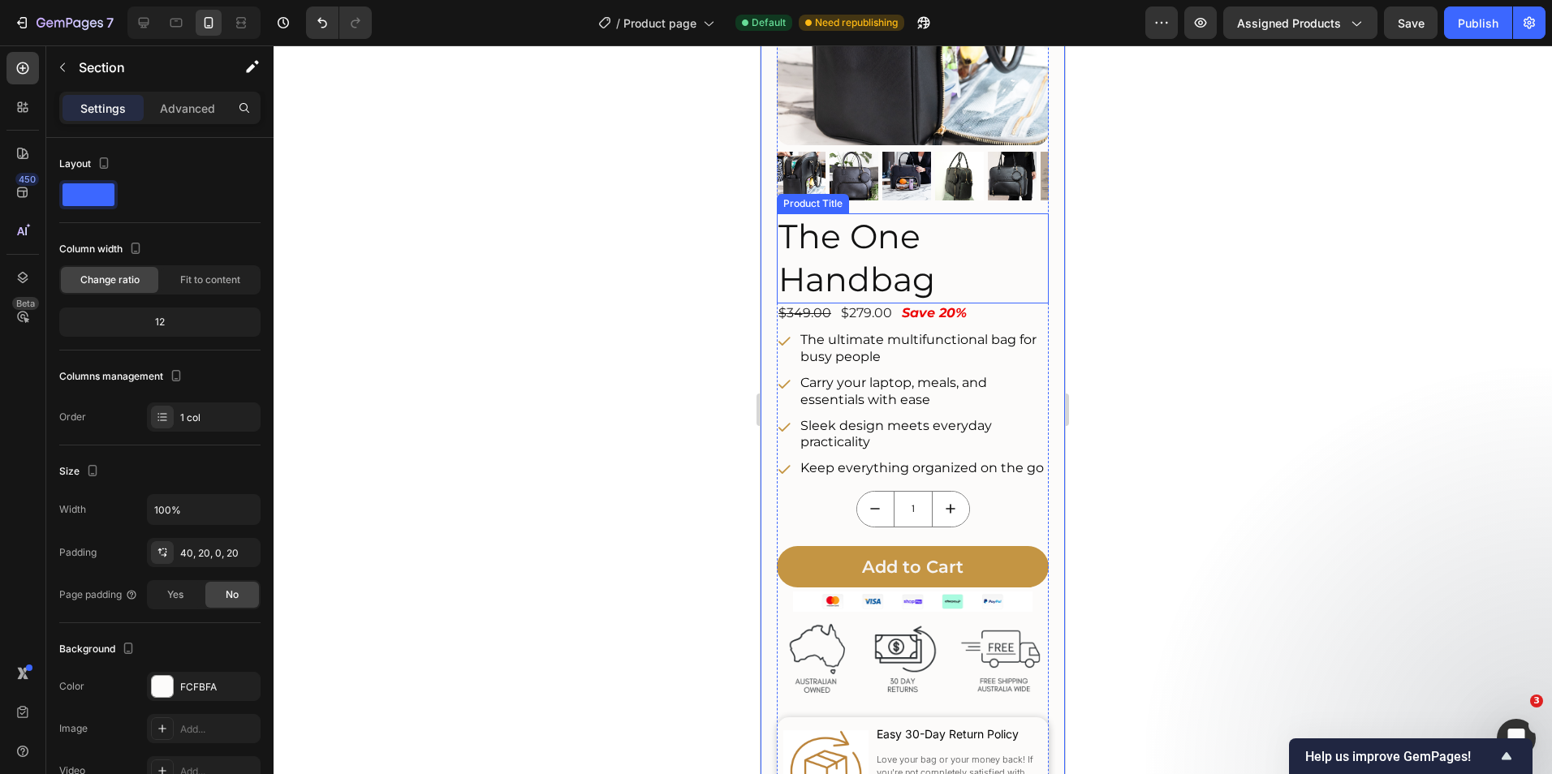
scroll to position [243, 0]
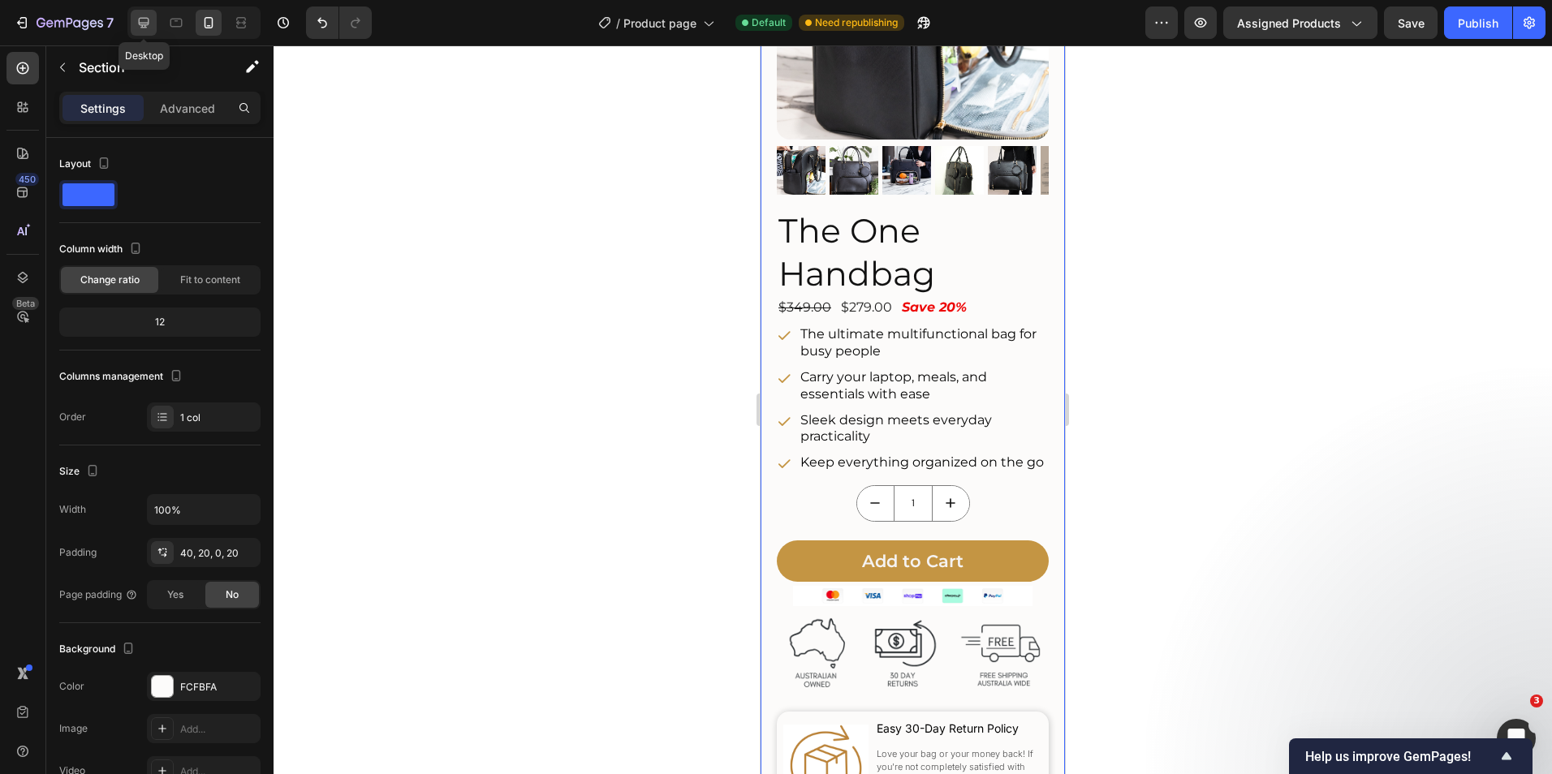
click at [150, 25] on icon at bounding box center [144, 23] width 16 height 16
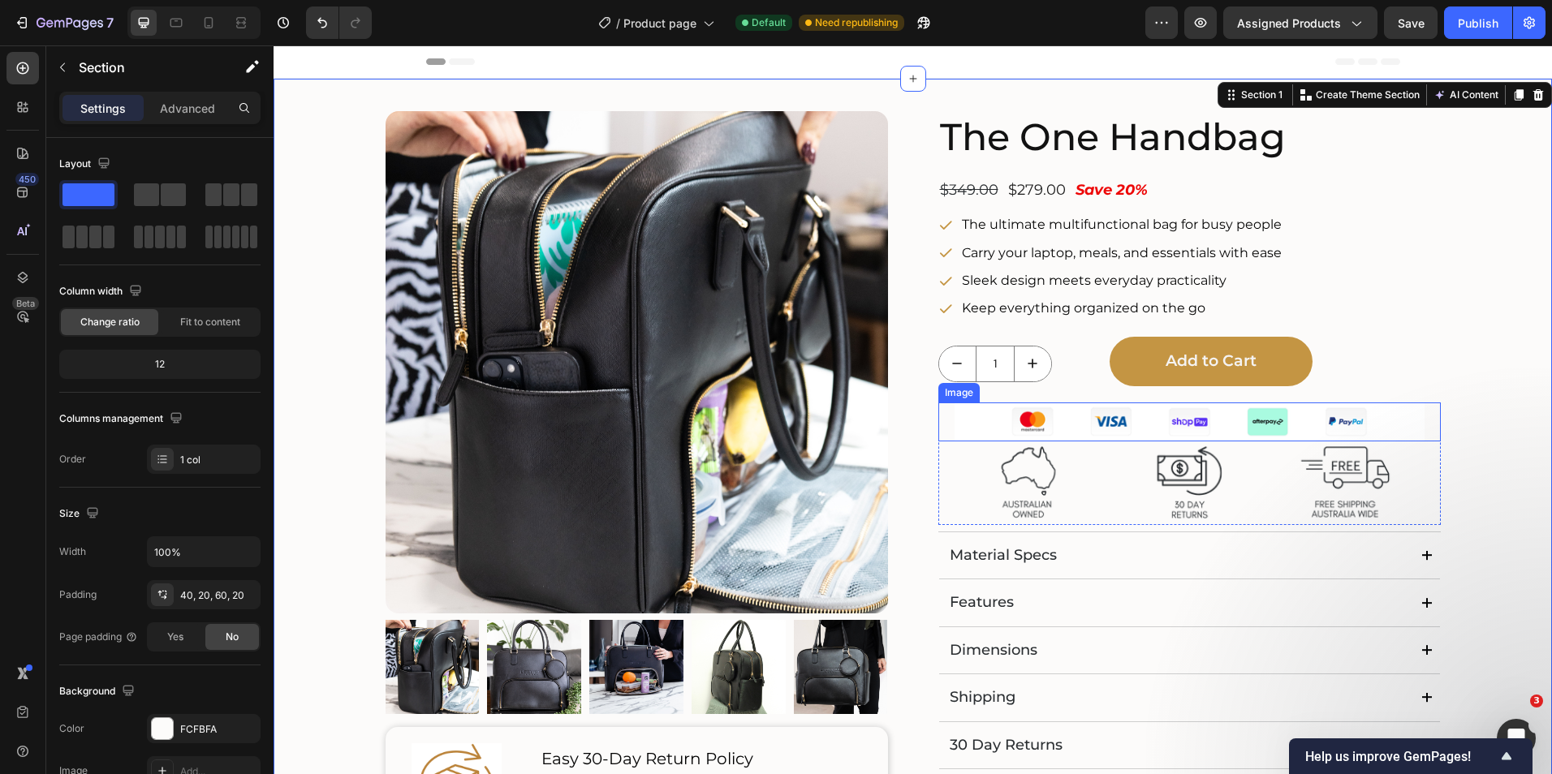
click at [1214, 432] on img at bounding box center [1189, 422] width 470 height 39
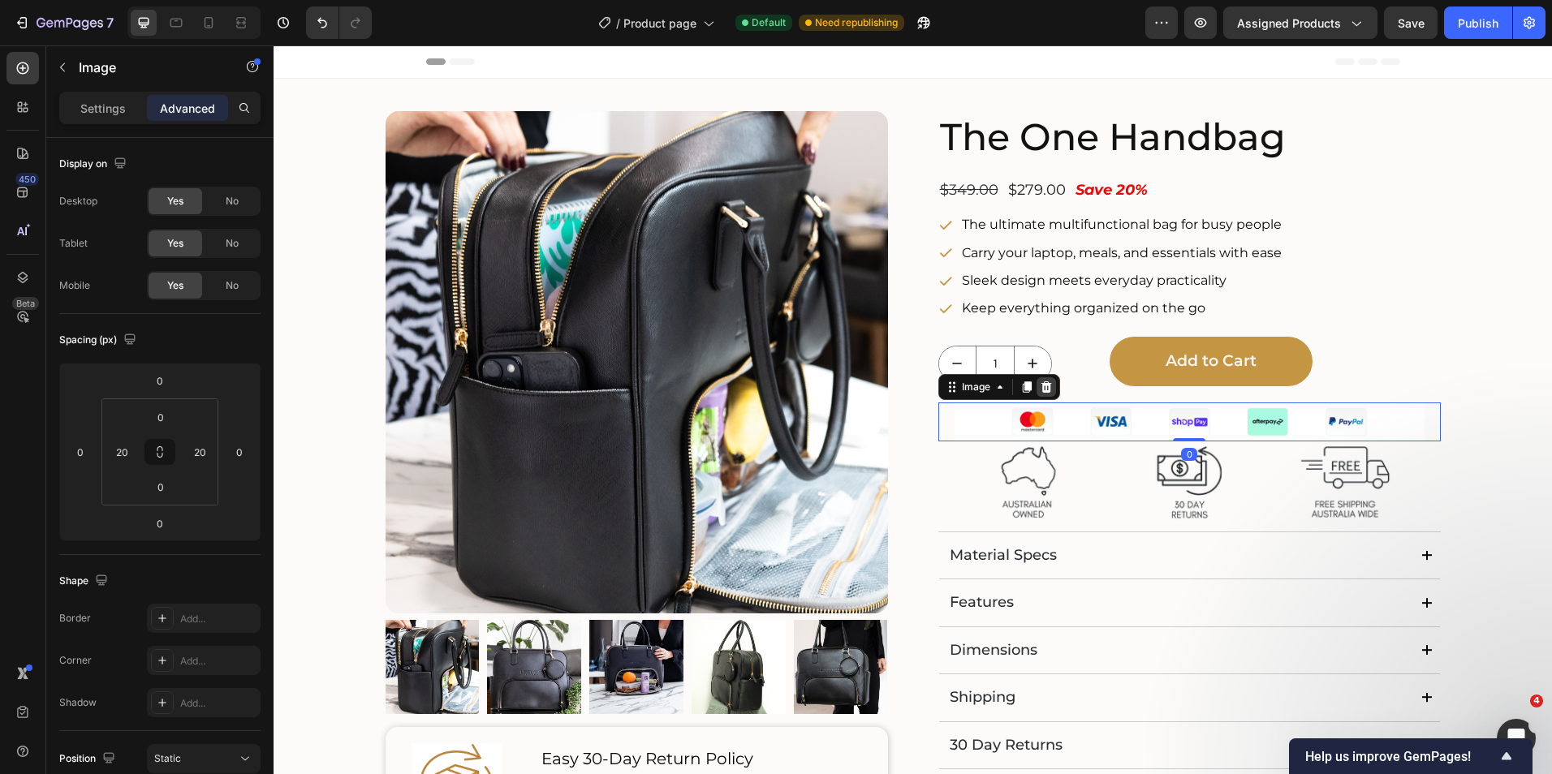
click at [1040, 390] on icon at bounding box center [1045, 386] width 11 height 11
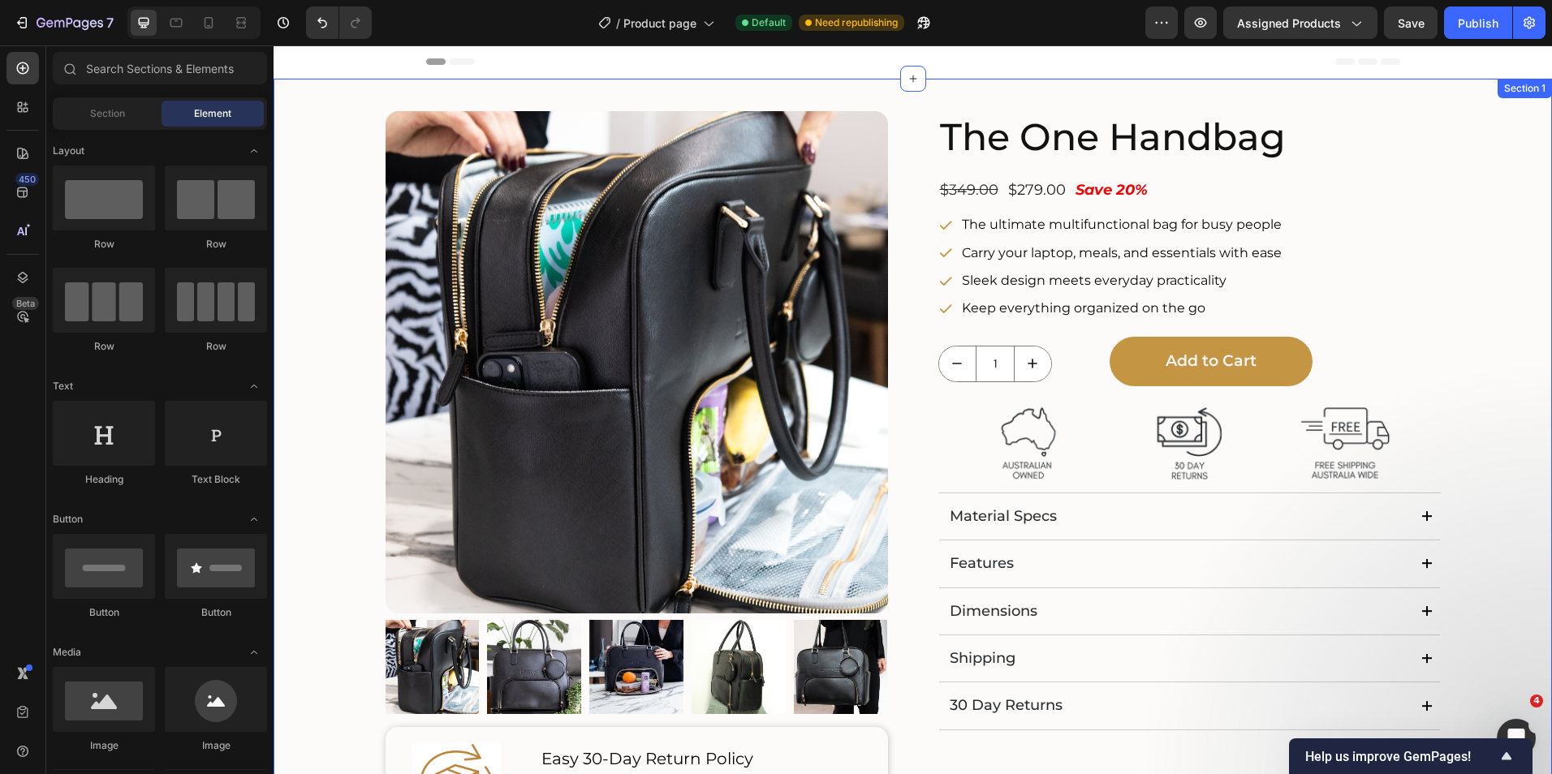
click at [1538, 339] on div "Product Images Image Easy 30-Day Return Policy Text Block Love your bag or your…" at bounding box center [912, 509] width 1278 height 860
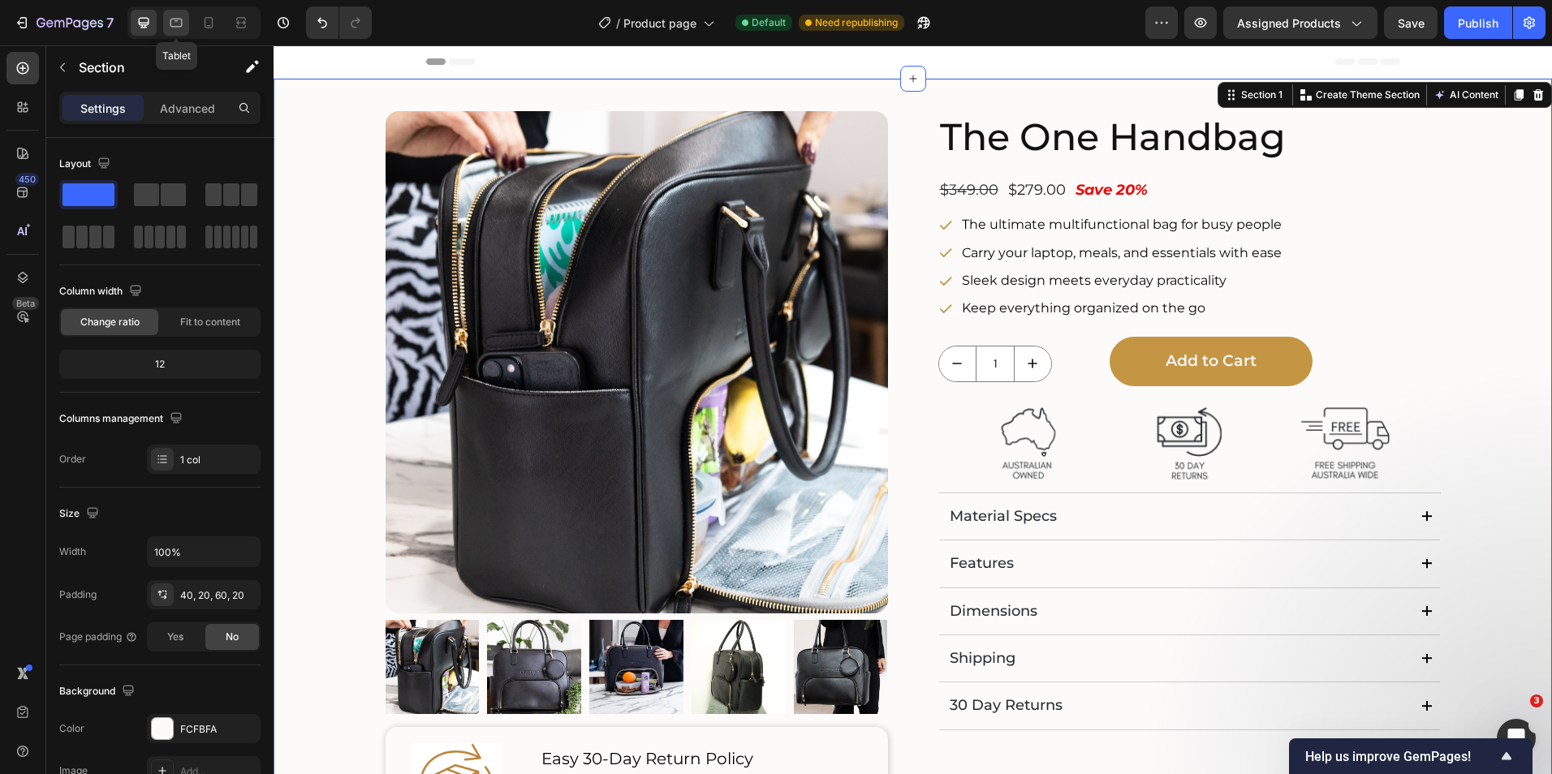
click at [179, 22] on icon at bounding box center [176, 23] width 16 height 16
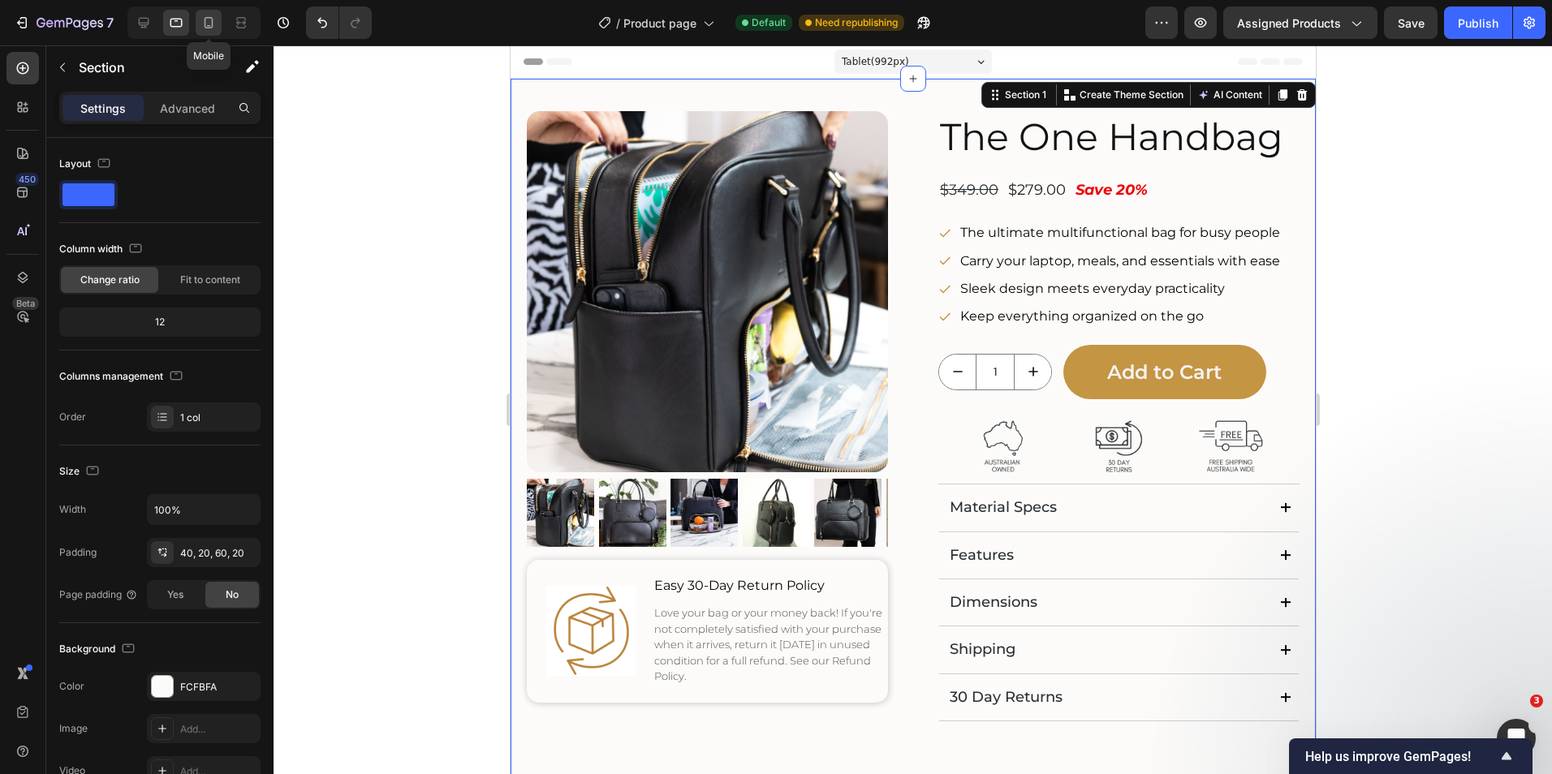
click at [204, 28] on icon at bounding box center [208, 23] width 16 height 16
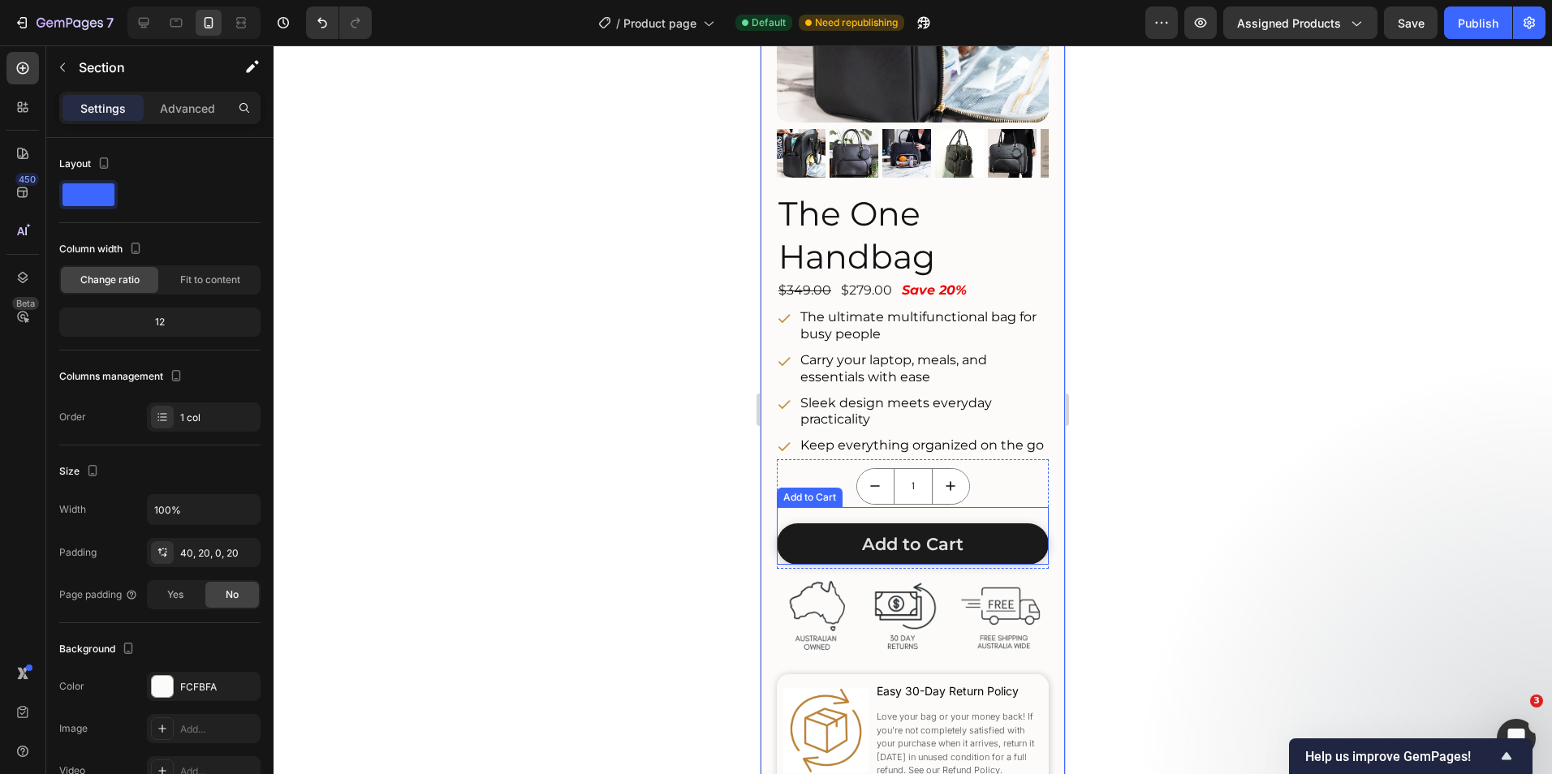
scroll to position [325, 0]
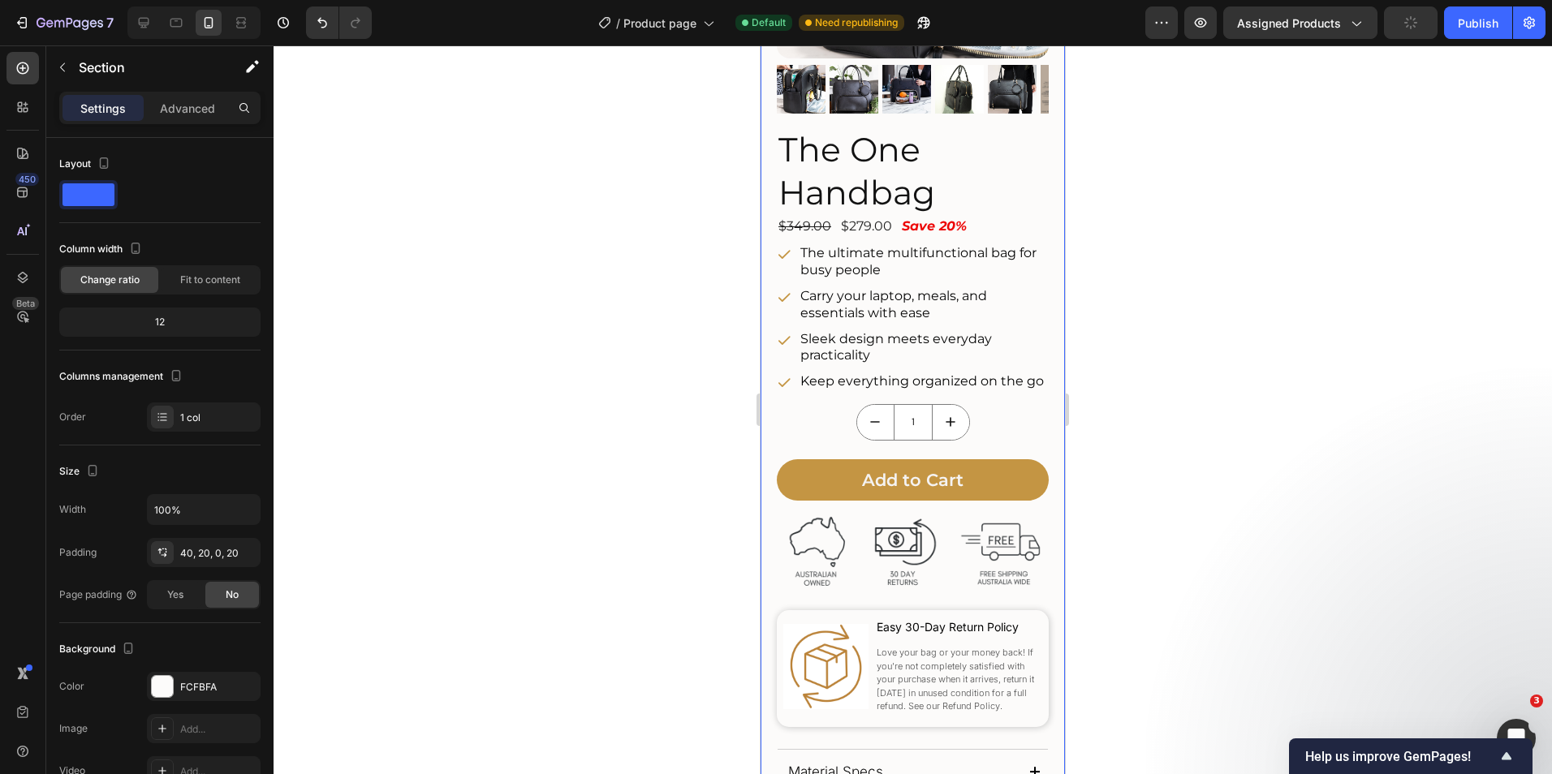
click at [1347, 446] on div at bounding box center [912, 409] width 1278 height 729
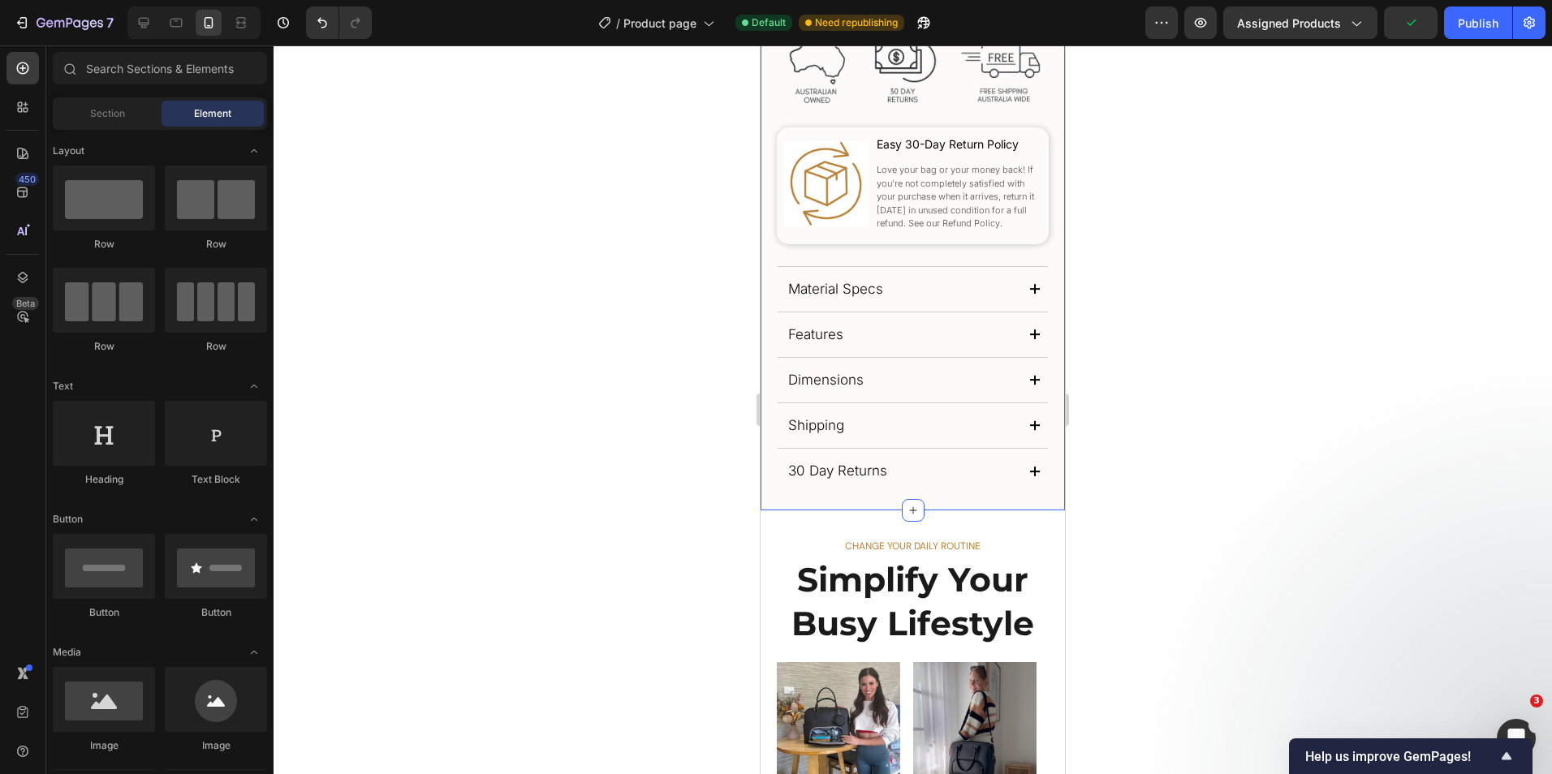
scroll to position [812, 0]
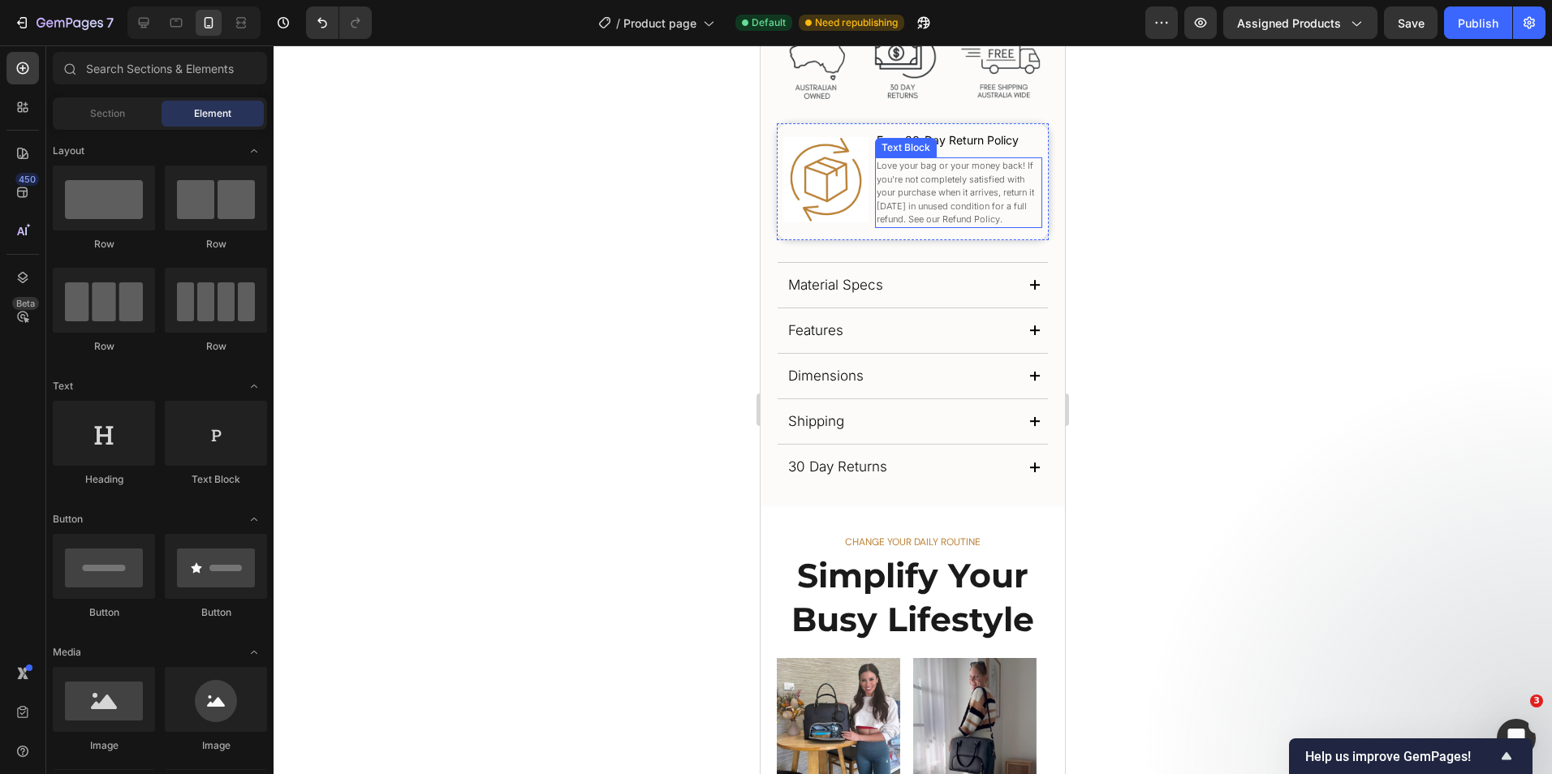
click at [899, 199] on p "Love your bag or your money back! If you're not completely satisfied with your …" at bounding box center [958, 192] width 164 height 67
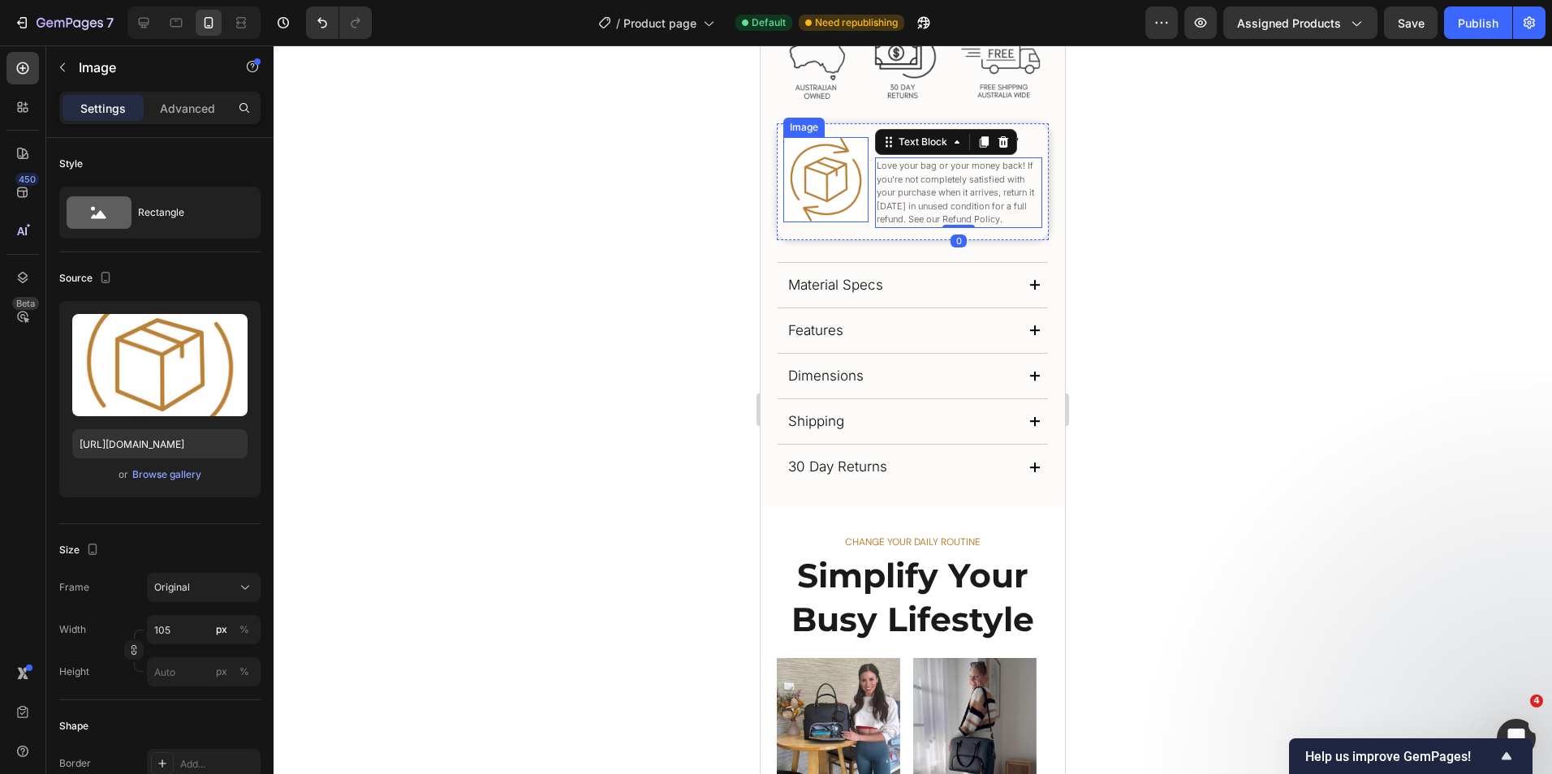
click at [823, 143] on div "Image" at bounding box center [825, 179] width 85 height 97
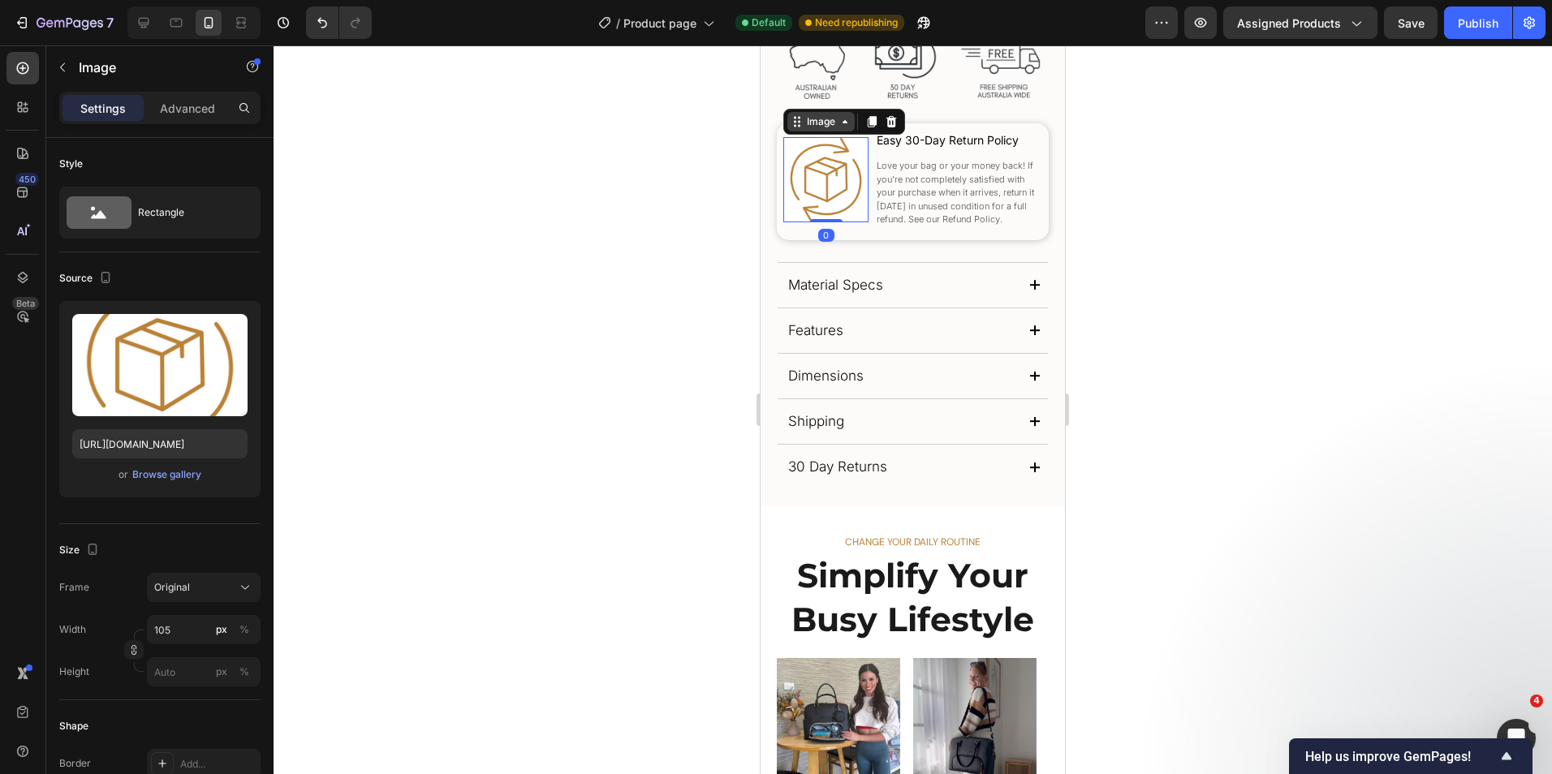
click at [824, 129] on div "Image" at bounding box center [820, 121] width 35 height 15
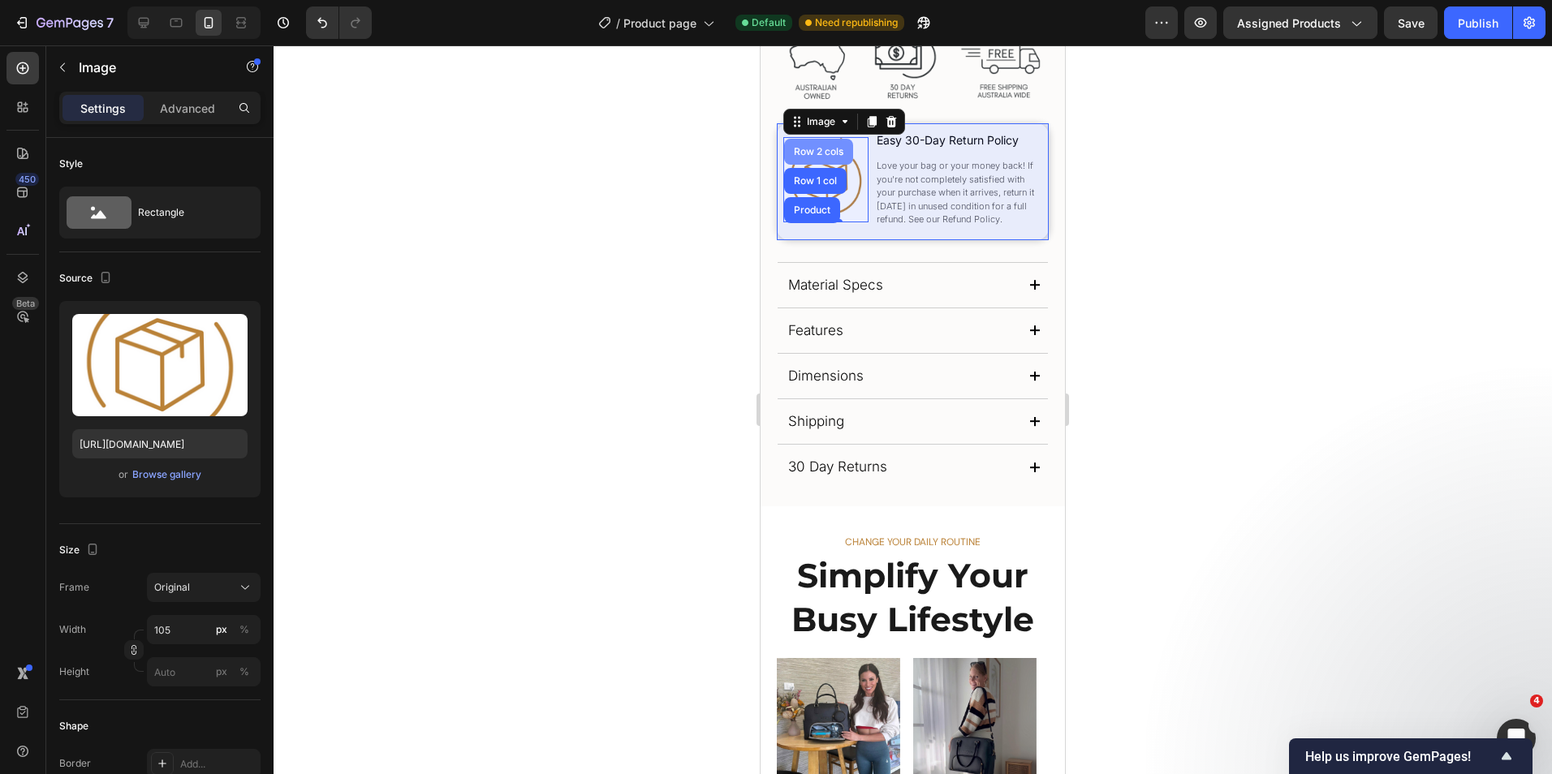
click at [819, 153] on div "Row 2 cols" at bounding box center [818, 152] width 69 height 26
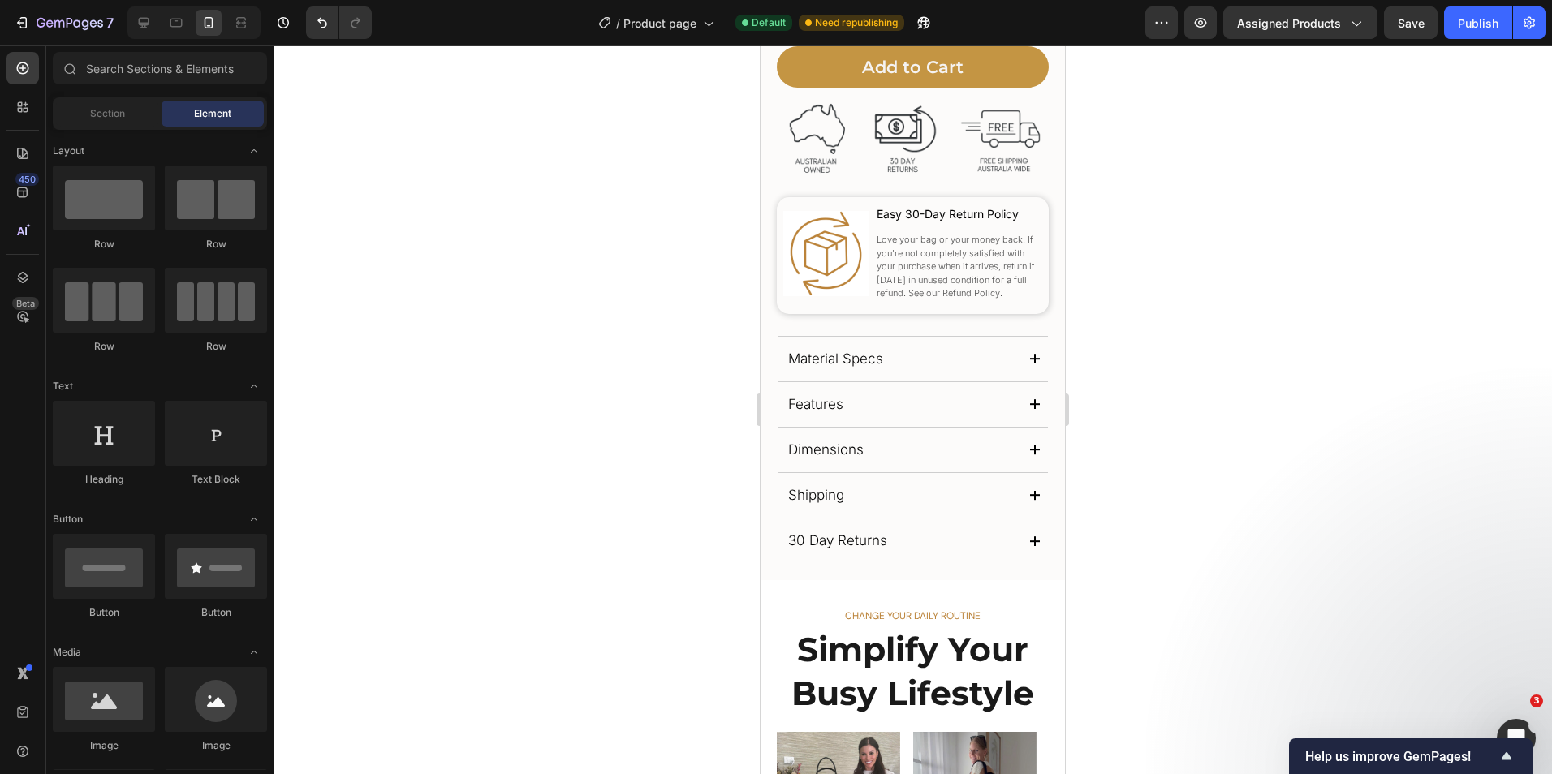
scroll to position [632, 0]
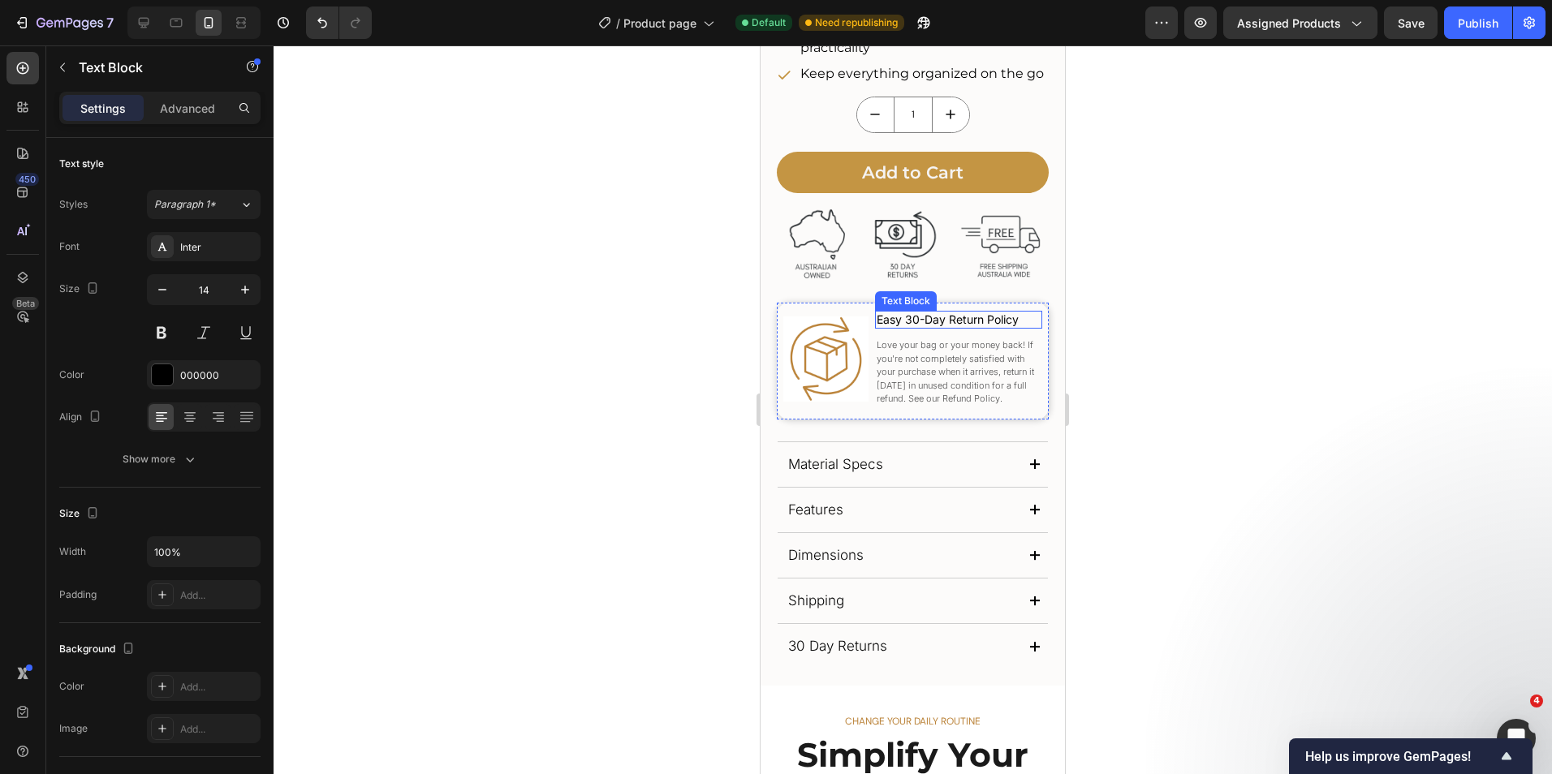
click at [908, 324] on p "Easy 30-Day Return Policy" at bounding box center [958, 319] width 164 height 15
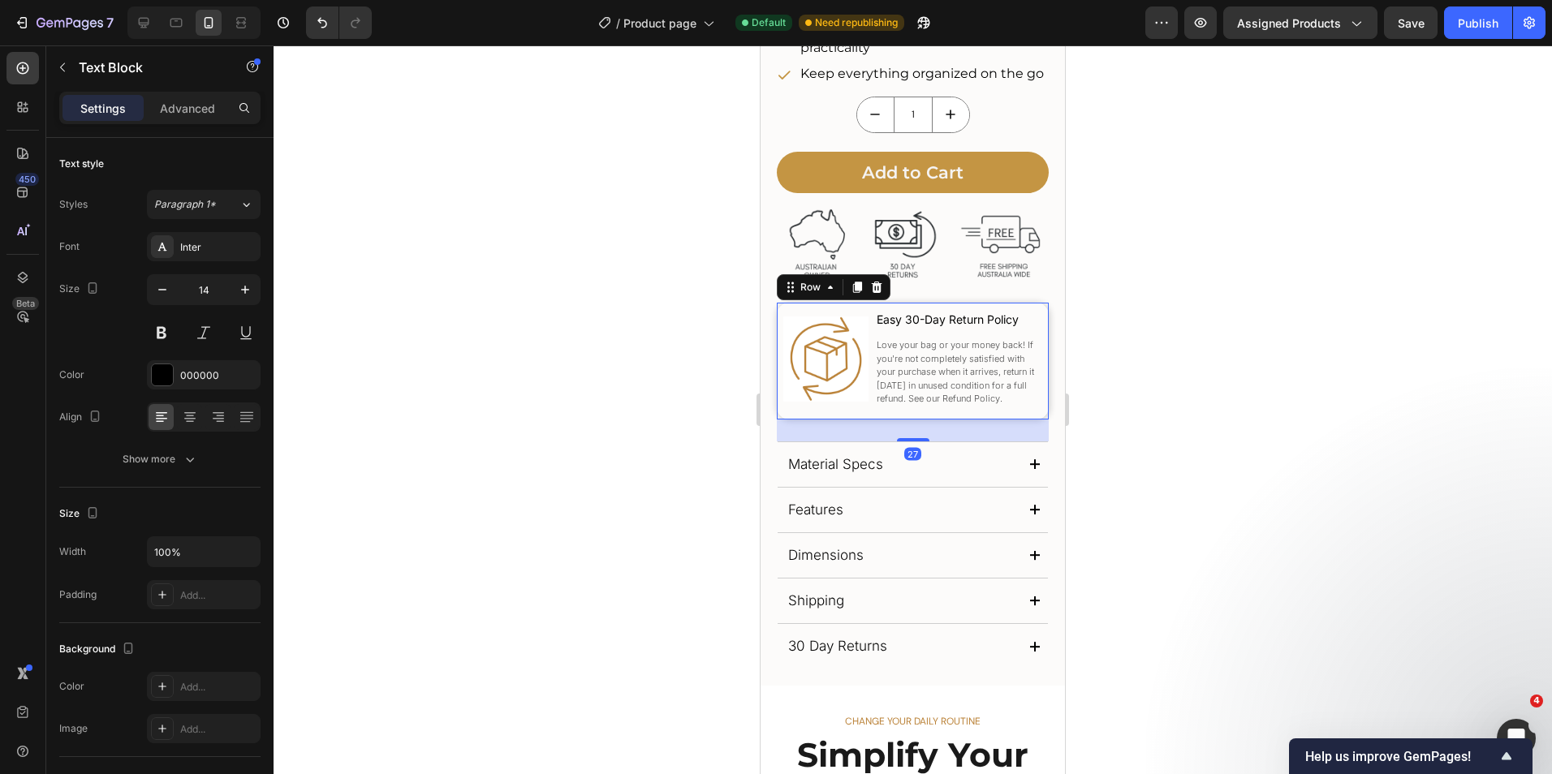
click at [820, 307] on div "Image Easy 30-Day Return Policy Text Block Love your bag or your money back! If…" at bounding box center [913, 361] width 272 height 117
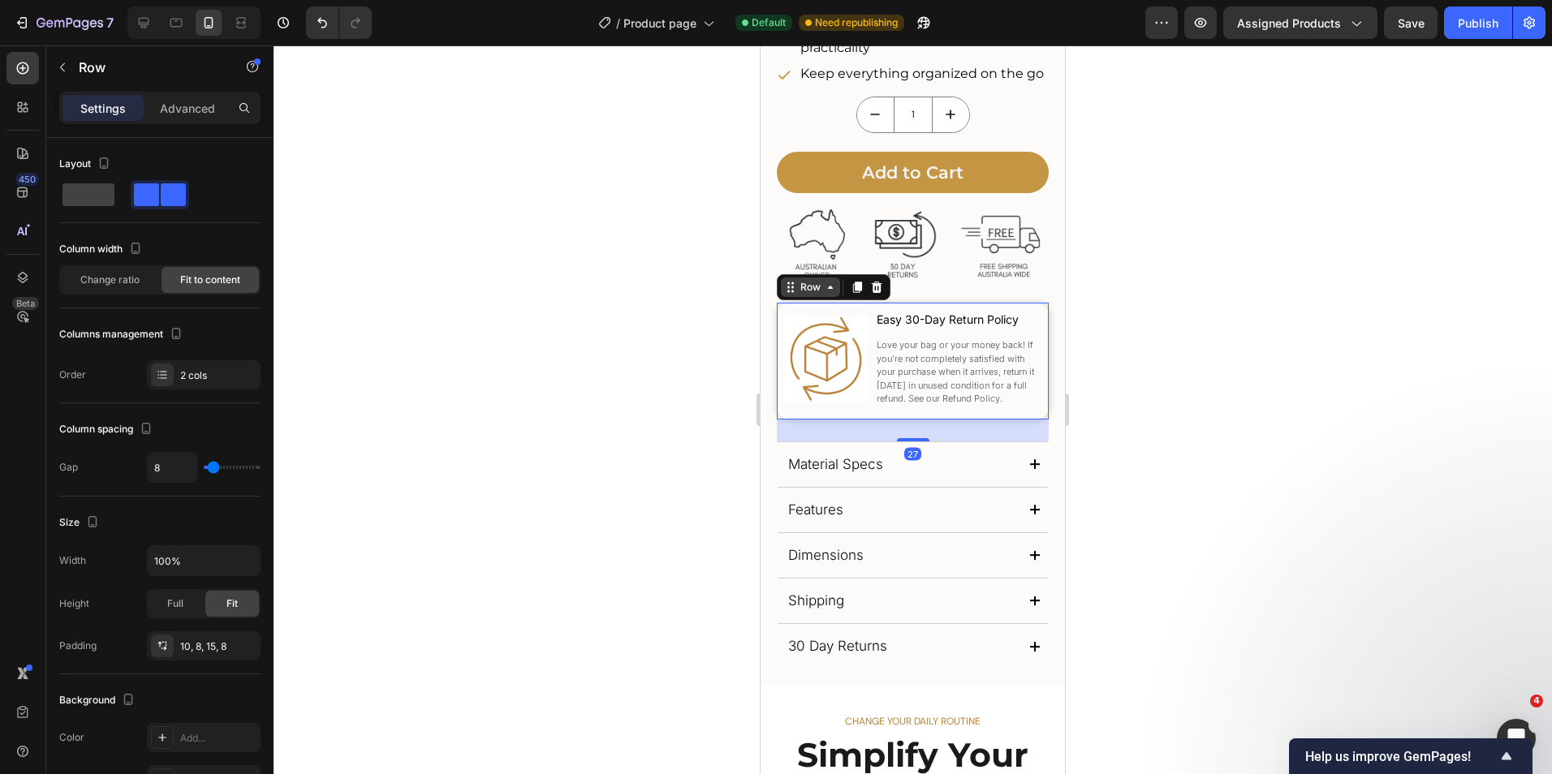
click at [827, 291] on icon at bounding box center [830, 287] width 13 height 13
click at [792, 291] on icon at bounding box center [790, 287] width 13 height 13
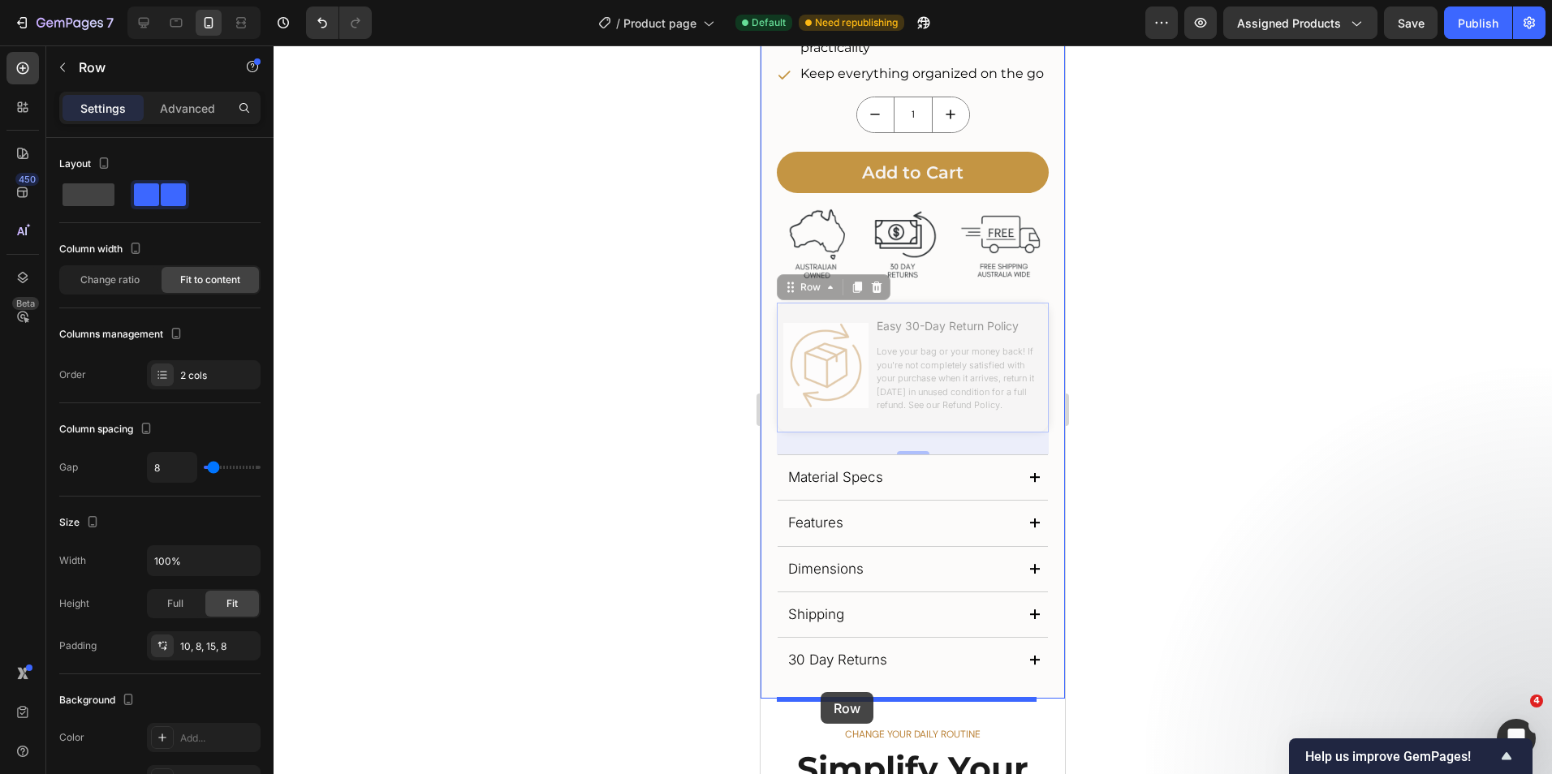
drag, startPoint x: 790, startPoint y: 291, endPoint x: 820, endPoint y: 692, distance: 402.9
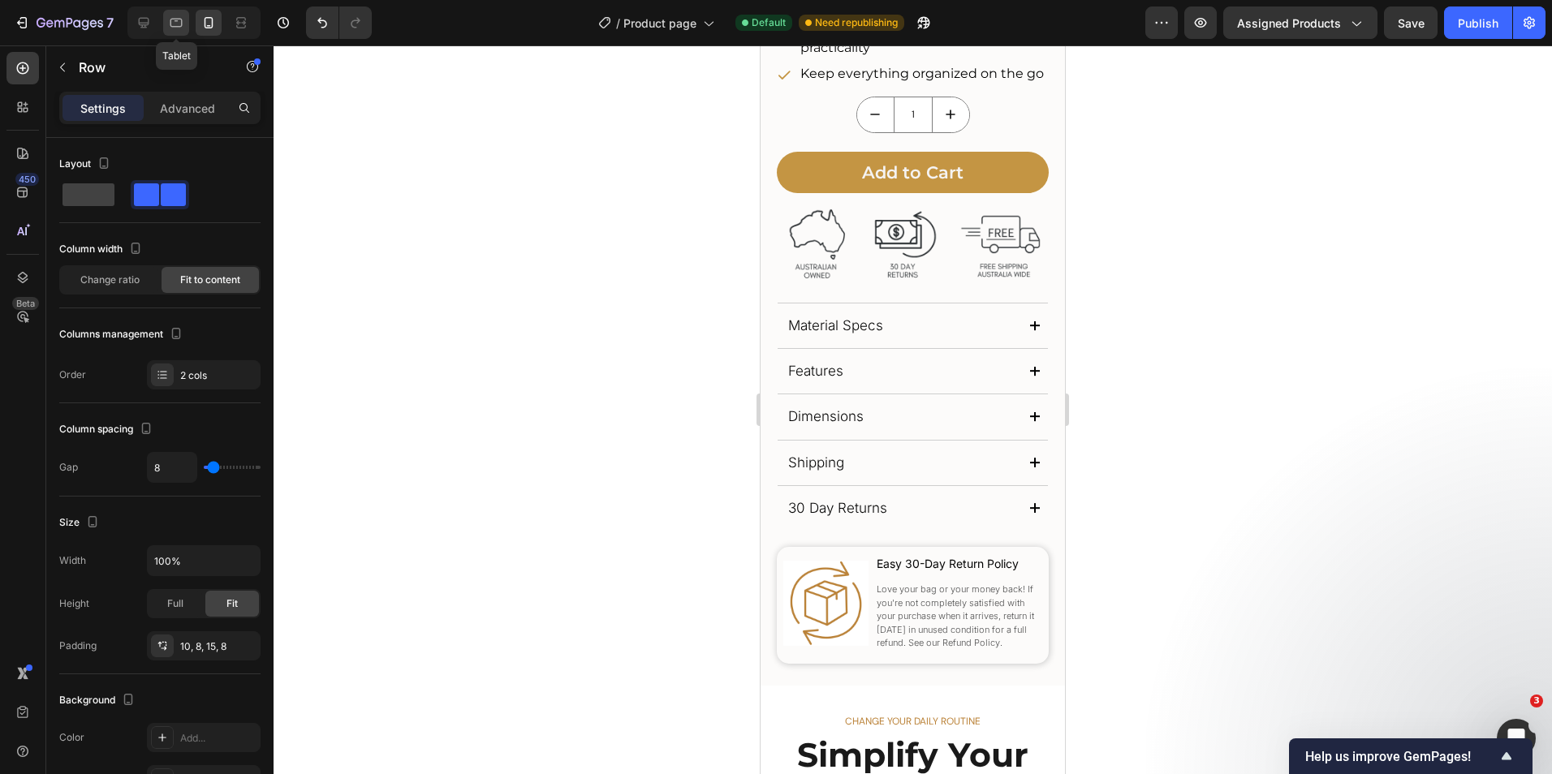
click at [177, 23] on icon at bounding box center [176, 23] width 16 height 16
type input "20"
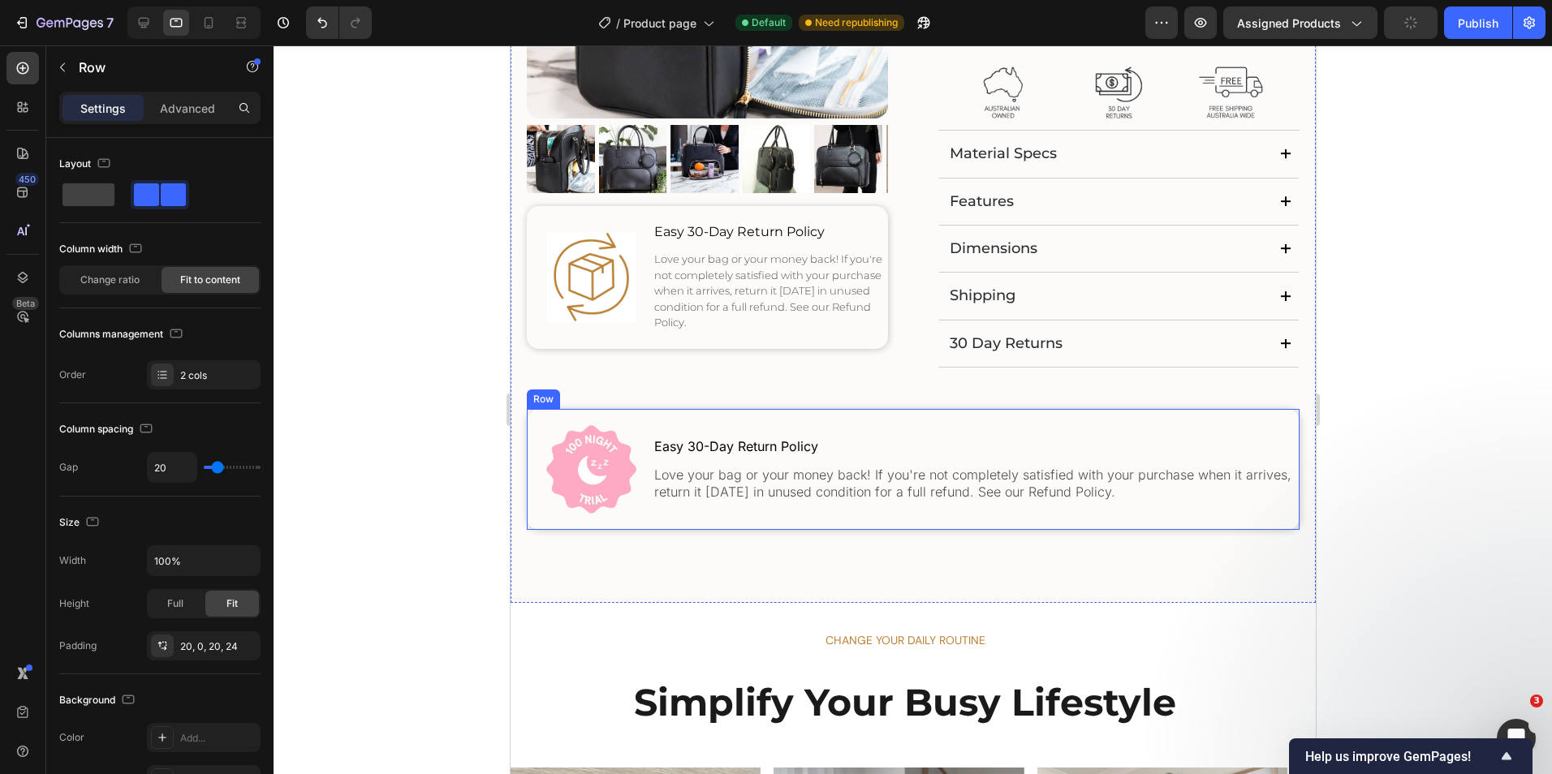
scroll to position [335, 0]
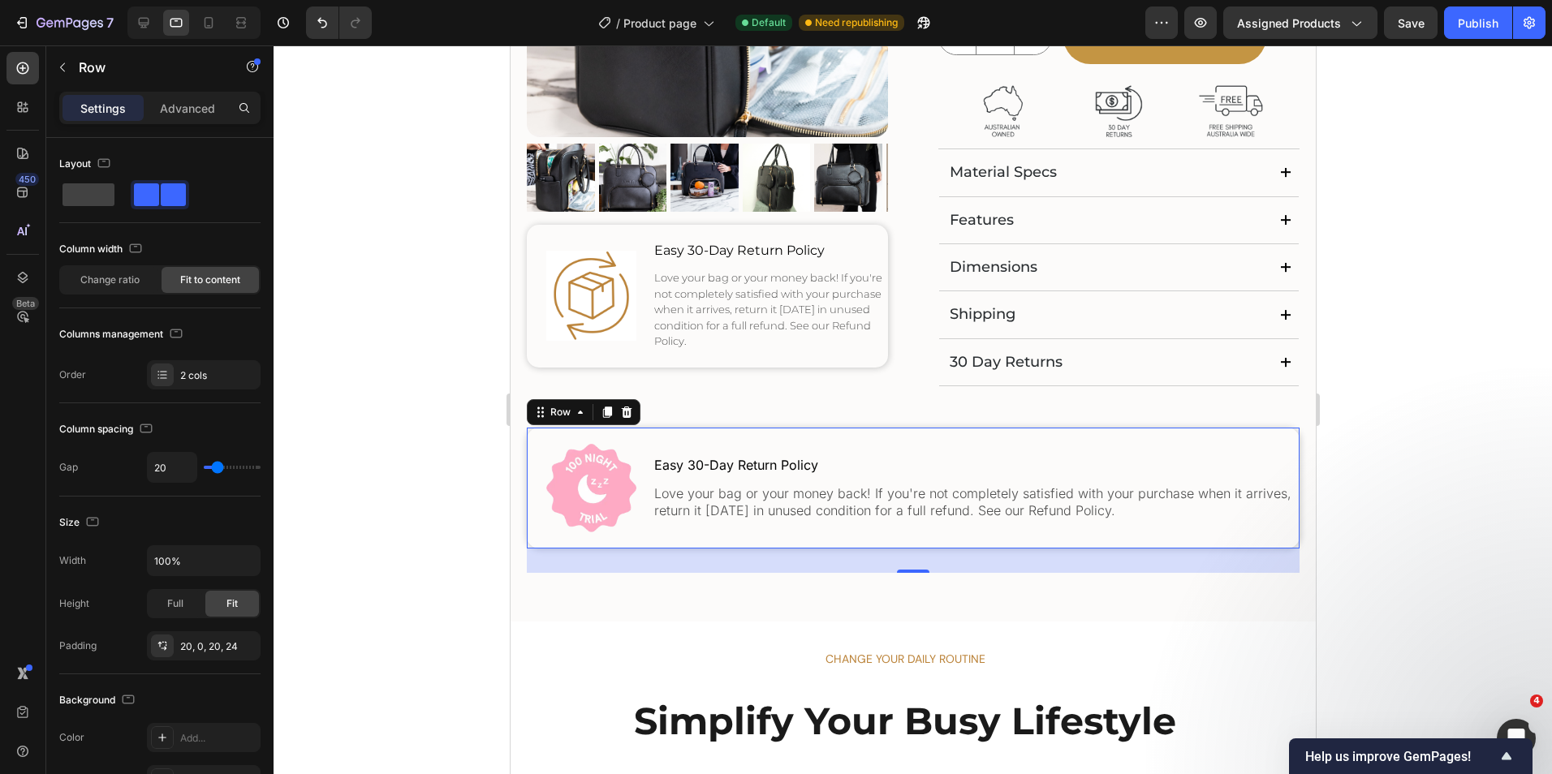
click at [1049, 445] on div "Easy 30-Day Return Policy Text Block Love your bag or your money back! If you'r…" at bounding box center [975, 488] width 647 height 88
click at [542, 409] on icon at bounding box center [539, 412] width 13 height 13
click at [194, 118] on div "Advanced" at bounding box center [187, 108] width 81 height 26
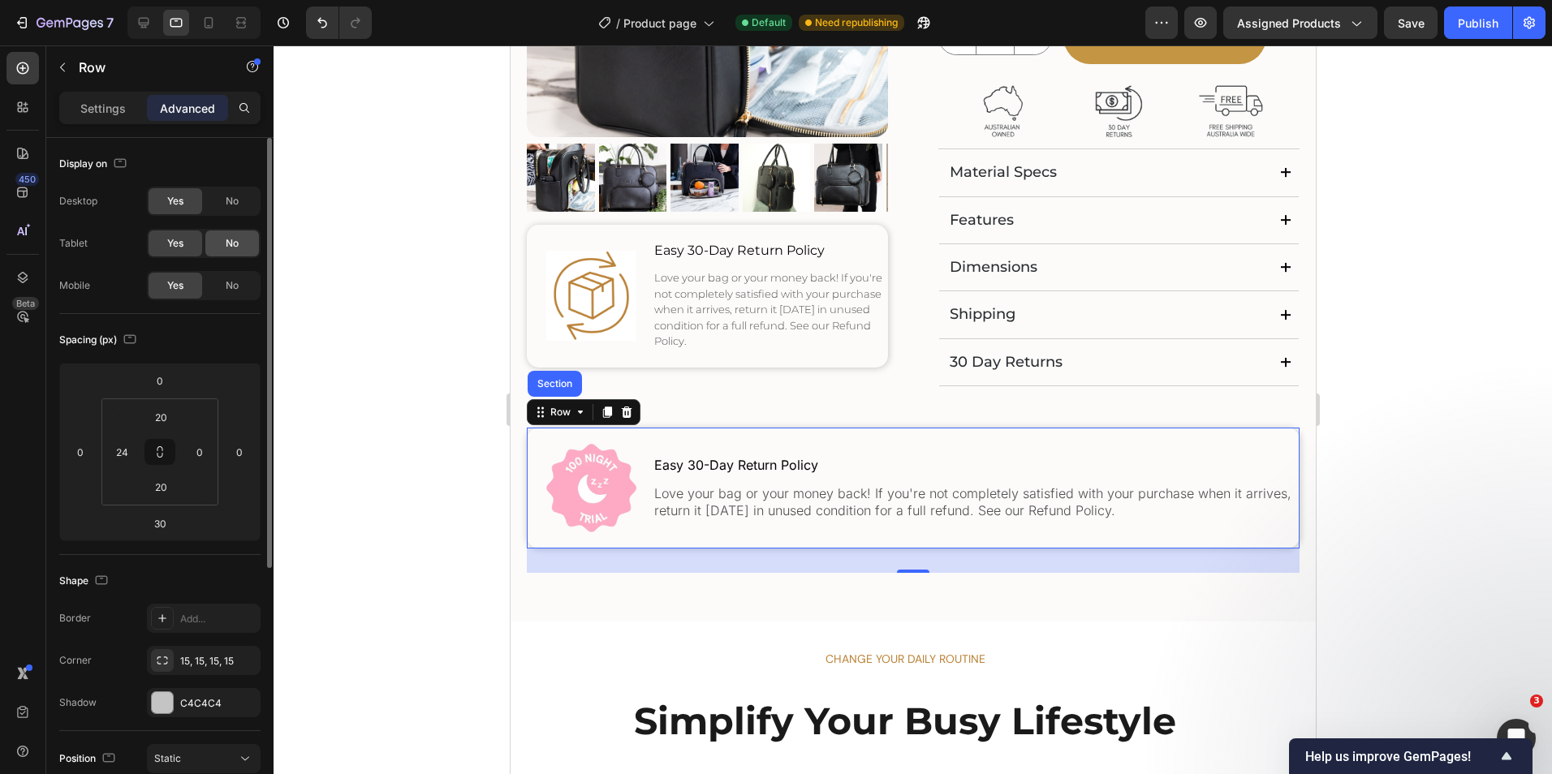
click at [222, 243] on div "No" at bounding box center [232, 243] width 54 height 26
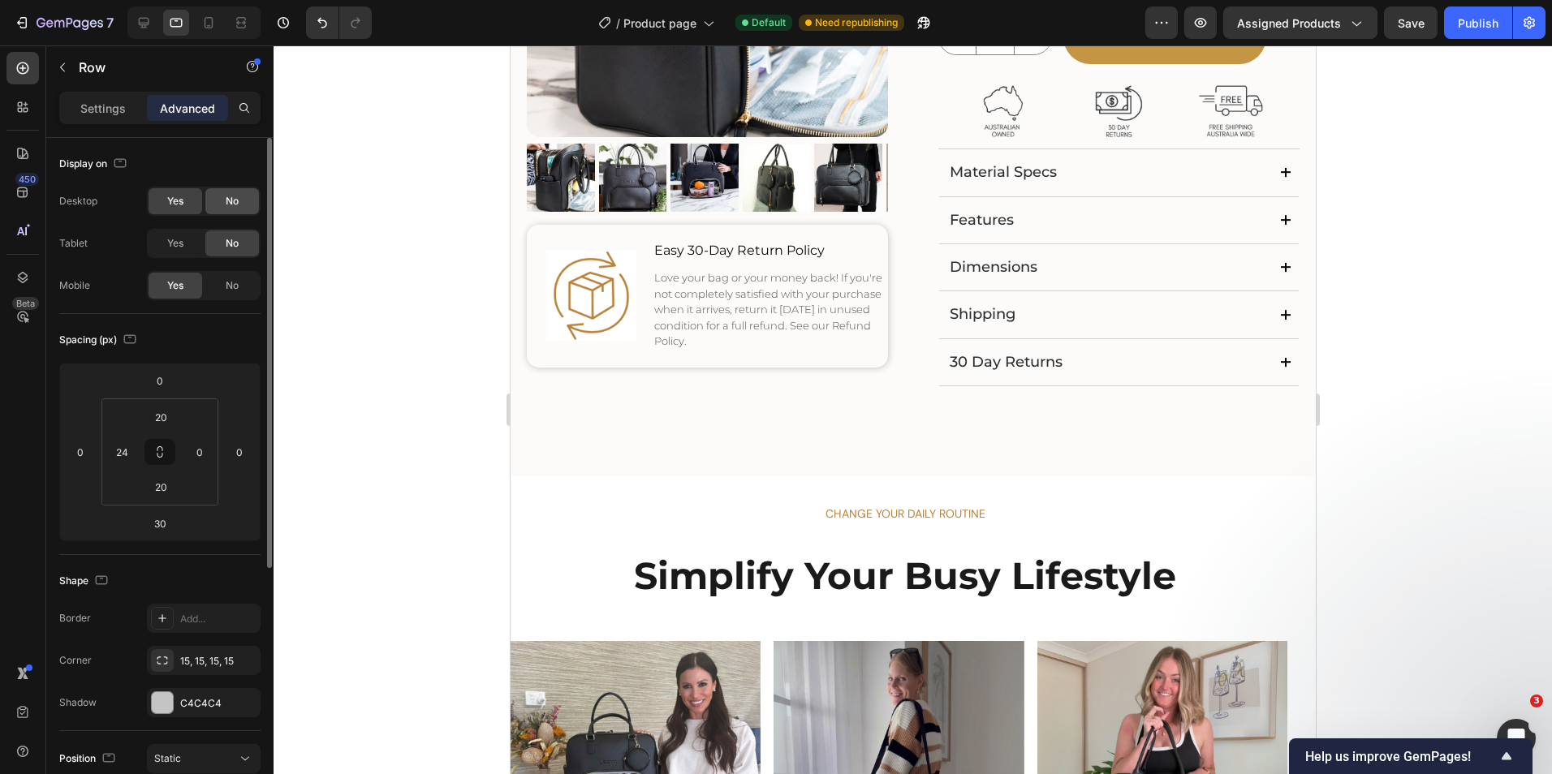
click at [235, 205] on span "No" at bounding box center [232, 201] width 13 height 15
click at [144, 21] on icon at bounding box center [144, 23] width 16 height 16
type input "32"
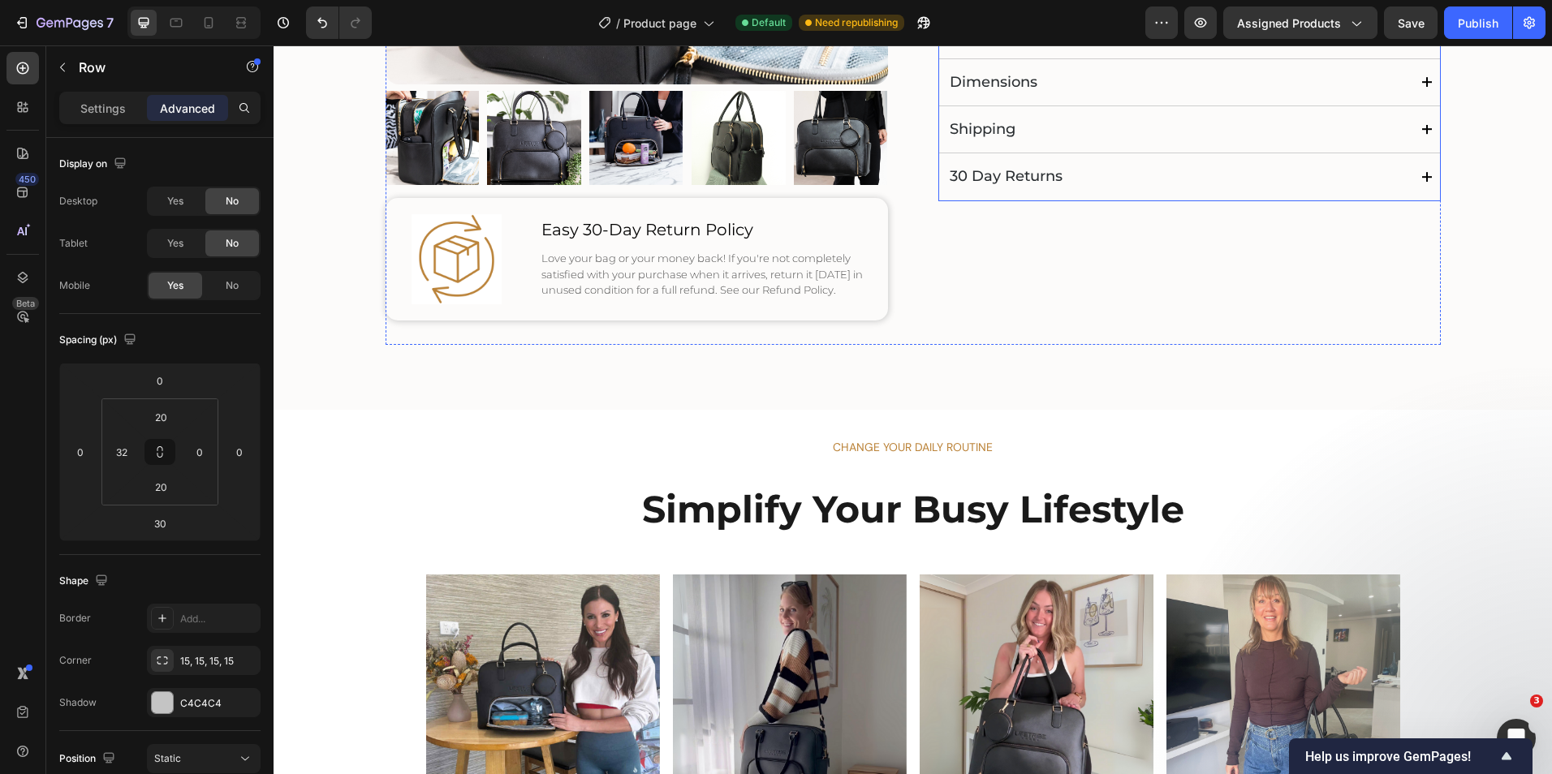
scroll to position [568, 0]
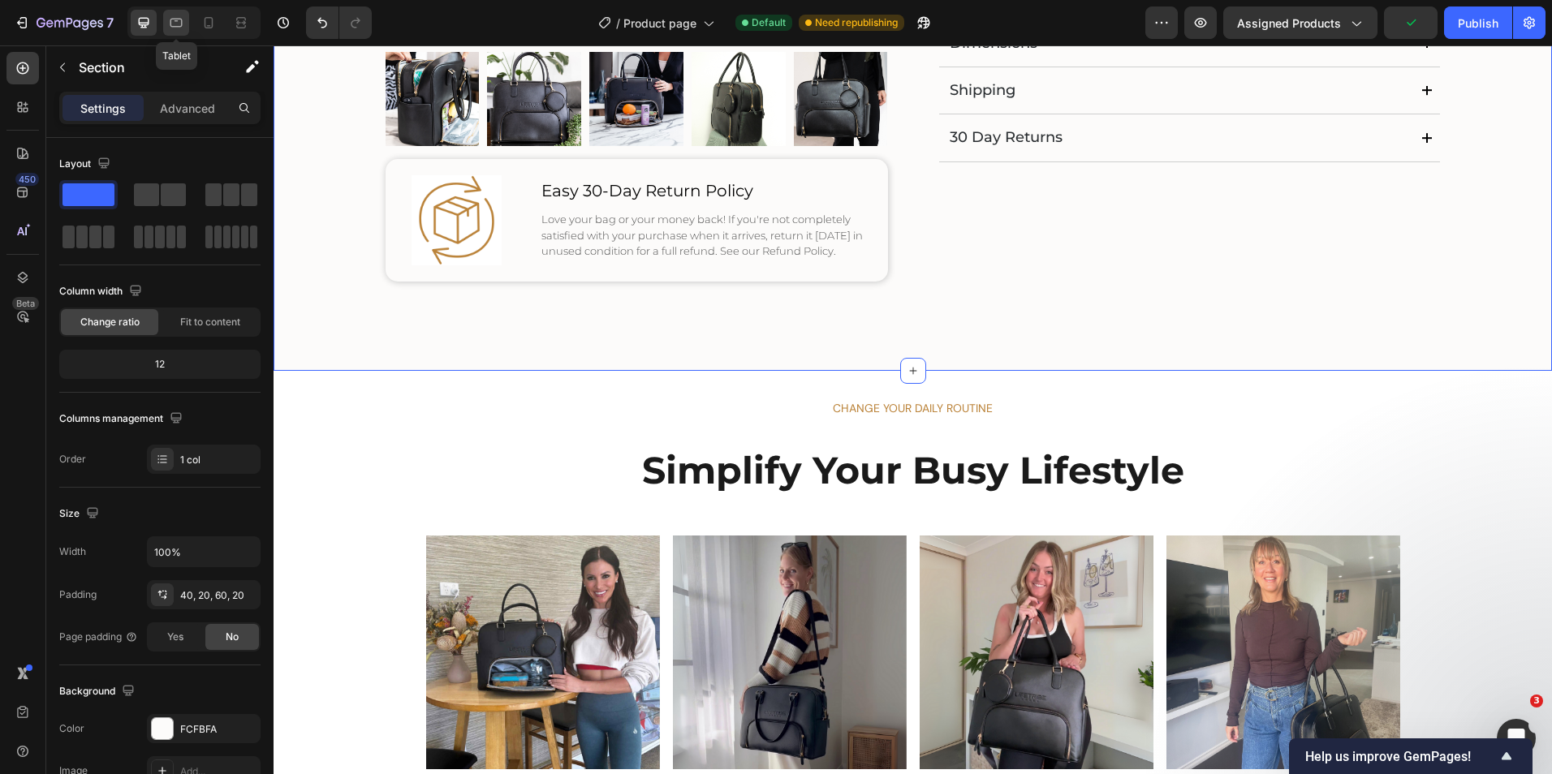
click at [176, 23] on icon at bounding box center [176, 23] width 16 height 16
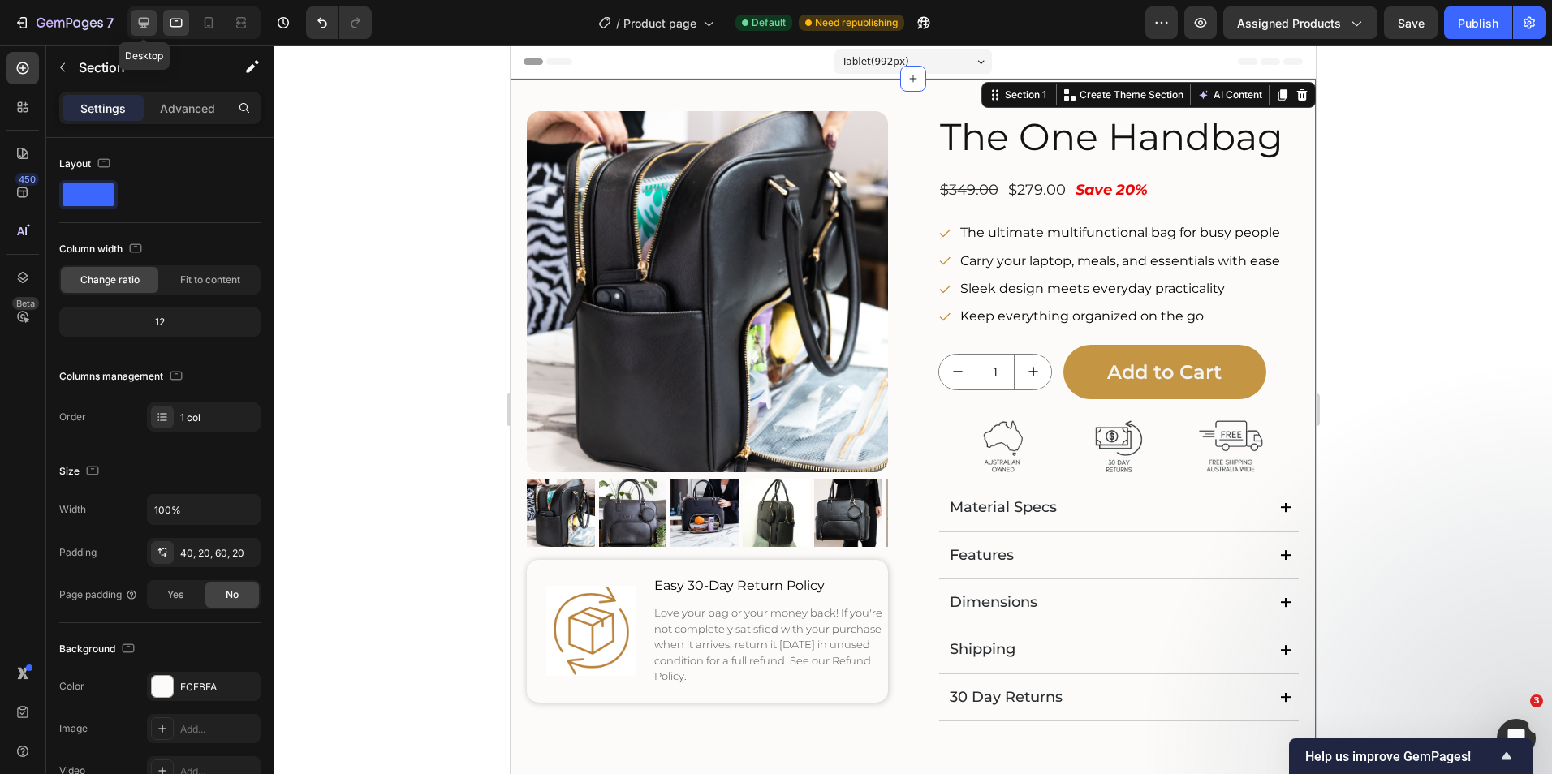
click at [149, 22] on icon at bounding box center [144, 23] width 16 height 16
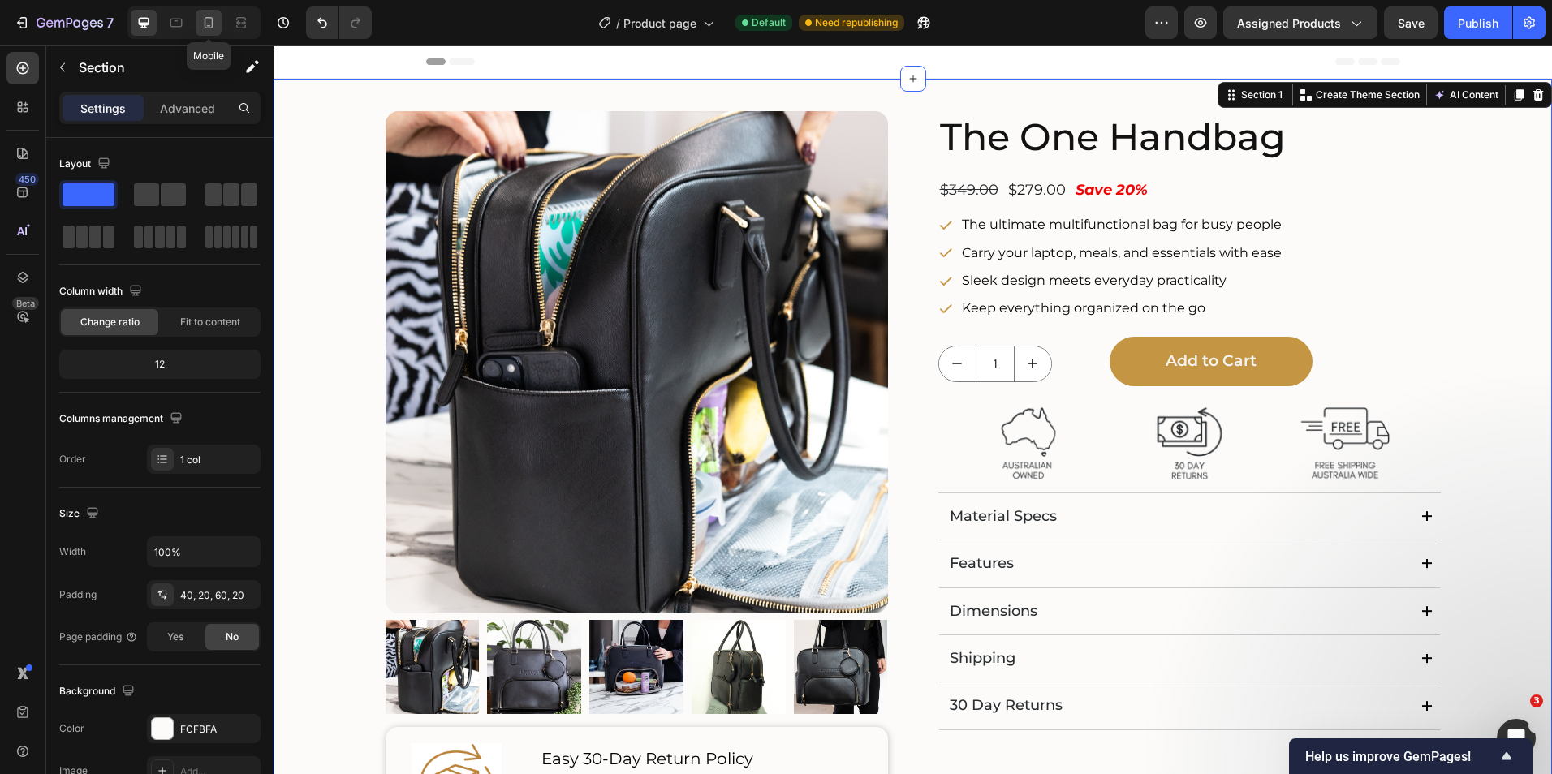
click at [212, 24] on icon at bounding box center [209, 22] width 9 height 11
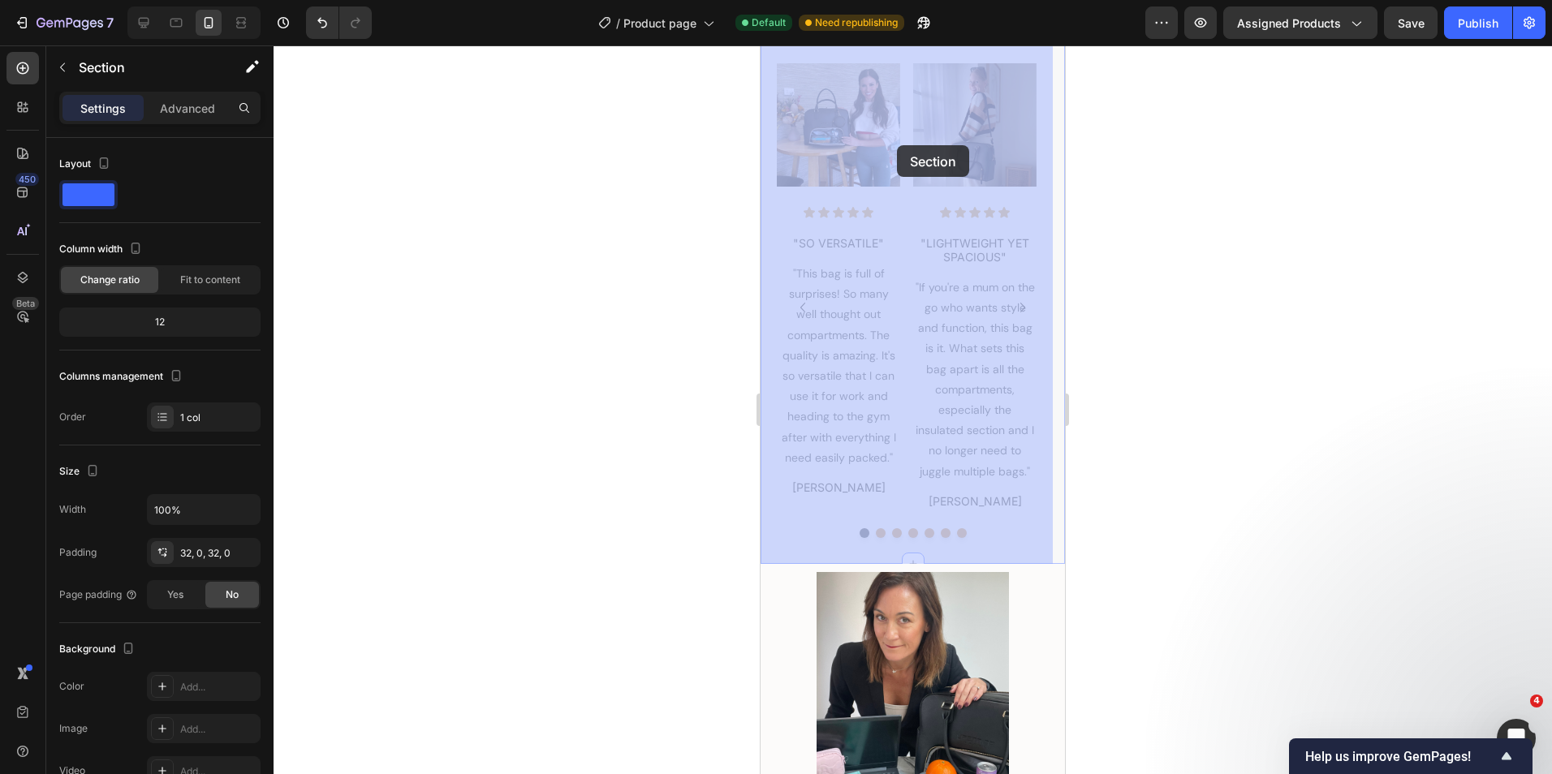
scroll to position [1415, 0]
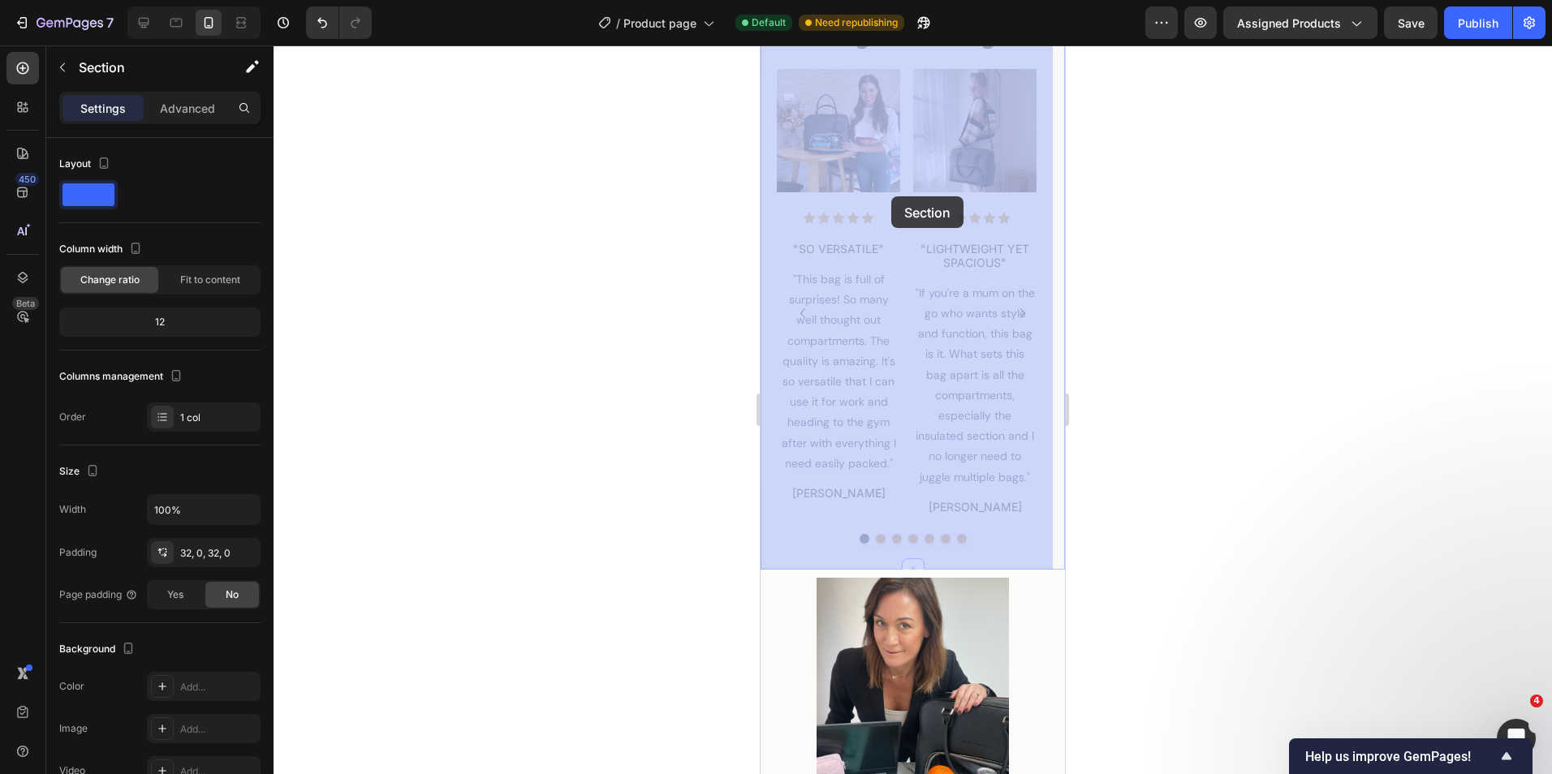
drag, startPoint x: 831, startPoint y: 316, endPoint x: 1915, endPoint y: 254, distance: 1086.0
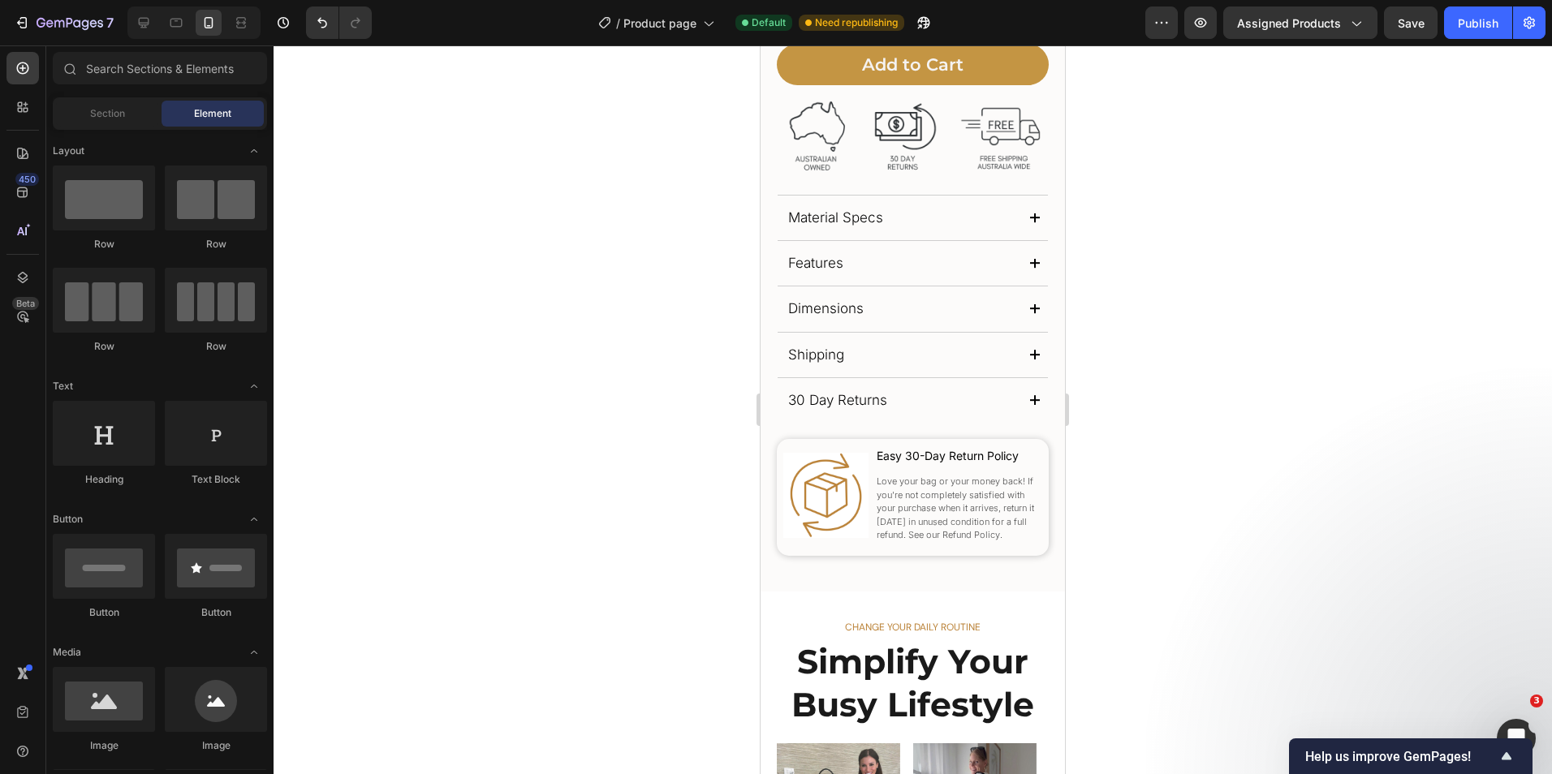
scroll to position [681, 0]
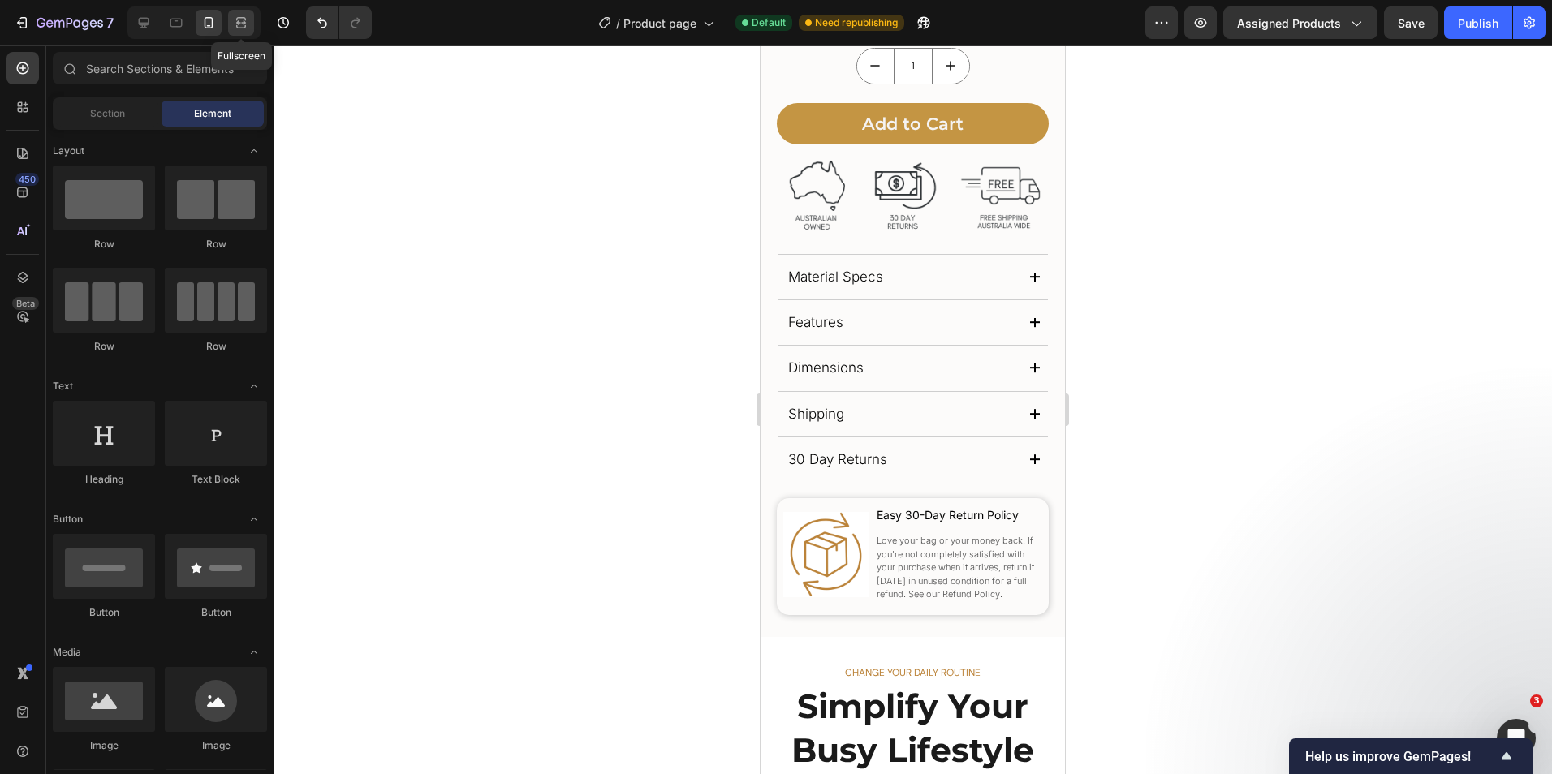
click at [243, 24] on icon at bounding box center [243, 22] width 5 height 4
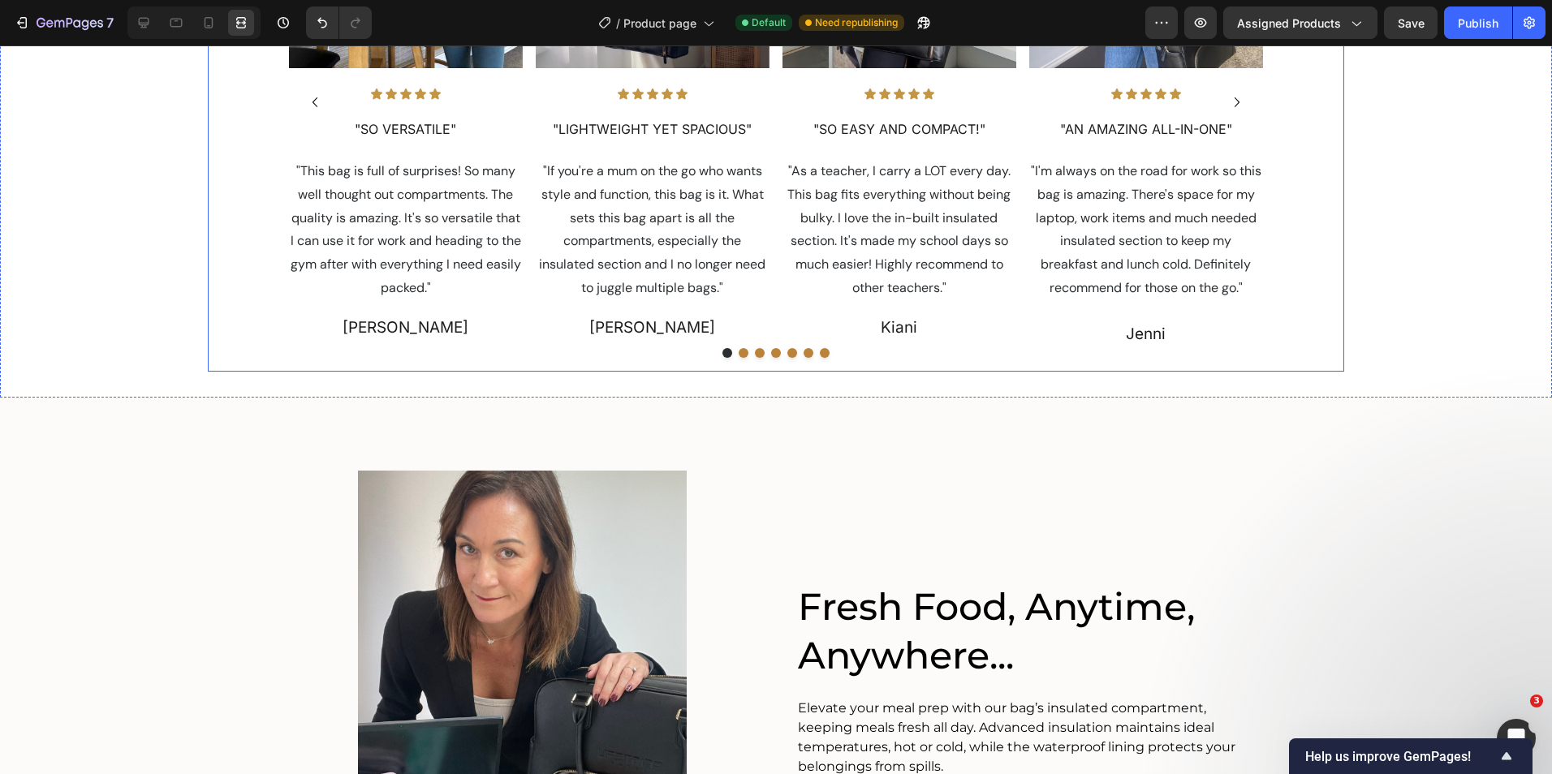
scroll to position [1353, 0]
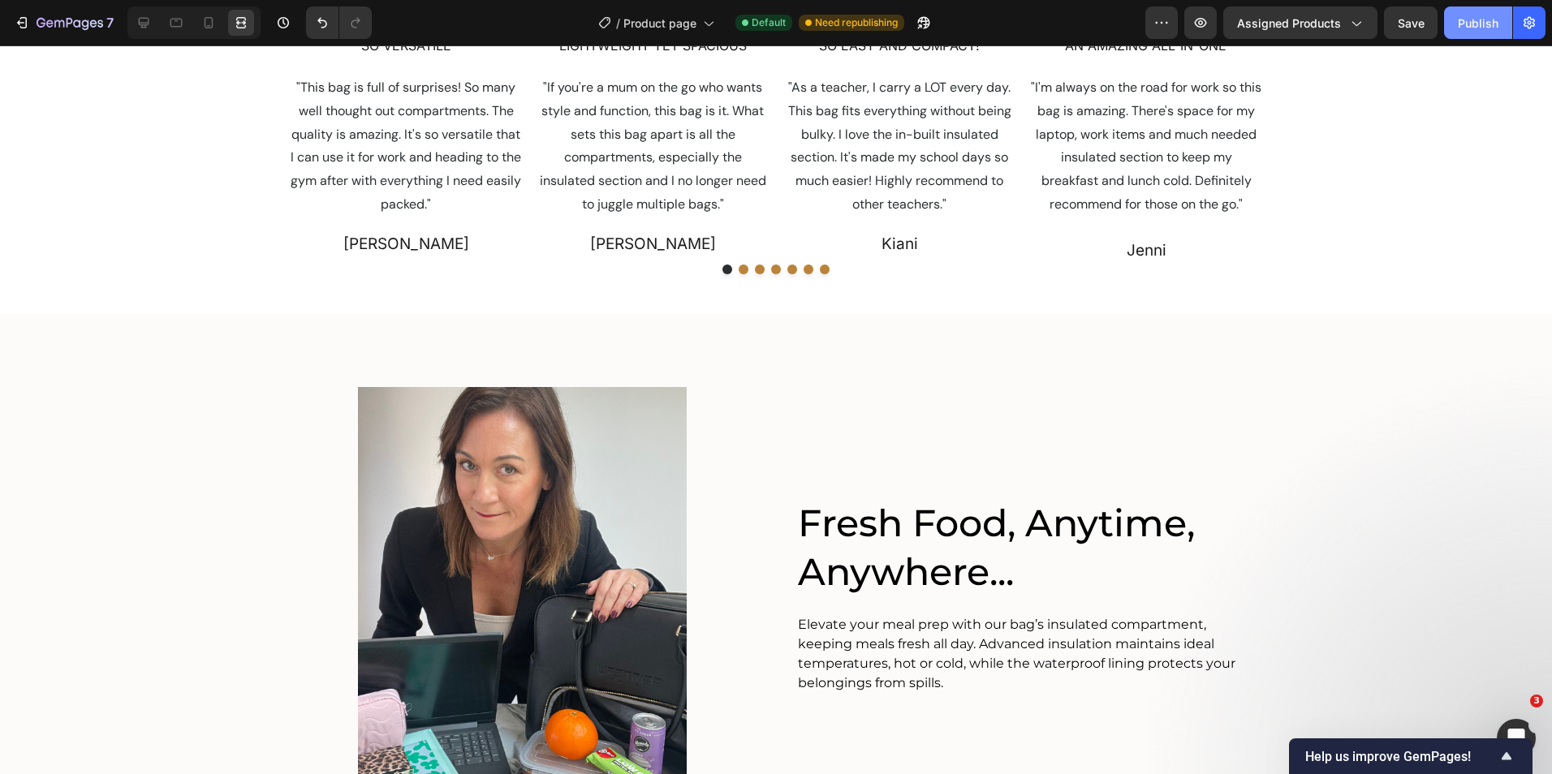
click at [1478, 25] on div "Publish" at bounding box center [1478, 23] width 41 height 17
